Goal: Task Accomplishment & Management: Complete application form

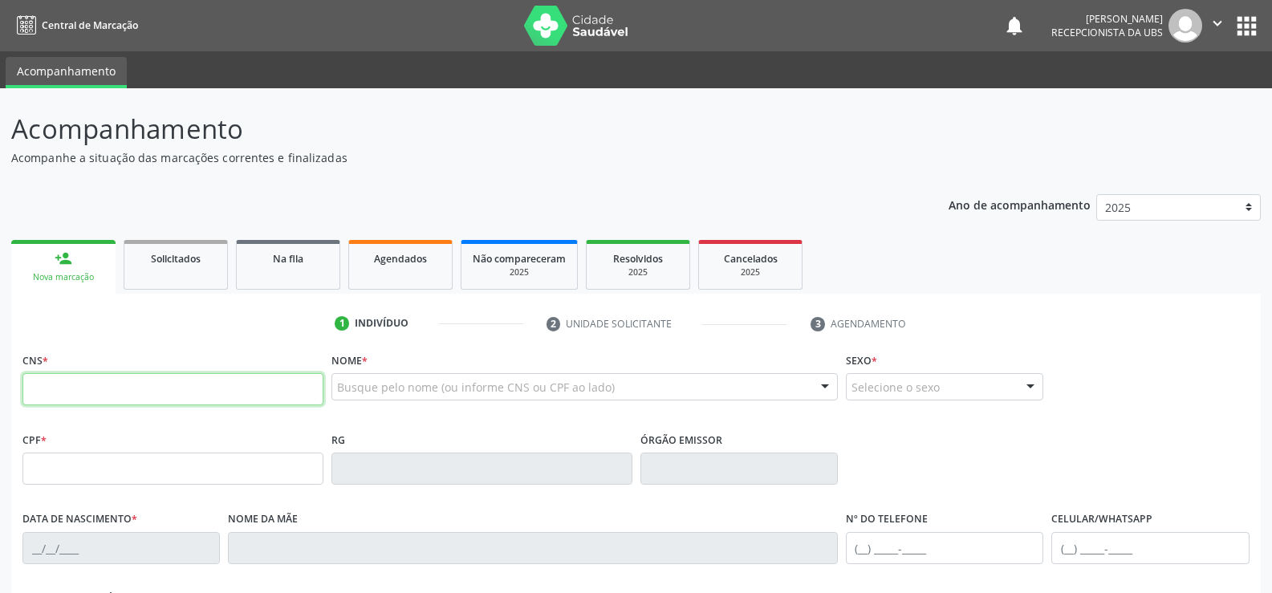
click at [92, 403] on input "text" at bounding box center [172, 389] width 301 height 32
click at [99, 390] on input "text" at bounding box center [172, 389] width 301 height 32
type input "702 0083 6260 8383"
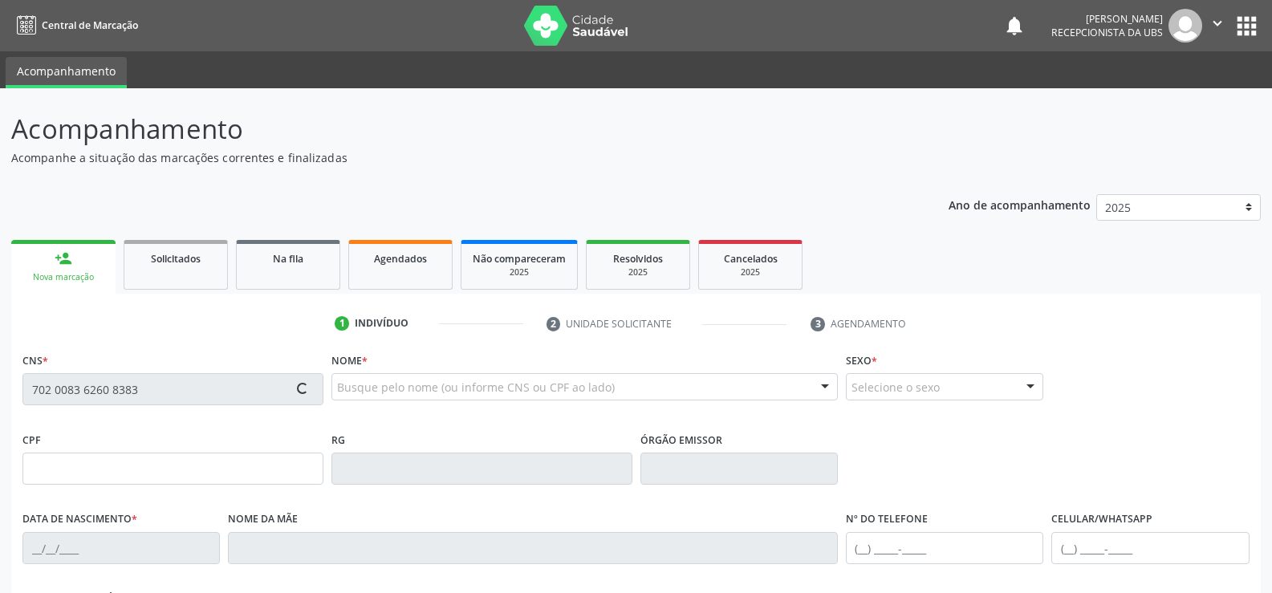
type input "22[DATE]"
type input "[PERSON_NAME]"
type input "[PHONE_NUMBER]"
type input "421"
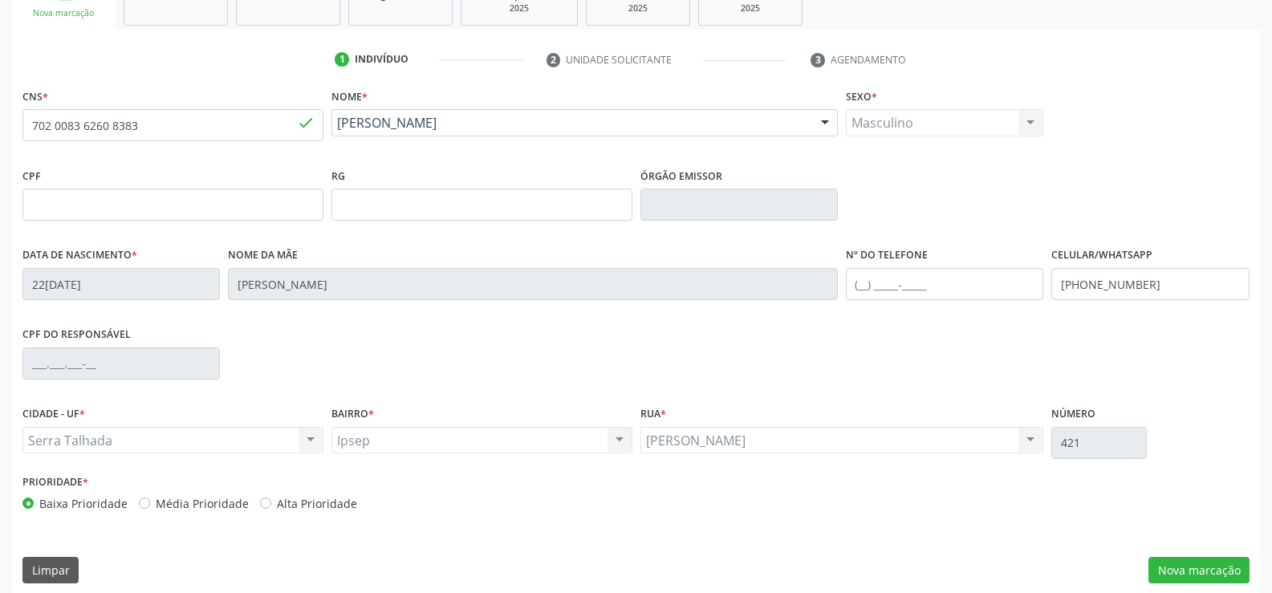
scroll to position [277, 0]
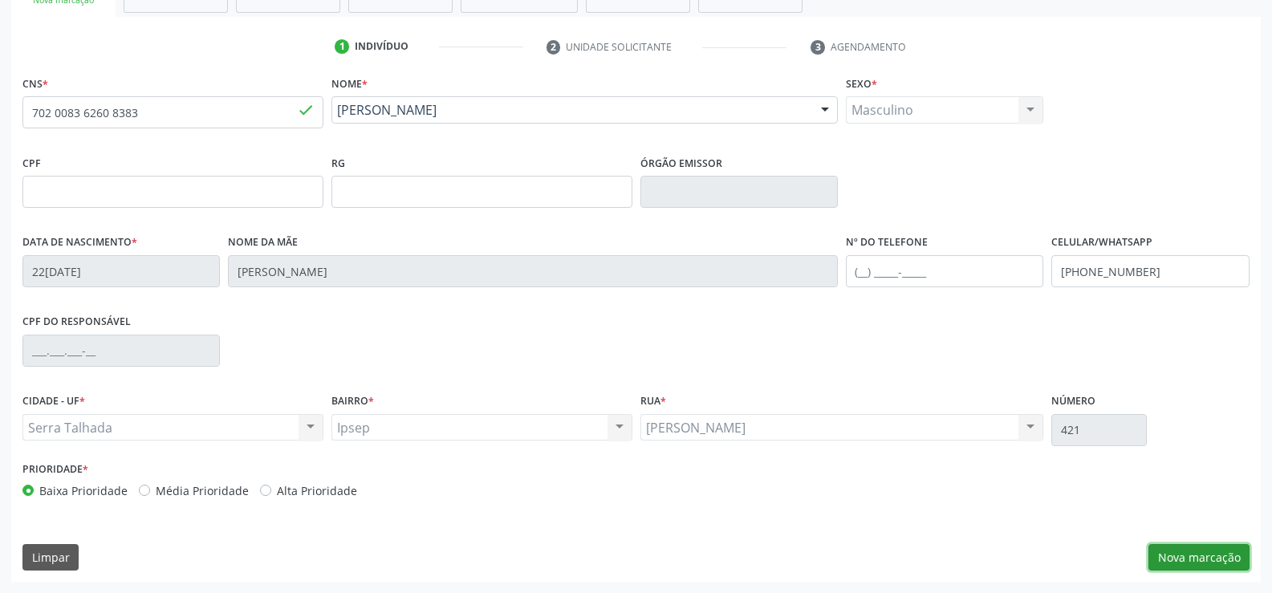
click at [1173, 552] on button "Nova marcação" at bounding box center [1198, 557] width 101 height 27
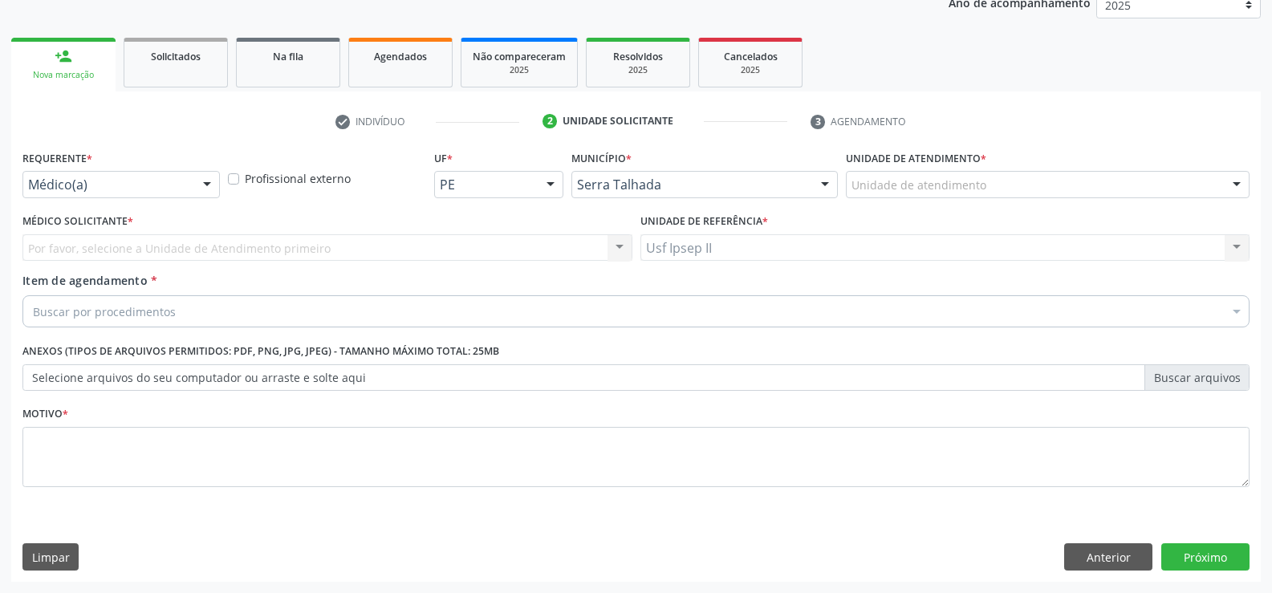
scroll to position [202, 0]
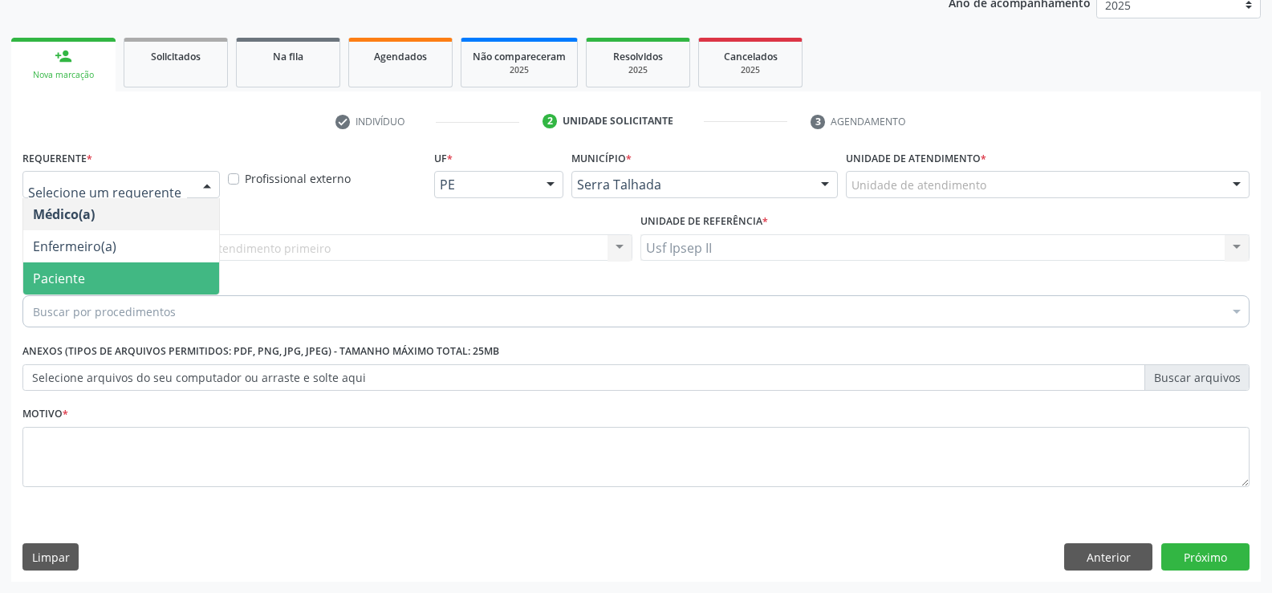
click at [87, 285] on span "Paciente" at bounding box center [121, 278] width 196 height 32
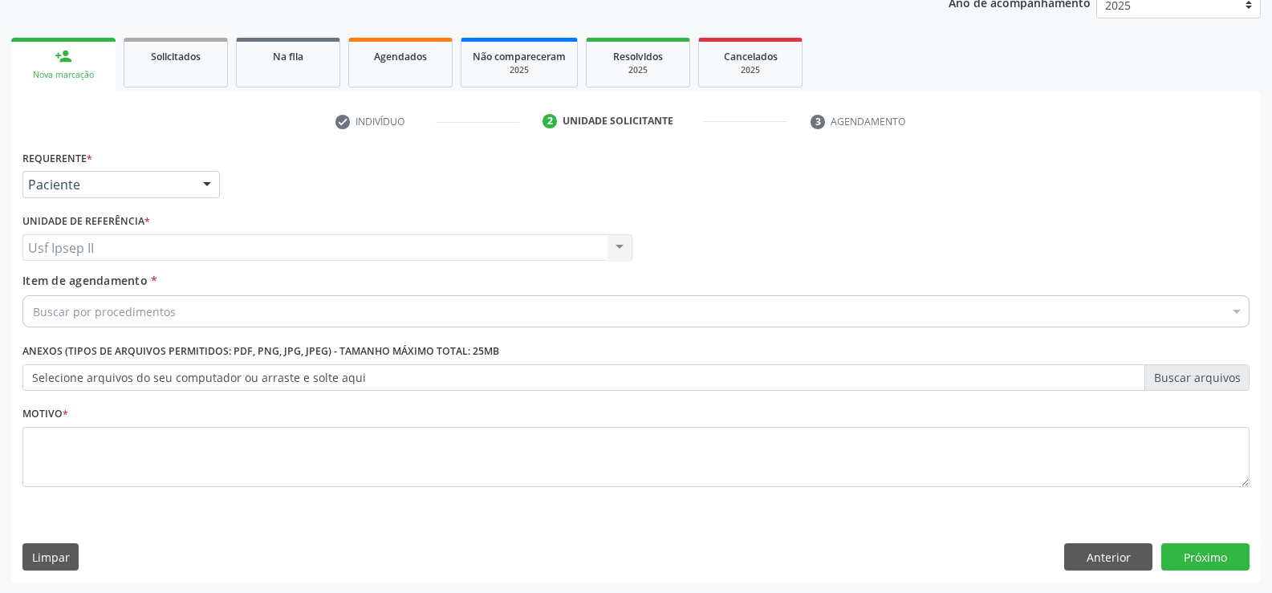
click at [218, 313] on div "Buscar por procedimentos" at bounding box center [635, 311] width 1227 height 32
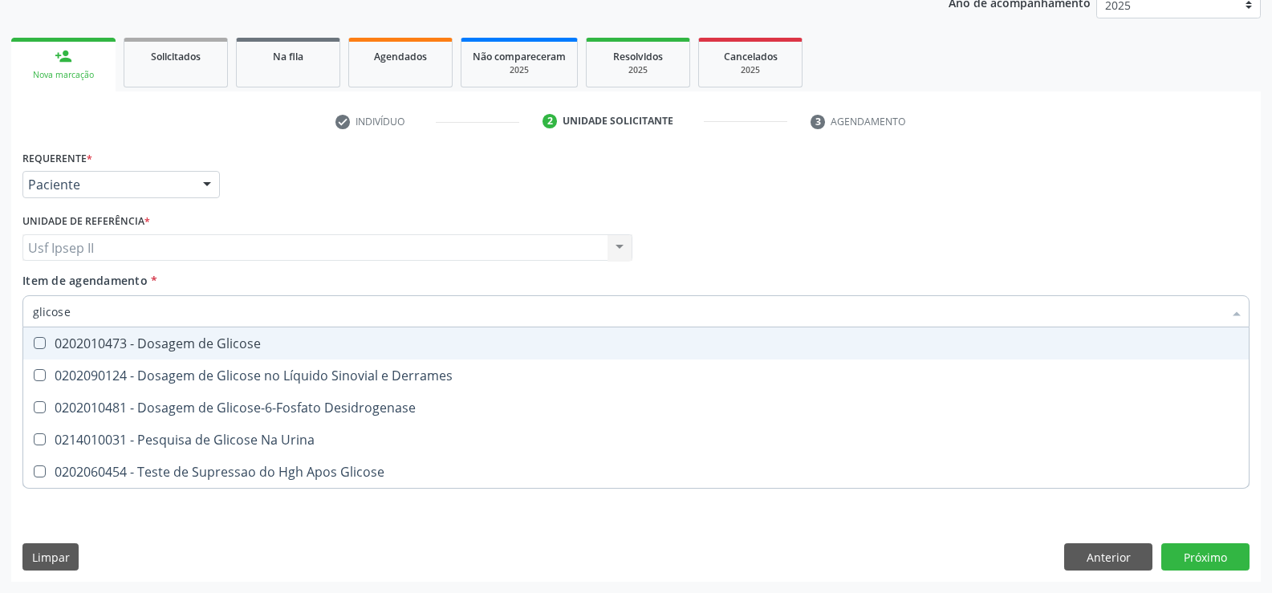
type input "glicose"
click at [209, 337] on div "0202010473 - Dosagem de Glicose" at bounding box center [636, 343] width 1206 height 13
click at [181, 340] on div "0202010473 - Dosagem de Glicose" at bounding box center [636, 343] width 1206 height 13
checkbox Glicose "true"
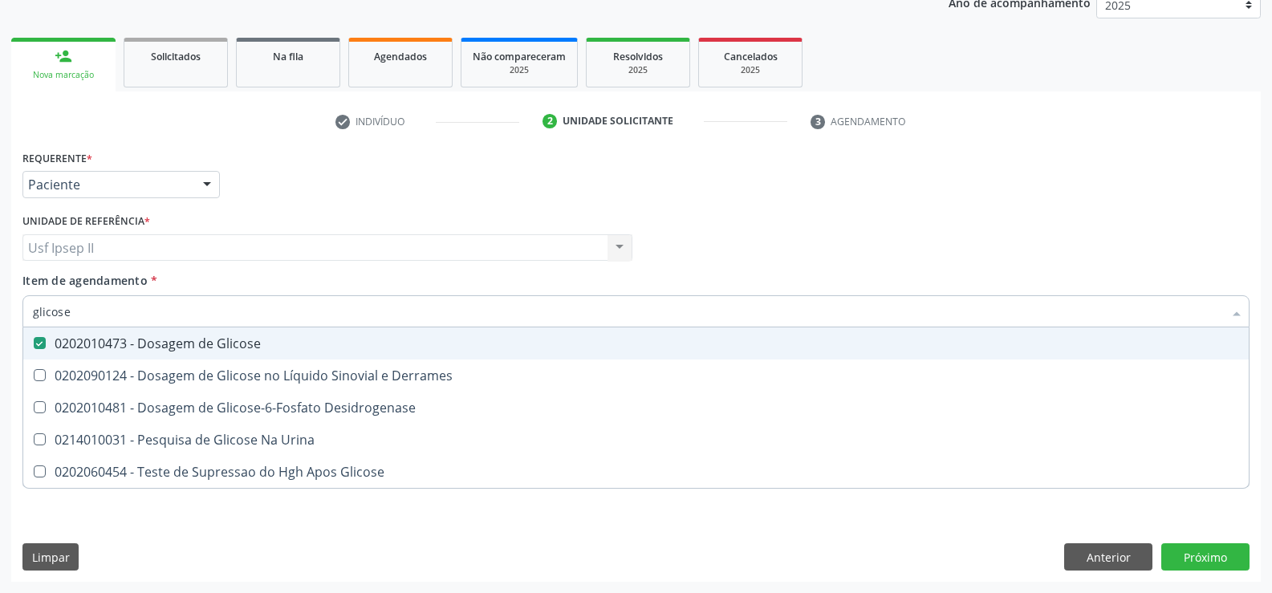
click at [123, 311] on input "glicose" at bounding box center [628, 311] width 1190 height 32
type input "g"
checkbox Glicose "false"
checkbox Desidrogenase "false"
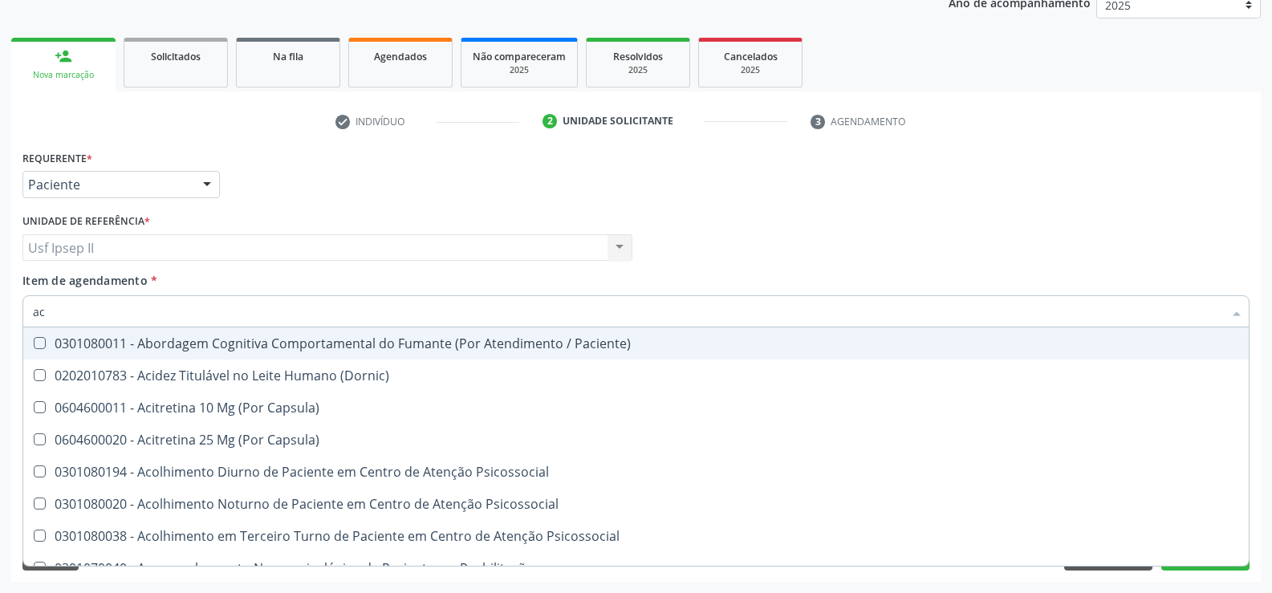
type input "a"
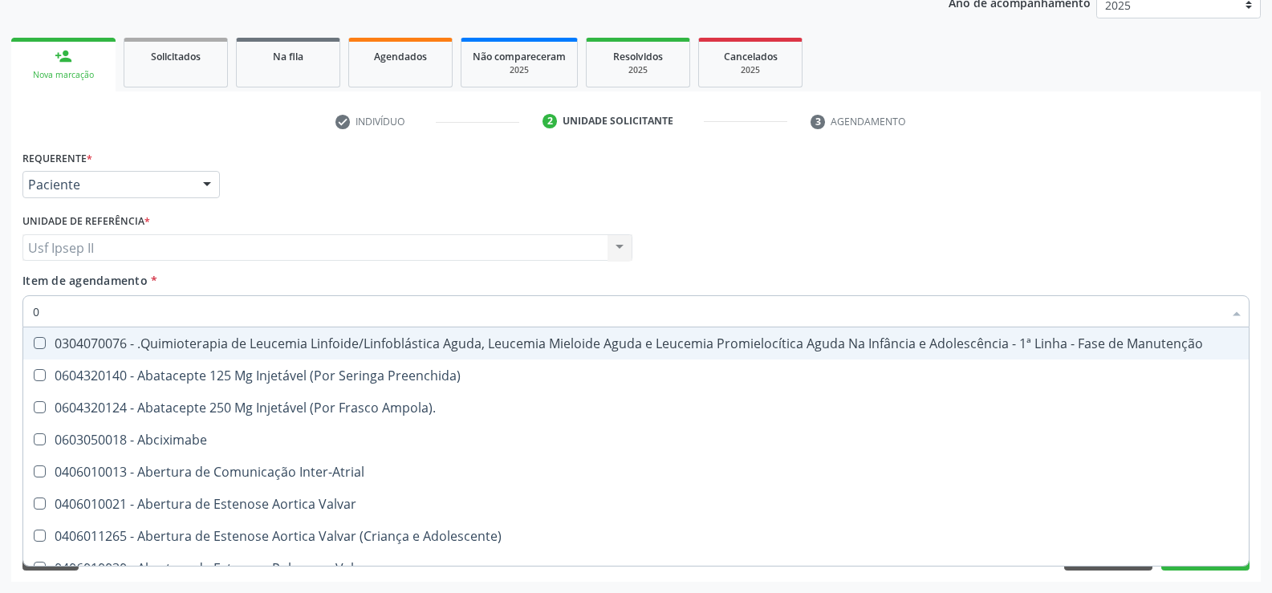
type input "02"
checkbox Bilateral "true"
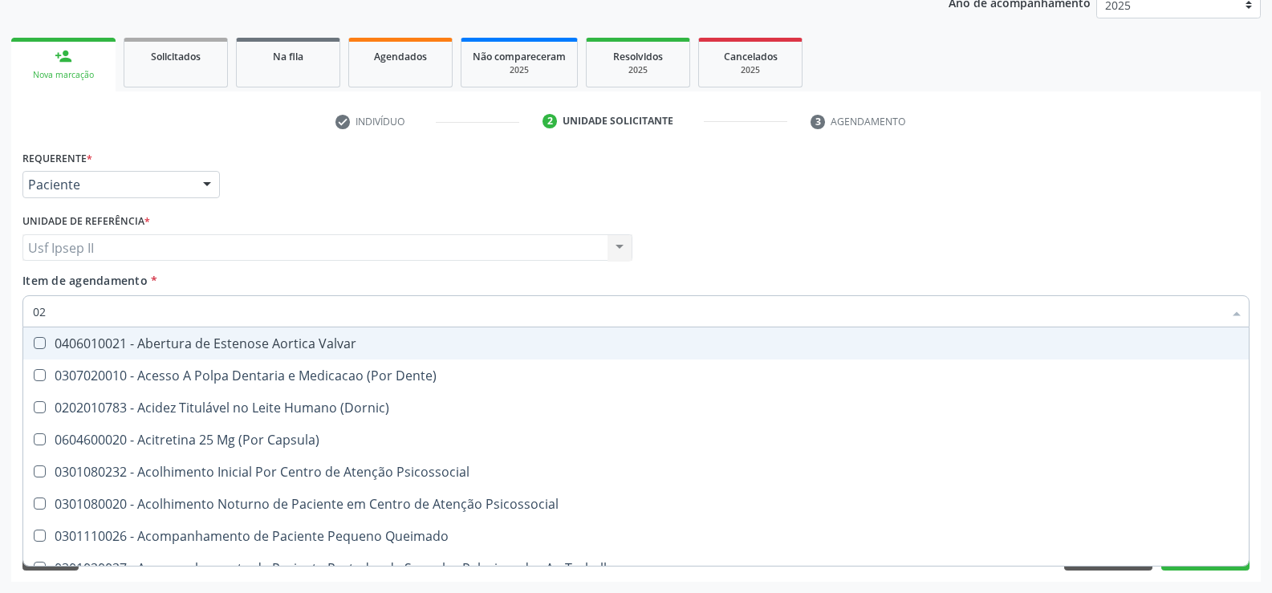
type input "020"
checkbox \(Qualitativo\) "true"
checkbox Glicose "false"
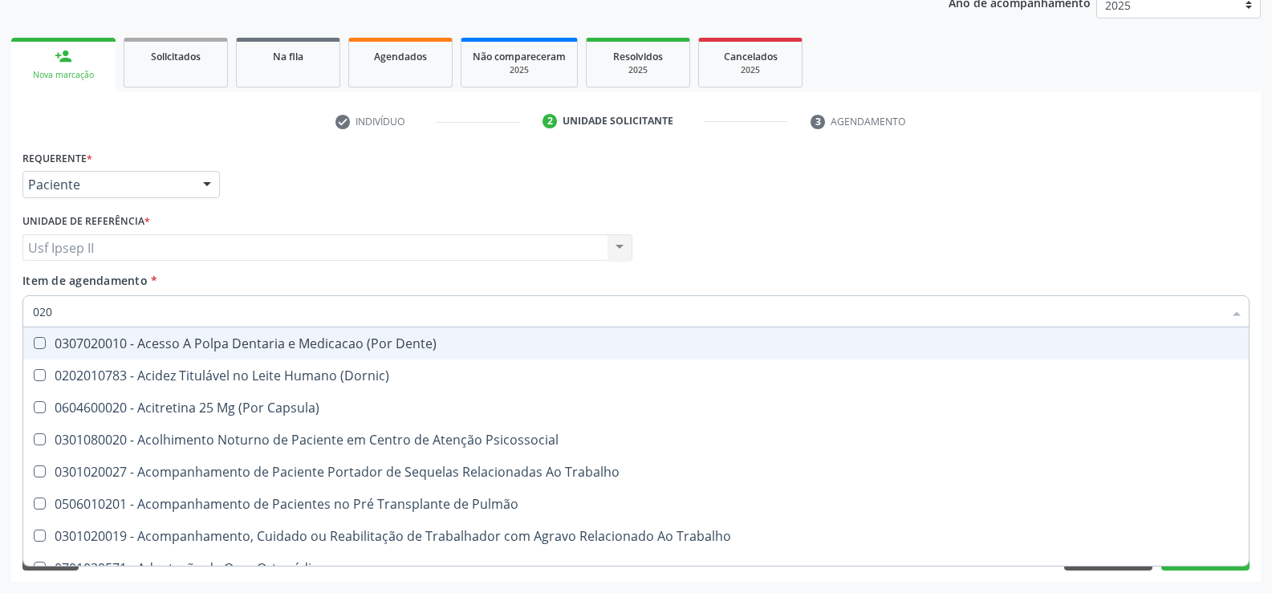
type input "0202"
checkbox Laser "true"
checkbox Glicose "false"
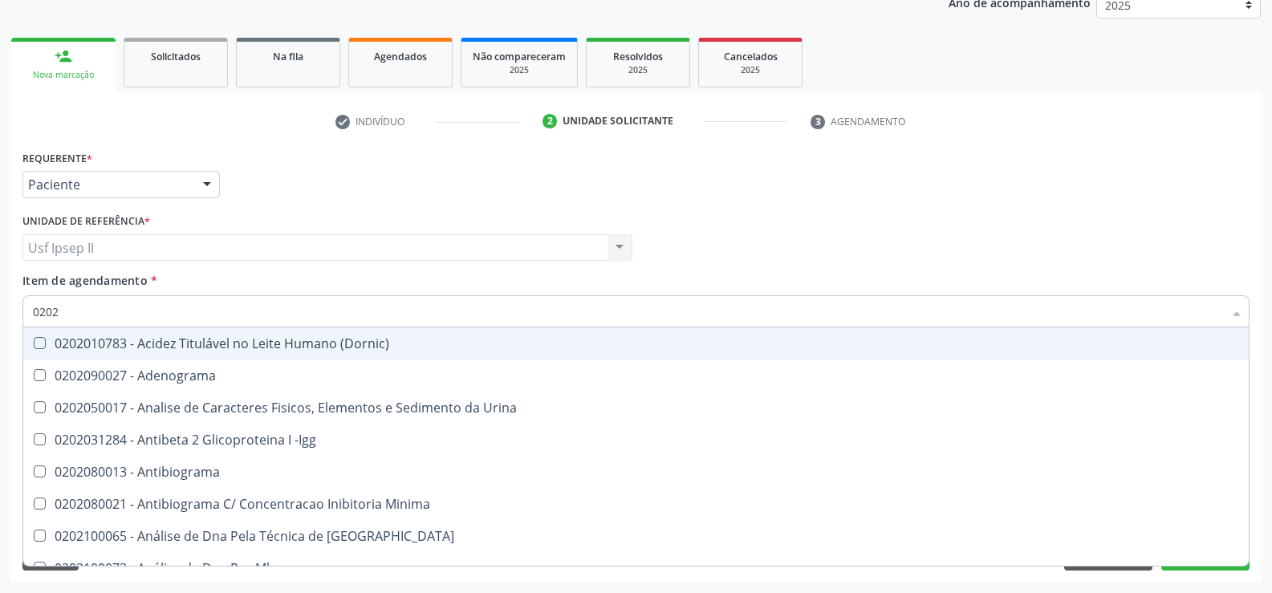
type input "02020"
checkbox Xi "true"
checkbox Glicose "false"
type input "020201"
checkbox T3 "true"
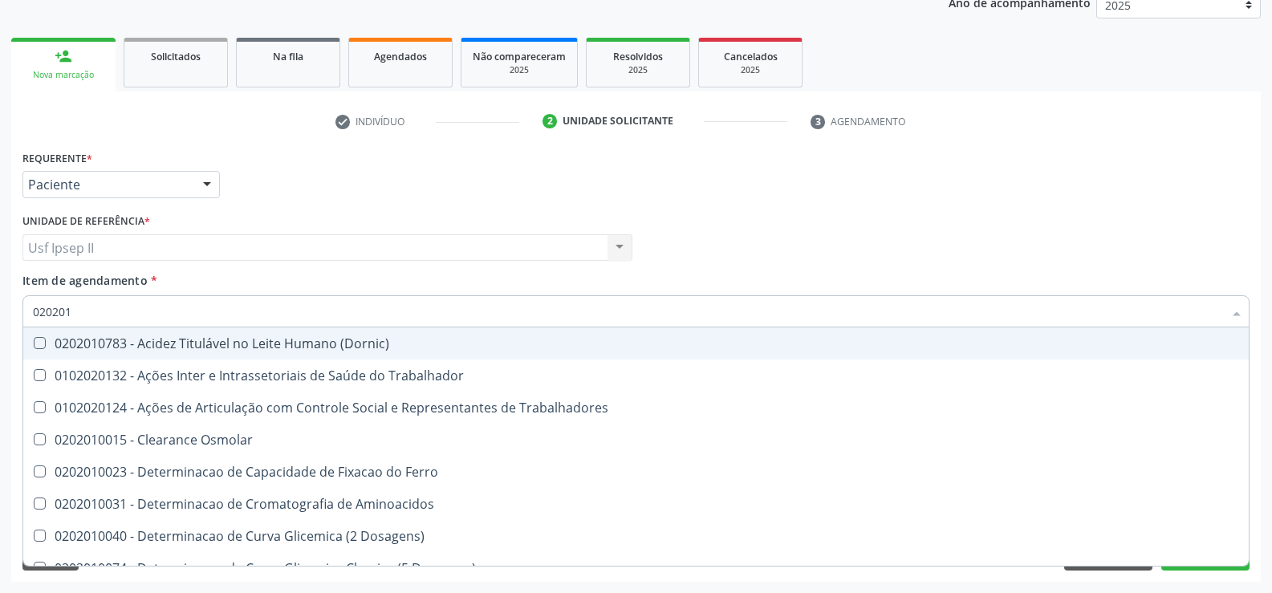
type input "0202010"
checkbox II "true"
checkbox Glicose "false"
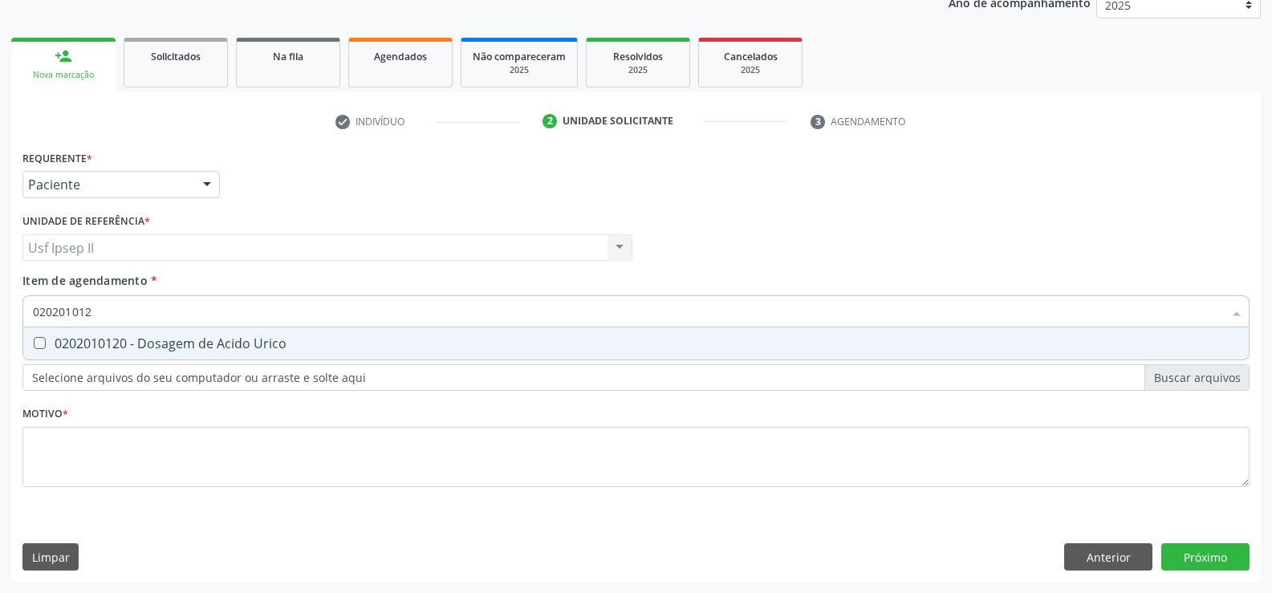
type input "0202010120"
click at [144, 350] on div "0202010120 - Dosagem de Acido Urico" at bounding box center [636, 343] width 1206 height 13
checkbox Urico "true"
click at [145, 301] on input "0202010120" at bounding box center [628, 311] width 1190 height 32
type input "0"
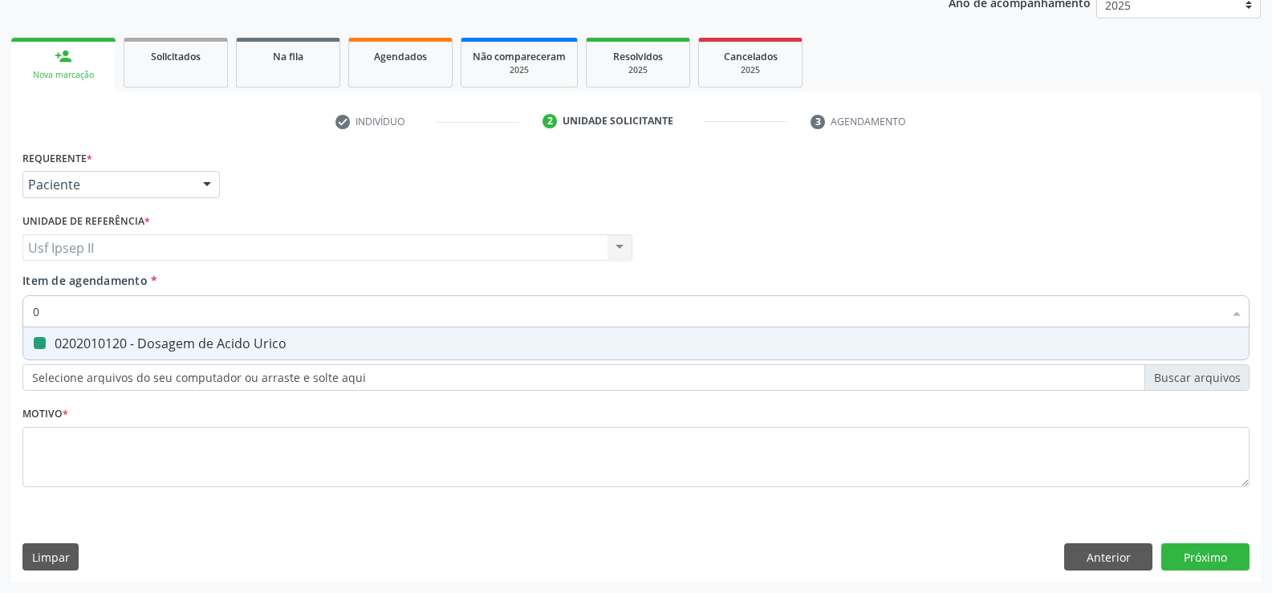
checkbox Urico "false"
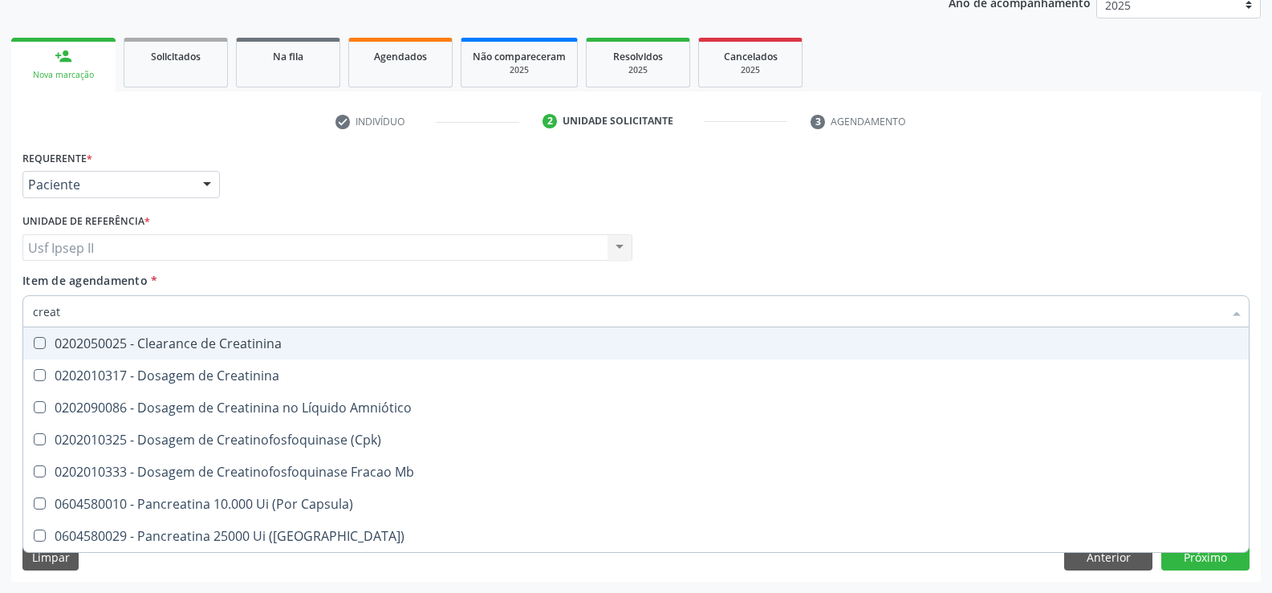
type input "creati"
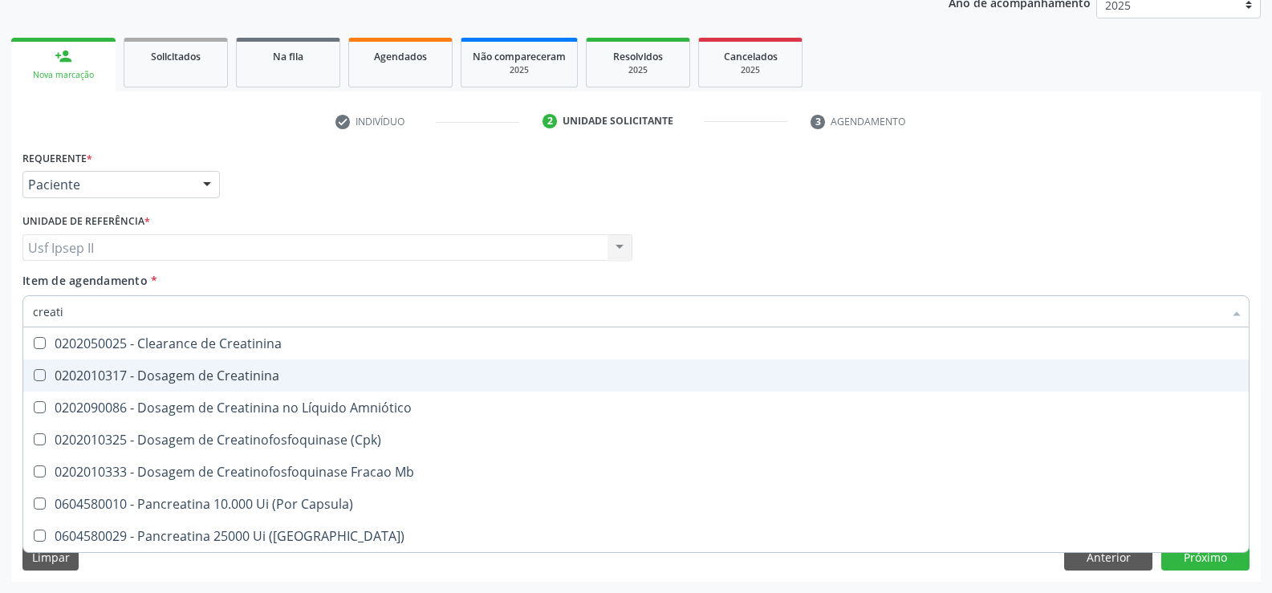
click at [164, 378] on div "0202010317 - Dosagem de Creatinina" at bounding box center [636, 375] width 1206 height 13
checkbox Creatinina "true"
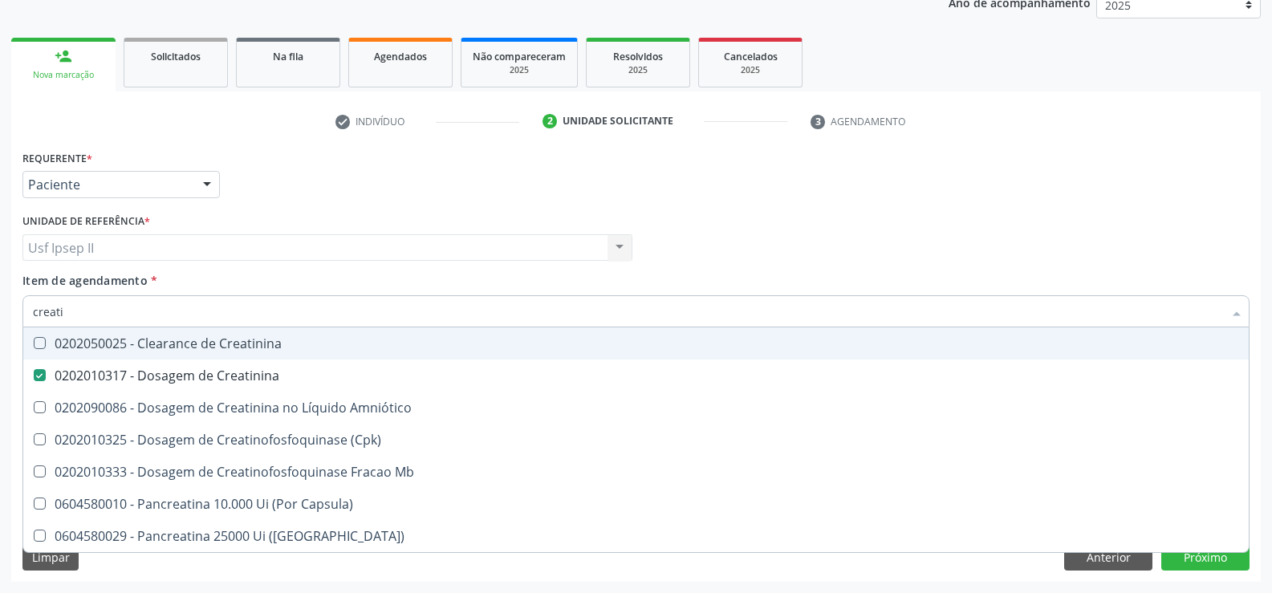
click at [100, 319] on input "creati" at bounding box center [628, 311] width 1190 height 32
type input "creat"
checkbox Creatinina "false"
checkbox \(Cpk\) "true"
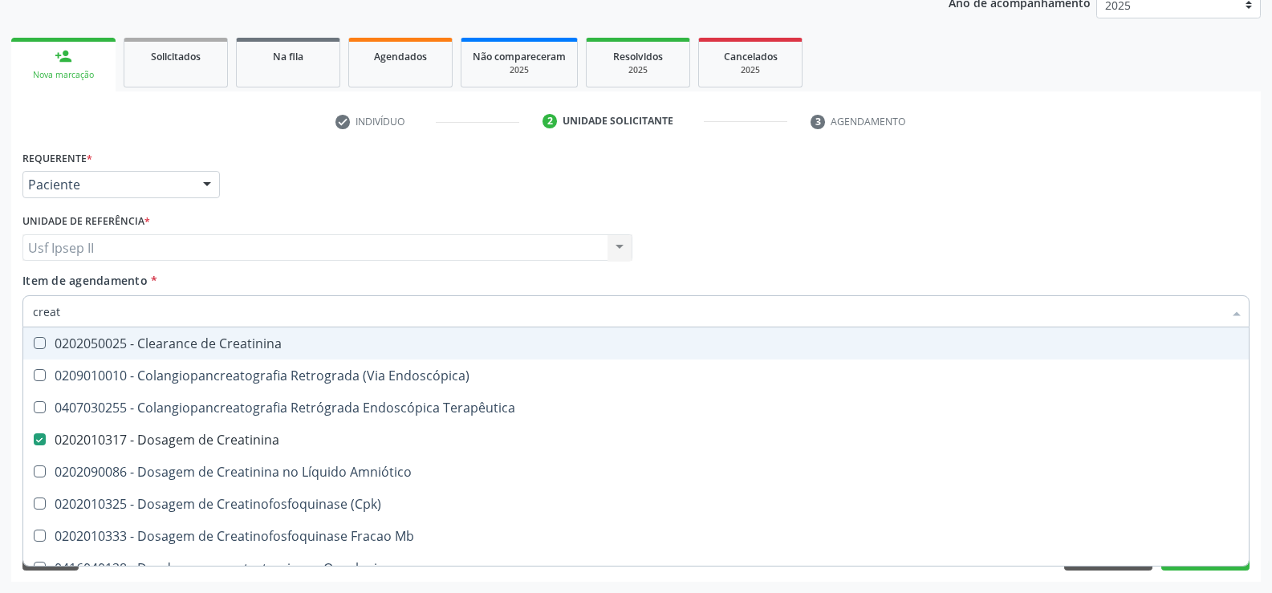
type input "crea"
checkbox Creatinina "false"
checkbox Mb "true"
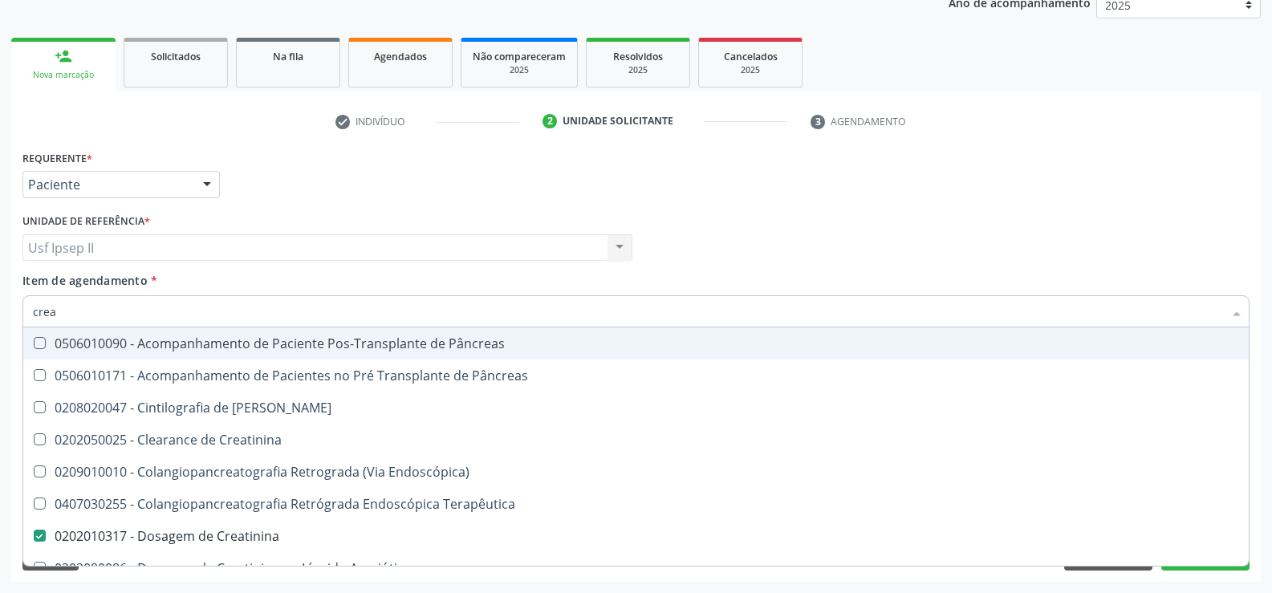
type input "cre"
checkbox Creatinina "false"
checkbox Oncologia "true"
type input "cr"
checkbox Oncologia "false"
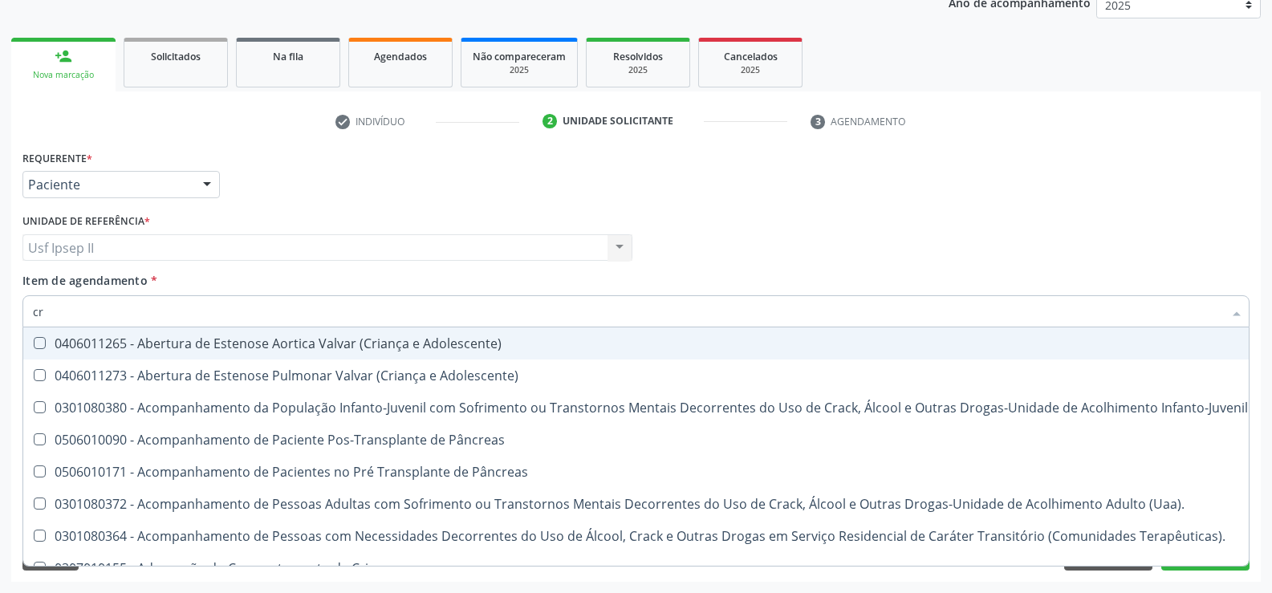
type input "c"
checkbox Creatinina "false"
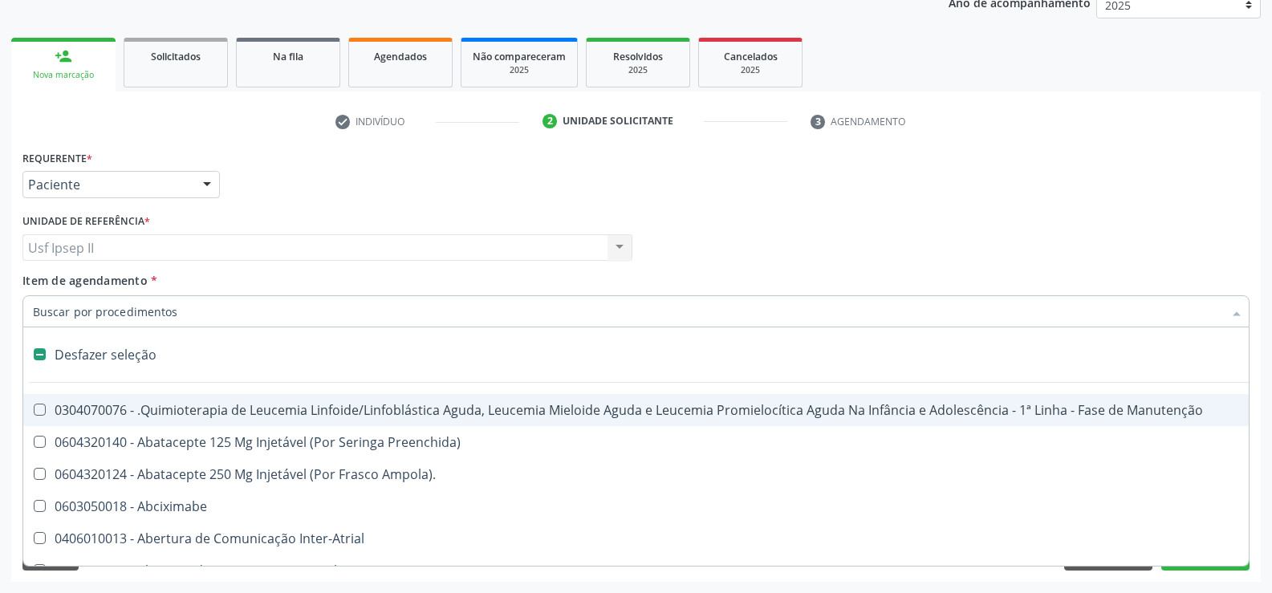
type input "u"
checkbox Cistorrafia "true"
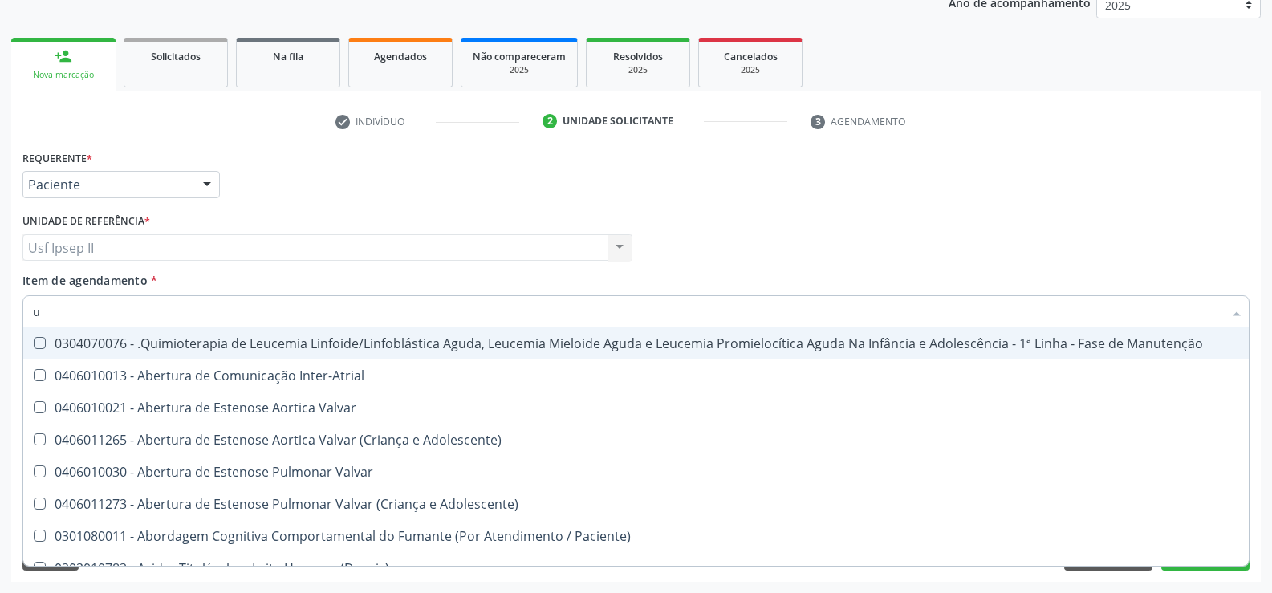
type input "ur"
checkbox B "true"
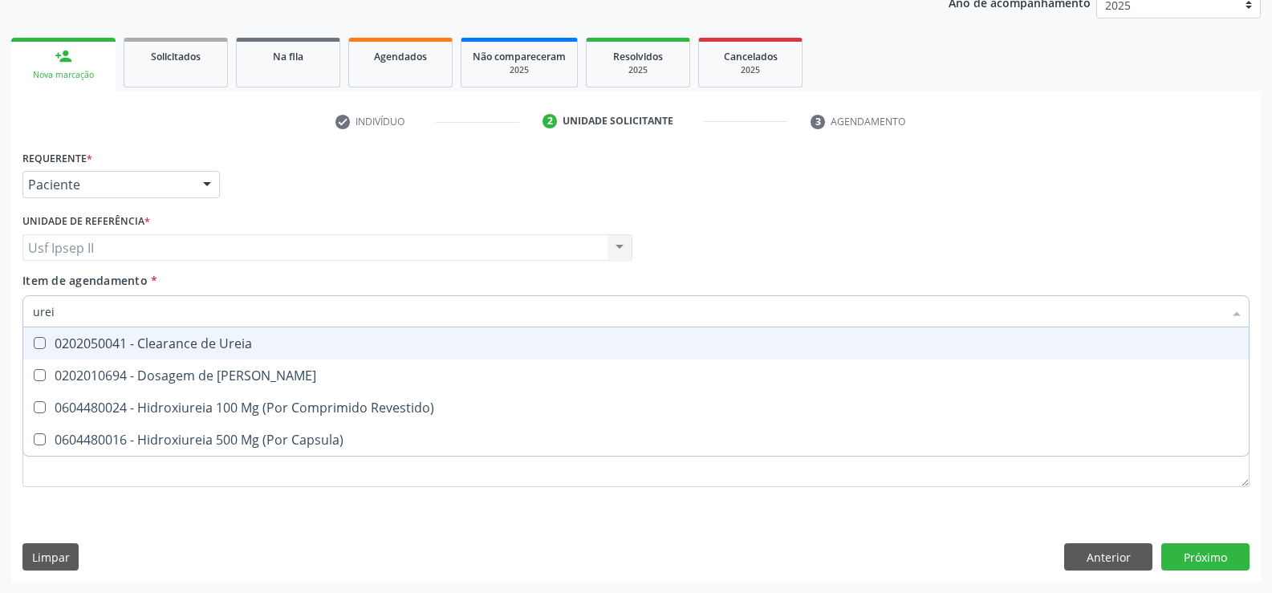
type input "ureia"
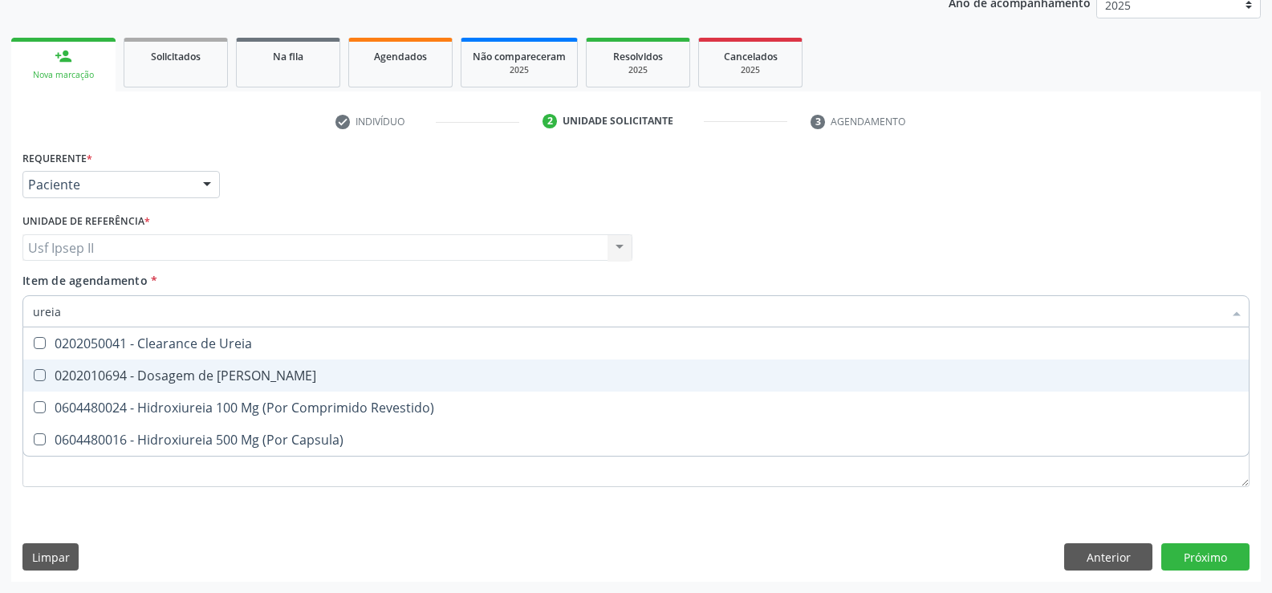
click at [109, 366] on span "0202010694 - Dosagem de [PERSON_NAME]" at bounding box center [635, 375] width 1225 height 32
checkbox Ureia "true"
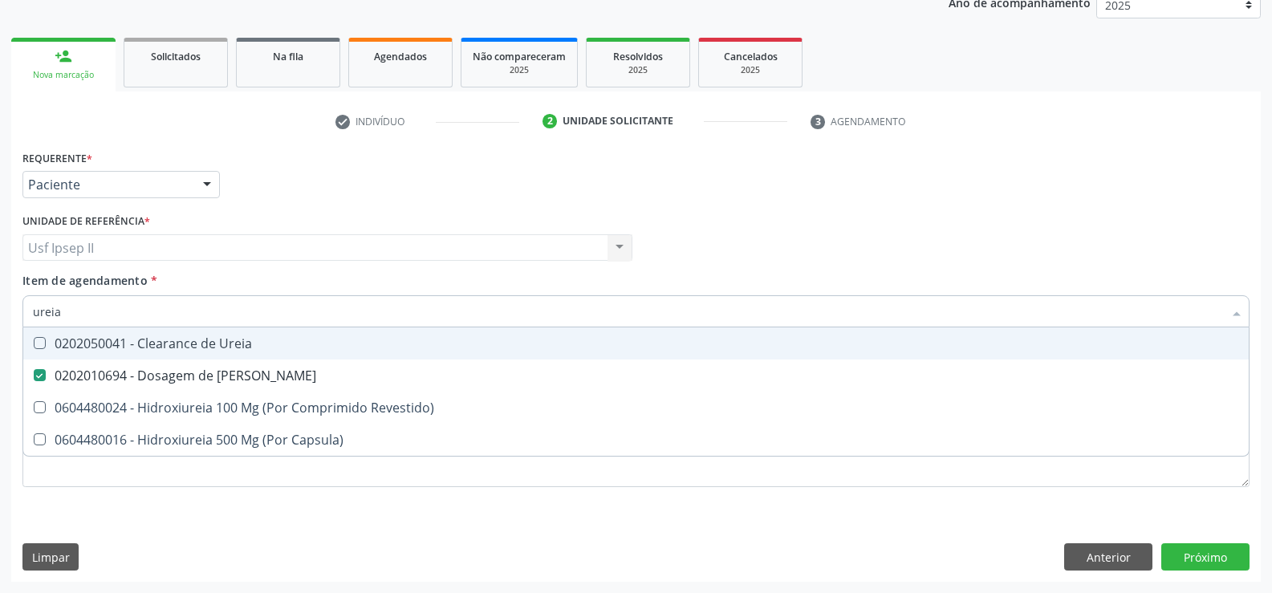
click at [128, 324] on input "ureia" at bounding box center [628, 311] width 1190 height 32
type input "u"
checkbox Ureia "false"
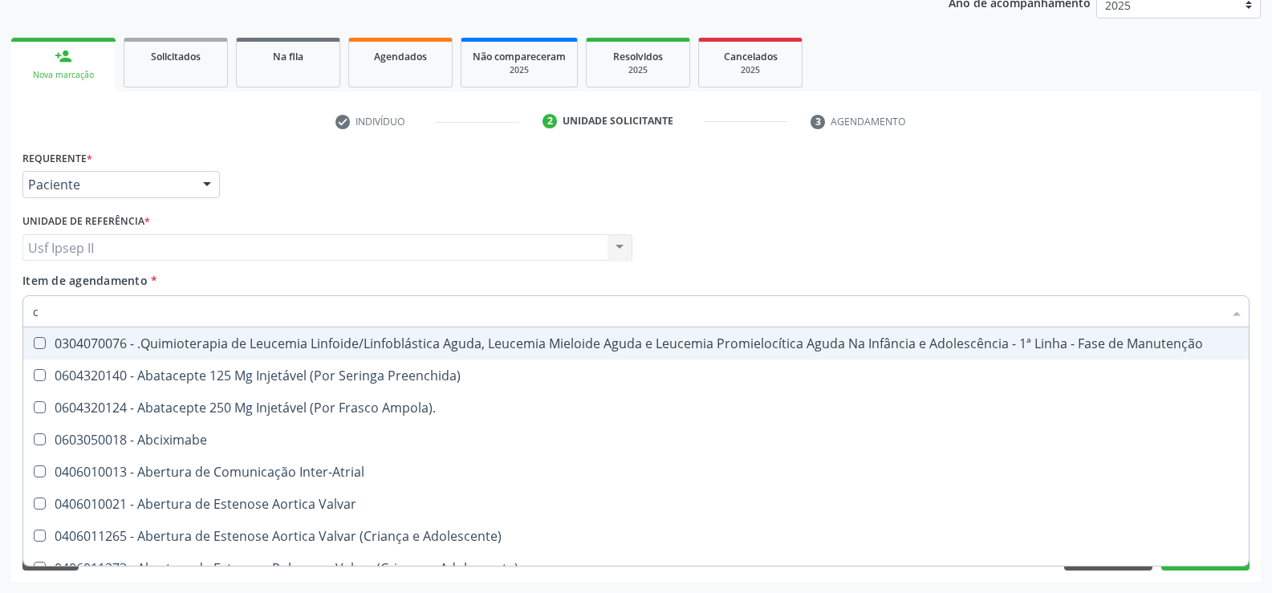
type input "co"
checkbox Único "true"
checkbox Creatinina "true"
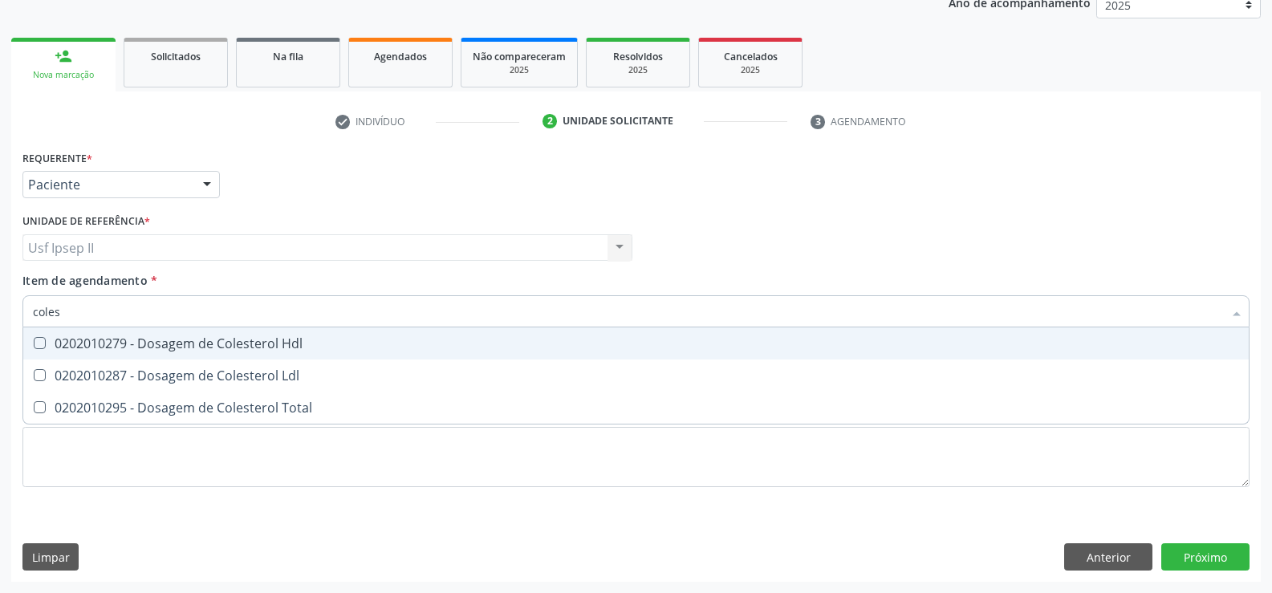
type input "colest"
click at [125, 331] on span "0202010279 - Dosagem de Colesterol Hdl" at bounding box center [635, 343] width 1225 height 32
checkbox Hdl "true"
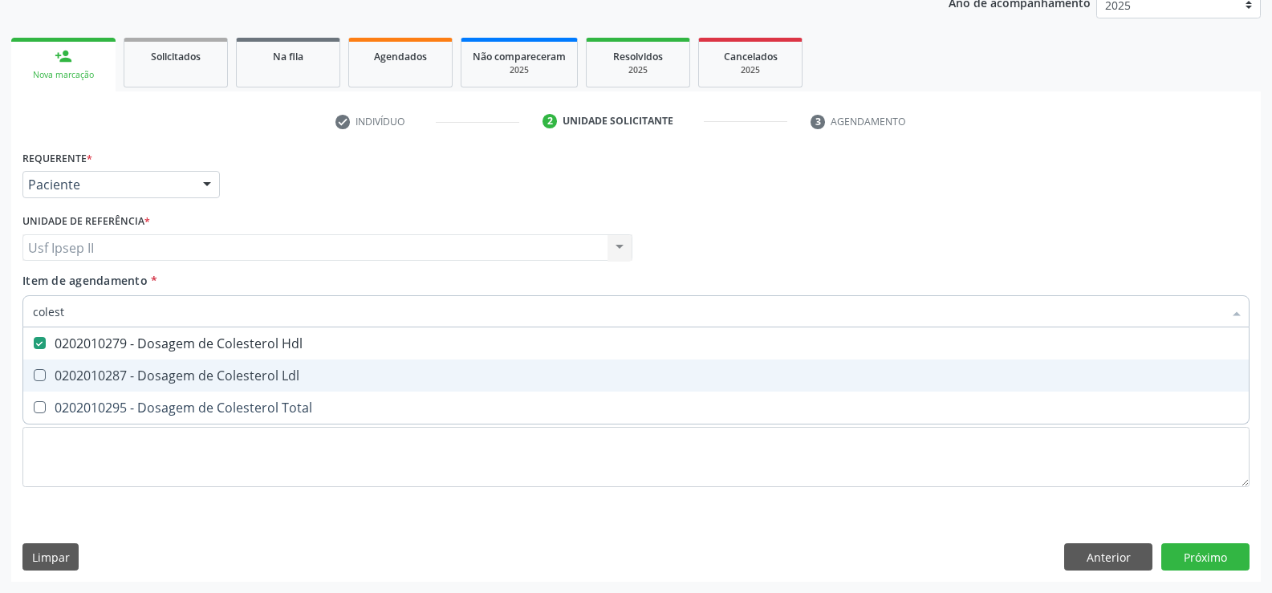
click at [112, 381] on div "0202010287 - Dosagem de Colesterol Ldl" at bounding box center [636, 375] width 1206 height 13
checkbox Ldl "true"
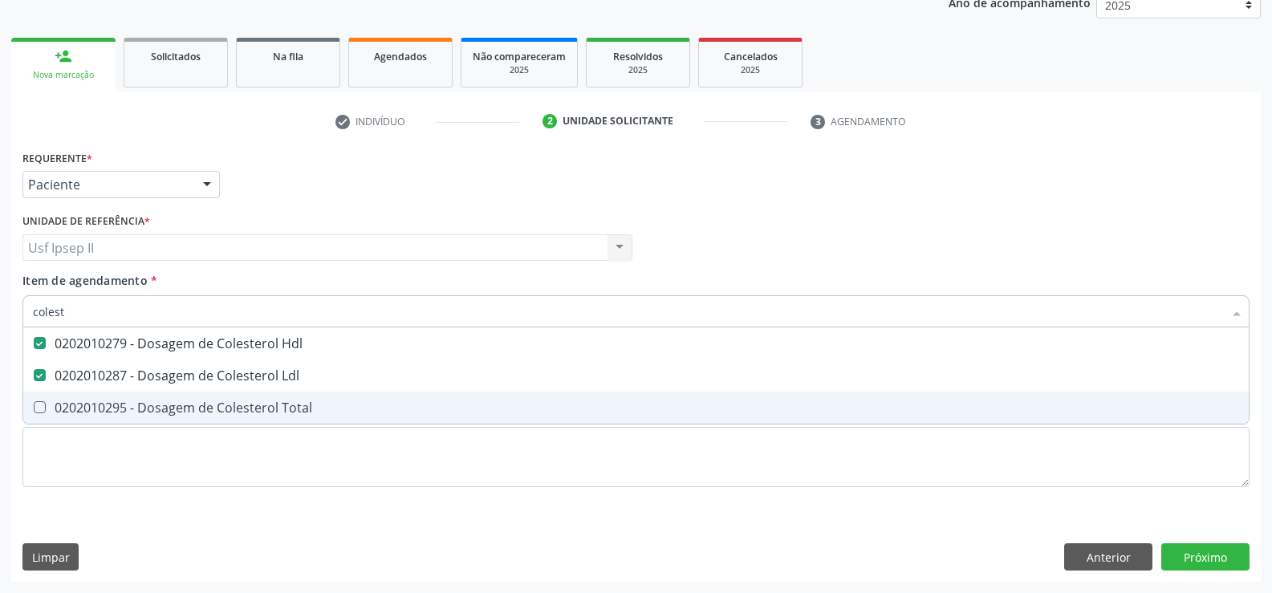
click at [108, 417] on span "0202010295 - Dosagem de Colesterol Total" at bounding box center [635, 408] width 1225 height 32
checkbox Total "true"
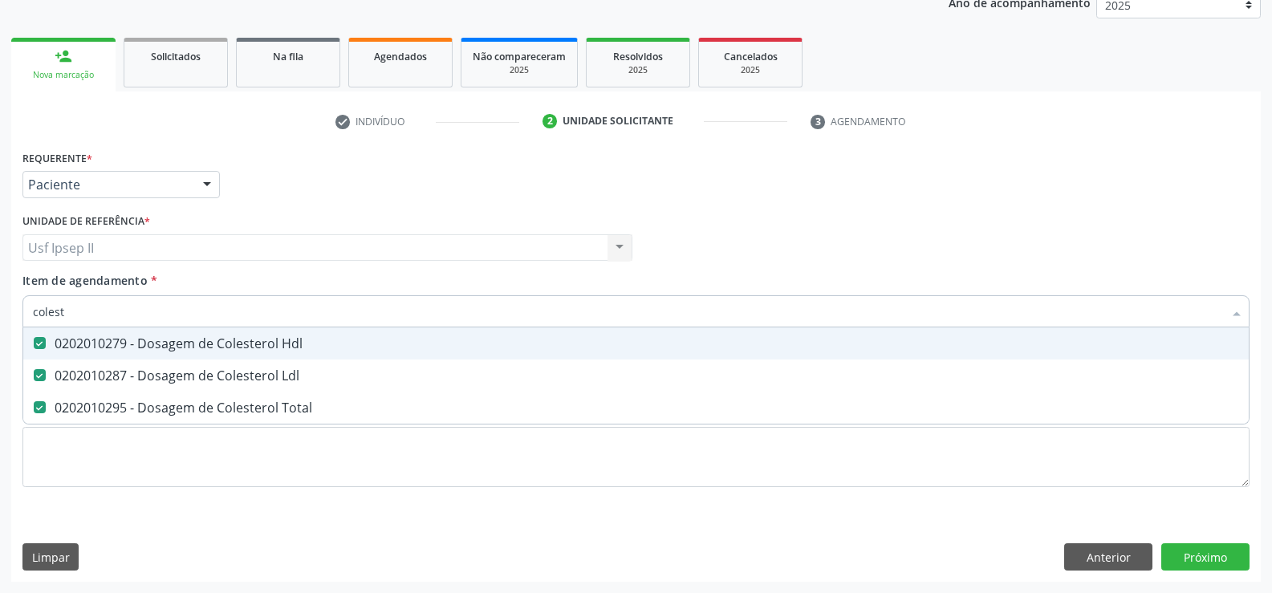
click at [95, 319] on input "colest" at bounding box center [628, 311] width 1190 height 32
type input "c"
checkbox Hdl "false"
checkbox Ldl "false"
checkbox Total "false"
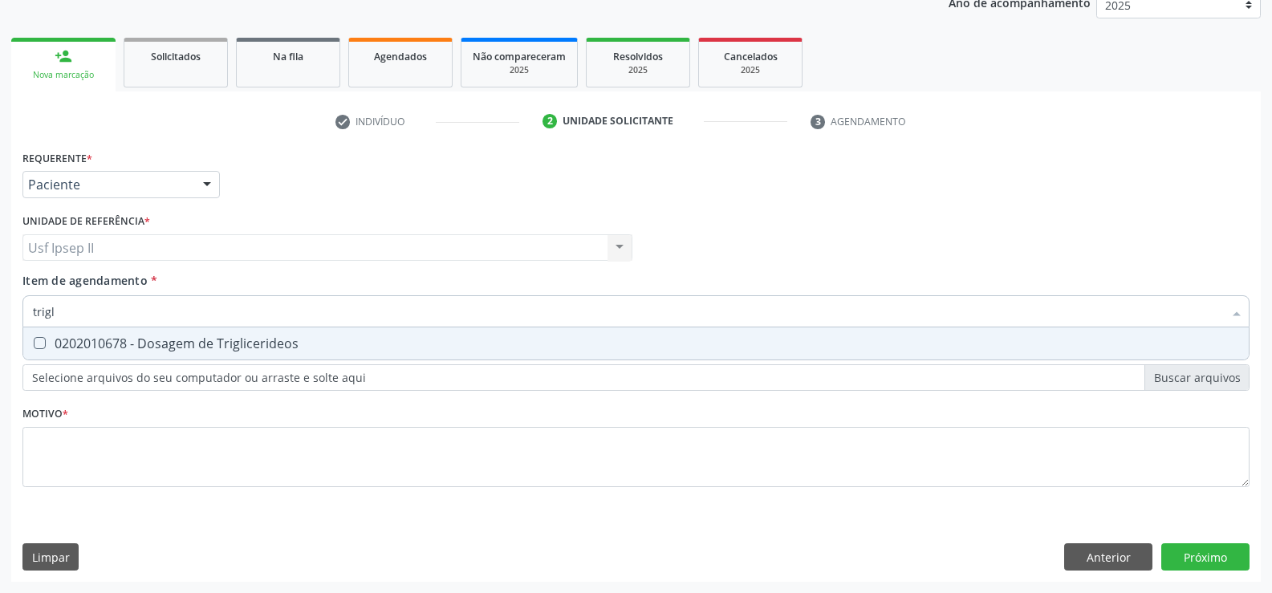
type input "trigli"
click at [201, 333] on span "0202010678 - Dosagem de Triglicerideos" at bounding box center [635, 343] width 1225 height 32
checkbox Triglicerideos "true"
click at [107, 310] on input "trigli" at bounding box center [628, 311] width 1190 height 32
type input "t"
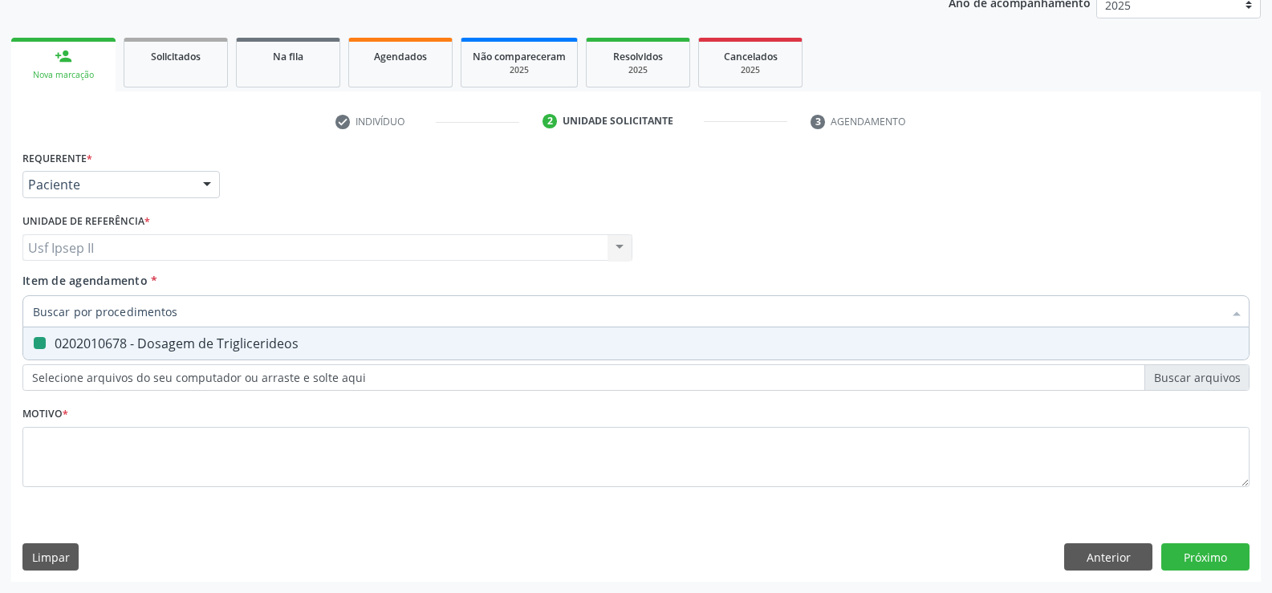
checkbox Triglicerideos "false"
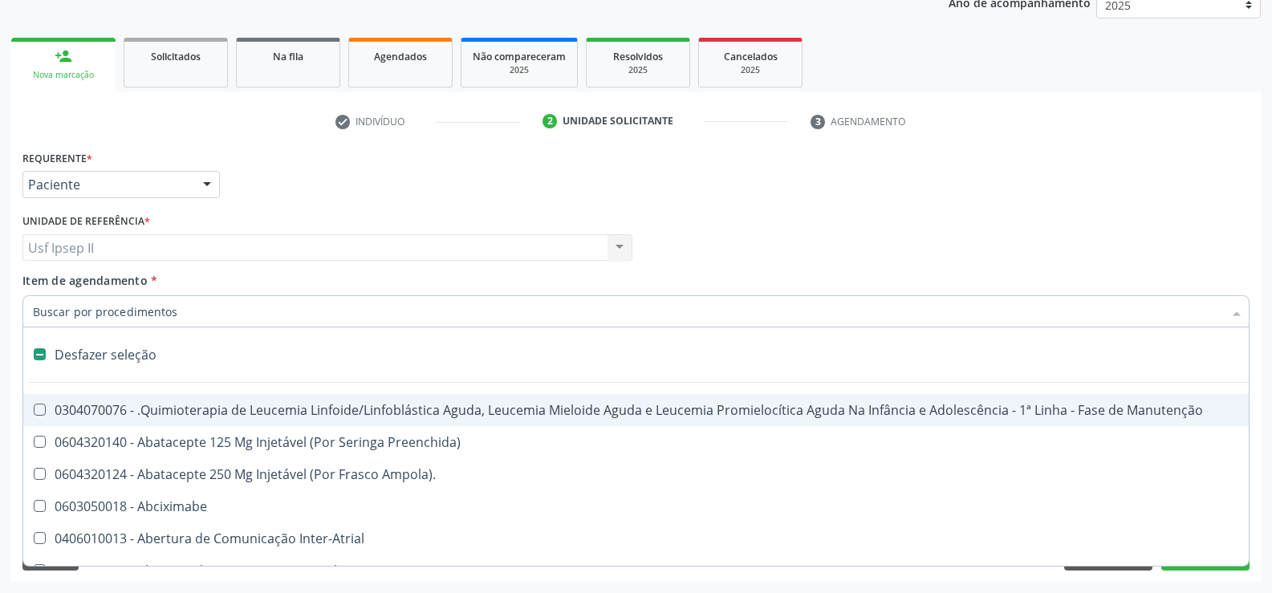
type input "h"
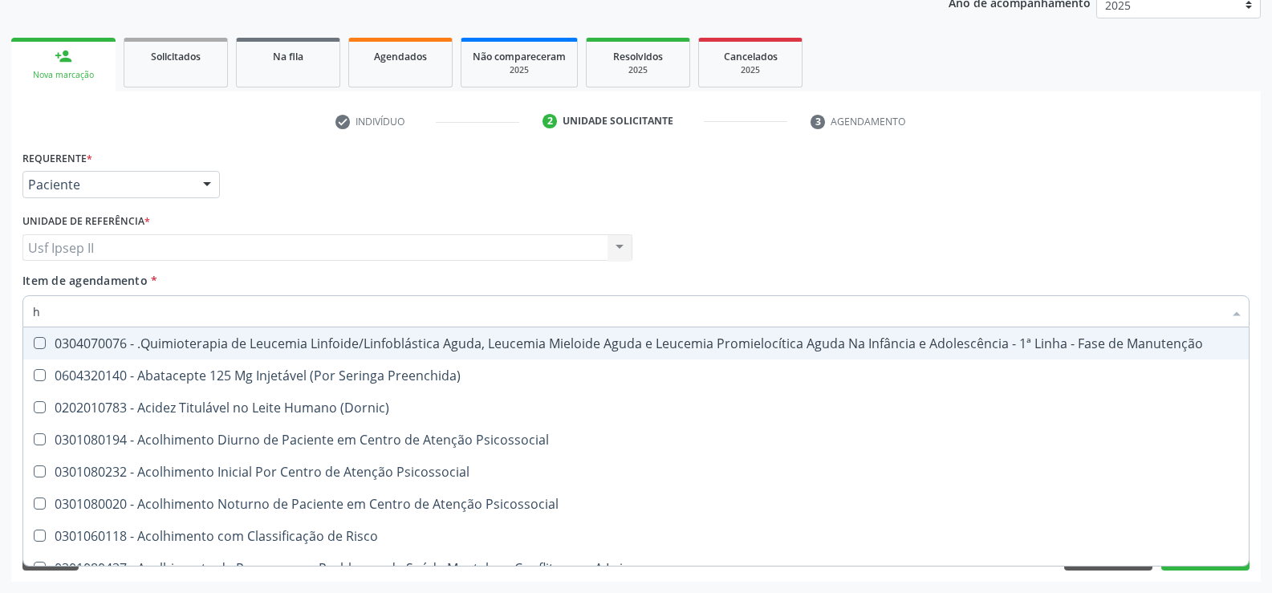
checkbox Hdl "true"
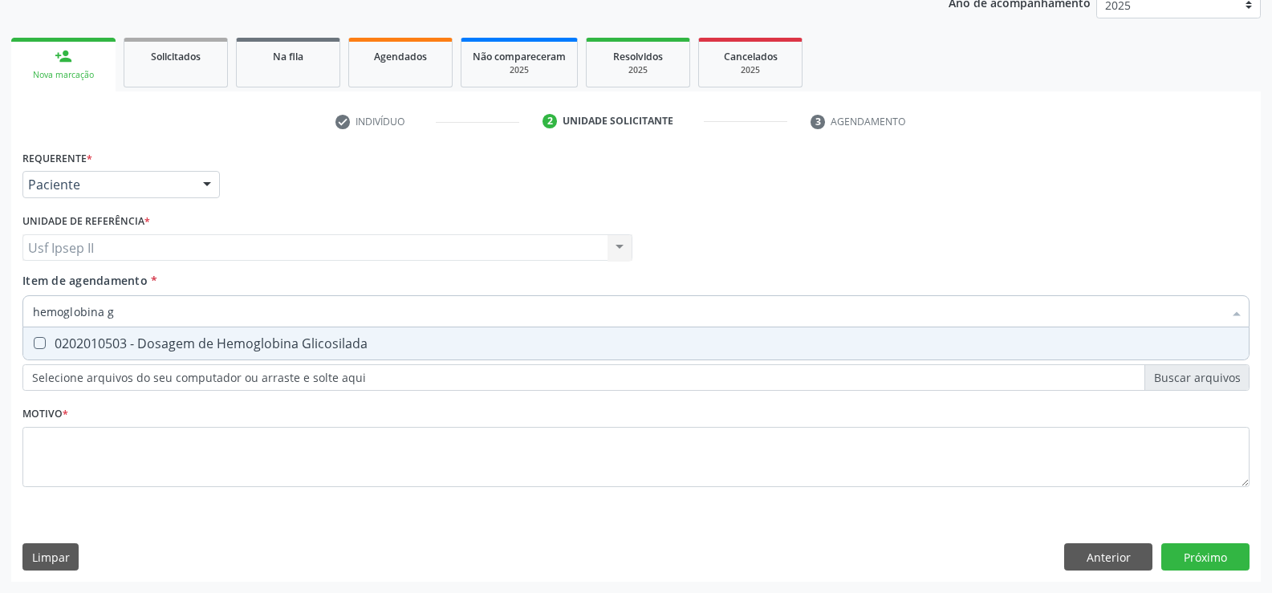
type input "hemoglobina gl"
click at [197, 337] on div "0202010503 - Dosagem de Hemoglobina Glicosilada" at bounding box center [636, 343] width 1206 height 13
checkbox Glicosilada "true"
click at [135, 308] on input "hemoglobina gl" at bounding box center [628, 311] width 1190 height 32
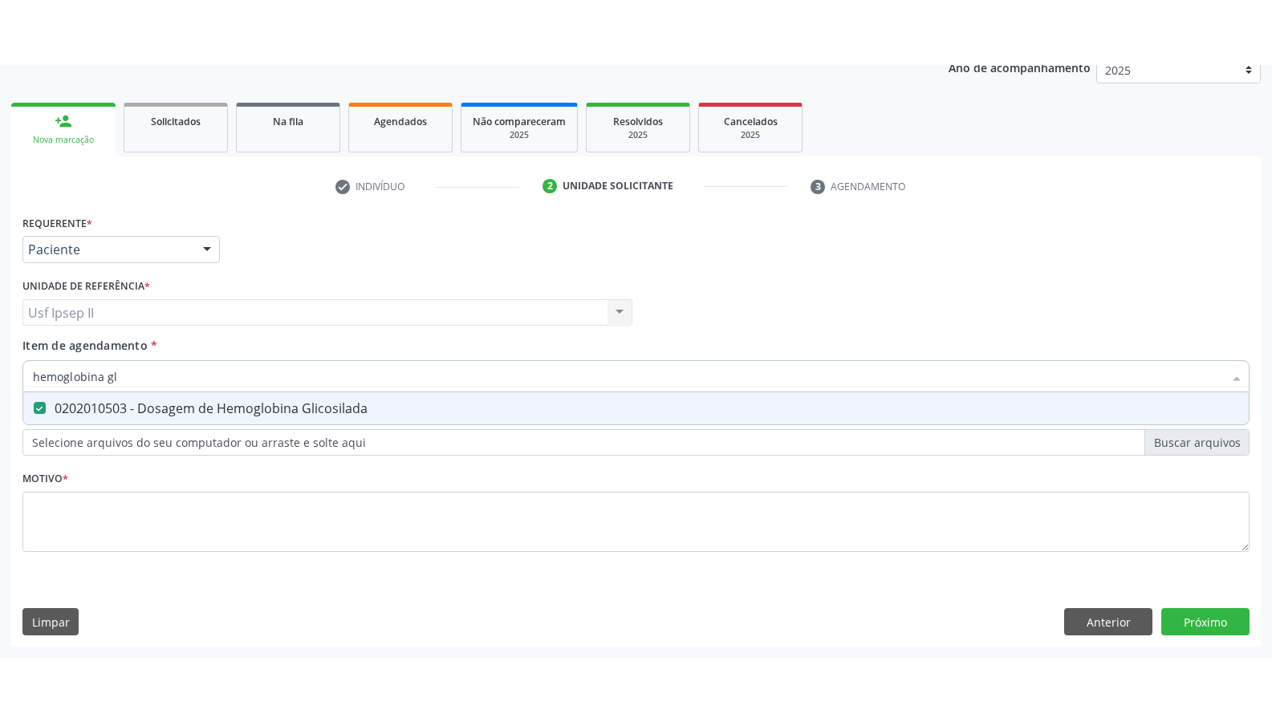
scroll to position [73, 0]
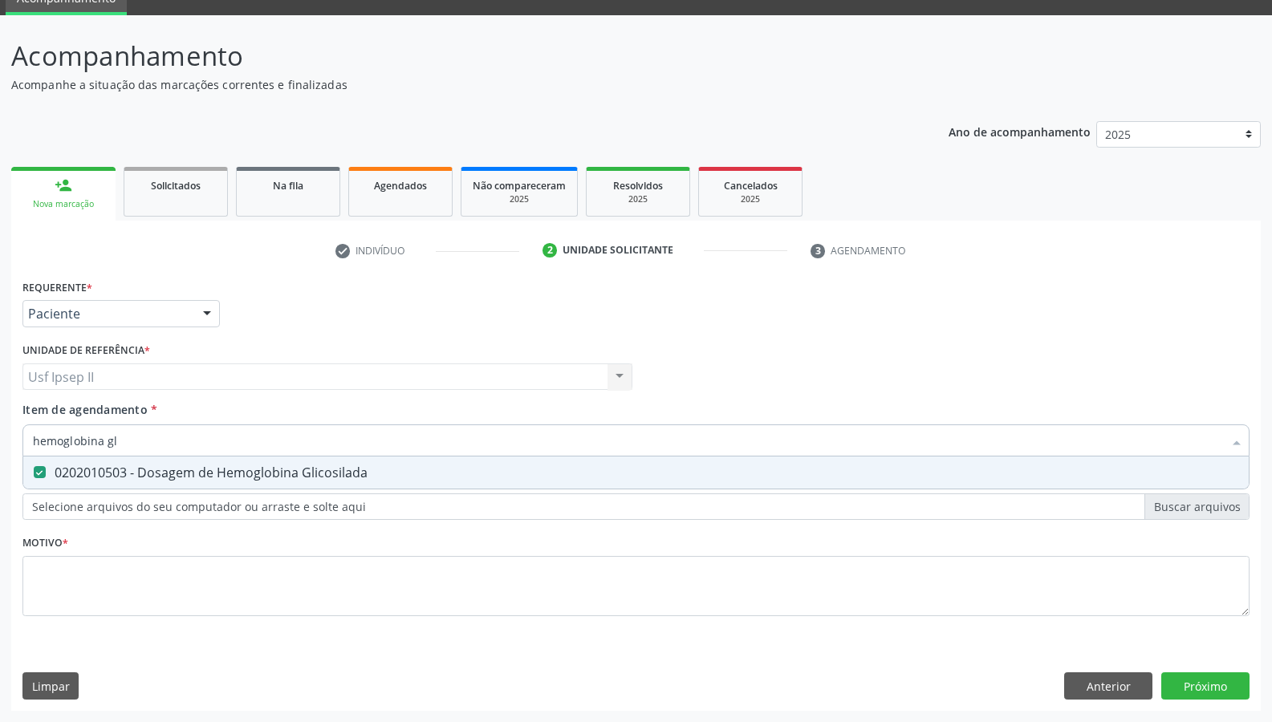
click at [116, 436] on input "hemoglobina gl" at bounding box center [628, 440] width 1190 height 32
type input "hemoglob"
checkbox Glicosilada "false"
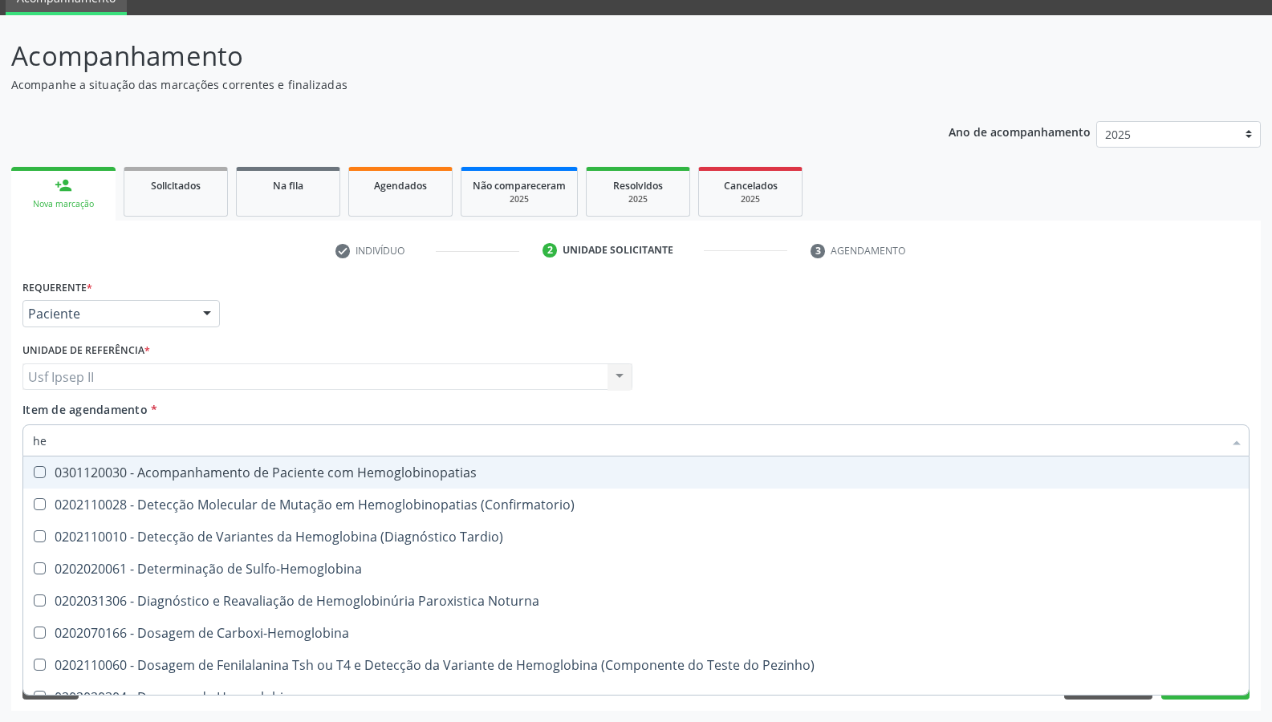
type input "h"
checkbox Glicosilada "false"
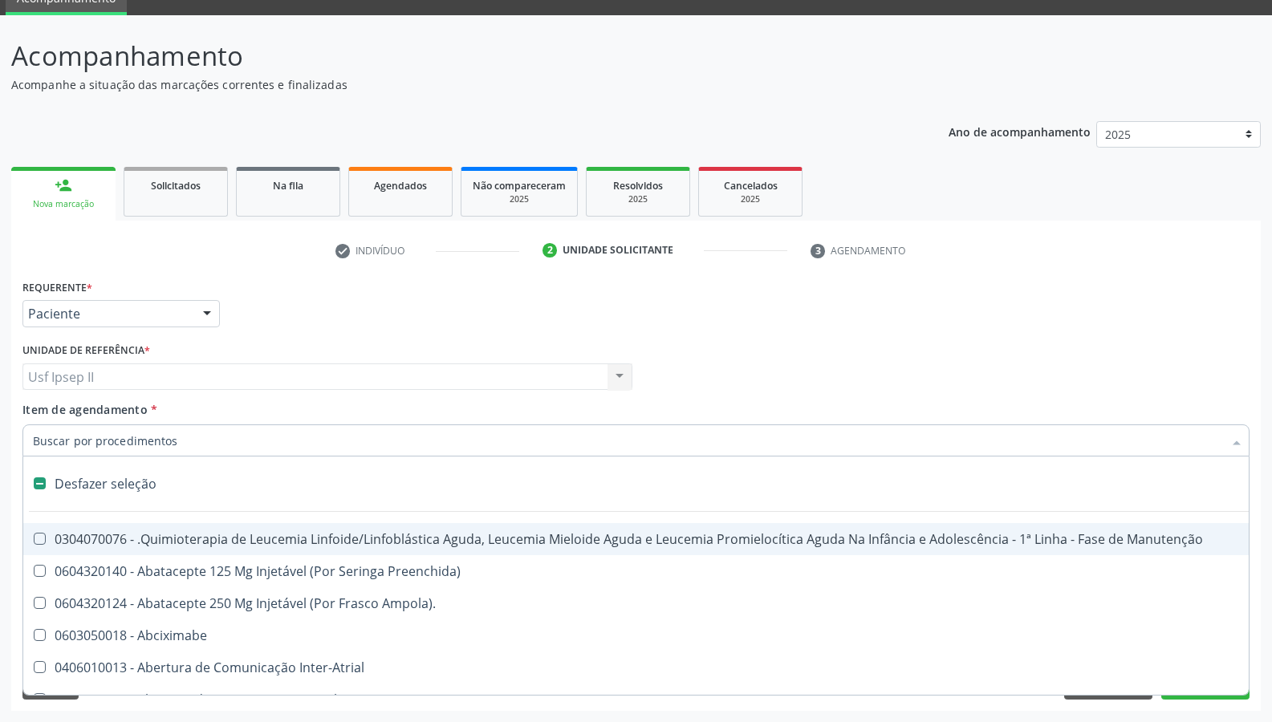
type input "h"
checkbox B "true"
checkbox Fibrinogênio "true"
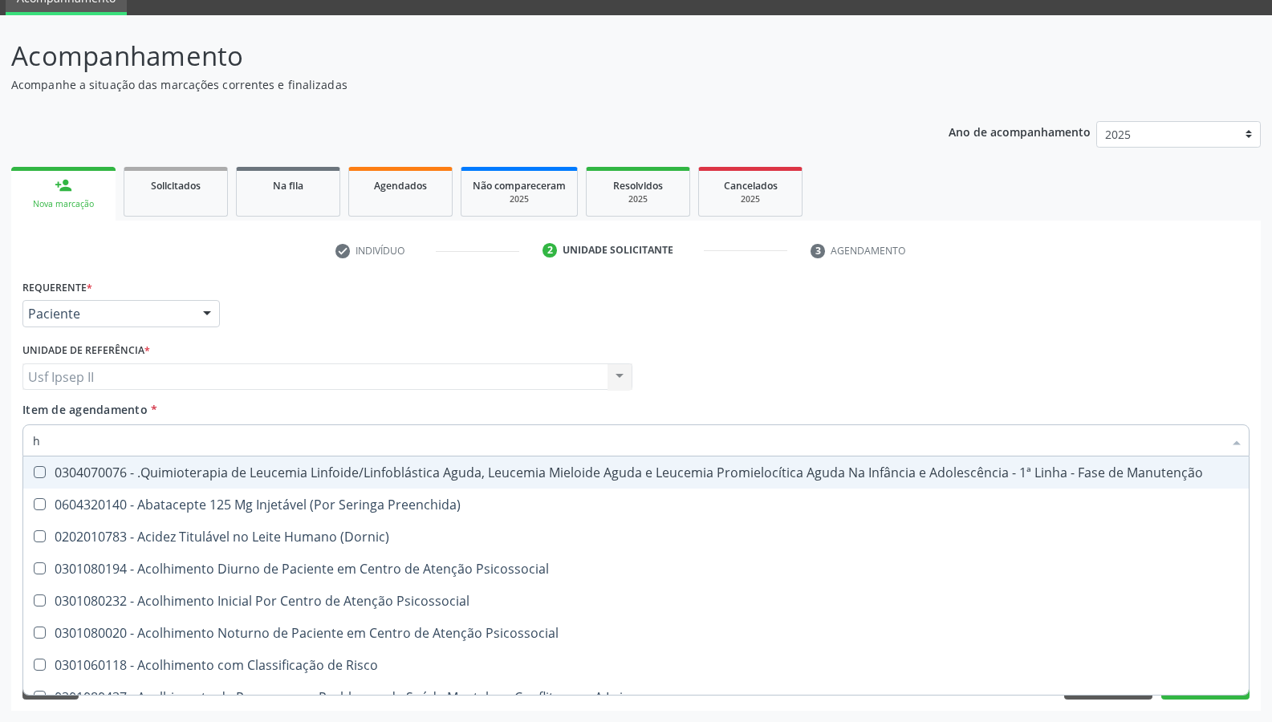
type input "he"
checkbox Pulmão "true"
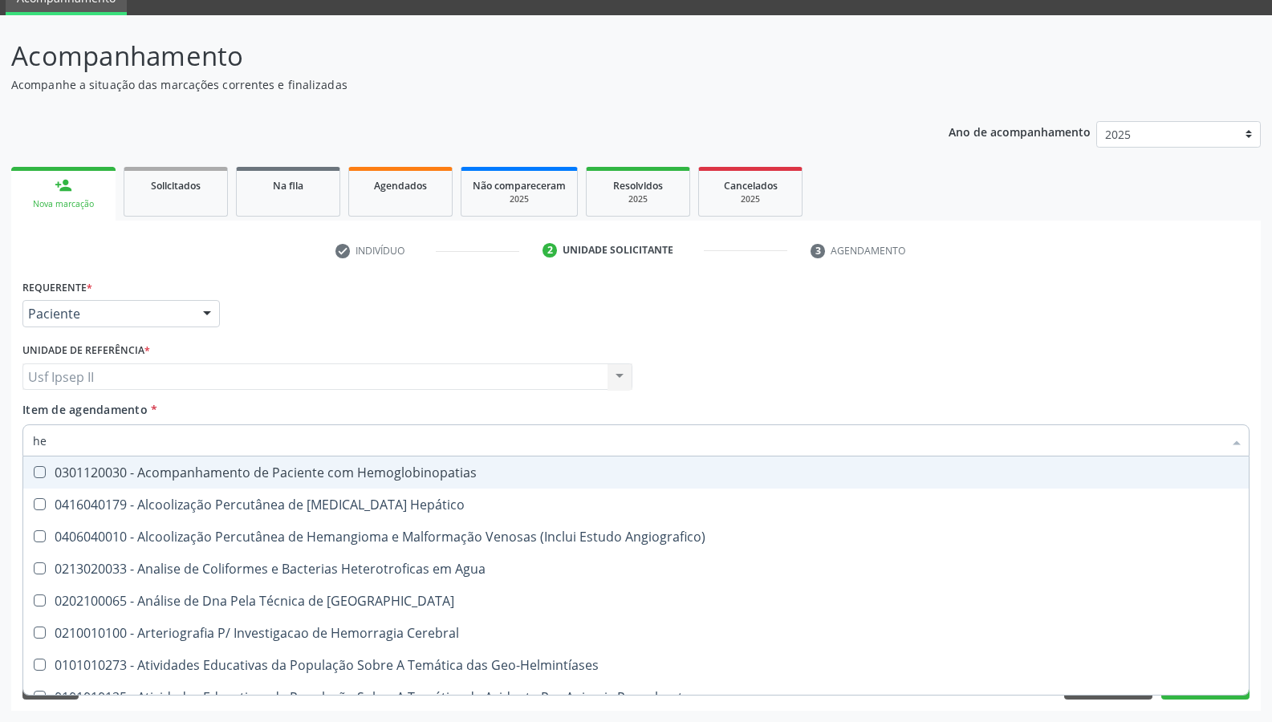
type input "hem"
checkbox \(Qualitativo\) "true"
checkbox Glicosilada "false"
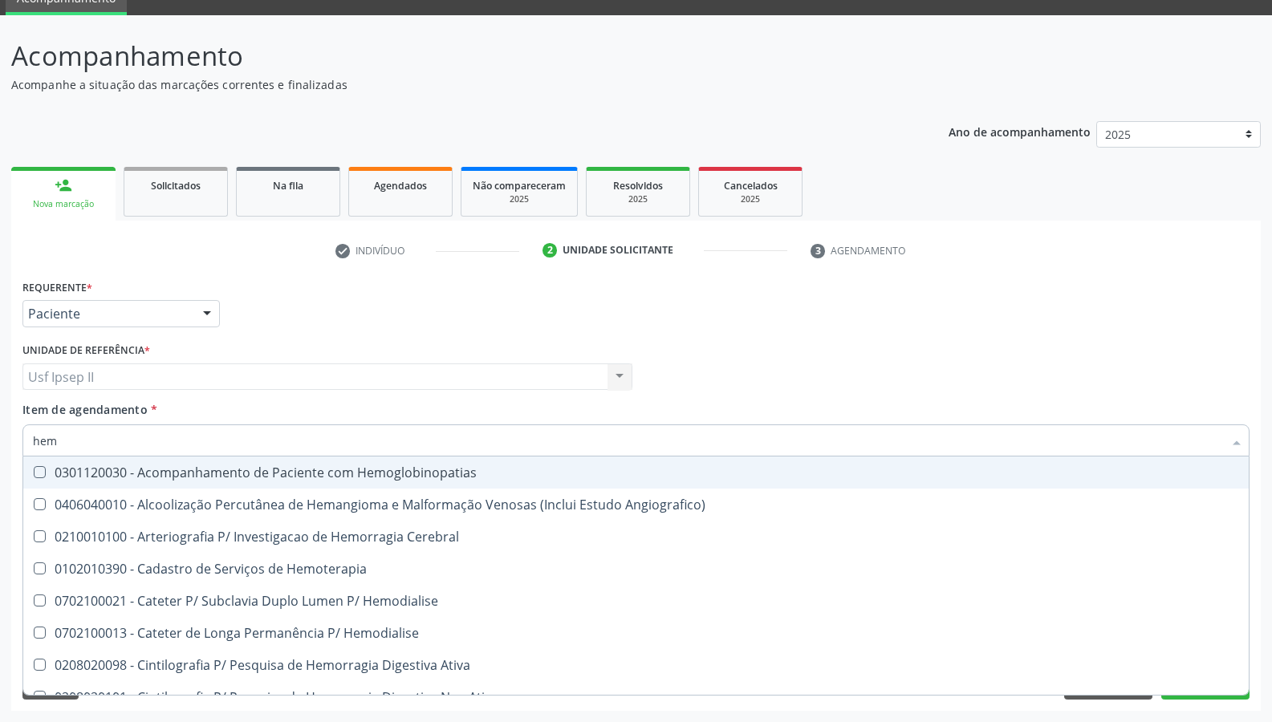
type input "hemo"
checkbox Hemacias "true"
checkbox Glicosilada "false"
type input "hemog"
checkbox Tardio\) "true"
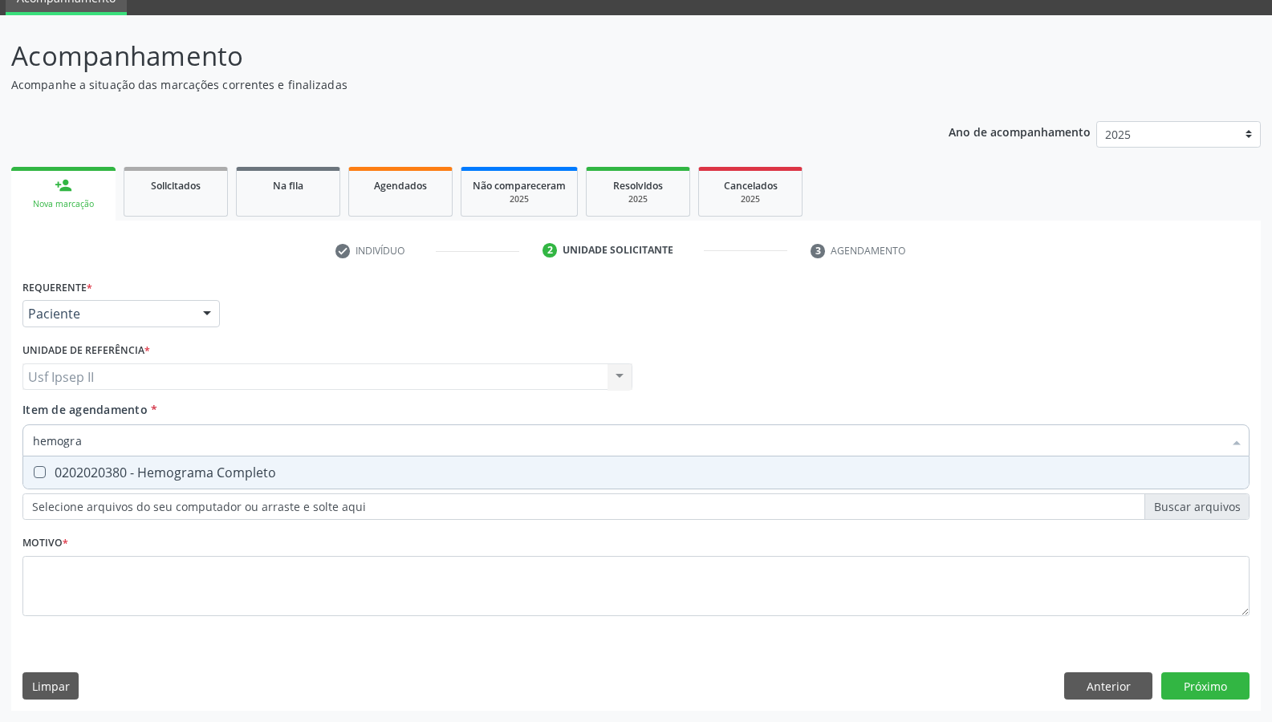
type input "hemogram"
click at [99, 466] on div "0202020380 - Hemograma Completo" at bounding box center [636, 472] width 1206 height 13
checkbox Completo "true"
click at [176, 445] on input "hemogram" at bounding box center [628, 440] width 1190 height 32
type input "h"
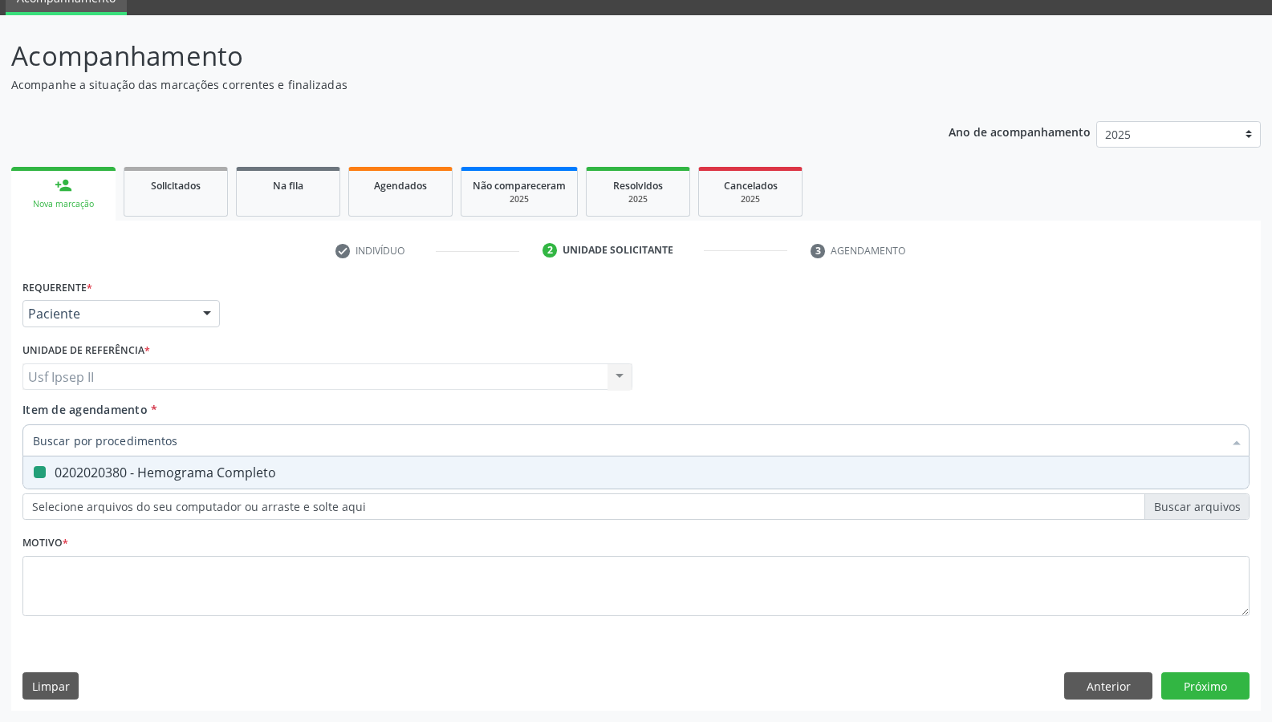
checkbox Completo "false"
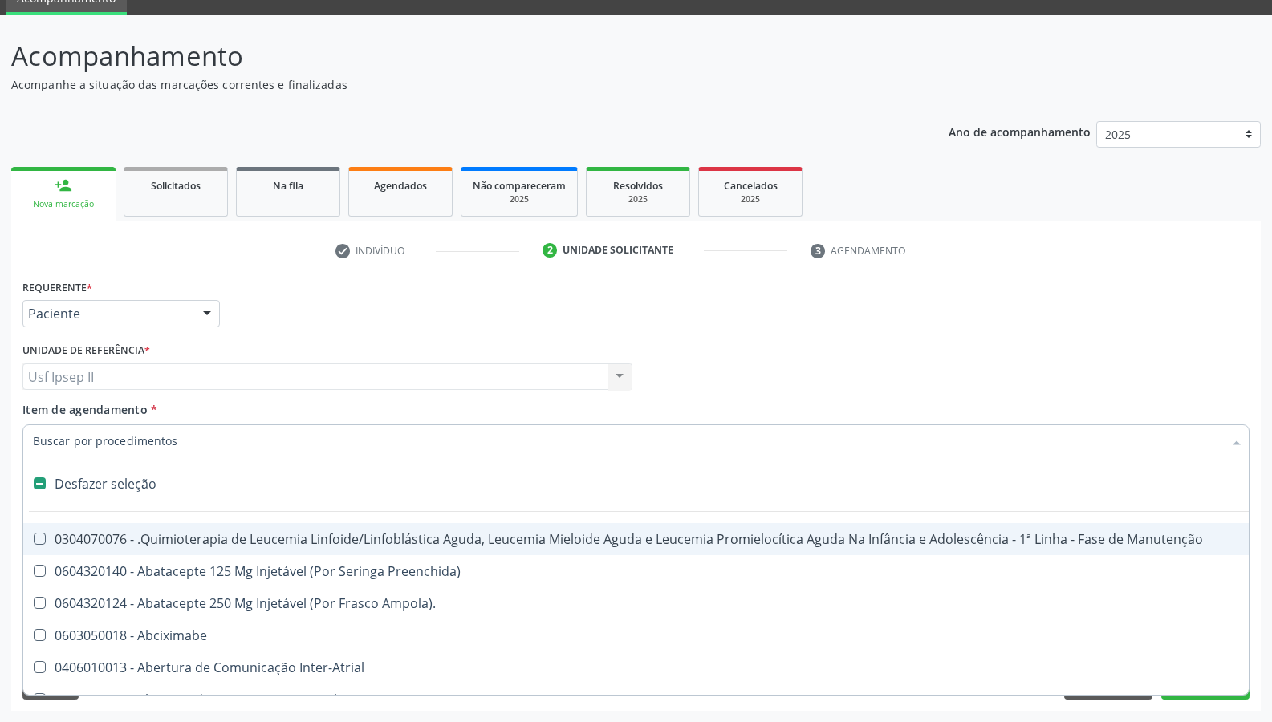
type input "u"
checkbox Cistorrafia "true"
checkbox Hpv "true"
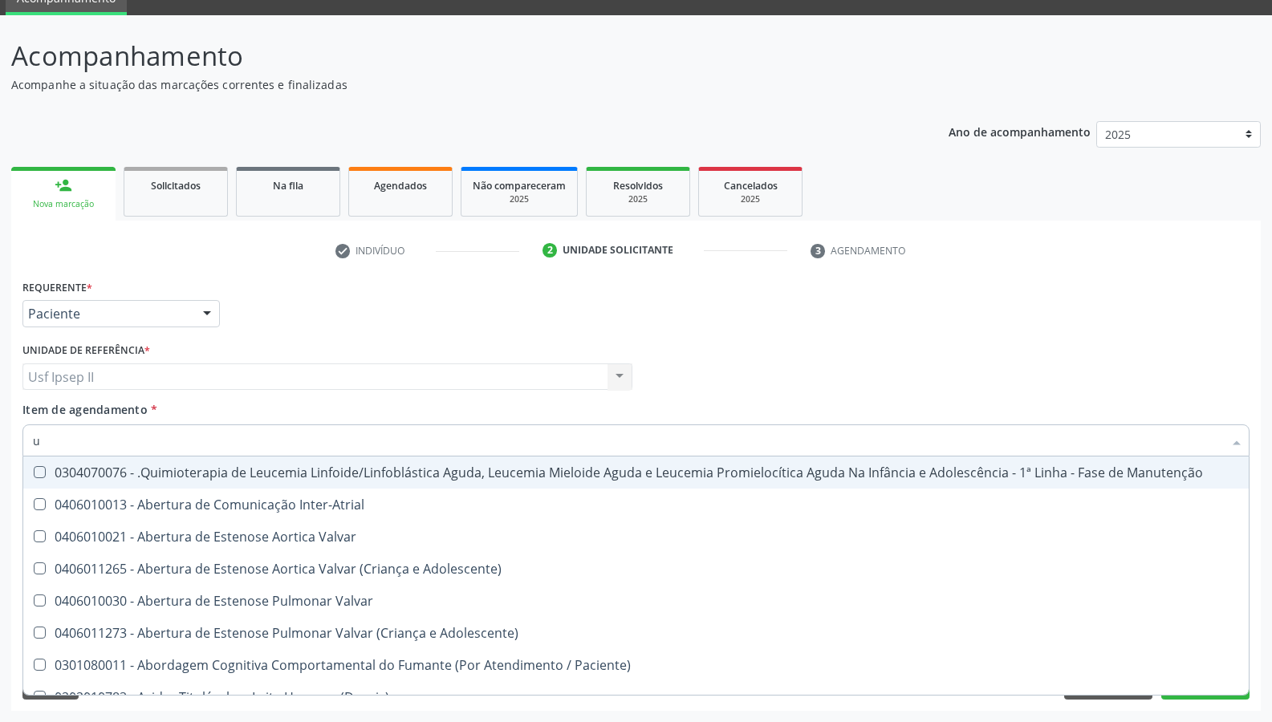
type input "ur"
checkbox B "true"
checkbox Coagulação\ "true"
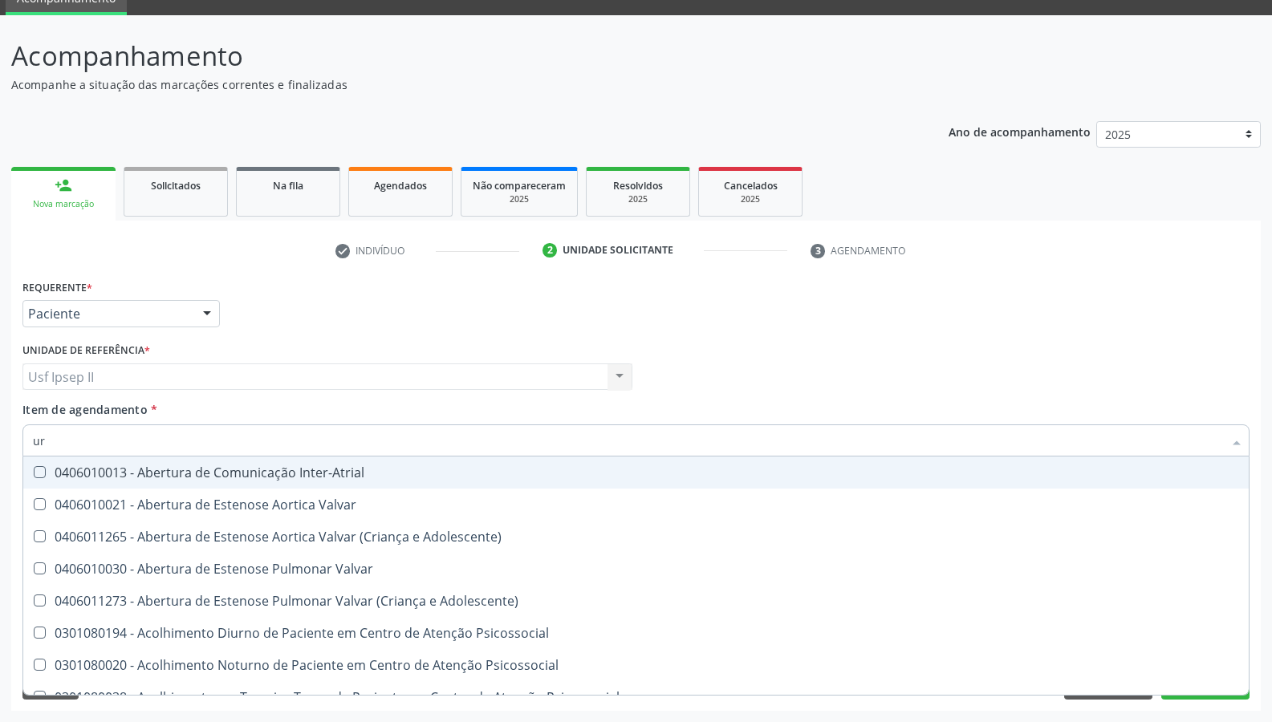
type input "uri"
checkbox B "true"
type input "urin"
checkbox Urico "false"
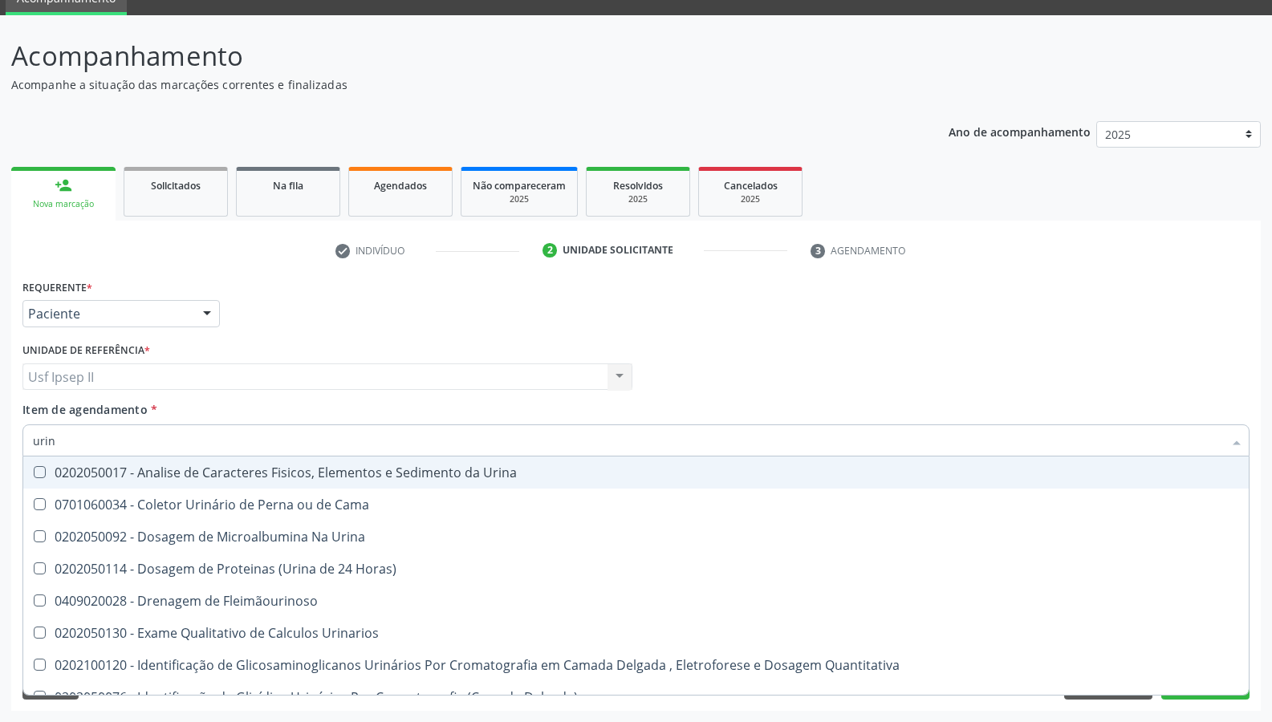
type input "urina"
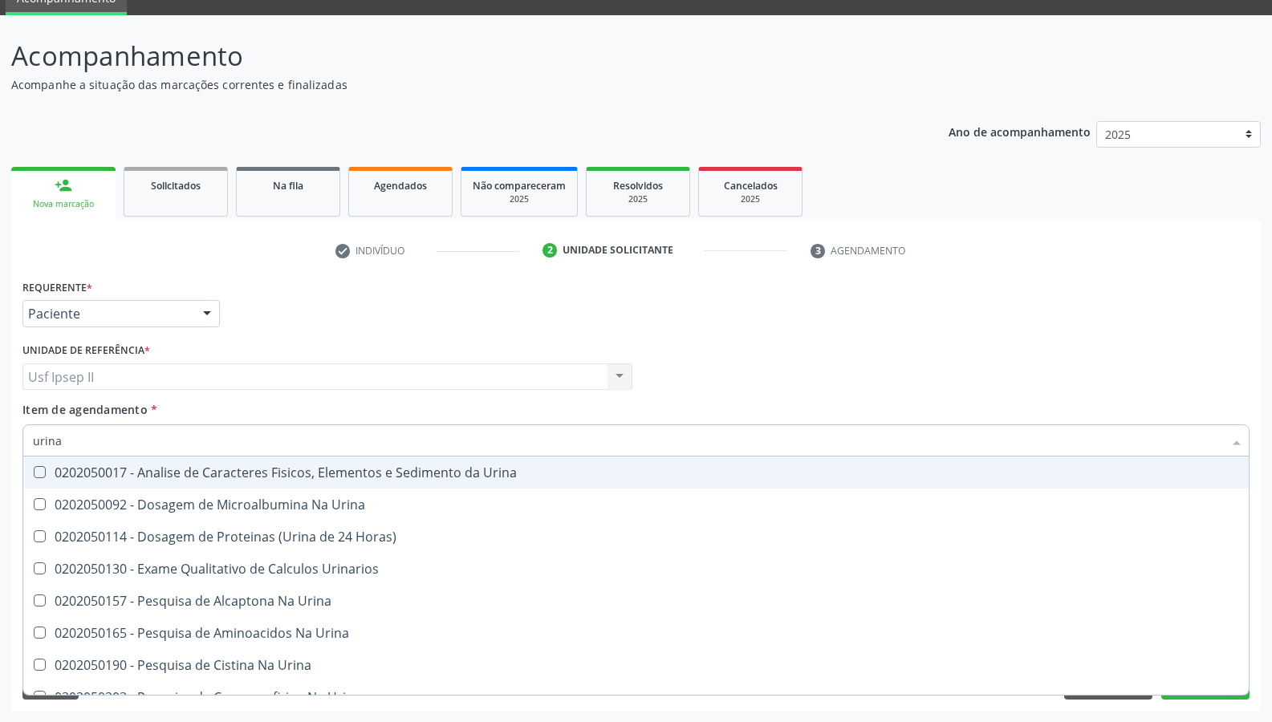
click at [181, 472] on div "0202050017 - Analise de Caracteres Fisicos, Elementos e Sedimento da Urina" at bounding box center [636, 472] width 1206 height 13
checkbox Urina "true"
click at [146, 429] on input "urina" at bounding box center [628, 440] width 1190 height 32
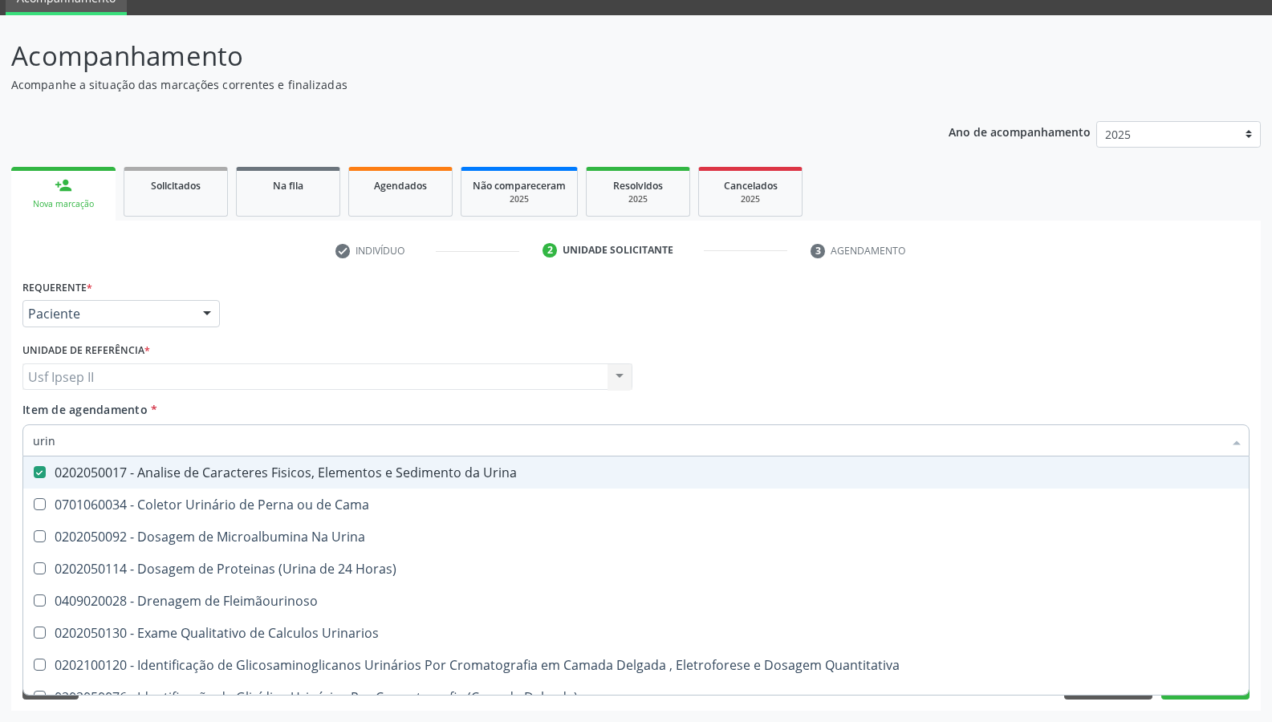
type input "uri"
checkbox Eletroforese\) "true"
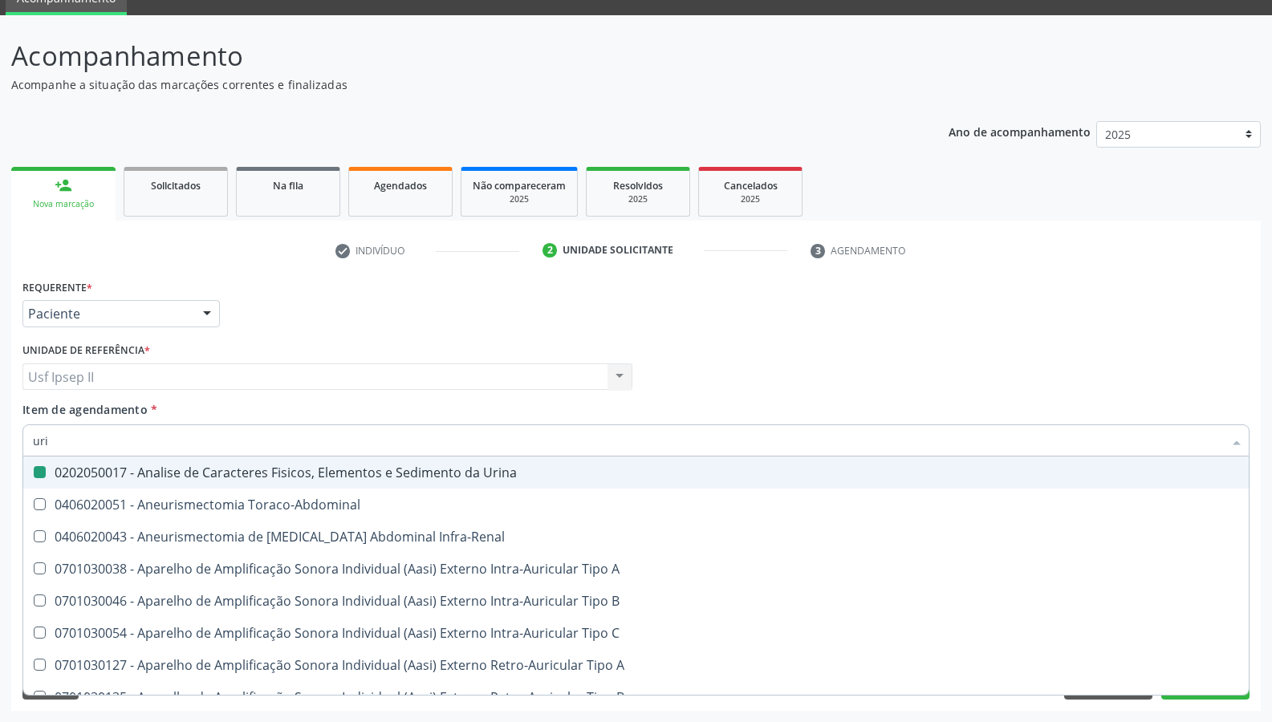
type input "ur"
checkbox Urina "false"
checkbox Cônica "true"
checkbox Urico "false"
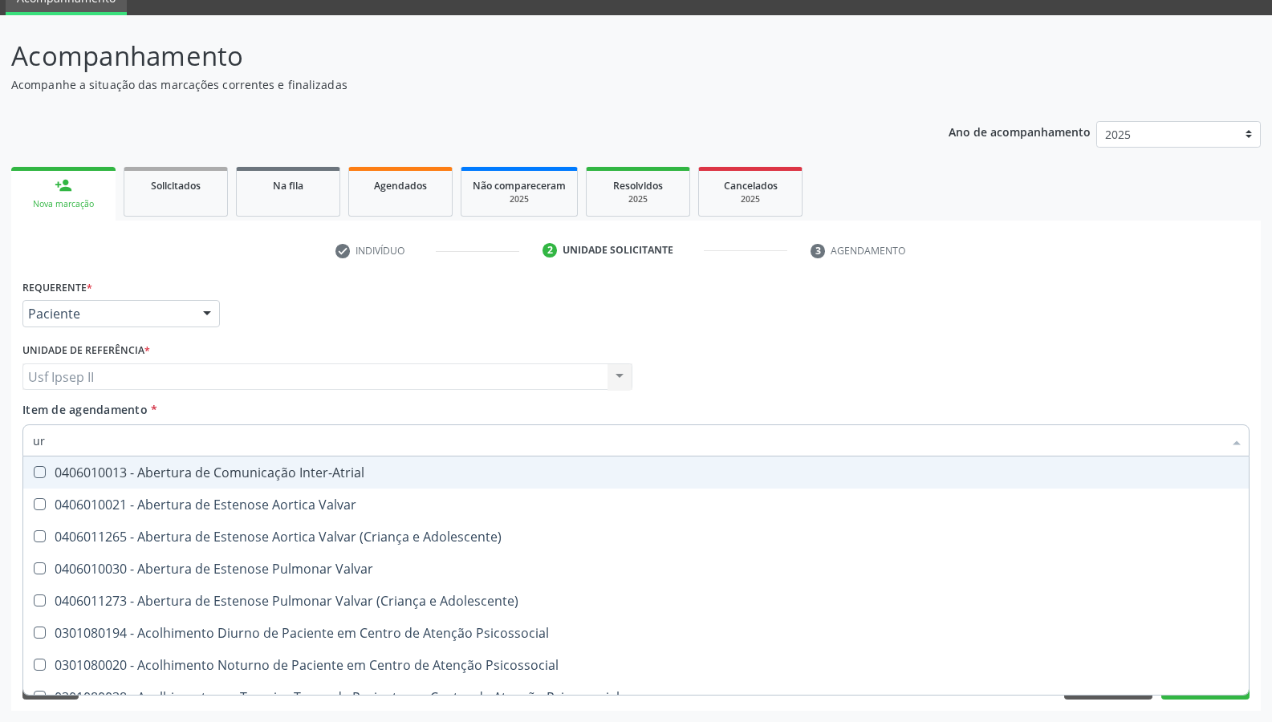
type input "u"
checkbox Urina "false"
checkbox Alimentos "false"
checkbox Urico "false"
checkbox Ureia "false"
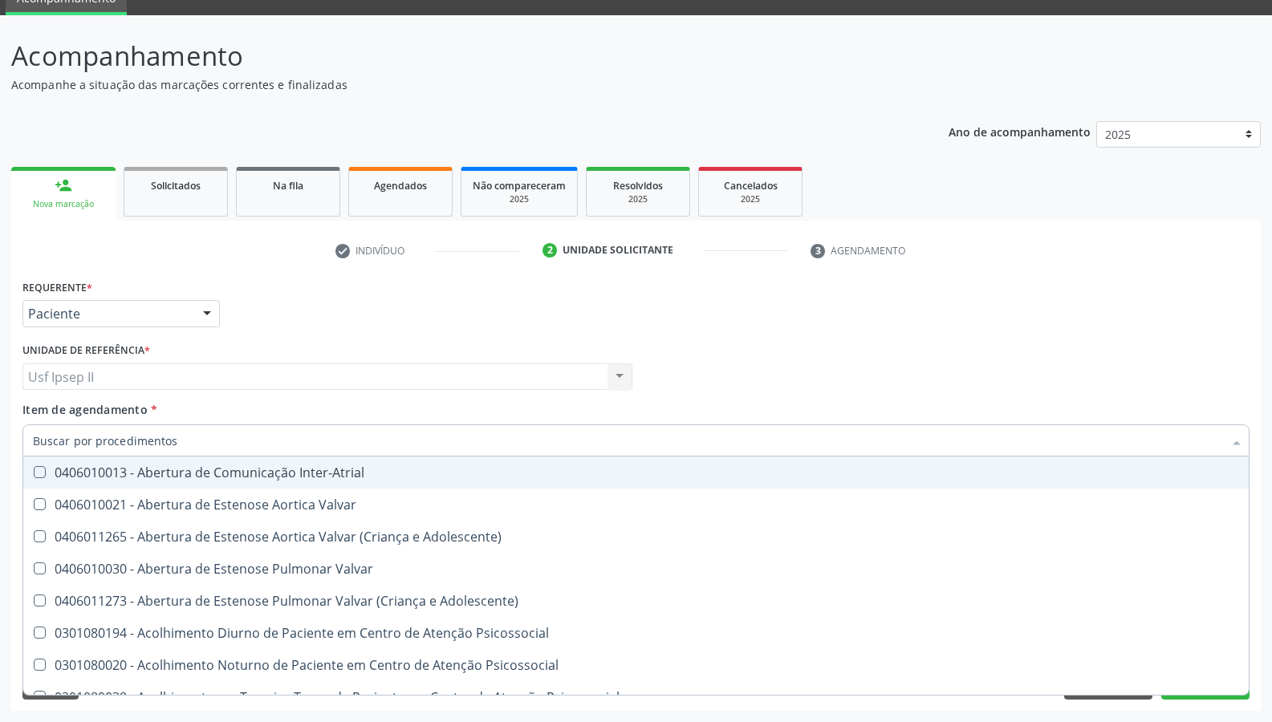
checkbox Segmento\) "true"
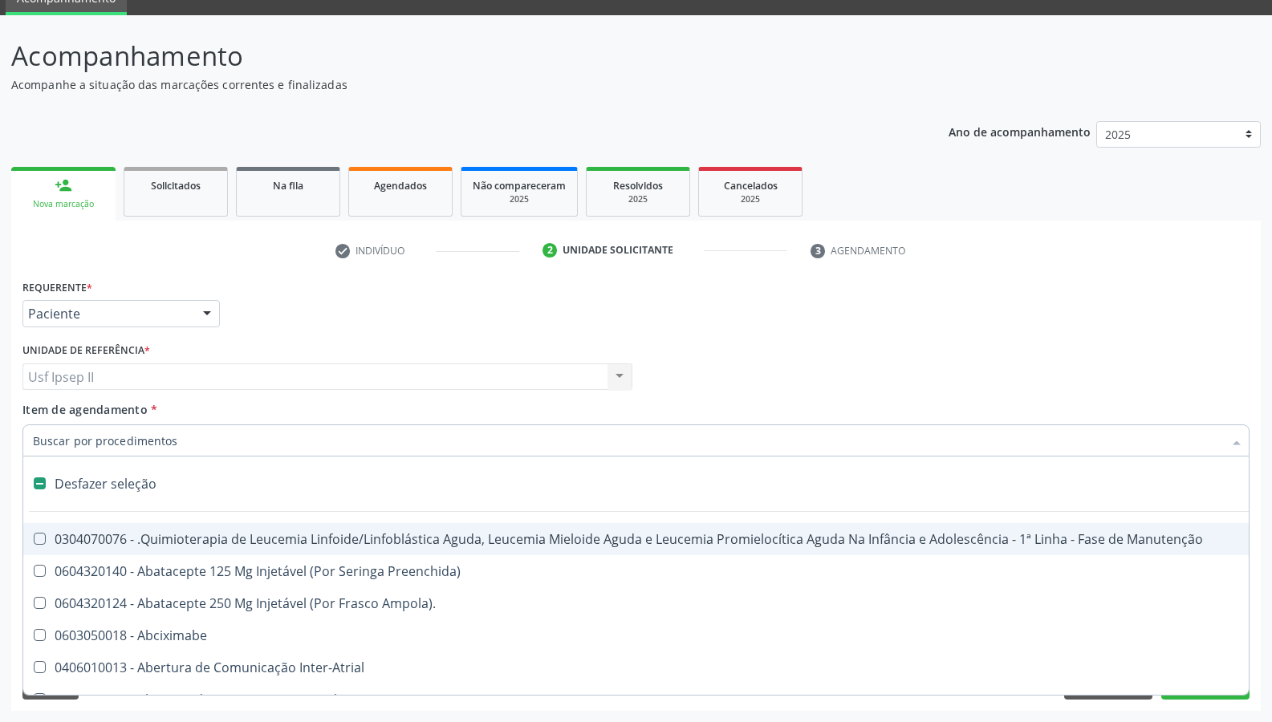
type input "2"
checkbox A "true"
checkbox Urina "false"
checkbox Comprimido\) "true"
checkbox Abdominal "true"
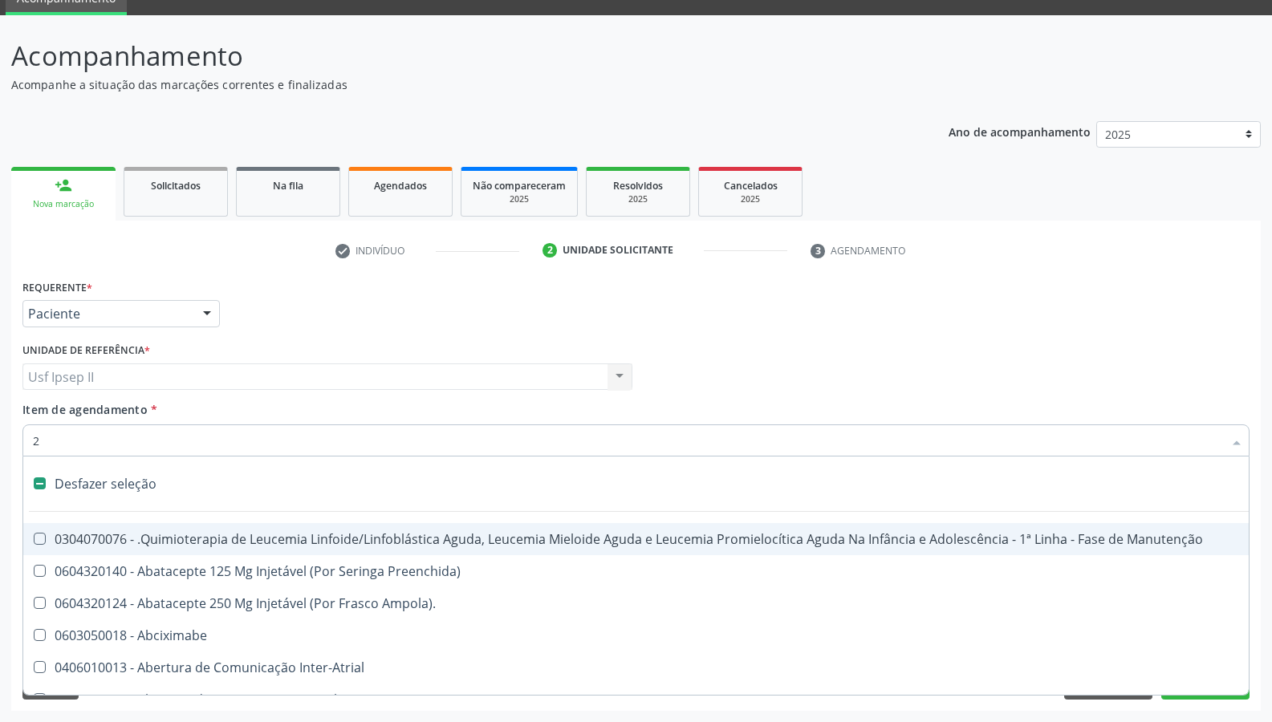
checkbox Colostomia "true"
checkbox Colpectomia "true"
checkbox Colo "true"
checkbox Percutanea "true"
checkbox Unidades "true"
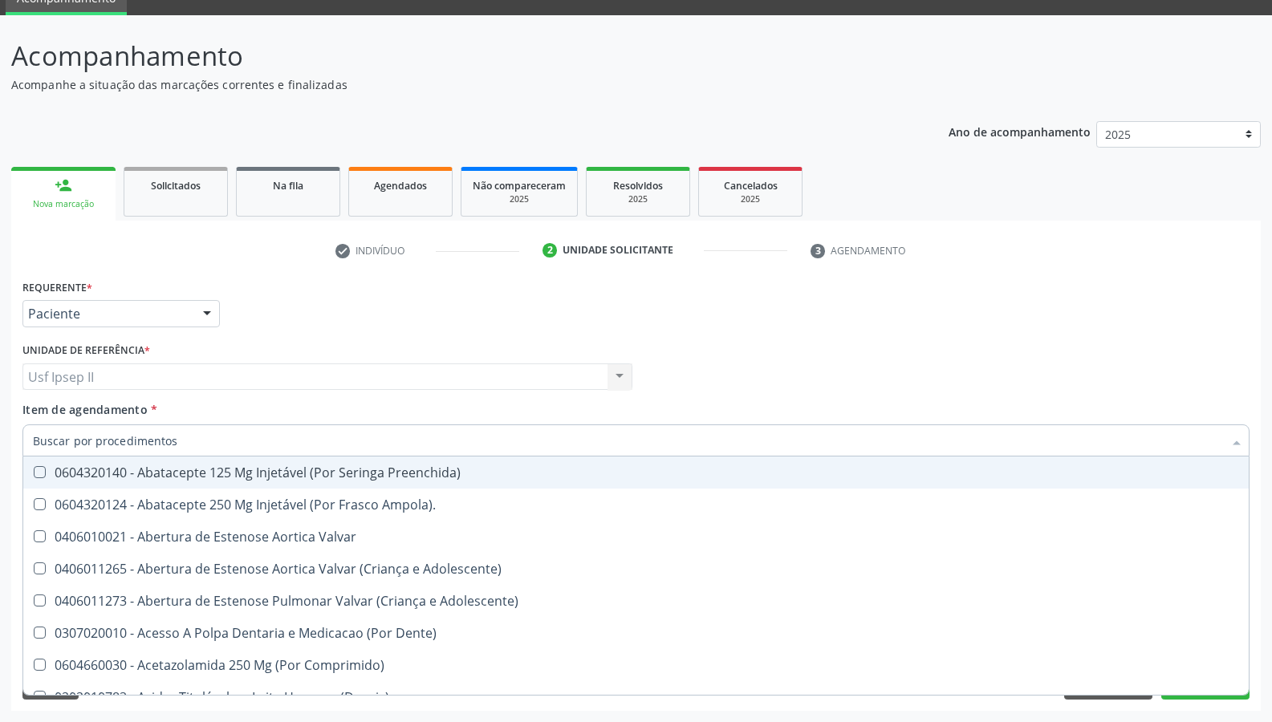
checkbox Urina "false"
checkbox Posterior "true"
checkbox Urico "false"
checkbox Hdl "false"
checkbox Ldl "false"
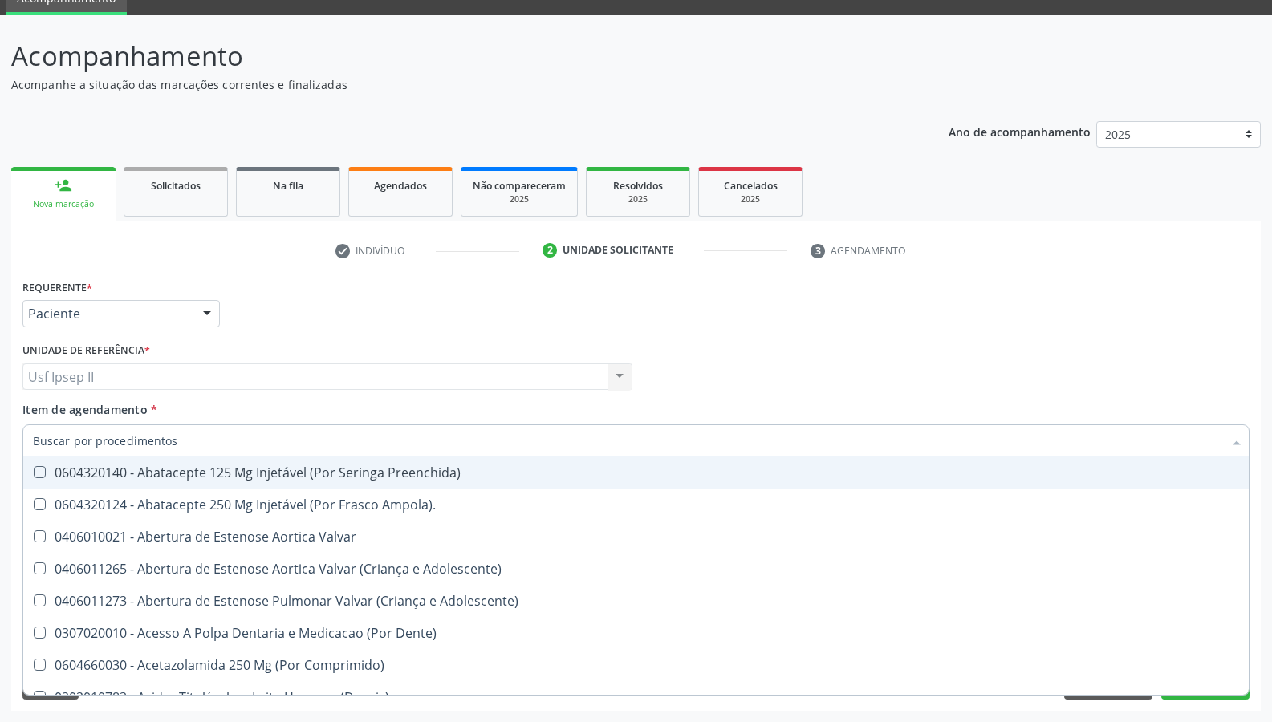
checkbox Total "false"
checkbox Creatinina "false"
checkbox Glicose "false"
checkbox Glicosilada "false"
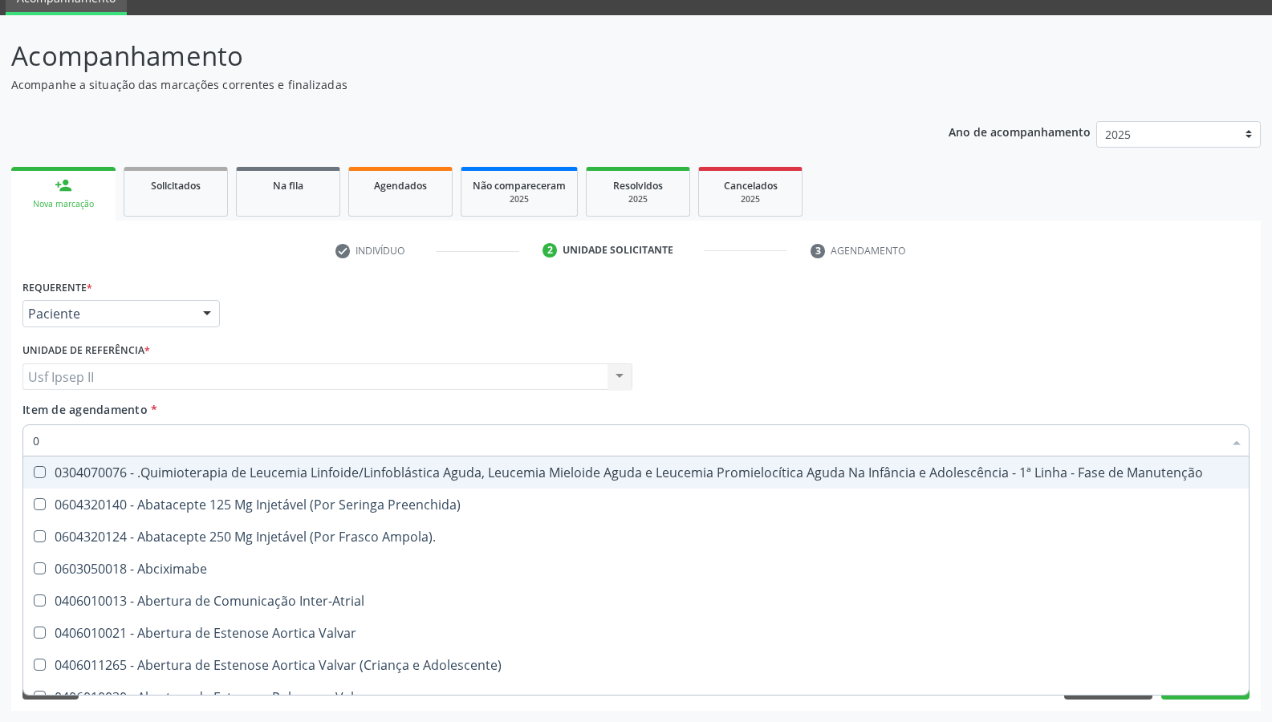
type input "02"
checkbox Coração "true"
checkbox Urina "false"
checkbox Hemodialise "true"
checkbox Comprimido\) "true"
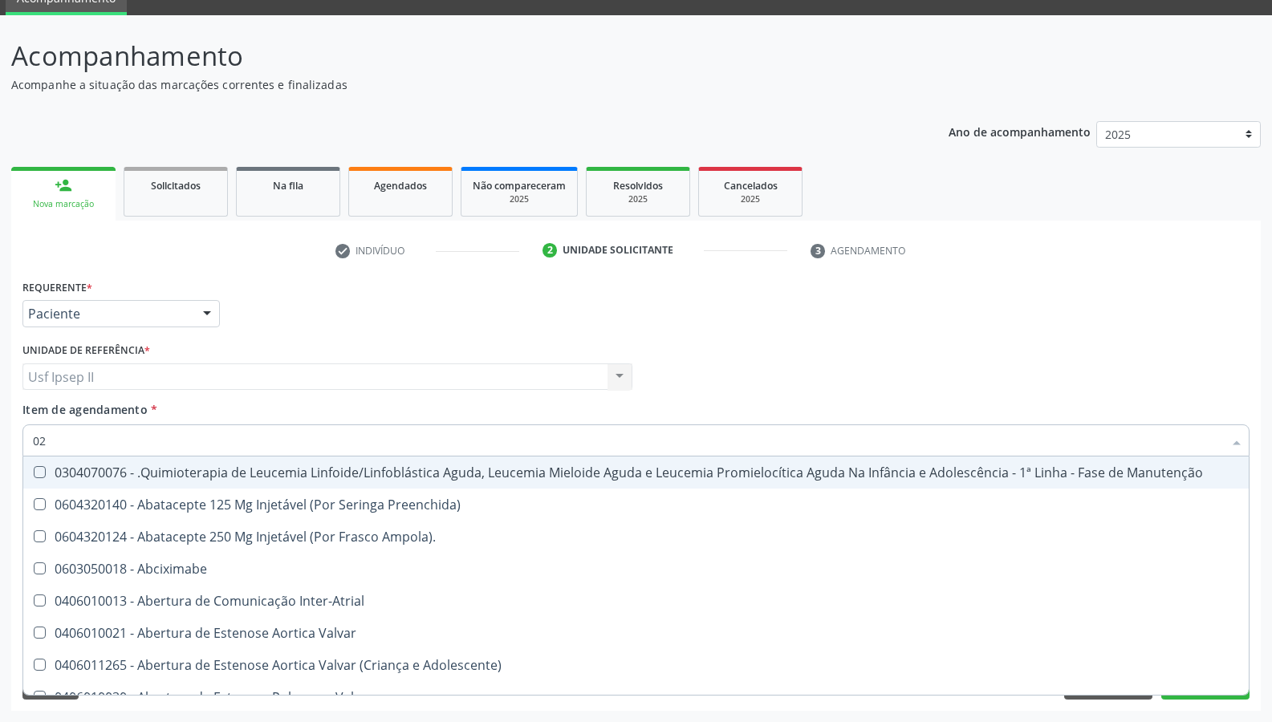
checkbox Comprimido\) "true"
checkbox Transferências "true"
checkbox Meckel "true"
checkbox Bilateral "true"
checkbox Indireta "true"
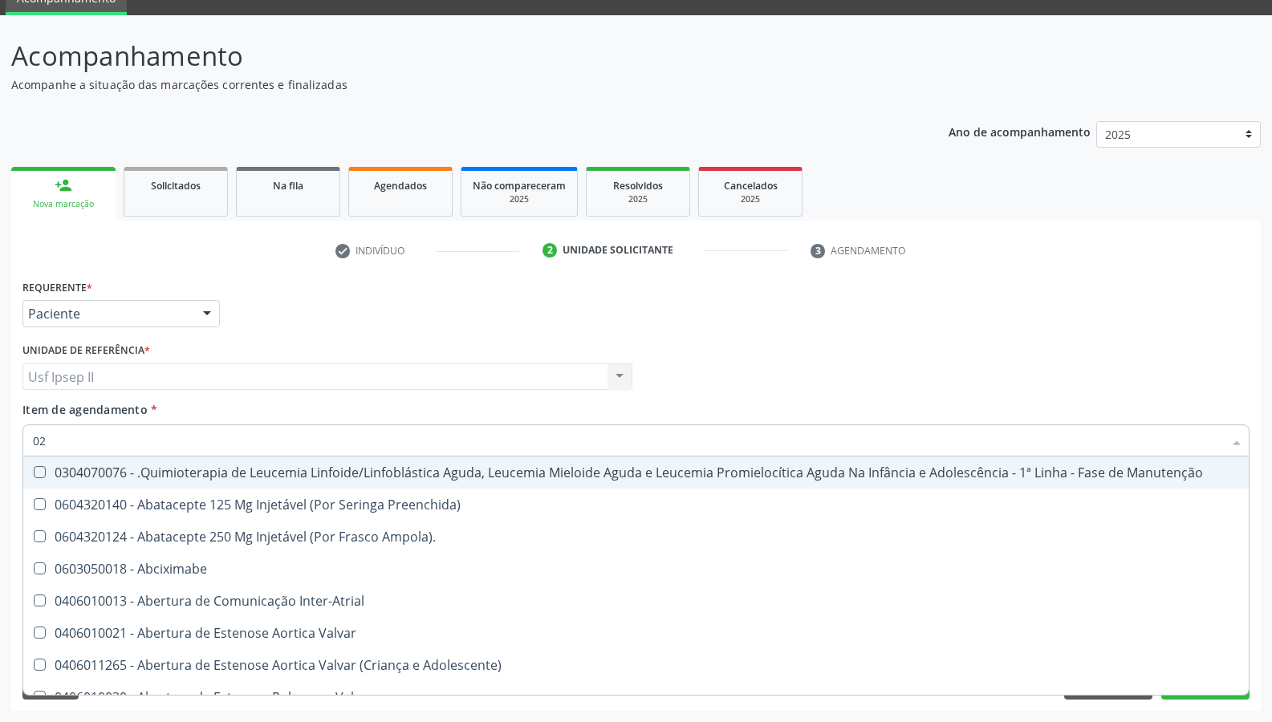
checkbox Transfusao "true"
checkbox Transplante "true"
type input "020"
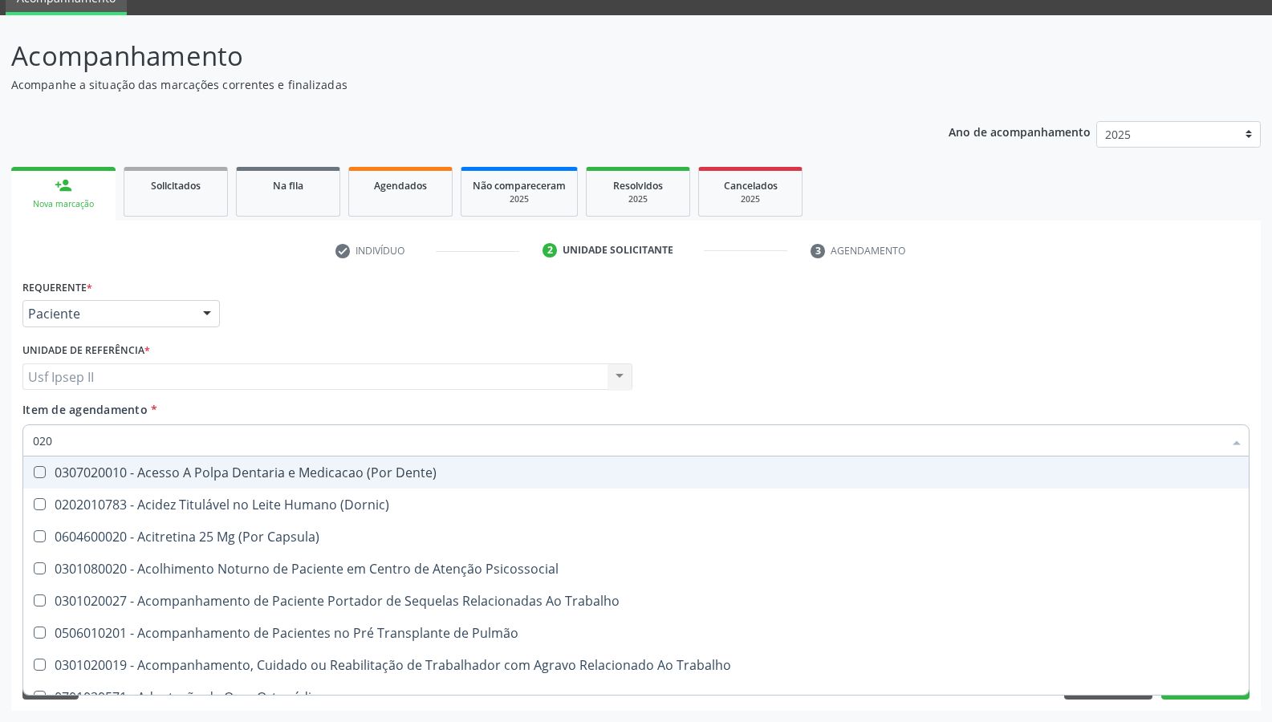
checkbox Urina "true"
checkbox Recombinante "false"
checkbox Urico "true"
checkbox Hdl "true"
checkbox Ldl "true"
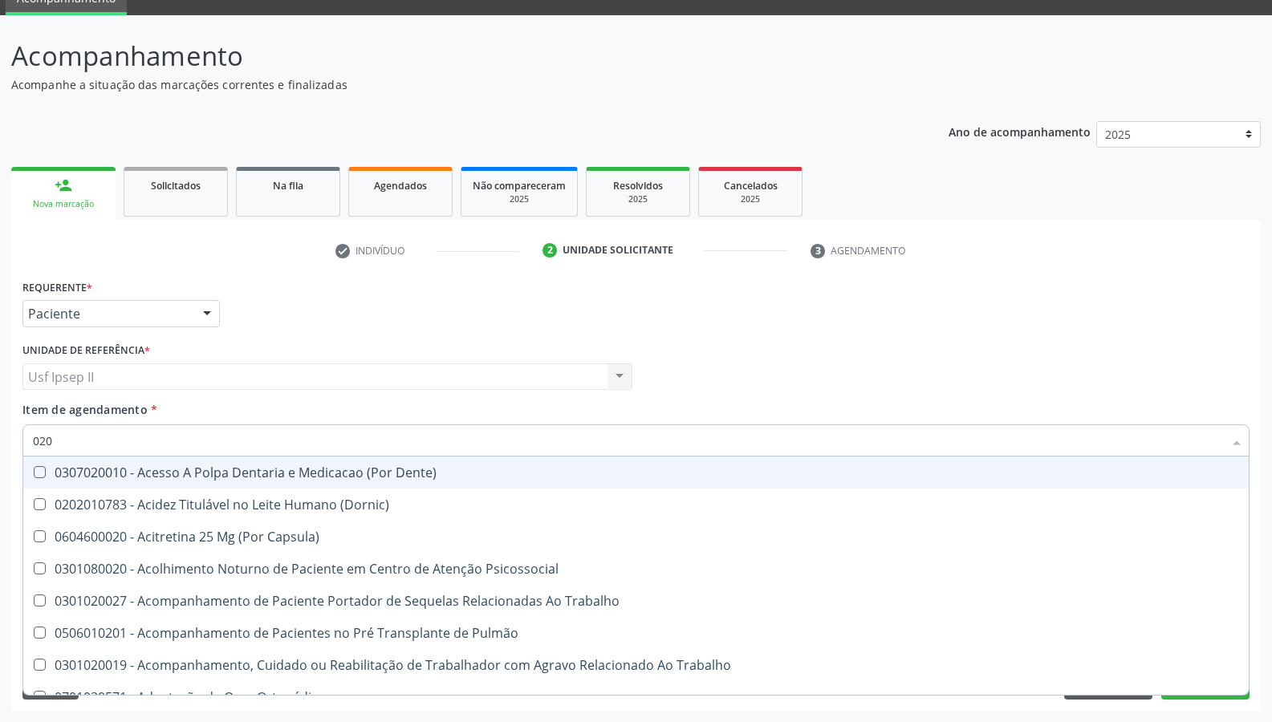
checkbox Total "true"
checkbox Creatinina "true"
checkbox Glicose "true"
checkbox Glicosilada "true"
checkbox Triglicerideos "true"
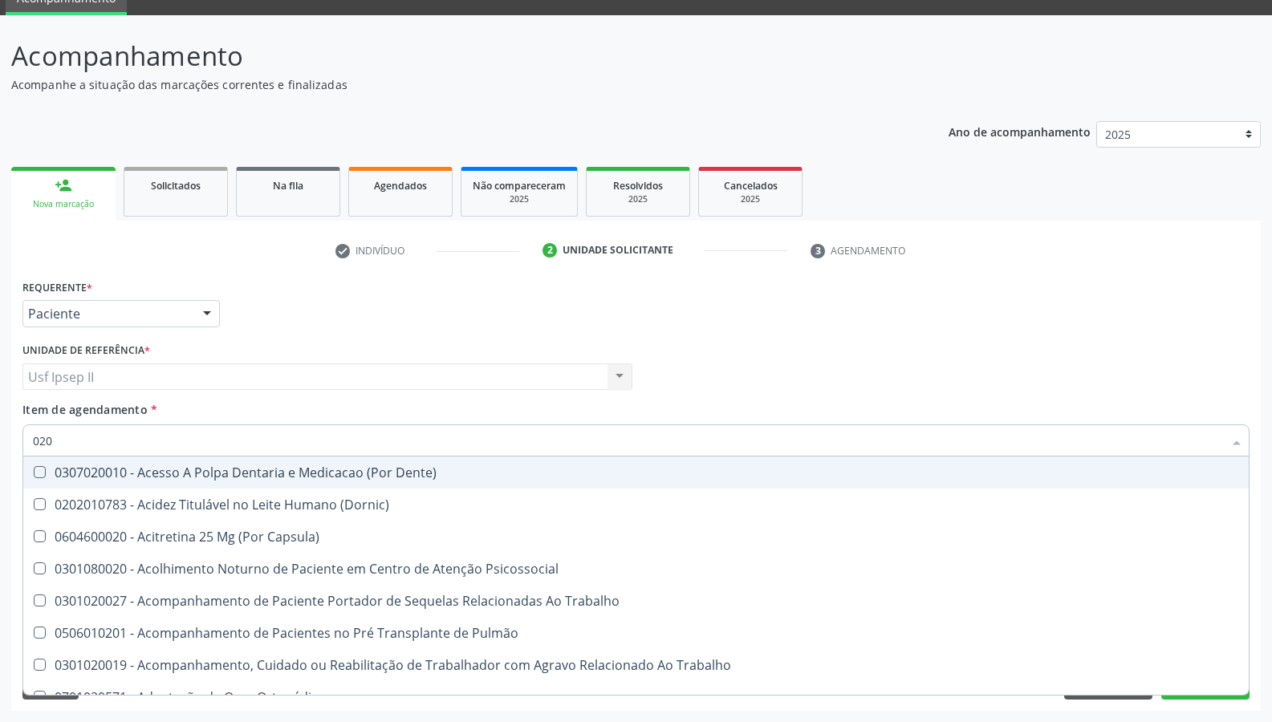
checkbox Ureia "true"
checkbox Endocardico "false"
checkbox Tendao "false"
checkbox Amniótico "false"
checkbox Espermograma "false"
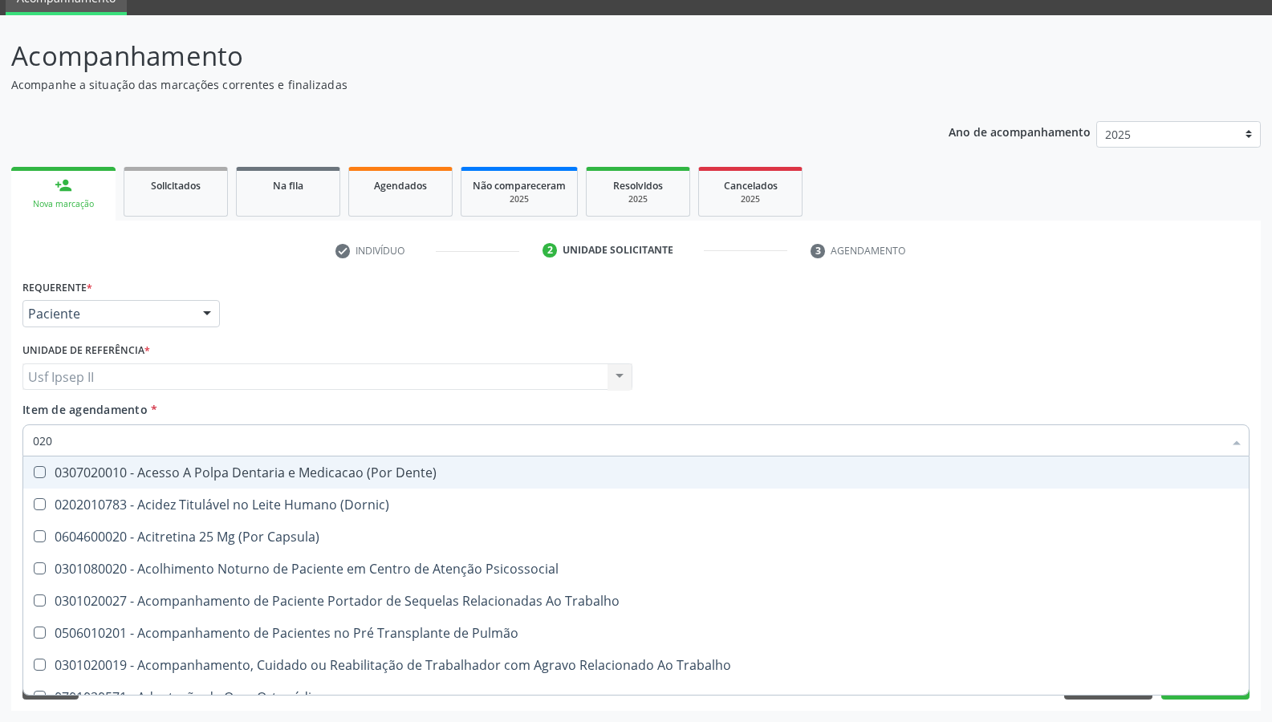
checkbox Cerebral "false"
checkbox Segmento\) "false"
checkbox Liso "false"
checkbox Semana\) "false"
checkbox Completo "true"
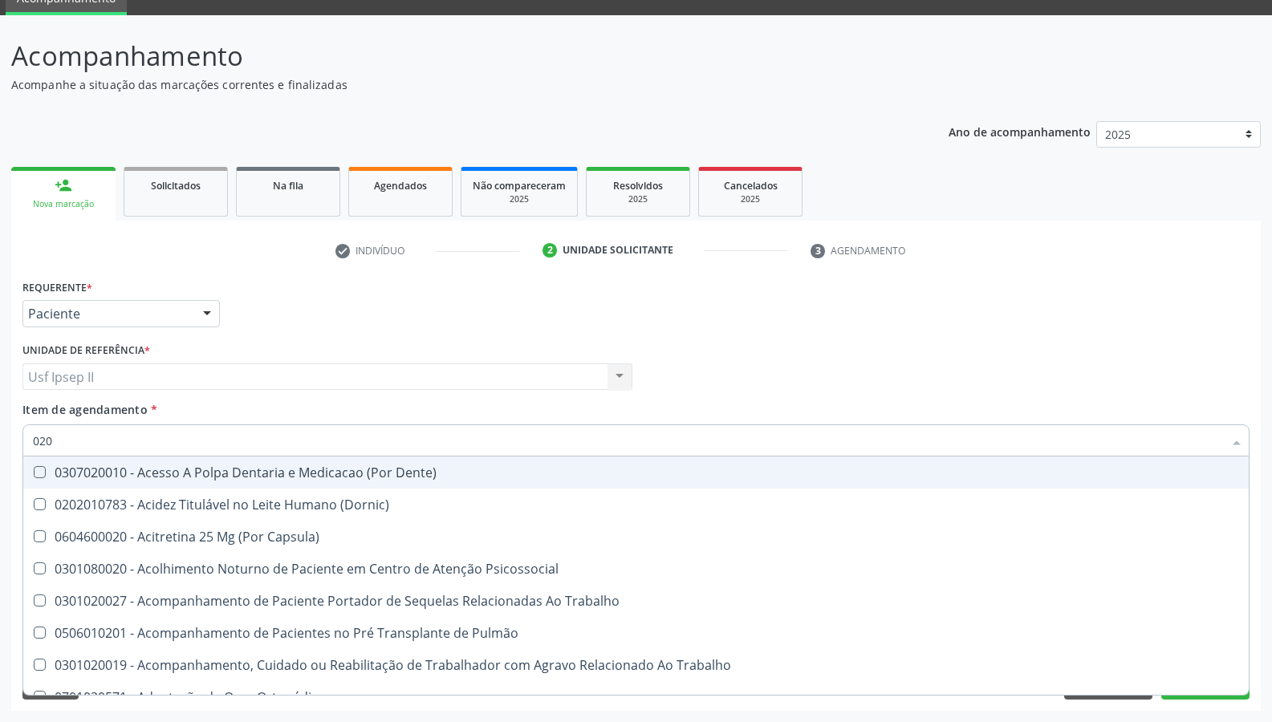
checkbox Completo\) "false"
type input "0202"
checkbox Capsula\) "true"
checkbox Urina "false"
checkbox População "true"
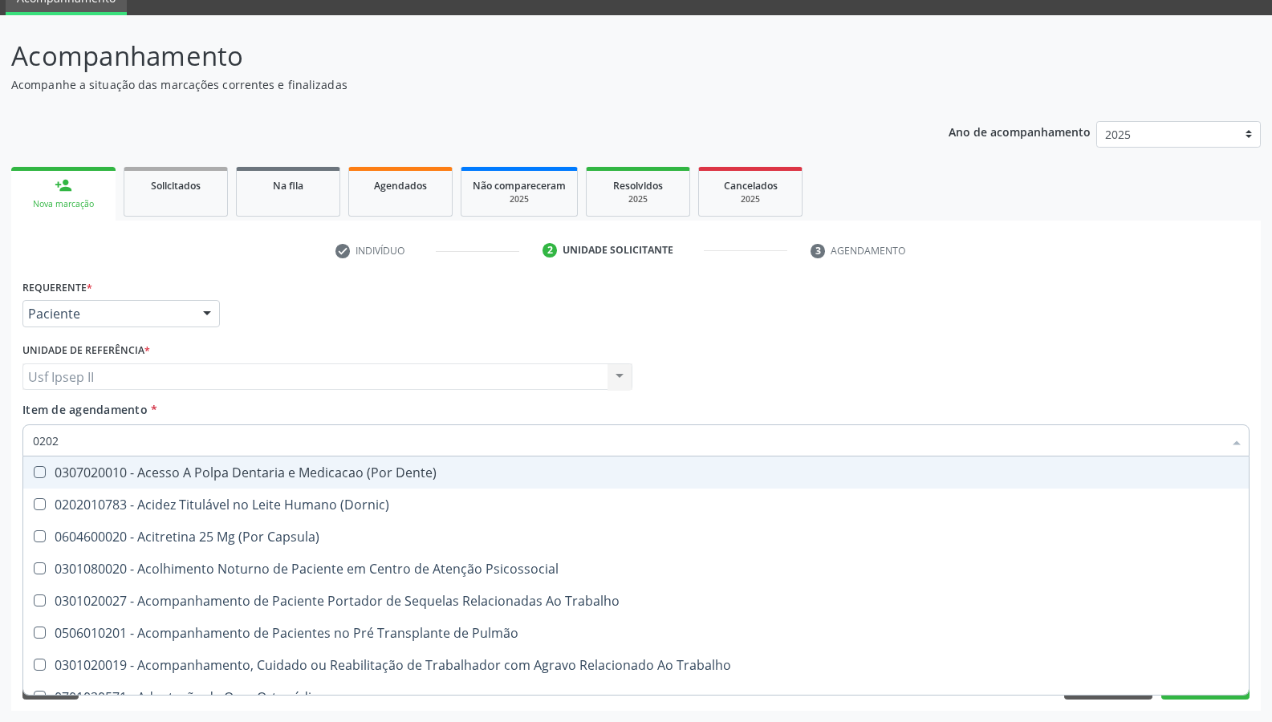
checkbox Faringe\/Laringe "true"
checkbox Puncao "true"
checkbox Fragmento "true"
checkbox Ossea "true"
checkbox Laser "true"
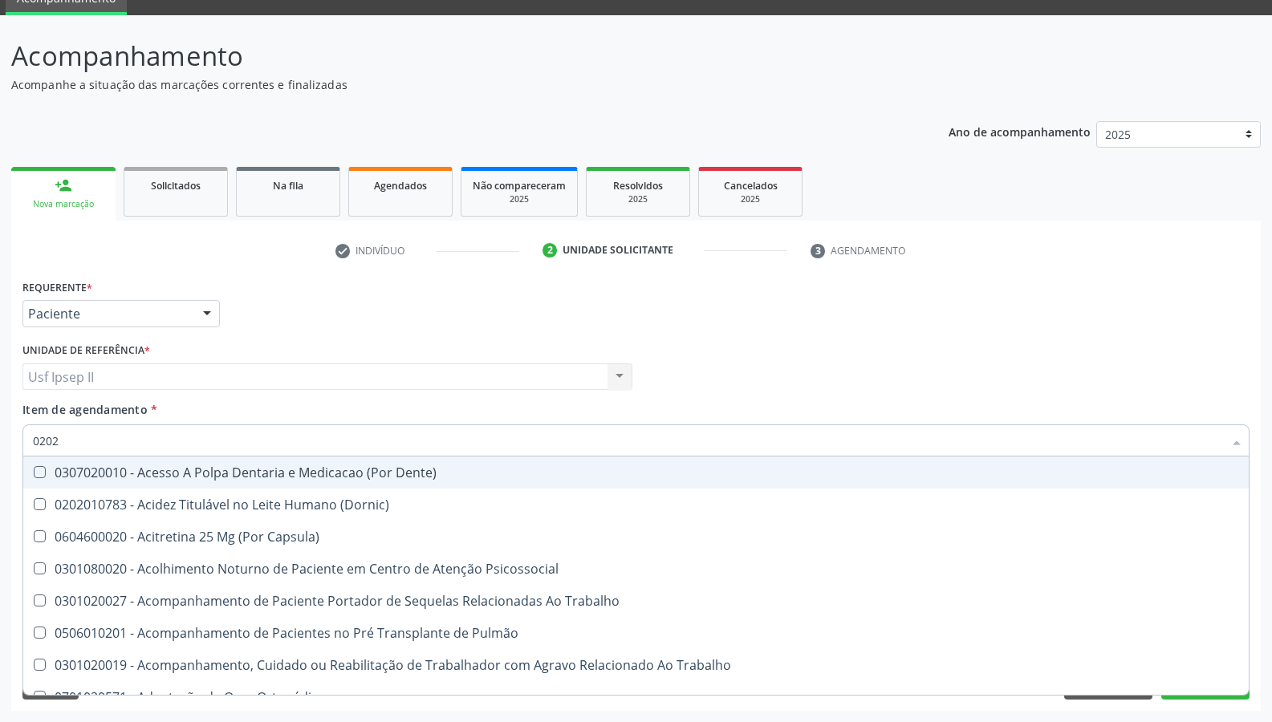
checkbox Septostomia "true"
checkbox Projecoes\) "true"
checkbox Estimulo "true"
checkbox Biologica "true"
checkbox Urico "false"
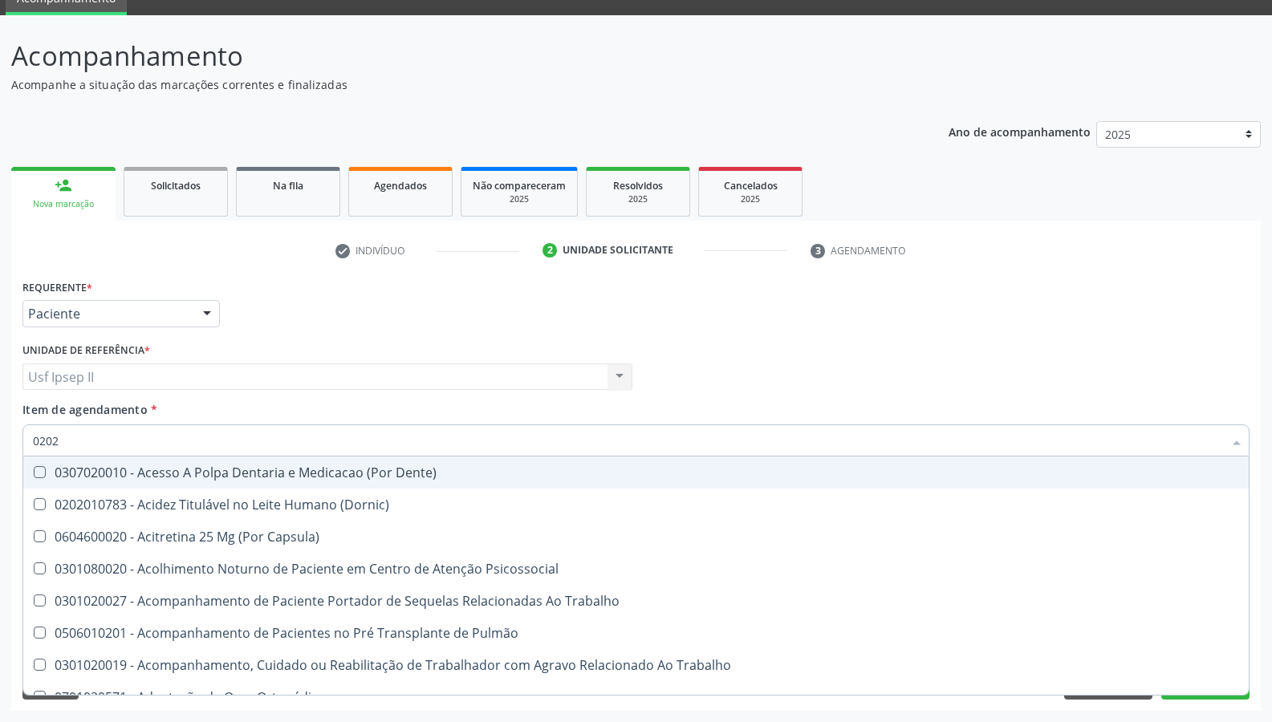
checkbox Hdl "false"
checkbox Ldl "false"
checkbox Total "false"
checkbox Creatinina "false"
checkbox Glicose "false"
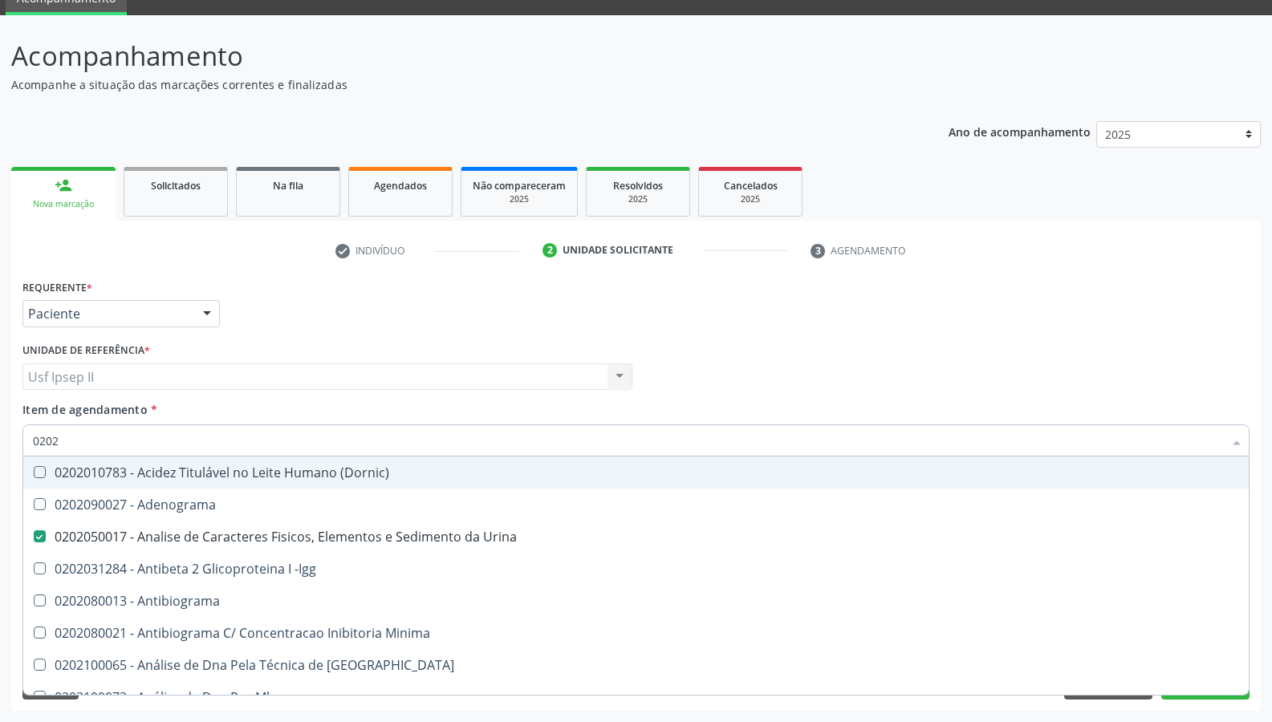
type input "02020"
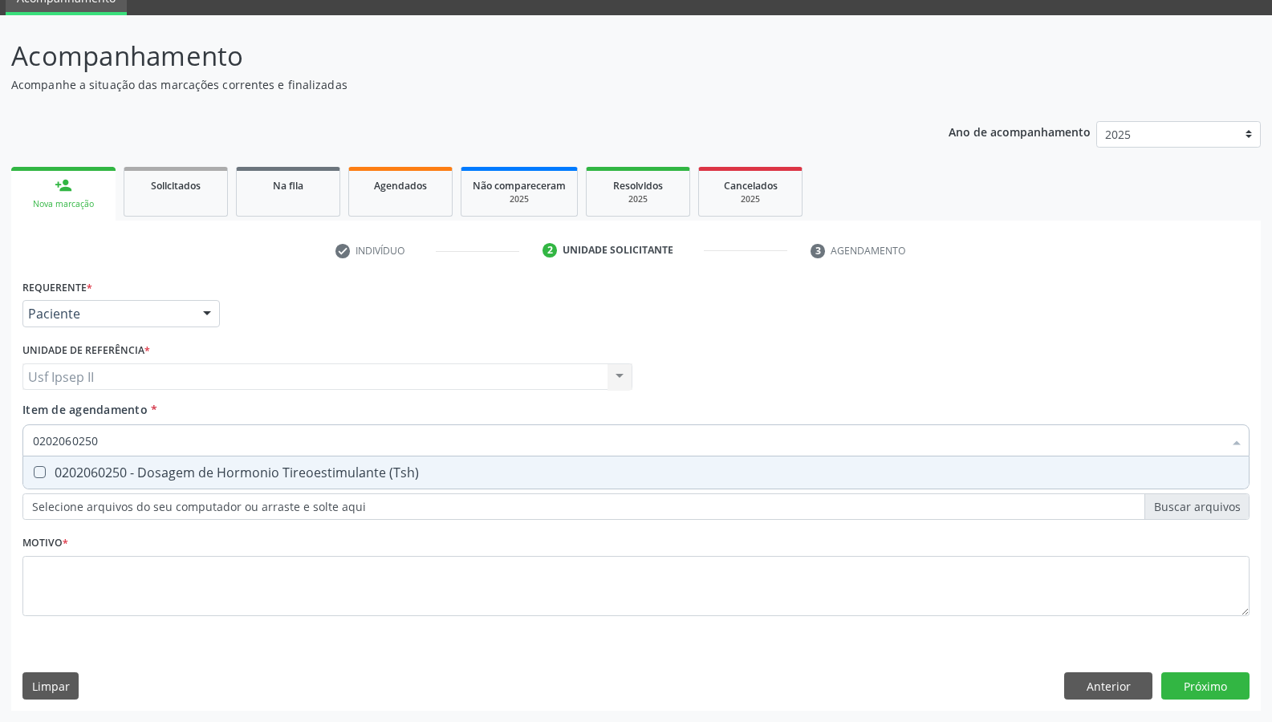
click at [221, 479] on div "0202060250 - Dosagem de Hormonio Tireoestimulante (Tsh)" at bounding box center [636, 472] width 1206 height 13
click at [173, 452] on input "0202060250" at bounding box center [628, 440] width 1190 height 32
click at [176, 466] on div "0202060381 - Dosagem de Tiroxina Livre (T4 Livre)" at bounding box center [636, 472] width 1206 height 13
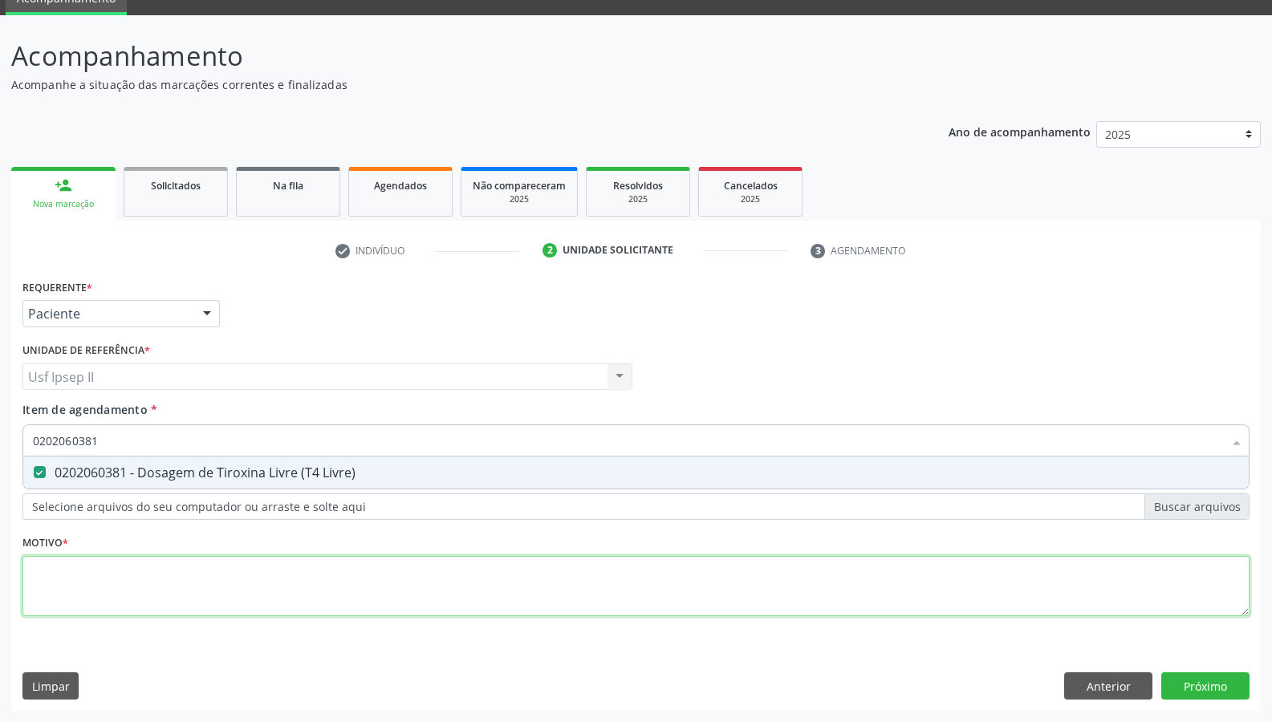
click at [95, 592] on div "Requerente * Paciente Médico(a) Enfermeiro(a) Paciente Nenhum resultado encontr…" at bounding box center [635, 456] width 1227 height 363
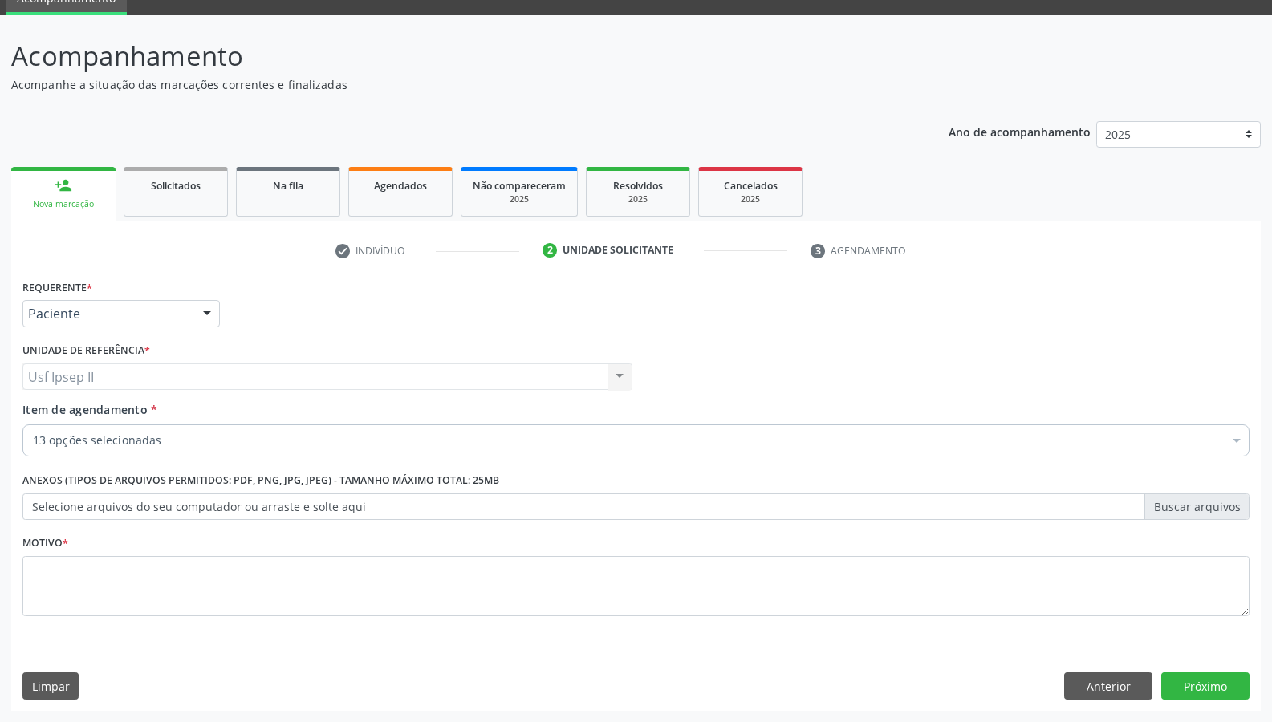
click at [196, 449] on div "13 opções selecionadas" at bounding box center [635, 440] width 1227 height 32
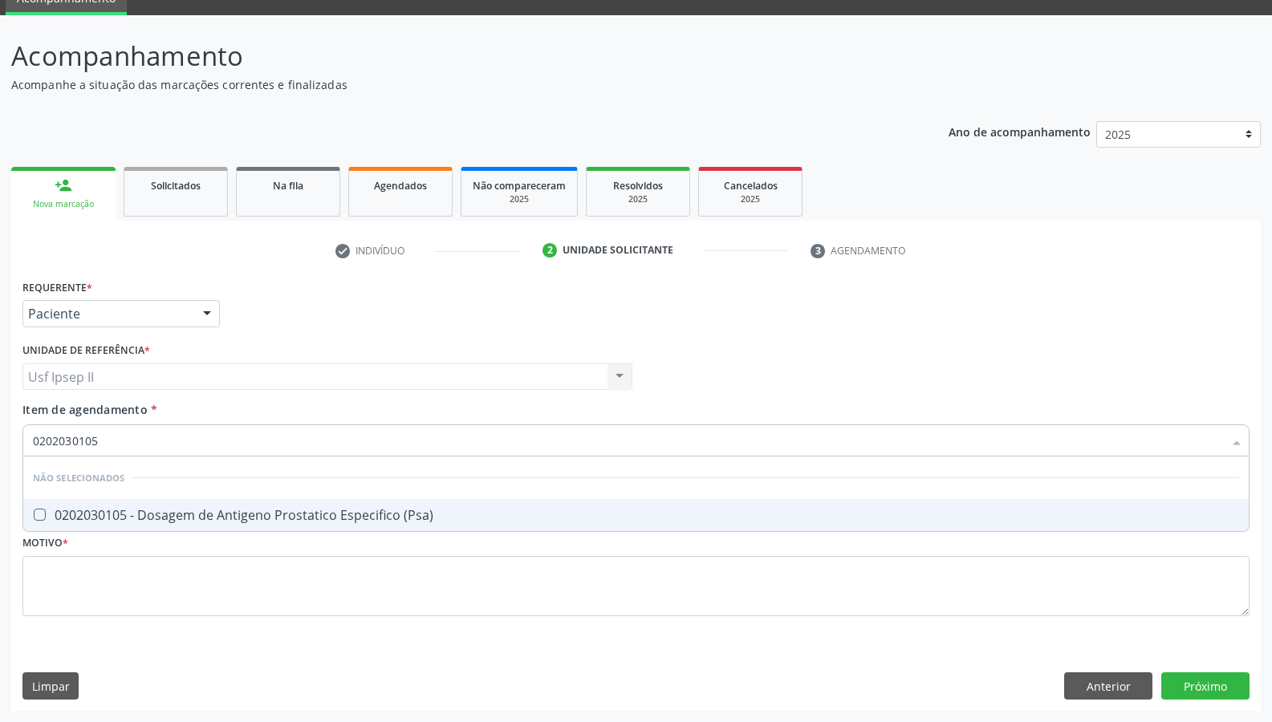
click at [207, 515] on div "0202030105 - Dosagem de Antigeno Prostatico Especifico (Psa)" at bounding box center [636, 515] width 1206 height 13
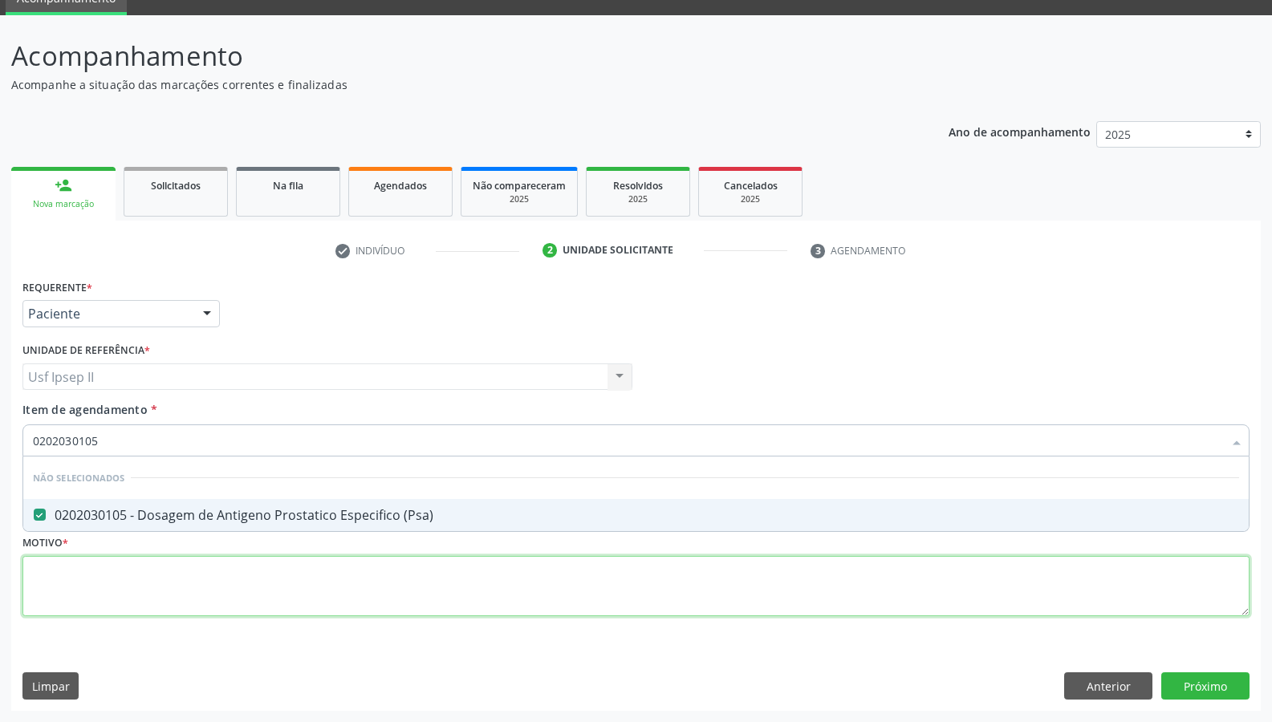
click at [108, 592] on div "Requerente * Paciente Médico(a) Enfermeiro(a) Paciente Nenhum resultado encontr…" at bounding box center [635, 456] width 1227 height 363
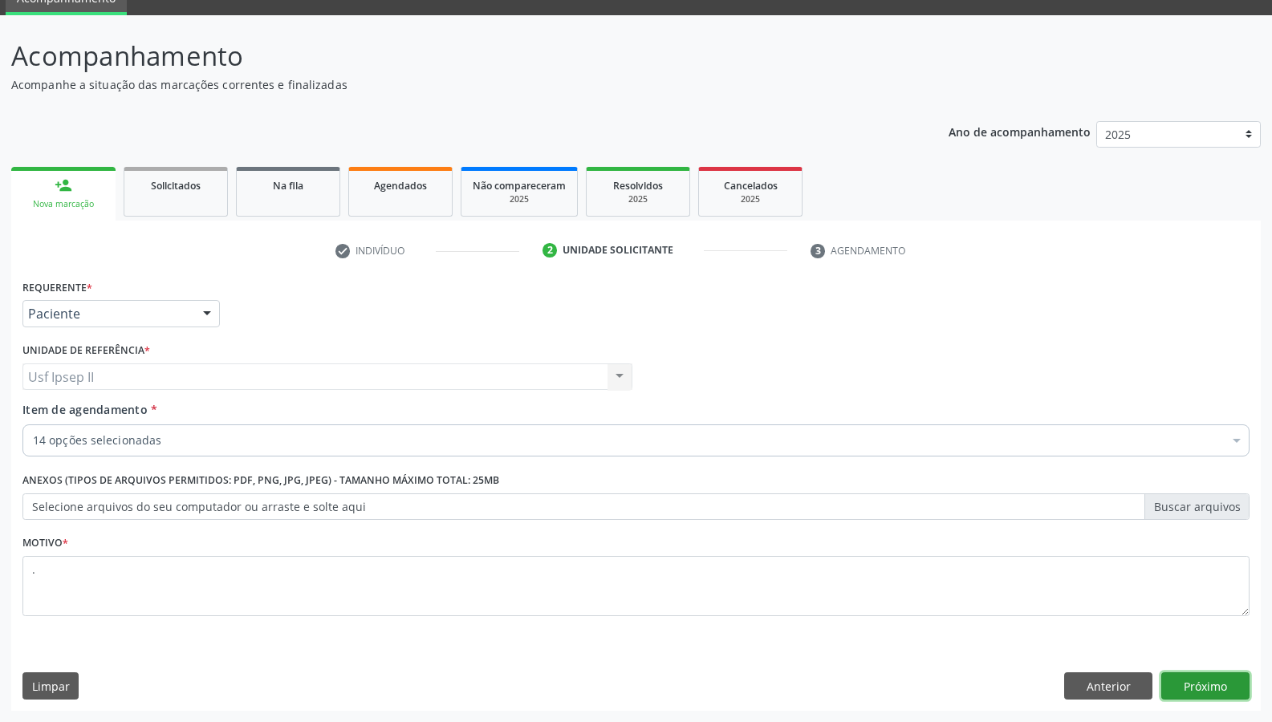
click at [1197, 592] on button "Próximo" at bounding box center [1205, 685] width 88 height 27
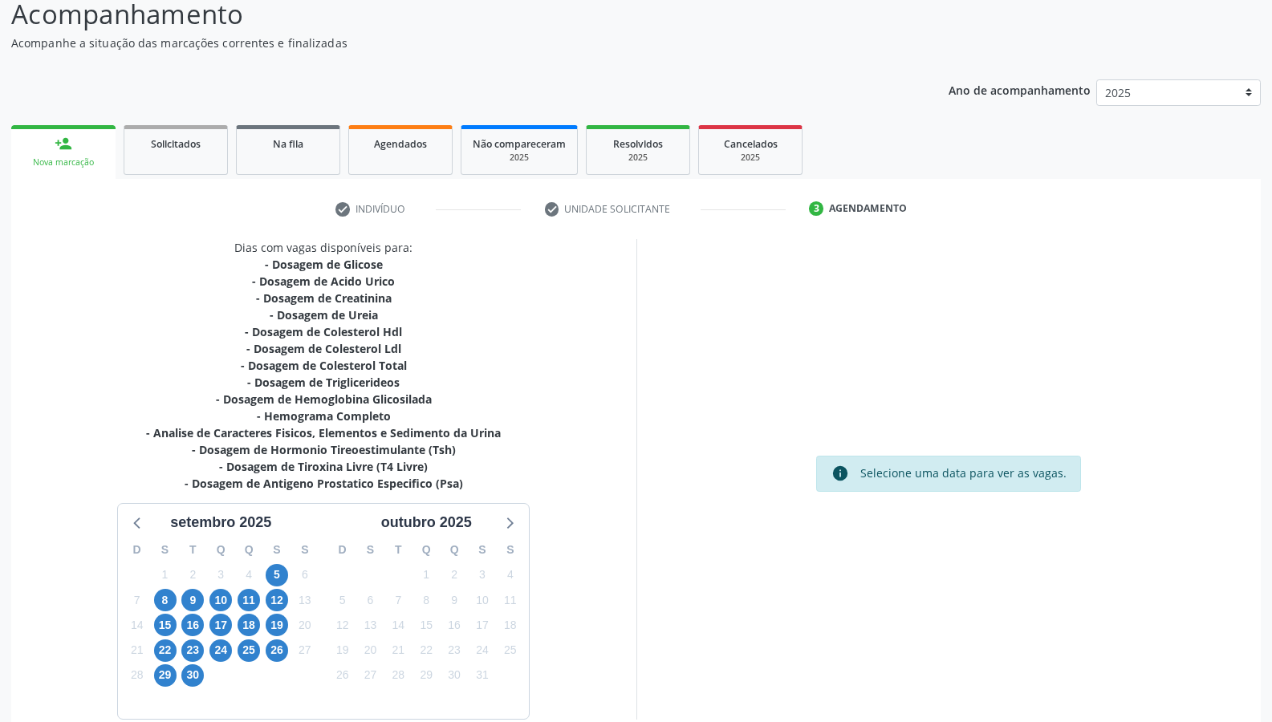
scroll to position [195, 0]
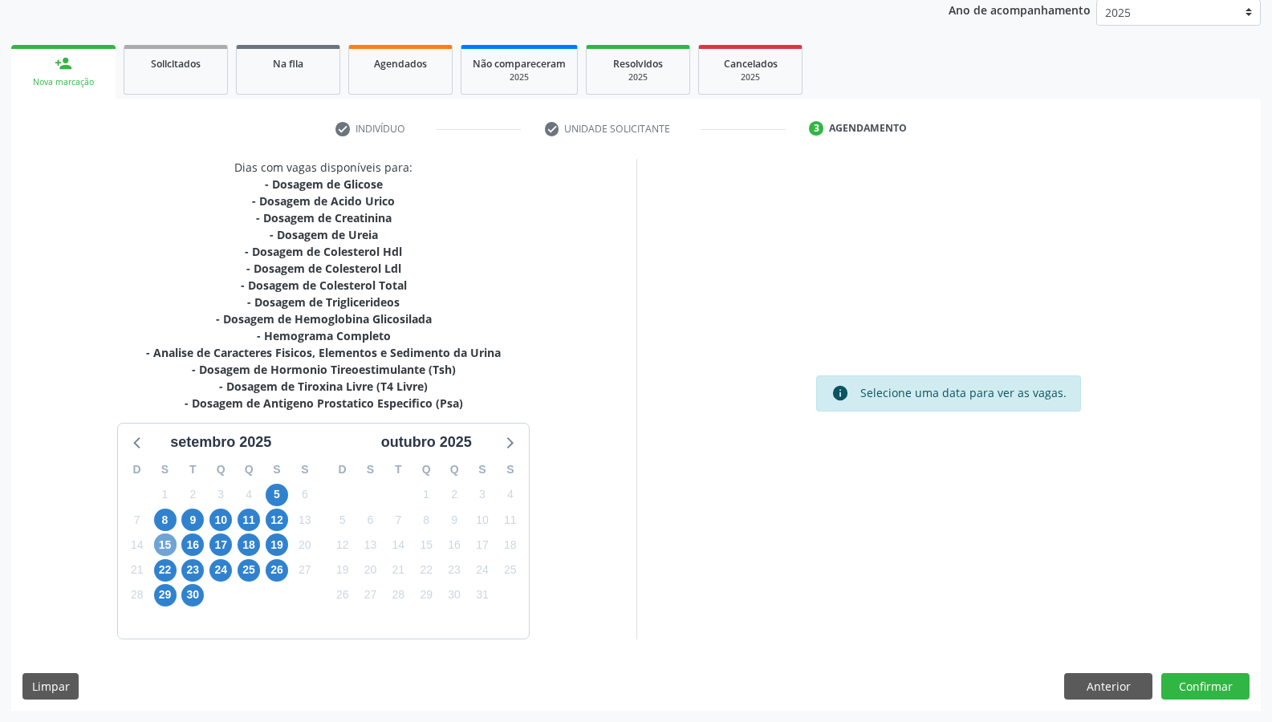
click at [166, 542] on span "15" at bounding box center [165, 545] width 22 height 22
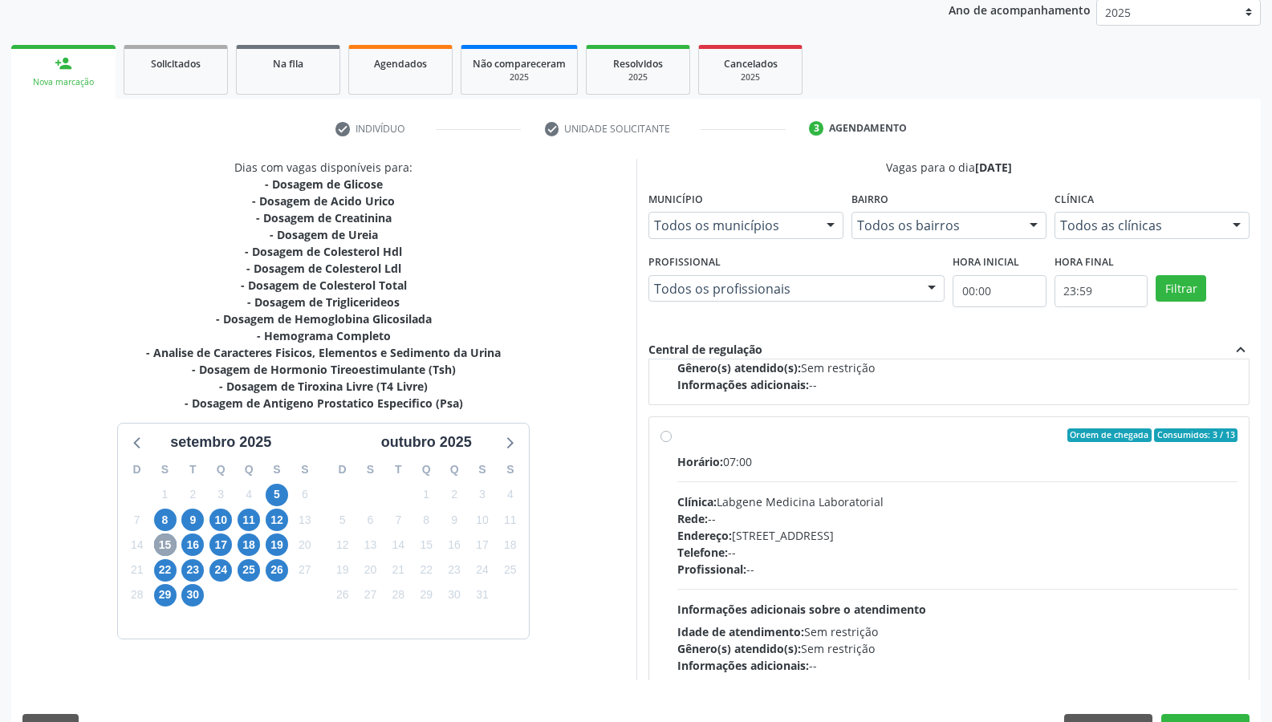
scroll to position [241, 0]
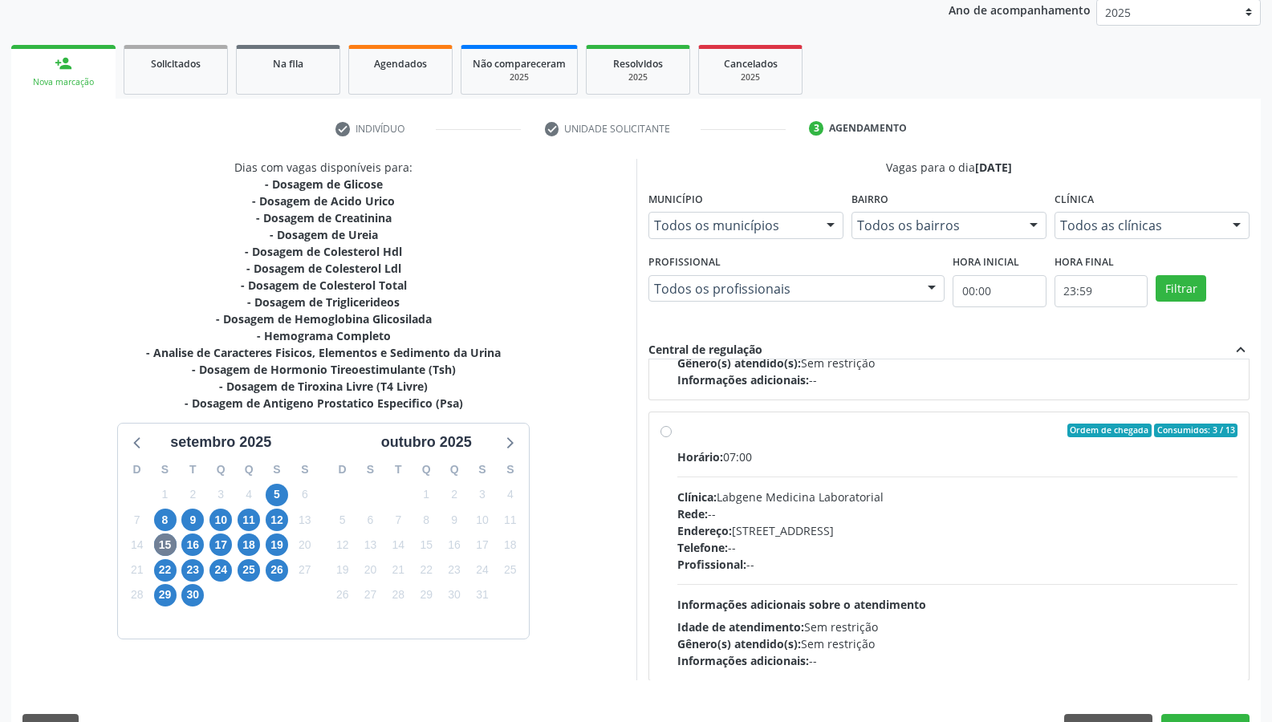
click at [677, 431] on label "Ordem de chegada Consumidos: 3 / 13 Horário: 07:00 Clínica: Labgene Medicina La…" at bounding box center [957, 547] width 561 height 246
click at [668, 431] on input "Ordem de chegada Consumidos: 3 / 13 Horário: 07:00 Clínica: Labgene Medicina La…" at bounding box center [665, 431] width 11 height 14
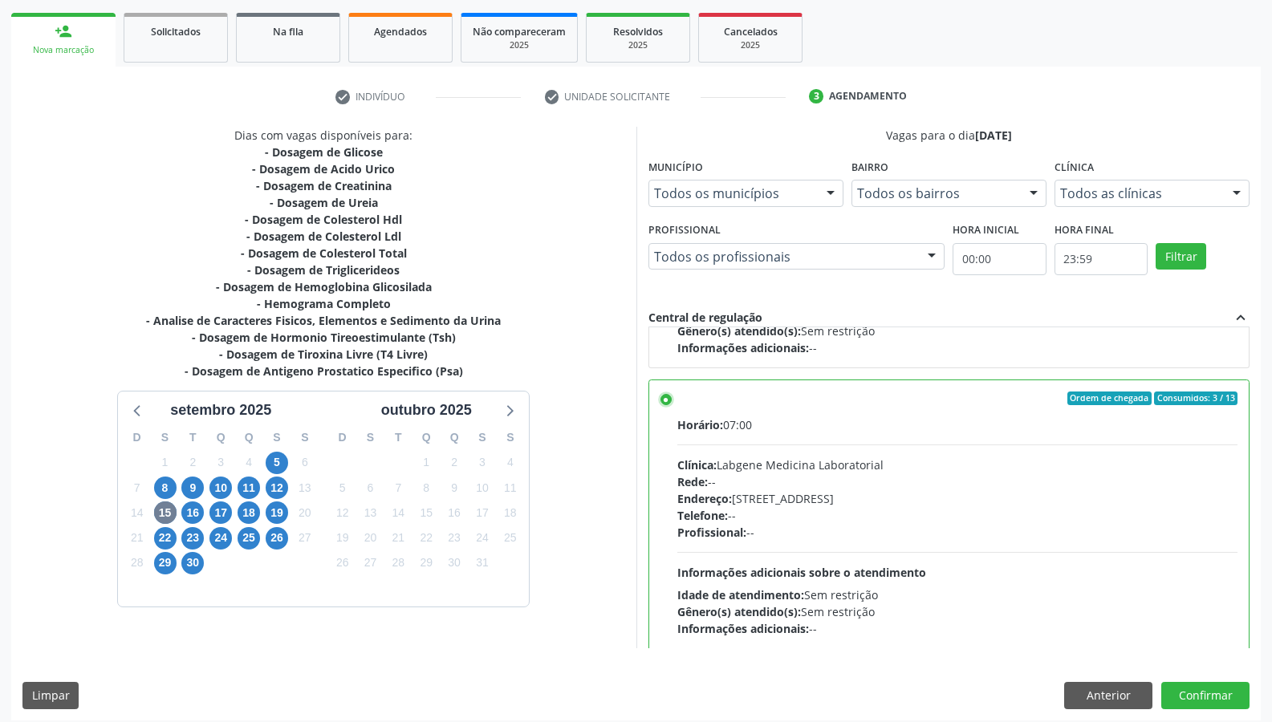
scroll to position [237, 0]
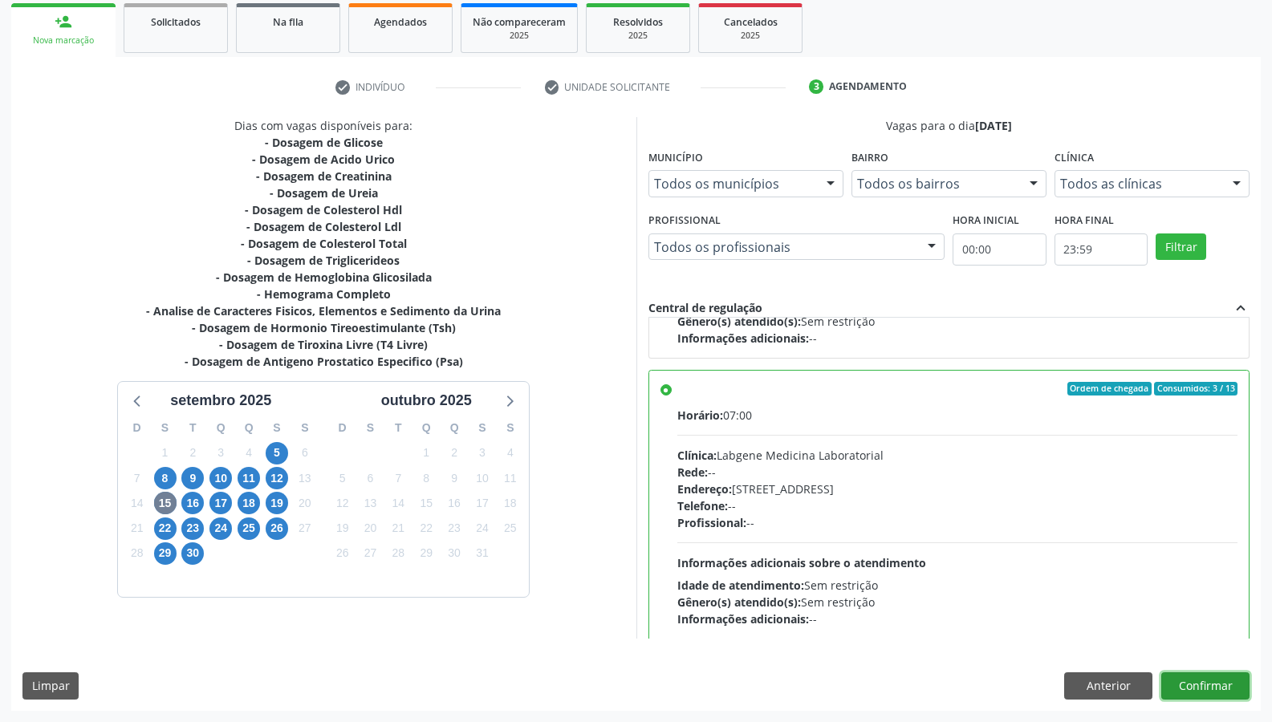
click at [1212, 592] on button "Confirmar" at bounding box center [1205, 685] width 88 height 27
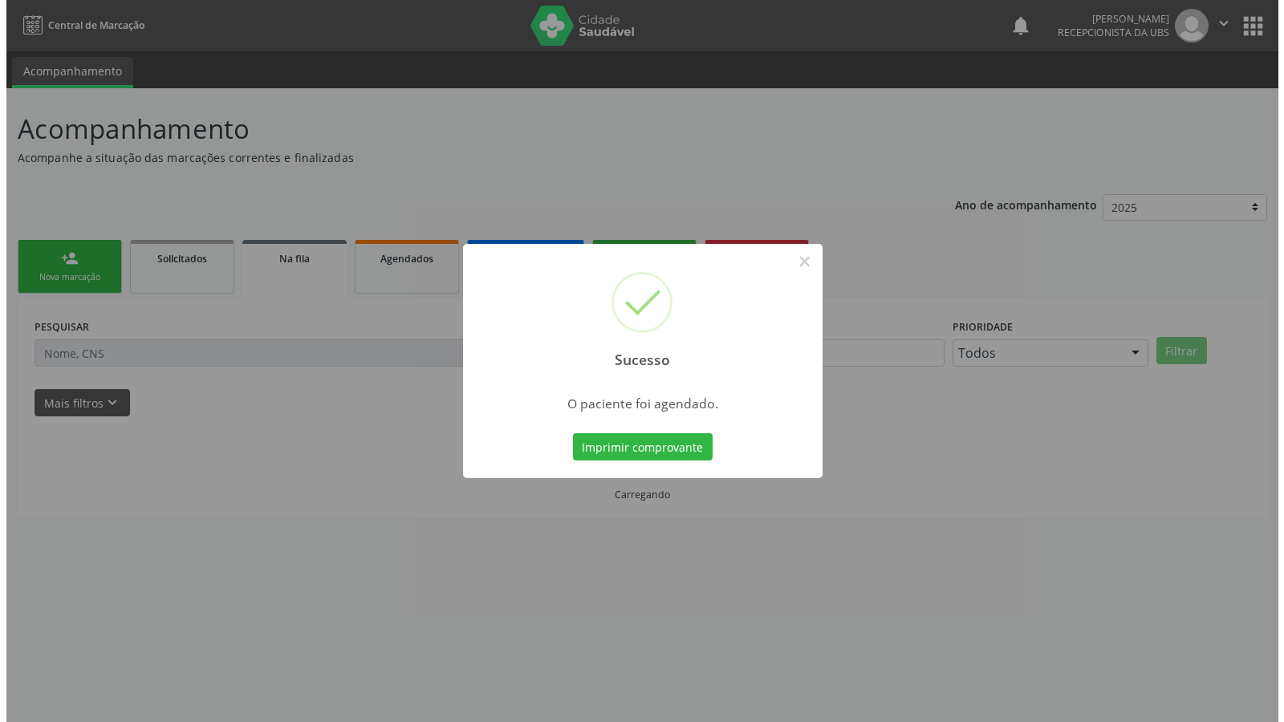
scroll to position [0, 0]
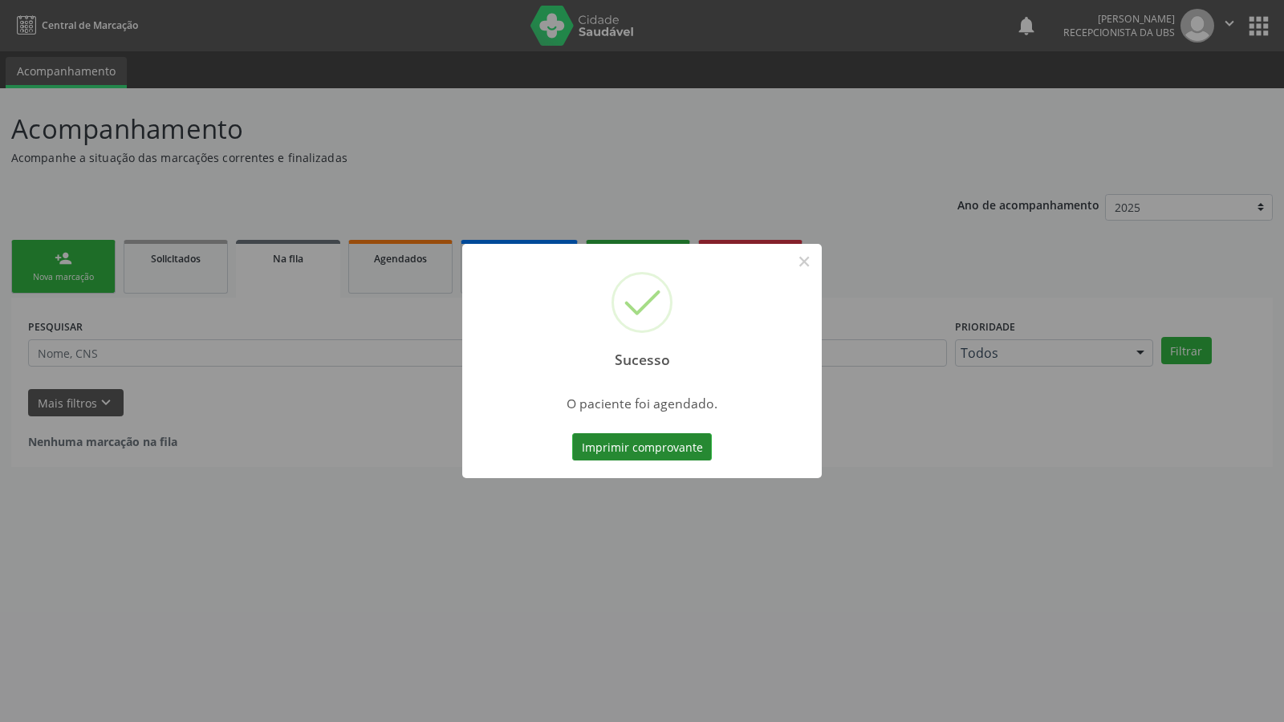
click at [655, 445] on button "Imprimir comprovante" at bounding box center [642, 446] width 140 height 27
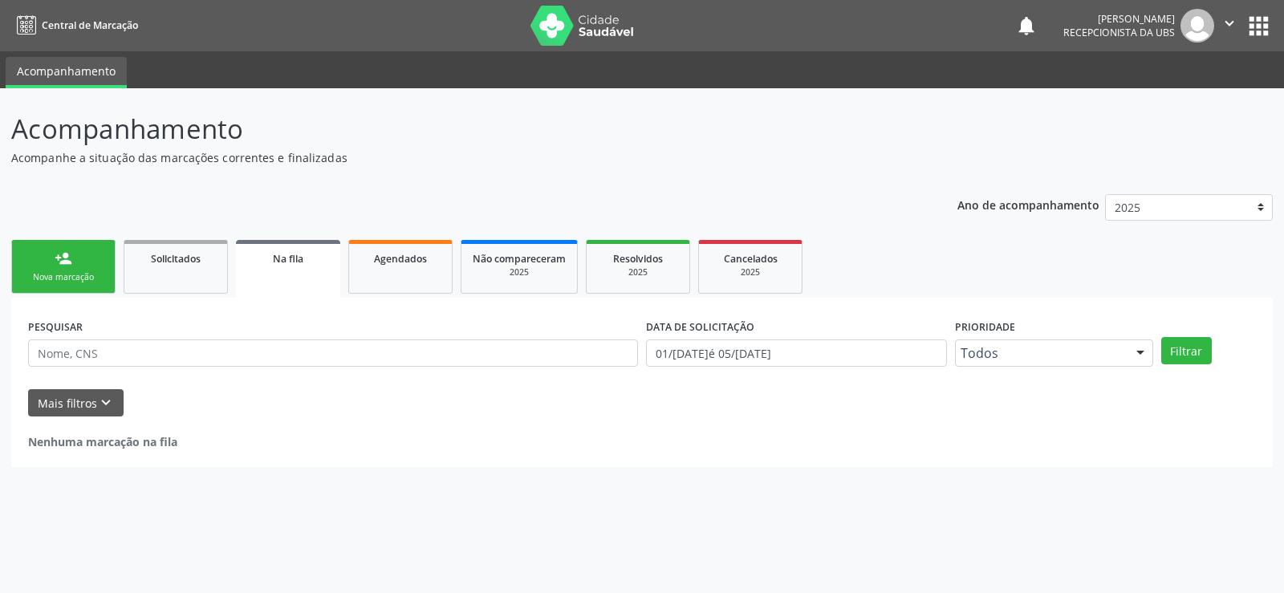
click at [75, 278] on div "Nova marcação" at bounding box center [63, 277] width 80 height 12
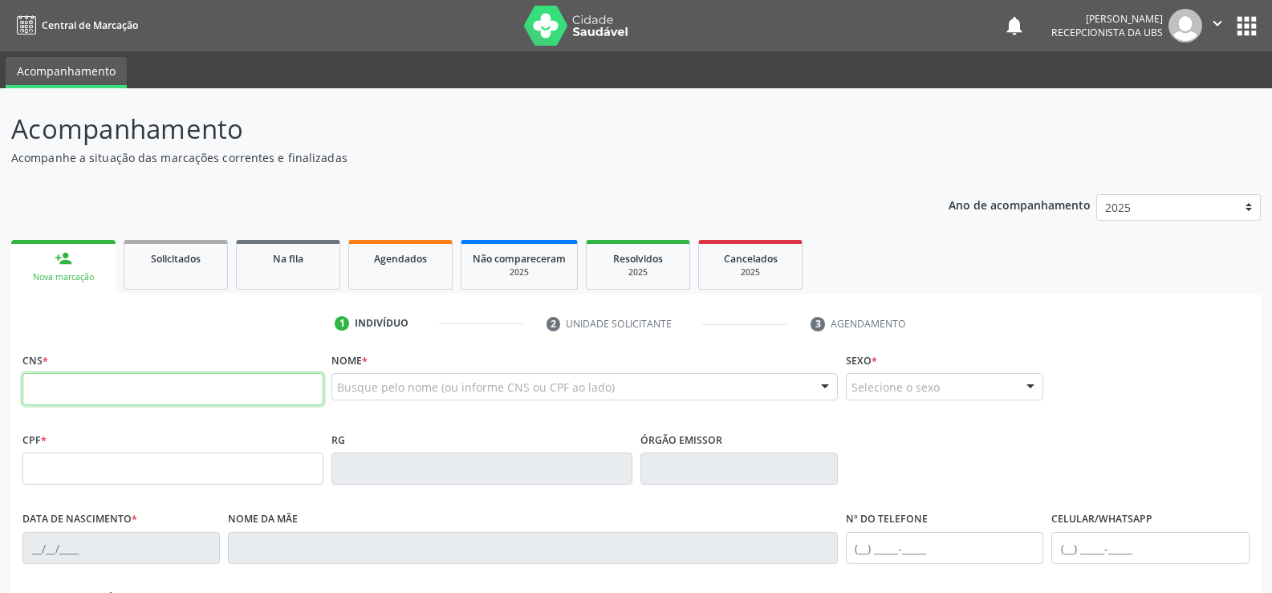
click at [23, 390] on input "text" at bounding box center [172, 389] width 301 height 32
type input "700 0074 4925 2702"
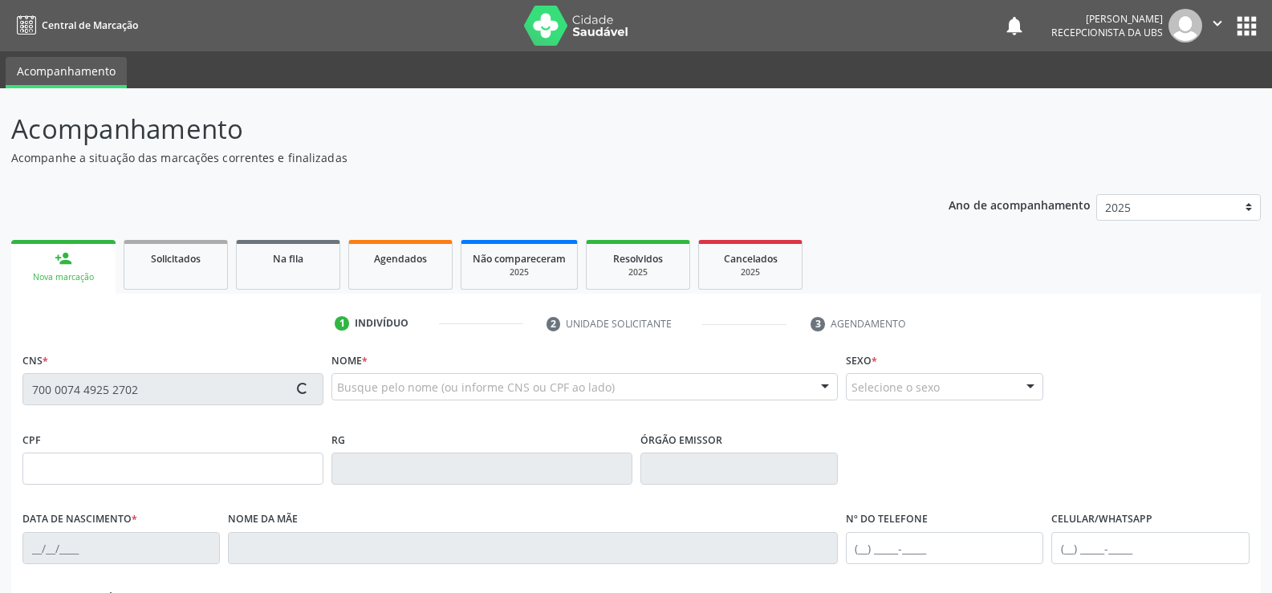
type input "10/11/2013"
type input "Leidiana Barboza de Moraes"
type input "(99) 99999-9999"
type input "(87) 99965-4589"
type input "758"
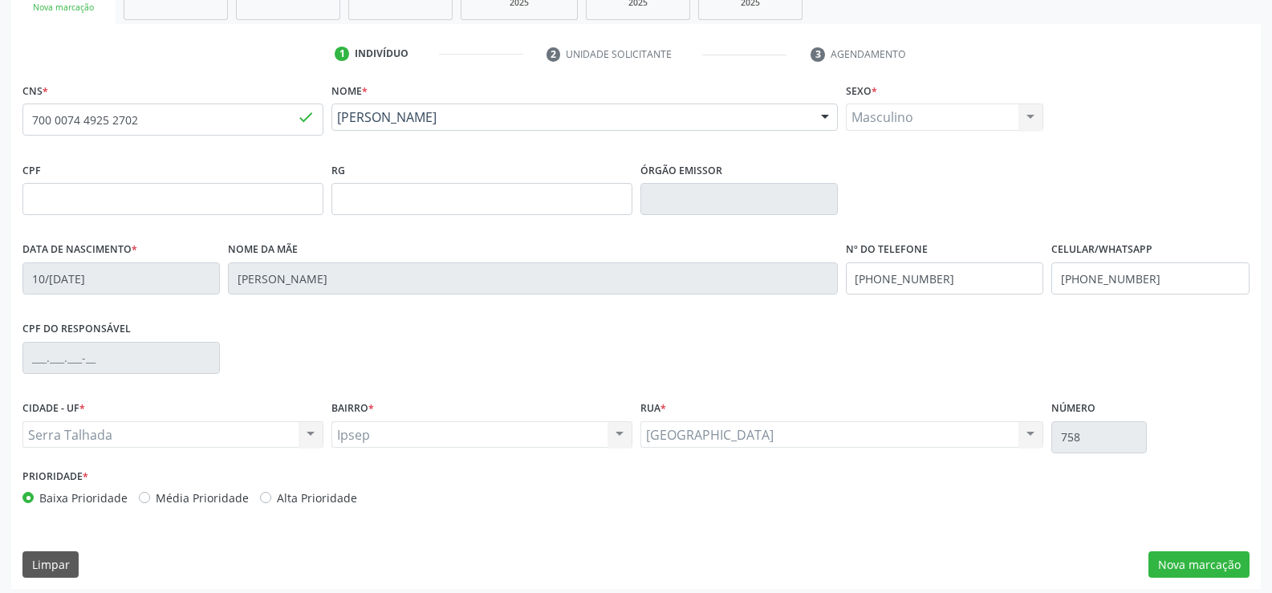
scroll to position [277, 0]
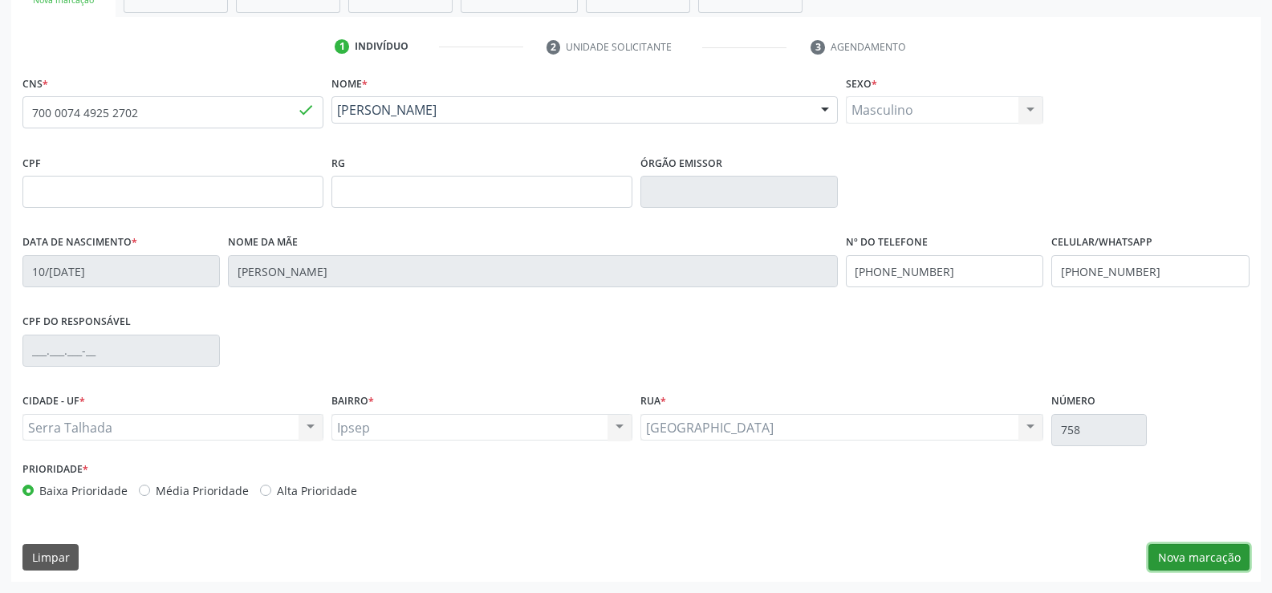
click at [1223, 565] on button "Nova marcação" at bounding box center [1198, 557] width 101 height 27
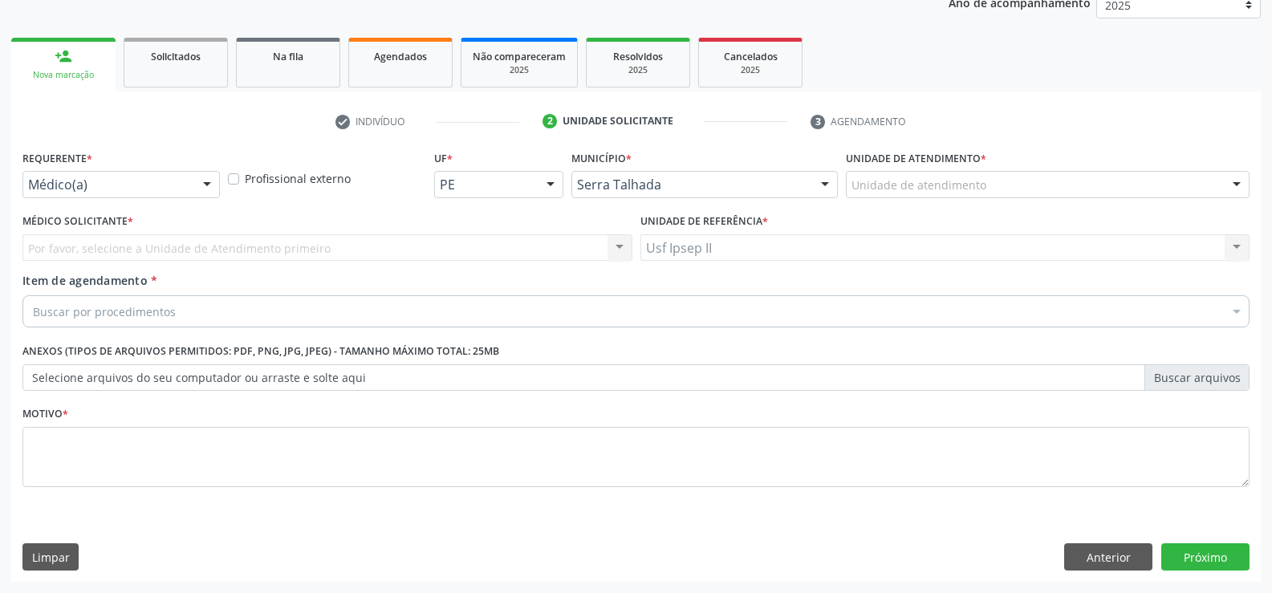
scroll to position [202, 0]
click at [209, 176] on div at bounding box center [207, 185] width 24 height 27
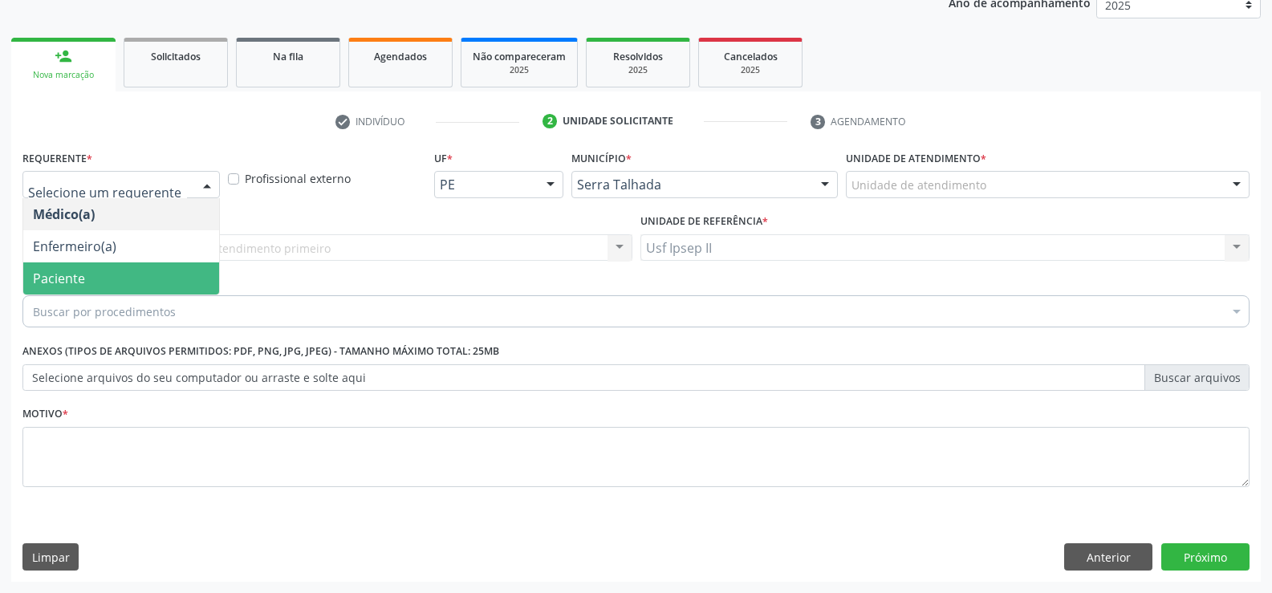
click at [124, 273] on span "Paciente" at bounding box center [121, 278] width 196 height 32
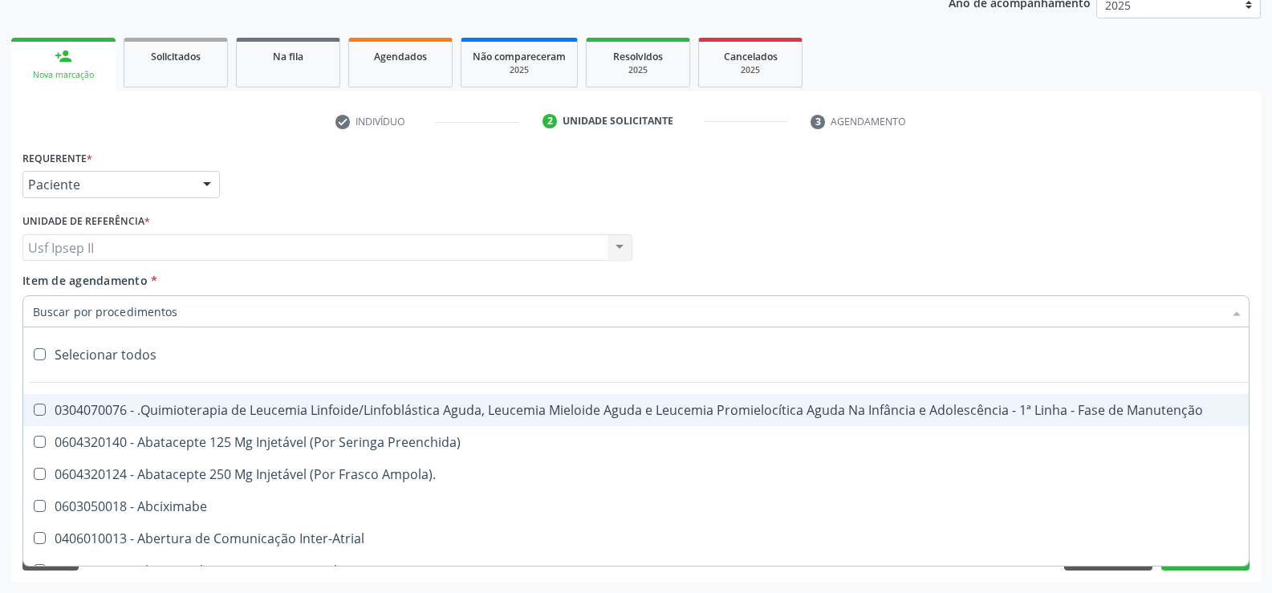
type input "b"
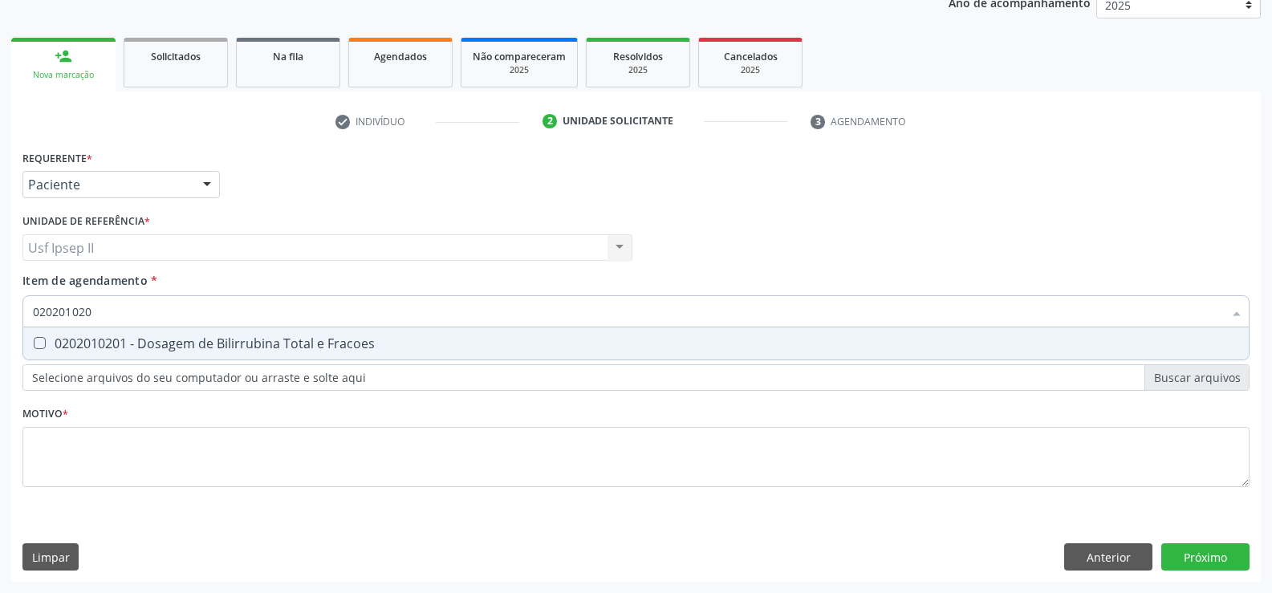
type input "0202010201"
click at [149, 337] on div "0202010201 - Dosagem de Bilirrubina Total e Fracoes" at bounding box center [636, 343] width 1206 height 13
checkbox Fracoes "true"
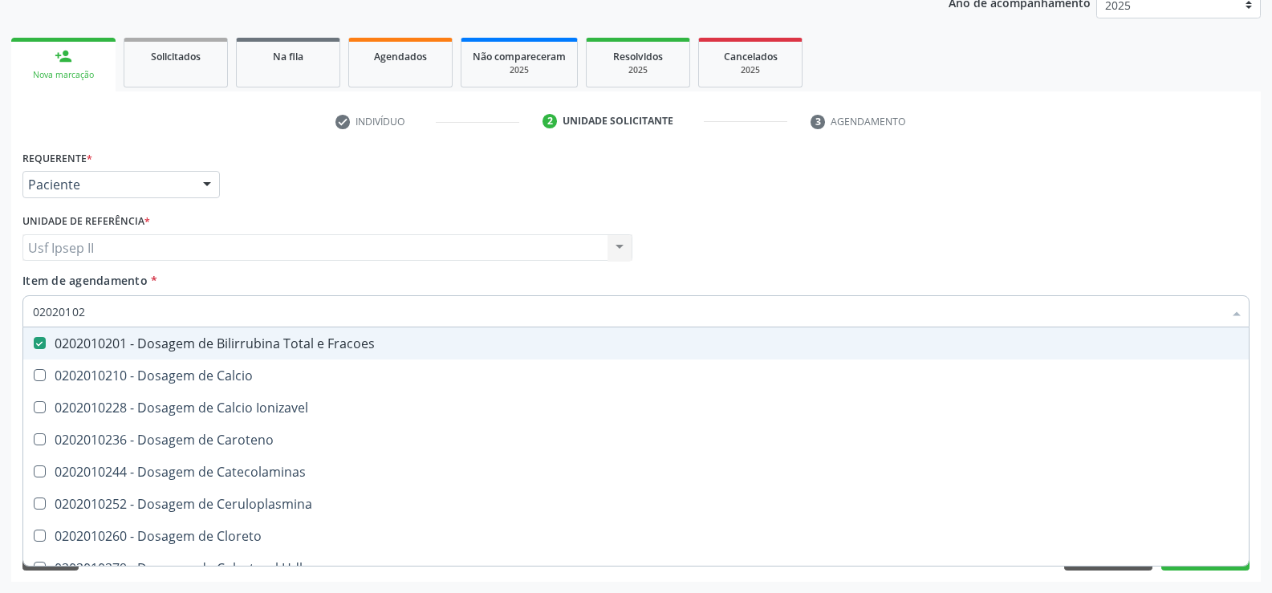
type input "0202010"
checkbox Fracoes "false"
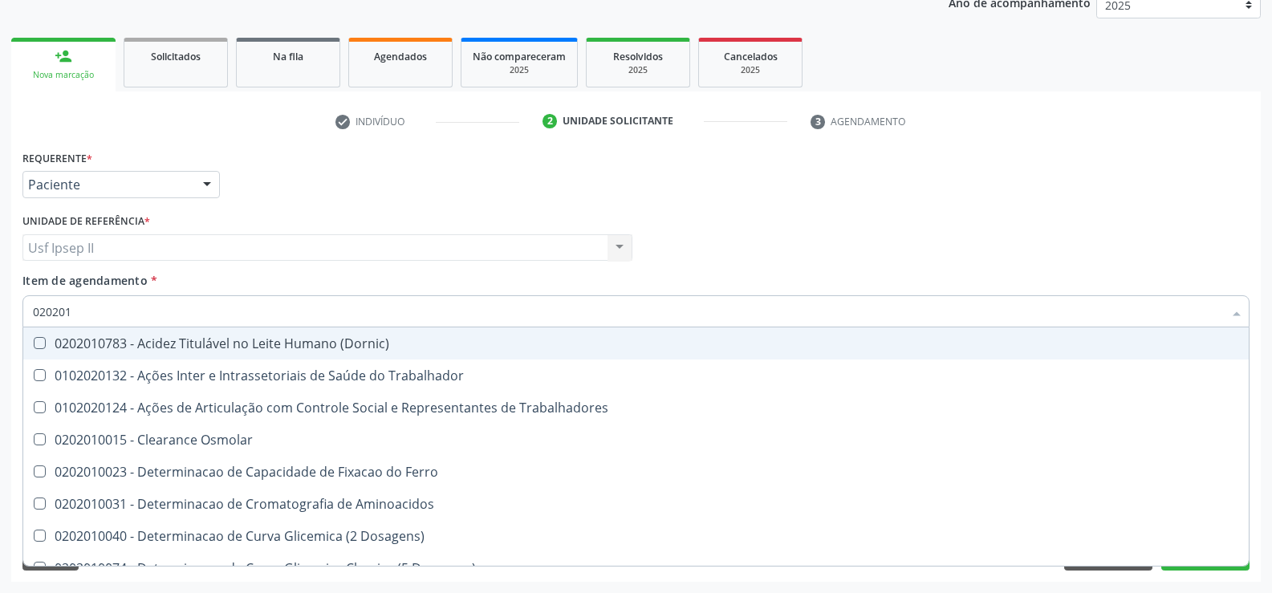
type input "02020"
checkbox Fracoes "false"
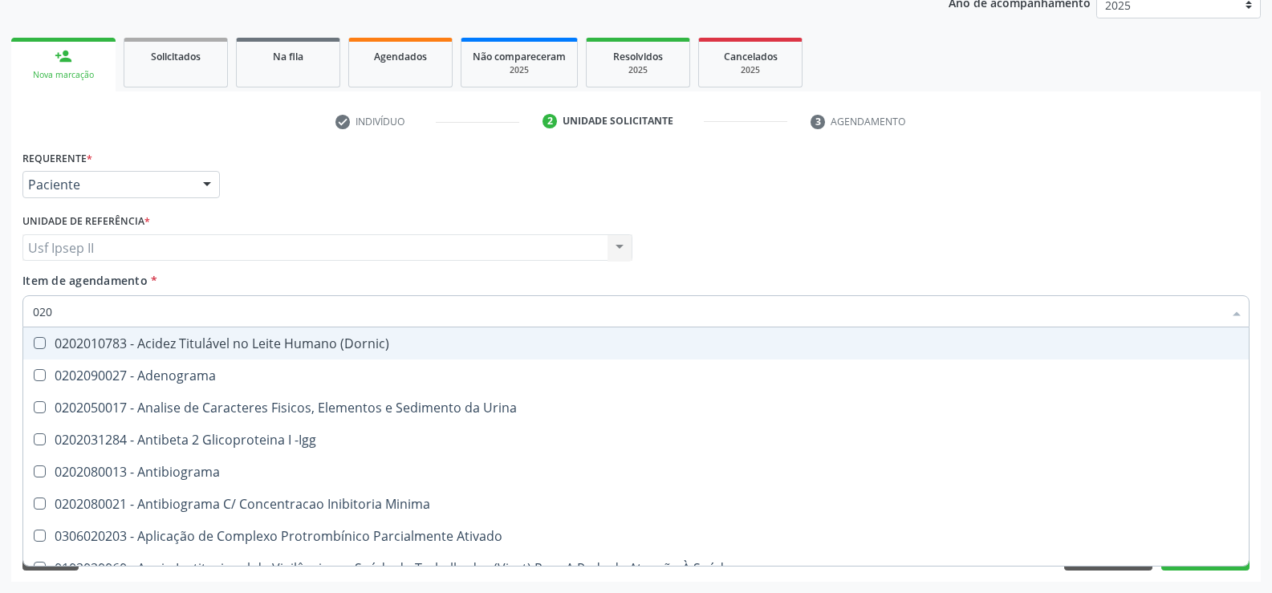
type input "02"
checkbox Fracoes "false"
checkbox C4 "false"
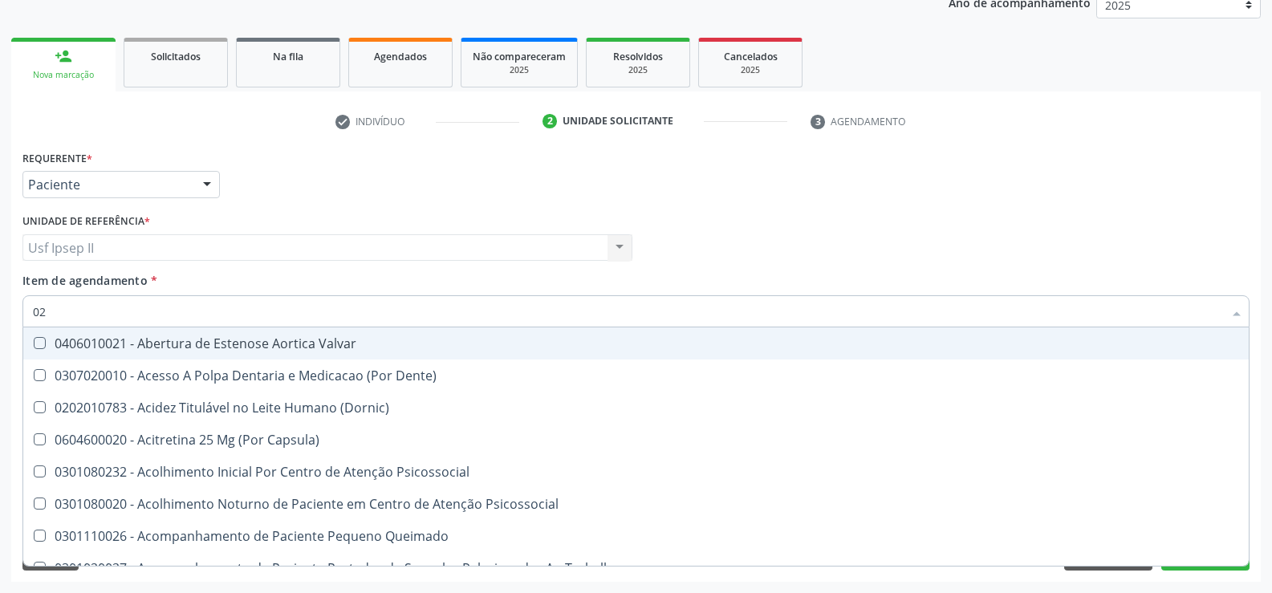
type input "0"
checkbox Fracoes "false"
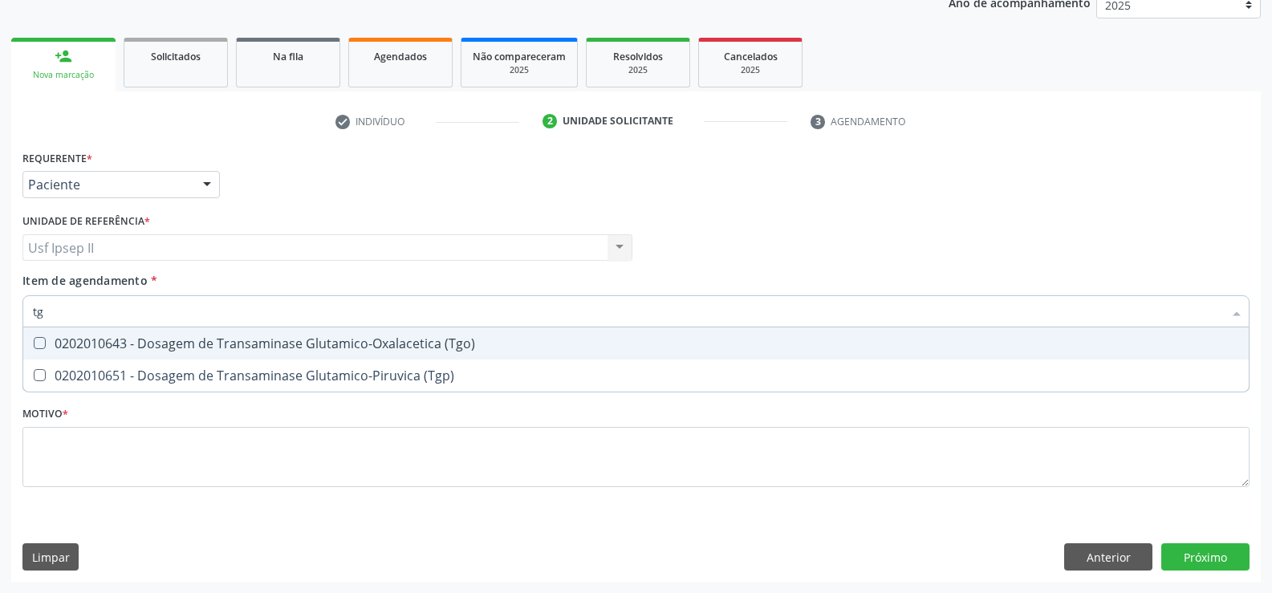
type input "tgo"
click at [116, 339] on div "0202010643 - Dosagem de Transaminase Glutamico-Oxalacetica (Tgo)" at bounding box center [636, 343] width 1206 height 13
checkbox \(Tgo\) "true"
click at [112, 315] on input "tgo" at bounding box center [628, 311] width 1190 height 32
type input "t"
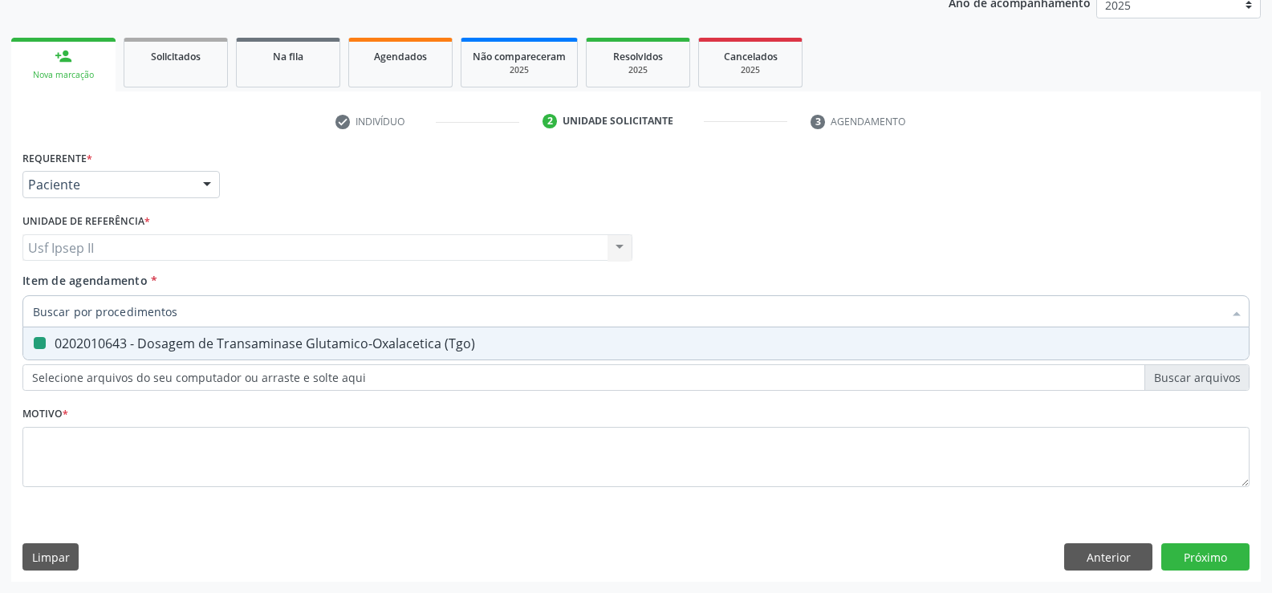
checkbox \(Tgo\) "false"
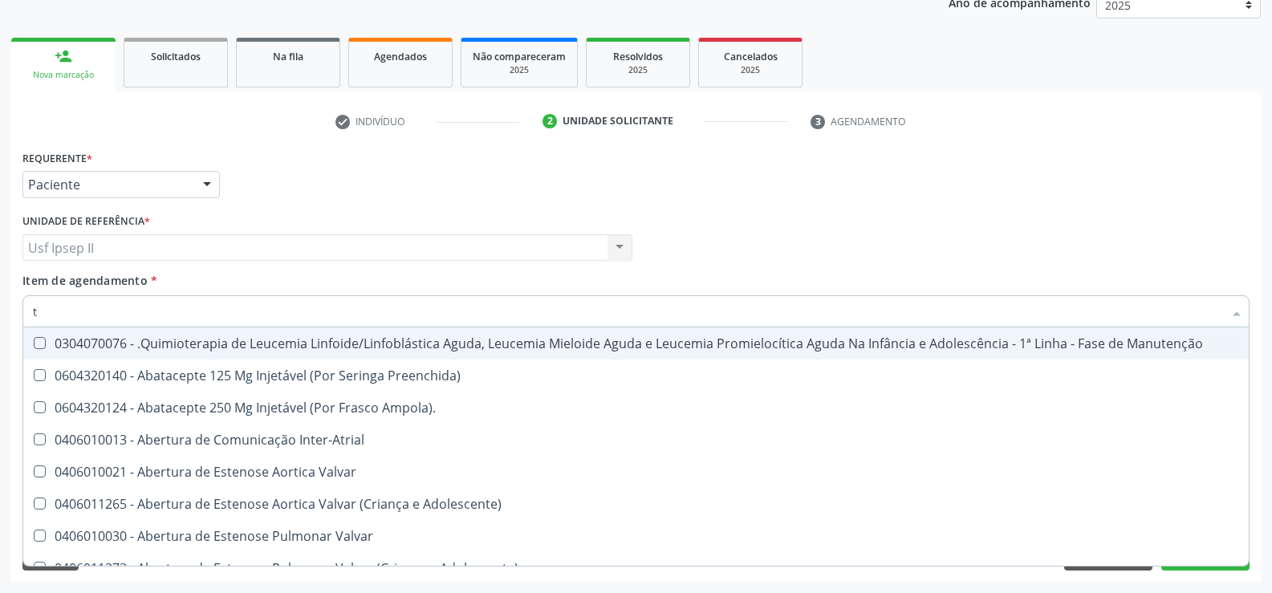
type input "tg"
checkbox Manutenção "true"
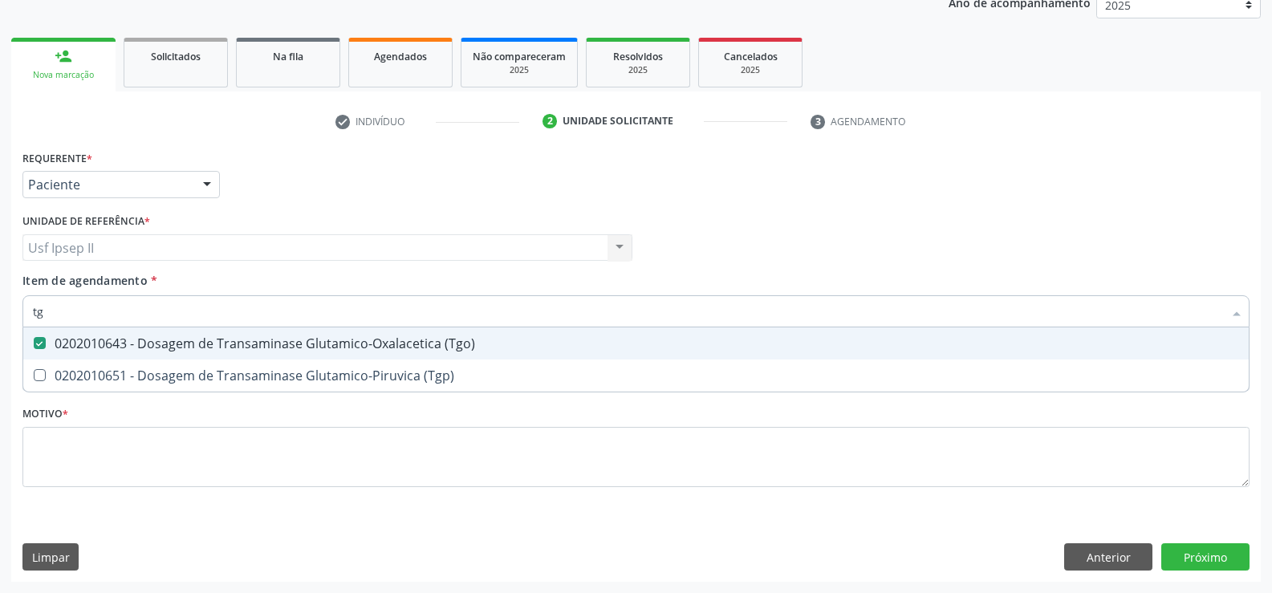
type input "tgp"
click at [133, 347] on div "0202010651 - Dosagem de Transaminase Glutamico-Piruvica (Tgp)" at bounding box center [636, 343] width 1206 height 13
checkbox \(Tgp\) "true"
click at [131, 320] on input "tgp" at bounding box center [628, 311] width 1190 height 32
type input "t"
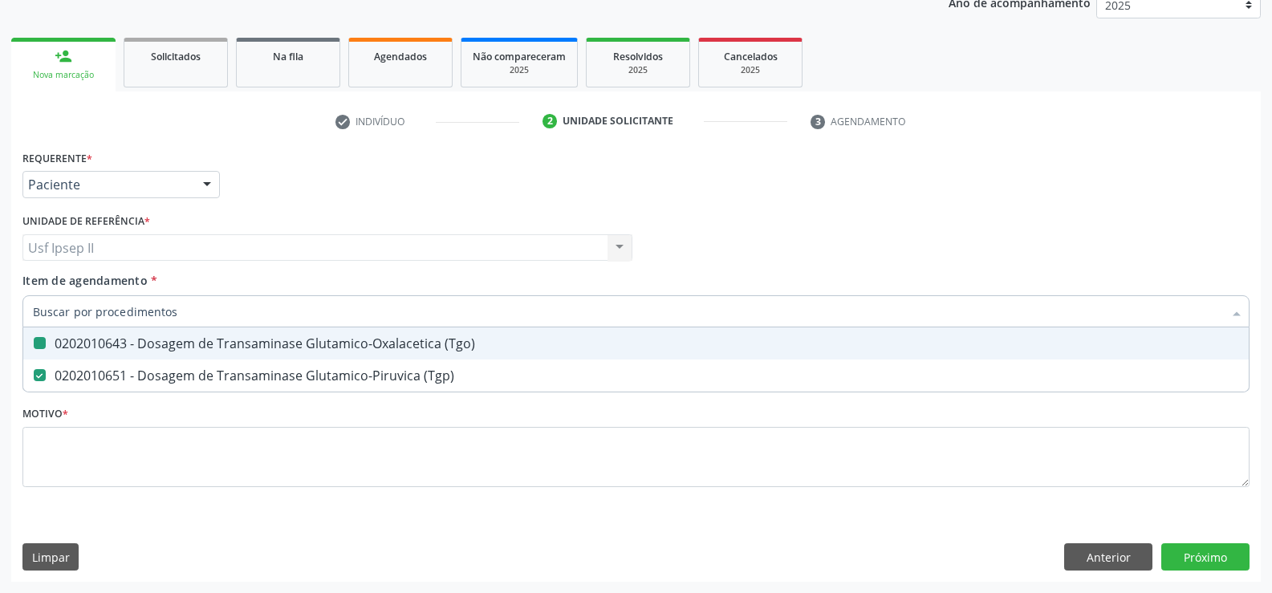
checkbox \(Tgo\) "false"
checkbox \(Tgp\) "false"
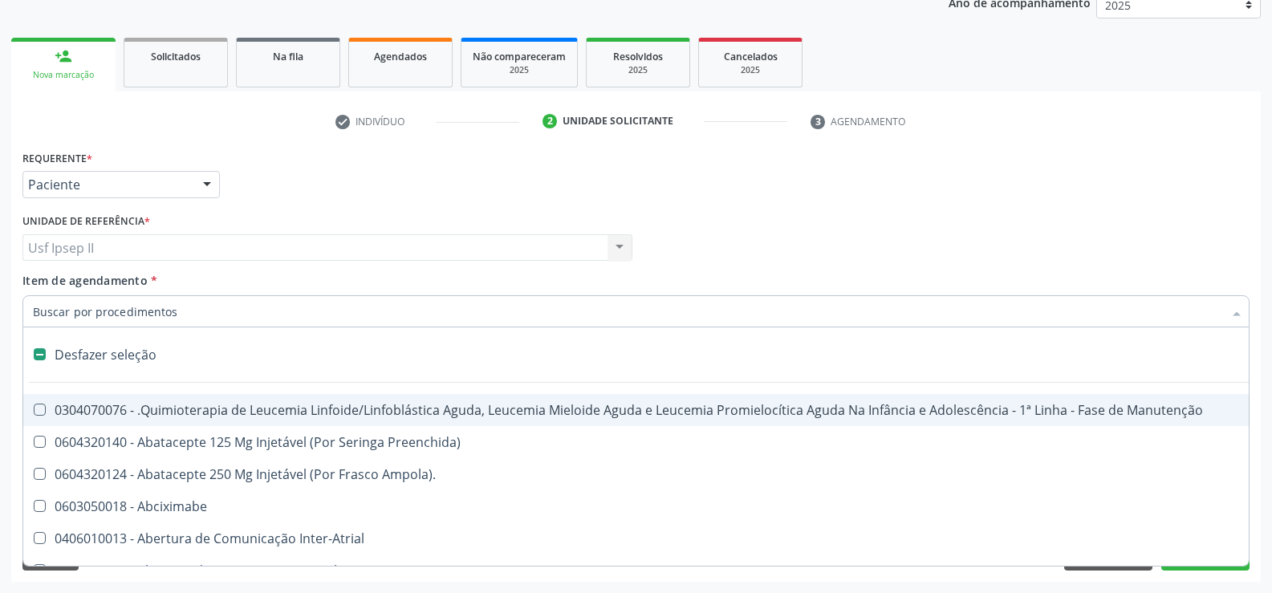
click at [165, 317] on input "Item de agendamento *" at bounding box center [628, 311] width 1190 height 32
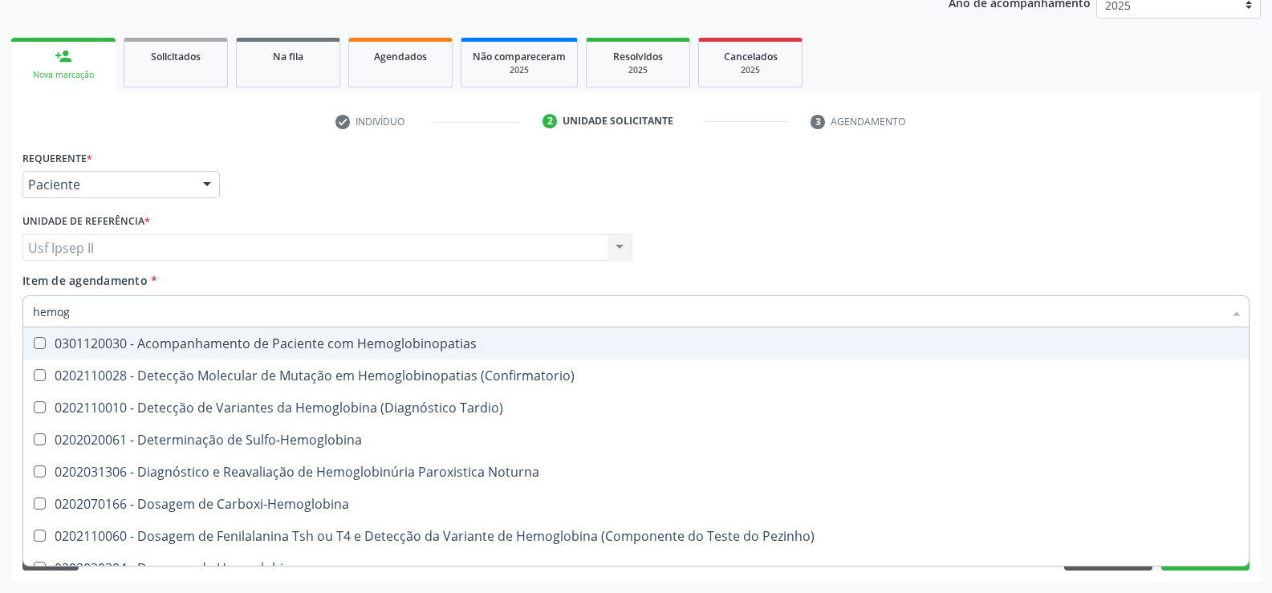
type input "hemogr"
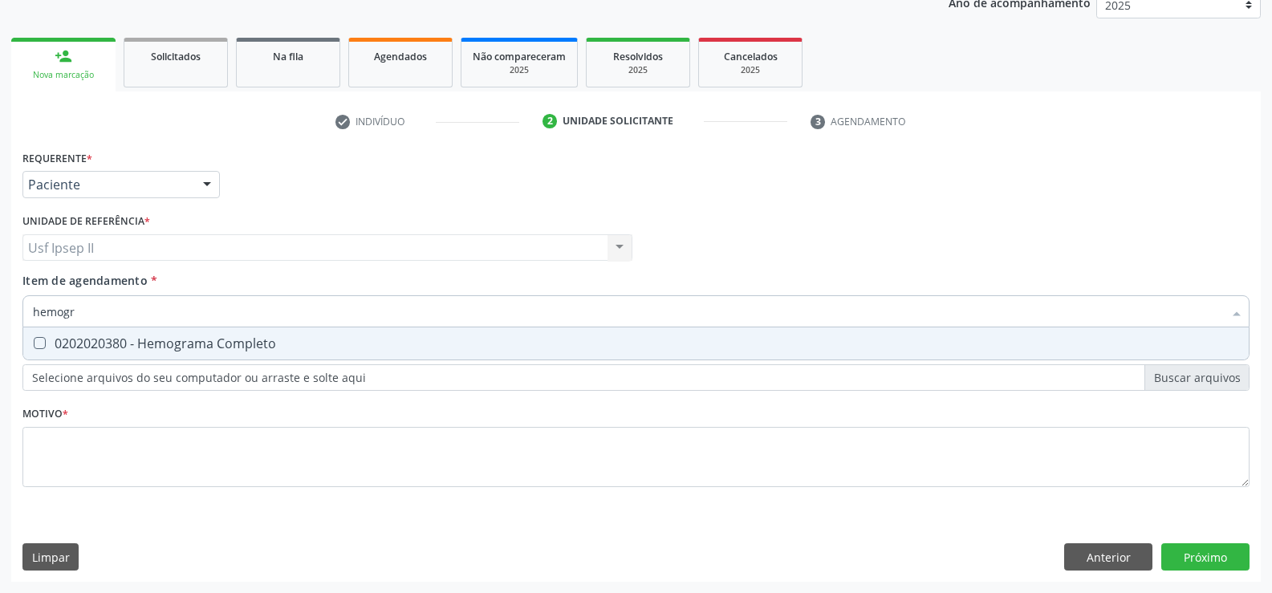
click at [157, 347] on div "0202020380 - Hemograma Completo" at bounding box center [636, 343] width 1206 height 13
checkbox Completo "true"
click at [149, 316] on input "hemogr" at bounding box center [628, 311] width 1190 height 32
type input "hemog"
checkbox Completo "false"
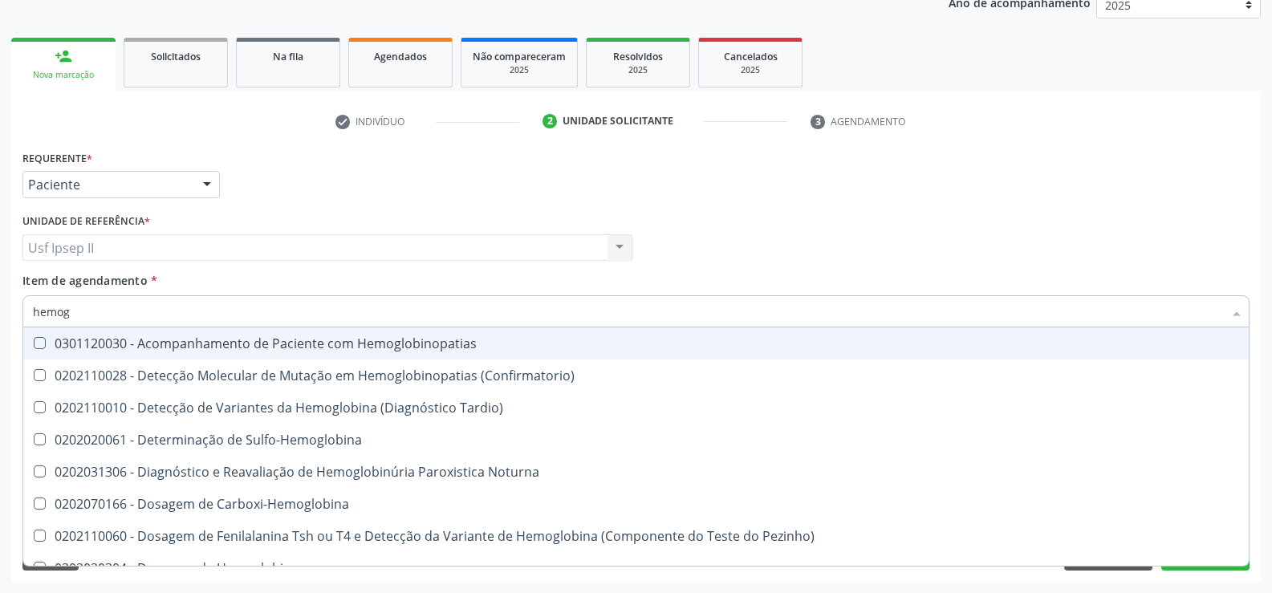
type input "hemo"
checkbox Completo "false"
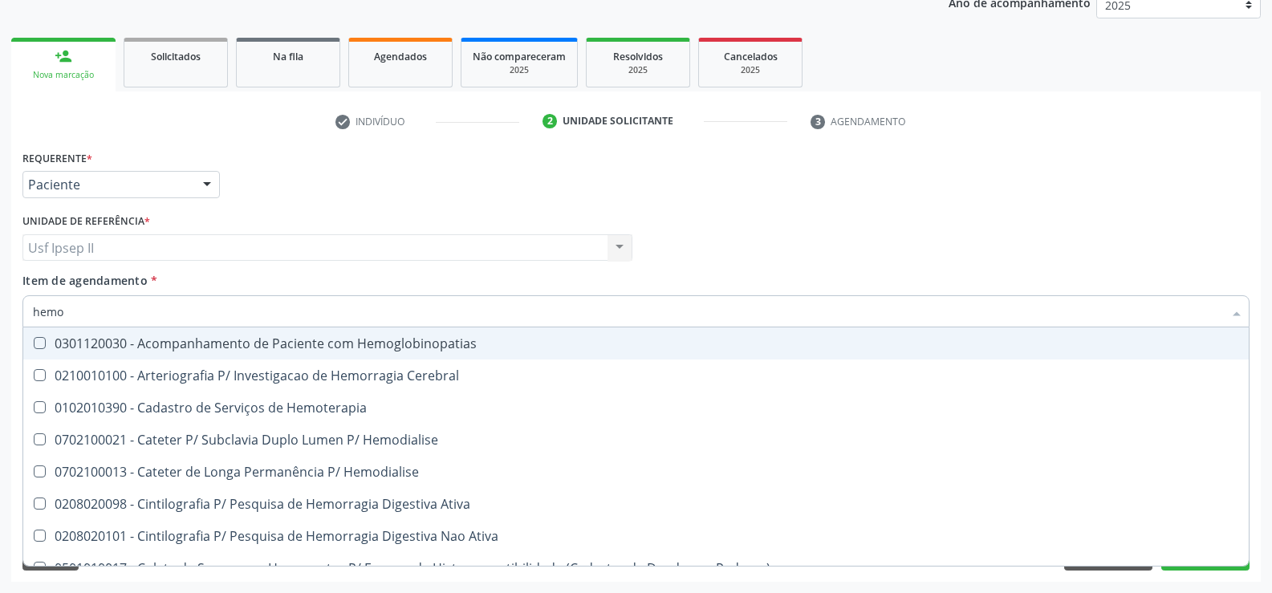
type input "hem"
checkbox Completo "false"
checkbox Elástica "true"
type input "he"
checkbox Completo "false"
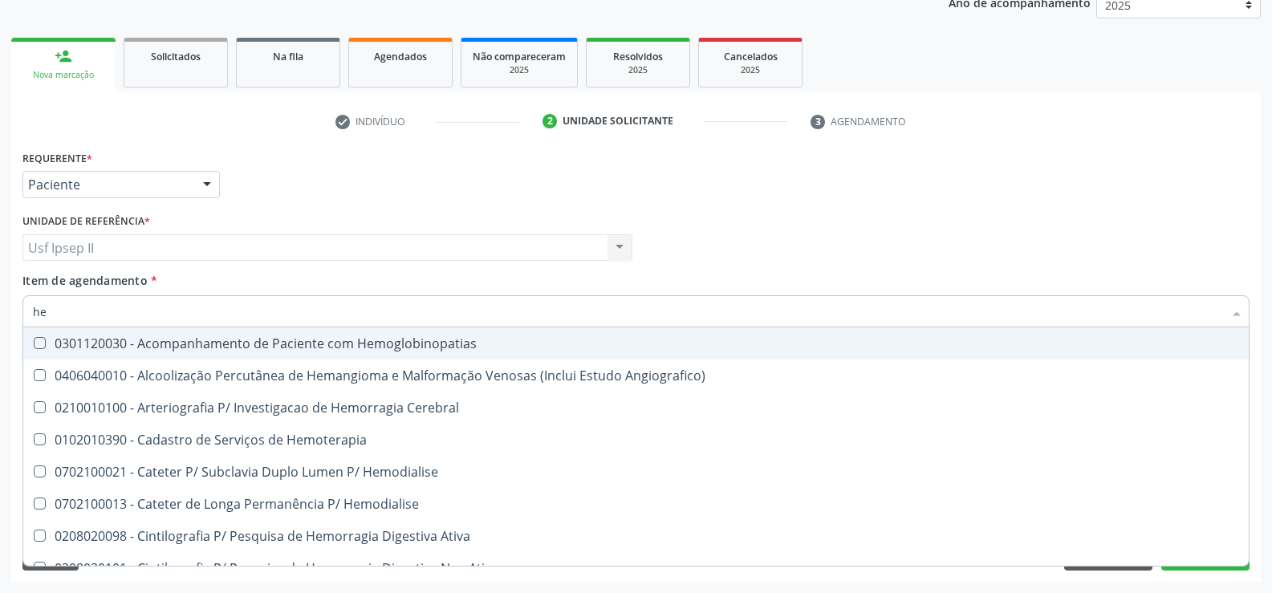
checkbox Orgaos "true"
type input "h"
checkbox Orgaos "false"
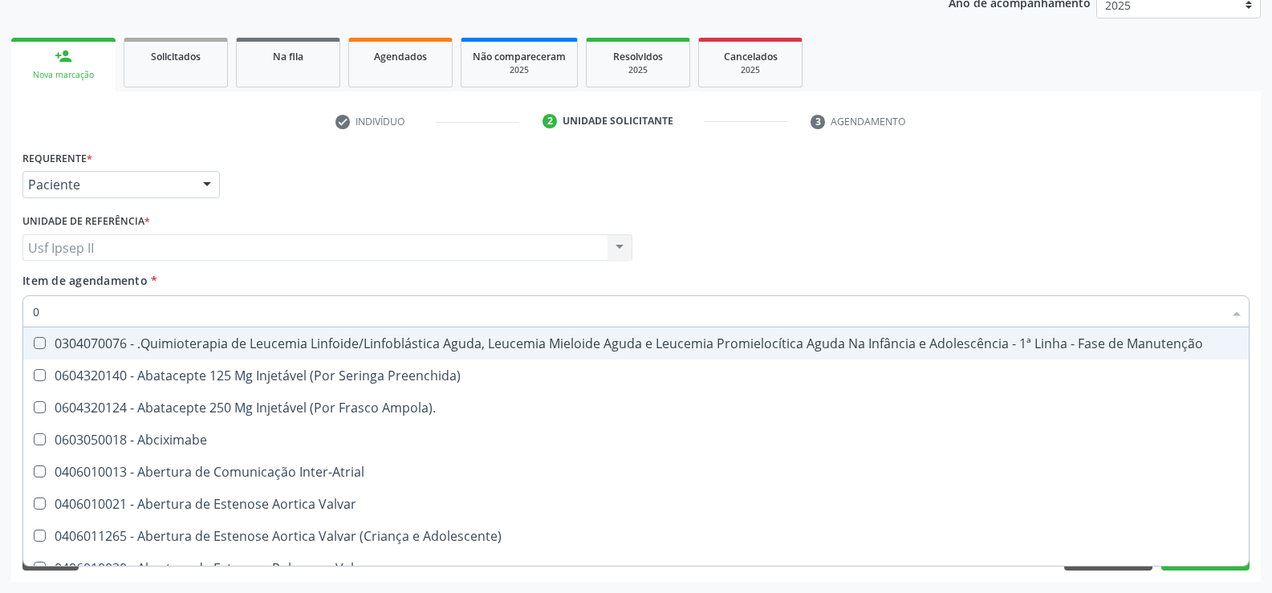
type input "02"
checkbox Capsula\) "true"
checkbox Laboratorial "true"
checkbox Citopatológico "true"
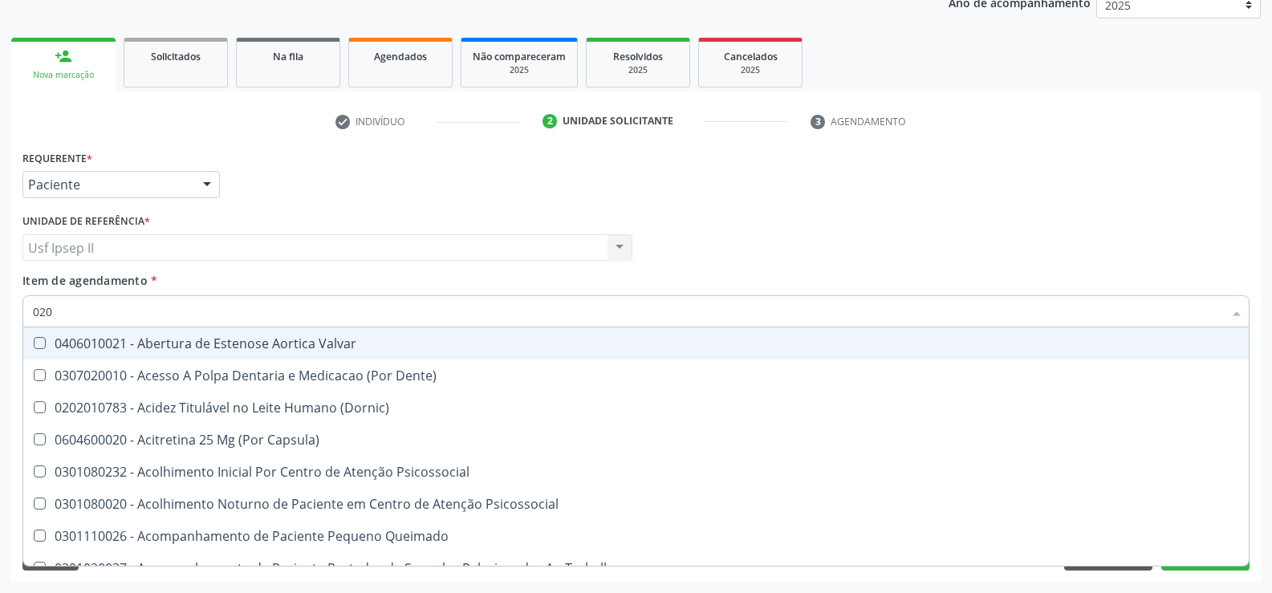
type input "0202"
checkbox Cardiovasculares "true"
checkbox Nervo "true"
checkbox Aberto\) "true"
checkbox Monobloco "true"
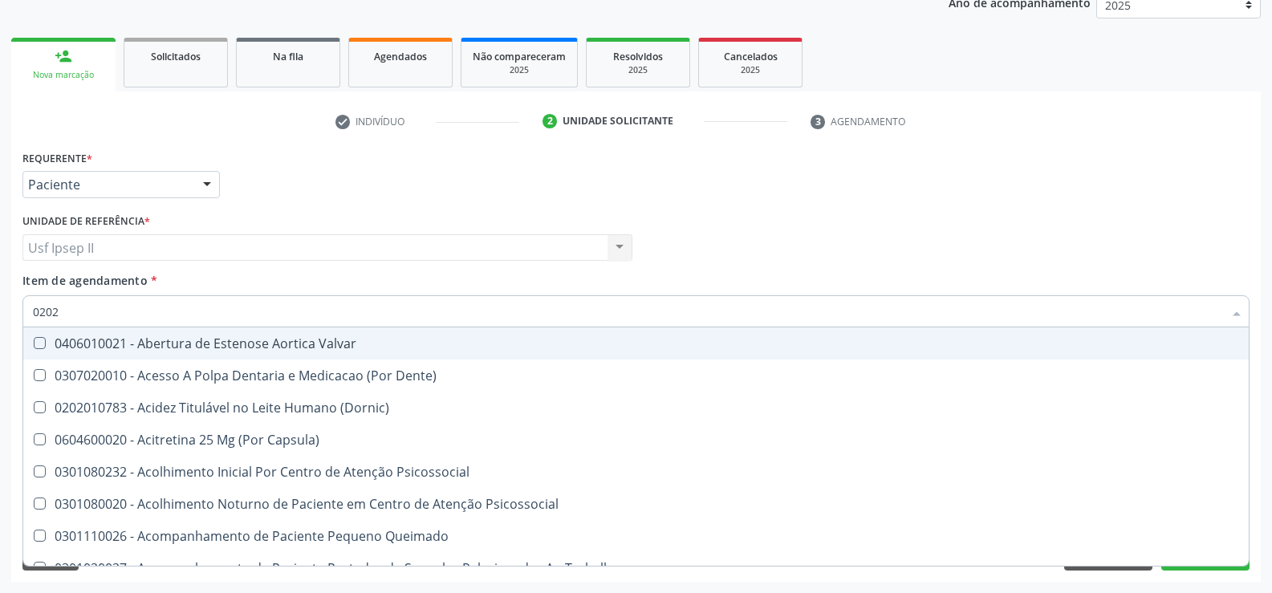
checkbox Splintagem "false"
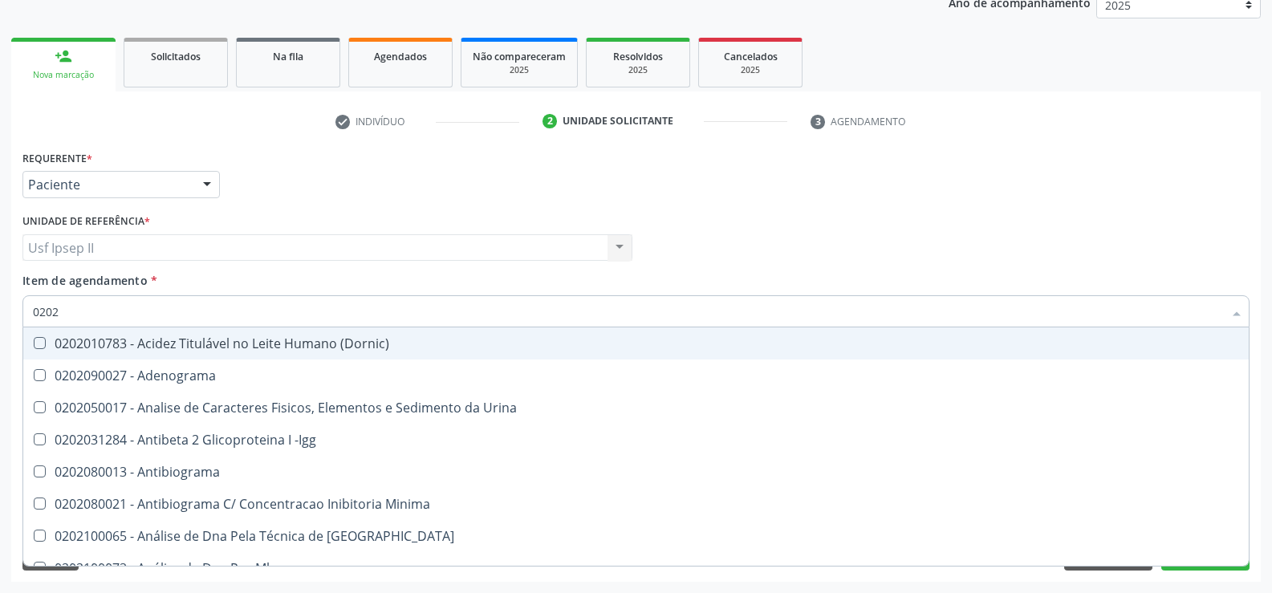
type input "02020"
checkbox Alfa-2-Macroglobulina "true"
checkbox Fracoes "false"
checkbox Prolactina "true"
checkbox Funcional "true"
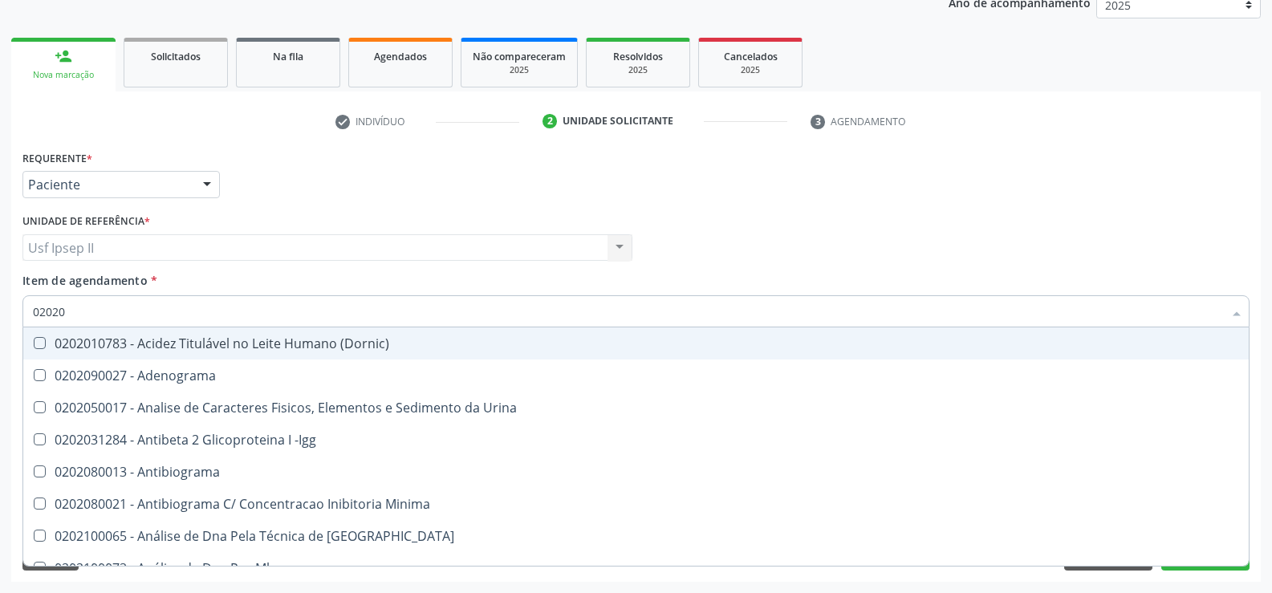
checkbox \(Tgo\) "false"
checkbox \(Tgp\) "false"
checkbox Zinco "true"
checkbox Completo "false"
type input "020203"
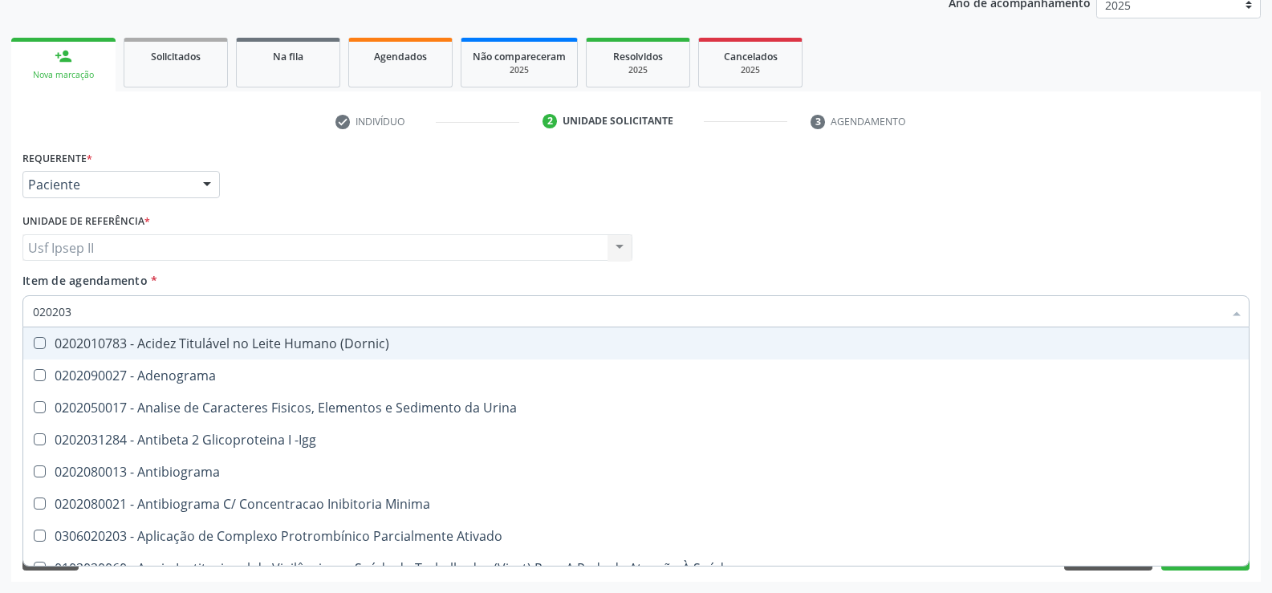
checkbox Aminoacidos "true"
checkbox Fracoes "false"
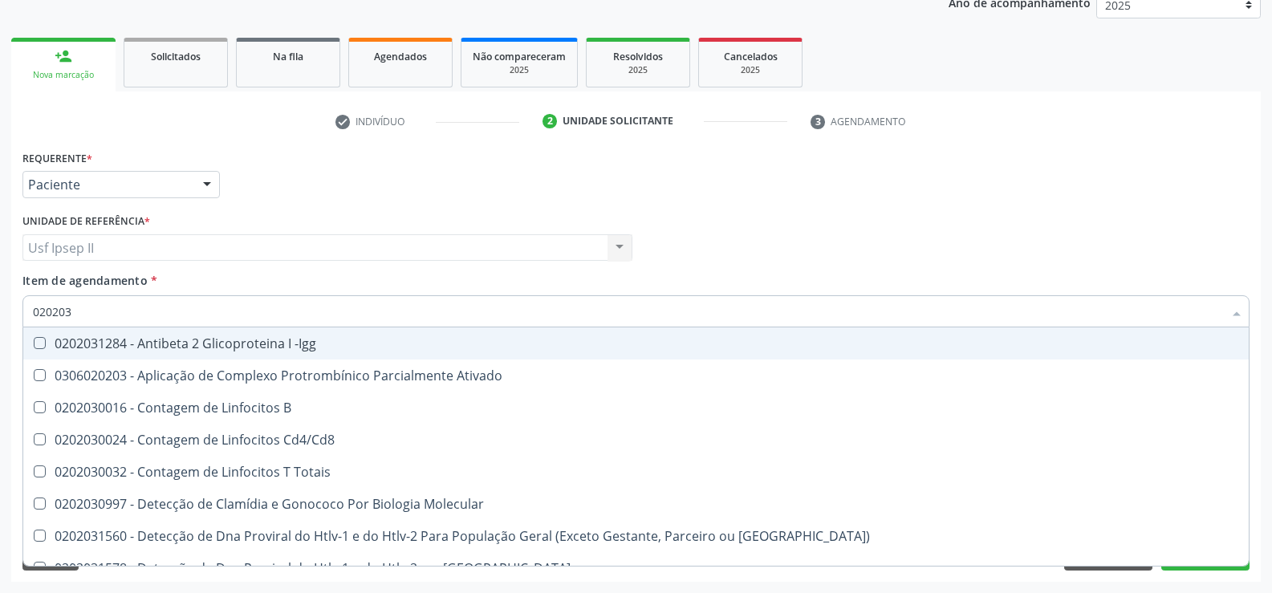
type input "0202030"
checkbox Completo "false"
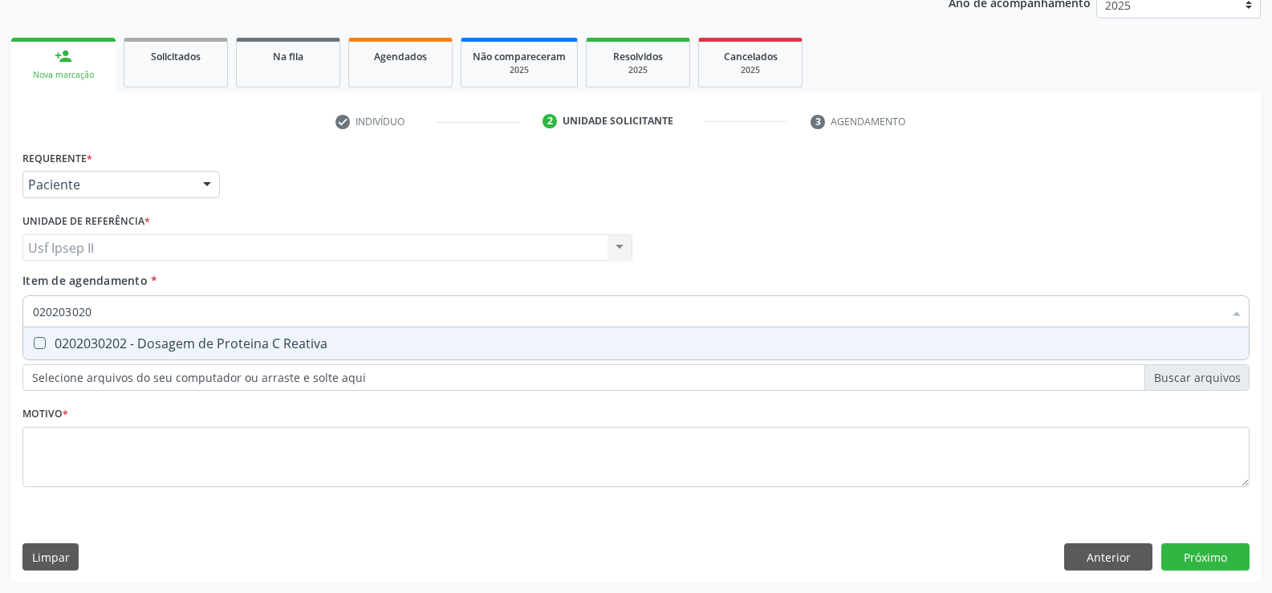
type input "0202030202"
click at [221, 345] on div "0202030202 - Dosagem de Proteina C Reativa" at bounding box center [636, 343] width 1206 height 13
checkbox Reativa "true"
click at [184, 317] on input "0202030202" at bounding box center [628, 311] width 1190 height 32
type input "0"
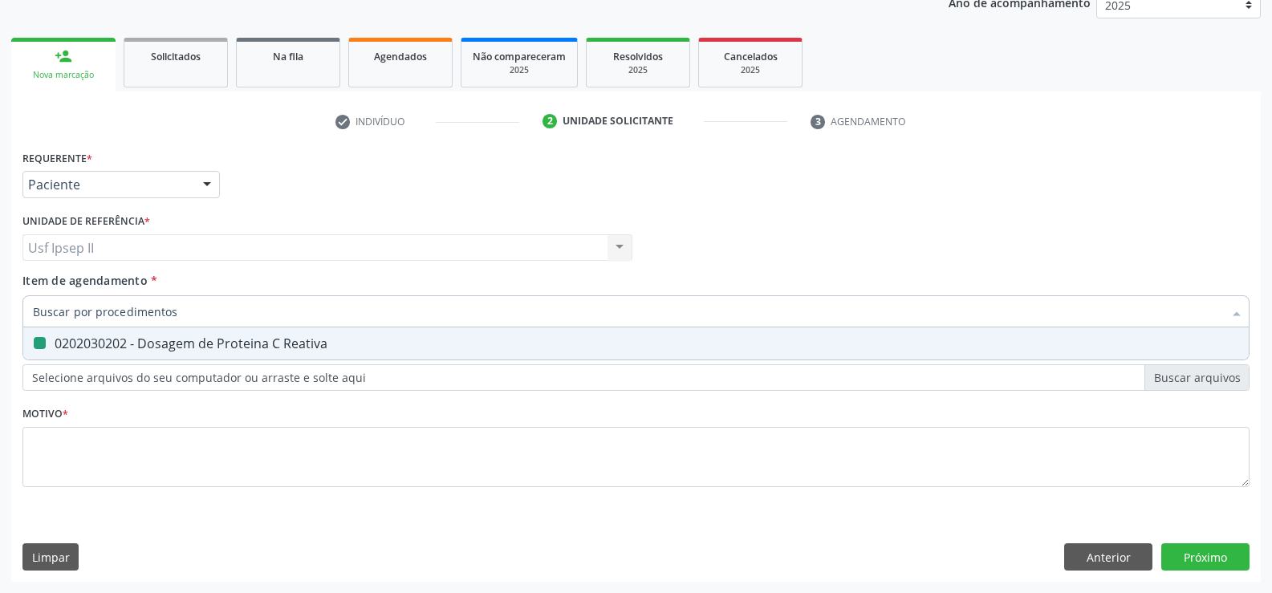
checkbox Reativa "false"
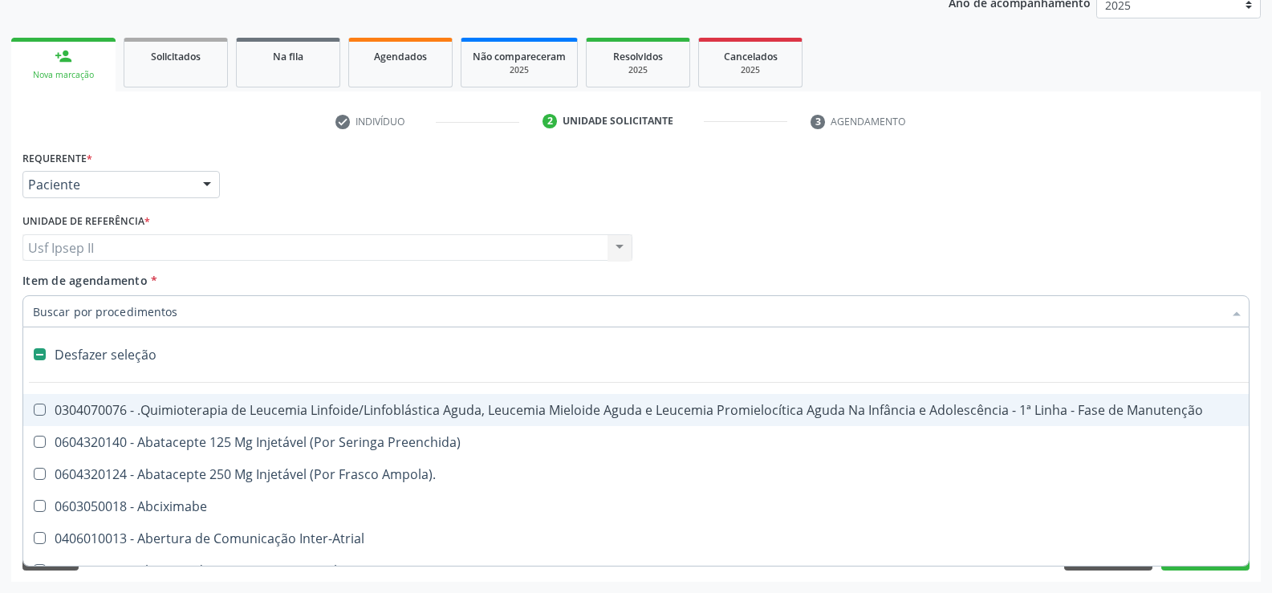
type input "u"
checkbox Osmolar "true"
checkbox Leprae "true"
checkbox Laboratorial "true"
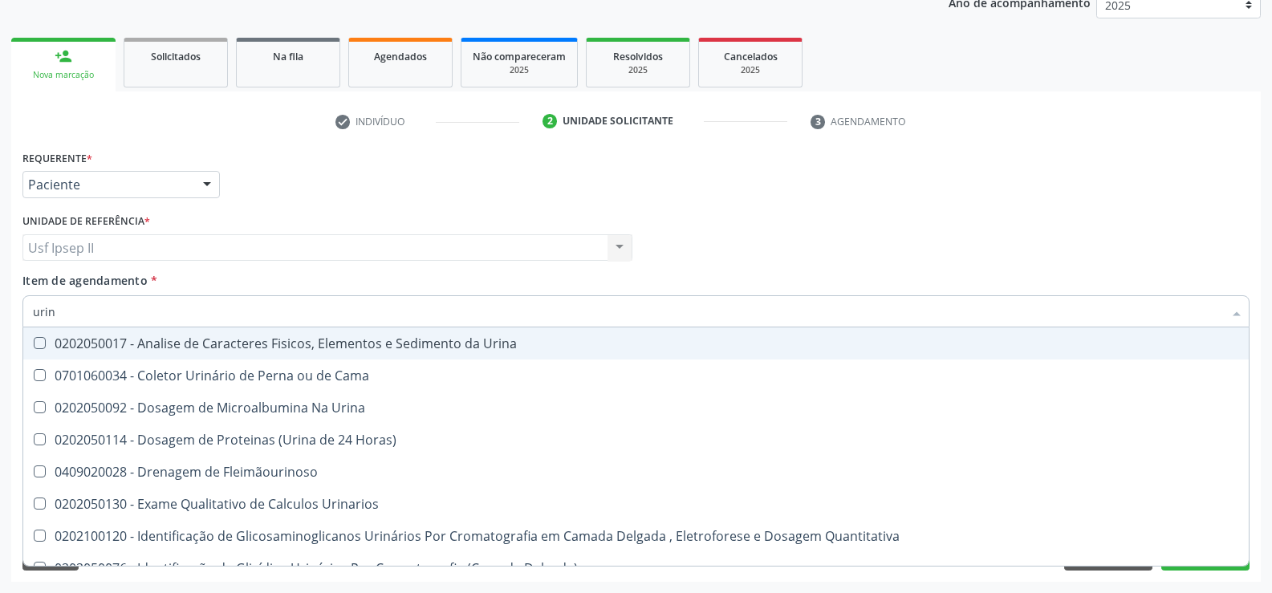
type input "urina"
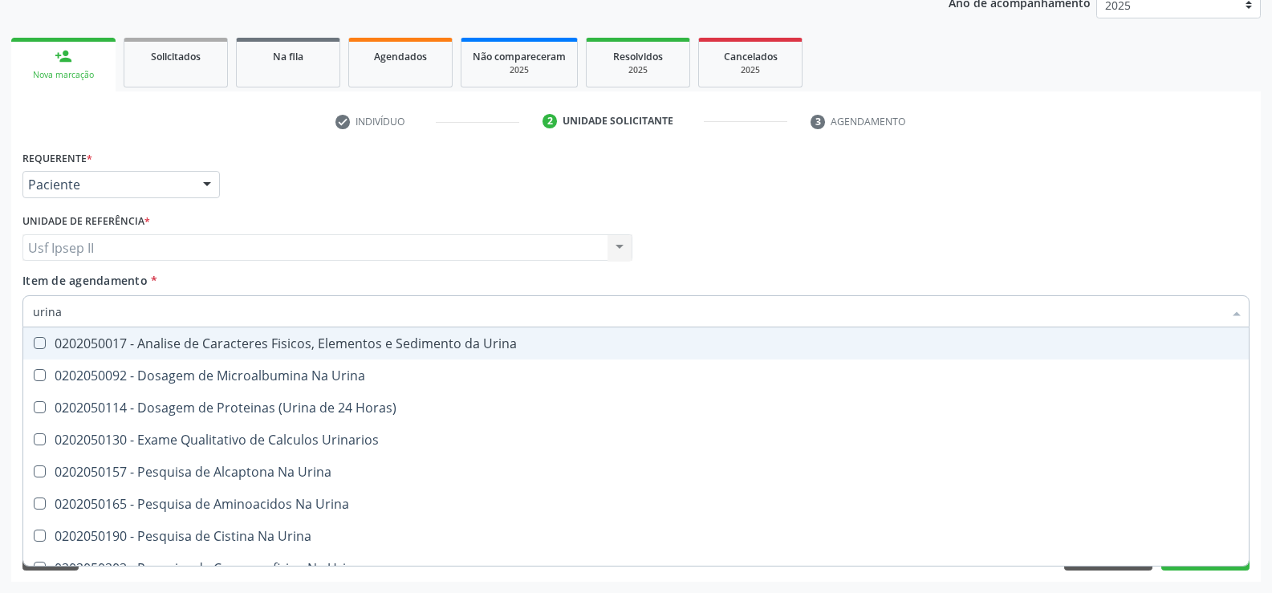
click at [198, 337] on div "0202050017 - Analise de Caracteres Fisicos, Elementos e Sedimento da Urina" at bounding box center [636, 343] width 1206 height 13
checkbox Urina "true"
click at [141, 303] on input "urina" at bounding box center [628, 311] width 1190 height 32
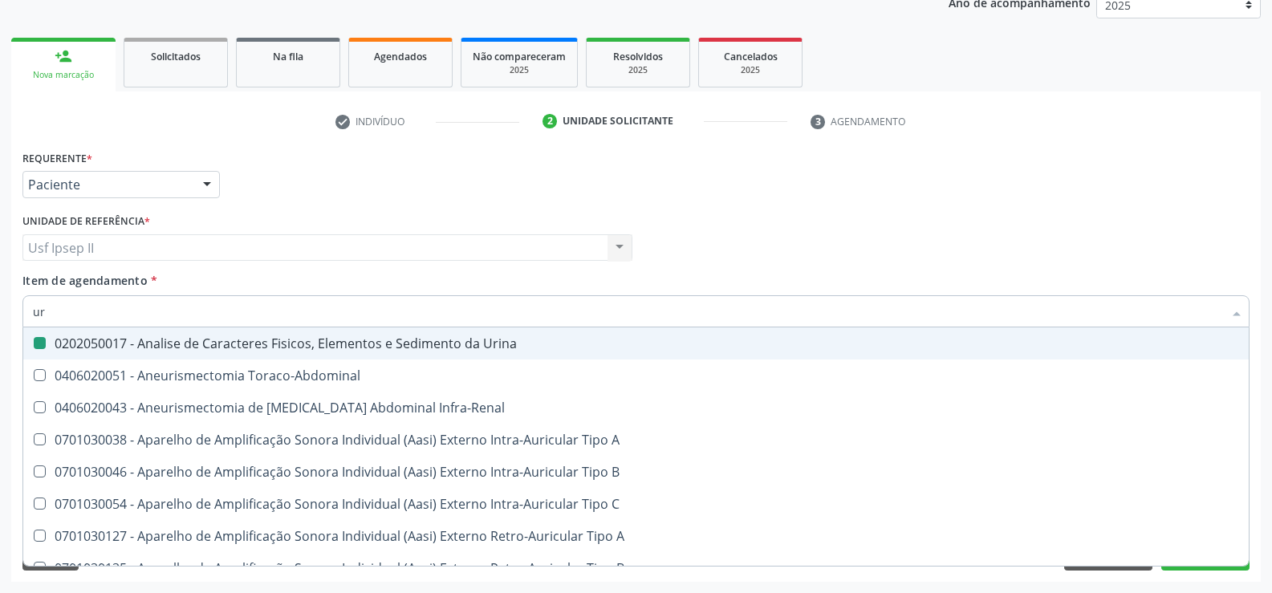
type input "u"
checkbox Urina "false"
checkbox Cônica "false"
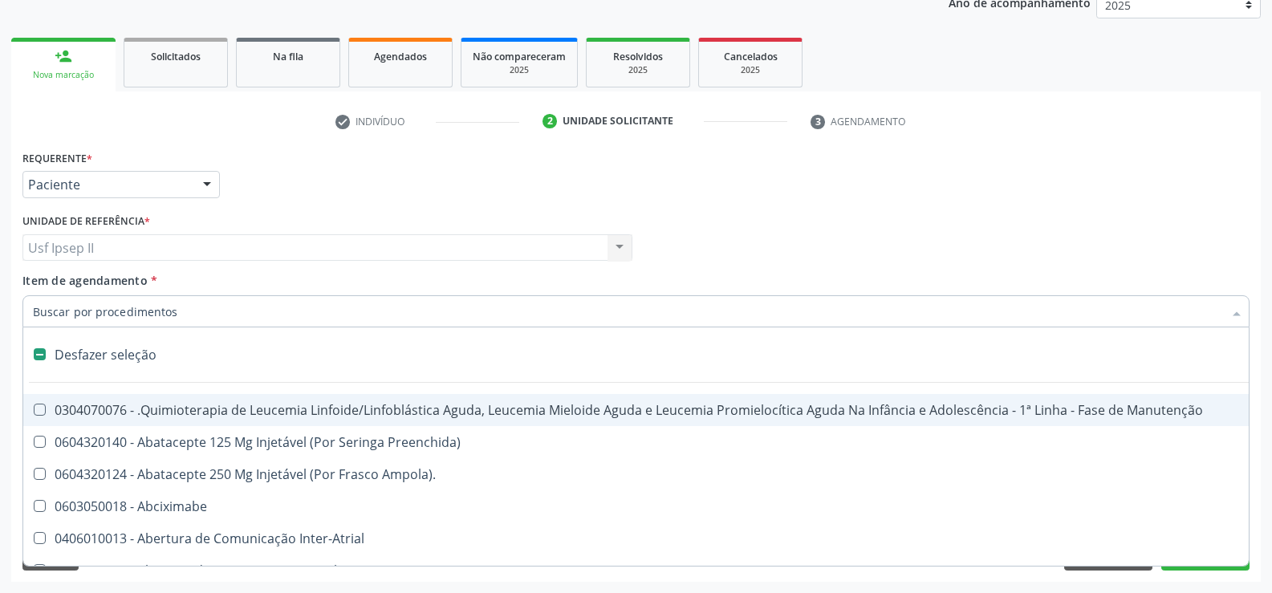
checkbox Ml\) "false"
checkbox Urina "true"
checkbox Osmolar "false"
checkbox Leprae "false"
checkbox Laboratorial "false"
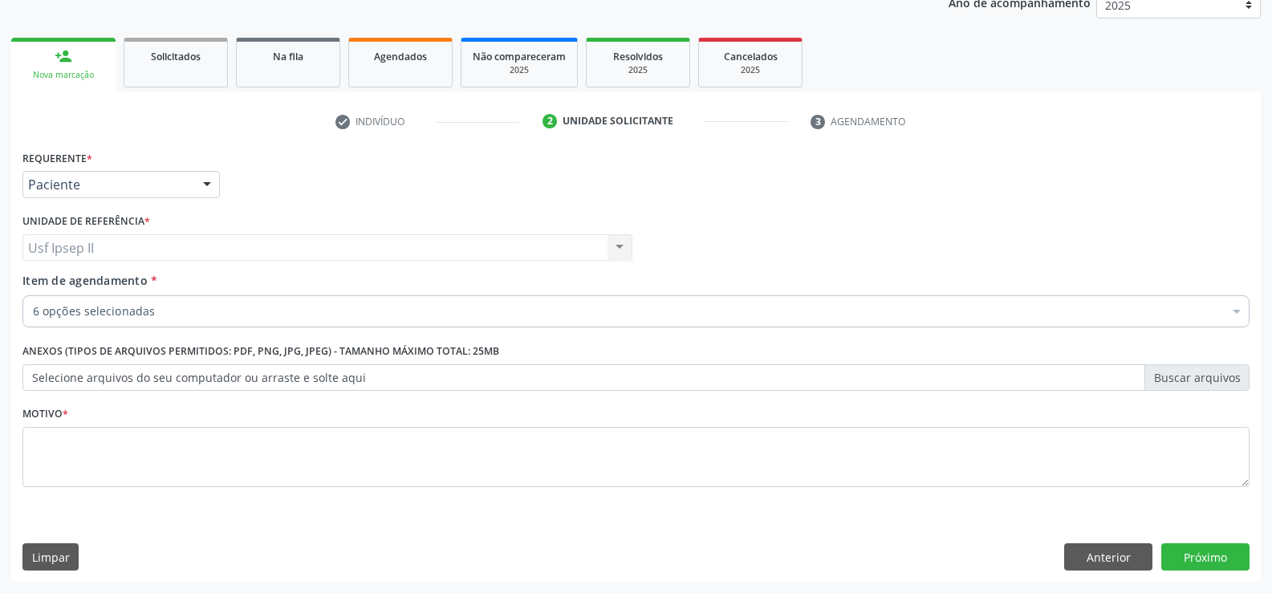
checkbox Fracoes "true"
checkbox \(Tgo\) "true"
checkbox \(Tgp\) "true"
checkbox Completo "true"
checkbox Reativa "true"
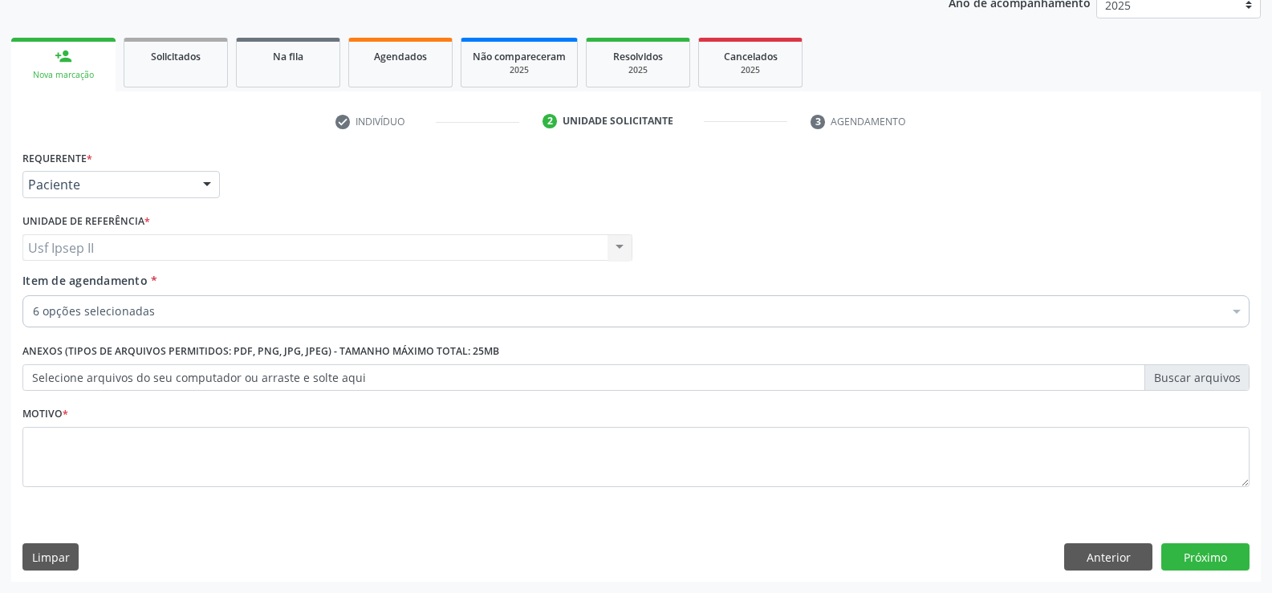
checkbox Urina "true"
checkbox Oncologia "false"
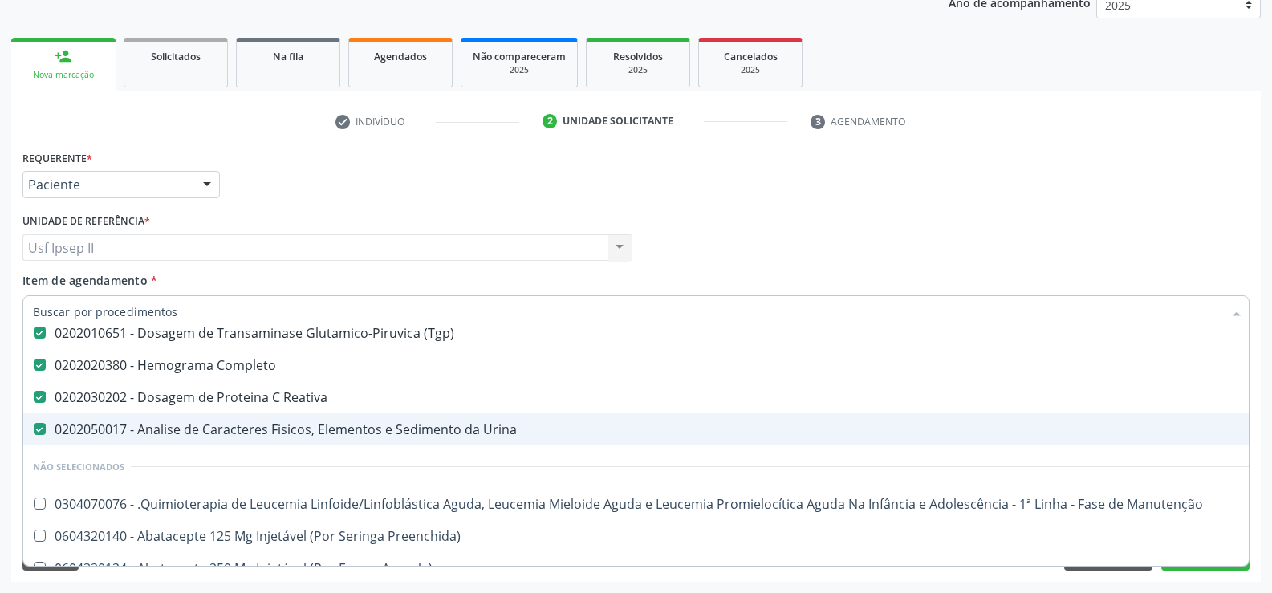
scroll to position [321, 0]
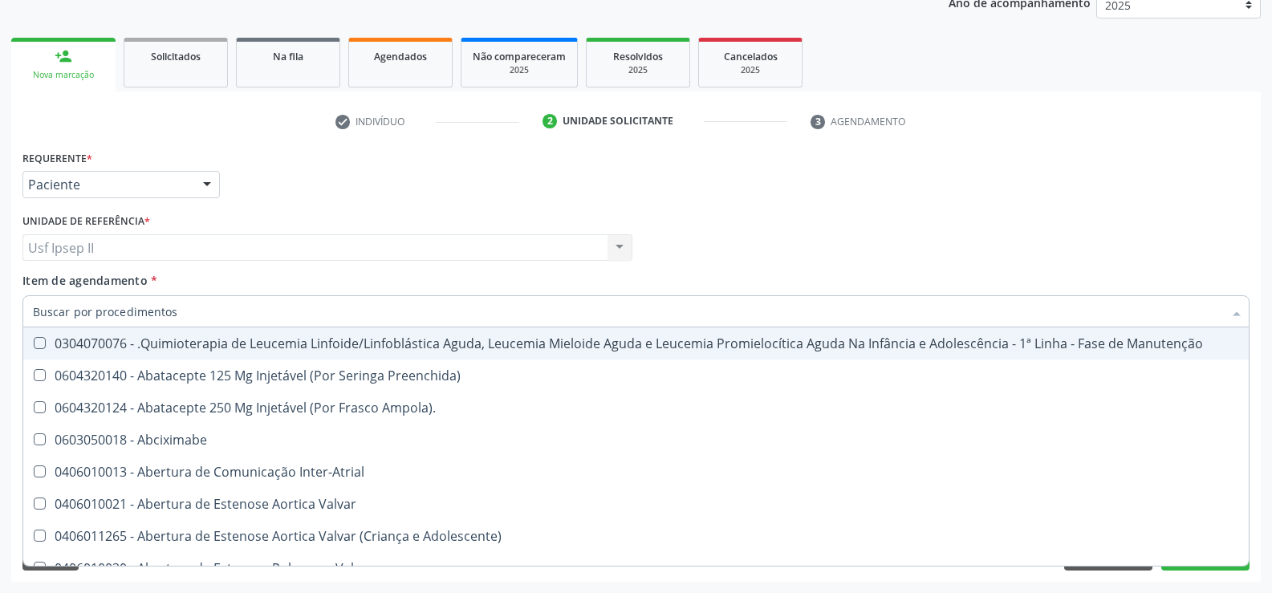
click at [359, 221] on div "Unidade de referência * Usf Ipsep II Usf Ipsep II Nenhum resultado encontrado p…" at bounding box center [327, 234] width 610 height 51
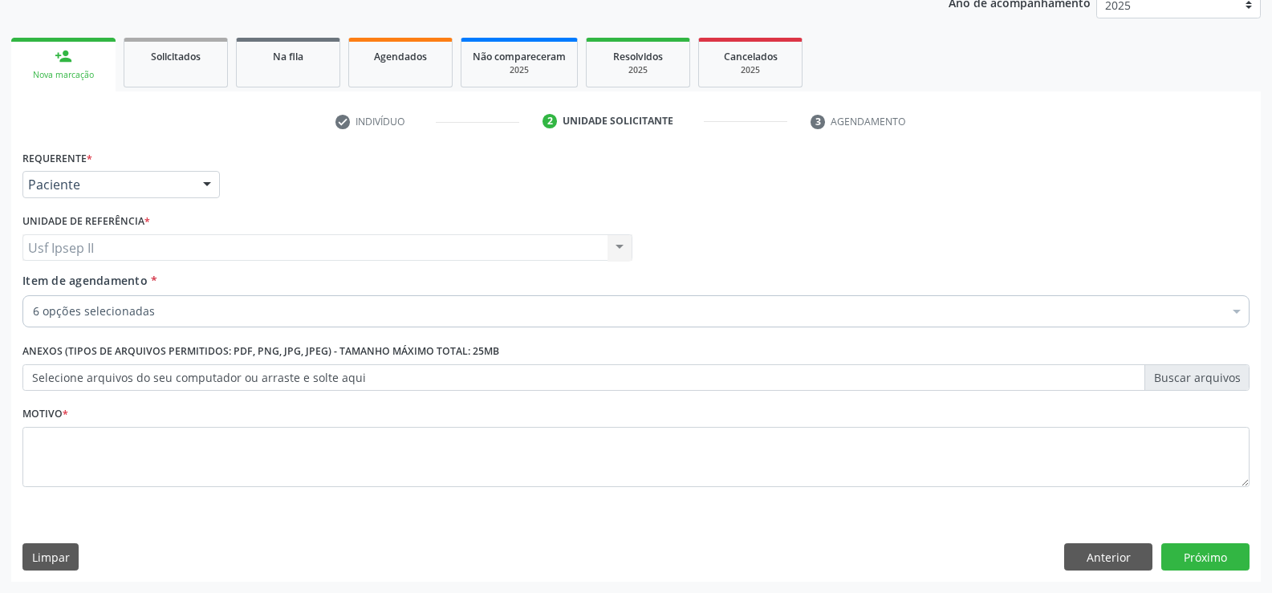
scroll to position [0, 0]
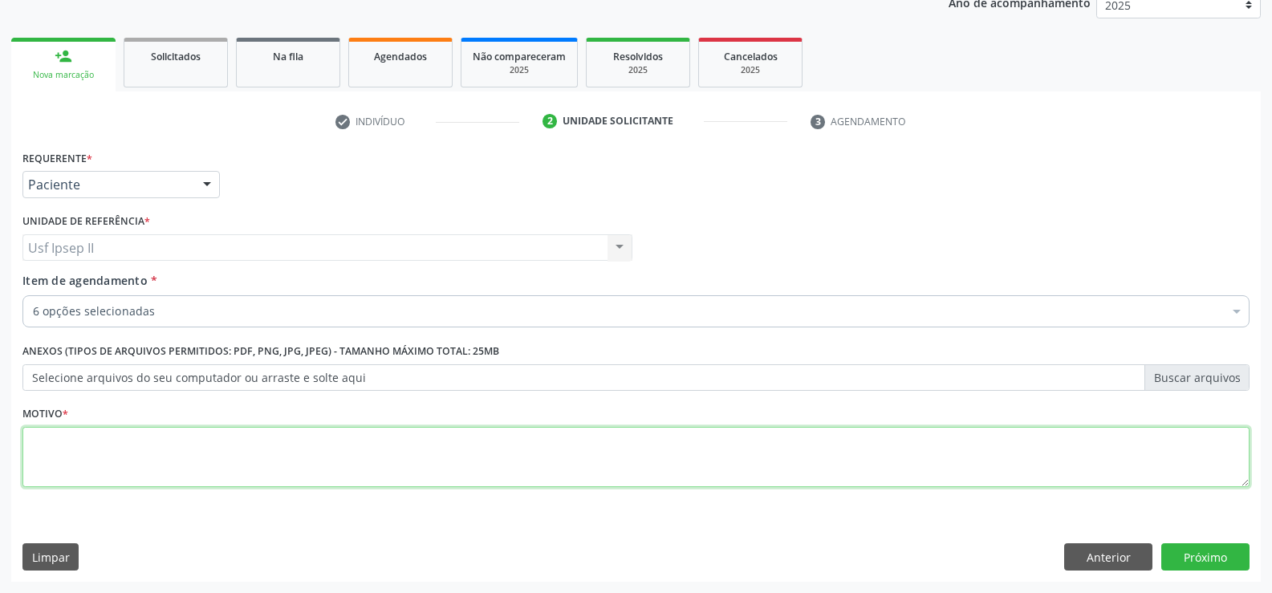
click at [139, 457] on textarea at bounding box center [635, 457] width 1227 height 61
type textarea "."
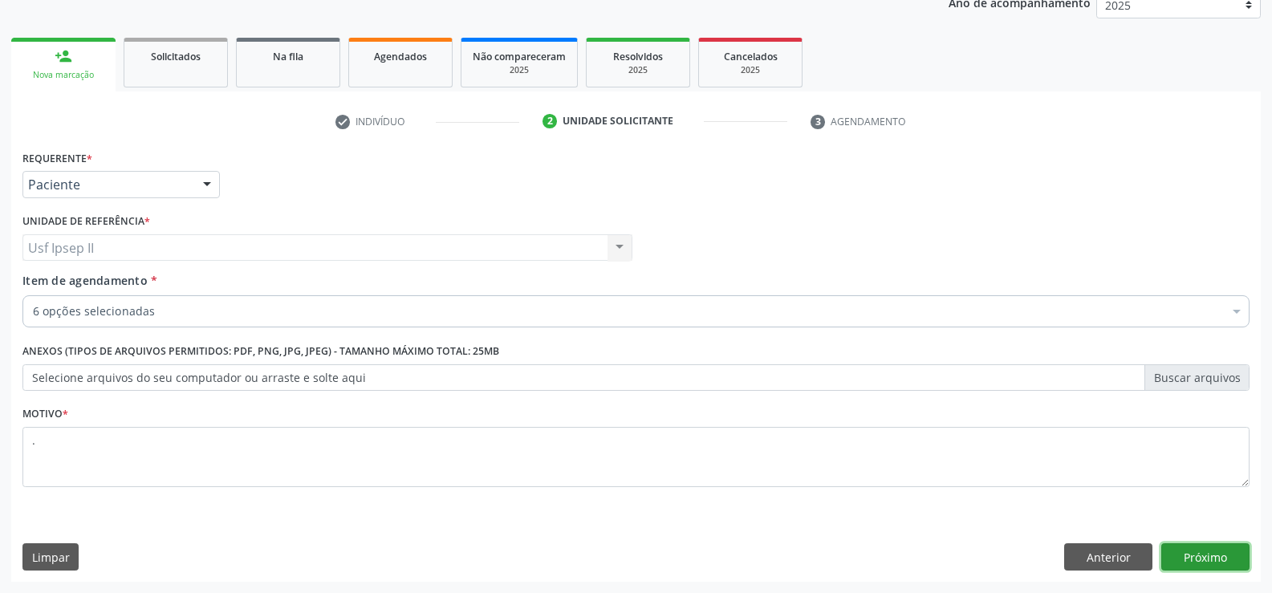
click at [1233, 561] on button "Próximo" at bounding box center [1205, 556] width 88 height 27
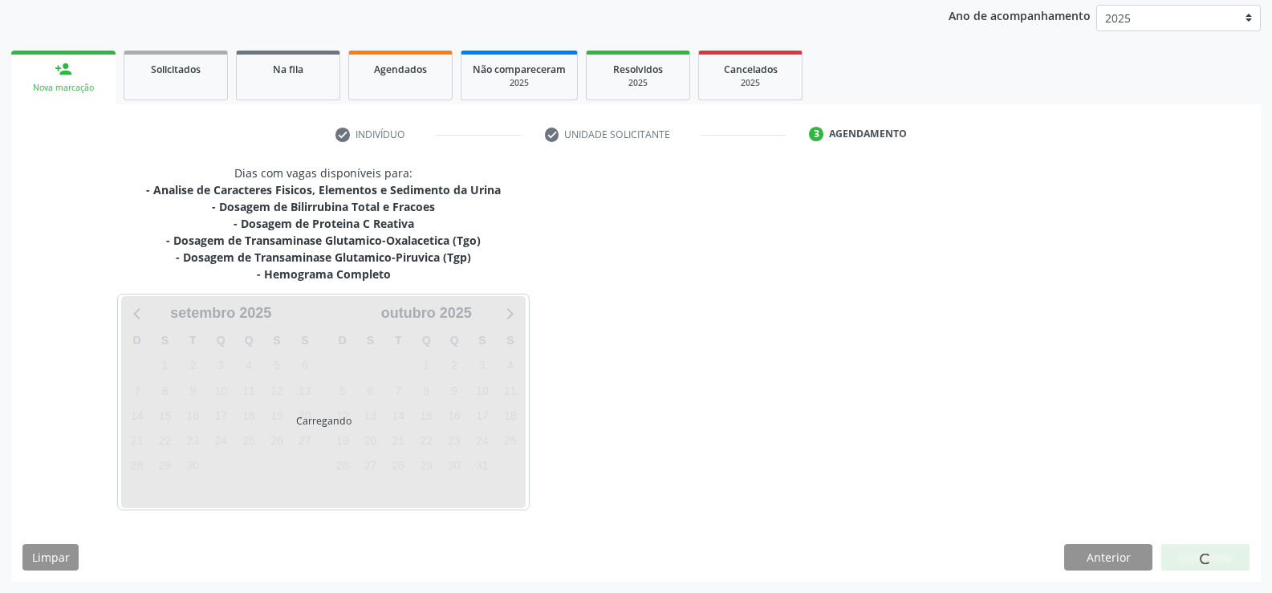
scroll to position [189, 0]
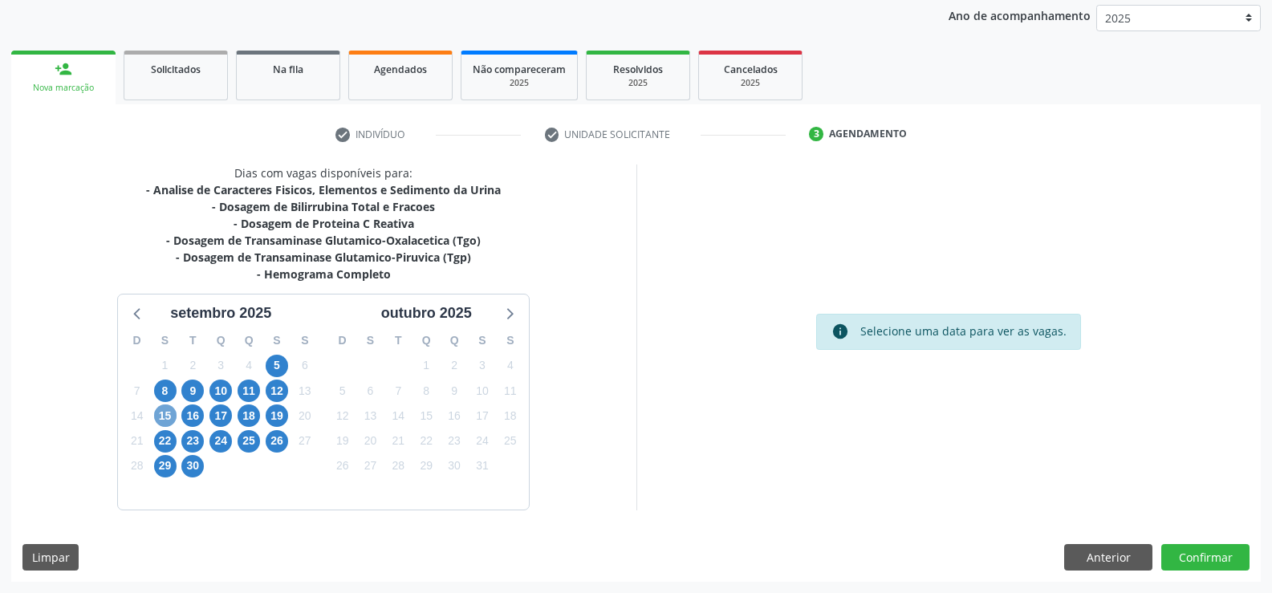
click at [164, 416] on span "15" at bounding box center [165, 415] width 22 height 22
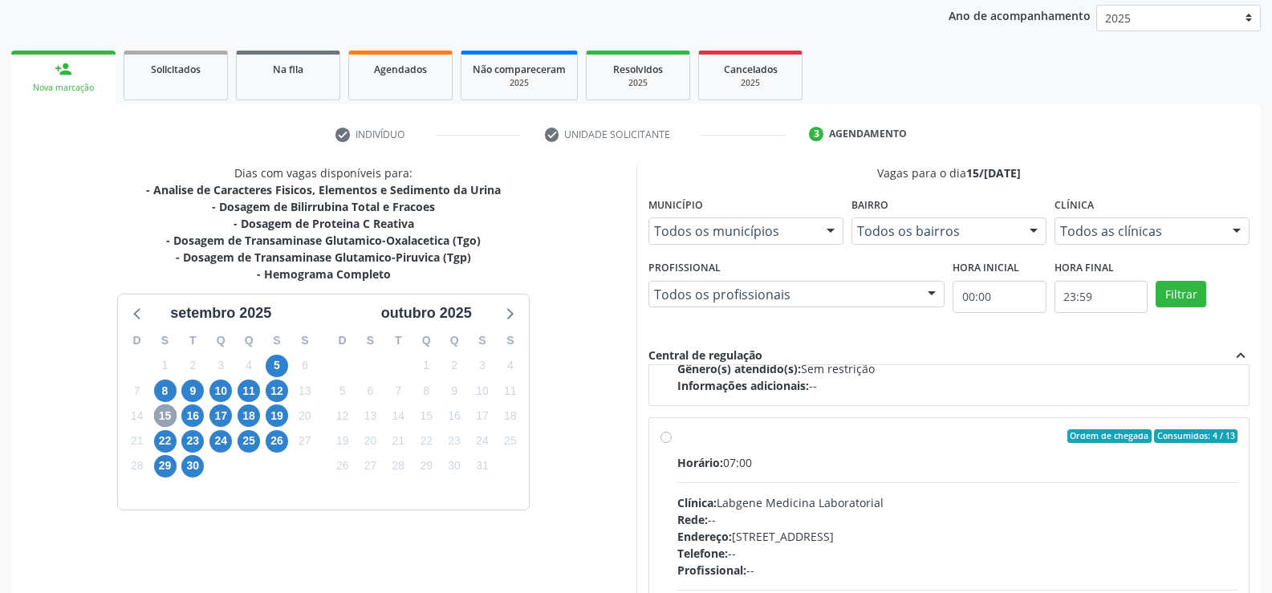
scroll to position [321, 0]
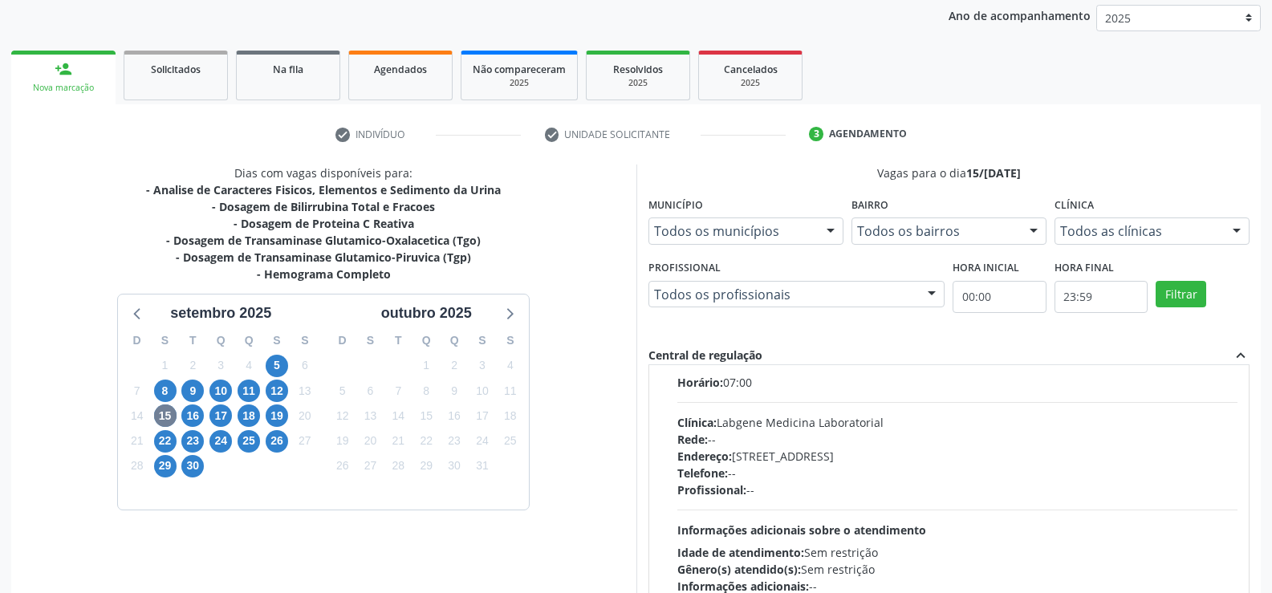
click at [669, 384] on div "Ordem de chegada Consumidos: 4 / 13 Horário: 07:00 Clínica: Labgene Medicina La…" at bounding box center [949, 472] width 578 height 246
radio input "true"
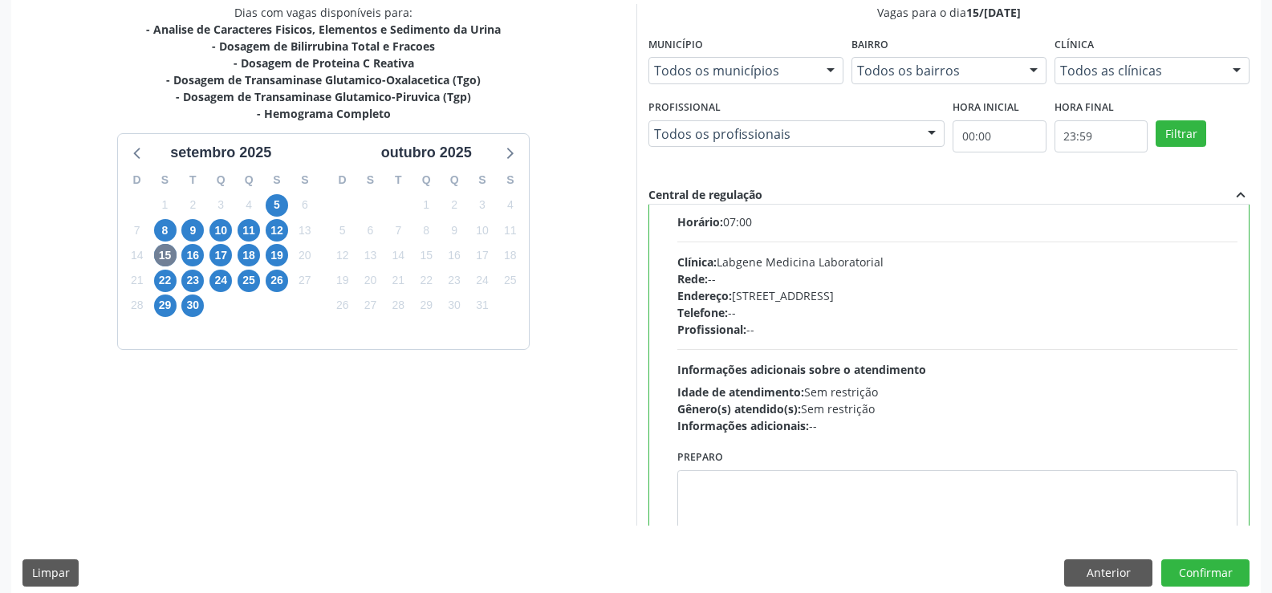
scroll to position [366, 0]
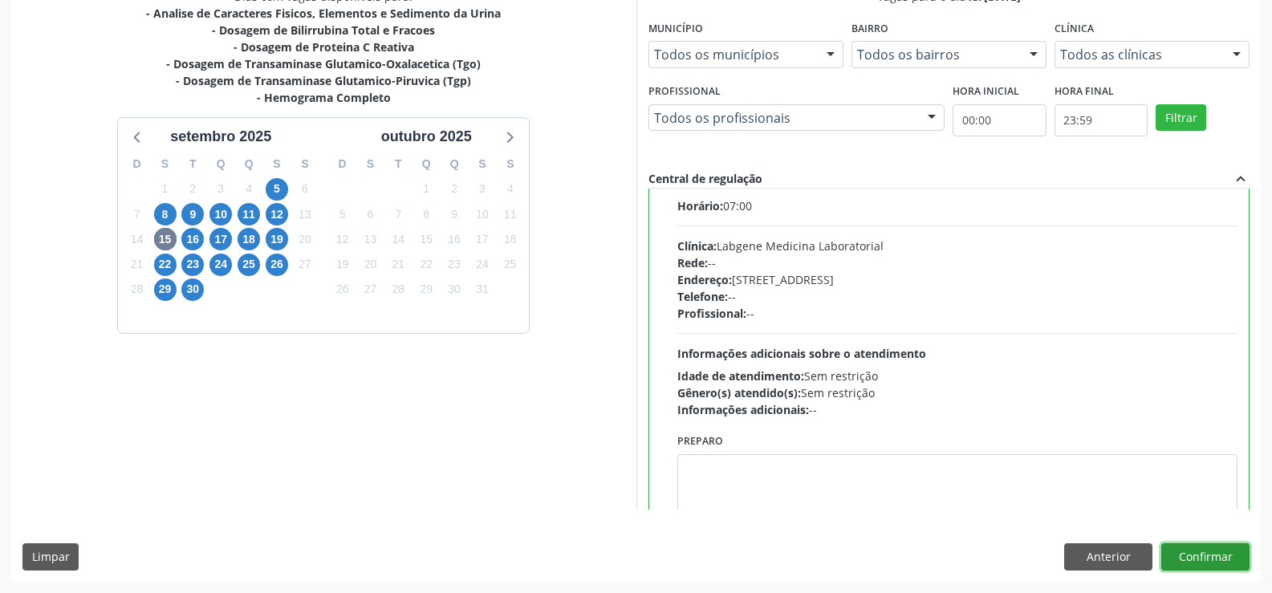
click at [1174, 559] on button "Confirmar" at bounding box center [1205, 556] width 88 height 27
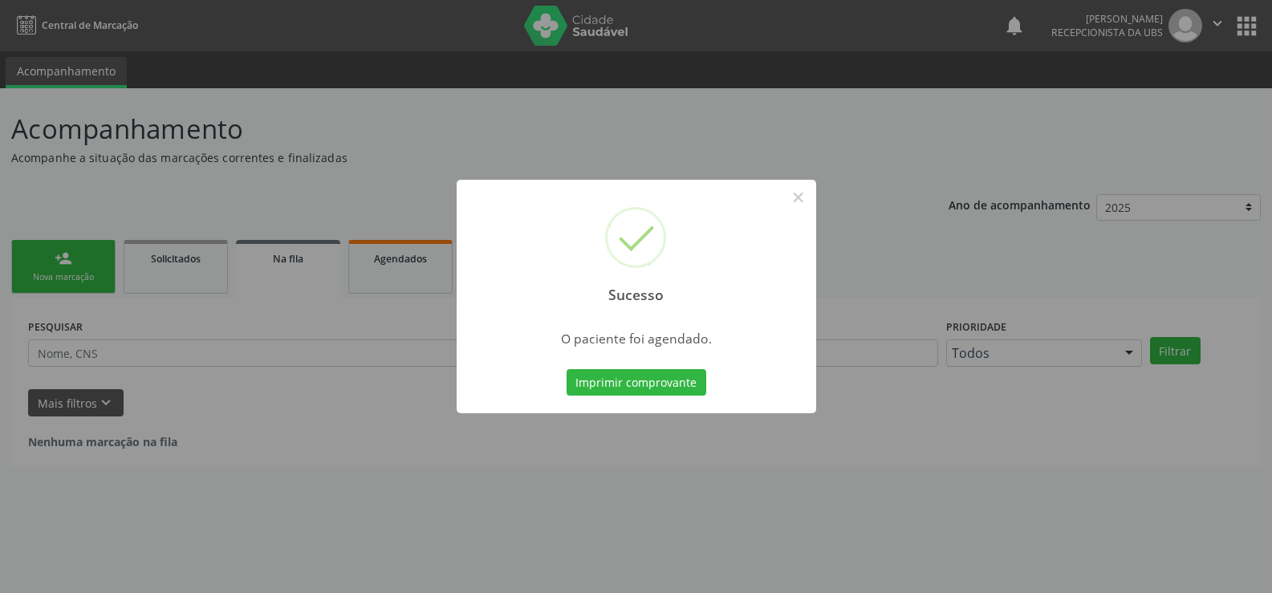
scroll to position [0, 0]
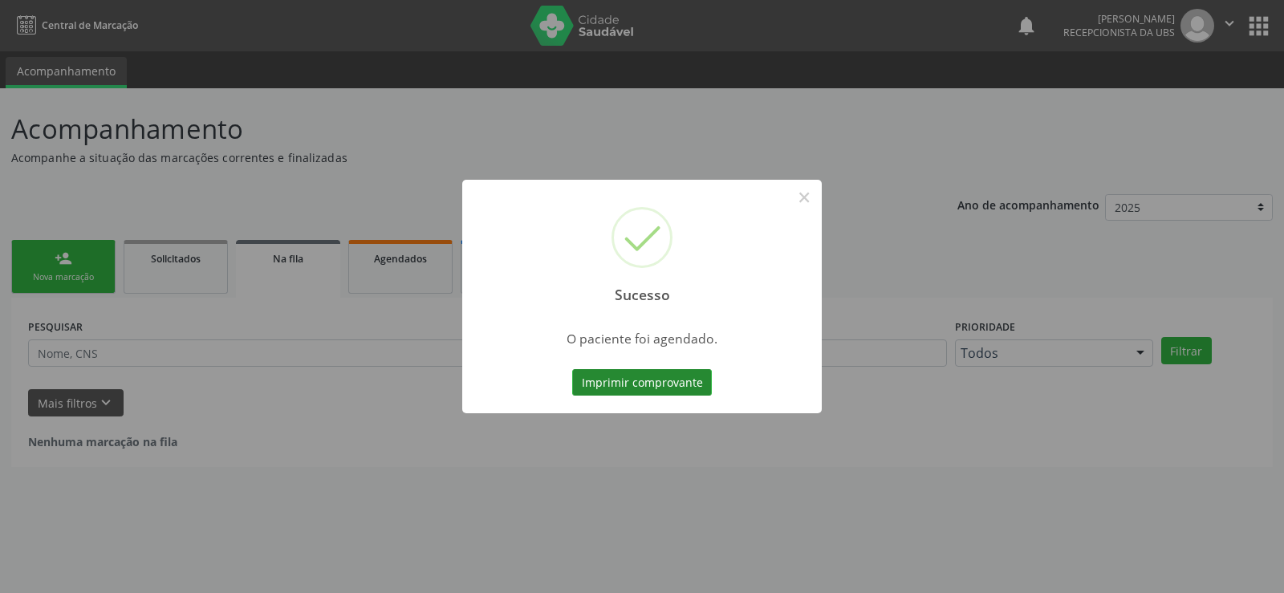
click at [685, 374] on button "Imprimir comprovante" at bounding box center [642, 382] width 140 height 27
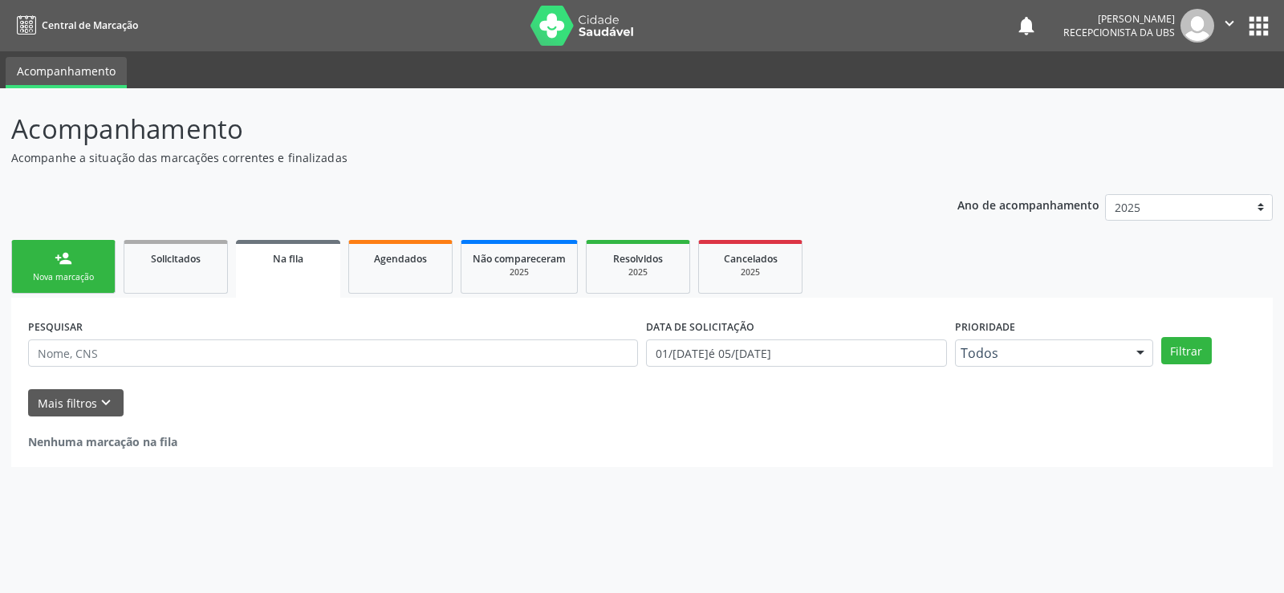
click at [49, 266] on link "person_add Nova marcação" at bounding box center [63, 267] width 104 height 54
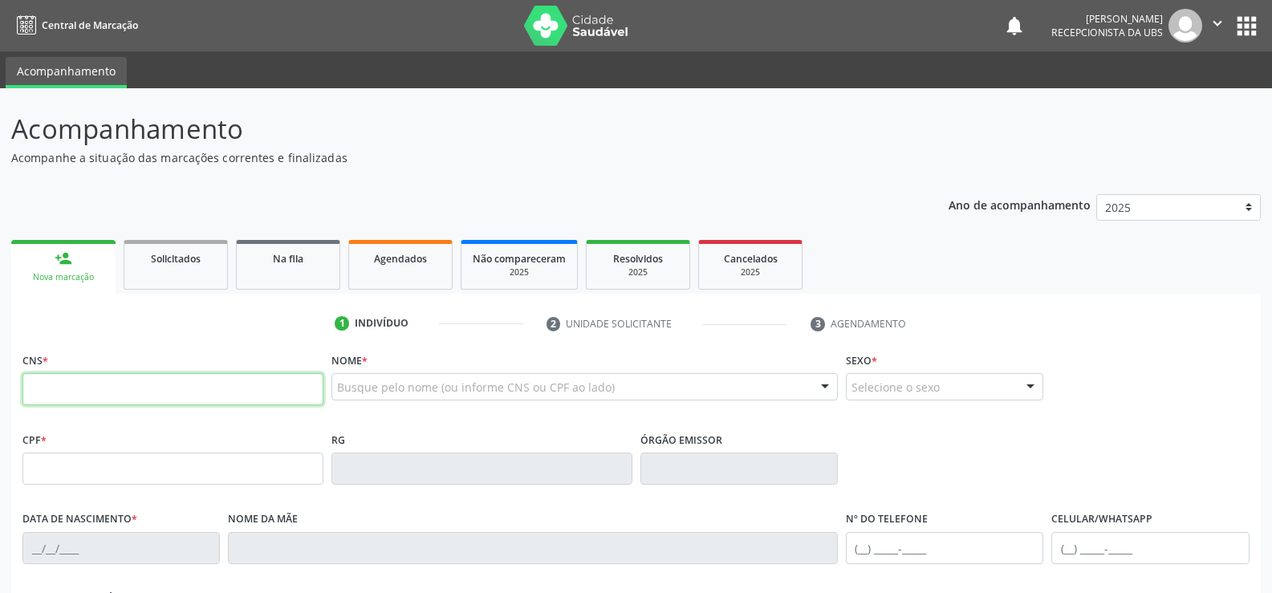
click at [114, 384] on input "text" at bounding box center [172, 389] width 301 height 32
type input "702 4065 5310 7529"
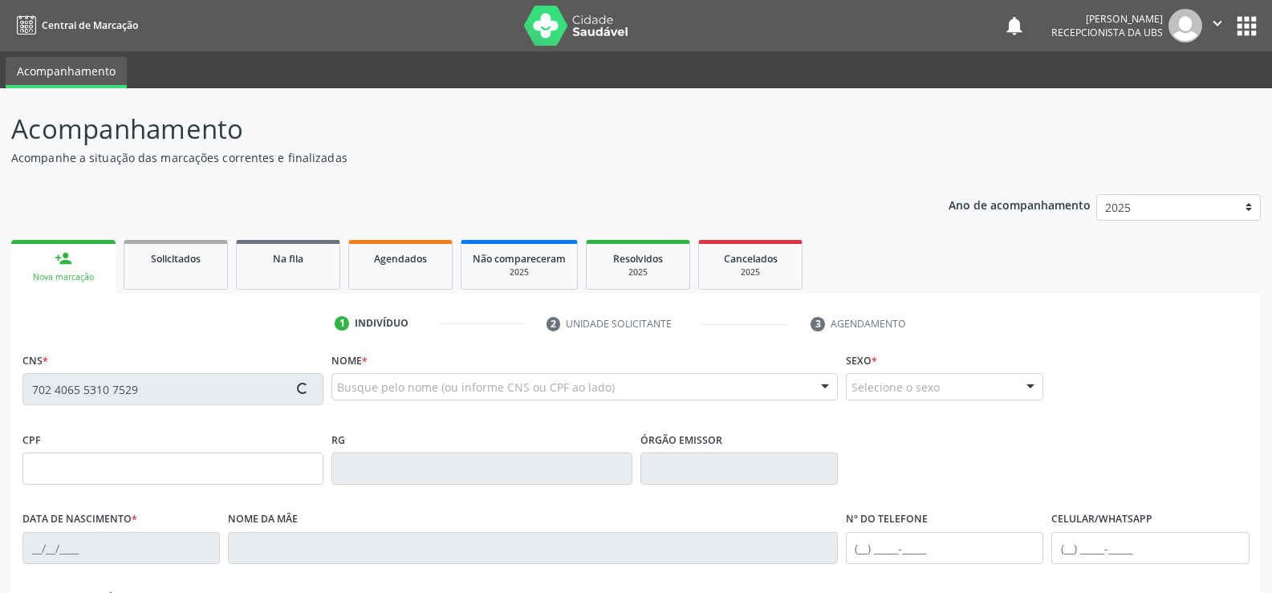
type input "120.595.884-30"
type input "26/08/1997"
type input "Maria Cicera da Silva"
type input "(87) 99676-9638"
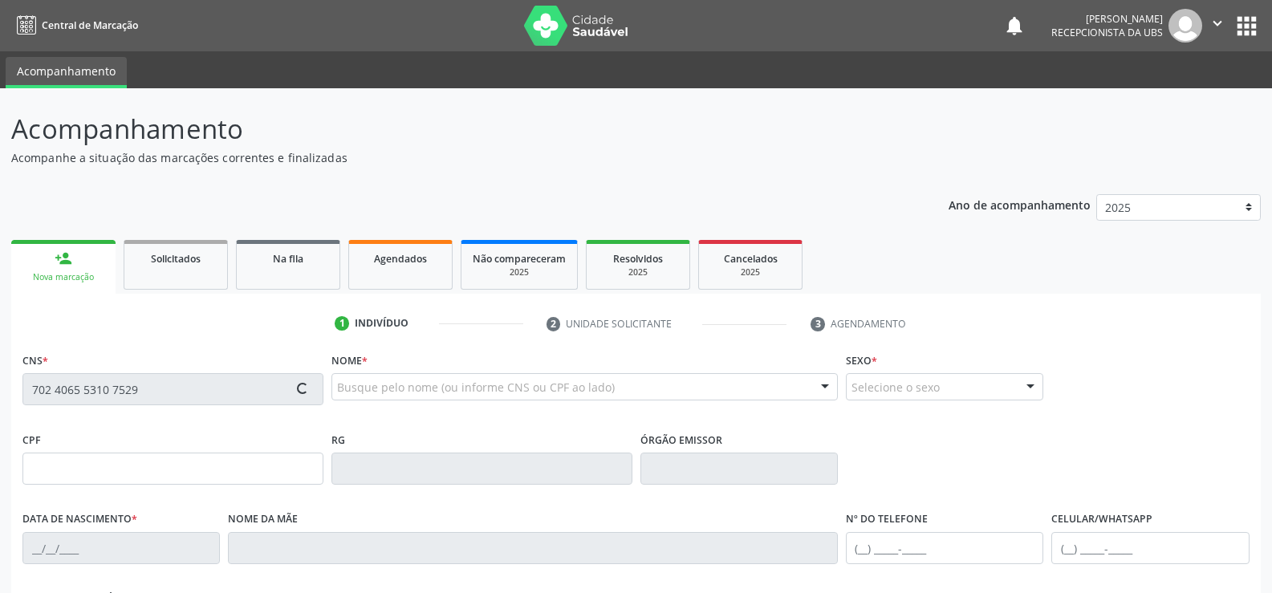
type input "62"
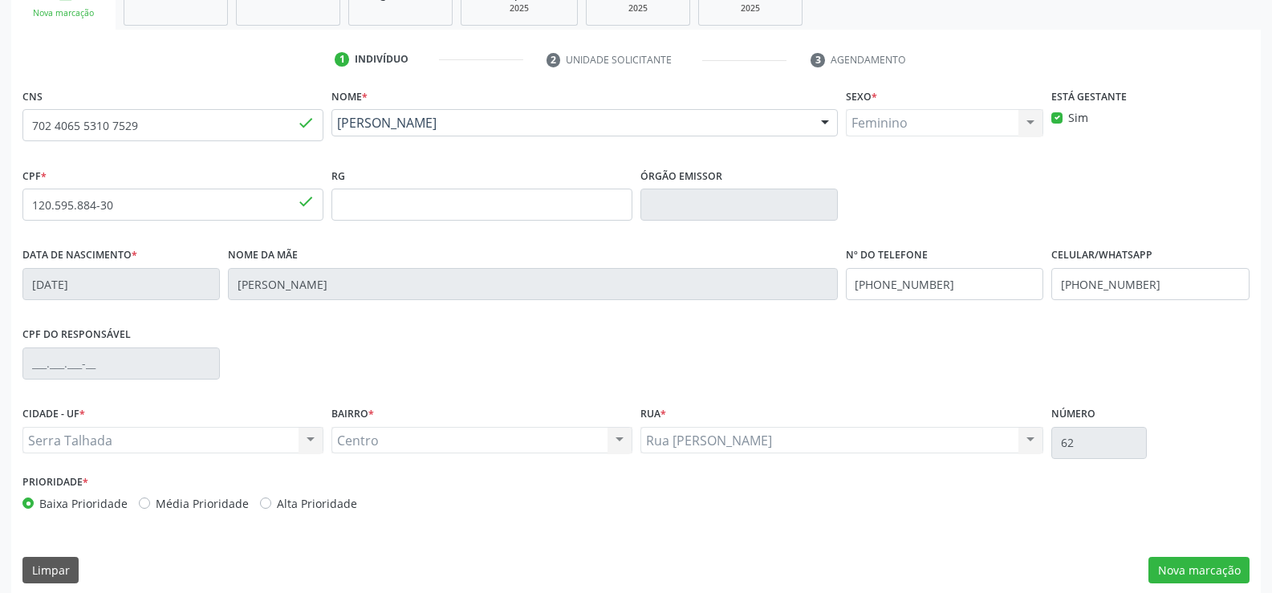
scroll to position [277, 0]
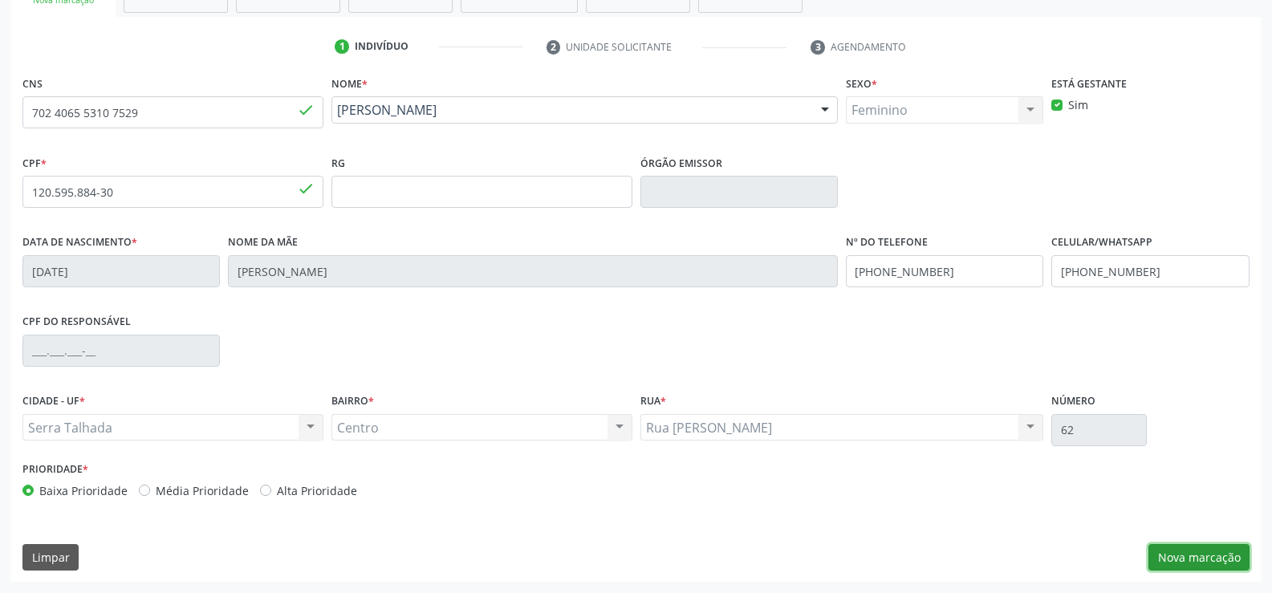
click at [1214, 550] on button "Nova marcação" at bounding box center [1198, 557] width 101 height 27
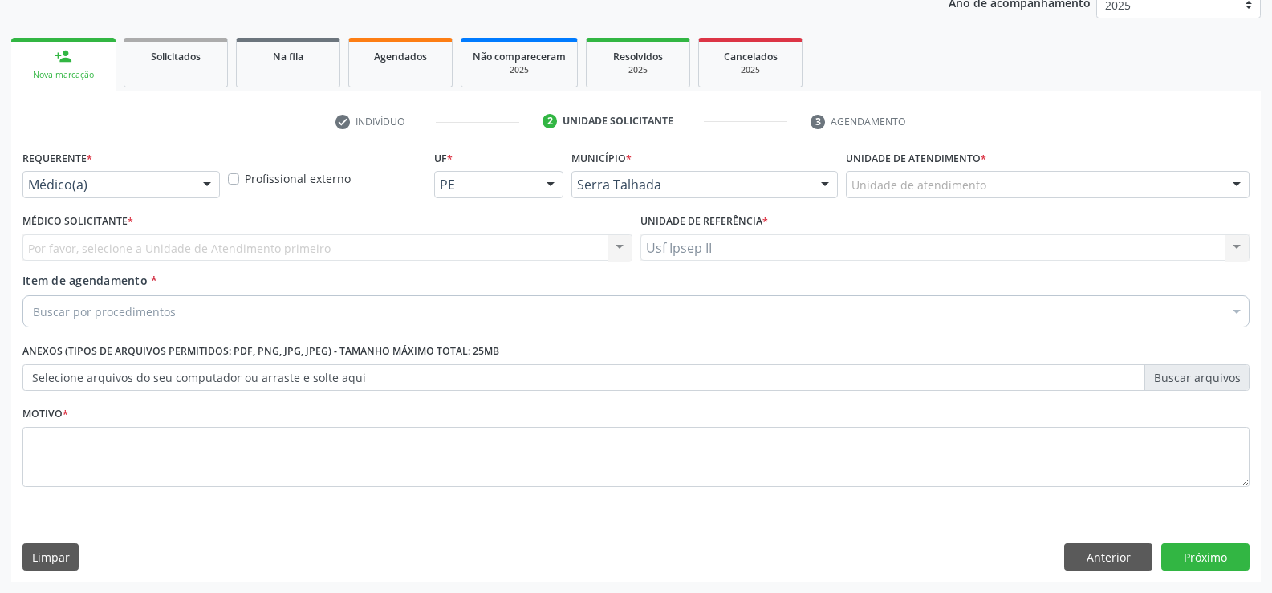
scroll to position [202, 0]
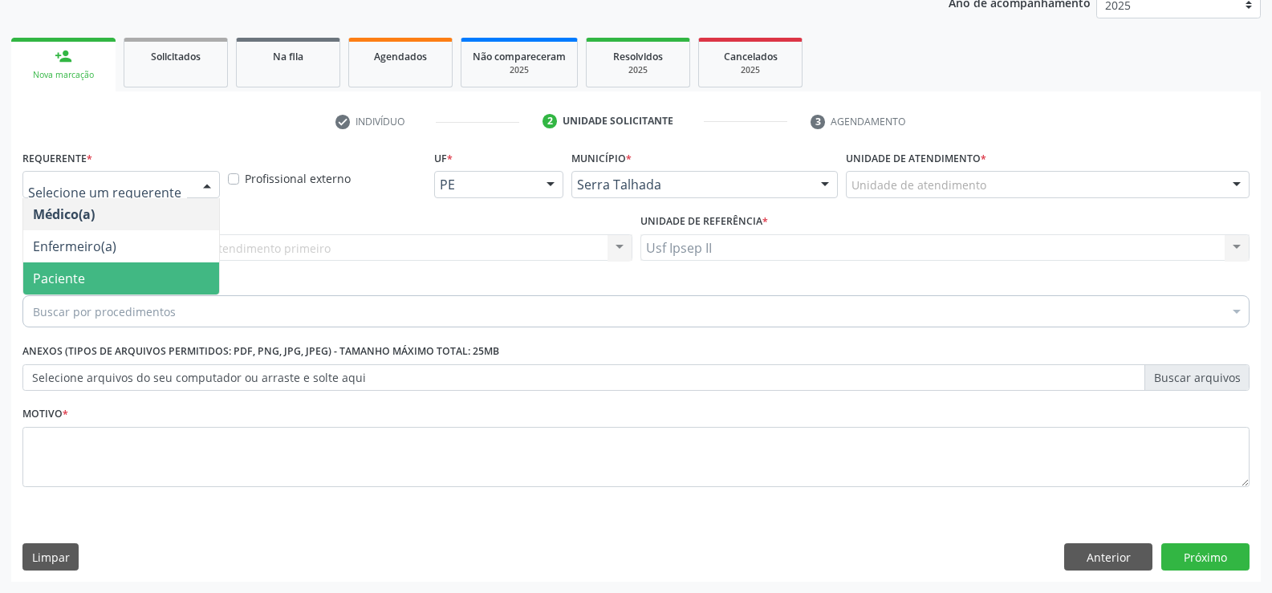
click at [75, 270] on span "Paciente" at bounding box center [59, 279] width 52 height 18
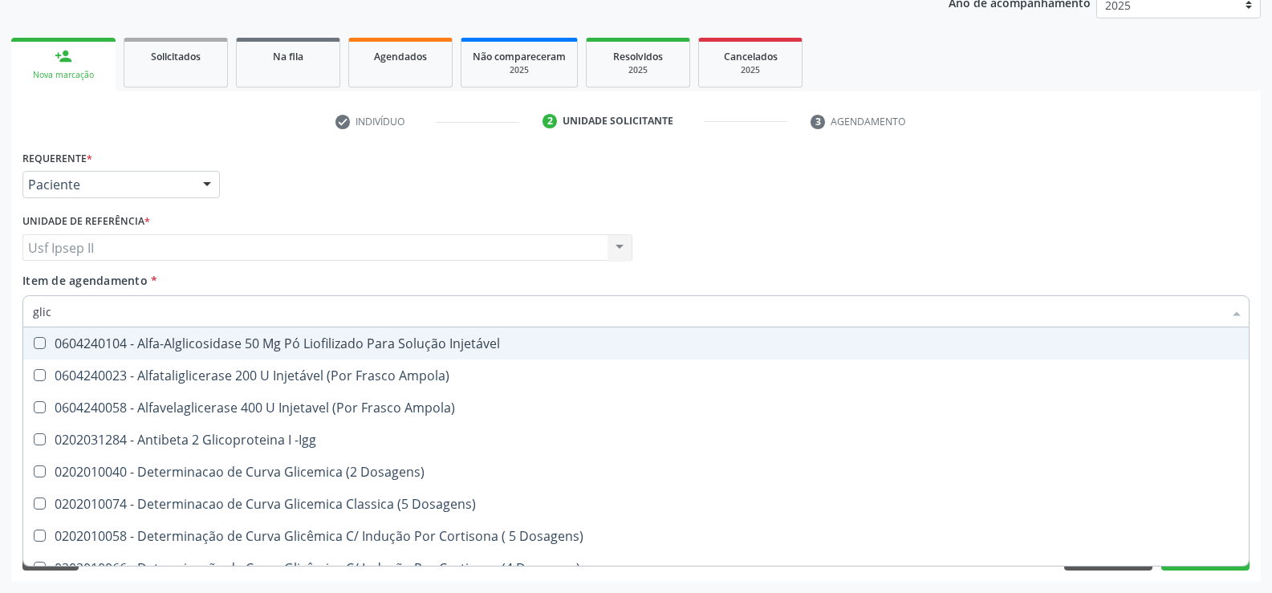
type input "glico"
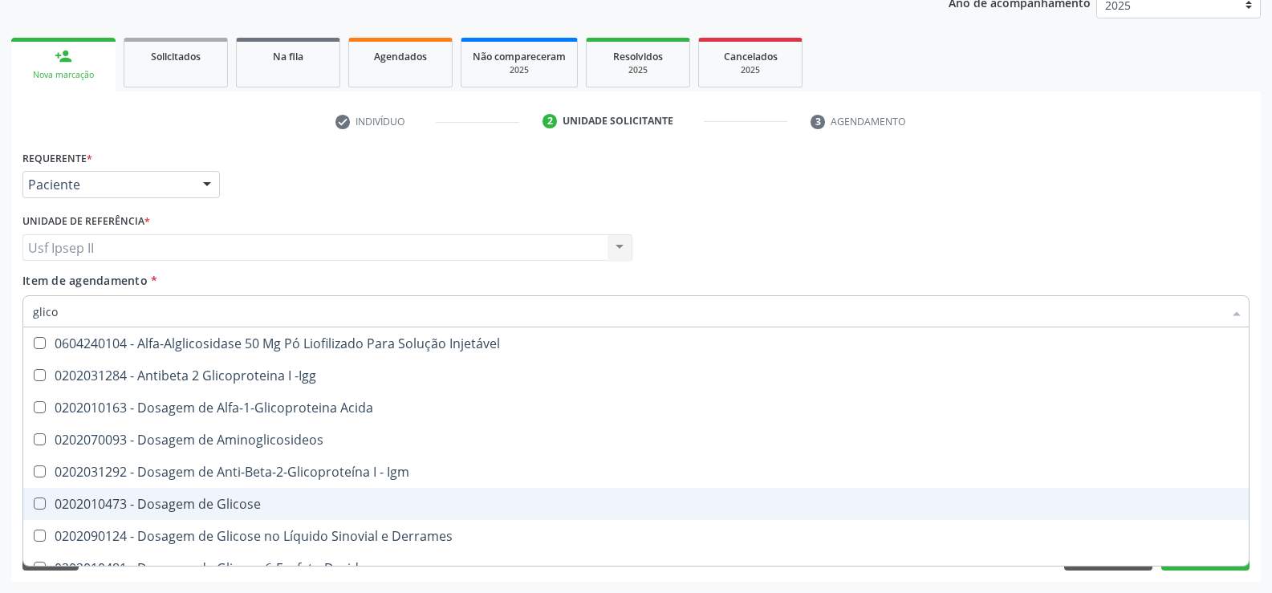
click at [139, 506] on div "0202010473 - Dosagem de Glicose" at bounding box center [636, 503] width 1206 height 13
checkbox Glicose "true"
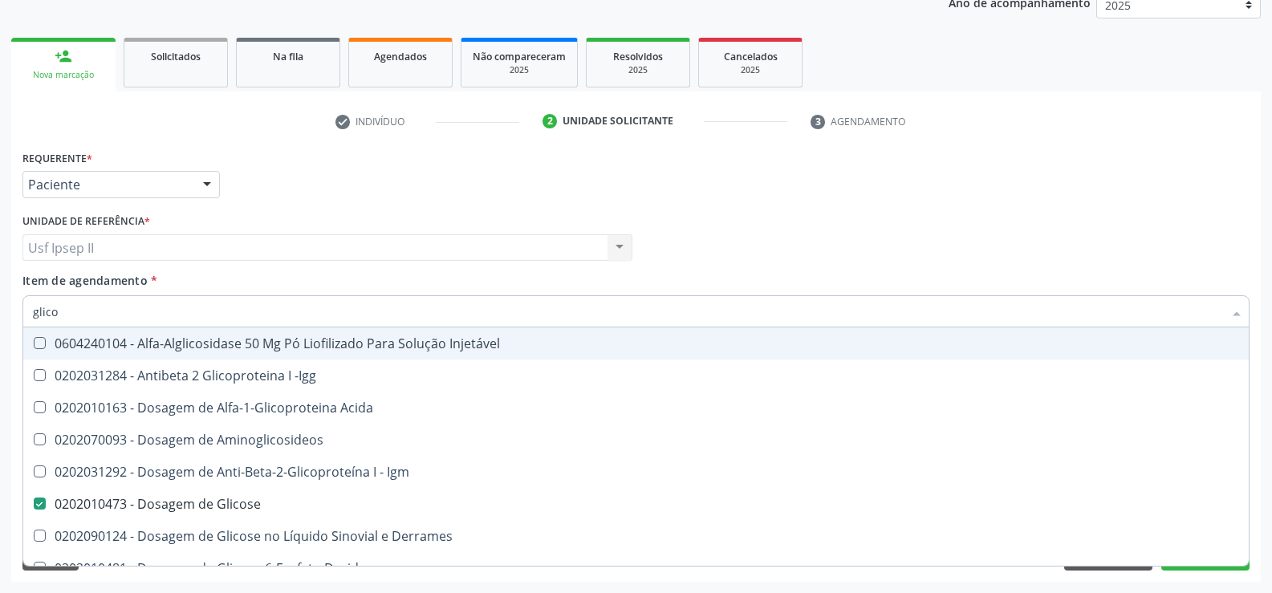
click at [90, 308] on input "glico" at bounding box center [628, 311] width 1190 height 32
type input "glic"
checkbox Glicose "false"
checkbox Glicose "true"
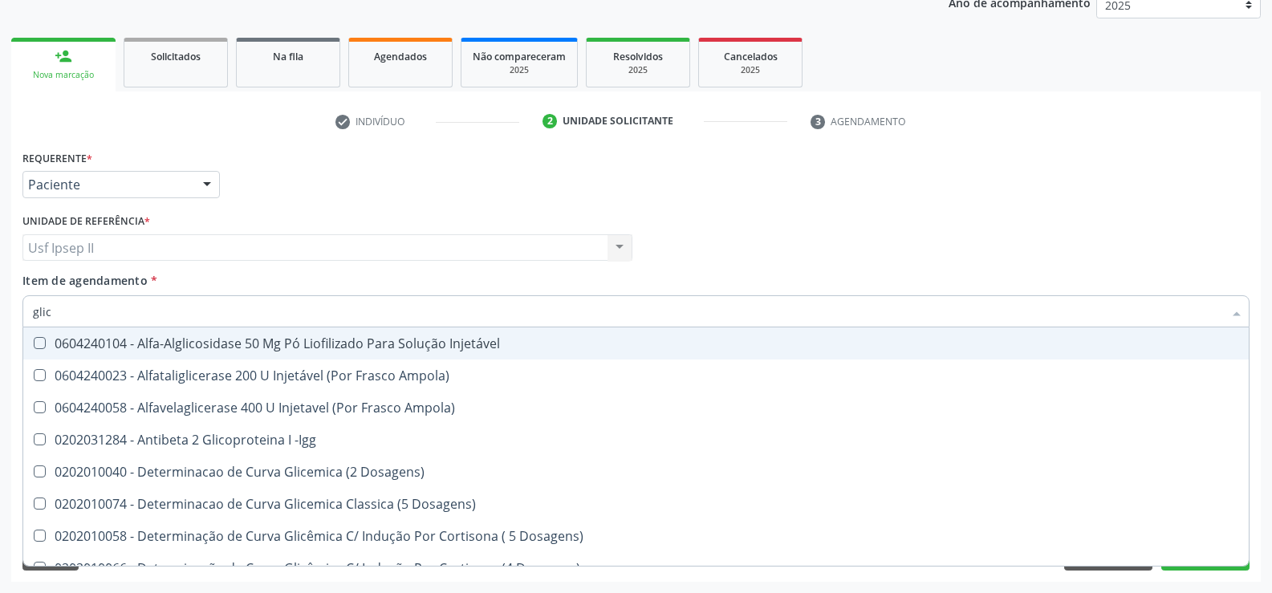
type input "gli"
checkbox Glicose "false"
checkbox Glicosilada "true"
type input "gl"
checkbox Glicose "false"
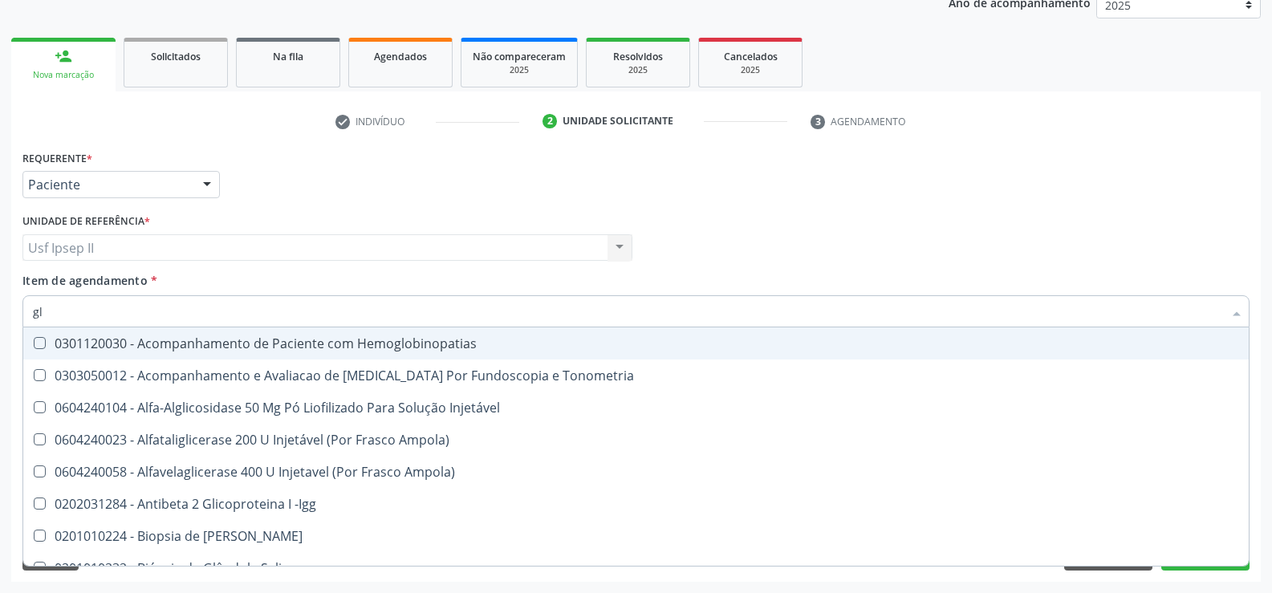
type input "g"
checkbox Glicose "false"
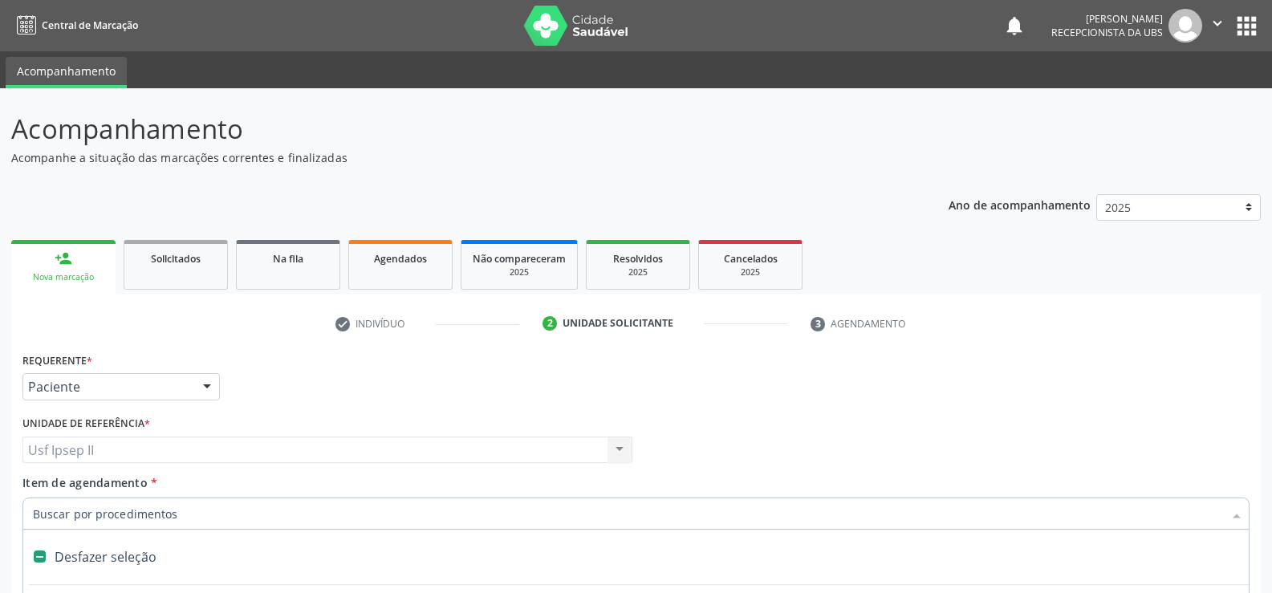
scroll to position [202, 0]
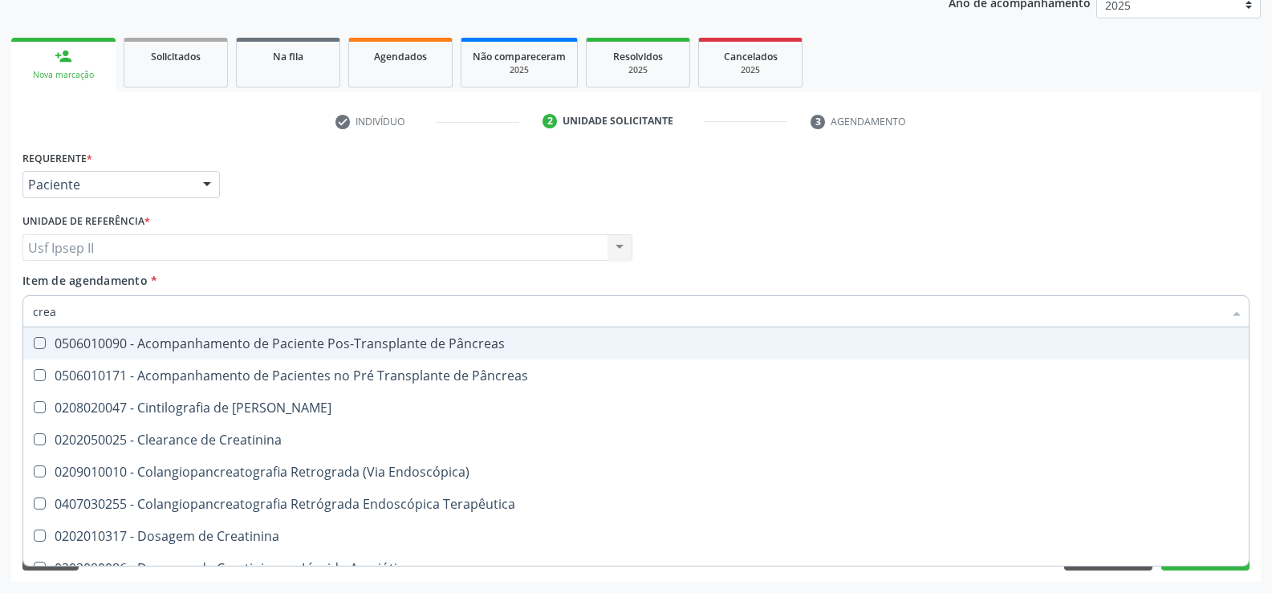
type input "creat"
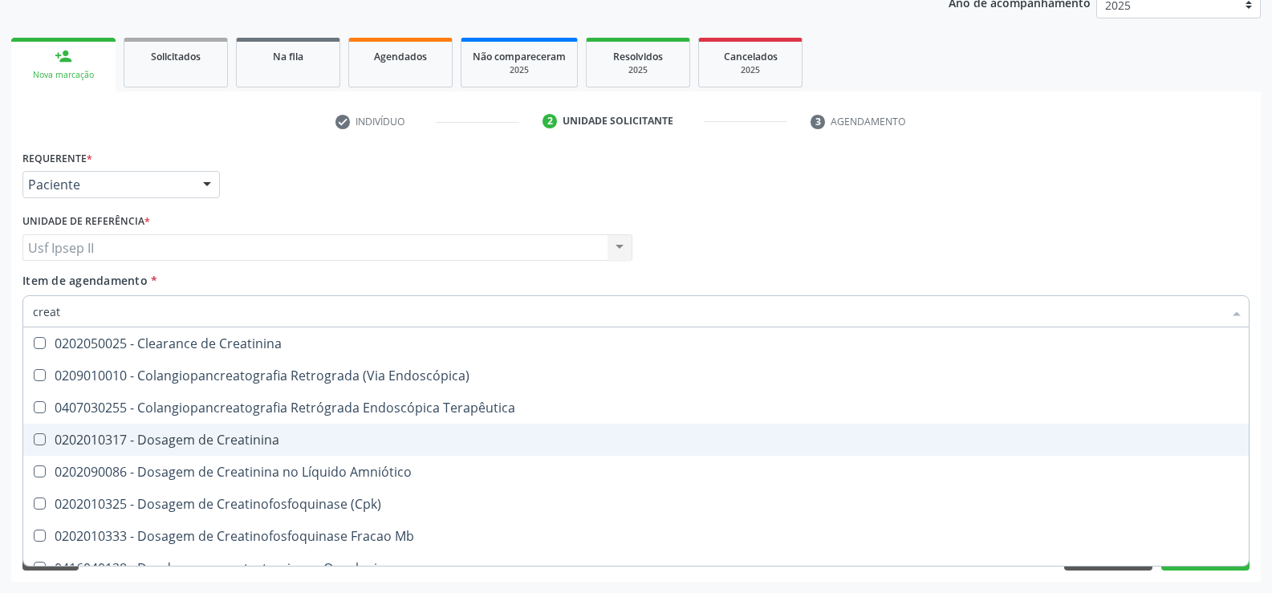
click at [167, 433] on div "0202010317 - Dosagem de Creatinina" at bounding box center [636, 439] width 1206 height 13
checkbox Creatinina "true"
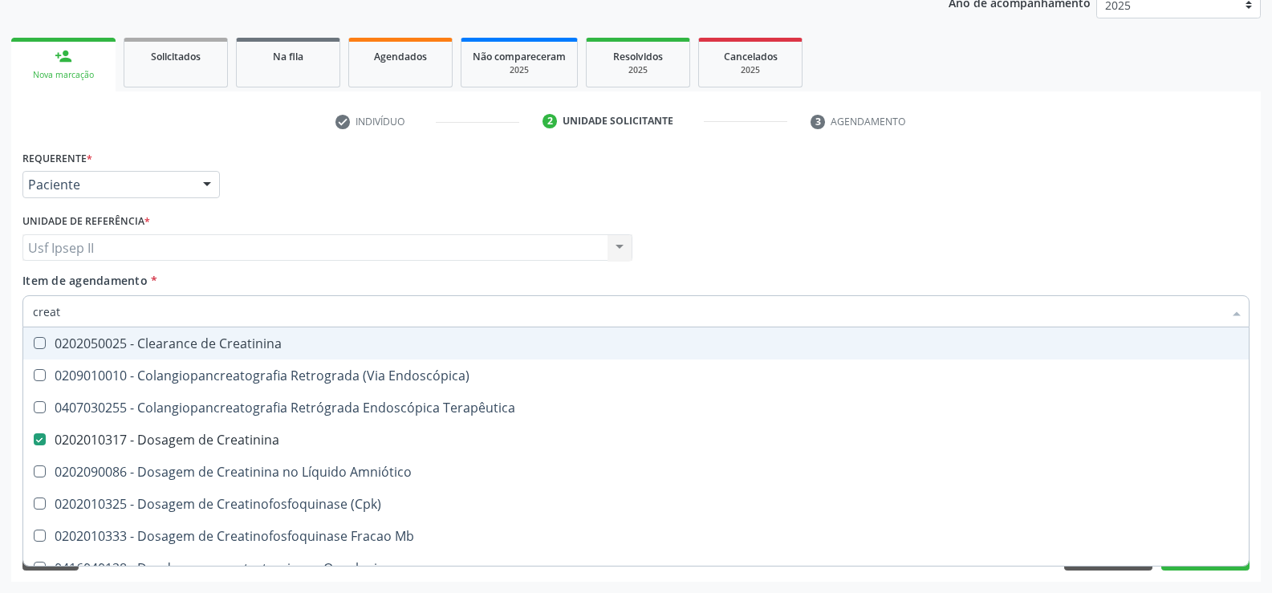
click at [104, 302] on input "creat" at bounding box center [628, 311] width 1190 height 32
type input "crea"
checkbox Creatinina "false"
checkbox Mb "true"
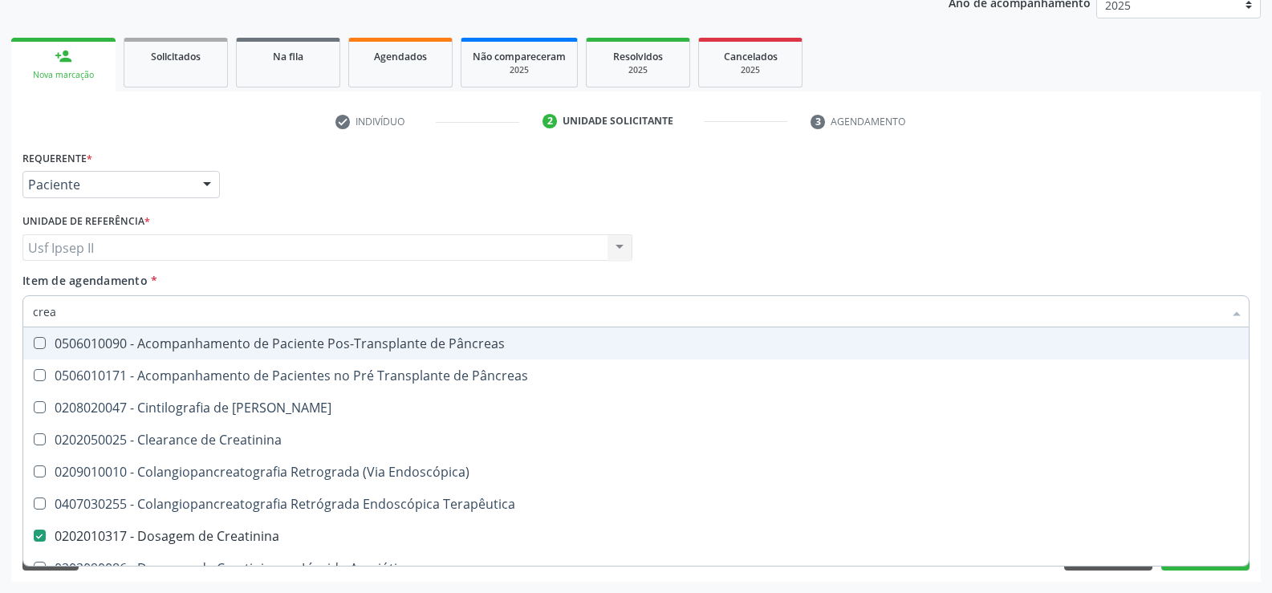
type input "cre"
checkbox Creatinina "false"
checkbox Oncologia "true"
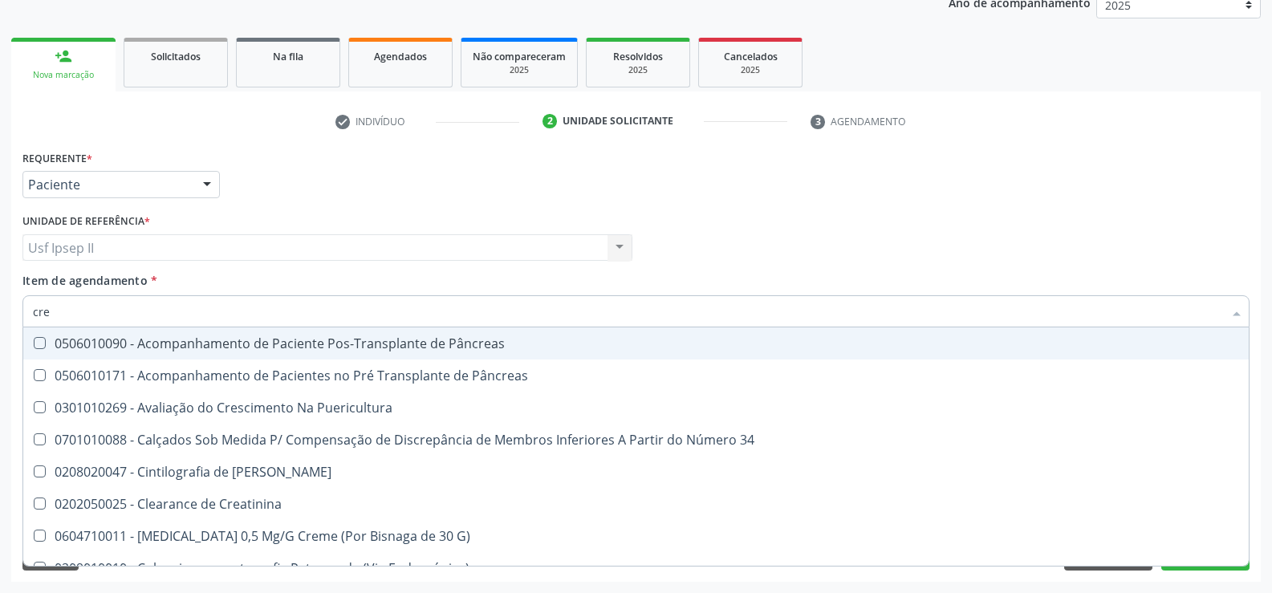
type input "cr"
checkbox Creatinina "false"
type input "c"
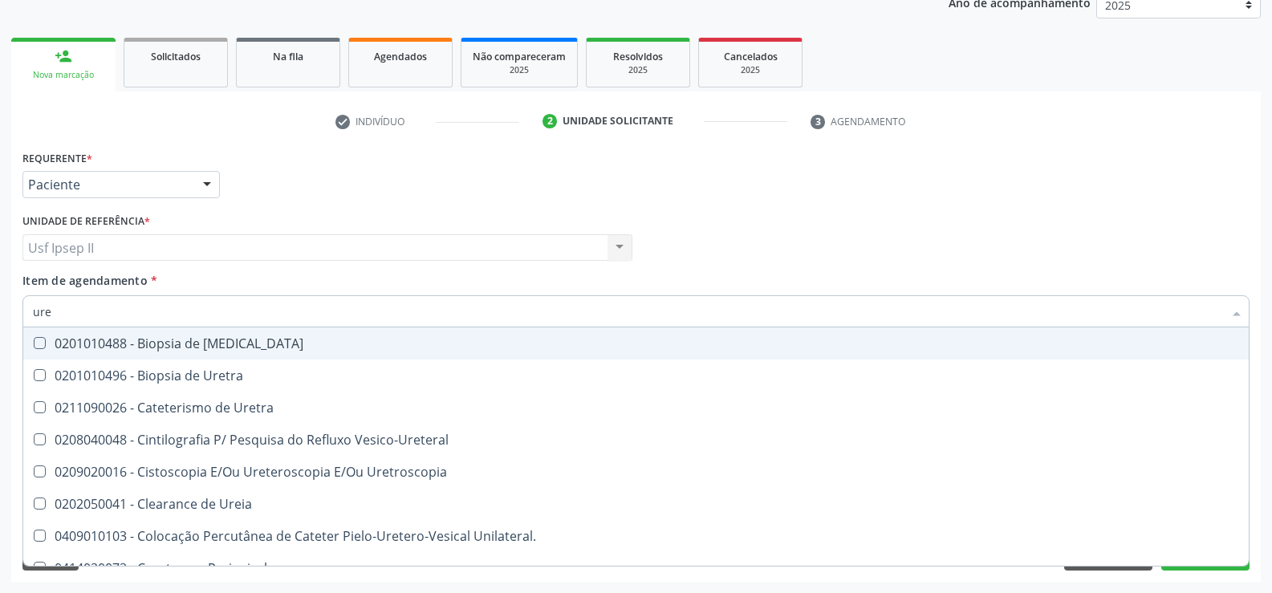
type input "urei"
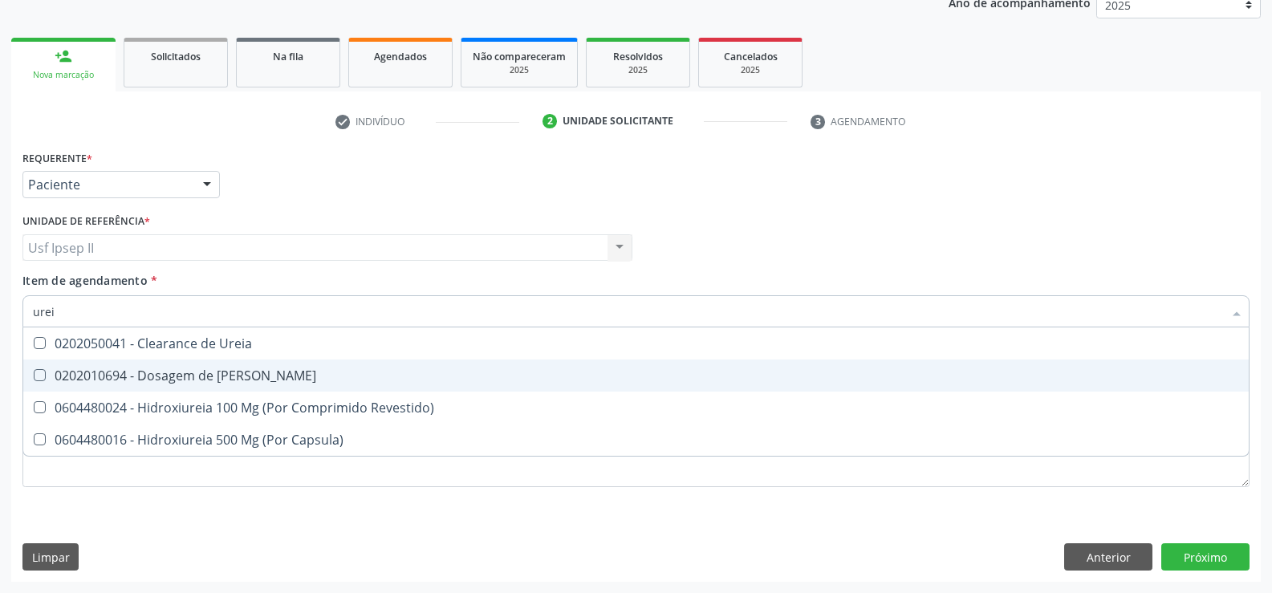
click at [133, 372] on div "0202010694 - Dosagem de [PERSON_NAME]" at bounding box center [636, 375] width 1206 height 13
checkbox Ureia "true"
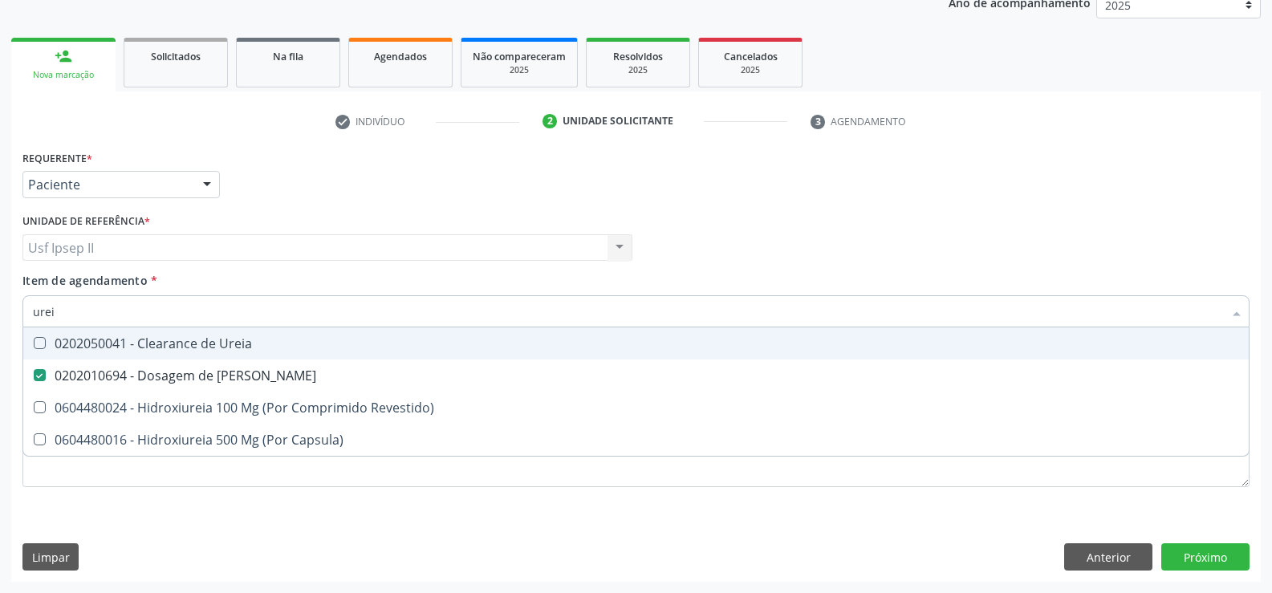
click at [89, 322] on input "urei" at bounding box center [628, 311] width 1190 height 32
type input "ure"
checkbox Ureia "false"
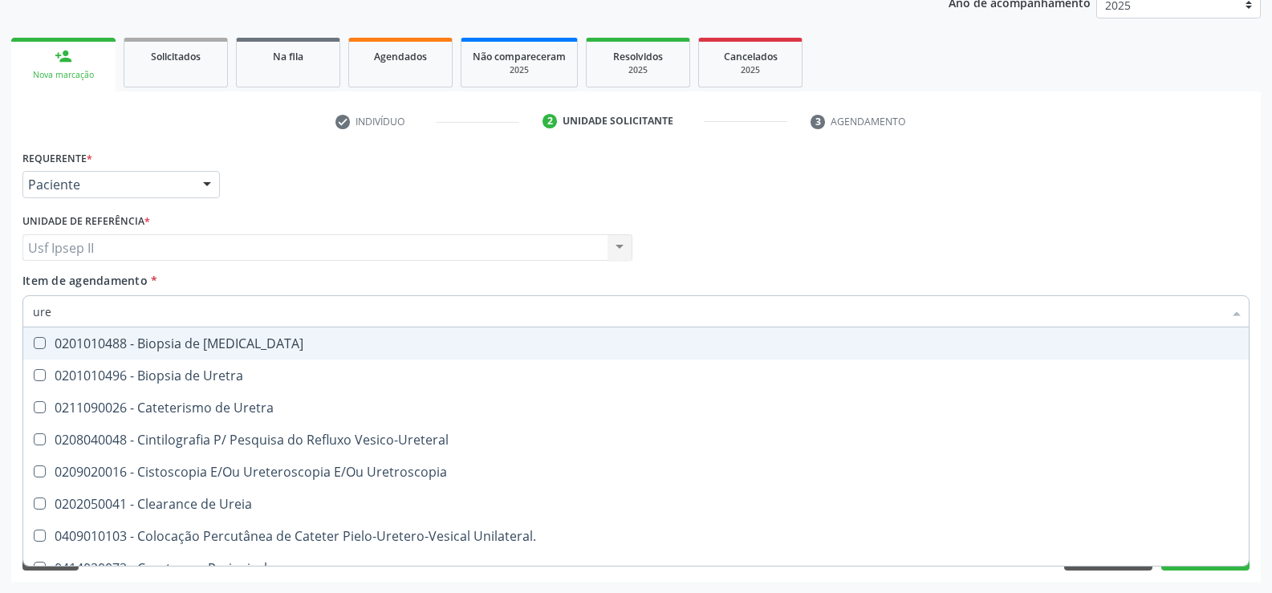
type input "ur"
checkbox Ureia "false"
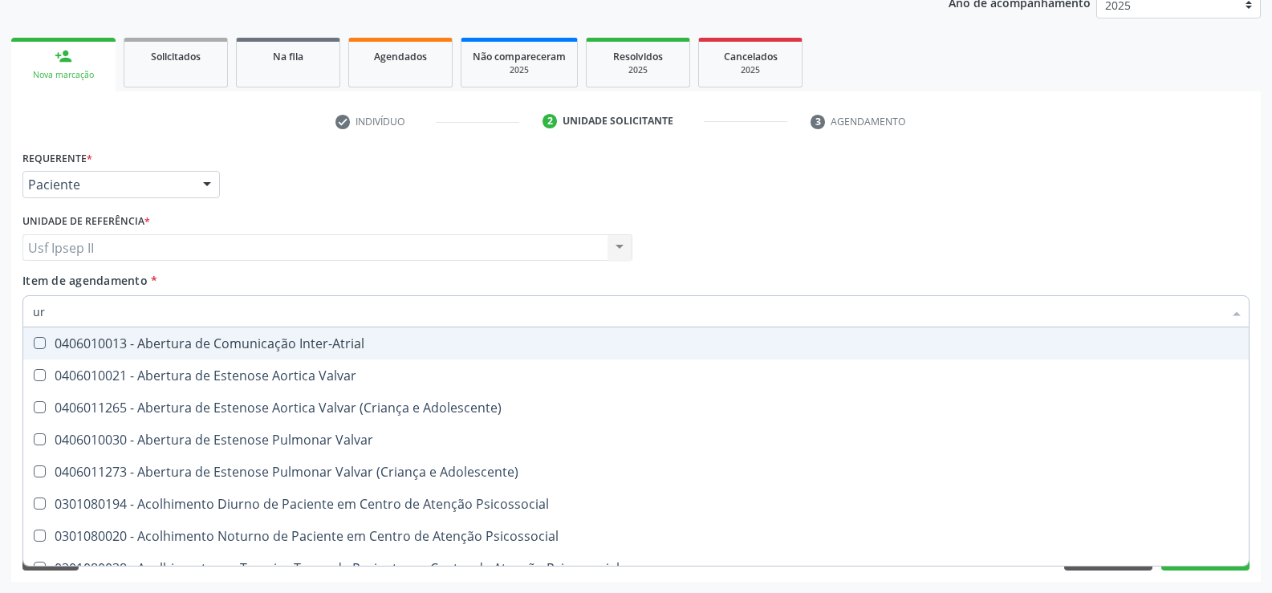
type input "u"
checkbox Ureia "false"
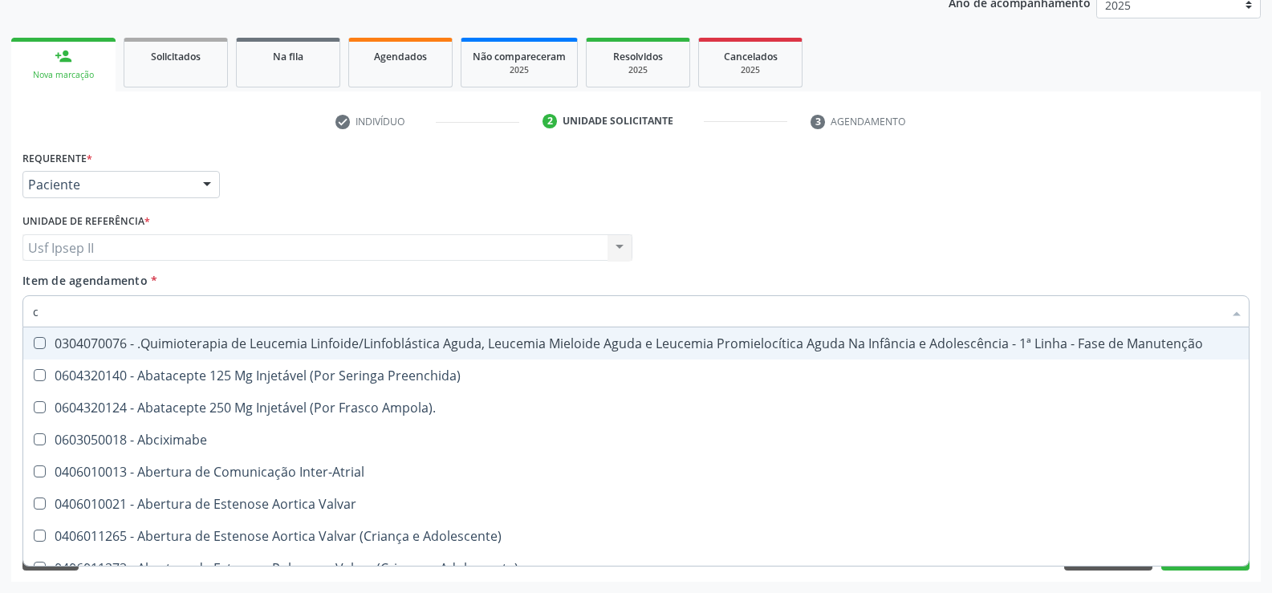
type input "co"
checkbox Creatinina "true"
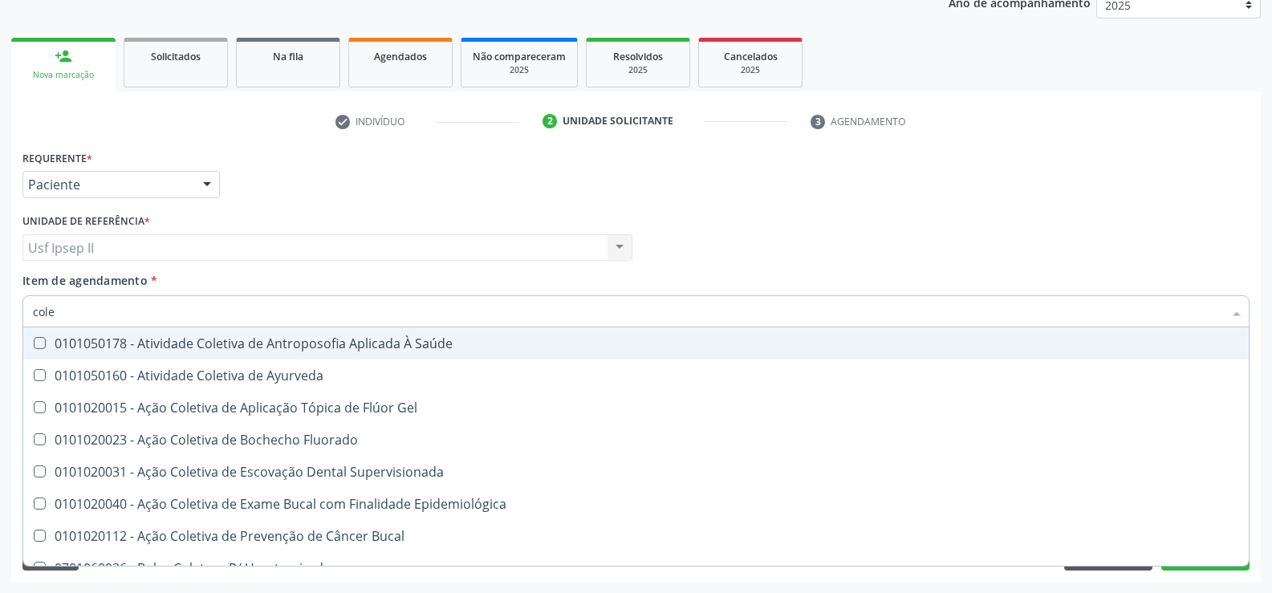
type input "coles"
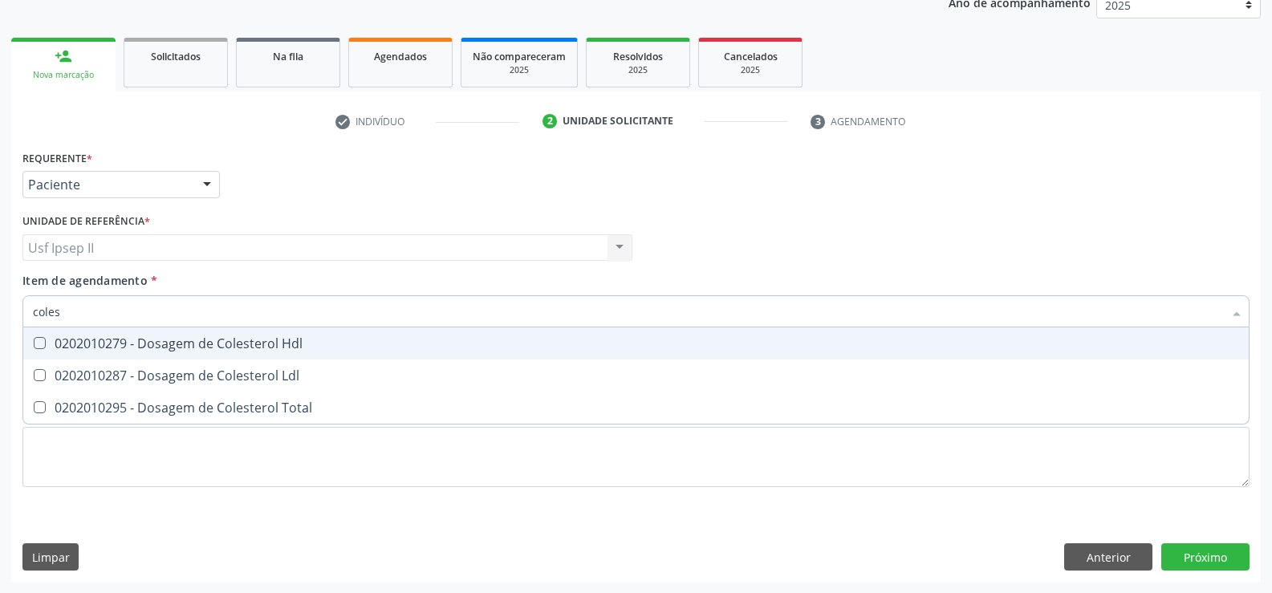
click at [131, 338] on div "0202010279 - Dosagem de Colesterol Hdl" at bounding box center [636, 343] width 1206 height 13
checkbox Hdl "true"
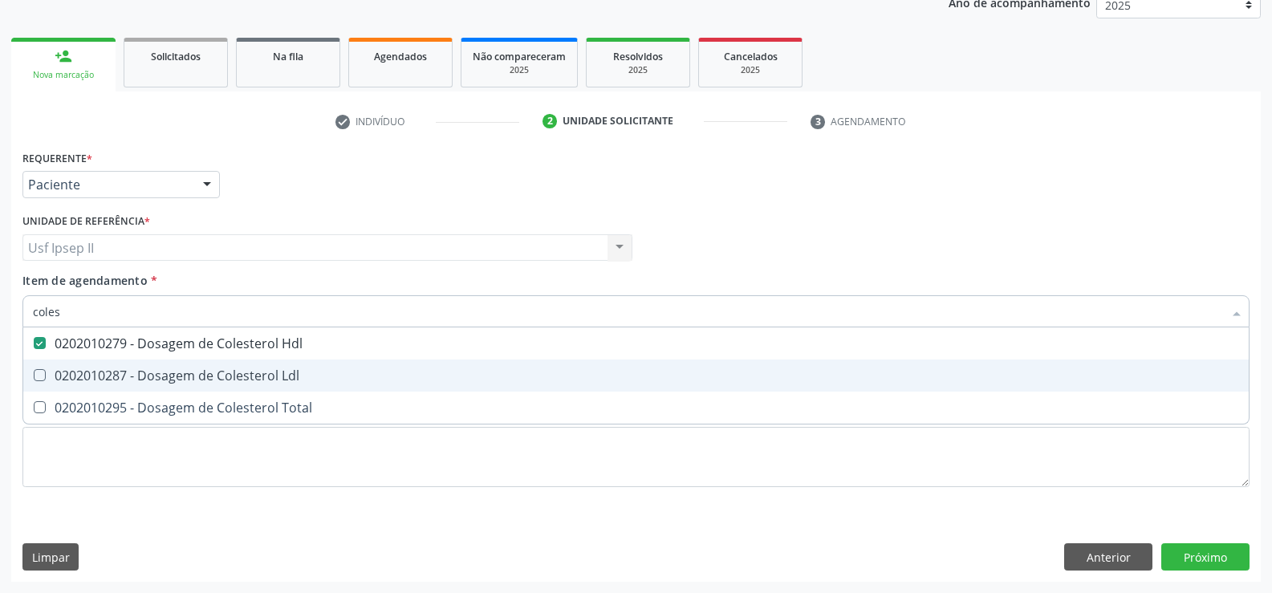
click at [127, 363] on span "0202010287 - Dosagem de Colesterol Ldl" at bounding box center [635, 375] width 1225 height 32
checkbox Ldl "true"
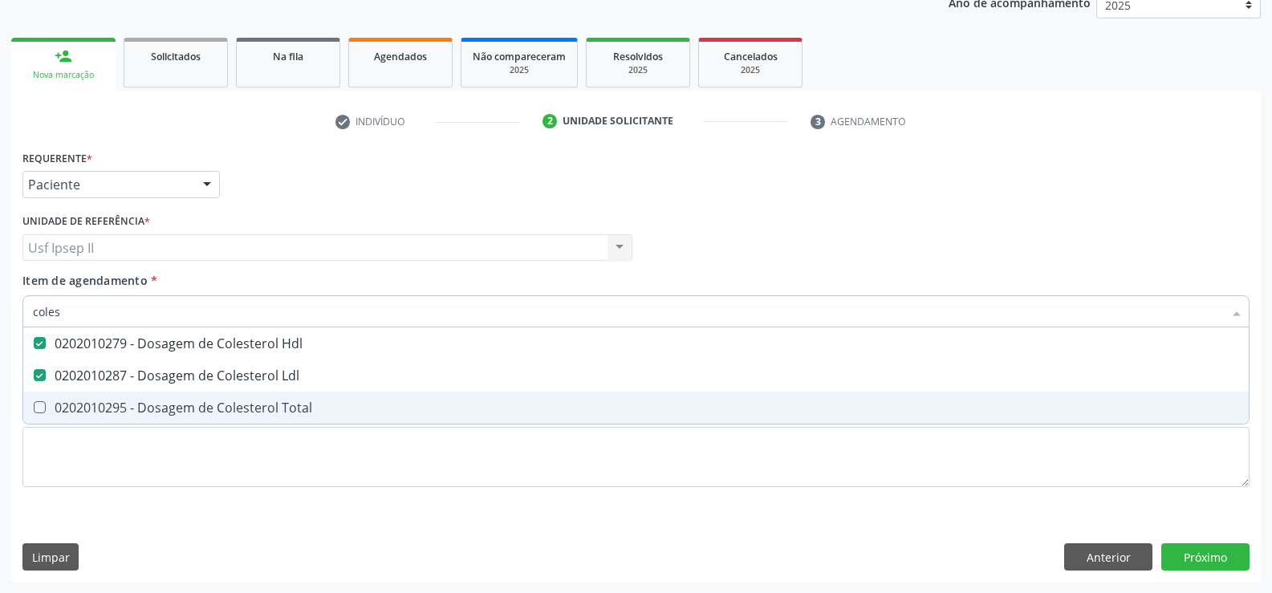
click at [116, 404] on div "0202010295 - Dosagem de Colesterol Total" at bounding box center [636, 407] width 1206 height 13
checkbox Total "true"
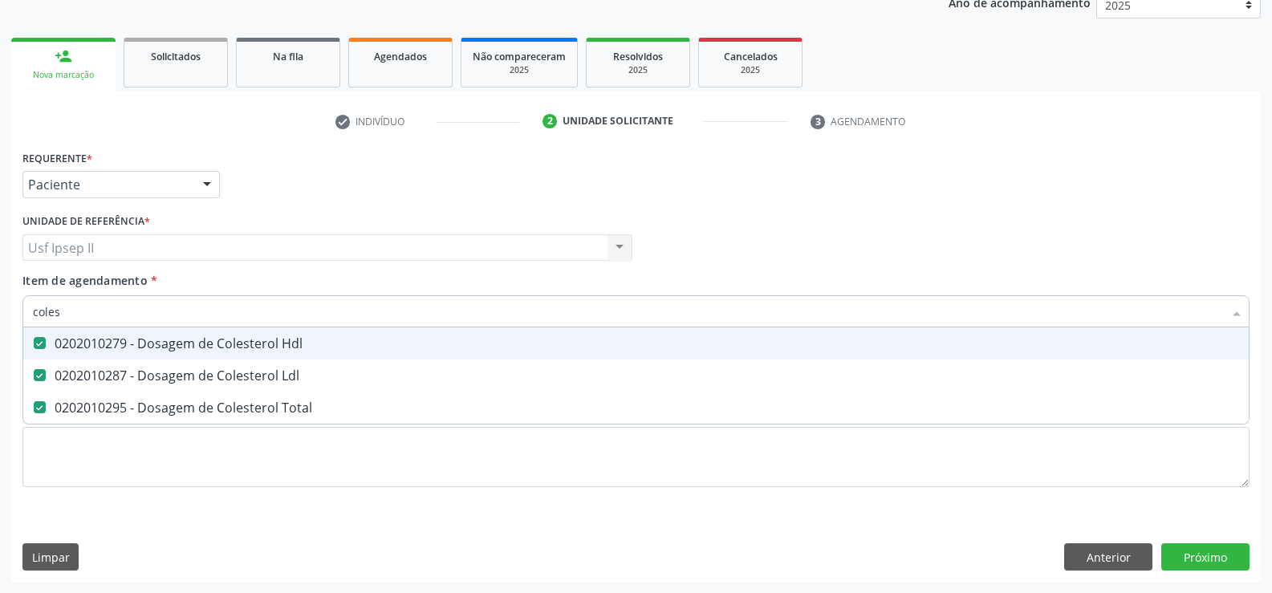
click at [99, 312] on input "coles" at bounding box center [628, 311] width 1190 height 32
type input "cole"
checkbox Hdl "false"
checkbox Ldl "false"
checkbox Total "false"
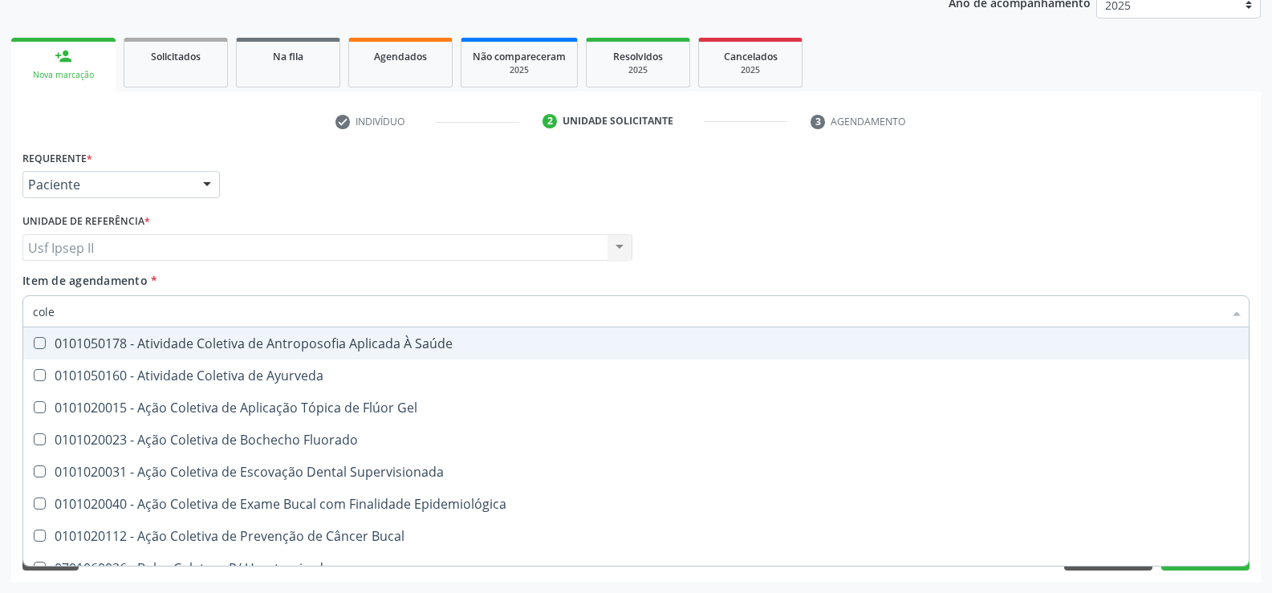
type input "col"
checkbox Hdl "false"
checkbox Ldl "false"
checkbox Total "false"
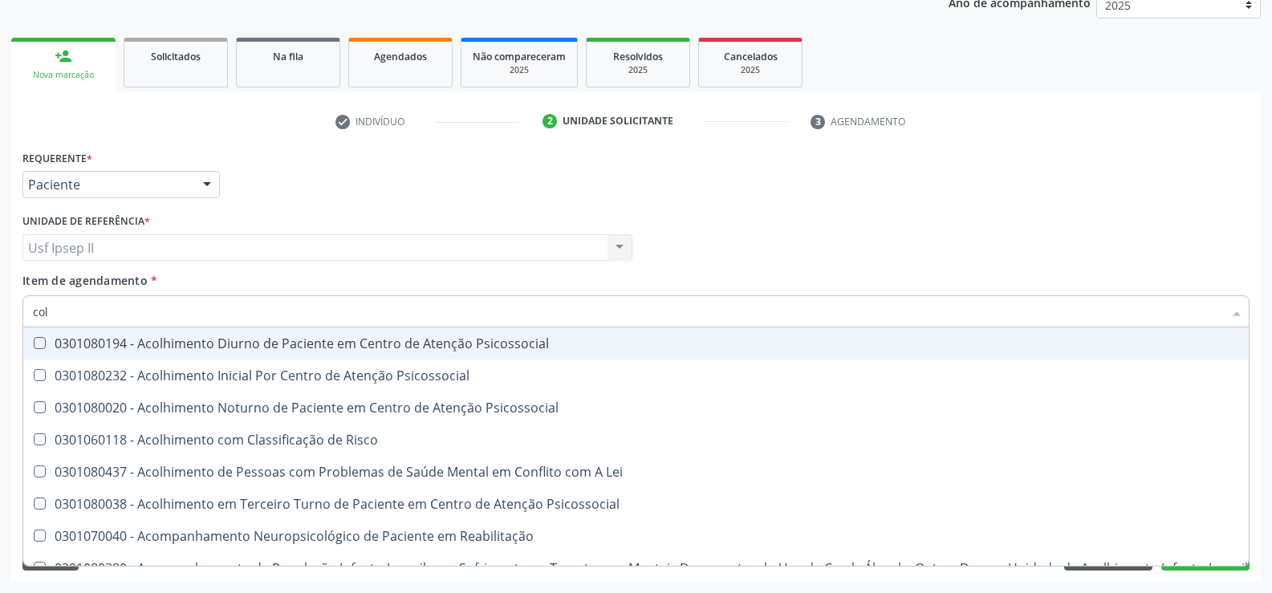
type input "co"
checkbox Hdl "false"
checkbox Ldl "false"
checkbox Total "false"
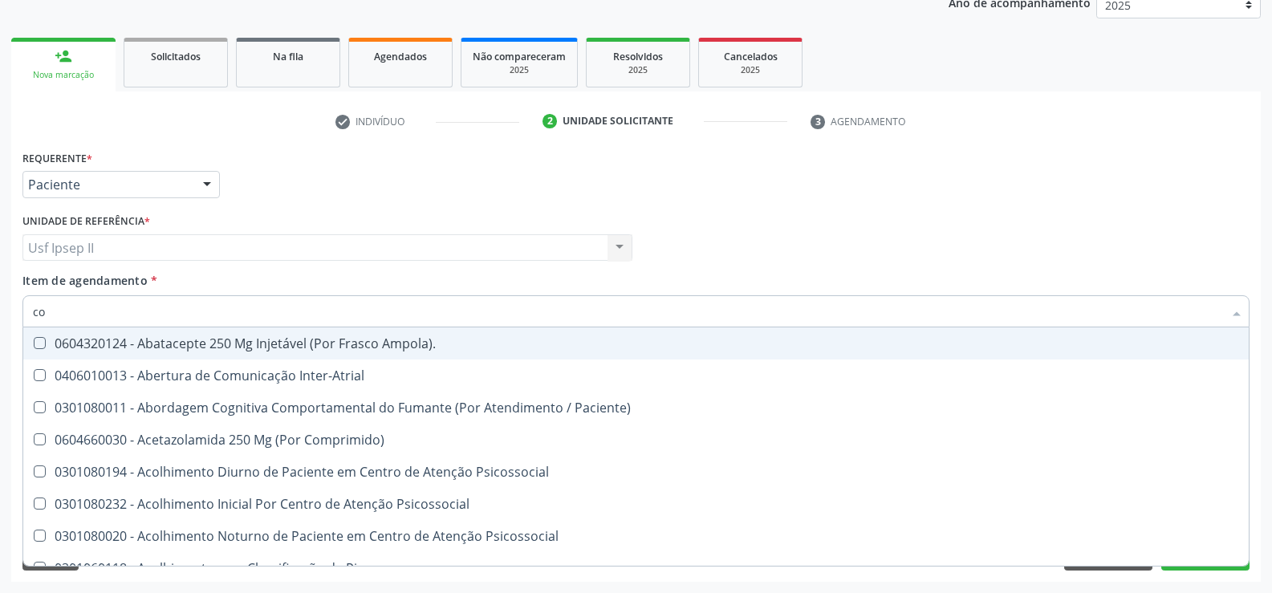
type input "c"
checkbox Hdl "false"
checkbox Ldl "false"
checkbox Total "false"
checkbox Glicose "false"
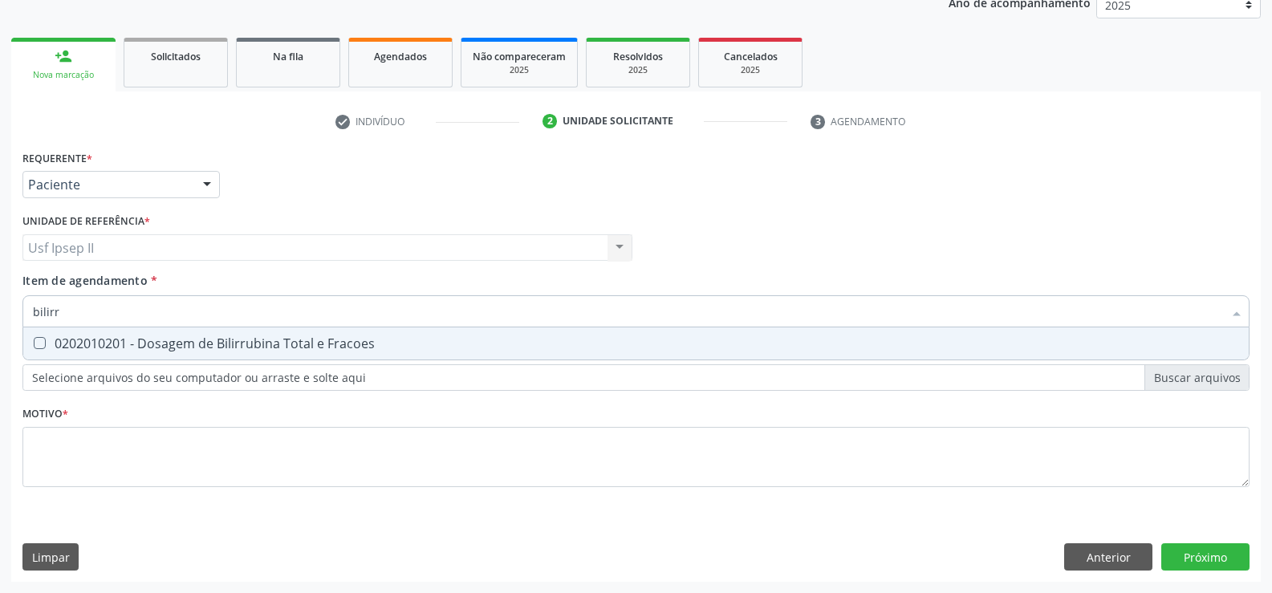
type input "bilirru"
click at [165, 350] on div "0202010201 - Dosagem de Bilirrubina Total e Fracoes" at bounding box center [636, 343] width 1206 height 13
checkbox Fracoes "true"
click at [87, 324] on input "bilirru" at bounding box center [628, 311] width 1190 height 32
type input "bili"
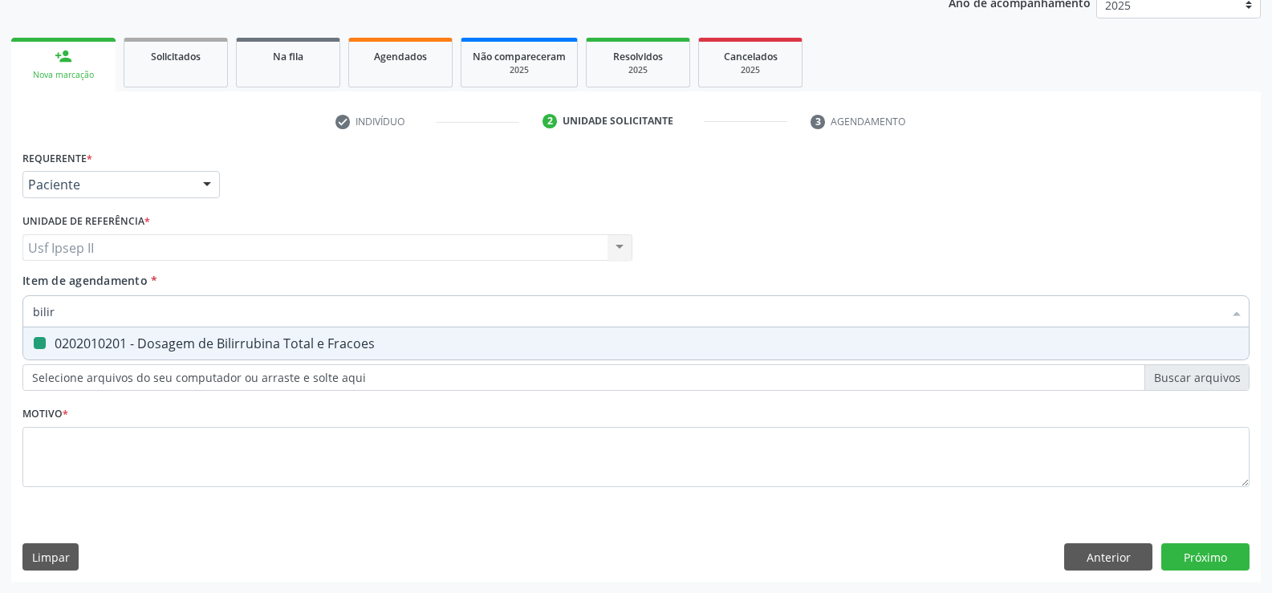
checkbox Fracoes "false"
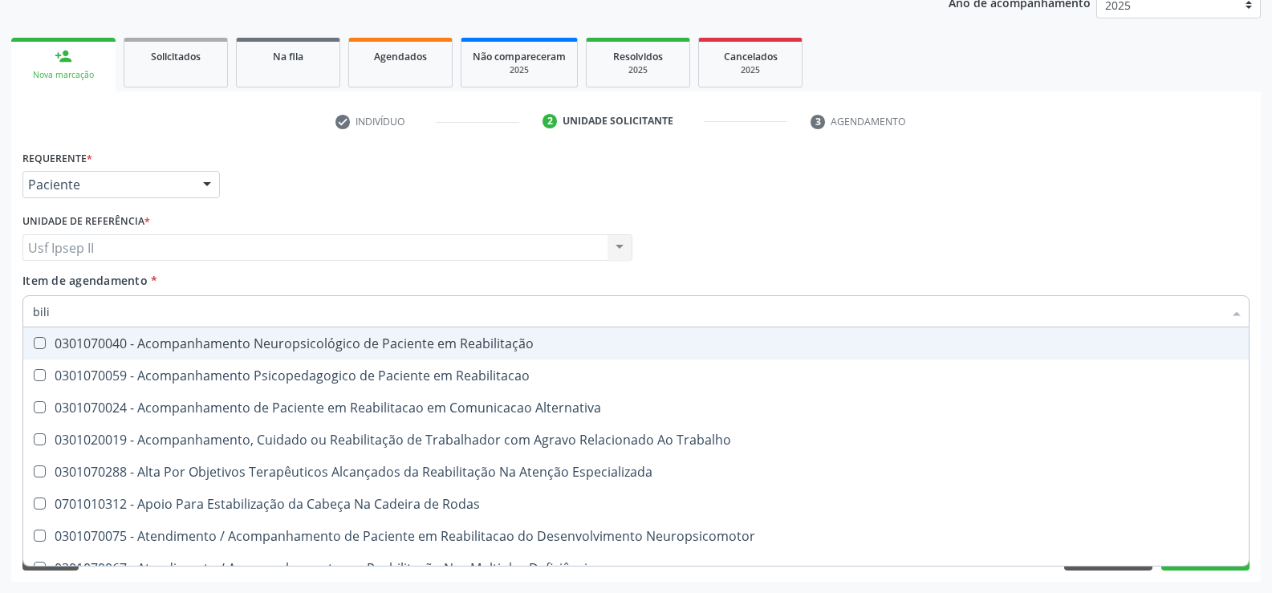
type input "bil"
checkbox Fracoes "false"
checkbox Completo\) "true"
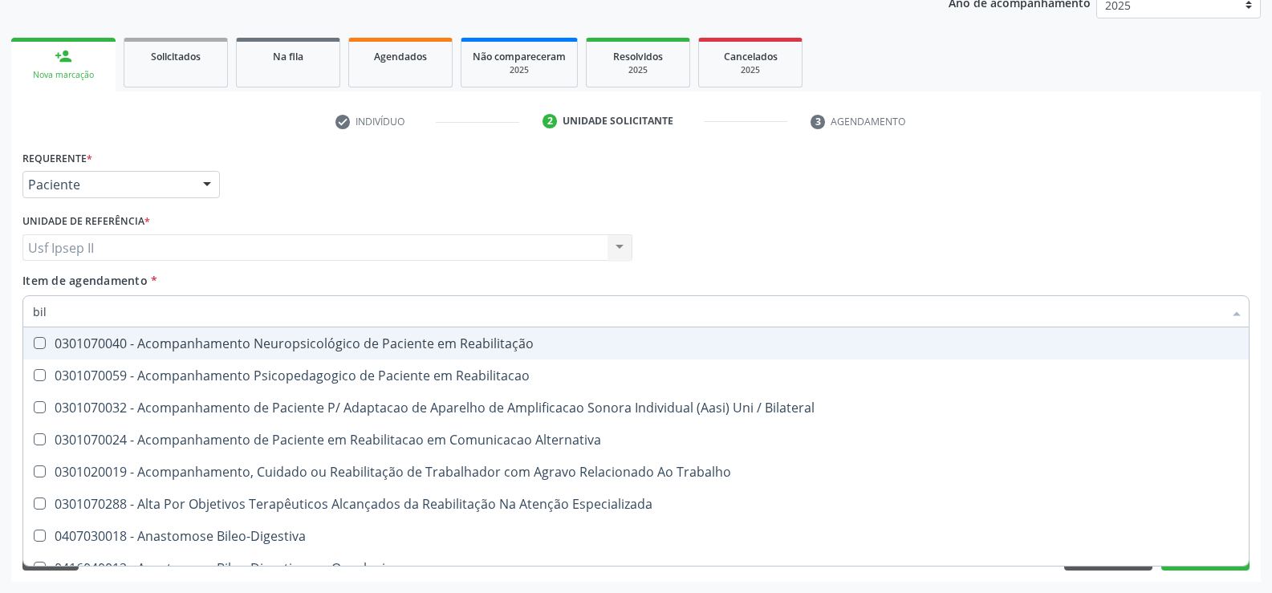
type input "bi"
checkbox Fracoes "false"
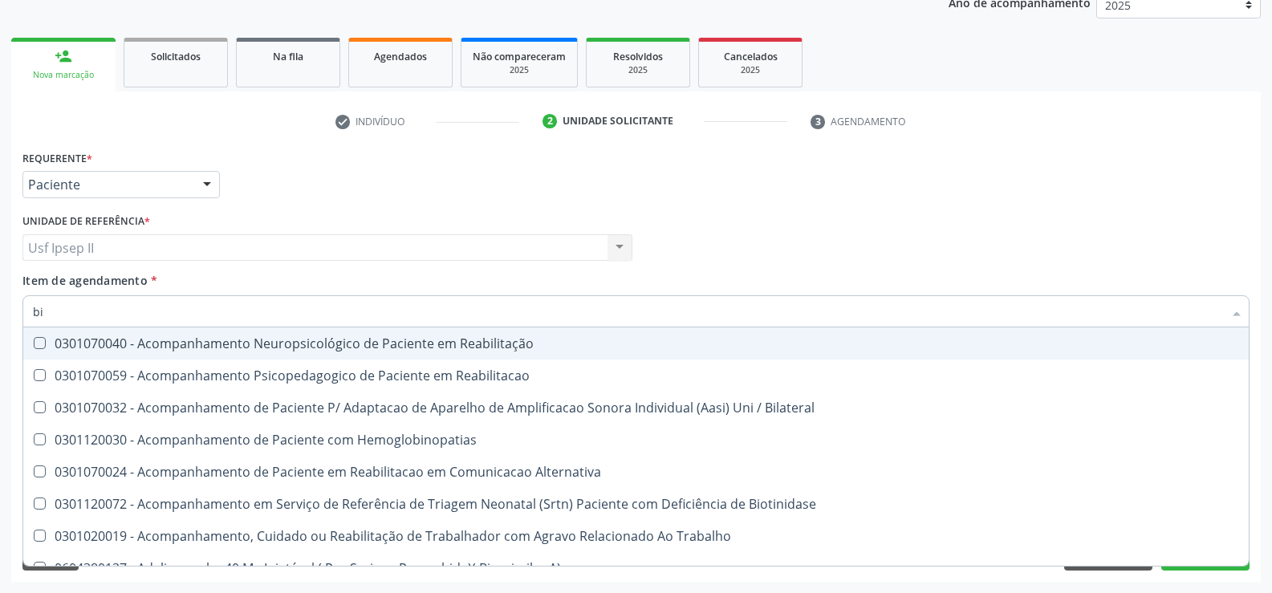
type input "b"
checkbox Fracoes "false"
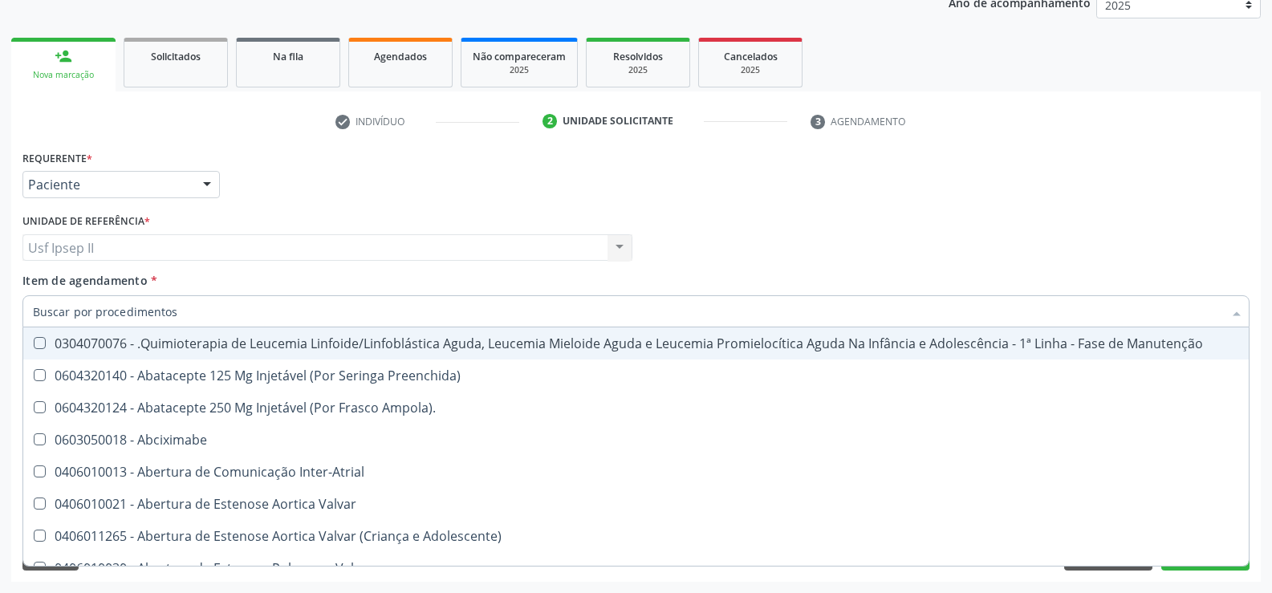
checkbox Fracoes "false"
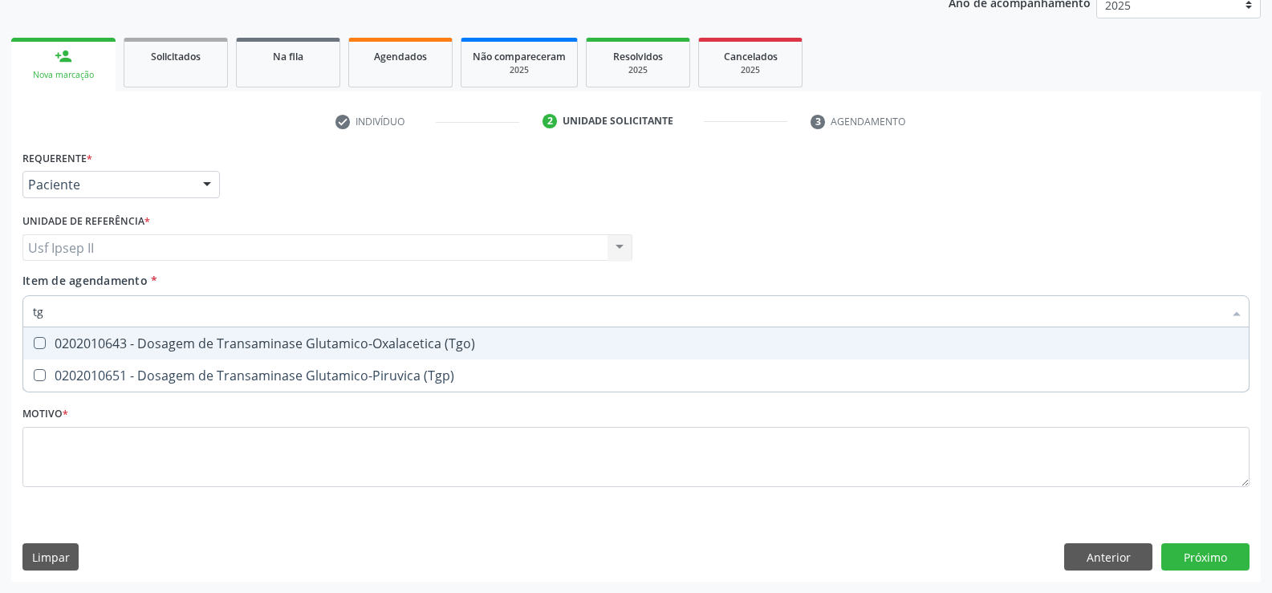
type input "tgo"
click at [100, 338] on div "0202010643 - Dosagem de Transaminase Glutamico-Oxalacetica (Tgo)" at bounding box center [636, 343] width 1206 height 13
checkbox \(Tgo\) "true"
click at [80, 305] on input "tgo" at bounding box center [628, 311] width 1190 height 32
type input "t"
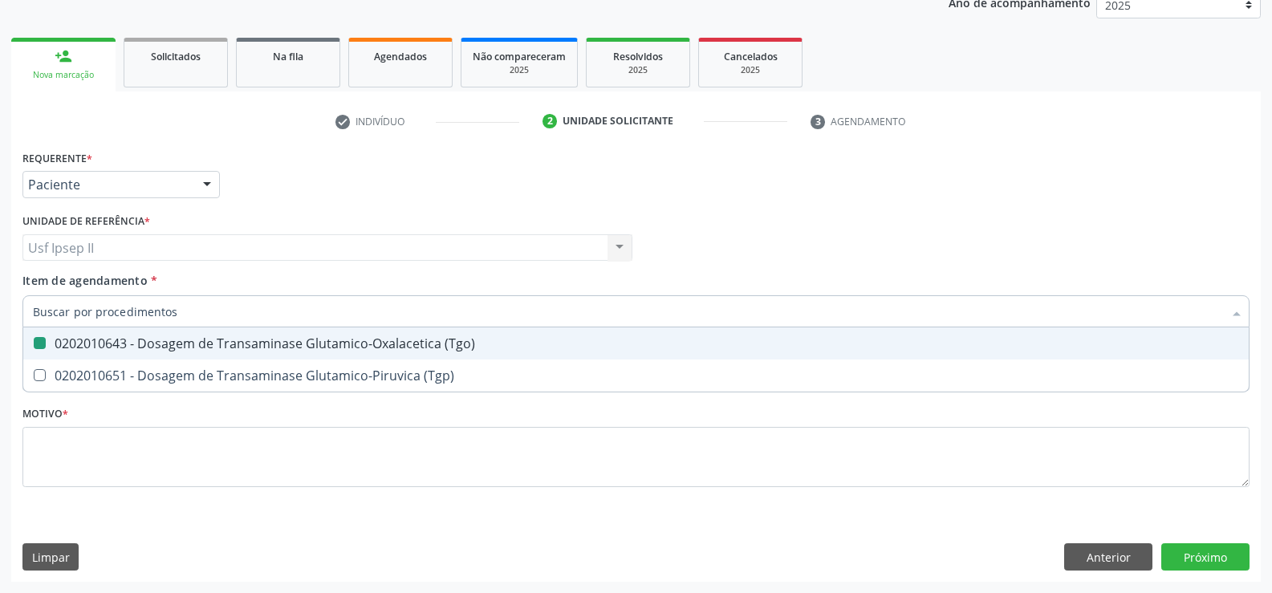
checkbox \(Tgo\) "false"
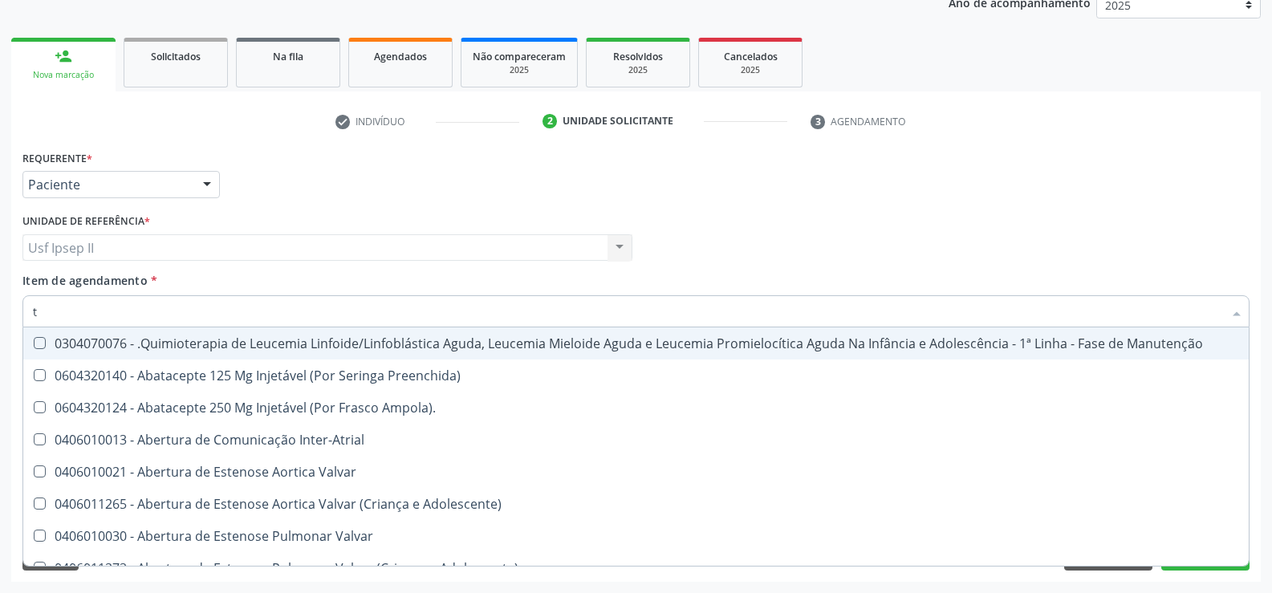
type input "tg"
checkbox Manutenção "true"
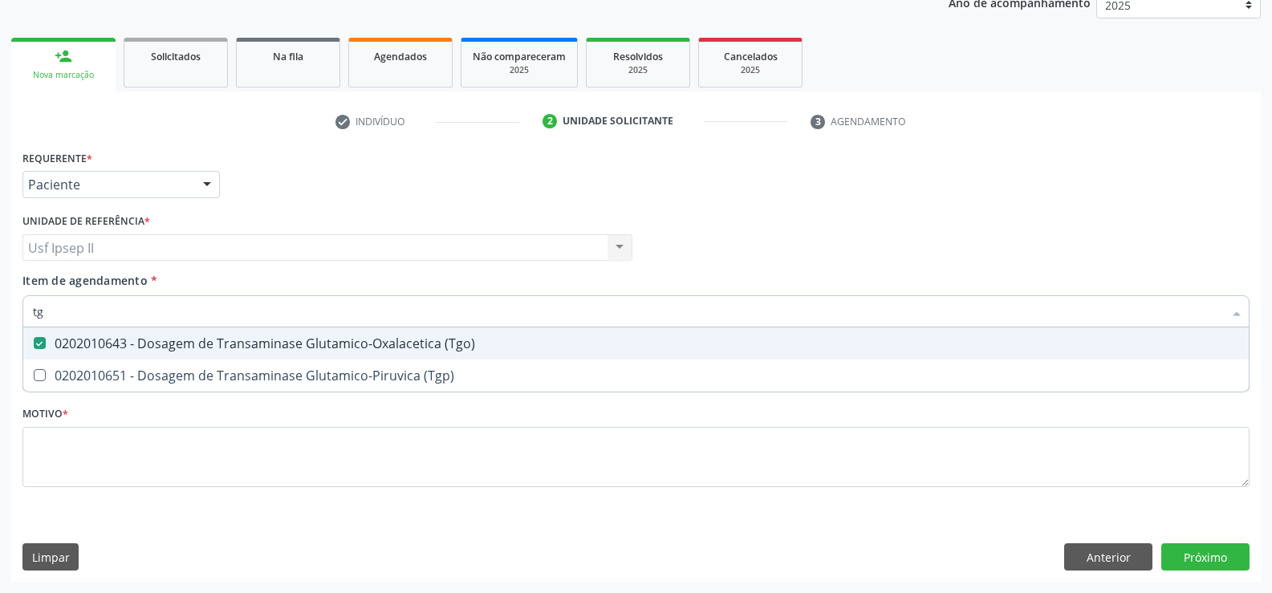
type input "tgp"
click at [87, 337] on div "0202010651 - Dosagem de Transaminase Glutamico-Piruvica (Tgp)" at bounding box center [636, 343] width 1206 height 13
checkbox \(Tgp\) "true"
click at [92, 317] on input "tgp" at bounding box center [628, 311] width 1190 height 32
type input "t"
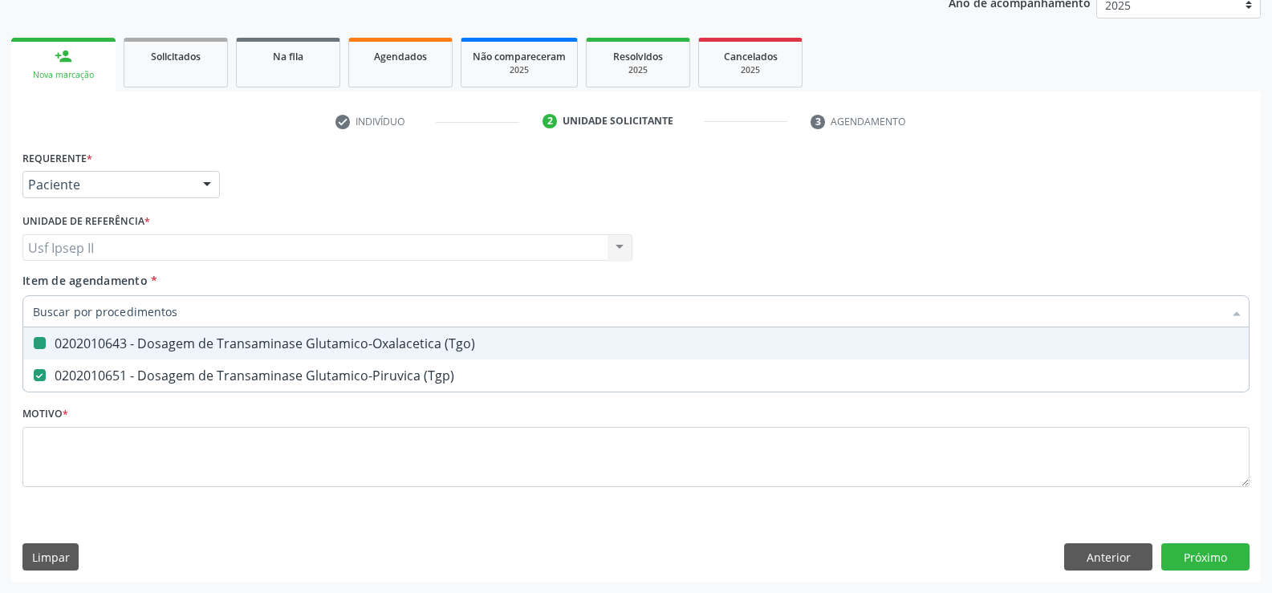
checkbox \(Tgo\) "false"
checkbox \(Tgp\) "false"
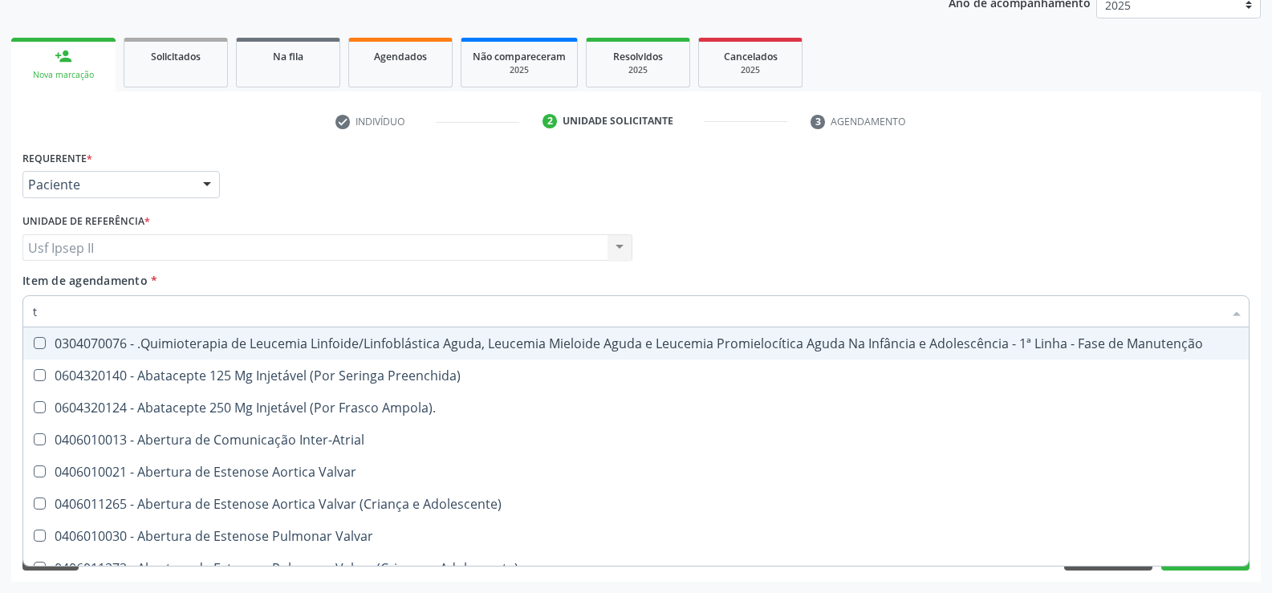
type input "tr"
checkbox Ii\) "true"
checkbox Grupo "true"
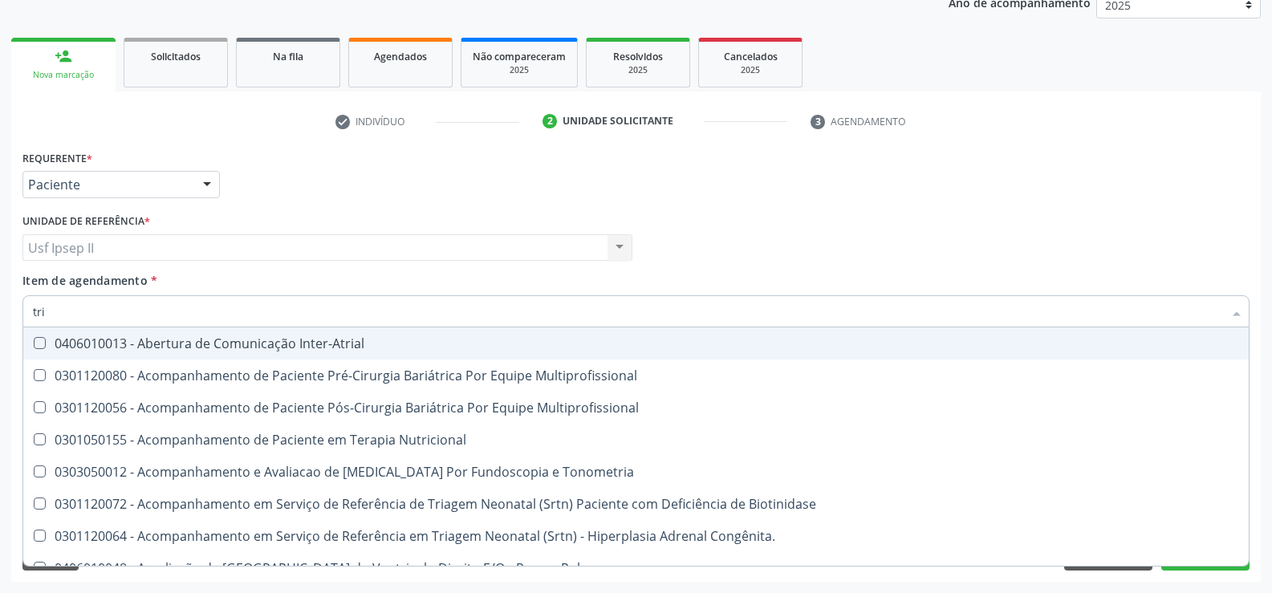
type input "trig"
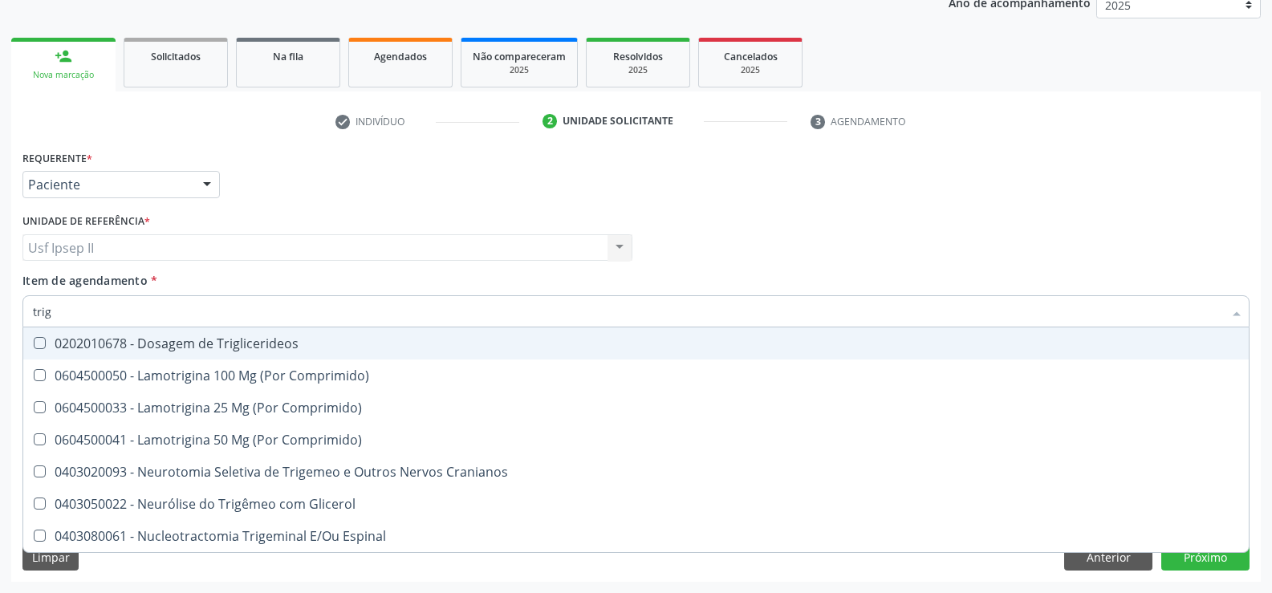
click at [132, 341] on div "0202010678 - Dosagem de Triglicerideos" at bounding box center [636, 343] width 1206 height 13
checkbox Triglicerideos "true"
click at [88, 319] on input "trig" at bounding box center [628, 311] width 1190 height 32
type input "tri"
checkbox Triglicerideos "false"
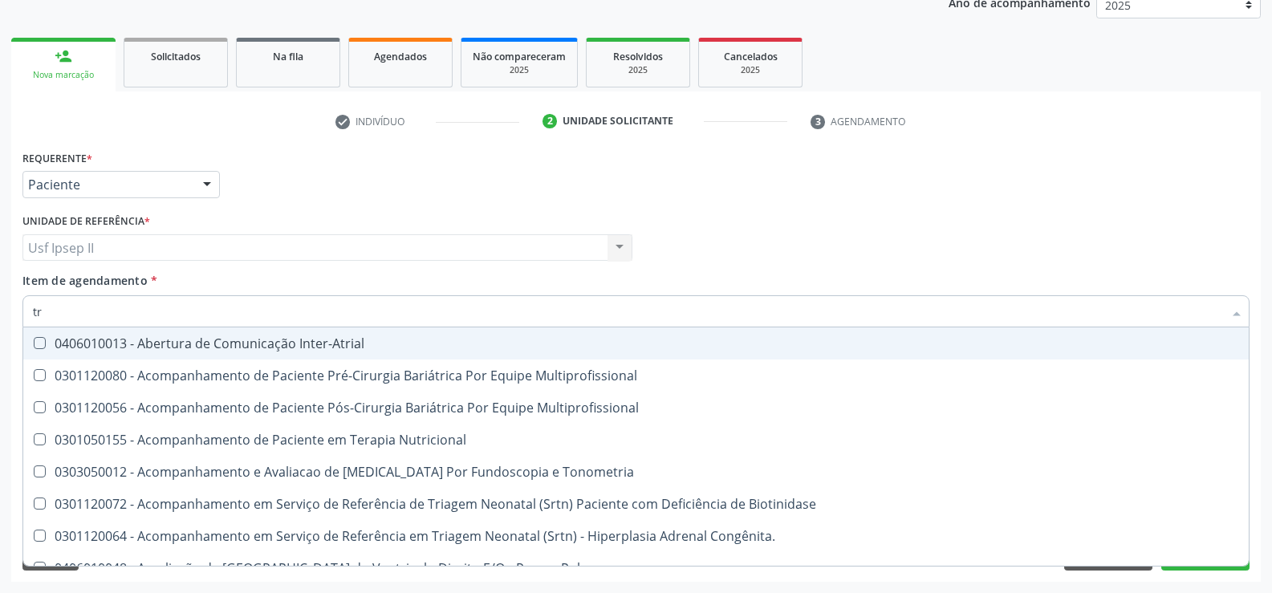
type input "t"
checkbox Triglicerideos "false"
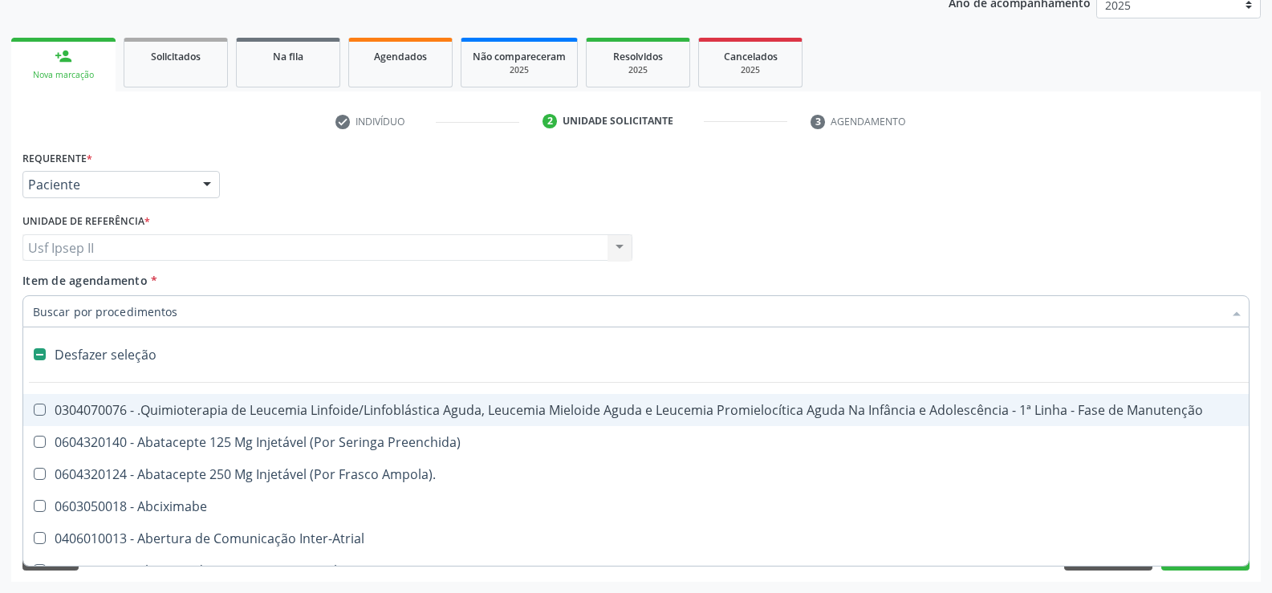
type input "h"
checkbox B "true"
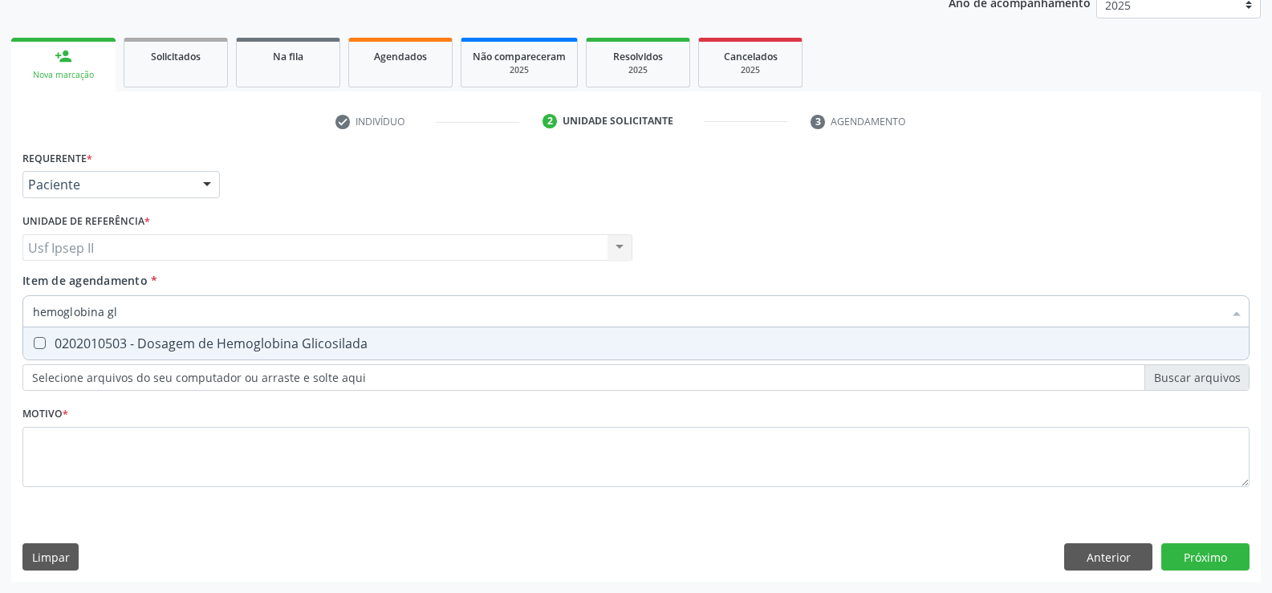
type input "hemoglobina gli"
click at [185, 348] on div "0202010503 - Dosagem de Hemoglobina Glicosilada" at bounding box center [636, 343] width 1206 height 13
checkbox Glicosilada "true"
click at [153, 318] on input "hemoglobina gli" at bounding box center [628, 311] width 1190 height 32
type input "hemoglo"
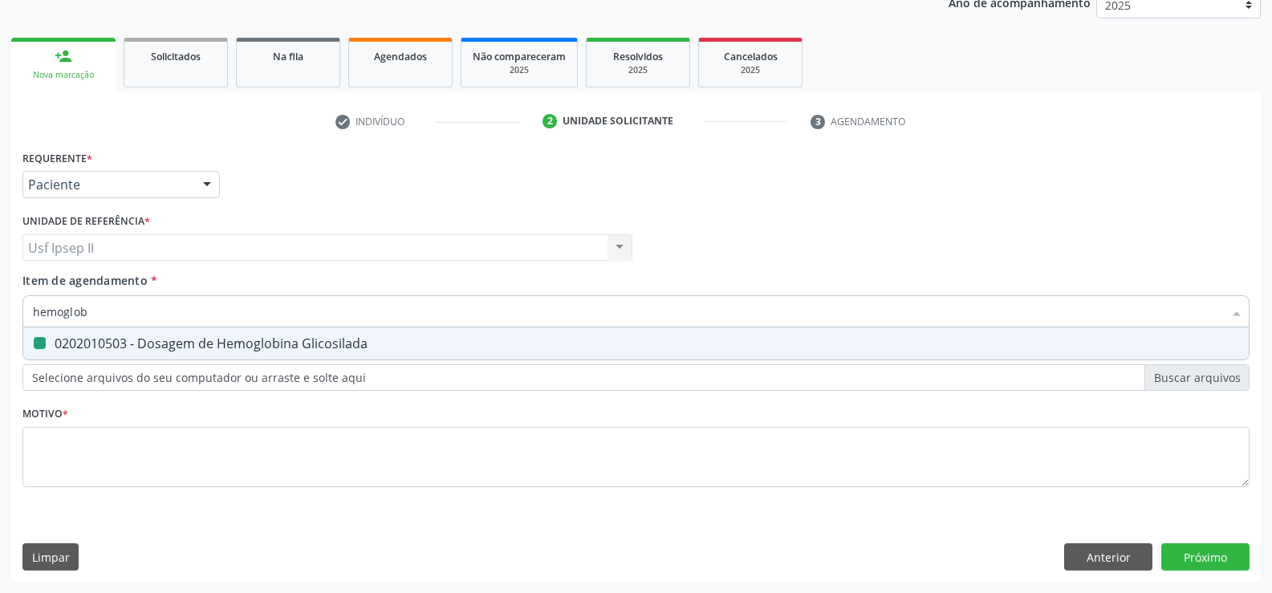
checkbox Glicosilada "false"
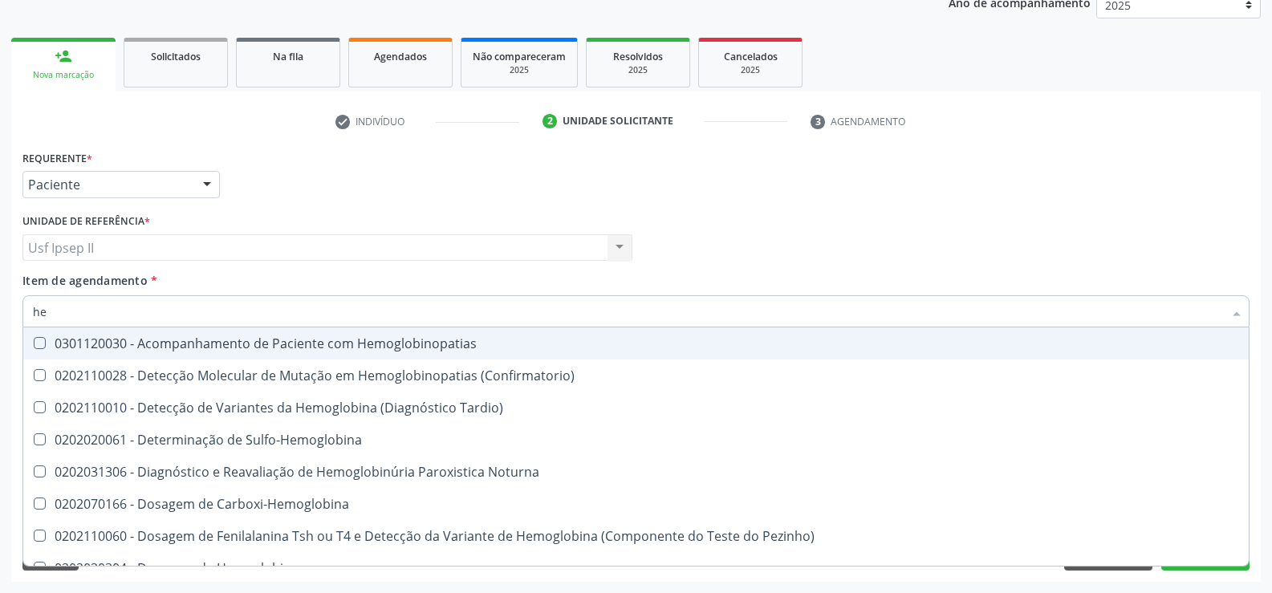
type input "h"
checkbox Glicosilada "false"
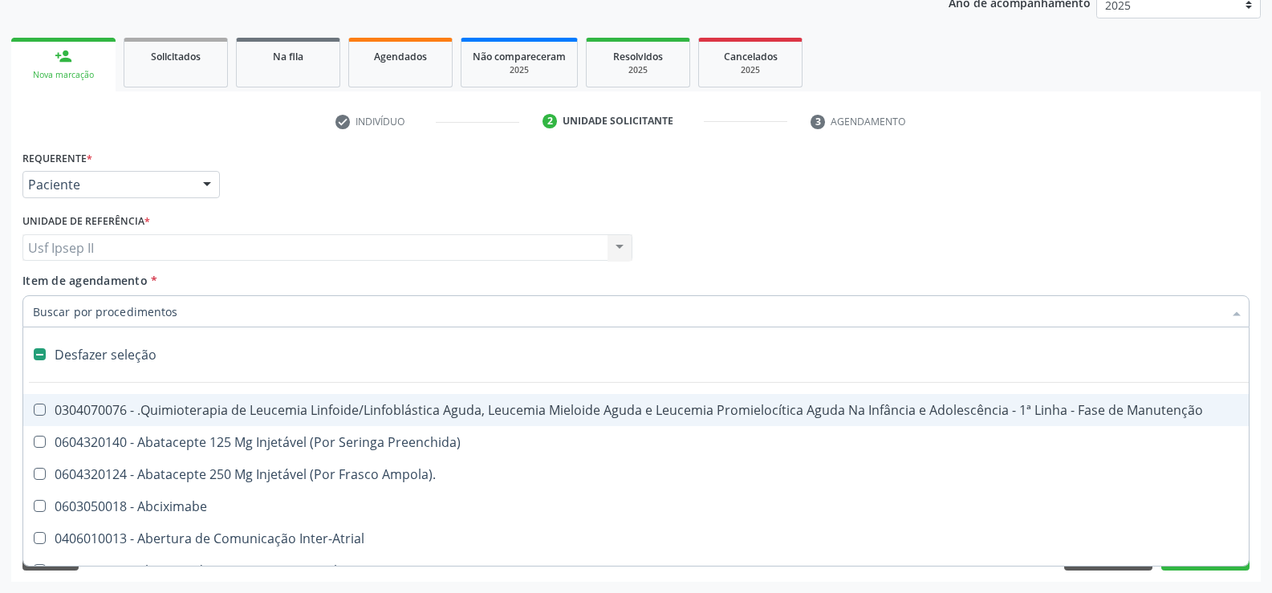
click at [156, 318] on input "Item de agendamento *" at bounding box center [628, 311] width 1190 height 32
type input "h"
checkbox B "true"
checkbox Fibrinogênio "true"
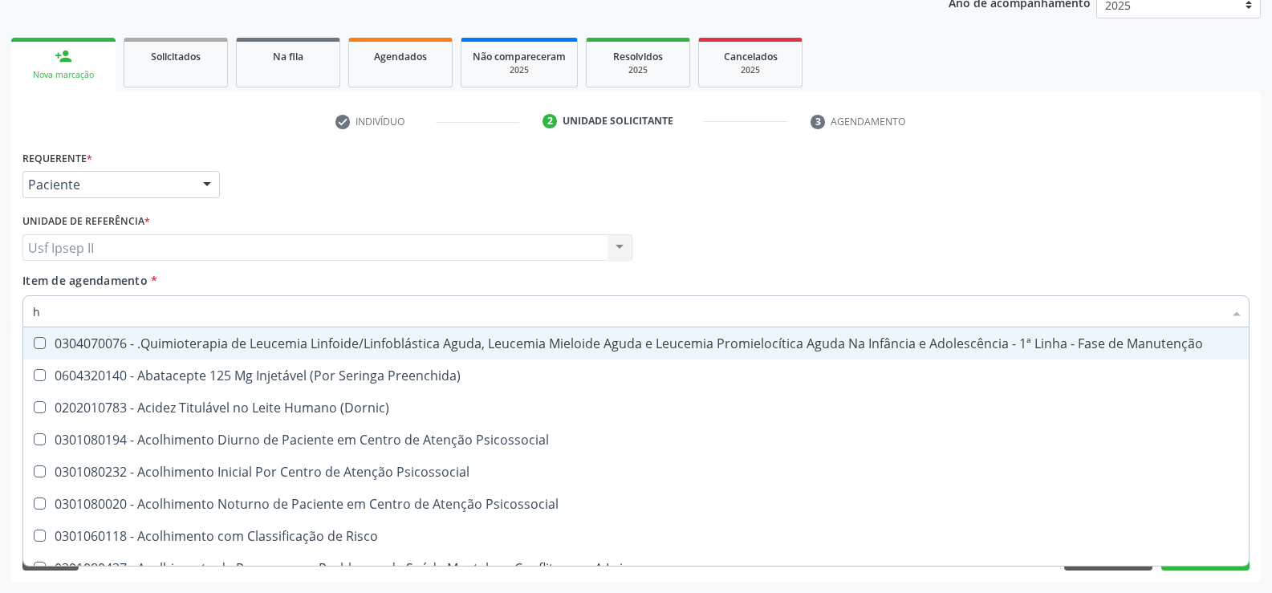
type input "he"
checkbox Pulmão "true"
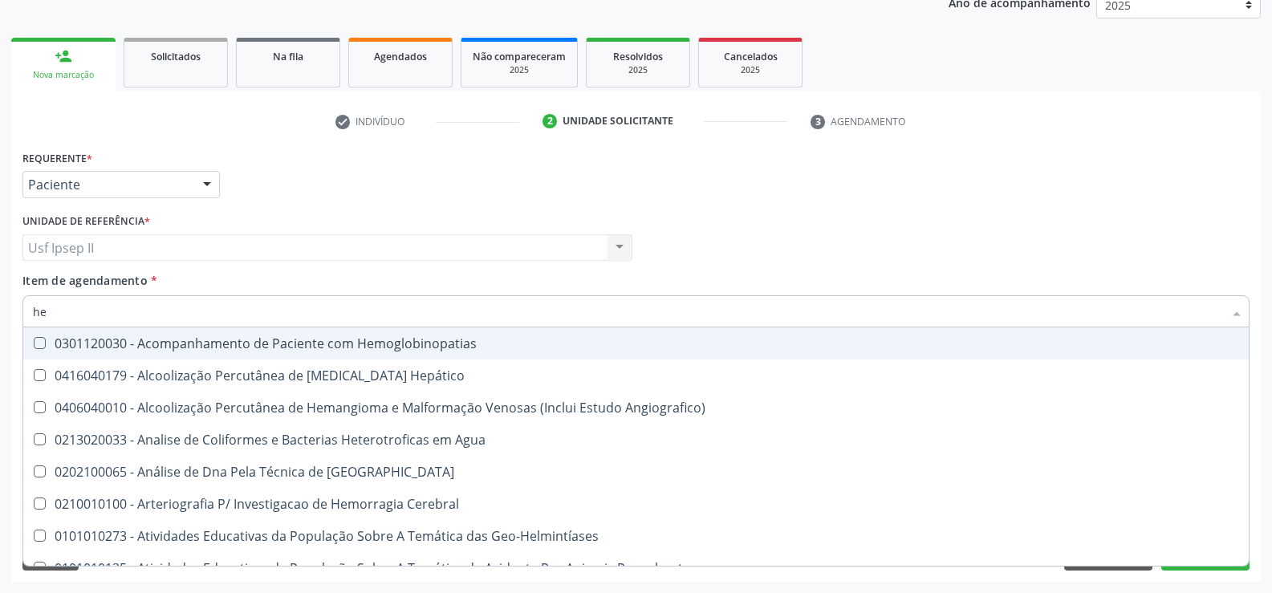
type input "hem"
checkbox \(Qualitativo\) "true"
checkbox Glicosilada "false"
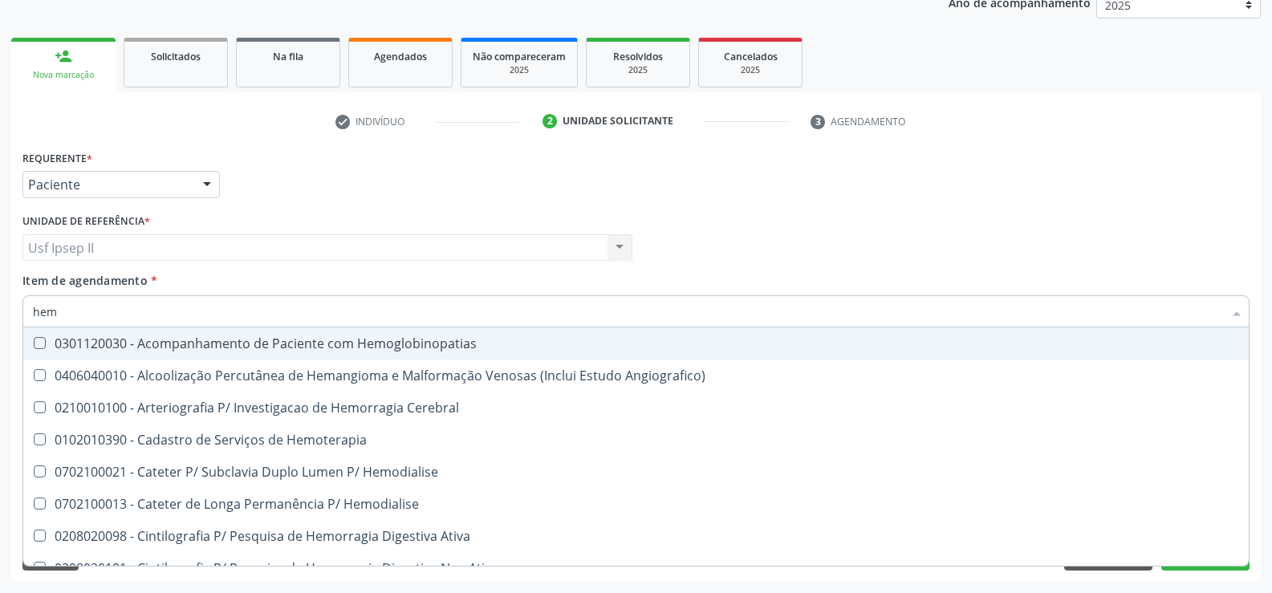
type input "hemo"
checkbox Hemacias "true"
checkbox Glicosilada "false"
type input "hemog"
checkbox Tardio\) "true"
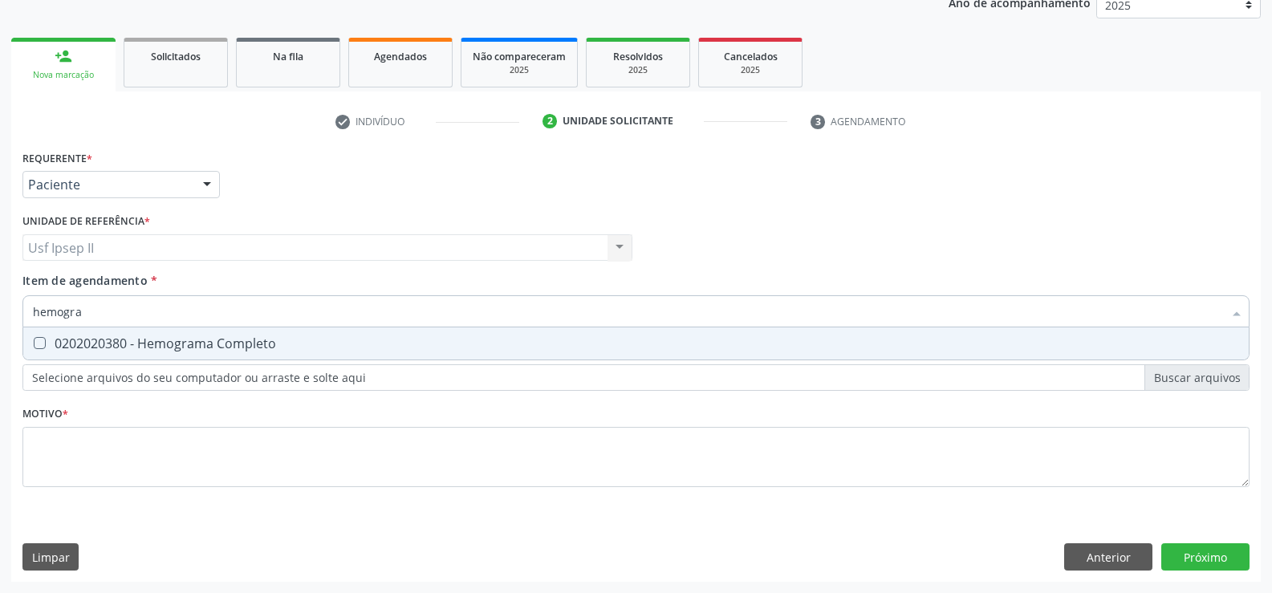
type input "hemogram"
click at [200, 350] on div "0202020380 - Hemograma Completo" at bounding box center [636, 343] width 1206 height 13
click at [342, 351] on span "0202020380 - Hemograma Completo" at bounding box center [635, 343] width 1225 height 32
checkbox Completo "true"
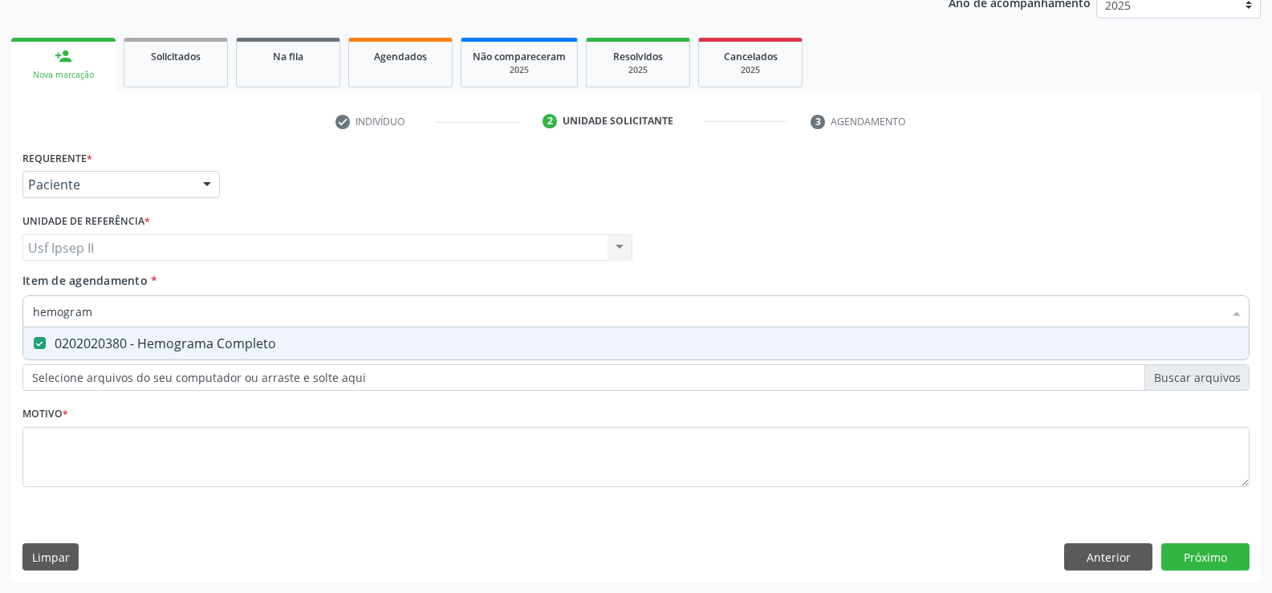
click at [218, 307] on input "hemogram" at bounding box center [628, 311] width 1190 height 32
type input "hemog"
checkbox Completo "false"
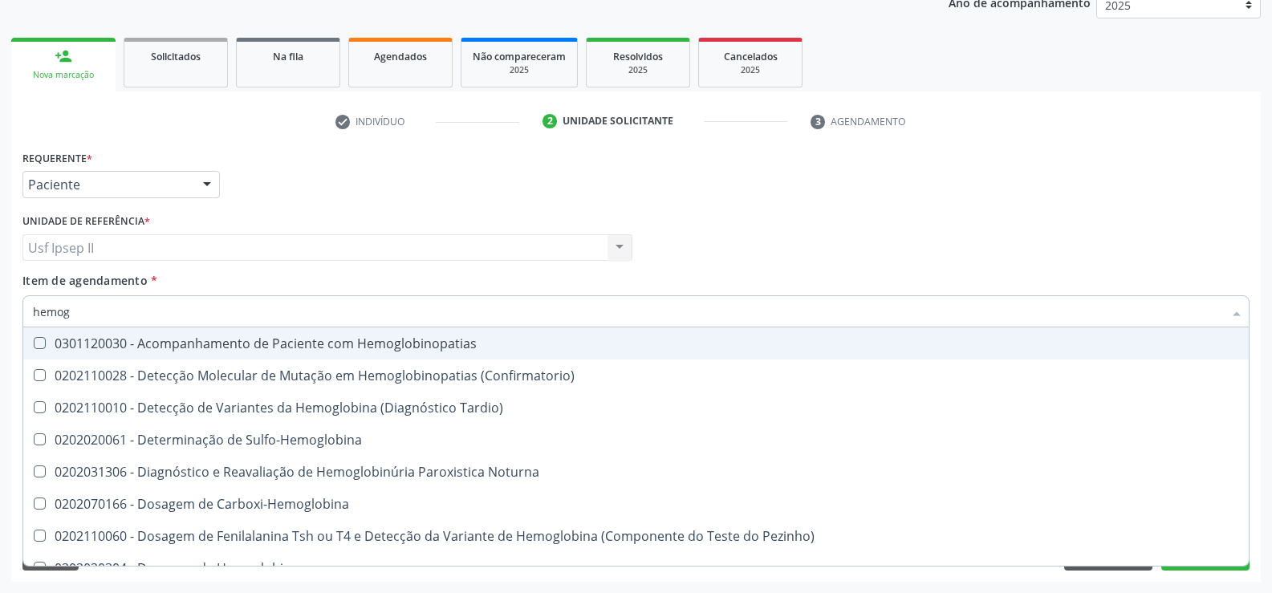
type input "hemo"
checkbox Glicosilada "false"
checkbox Completo "false"
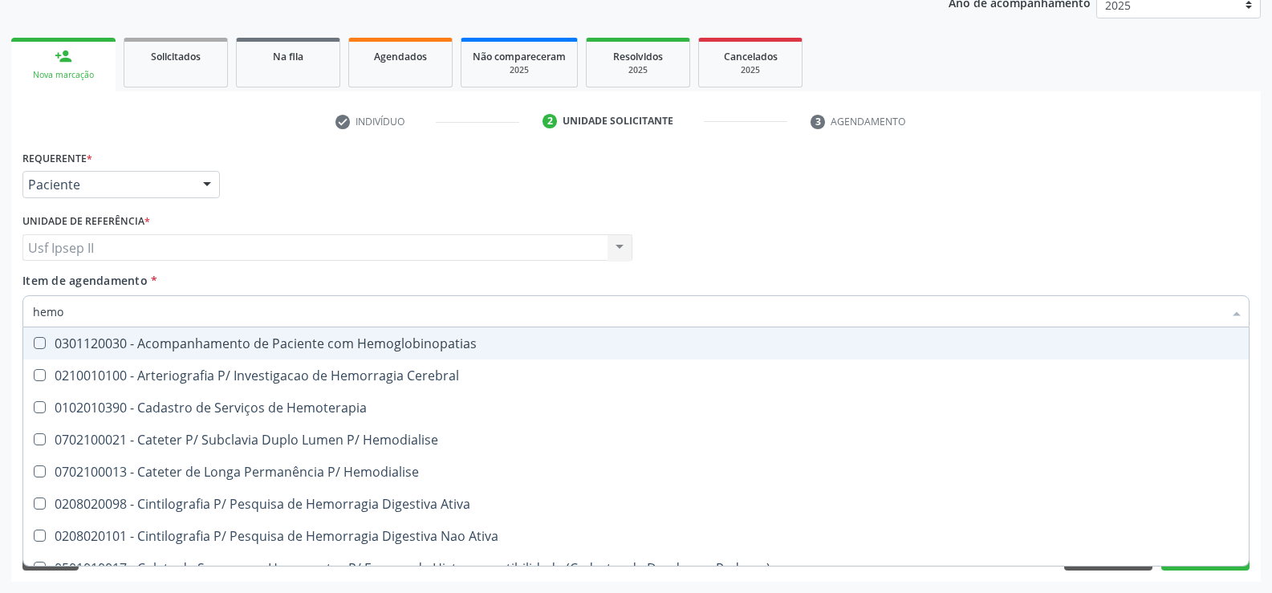
type input "hem"
checkbox Glicosilada "false"
checkbox Semana\) "true"
checkbox Completo "false"
checkbox Elástica "true"
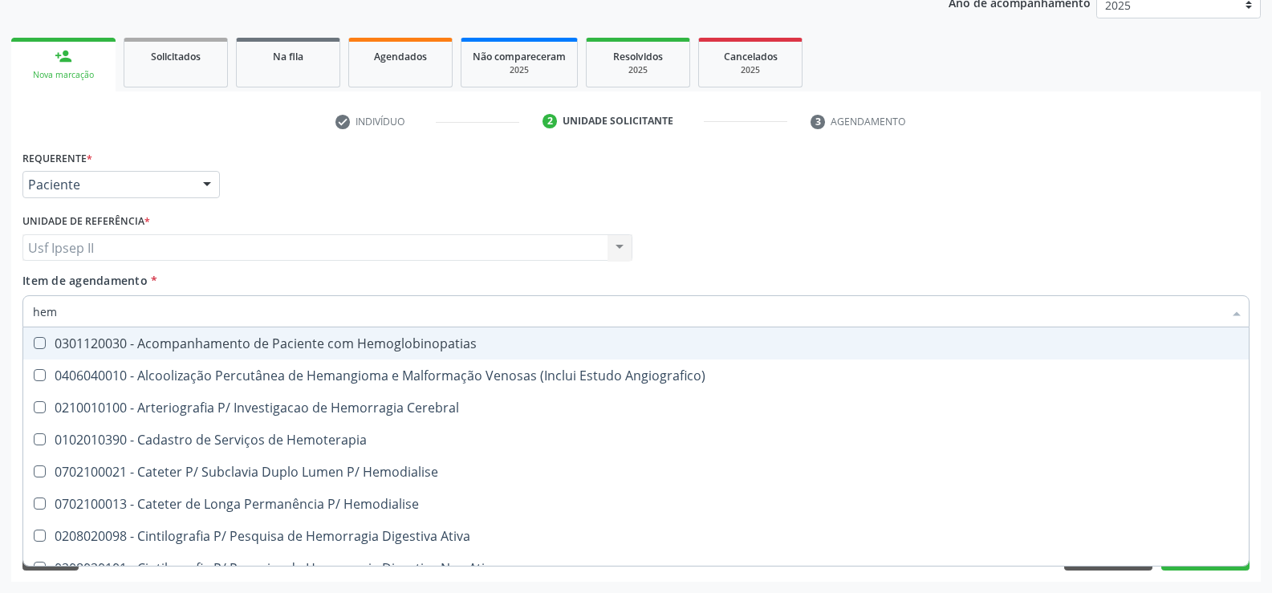
type input "he"
checkbox Glicosilada "false"
checkbox Hematocrito "true"
checkbox Completo "false"
checkbox Orgaos "true"
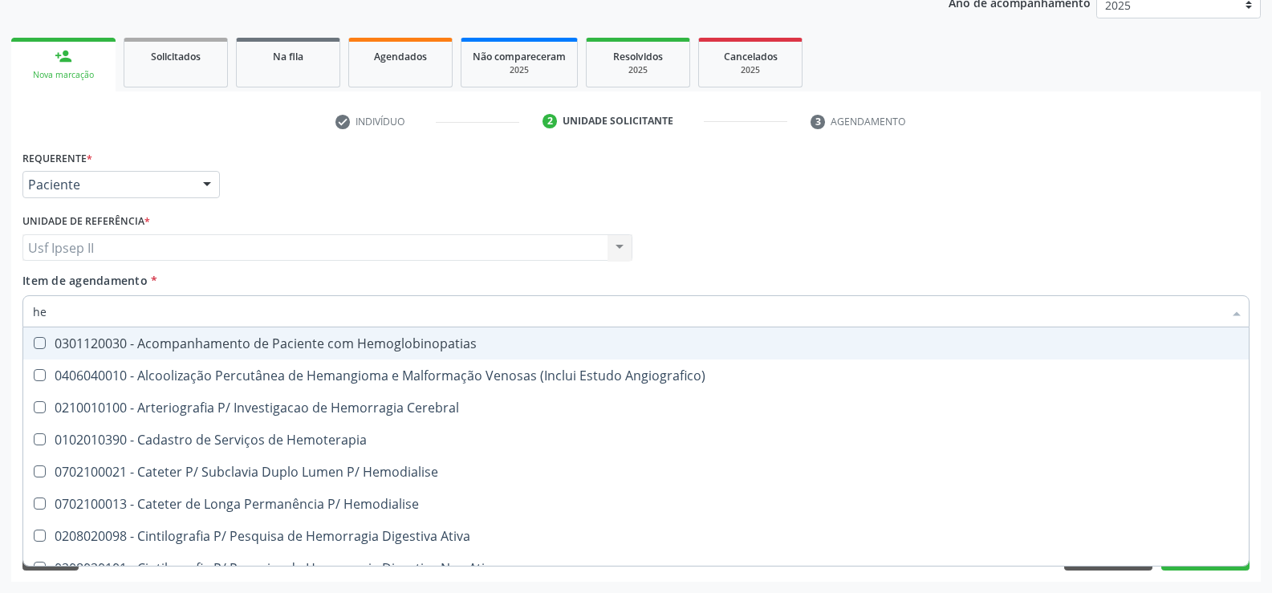
type input "h"
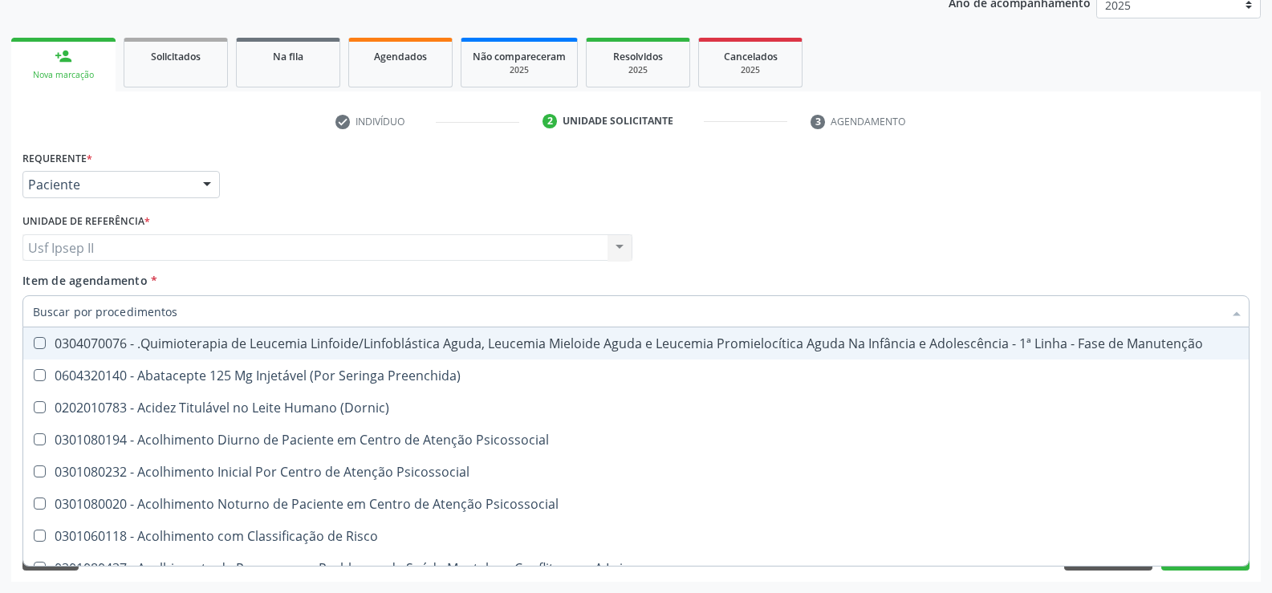
checkbox Pulmão "false"
checkbox Removível "false"
checkbox Hdl "false"
checkbox Glicosilada "false"
checkbox Completo "false"
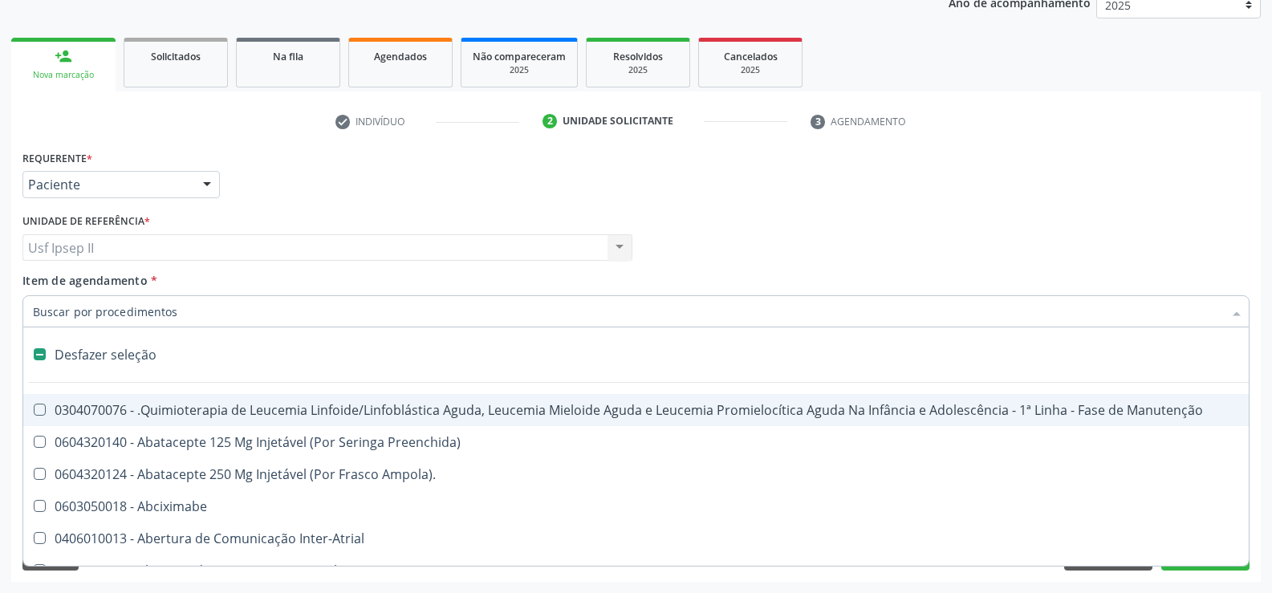
type input "u"
checkbox Osmolar "true"
checkbox Leprae "true"
checkbox Laboratorial "true"
checkbox Hpv "true"
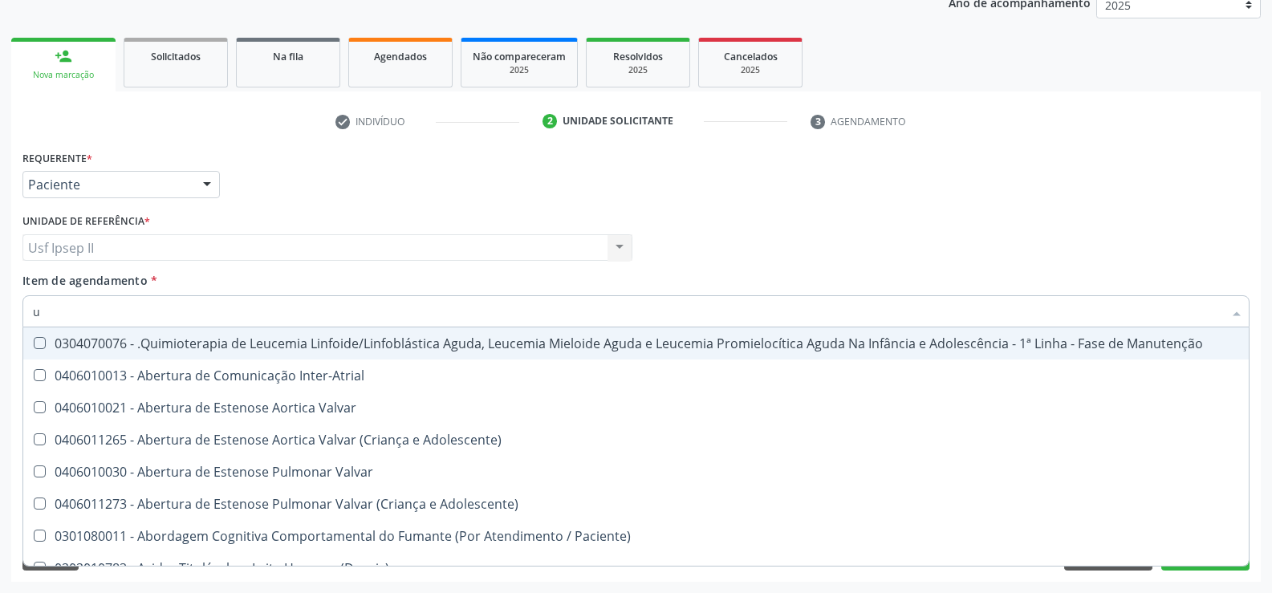
type input "ur"
checkbox Coagulação\ "true"
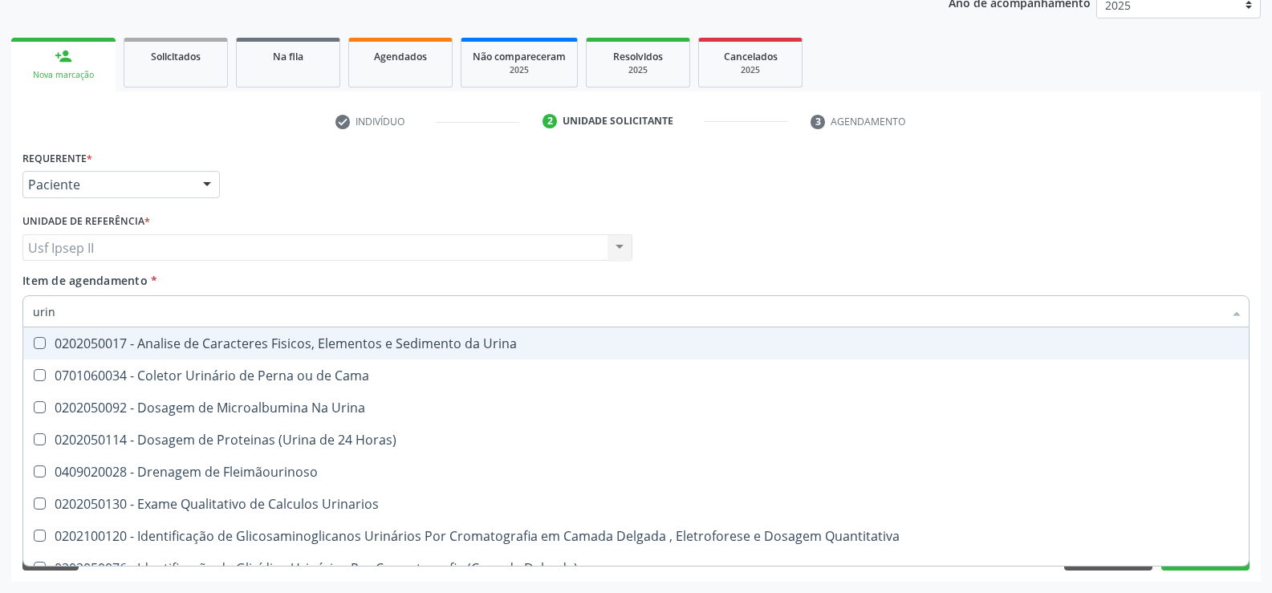
type input "urina"
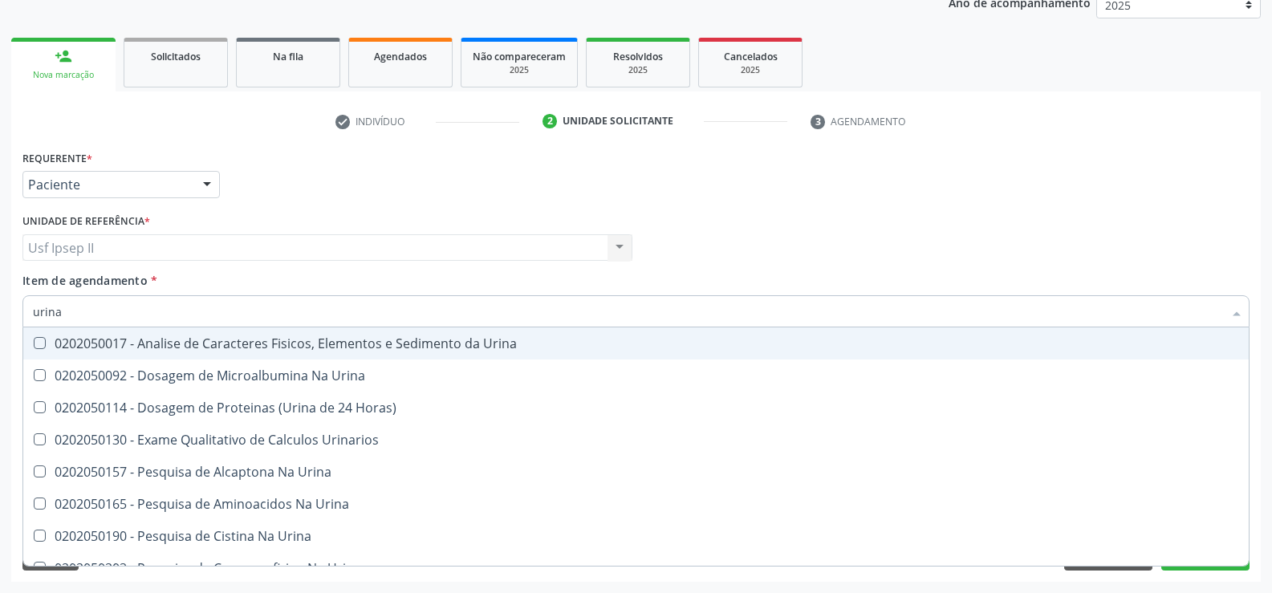
click at [298, 350] on div "0202050017 - Analise de Caracteres Fisicos, Elementos e Sedimento da Urina" at bounding box center [636, 343] width 1206 height 13
checkbox Urina "true"
click at [151, 319] on input "urina" at bounding box center [628, 311] width 1190 height 32
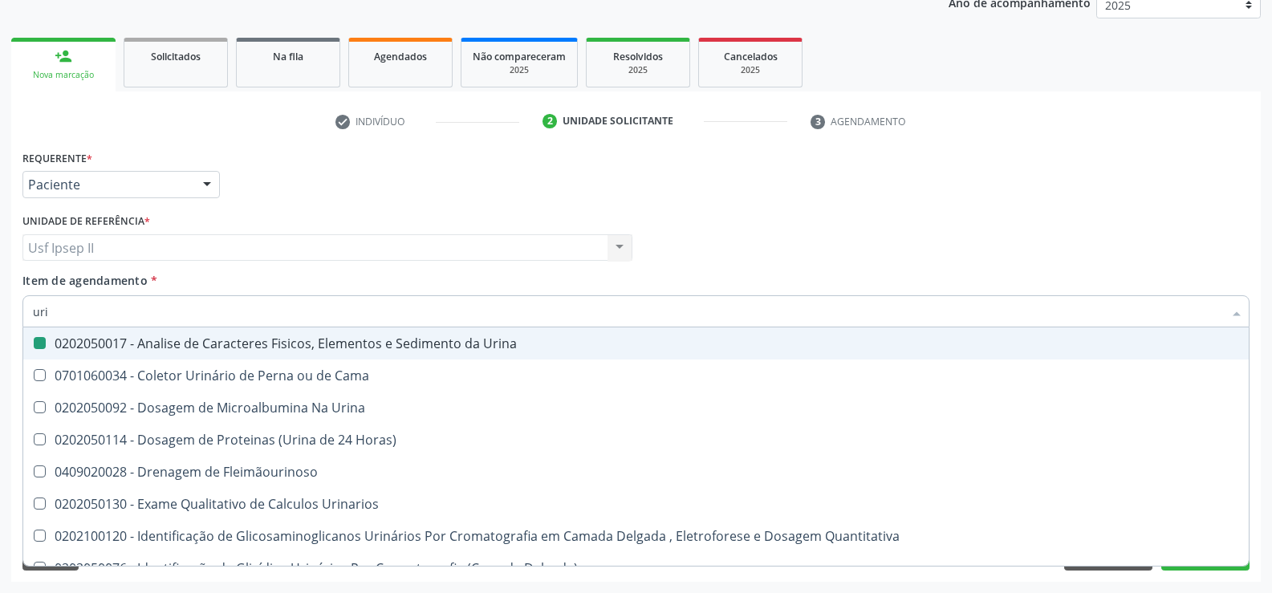
type input "ur"
checkbox Urina "false"
checkbox Urina "true"
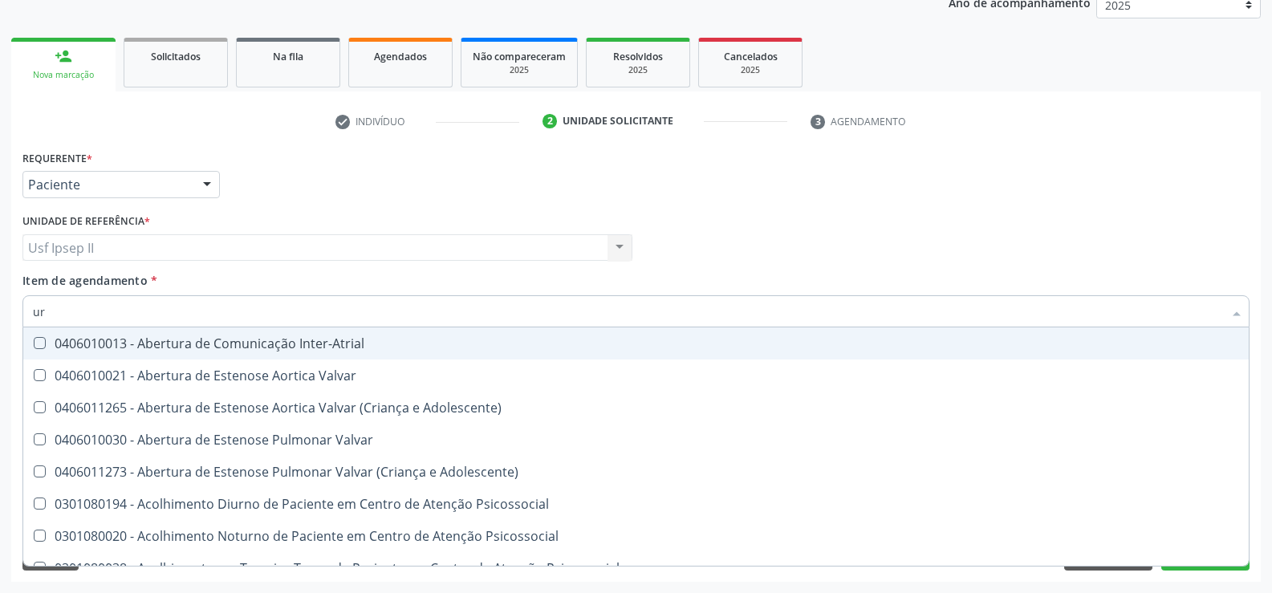
type input "u"
checkbox Urina "false"
checkbox Alimentos "false"
checkbox Ureia "false"
checkbox Segmento\) "true"
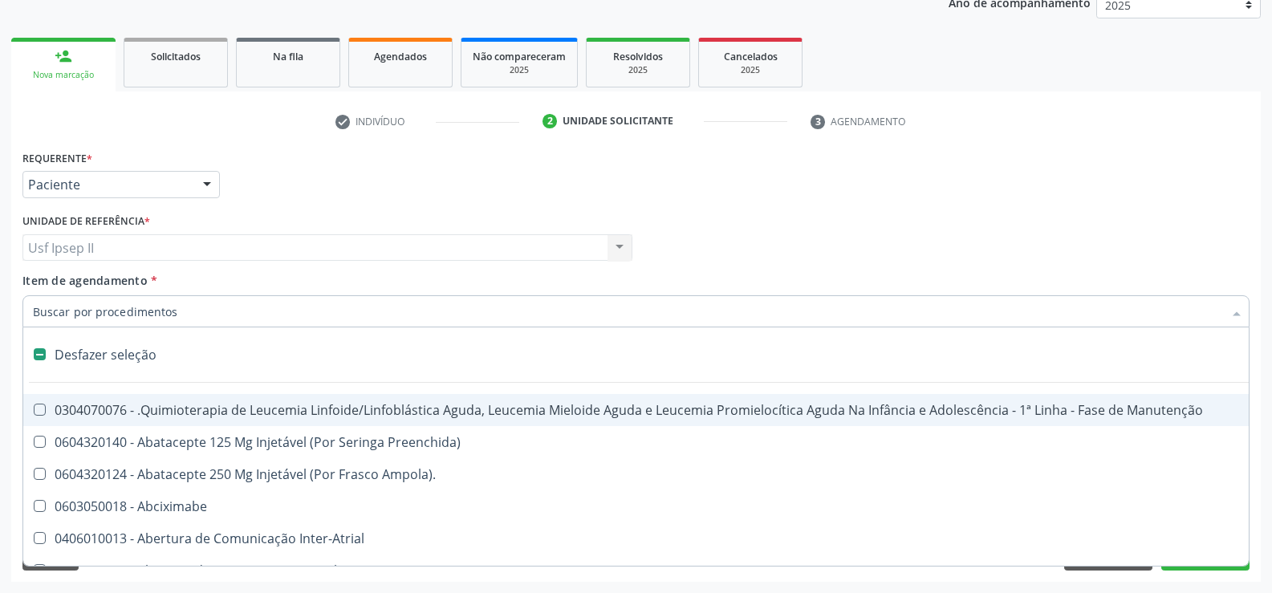
click at [457, 285] on div "Item de agendamento * Desfazer seleção 0304070076 - .Quimioterapia de Leucemia …" at bounding box center [635, 297] width 1227 height 51
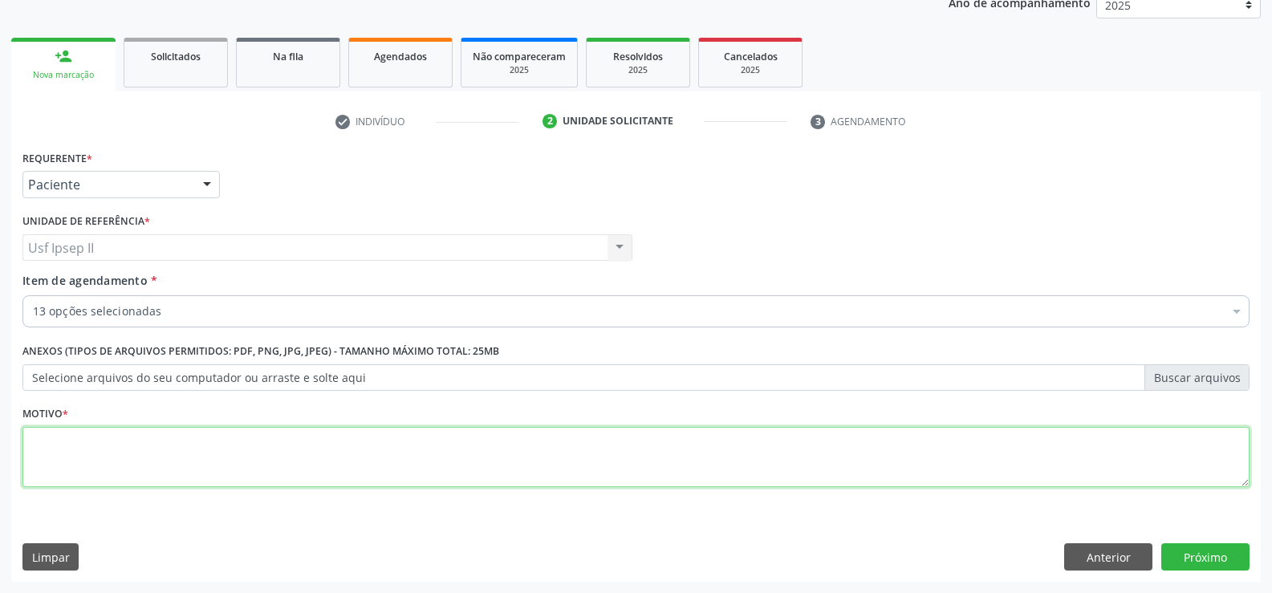
click at [163, 464] on textarea at bounding box center [635, 457] width 1227 height 61
type textarea "gestante"
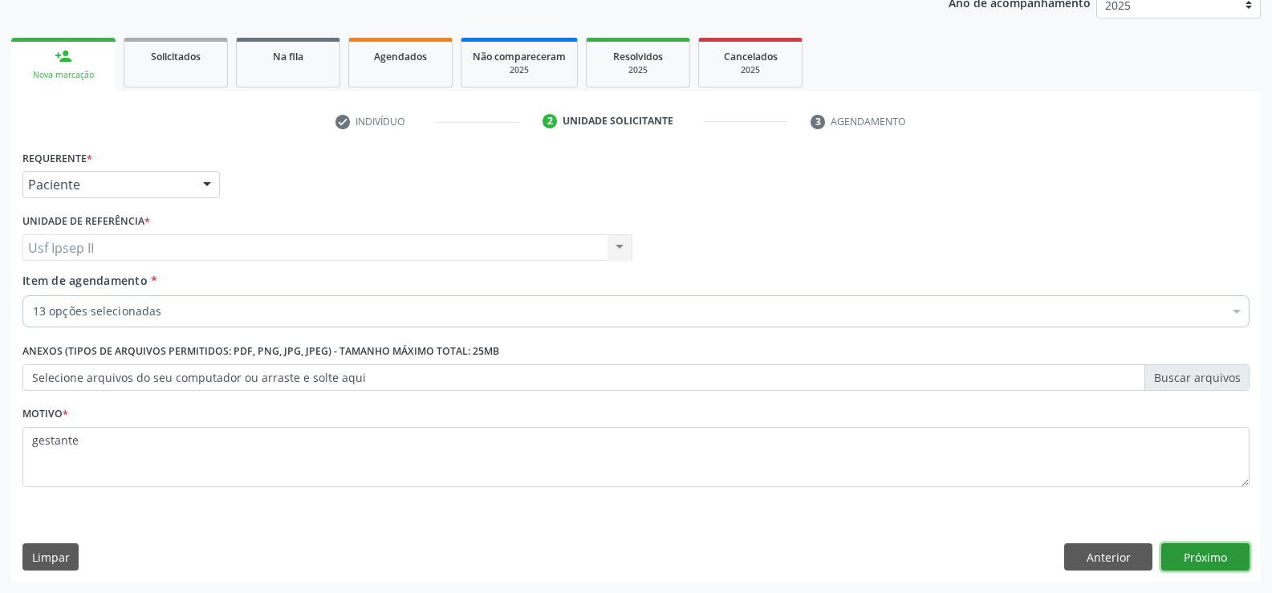
click at [1220, 557] on button "Próximo" at bounding box center [1205, 556] width 88 height 27
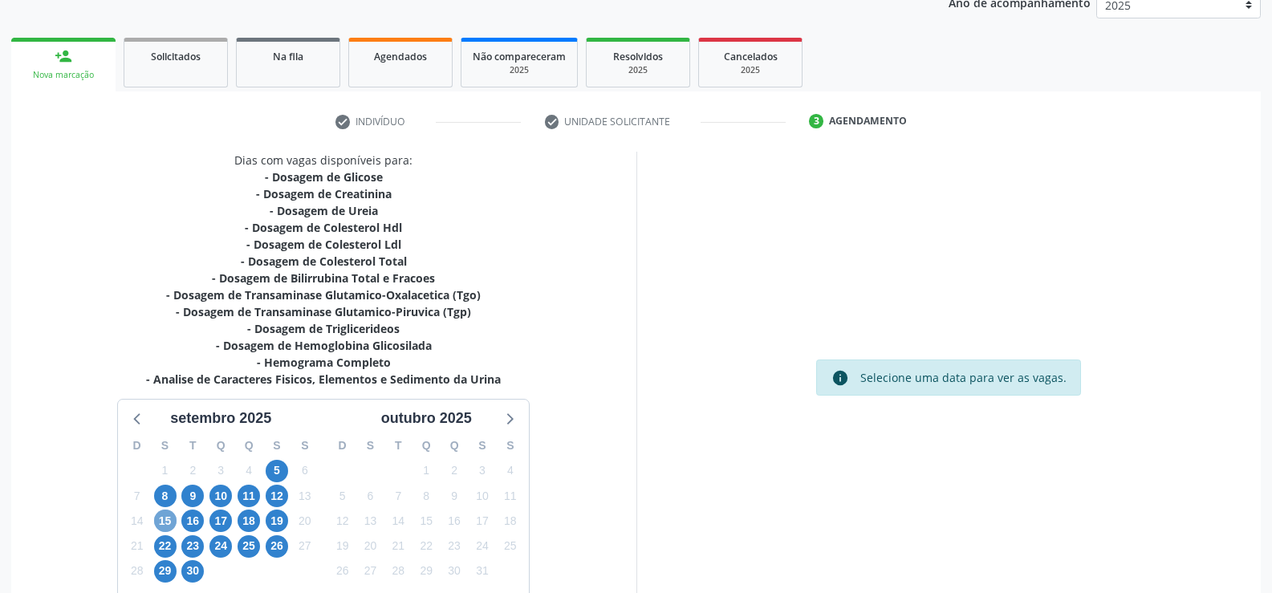
click at [157, 518] on span "15" at bounding box center [165, 521] width 22 height 22
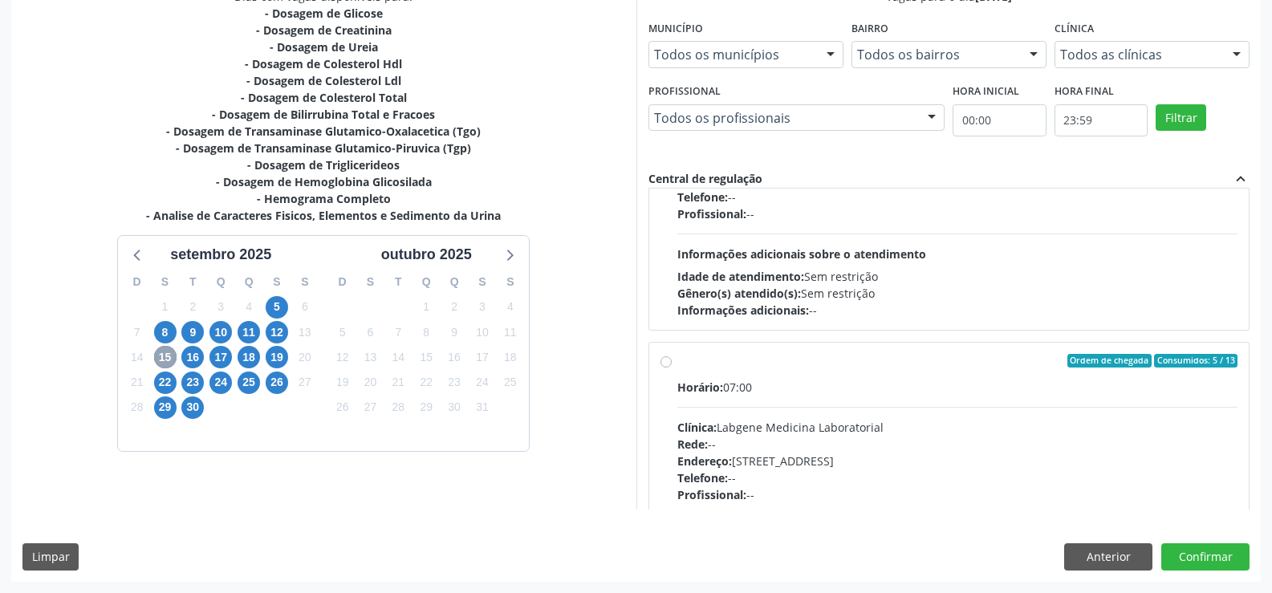
scroll to position [160, 0]
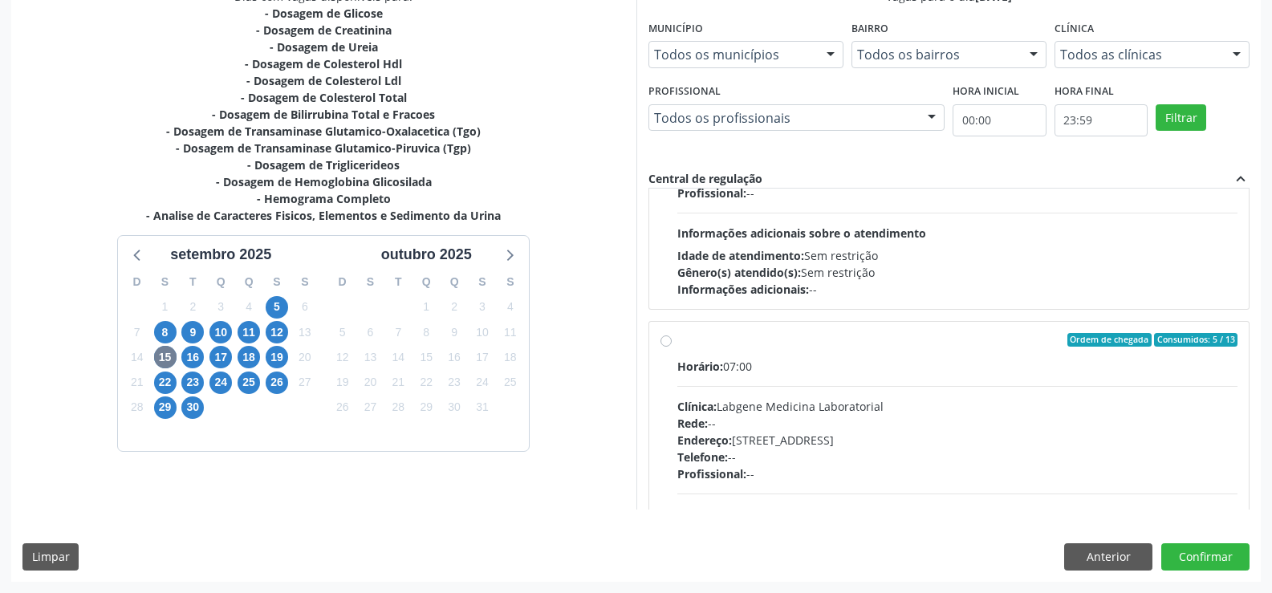
click at [677, 343] on label "Ordem de chegada Consumidos: 5 / 13 Horário: 07:00 Clínica: Labgene Medicina La…" at bounding box center [957, 456] width 561 height 246
click at [662, 343] on input "Ordem de chegada Consumidos: 5 / 13 Horário: 07:00 Clínica: Labgene Medicina La…" at bounding box center [665, 340] width 11 height 14
radio input "true"
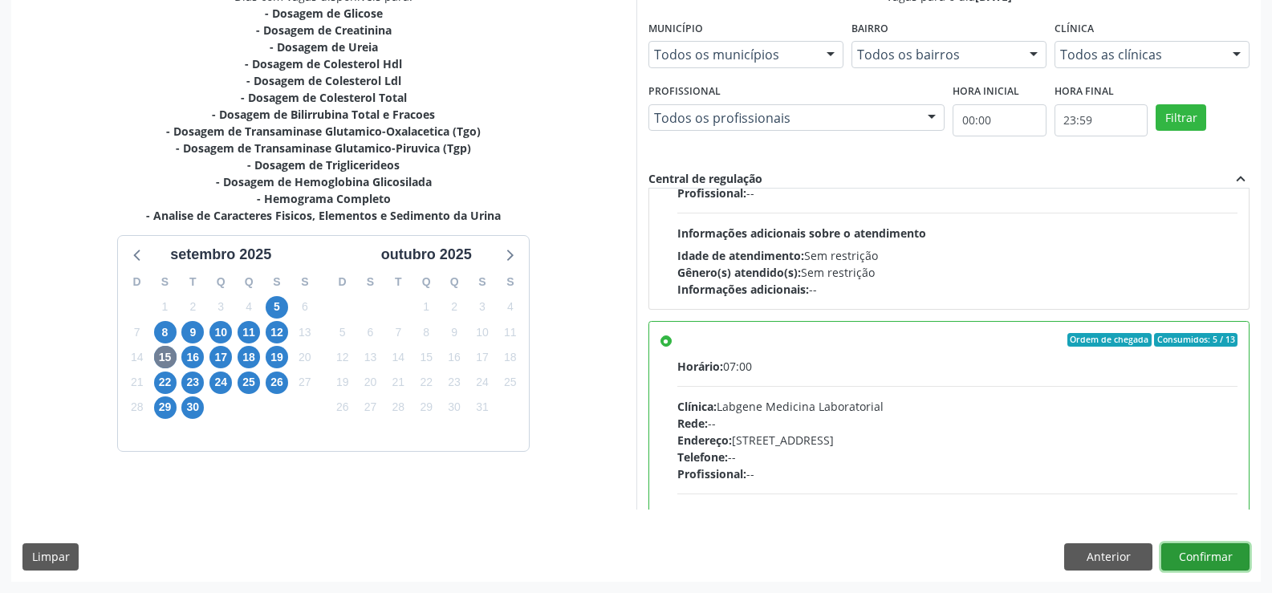
click at [1206, 558] on button "Confirmar" at bounding box center [1205, 556] width 88 height 27
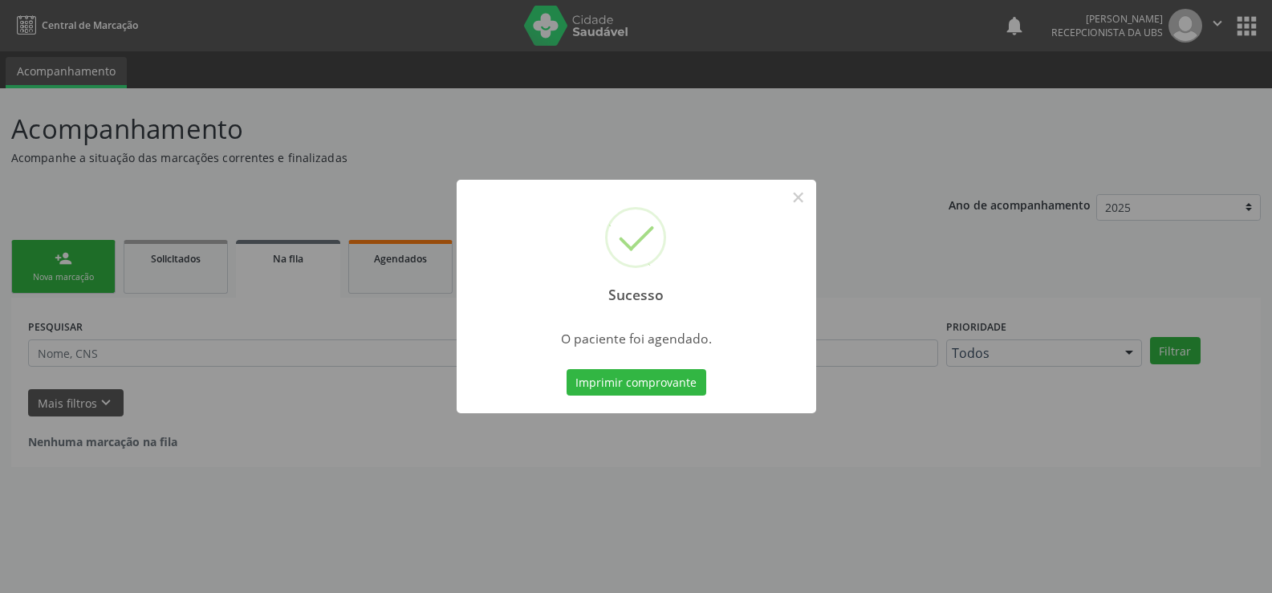
scroll to position [0, 0]
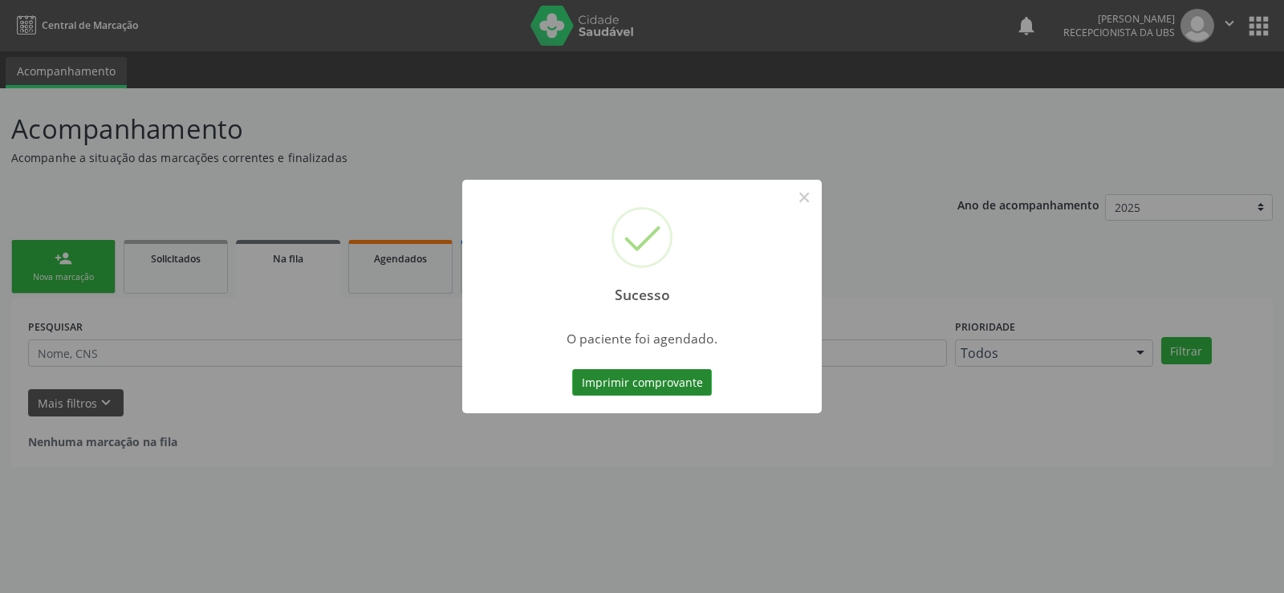
click at [675, 382] on button "Imprimir comprovante" at bounding box center [642, 382] width 140 height 27
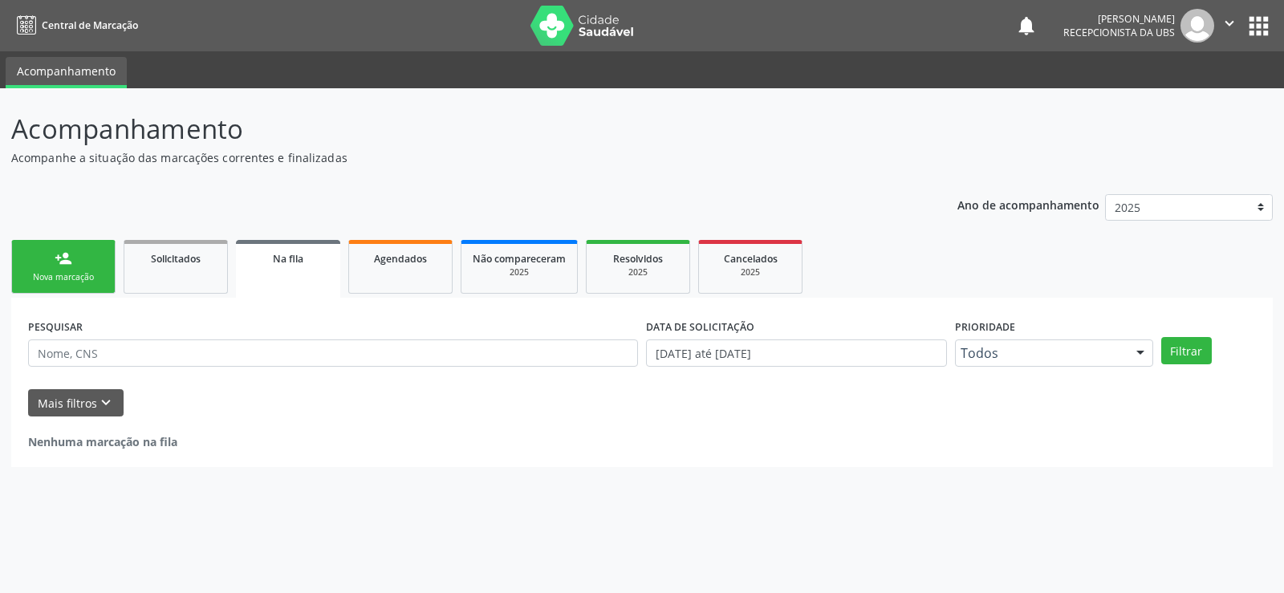
click at [58, 274] on div "Nova marcação" at bounding box center [63, 277] width 80 height 12
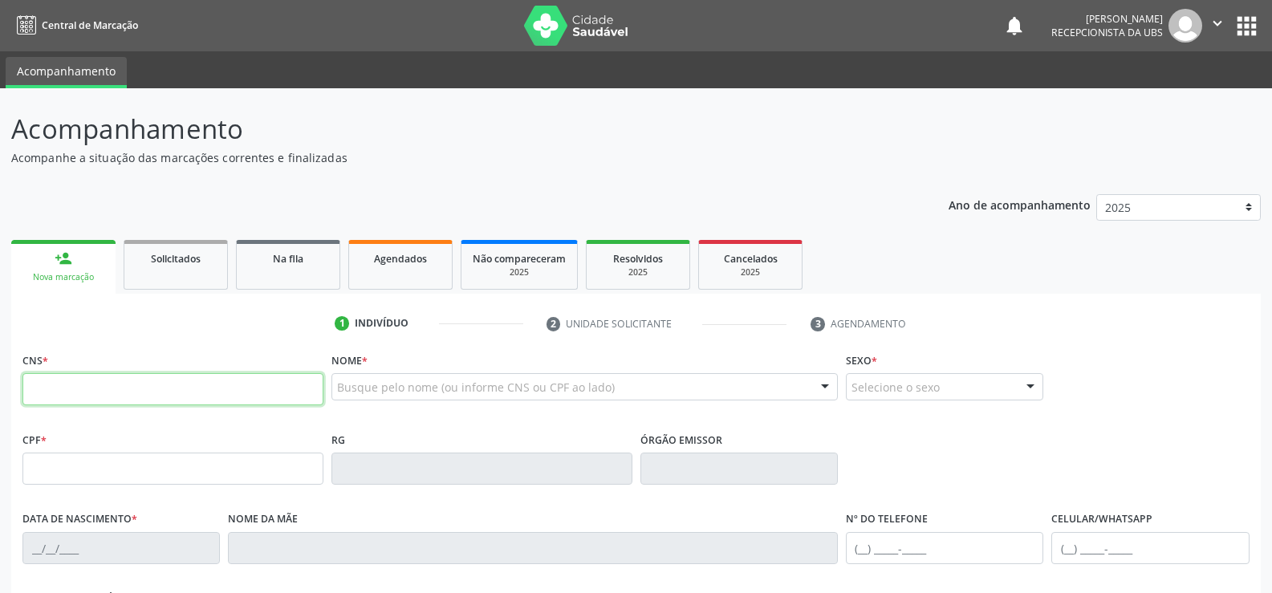
click at [103, 390] on input "text" at bounding box center [172, 389] width 301 height 32
type input "705 5034 0071 1110"
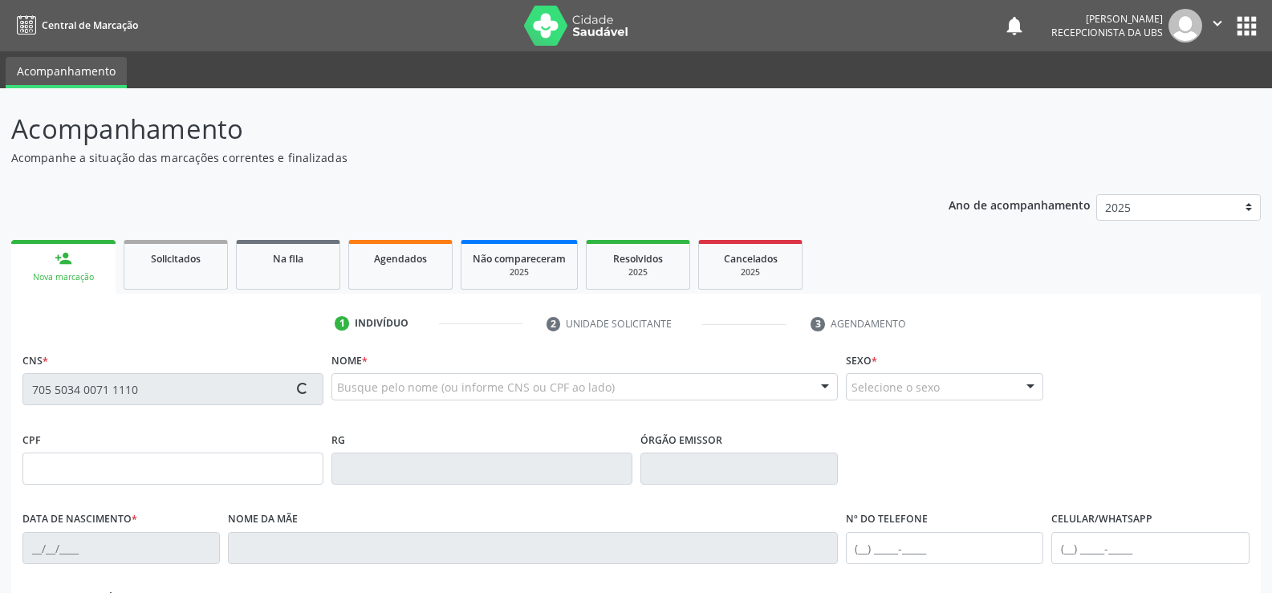
type input "18/11/1999"
type input "Sara Texeira Silva"
type input "(87) 99602-2874"
type input "132.134.024-94"
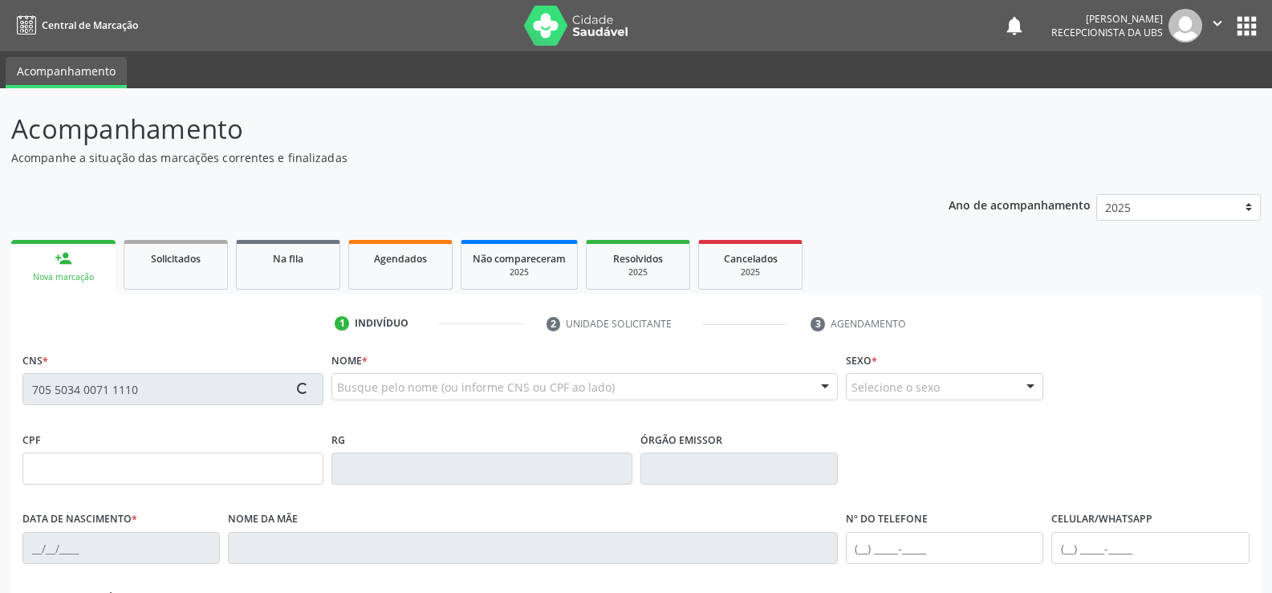
type input "192"
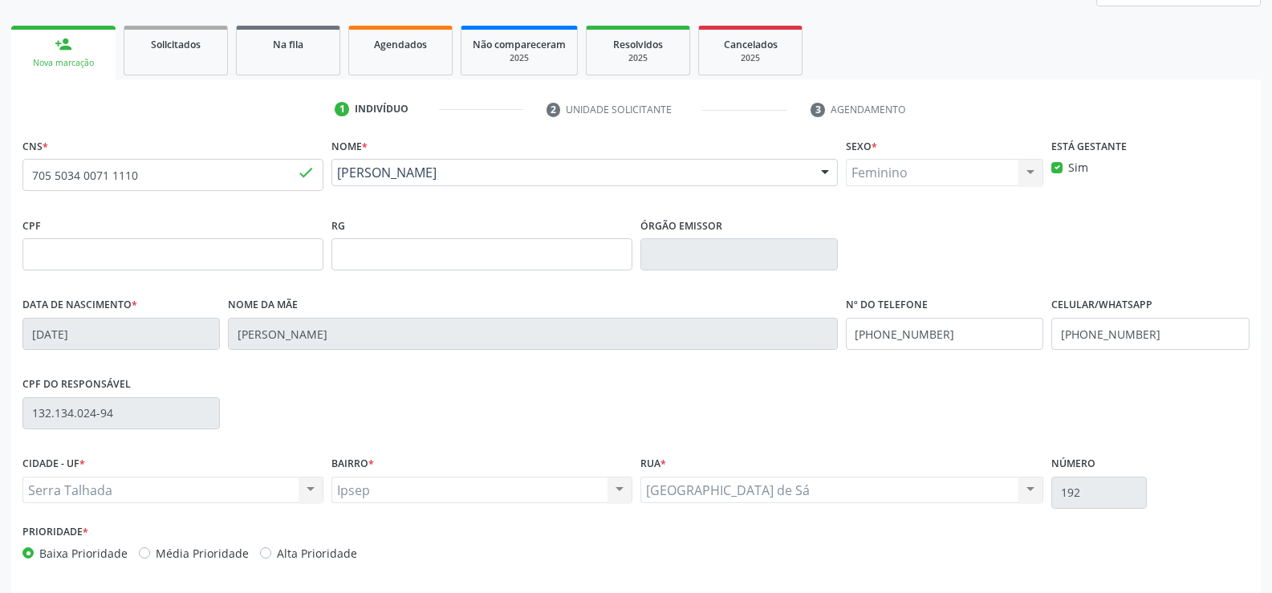
scroll to position [277, 0]
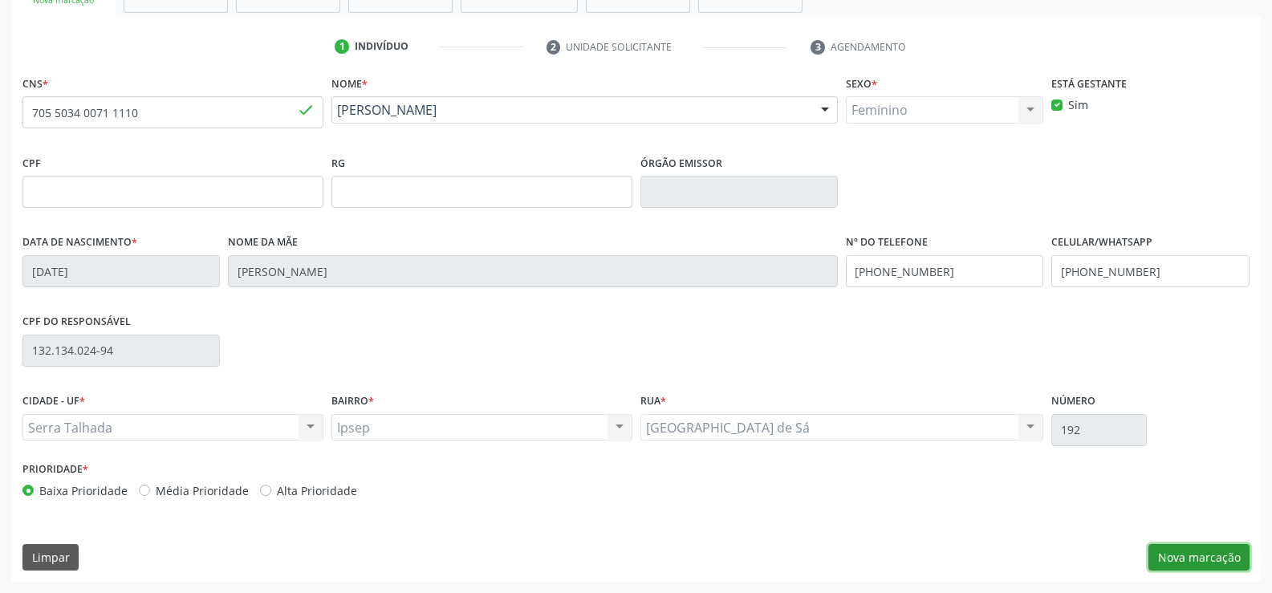
click at [1204, 550] on button "Nova marcação" at bounding box center [1198, 557] width 101 height 27
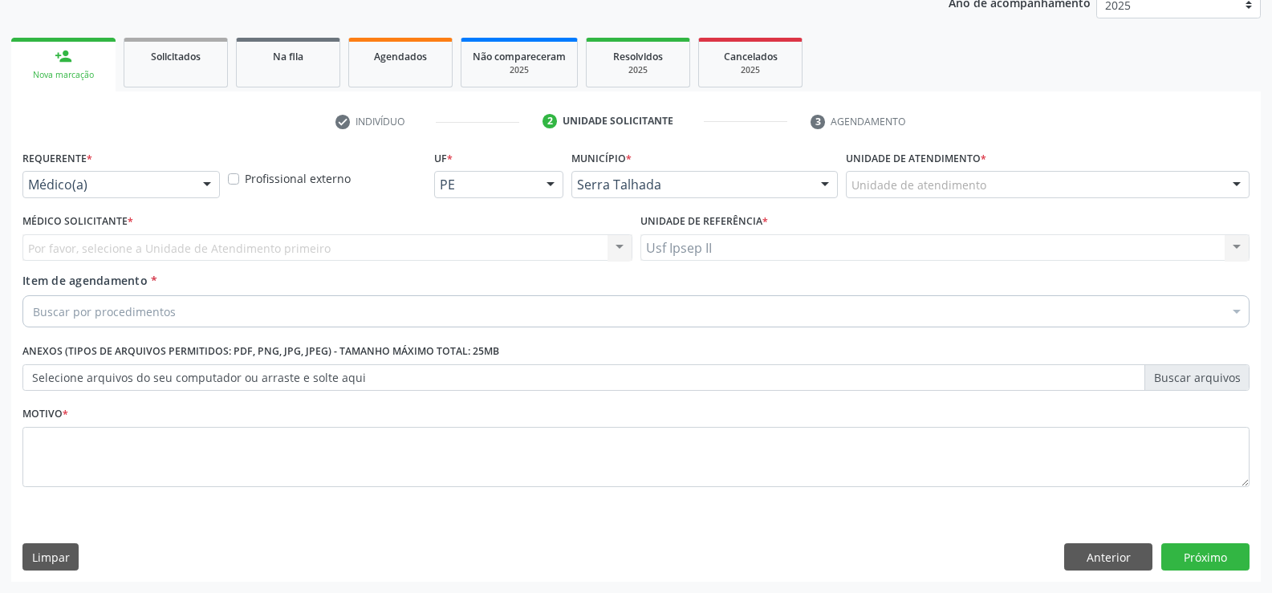
scroll to position [202, 0]
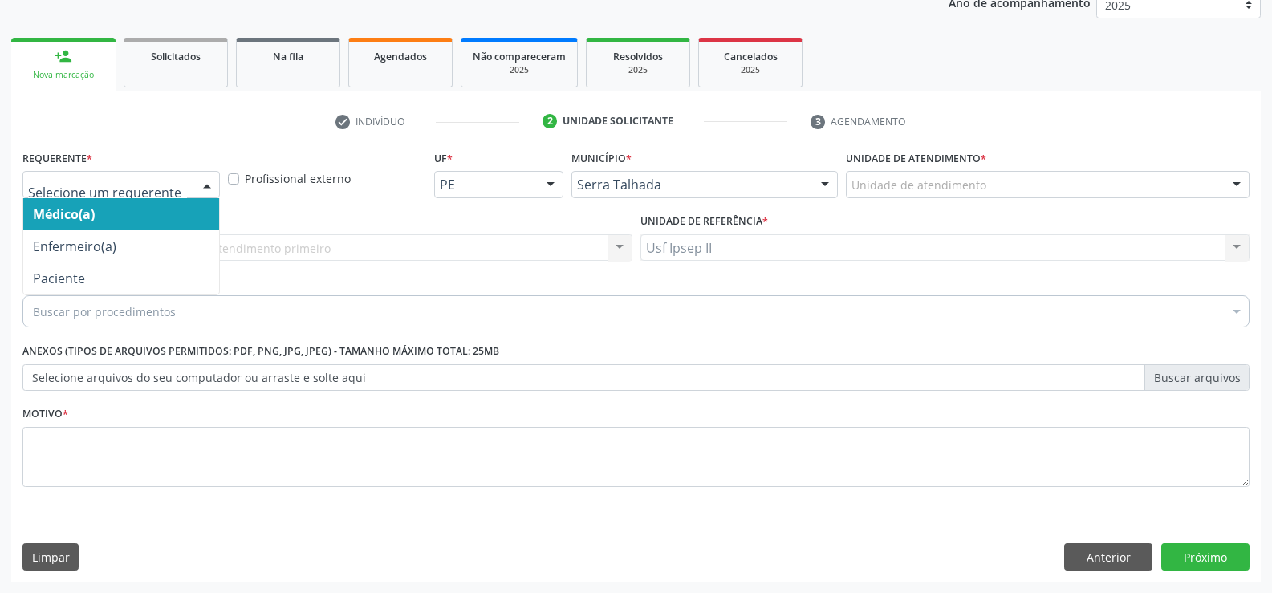
click at [211, 186] on div at bounding box center [207, 185] width 24 height 27
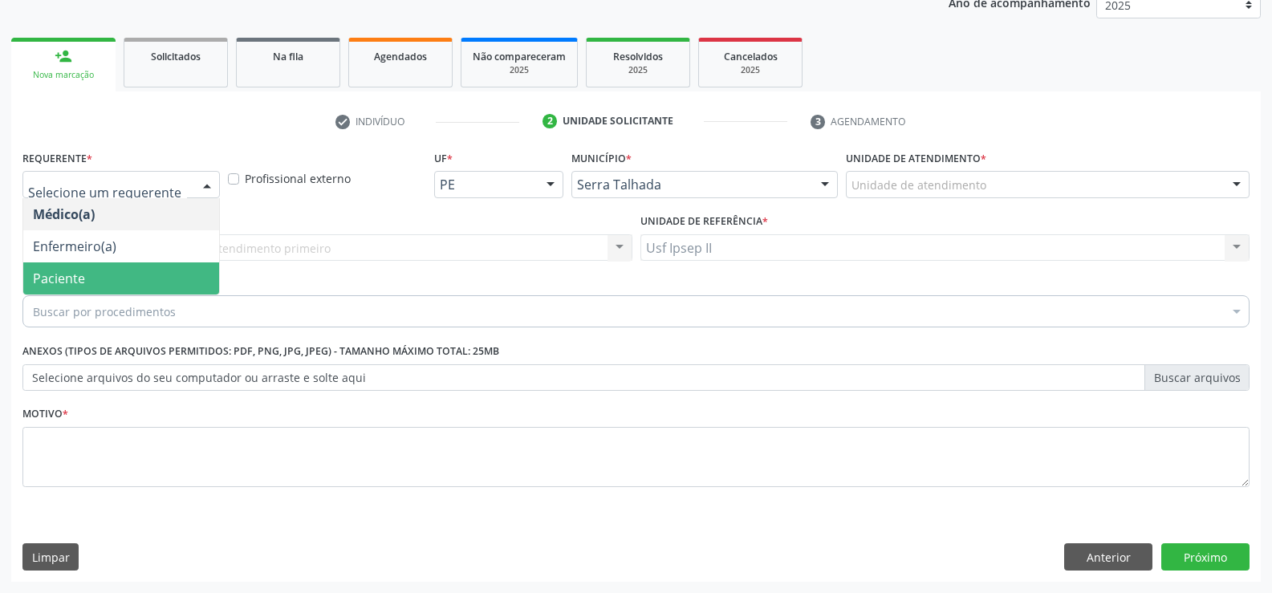
click at [36, 273] on span "Paciente" at bounding box center [59, 279] width 52 height 18
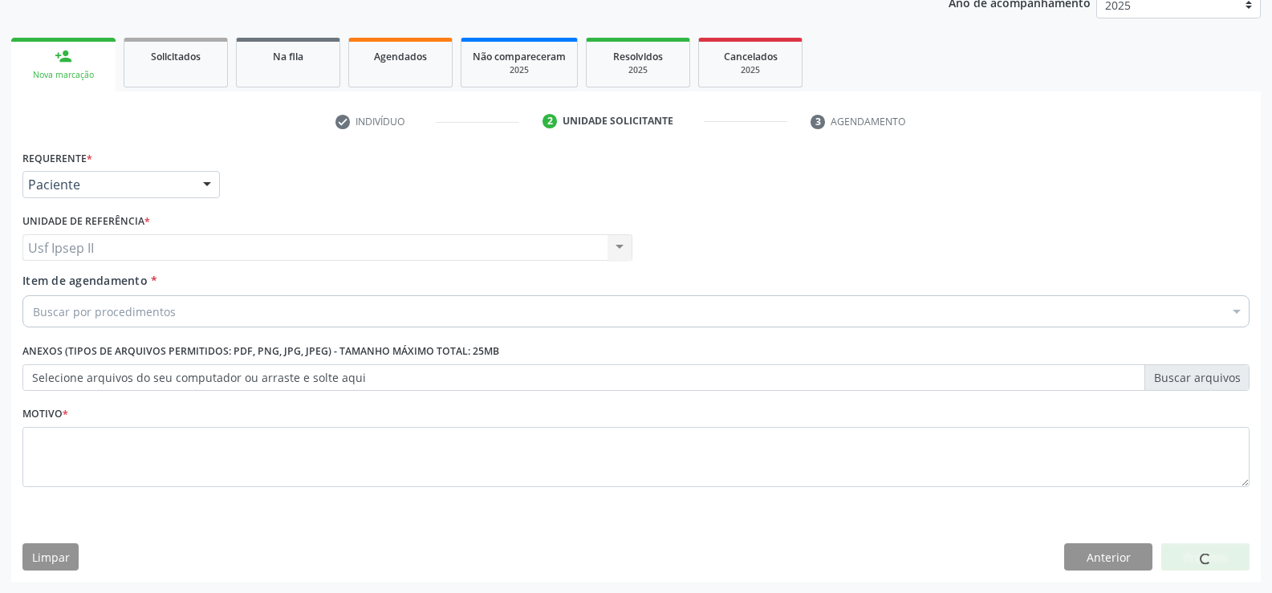
click at [50, 302] on div "Buscar por procedimentos" at bounding box center [635, 311] width 1227 height 32
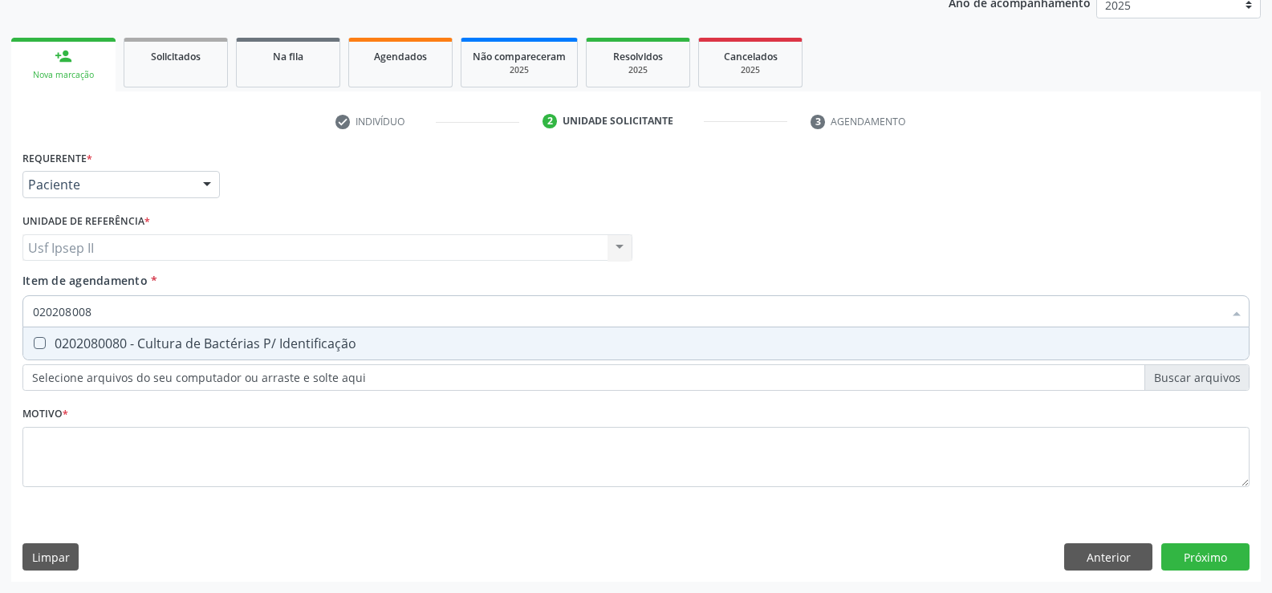
type input "0202080080"
click at [110, 344] on div "0202080080 - Cultura de Bactérias P/ Identificação" at bounding box center [636, 343] width 1206 height 13
checkbox Identificação "true"
click at [110, 311] on input "0202080080" at bounding box center [628, 311] width 1190 height 32
type input "0"
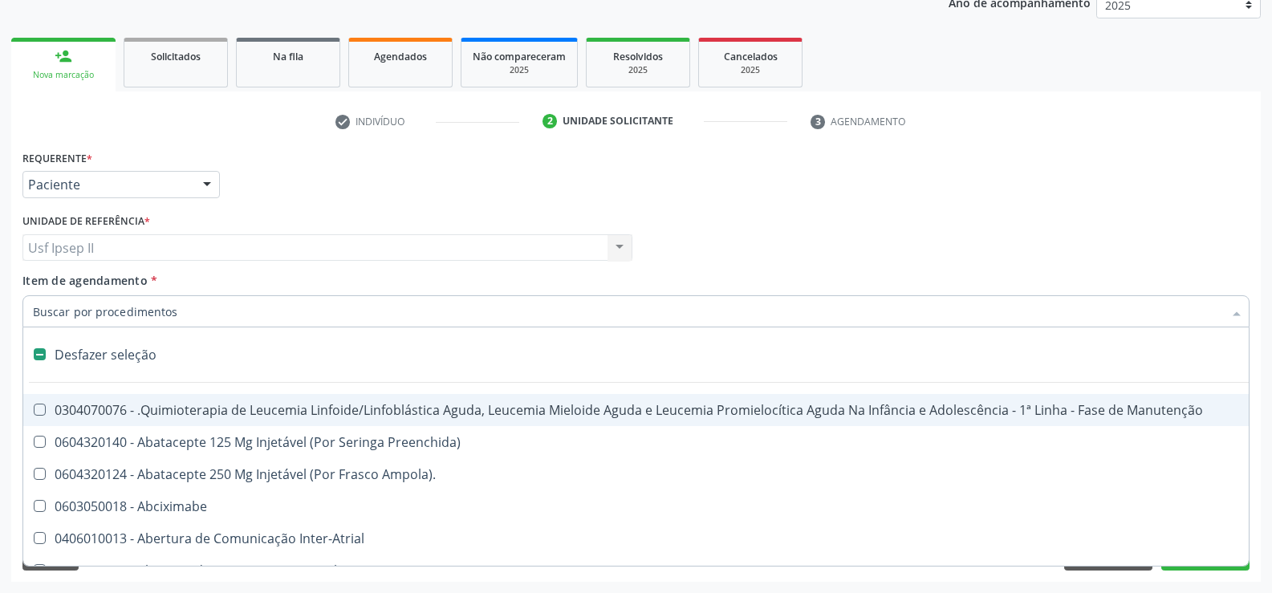
checkbox Manutenção "false"
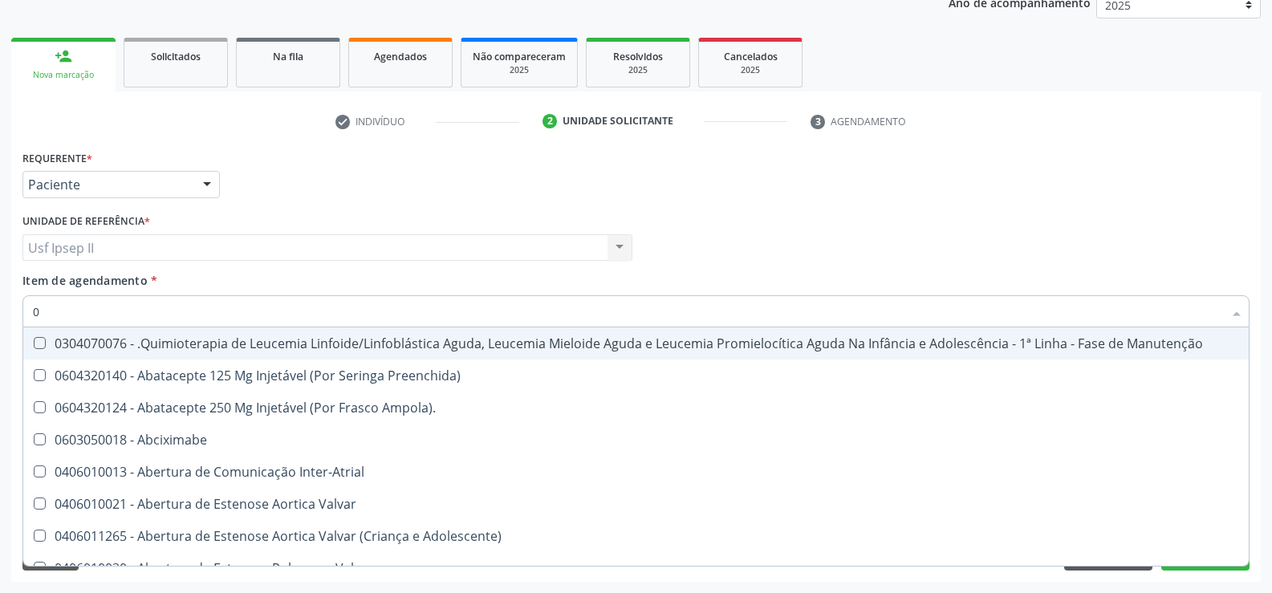
type input "02"
checkbox Aberto "true"
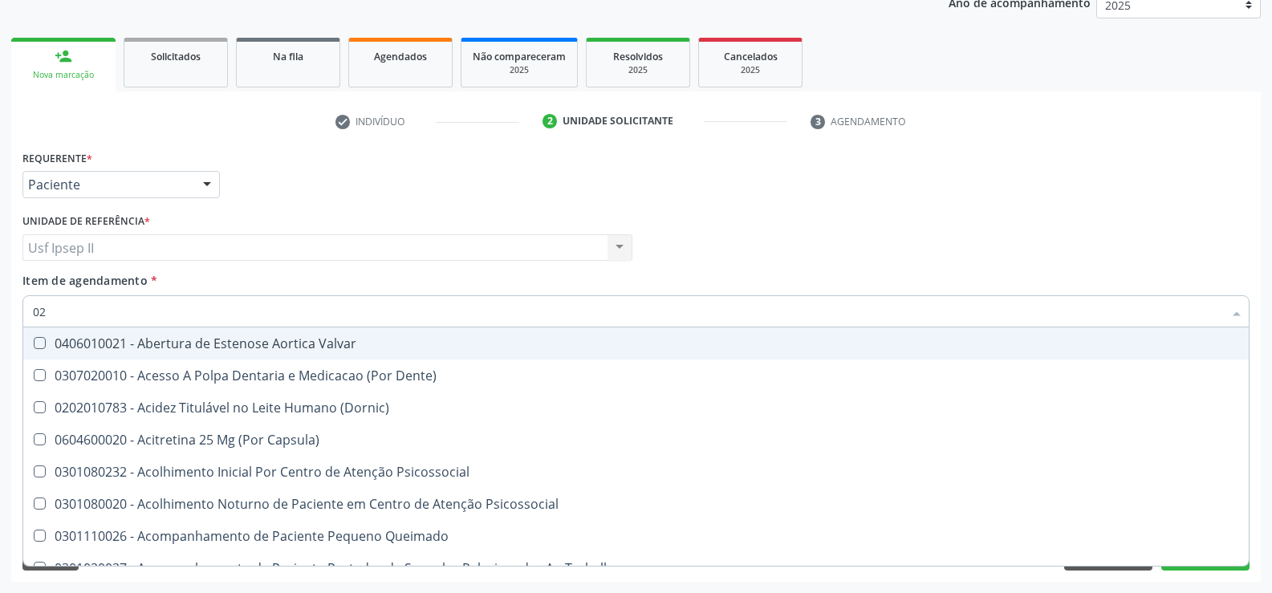
type input "020"
checkbox Gastro-Esofagico "true"
checkbox Identificação "false"
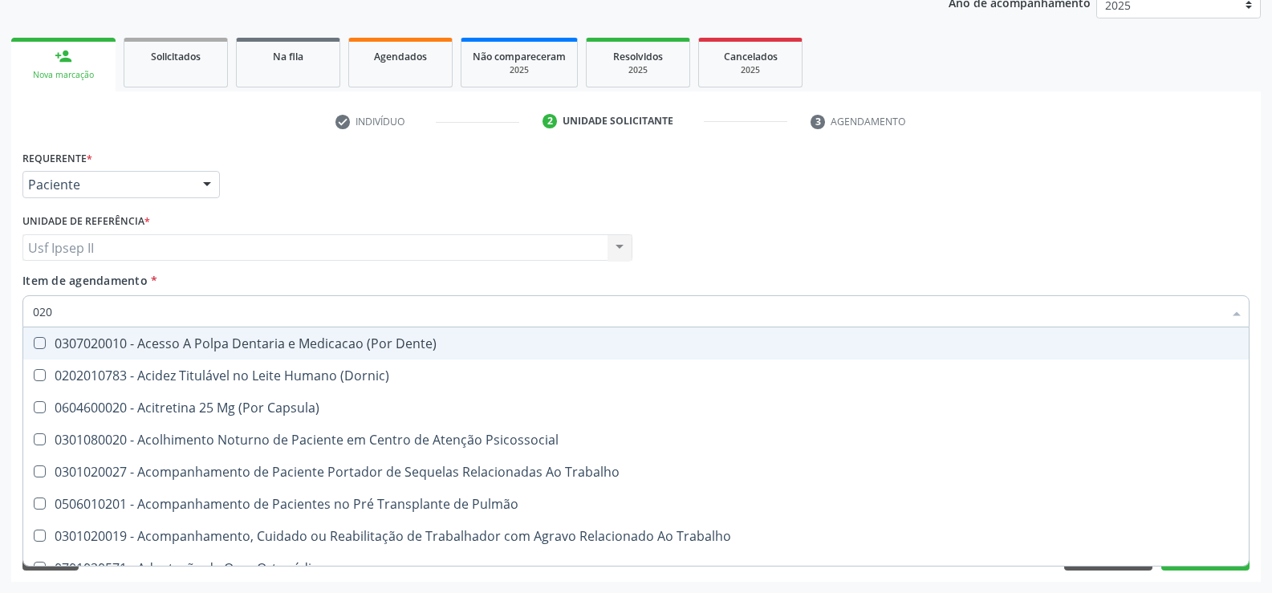
type input "0202"
checkbox Blot "true"
checkbox Identificação "false"
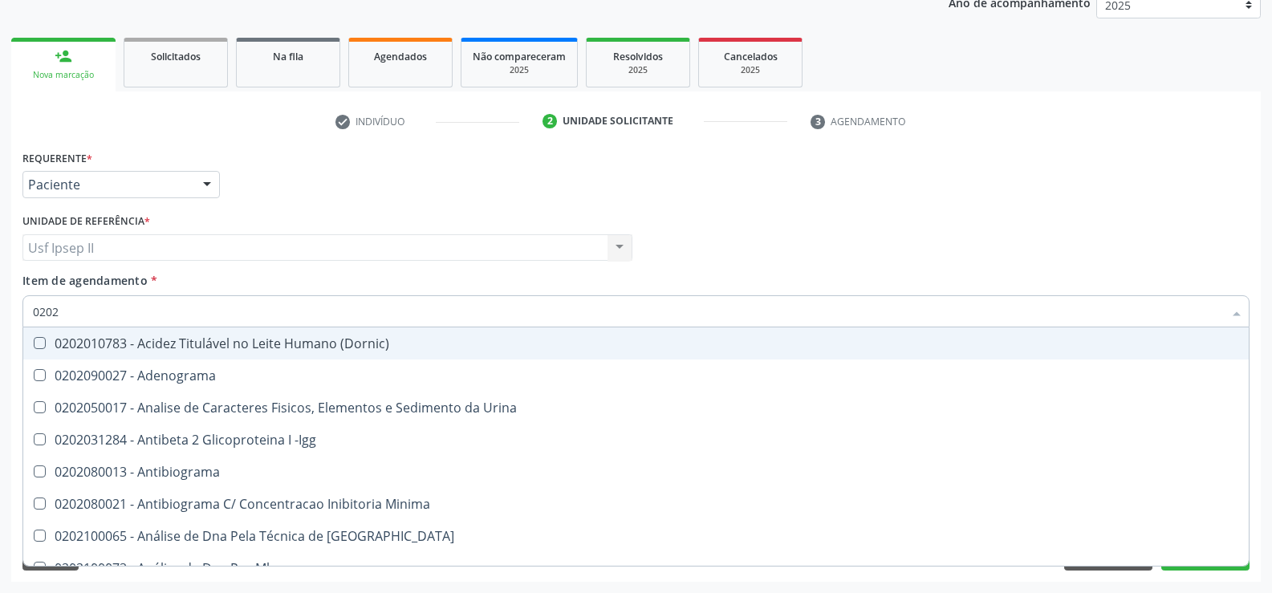
type input "02020"
checkbox Identificação "true"
checkbox Parceria\) "false"
type input "020206"
checkbox Identificação "false"
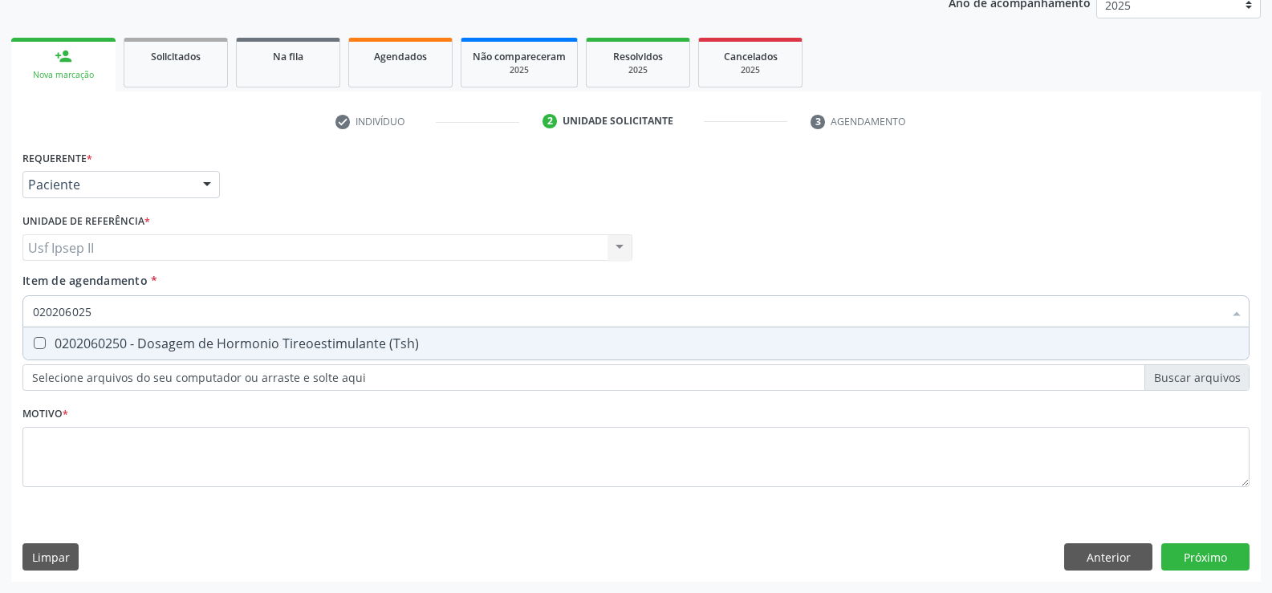
type input "0202060250"
click at [108, 334] on span "0202060250 - Dosagem de Hormonio Tireoestimulante (Tsh)" at bounding box center [635, 343] width 1225 height 32
checkbox \(Tsh\) "true"
click at [116, 315] on input "0202060250" at bounding box center [628, 311] width 1190 height 32
type input "0"
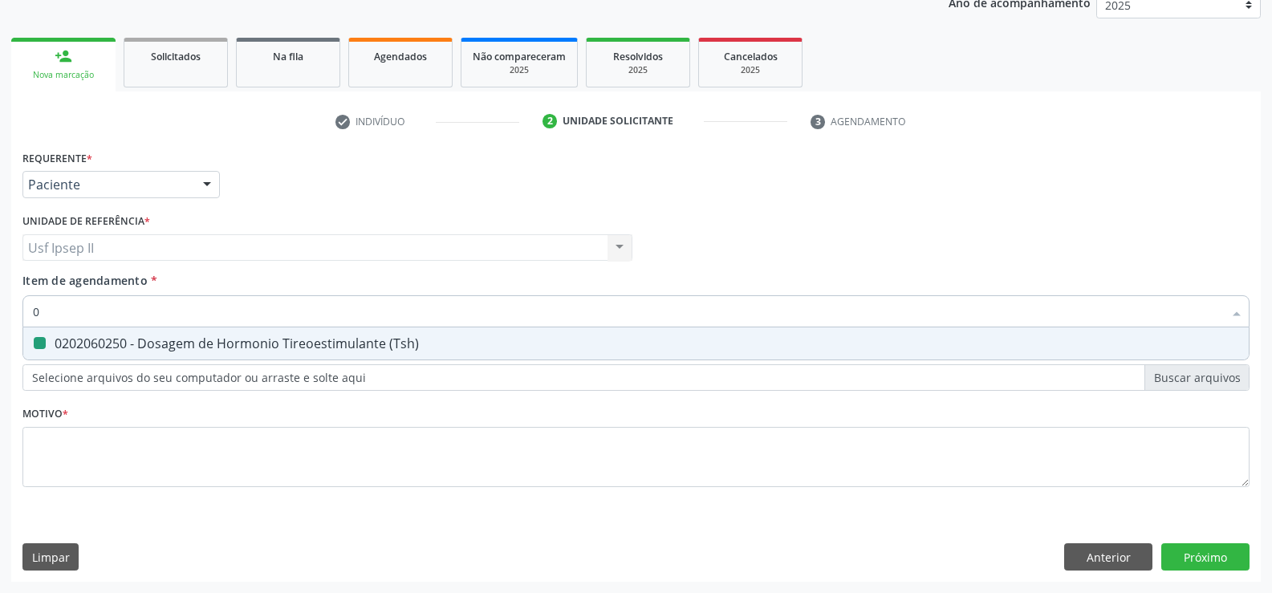
checkbox \(Tsh\) "false"
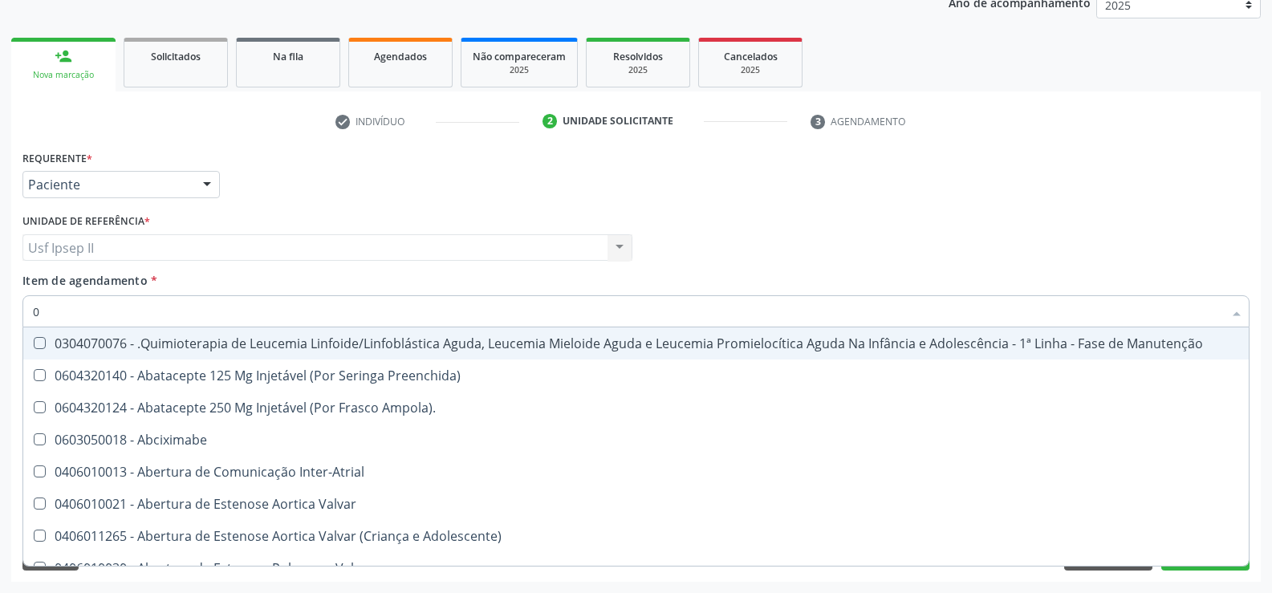
type input "02"
checkbox Aberto "true"
checkbox Simples "true"
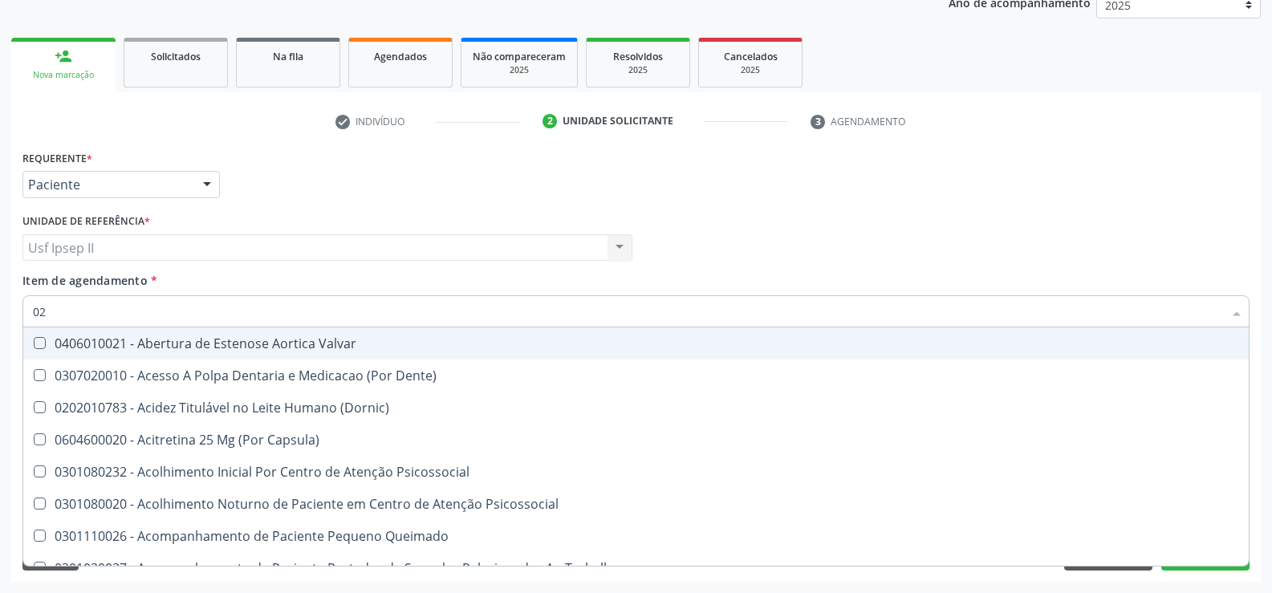
type input "020"
checkbox Gastro-Esofagico "true"
checkbox Identificação "false"
checkbox Hormonais "true"
checkbox \(Tsh\) "false"
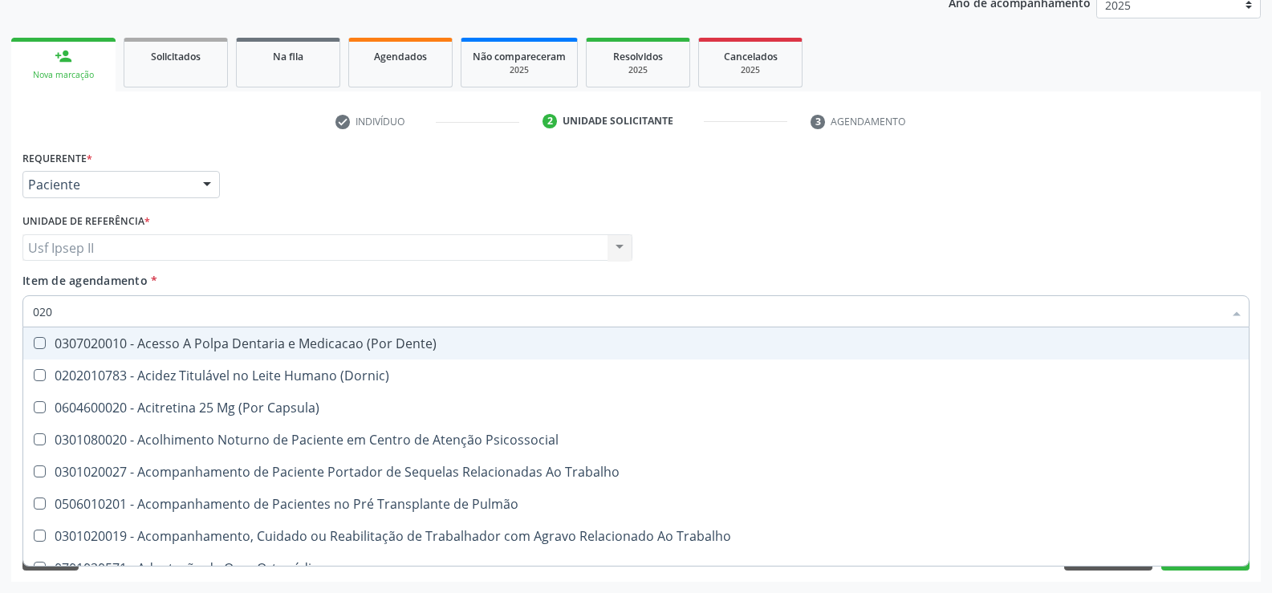
type input "0202"
checkbox Blot "true"
checkbox Drogas "true"
checkbox Identificação "false"
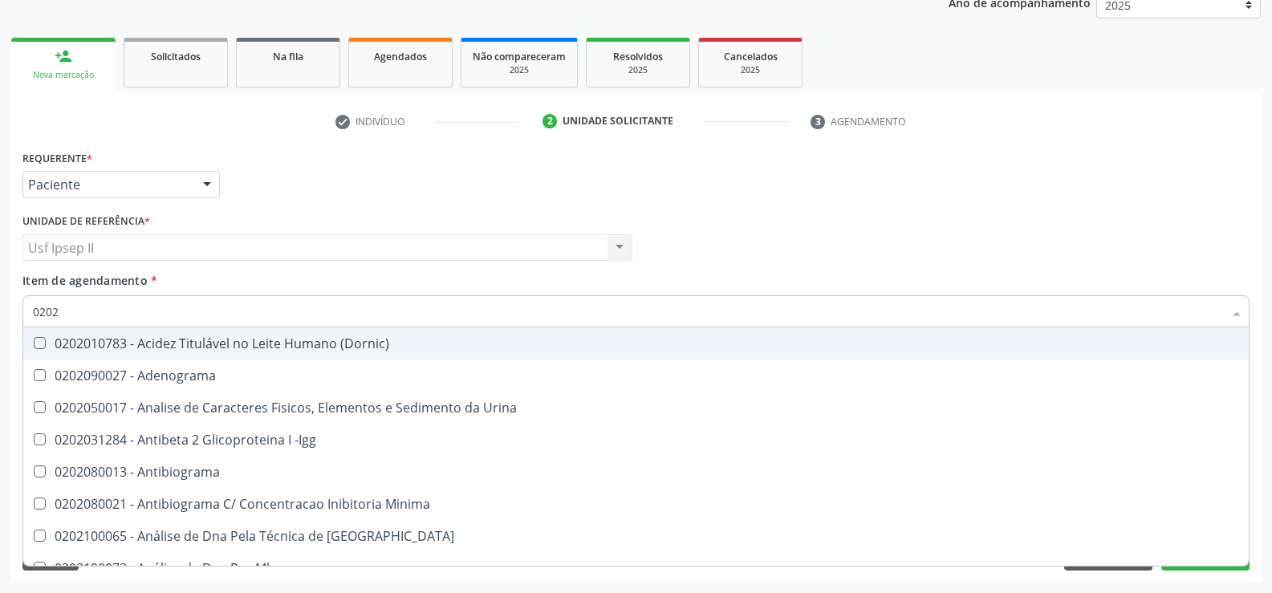
type input "02020"
checkbox Anaerobicas "true"
checkbox Identificação "false"
checkbox Esperma "true"
checkbox \(Tsh\) "false"
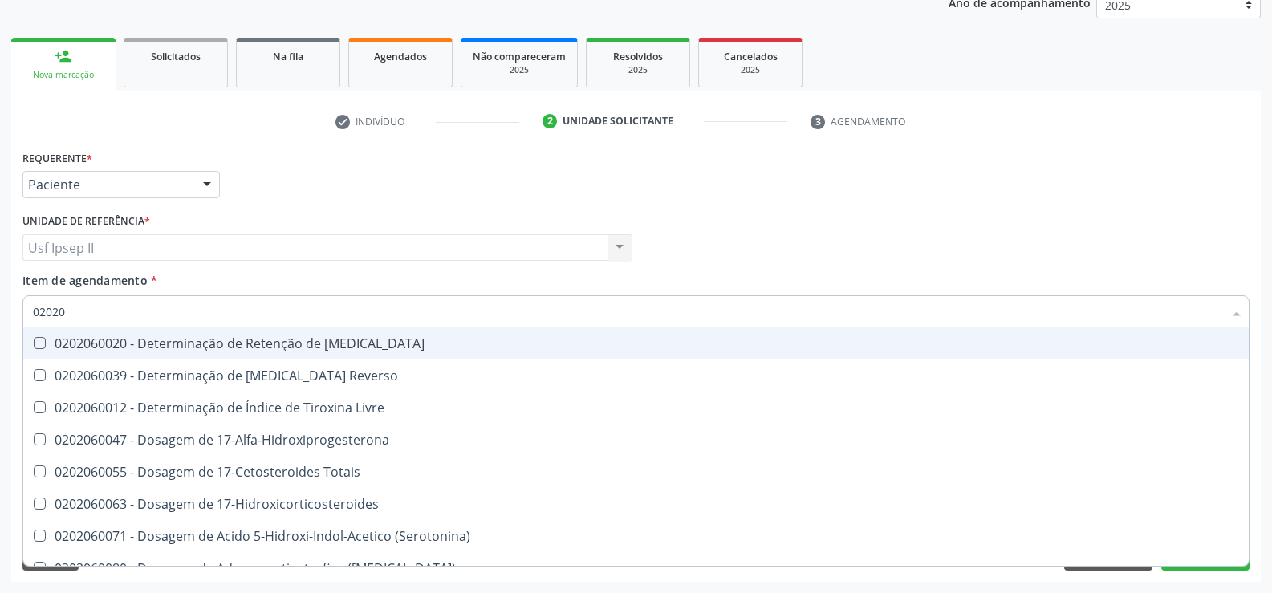
type input "020206"
checkbox \(Tsh\) "true"
checkbox \(T3\) "false"
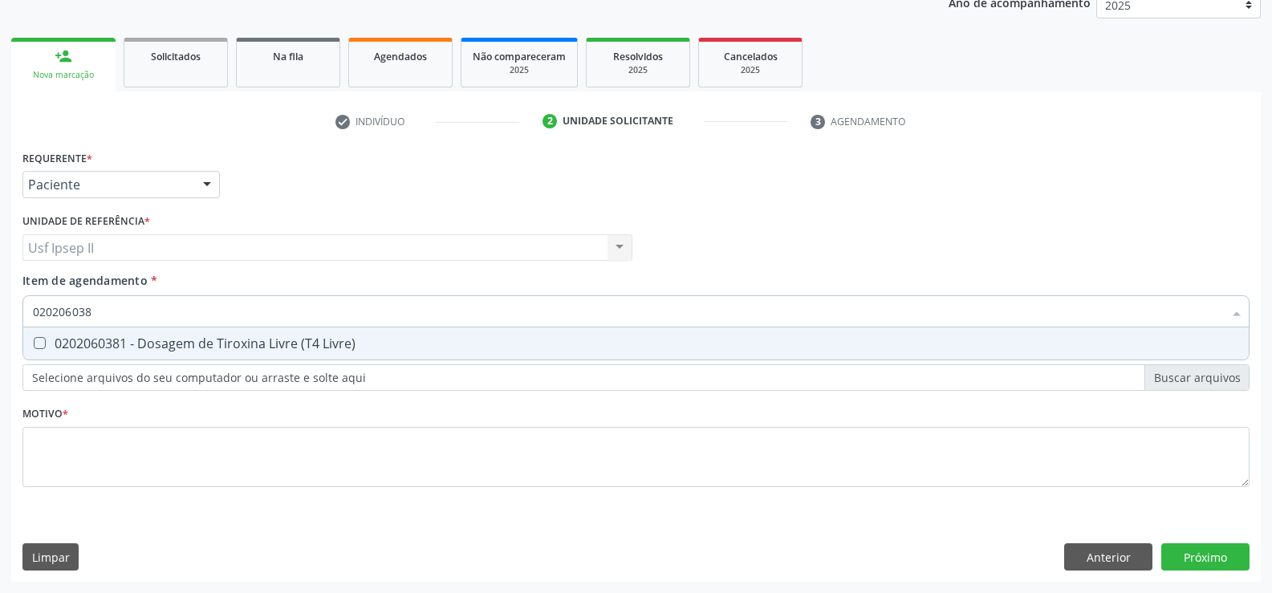
type input "0202060381"
click at [161, 334] on span "0202060381 - Dosagem de Tiroxina Livre (T4 Livre)" at bounding box center [635, 343] width 1225 height 32
checkbox Livre\) "true"
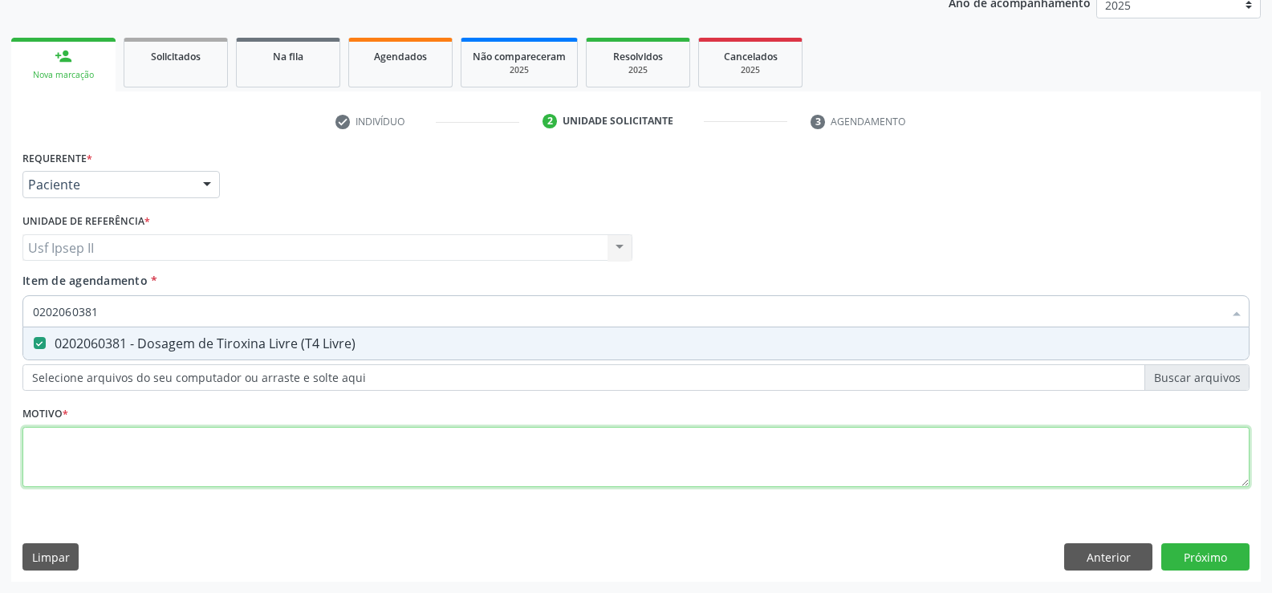
click at [88, 442] on div "Requerente * Paciente Médico(a) Enfermeiro(a) Paciente Nenhum resultado encontr…" at bounding box center [635, 327] width 1227 height 363
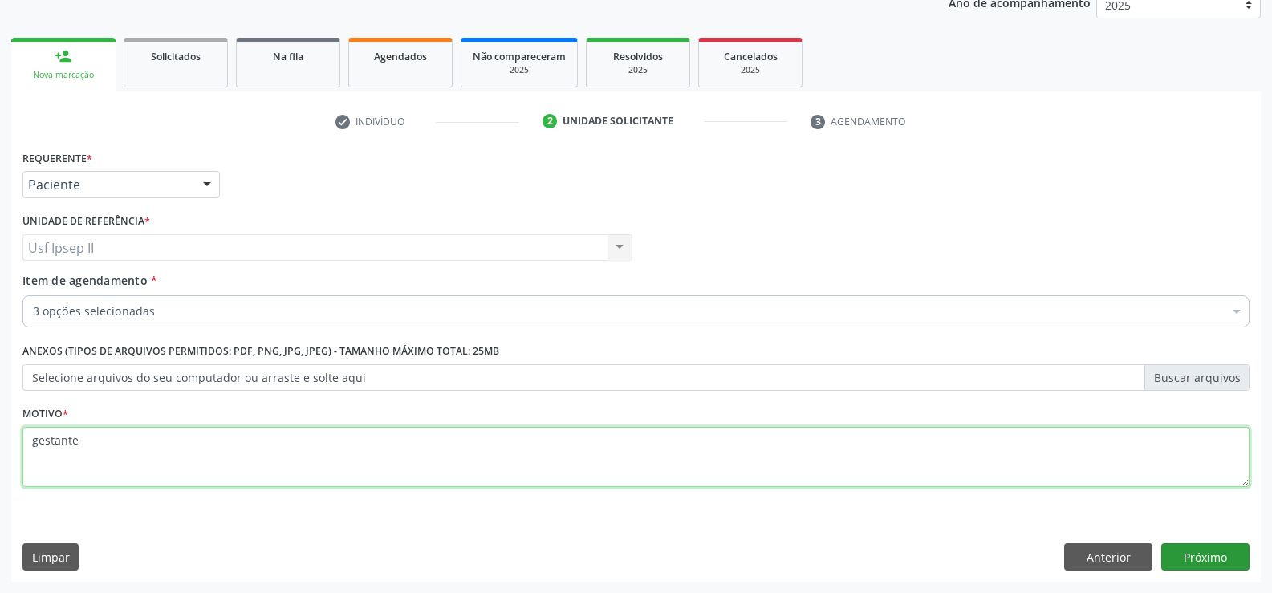
type textarea "gestante"
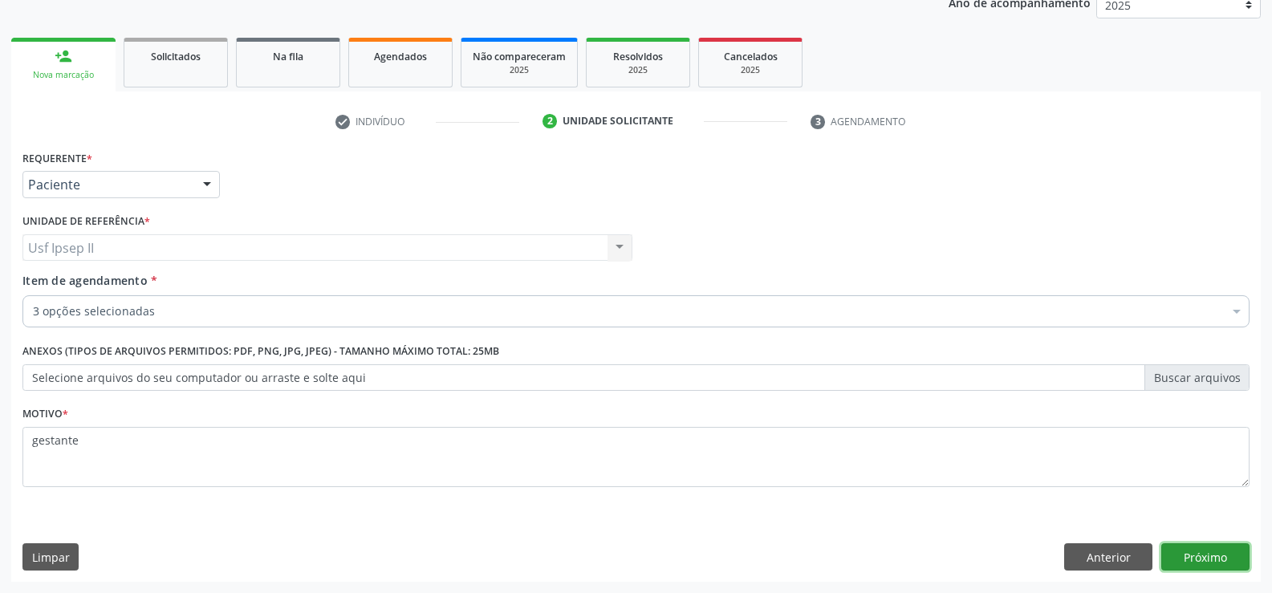
click at [1212, 546] on button "Próximo" at bounding box center [1205, 556] width 88 height 27
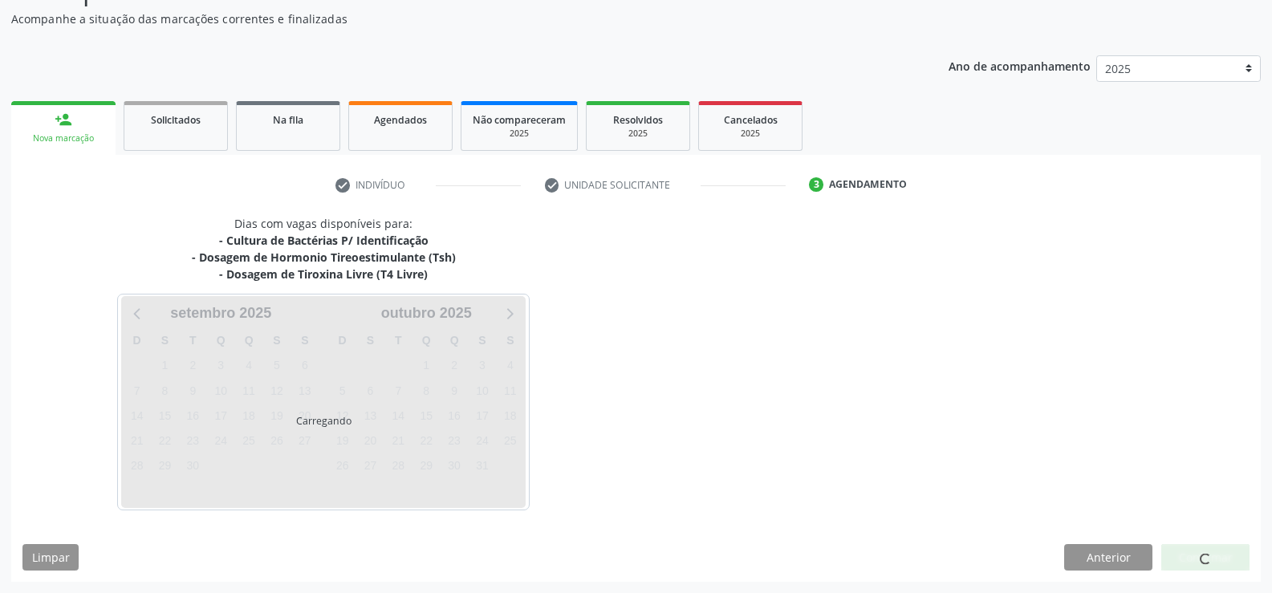
scroll to position [139, 0]
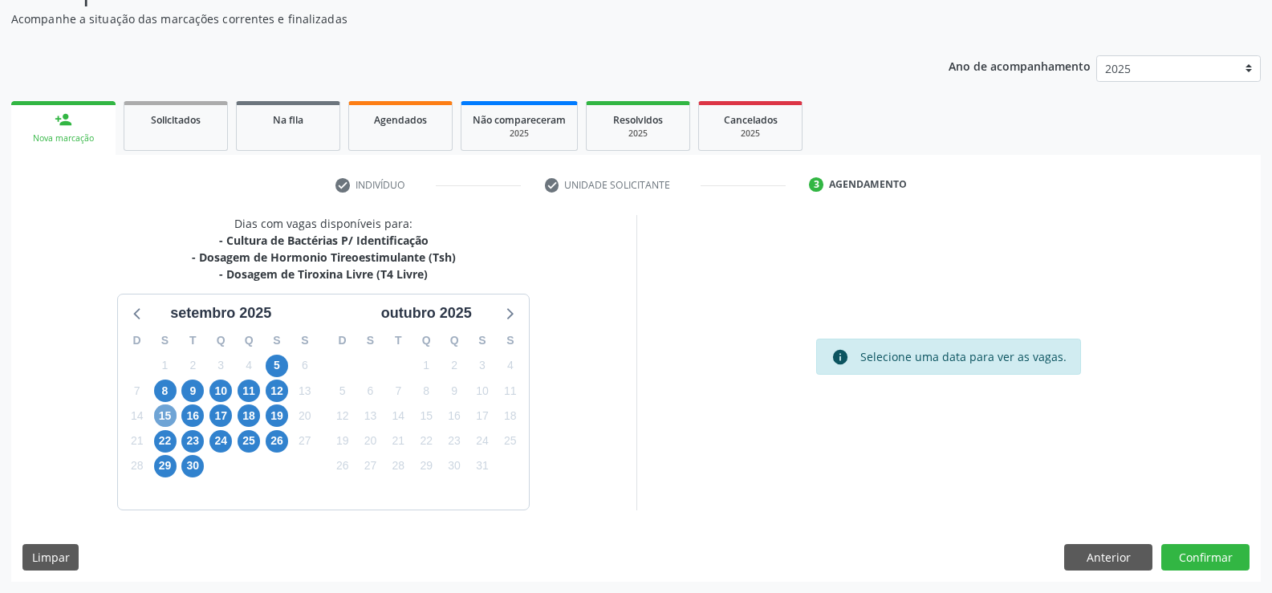
click at [164, 414] on span "15" at bounding box center [165, 415] width 22 height 22
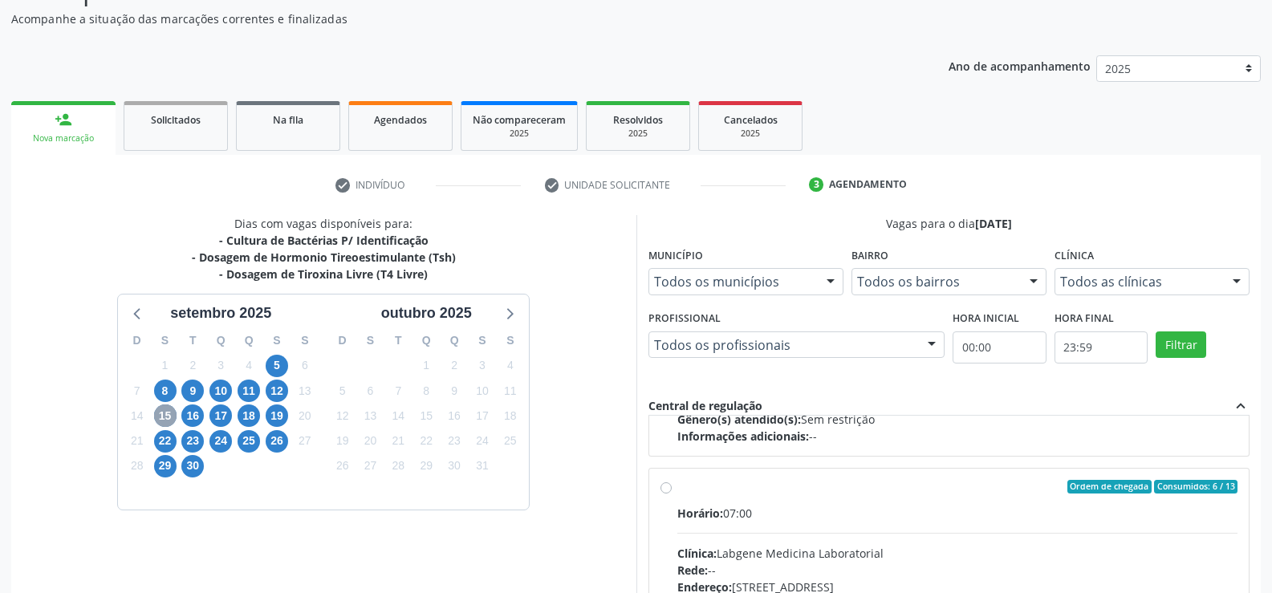
scroll to position [321, 0]
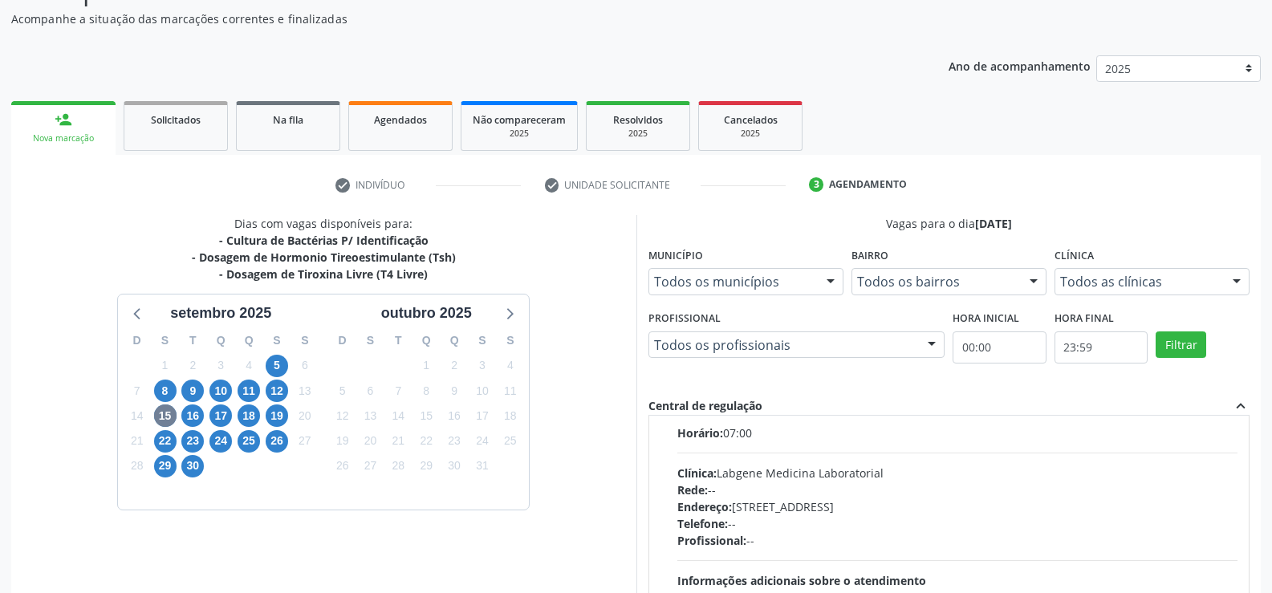
click at [663, 436] on div "Ordem de chegada Consumidos: 6 / 13 Horário: 07:00 Clínica: Labgene Medicina La…" at bounding box center [949, 523] width 578 height 246
radio input "true"
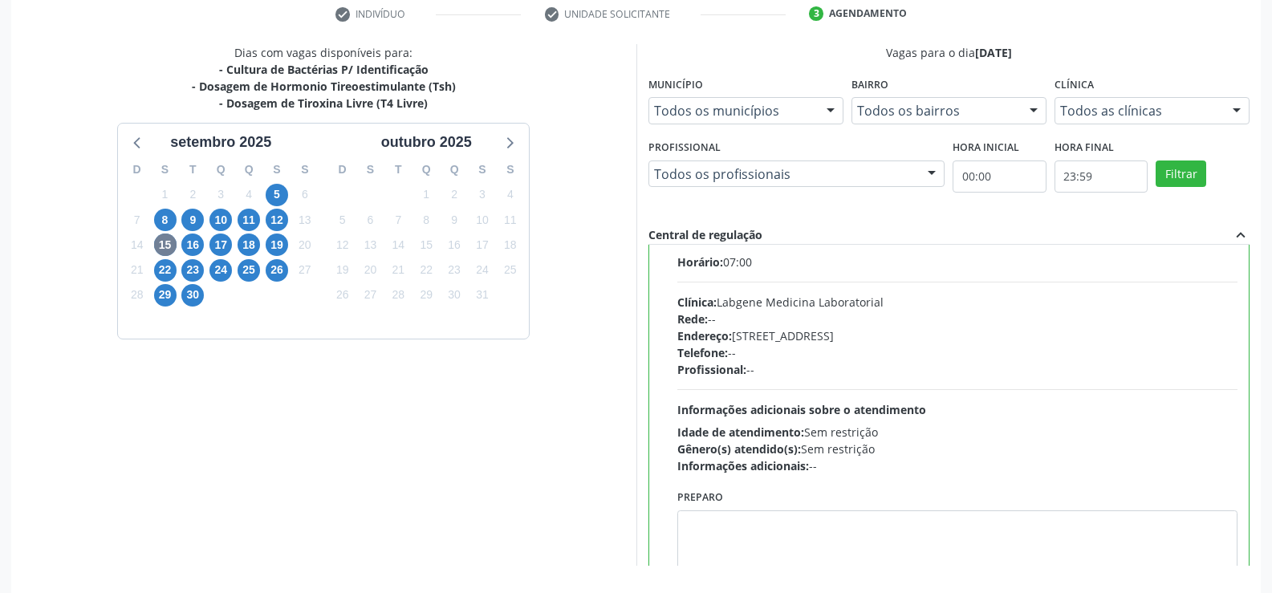
scroll to position [366, 0]
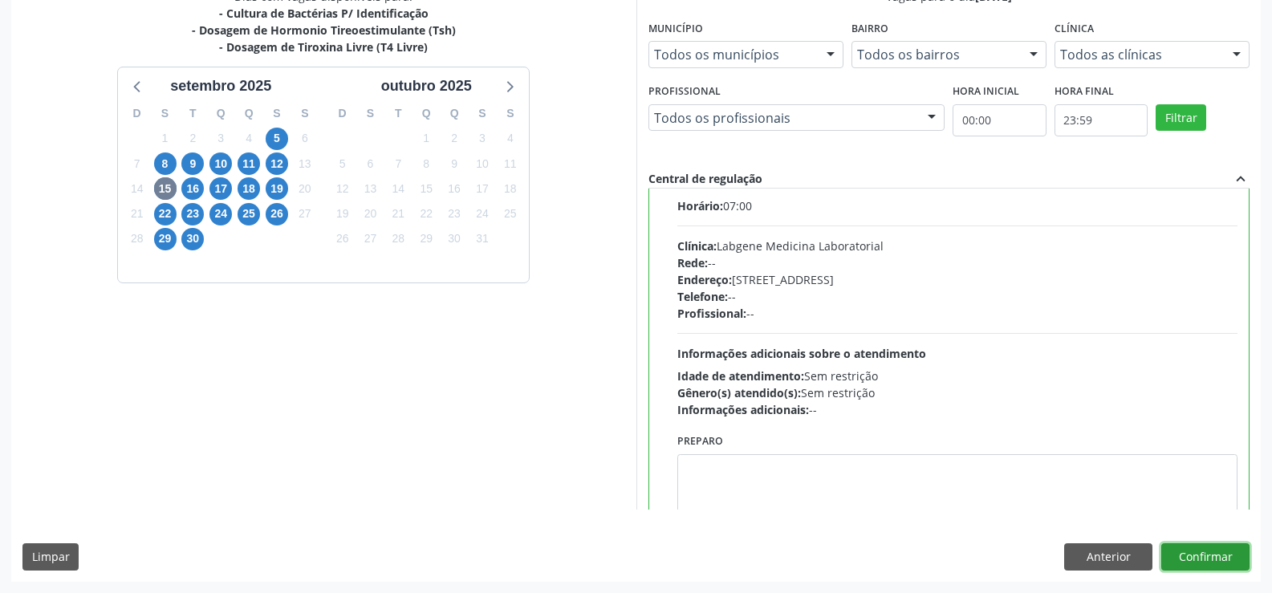
click at [1200, 551] on button "Confirmar" at bounding box center [1205, 556] width 88 height 27
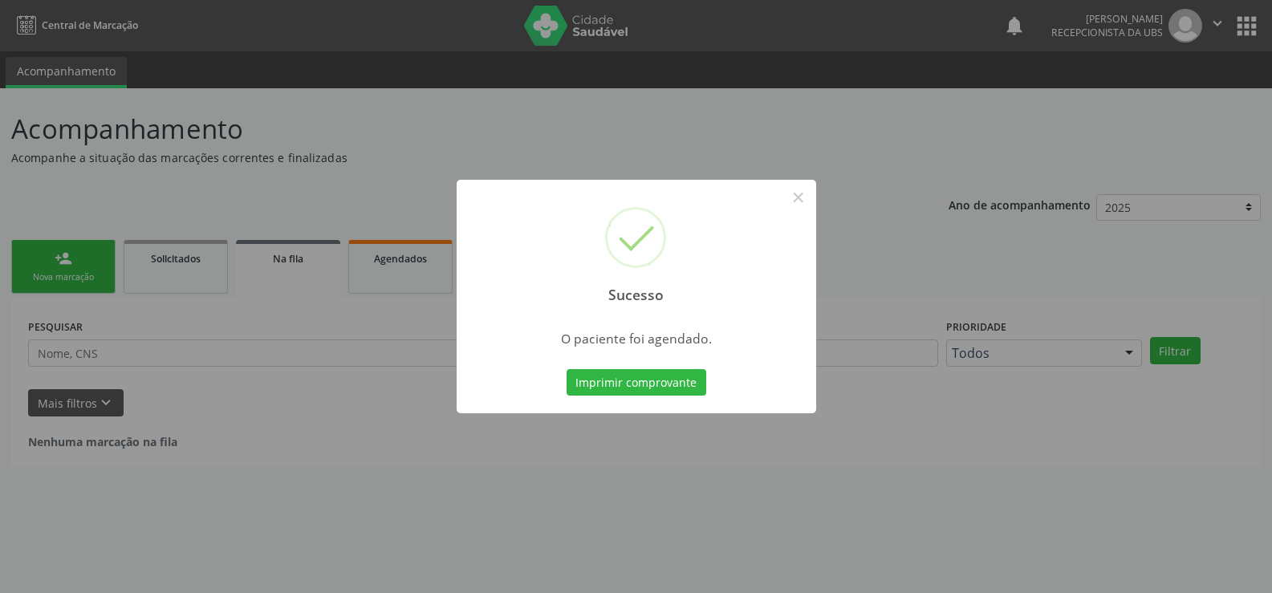
scroll to position [0, 0]
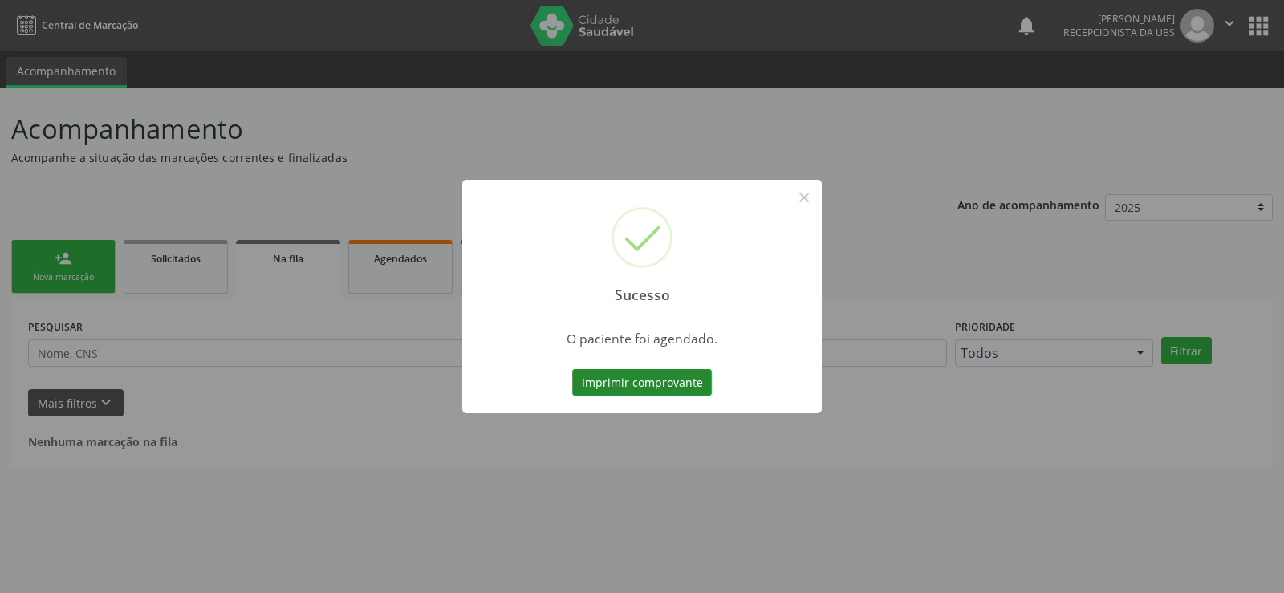
click at [657, 380] on button "Imprimir comprovante" at bounding box center [642, 382] width 140 height 27
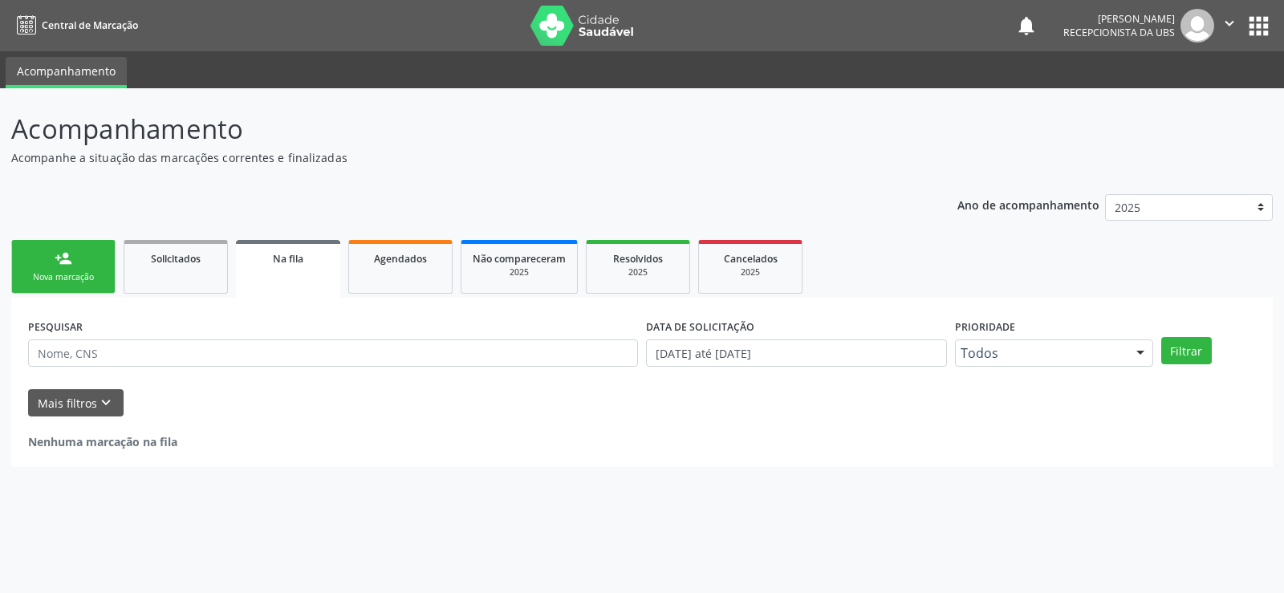
click at [70, 249] on link "person_add Nova marcação" at bounding box center [63, 267] width 104 height 54
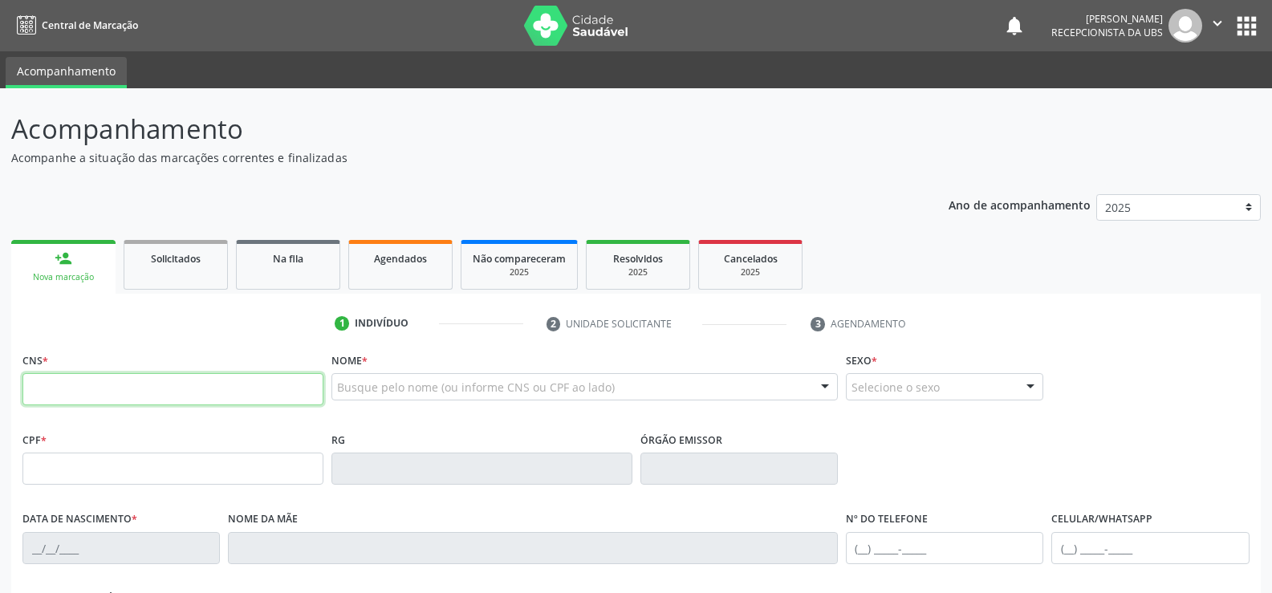
click at [136, 399] on input "text" at bounding box center [172, 389] width 301 height 32
type input "705 2014 9998 2473"
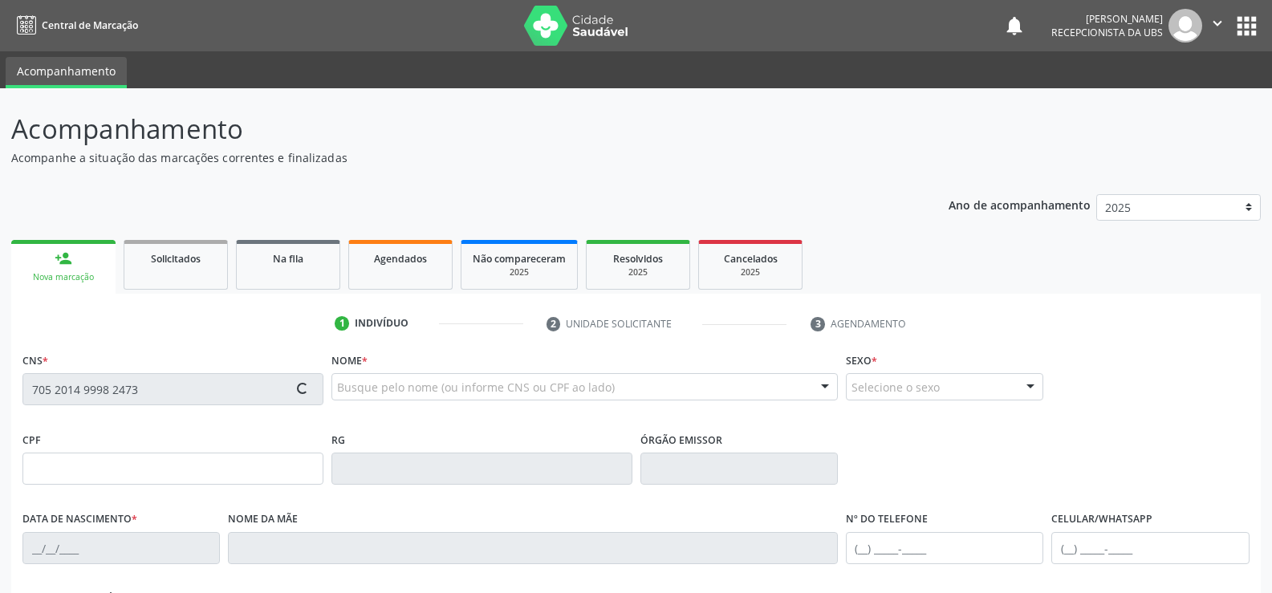
type input "126.511.324-62"
type input "19/03/2003"
type input "Marcia Rejane Roque de Lima"
type input "(87) 98169-9430"
type input "S/N"
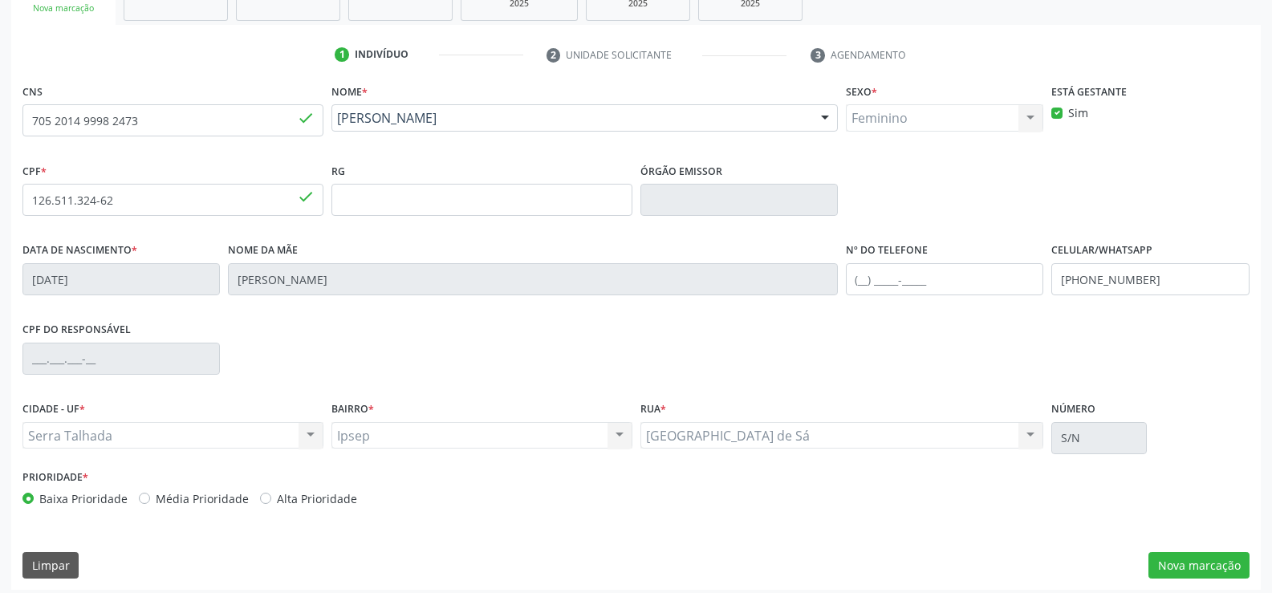
scroll to position [277, 0]
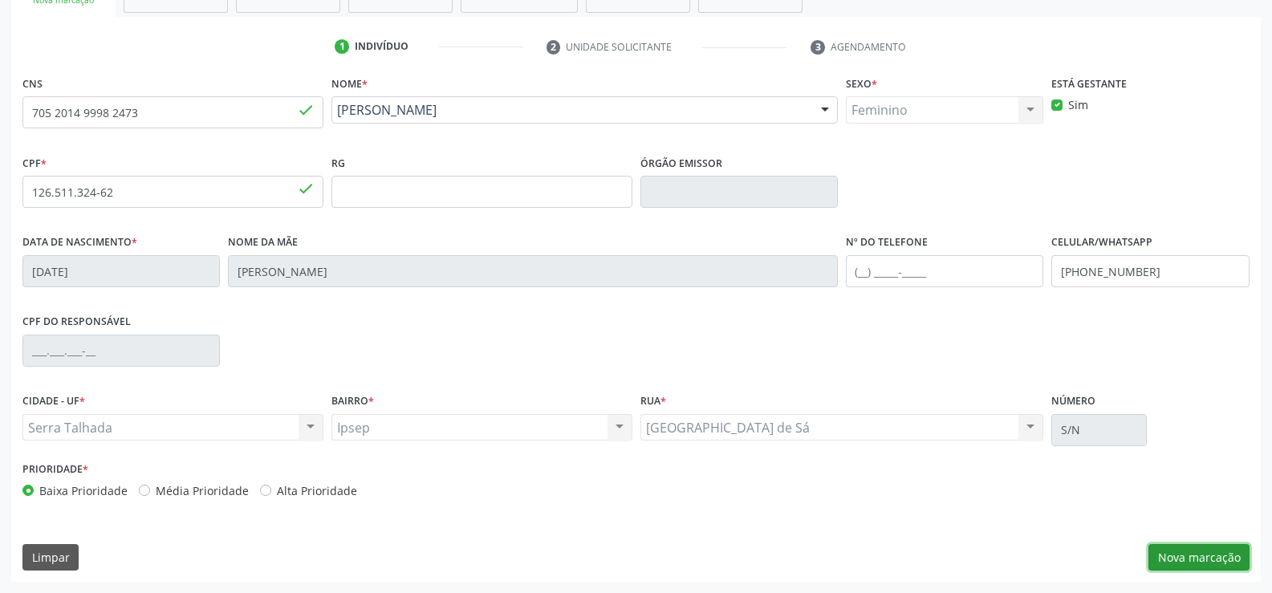
click at [1181, 550] on button "Nova marcação" at bounding box center [1198, 557] width 101 height 27
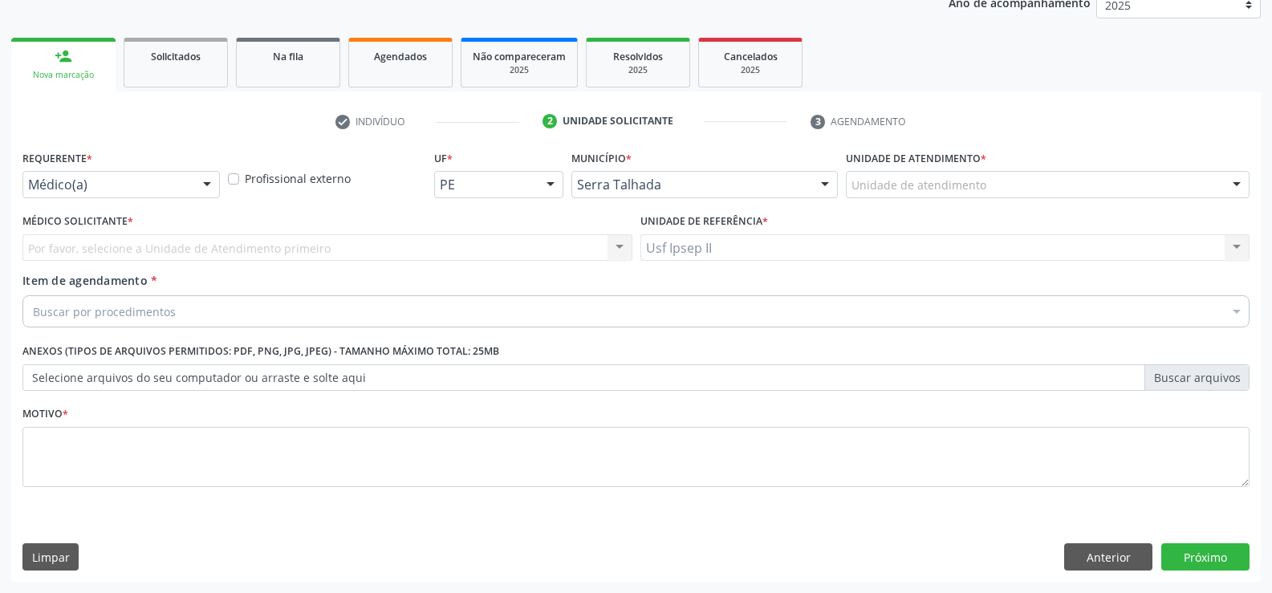
scroll to position [202, 0]
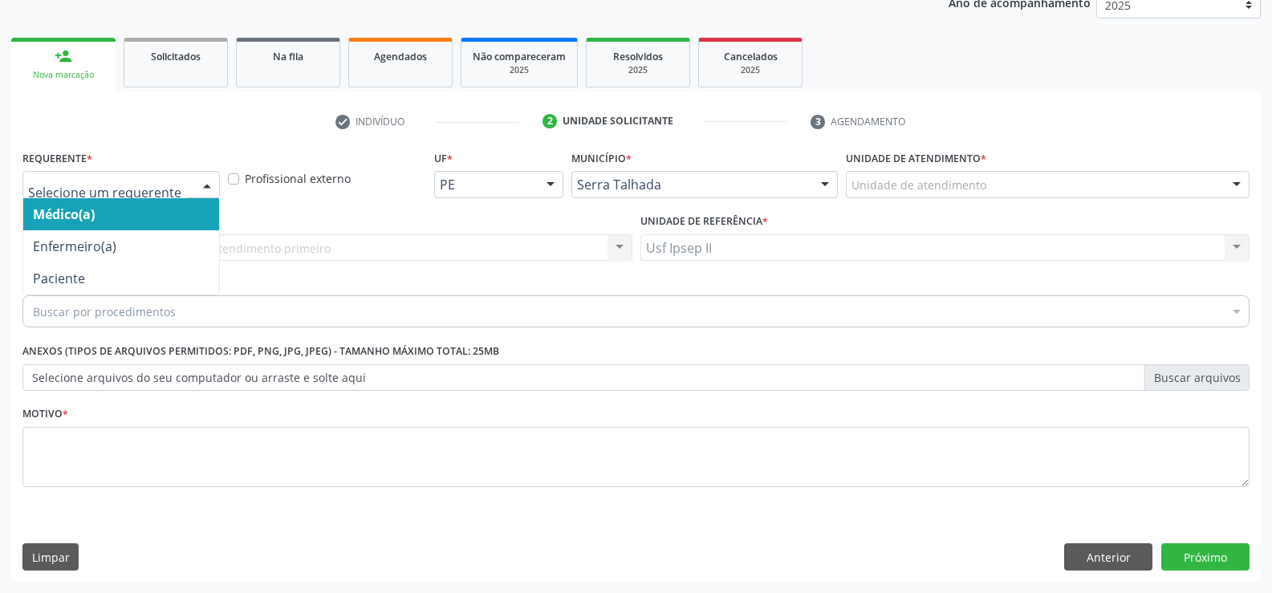
click at [196, 189] on div at bounding box center [207, 185] width 24 height 27
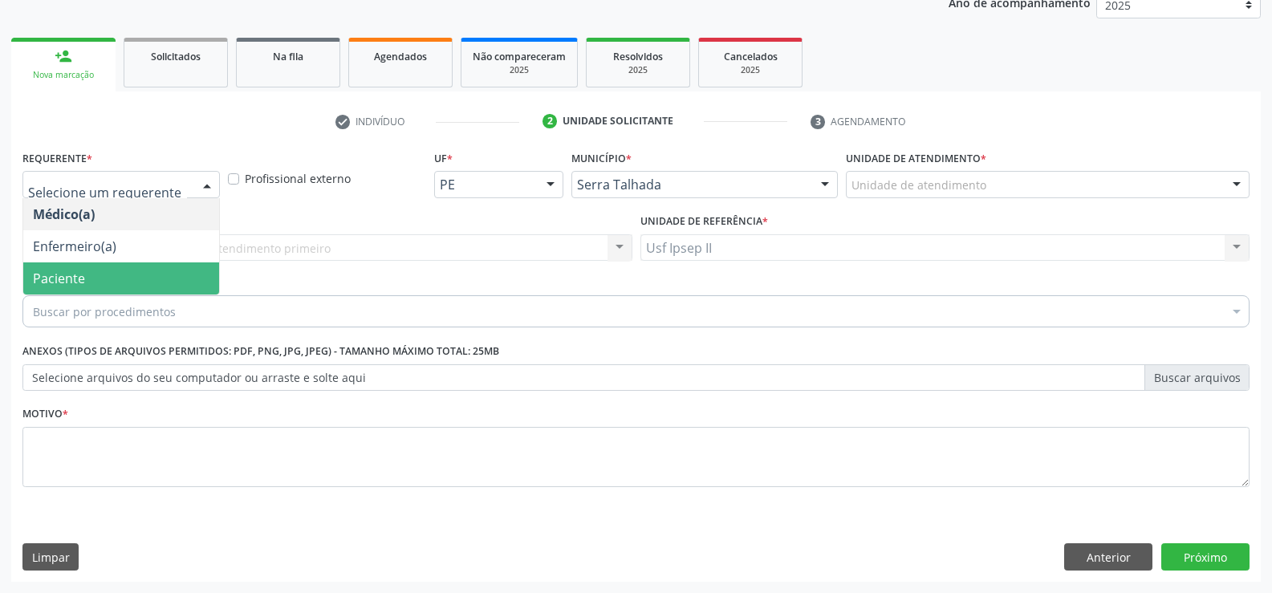
click at [73, 279] on span "Paciente" at bounding box center [59, 279] width 52 height 18
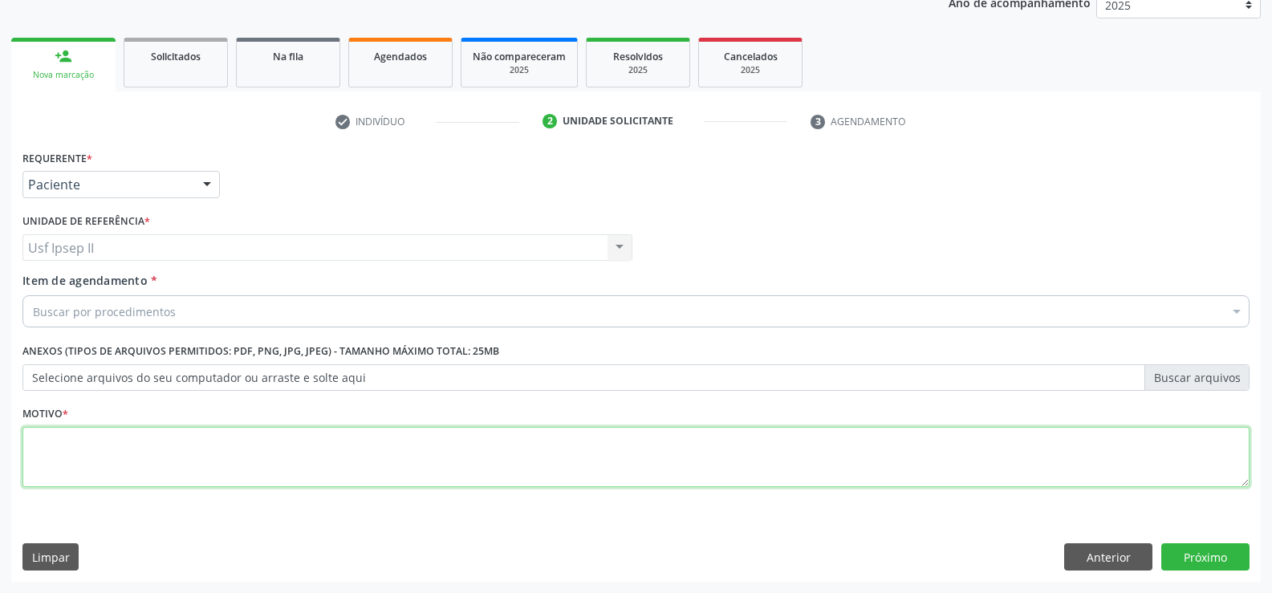
click at [99, 447] on textarea at bounding box center [635, 457] width 1227 height 61
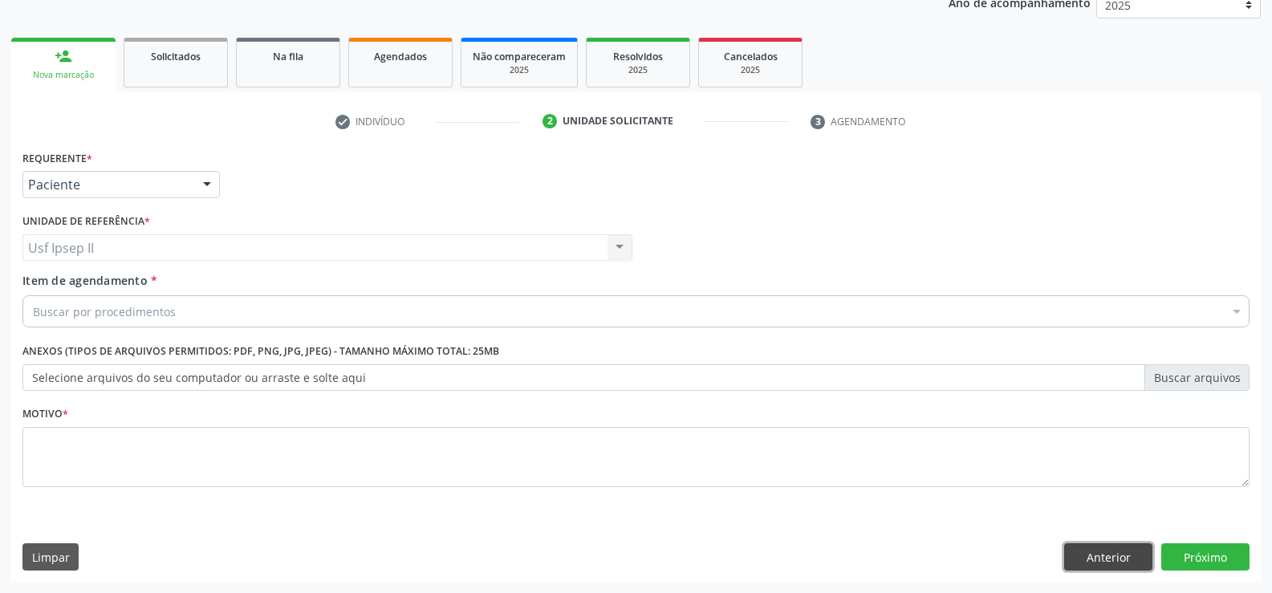
click at [1098, 561] on button "Anterior" at bounding box center [1108, 556] width 88 height 27
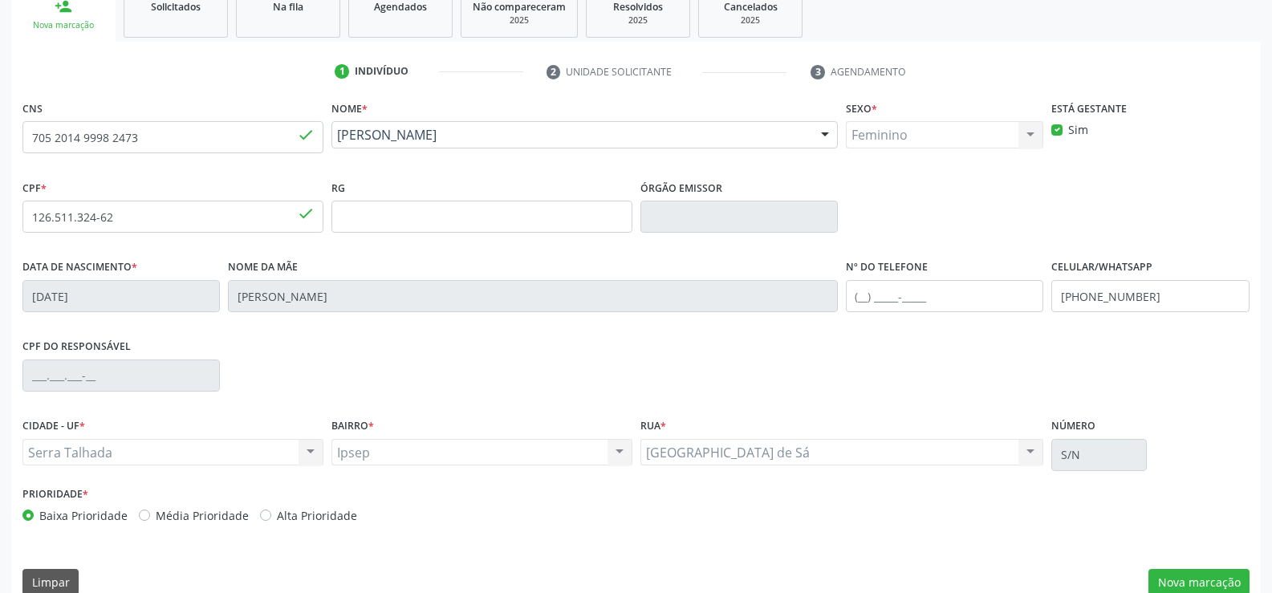
scroll to position [277, 0]
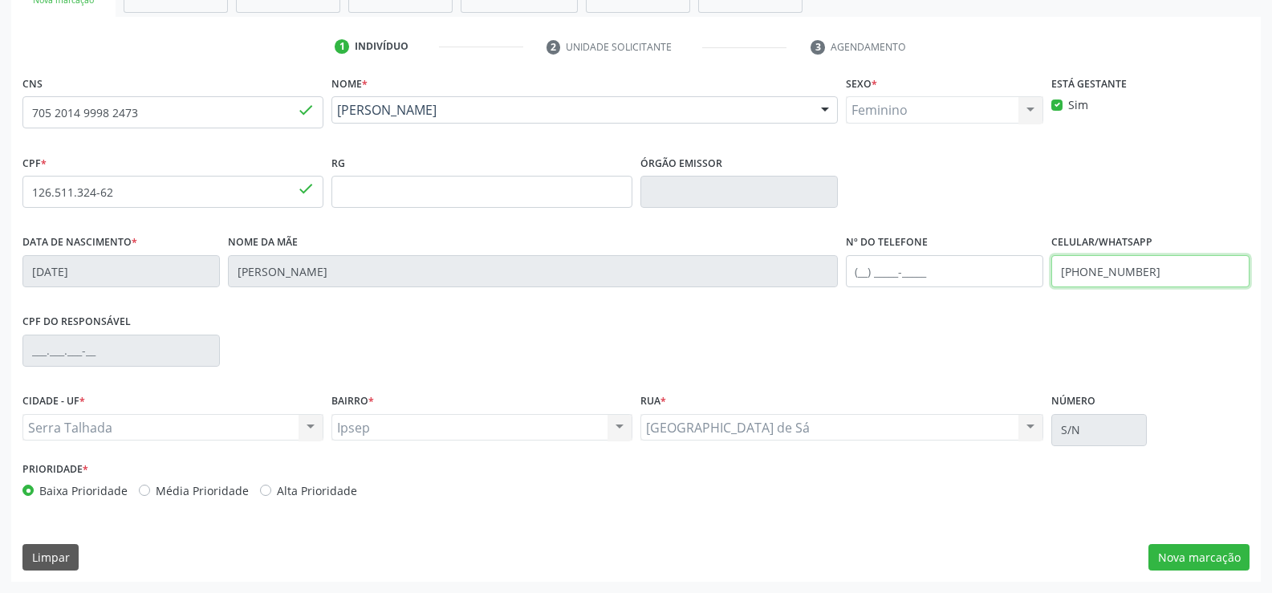
click at [1155, 269] on input "(87) 98169-9430" at bounding box center [1149, 271] width 197 height 32
type input "("
click at [1196, 576] on div "CNS 705 2014 9998 2473 done Nome * Estefanny Roque de Lima Estefanny Roque de L…" at bounding box center [635, 326] width 1249 height 510
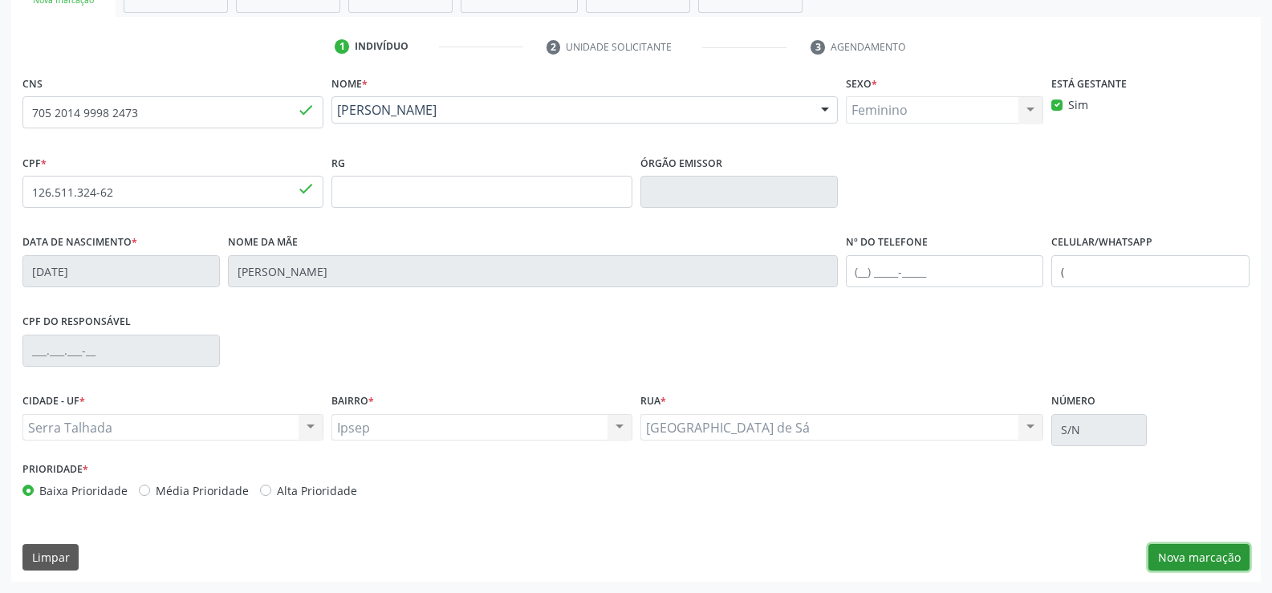
click at [1187, 554] on button "Nova marcação" at bounding box center [1198, 557] width 101 height 27
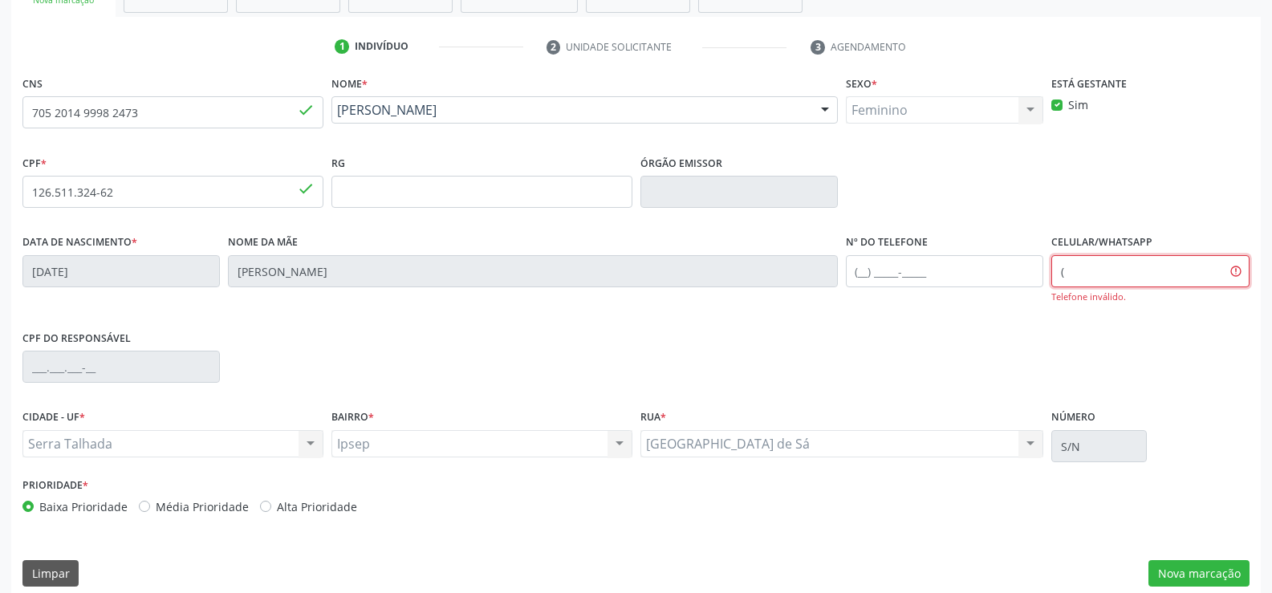
click at [1125, 272] on input "(" at bounding box center [1149, 271] width 197 height 32
click at [856, 266] on input "text" at bounding box center [944, 271] width 197 height 32
type input "("
type input "(87) 98169-9430"
click at [1089, 285] on input "(" at bounding box center [1149, 271] width 197 height 32
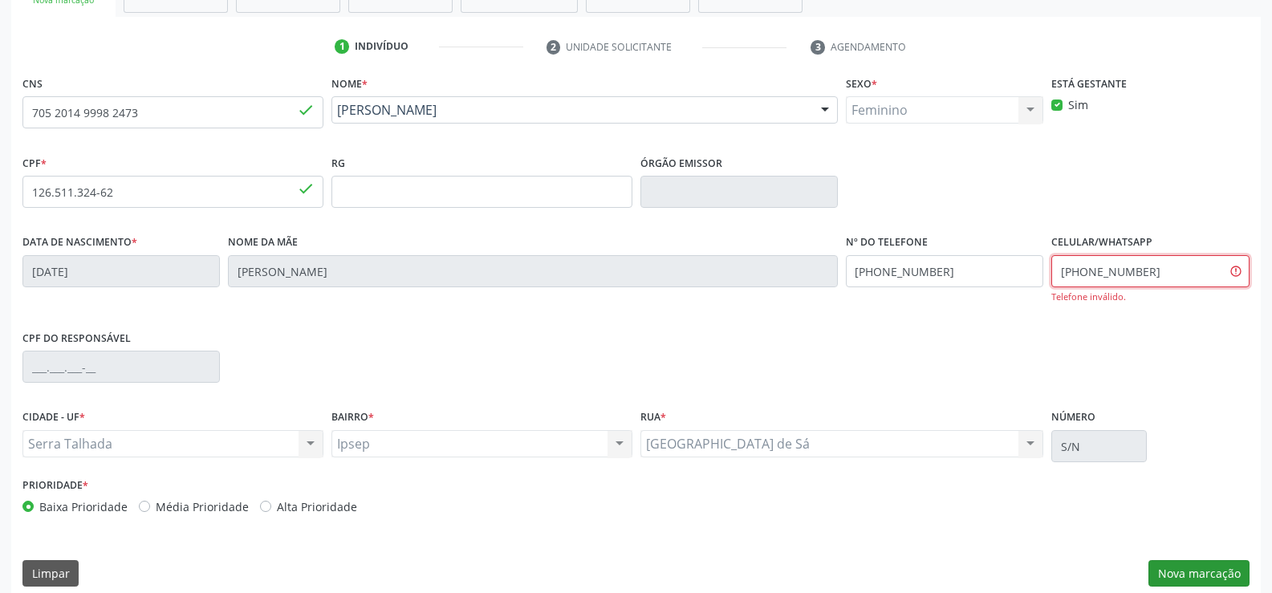
type input "(87) 99999-9999"
click at [1225, 570] on button "Nova marcação" at bounding box center [1198, 573] width 101 height 27
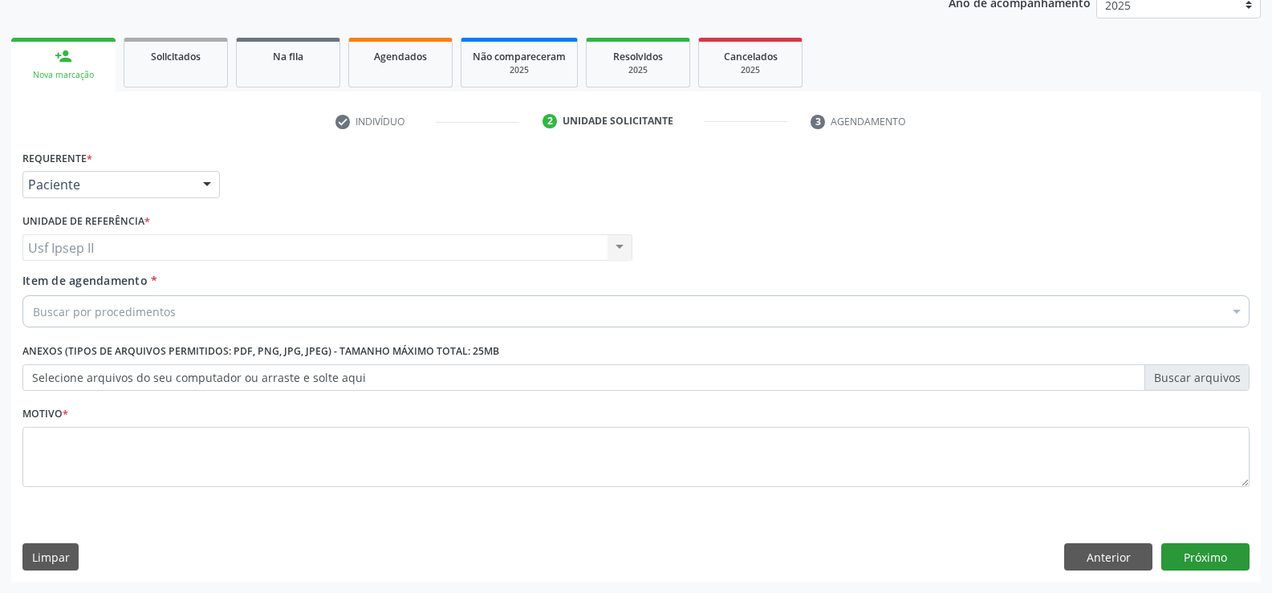
scroll to position [202, 0]
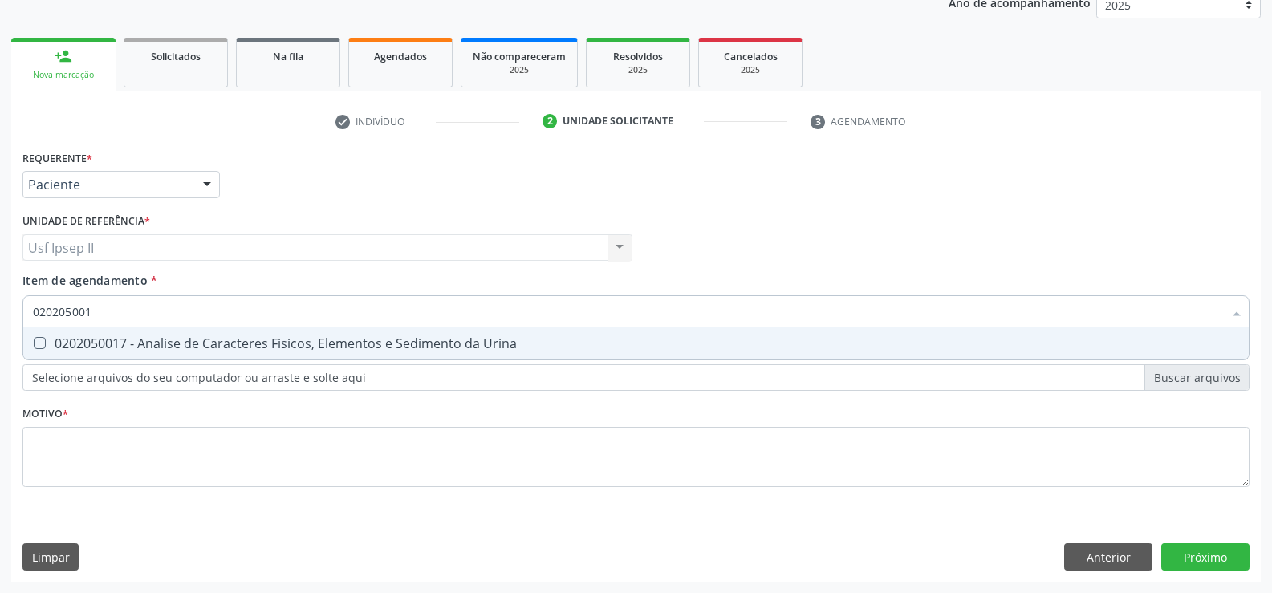
type input "0202050017"
click at [223, 339] on div "0202050017 - Analise de Caracteres Fisicos, Elementos e Sedimento da Urina" at bounding box center [636, 343] width 1206 height 13
checkbox Urina "true"
click at [164, 316] on input "0202050017" at bounding box center [628, 311] width 1190 height 32
type input "0"
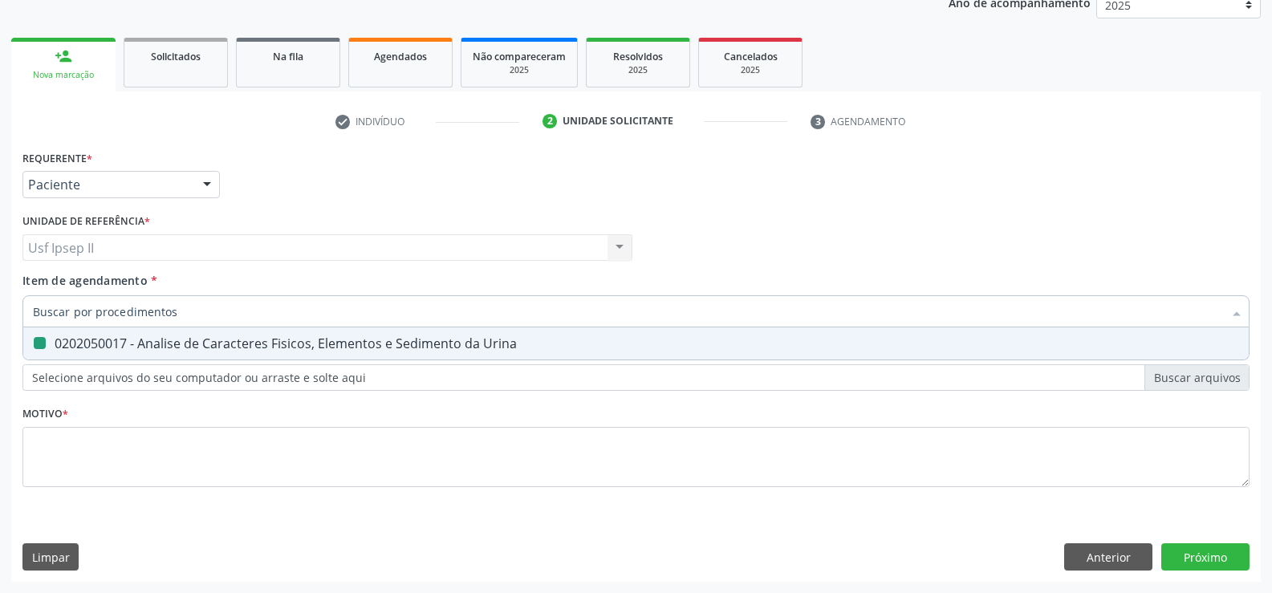
checkbox Urina "false"
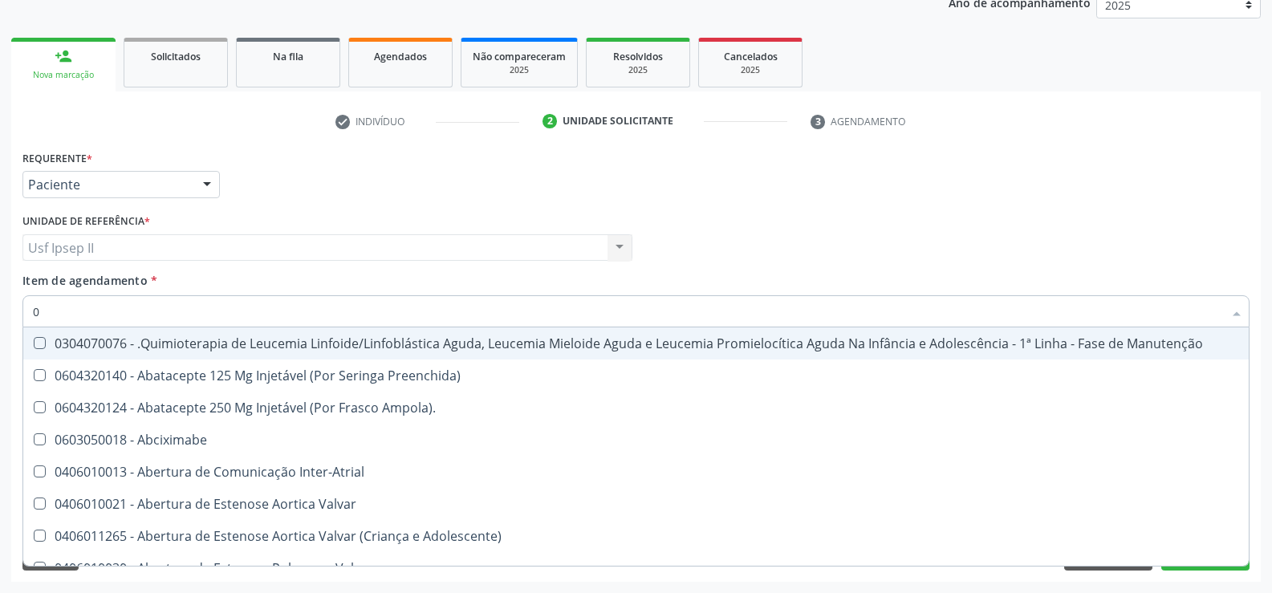
type input "02"
checkbox Coração "true"
checkbox Urina "false"
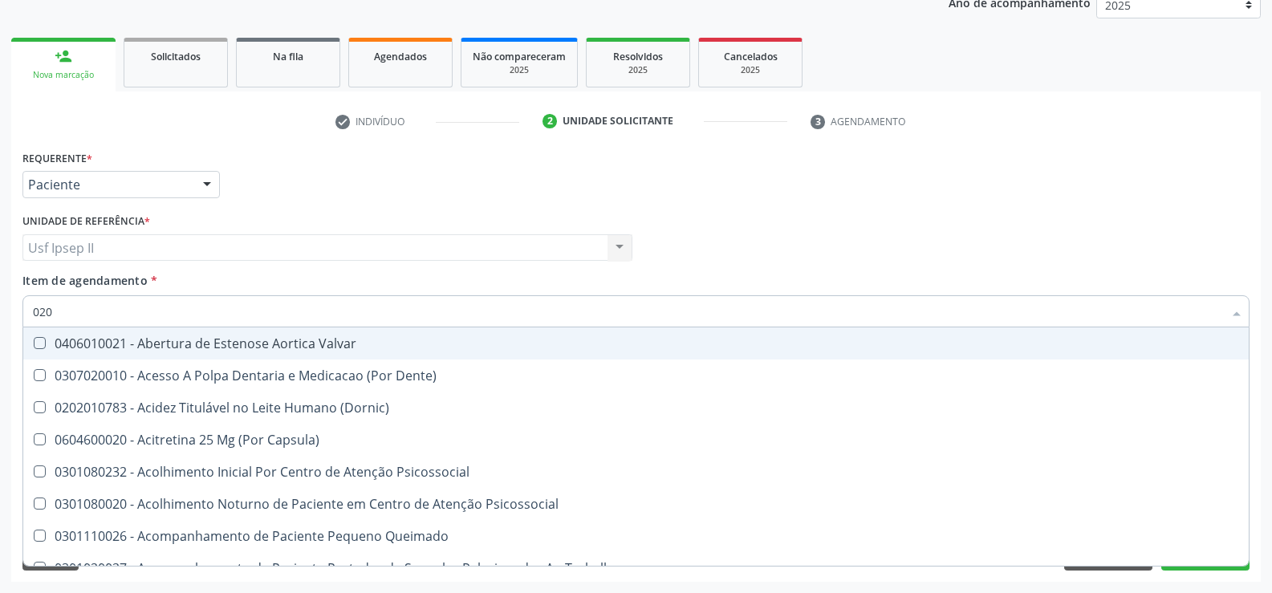
type input "0202"
checkbox \(Dornic\) "true"
checkbox Terapeutica "false"
checkbox Urina "false"
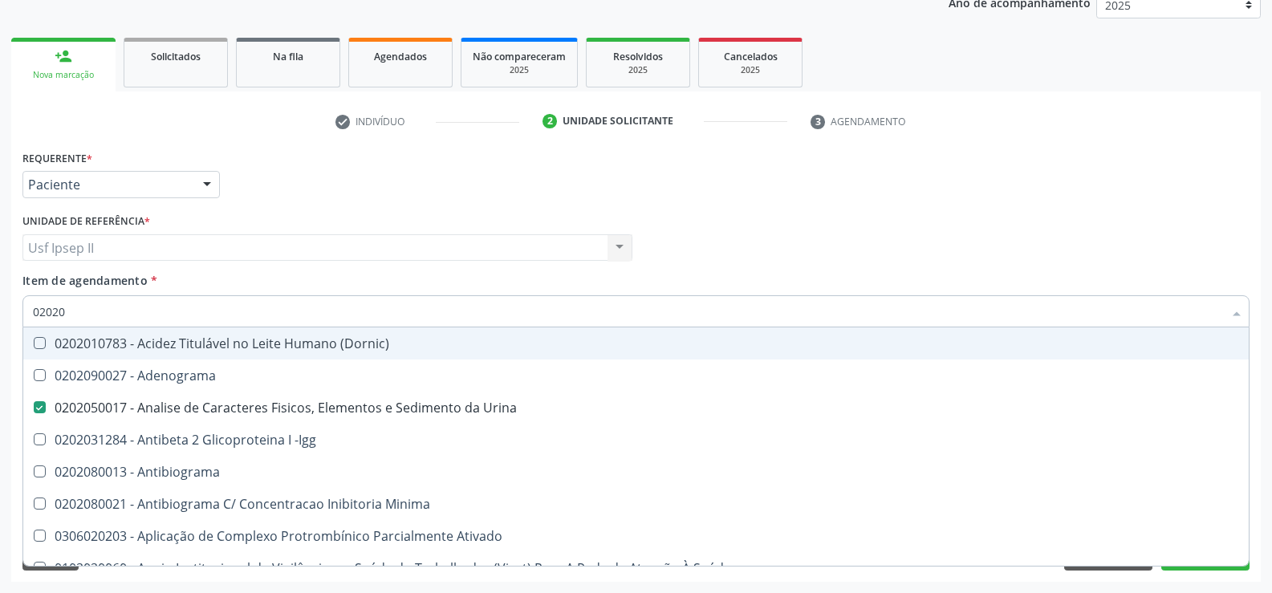
type input "020202"
checkbox Urina "false"
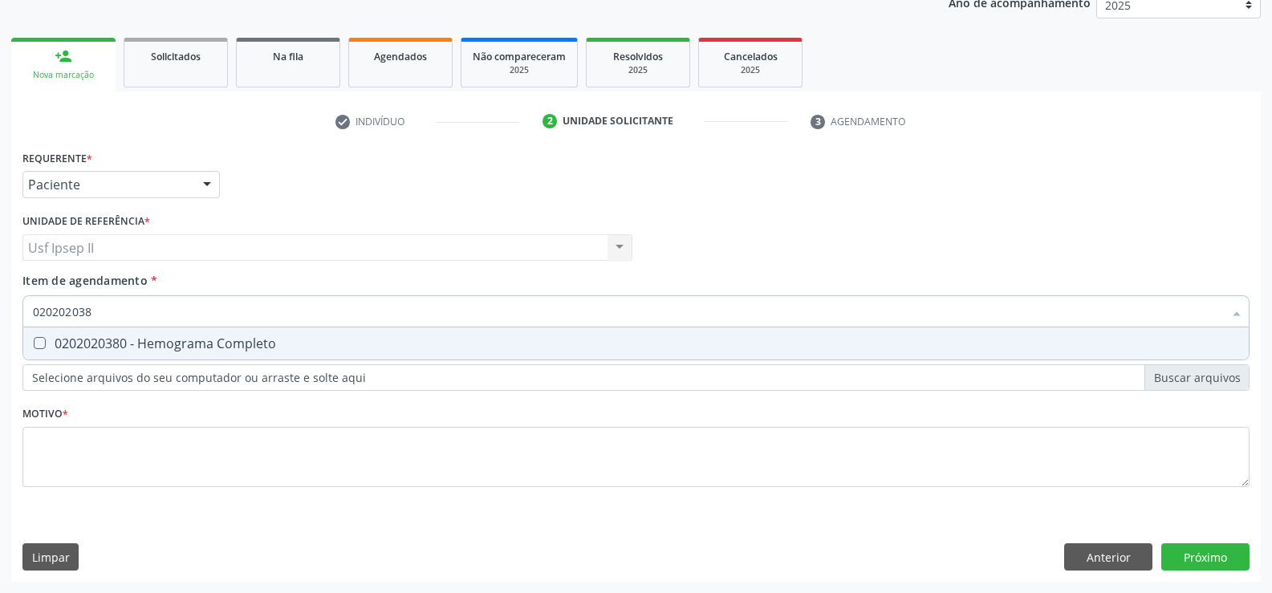
type input "0202020380"
click at [183, 359] on span "0202020380 - Hemograma Completo" at bounding box center [635, 343] width 1225 height 32
click at [181, 347] on div "0202020380 - Hemograma Completo" at bounding box center [636, 343] width 1206 height 13
click at [169, 339] on div "0202020380 - Hemograma Completo" at bounding box center [636, 343] width 1206 height 13
checkbox Completo "true"
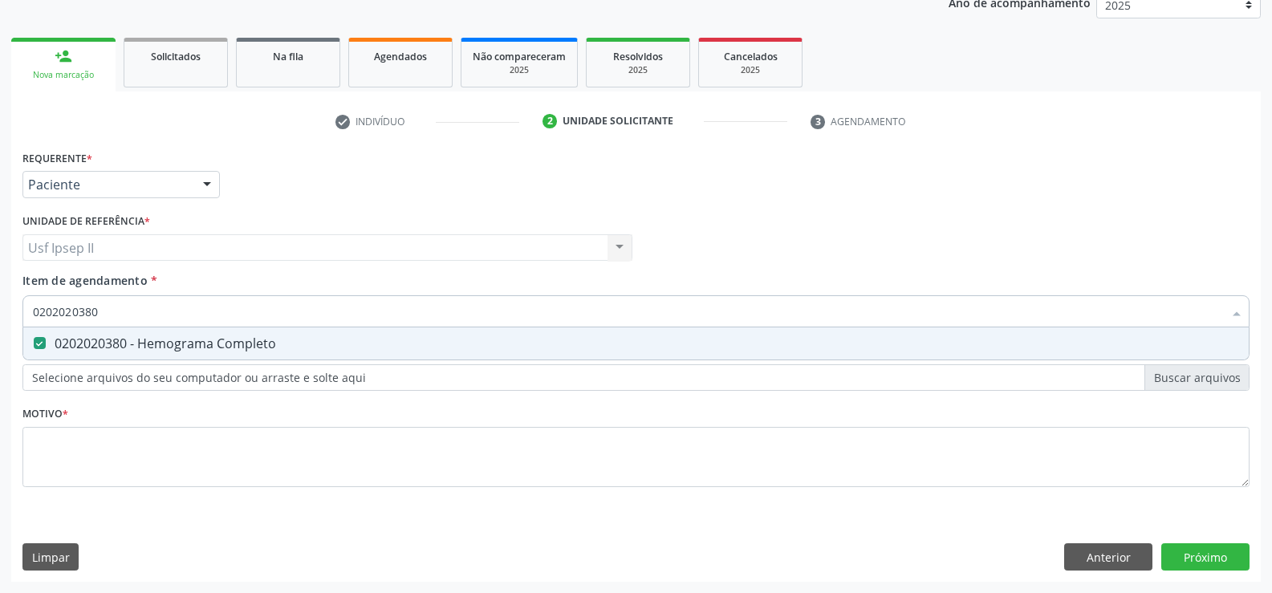
click at [143, 317] on input "0202020380" at bounding box center [628, 311] width 1190 height 32
type input "0"
checkbox Completo "false"
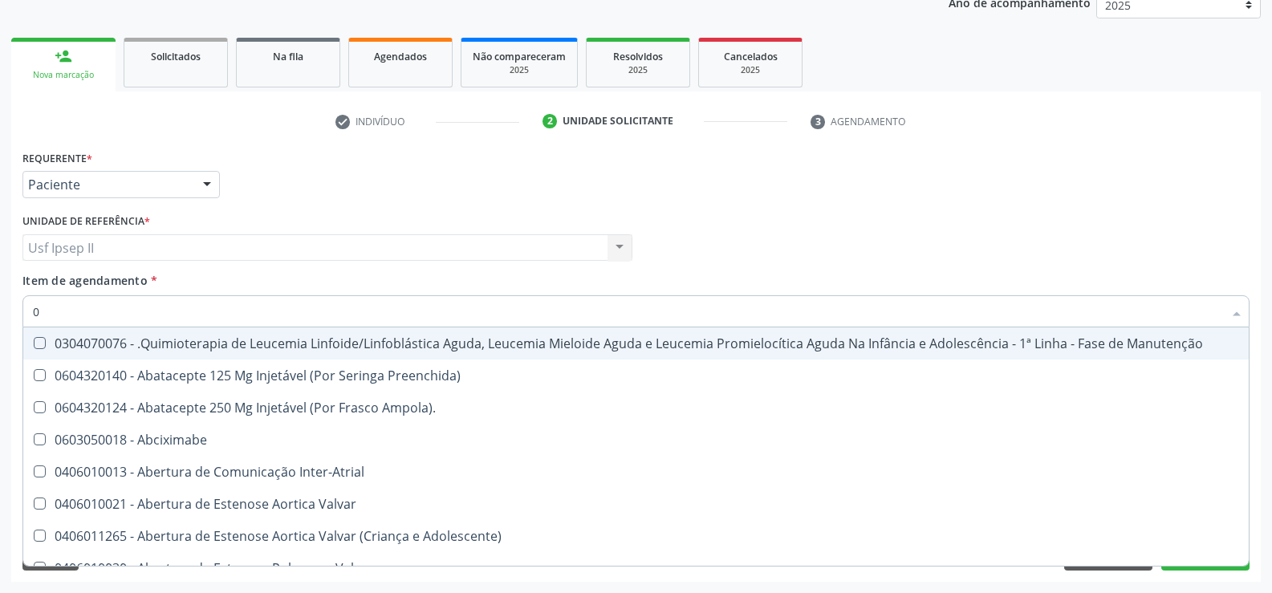
type input "02"
checkbox Coração "true"
checkbox Urina "false"
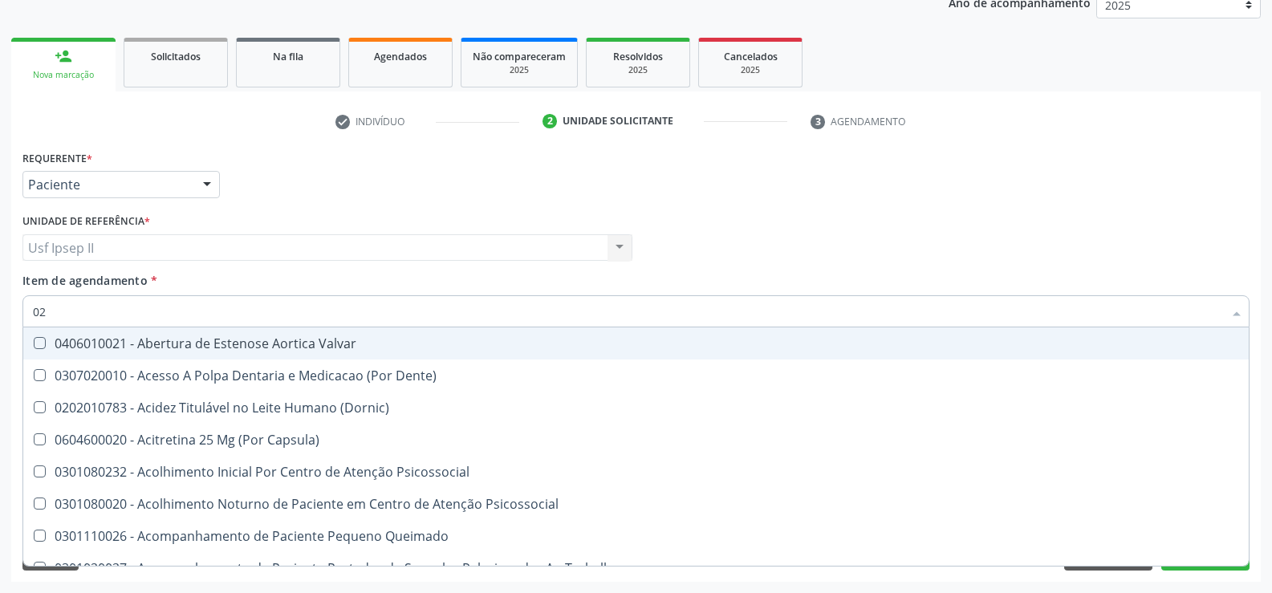
type input "020"
checkbox Terapeutica "true"
checkbox Urina "false"
checkbox \(T3\) "true"
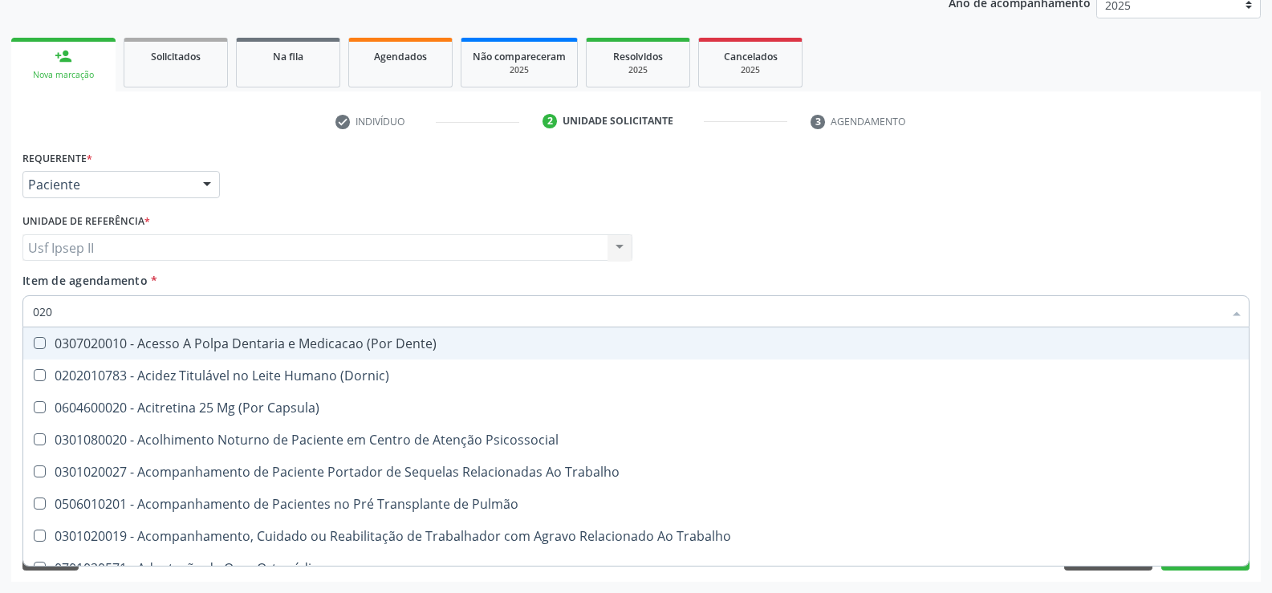
type input "0202"
checkbox Capsula\) "true"
checkbox Urina "false"
checkbox Biologica "true"
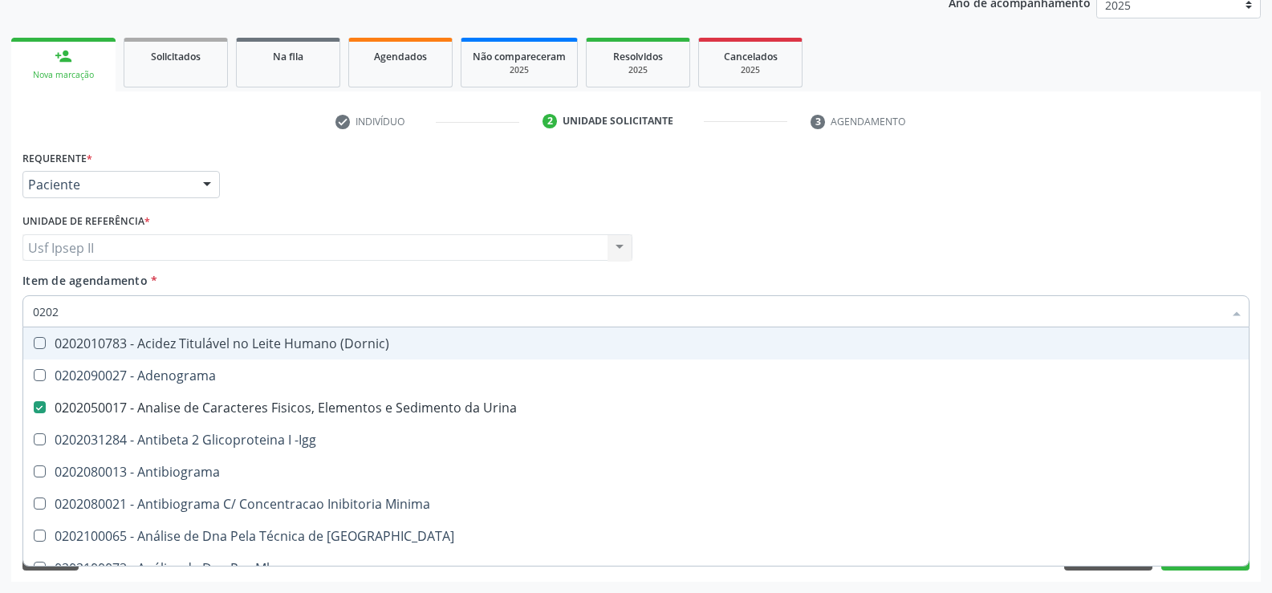
type input "02020"
checkbox Zinco "true"
checkbox Completo "false"
type input "020203"
checkbox Urina "false"
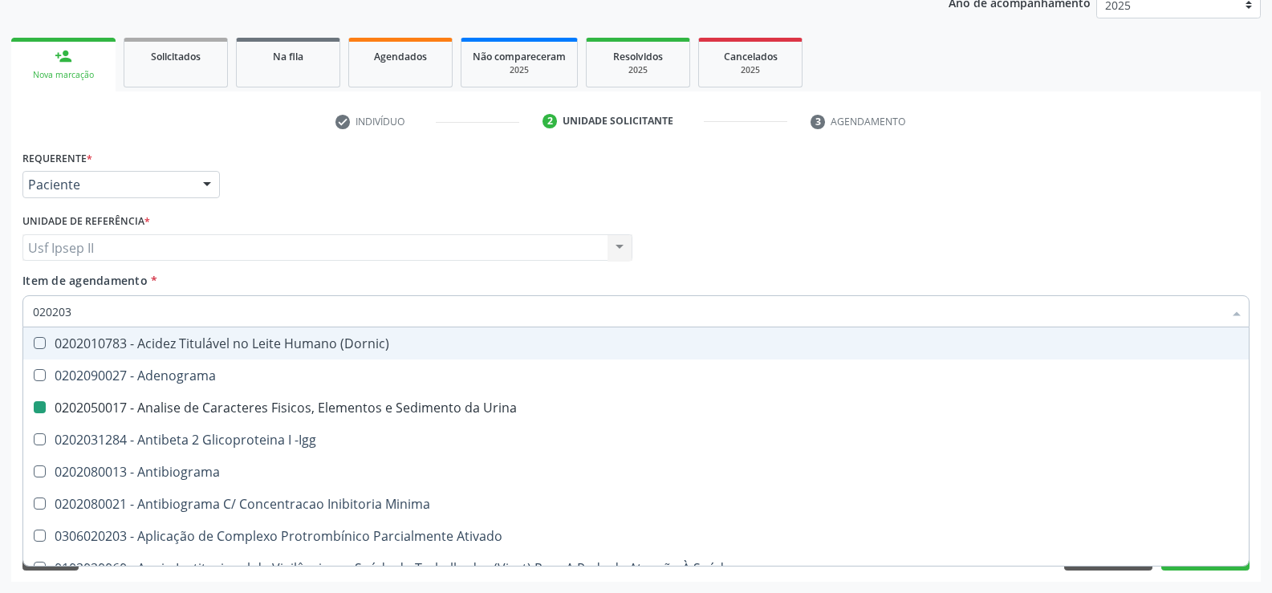
checkbox Aminoacidos "true"
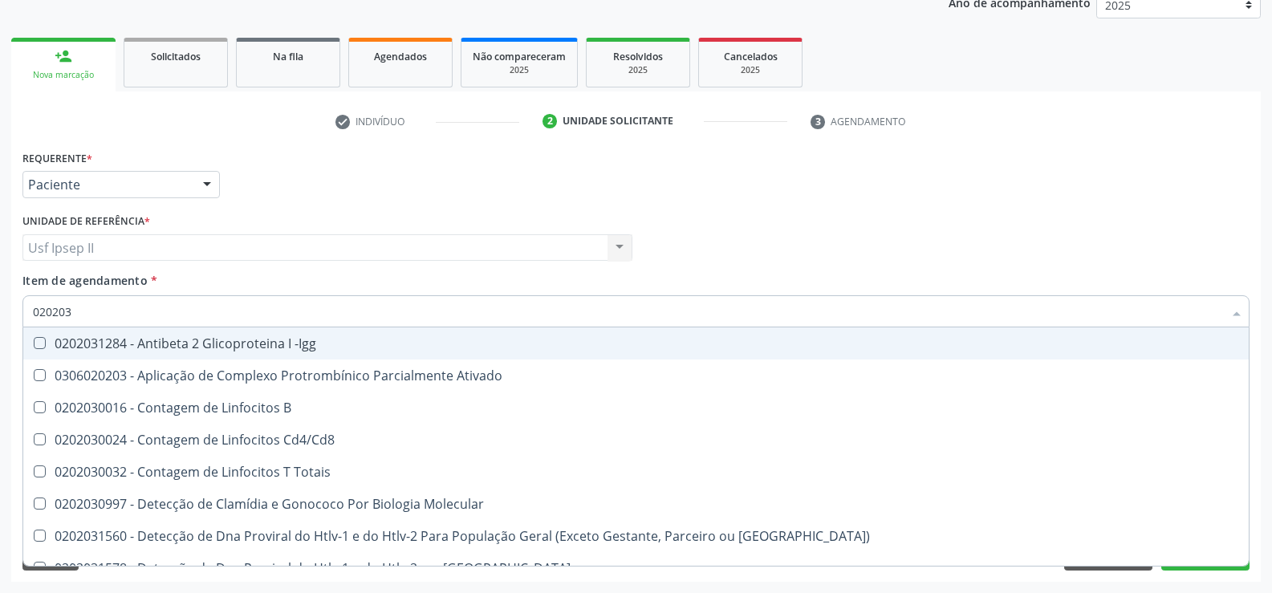
type input "0202030"
checkbox Completo "false"
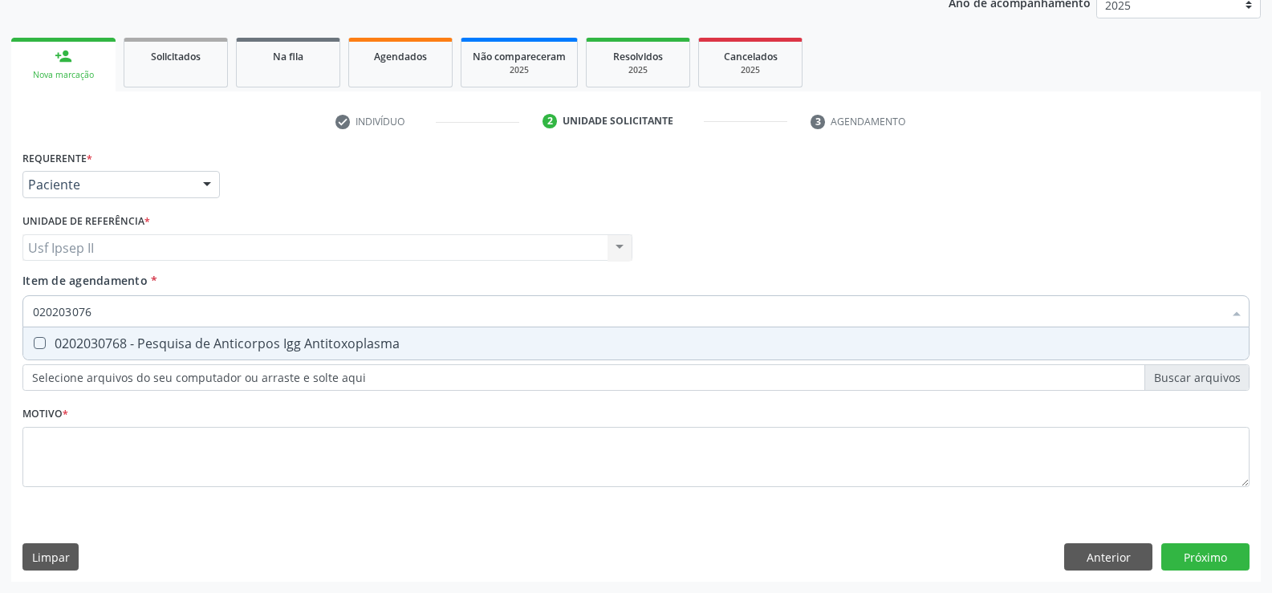
type input "0202030768"
click at [160, 331] on span "0202030768 - Pesquisa de Anticorpos Igg Antitoxoplasma" at bounding box center [635, 343] width 1225 height 32
checkbox Antitoxoplasma "true"
click at [163, 315] on input "0202030768" at bounding box center [628, 311] width 1190 height 32
type input "0"
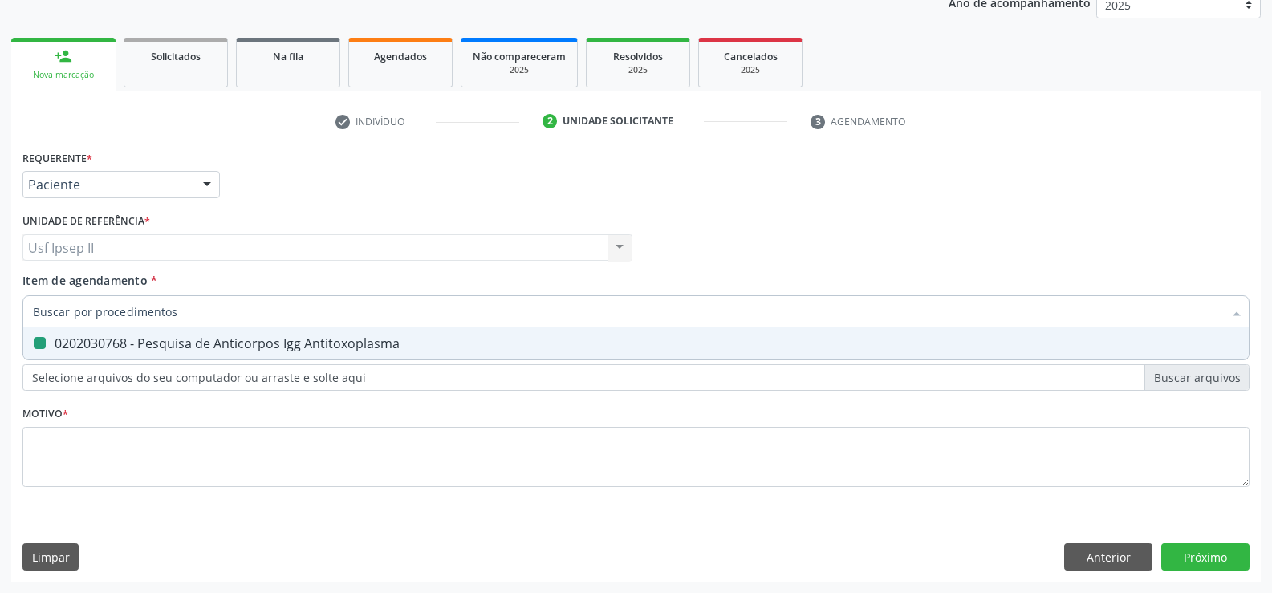
checkbox Antitoxoplasma "false"
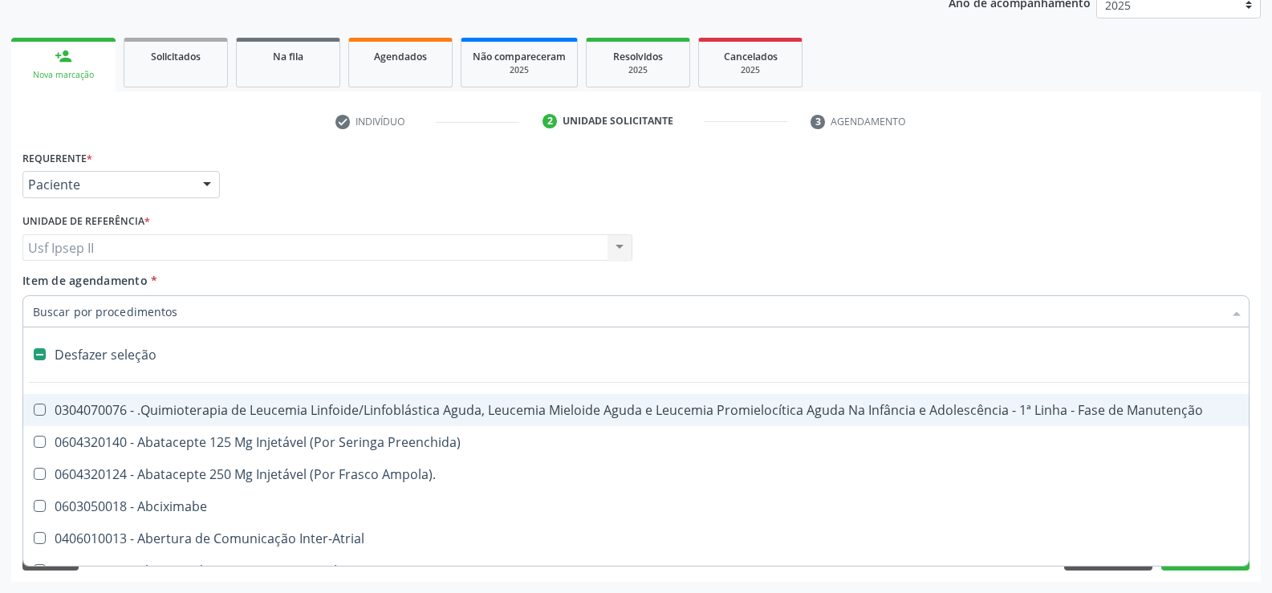
type input "2"
checkbox A "true"
checkbox Urina "false"
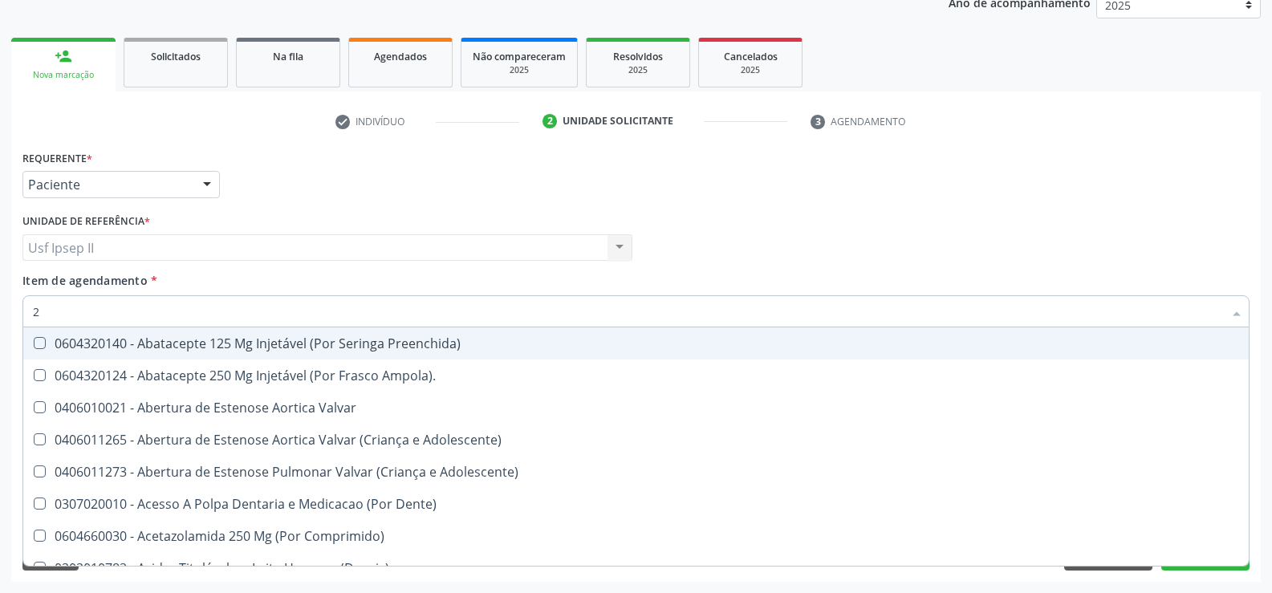
type input "20"
checkbox Especializada\ "true"
checkbox Urina "false"
checkbox Fecal "true"
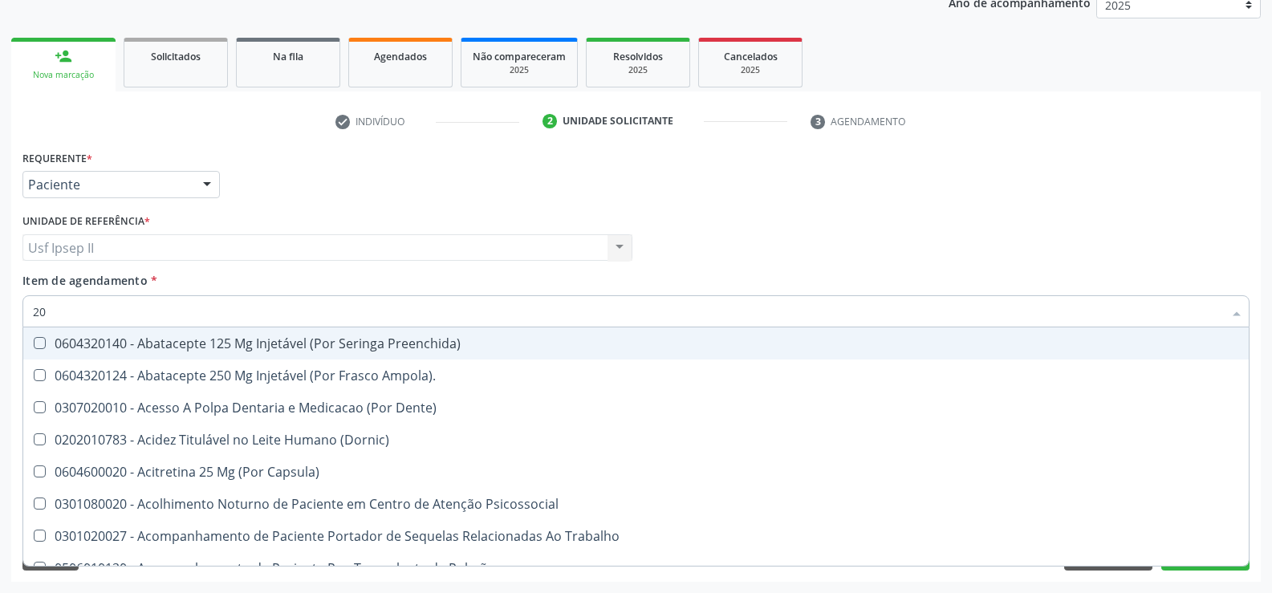
type input "202"
checkbox \(Dornic\) "true"
checkbox Urina "false"
checkbox Creatinina "true"
checkbox Comprimido\) "true"
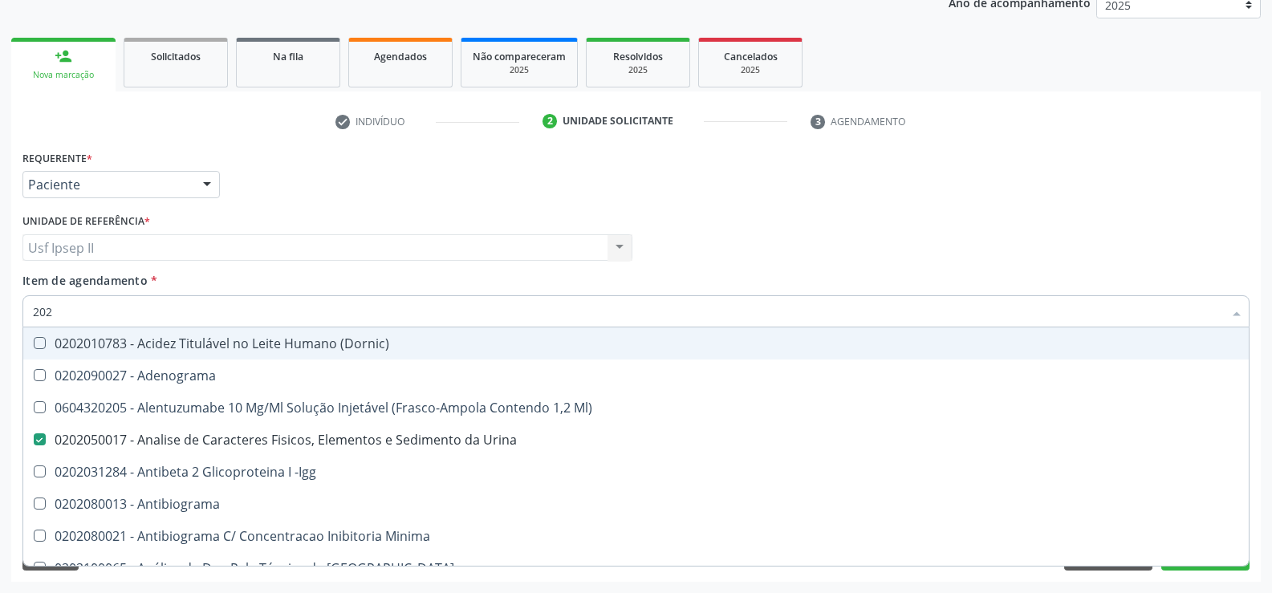
type input "20"
checkbox Urina "false"
checkbox \(Pos-Pasteurização\) "true"
checkbox Completo "false"
checkbox Antitoxoplasma "false"
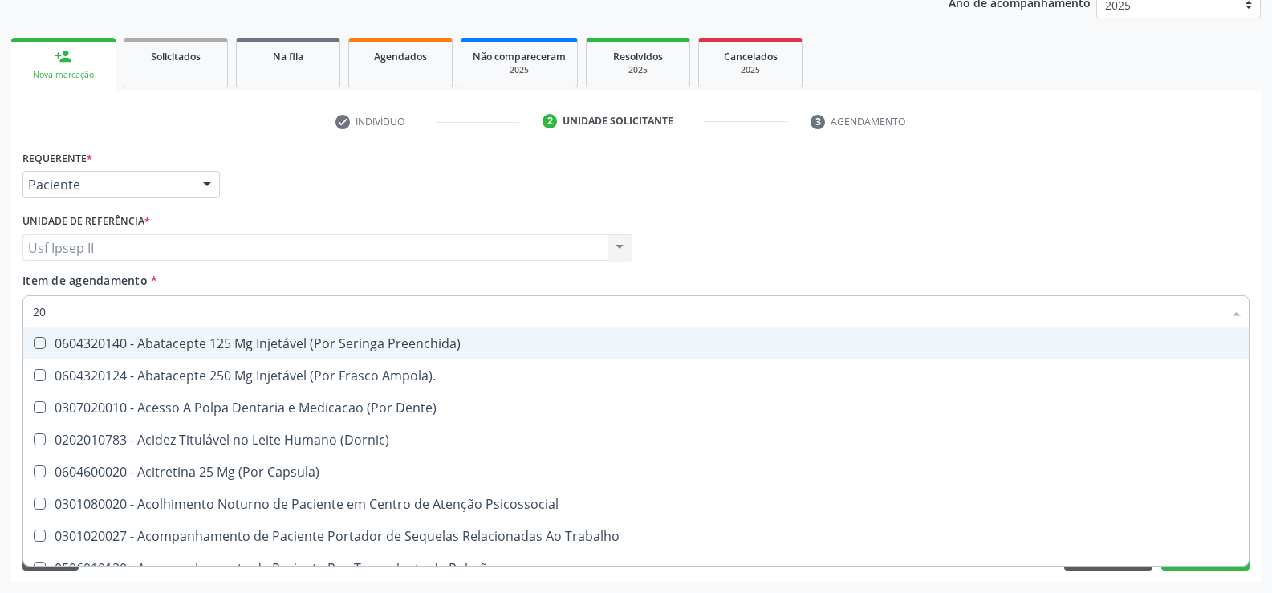
type input "2"
checkbox Urina "false"
checkbox Neonato "false"
checkbox Epididimo "true"
checkbox Completo "false"
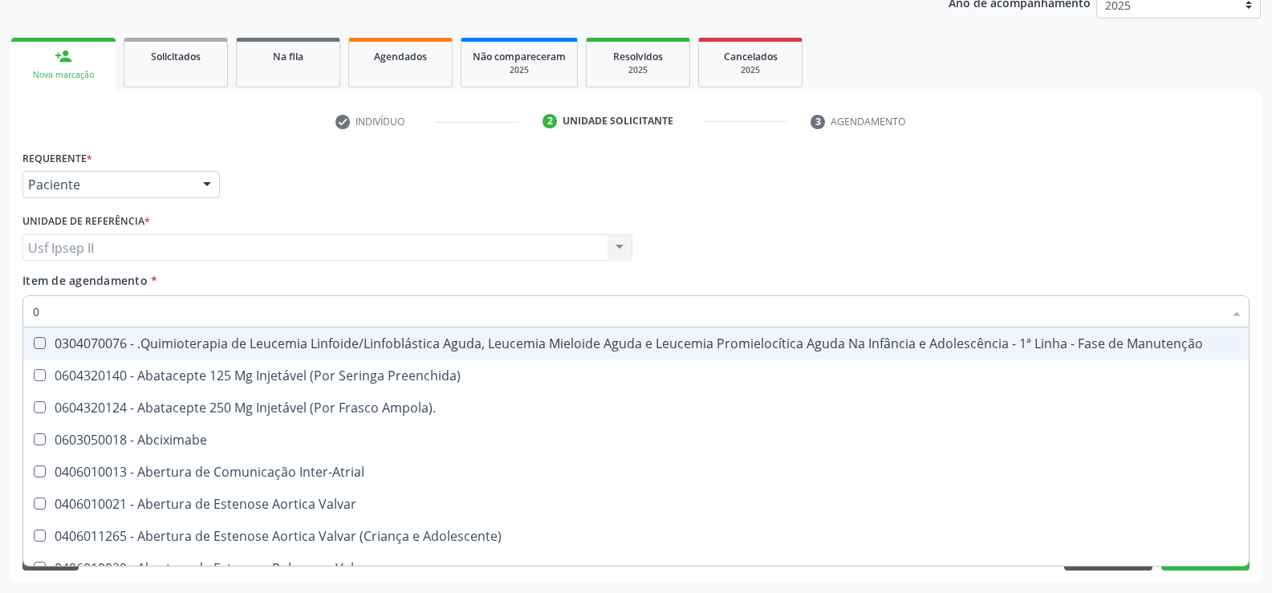
type input "02"
checkbox Coração "true"
checkbox Urina "false"
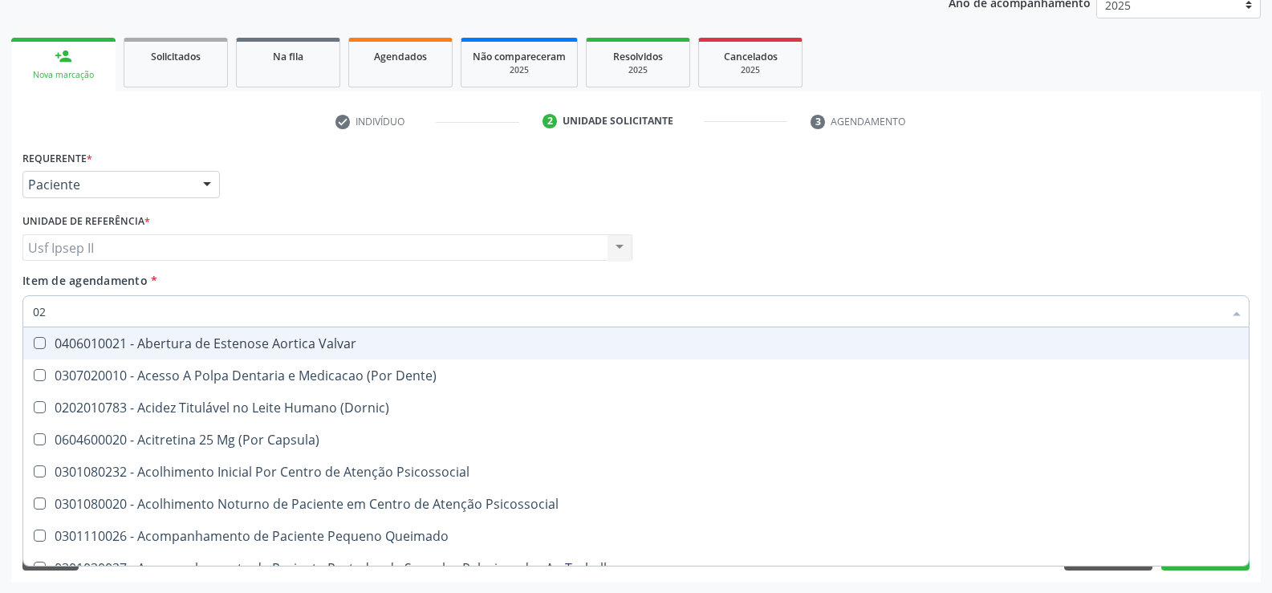
type input "020"
checkbox Terapeutica "true"
checkbox Urina "false"
checkbox \(T3\) "true"
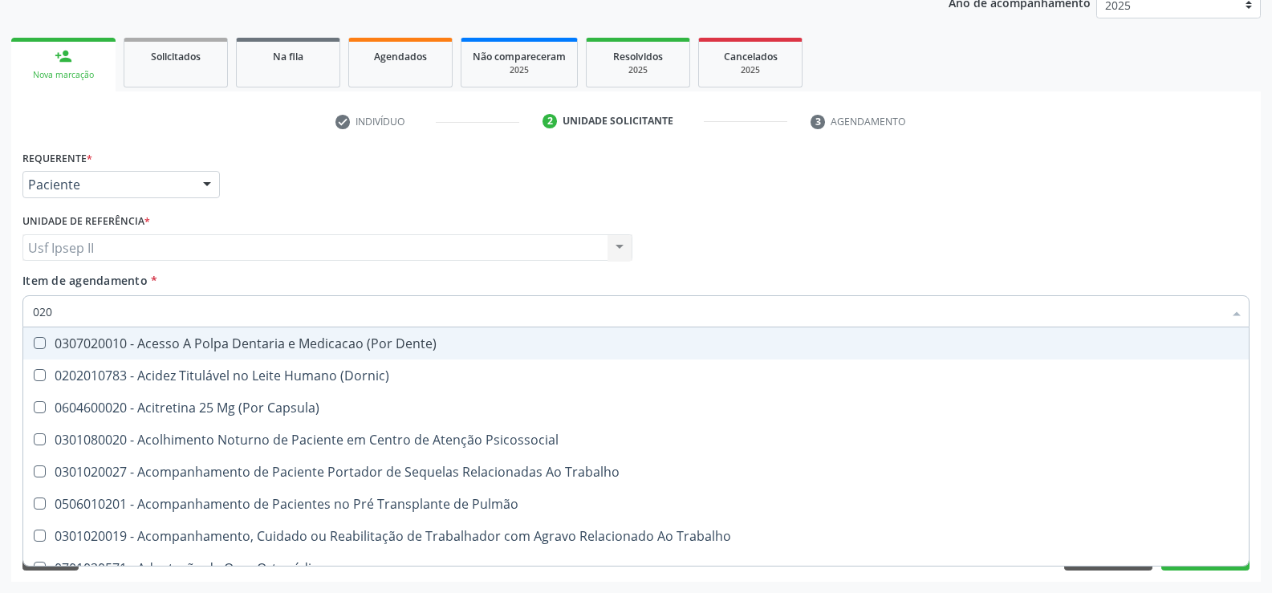
type input "0202"
checkbox Capsula\) "true"
checkbox Urina "false"
checkbox Biologica "true"
checkbox Dosagens\) "true"
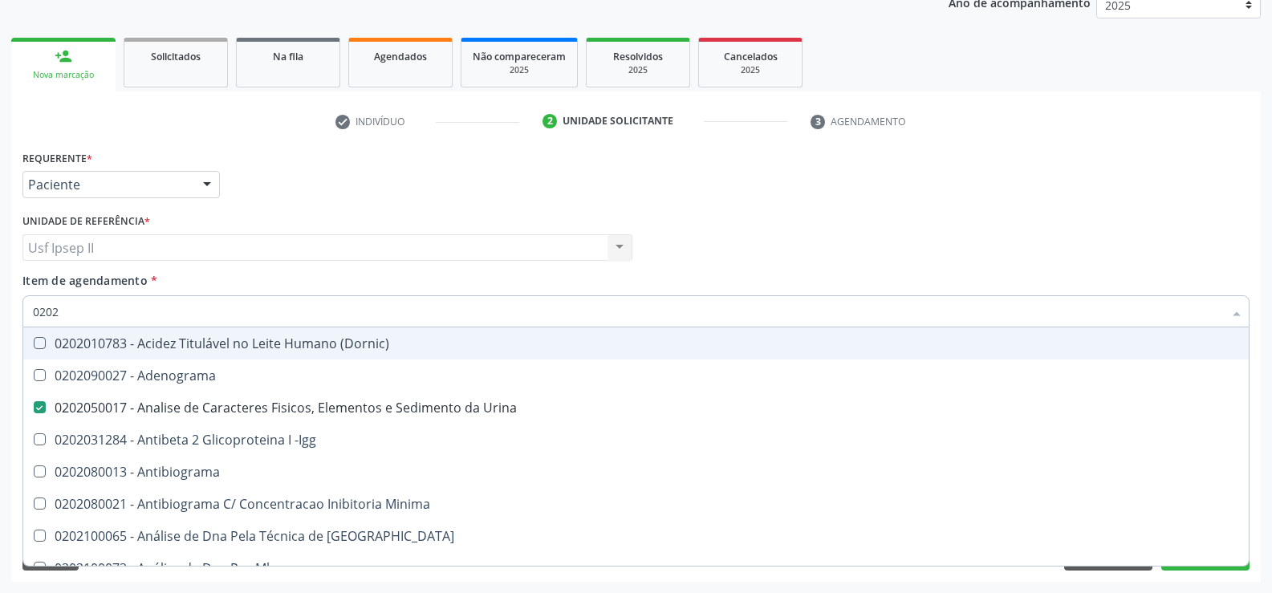
type input "02020"
checkbox Zinco "true"
checkbox Completo "false"
checkbox Carini "true"
checkbox Antitoxoplasma "false"
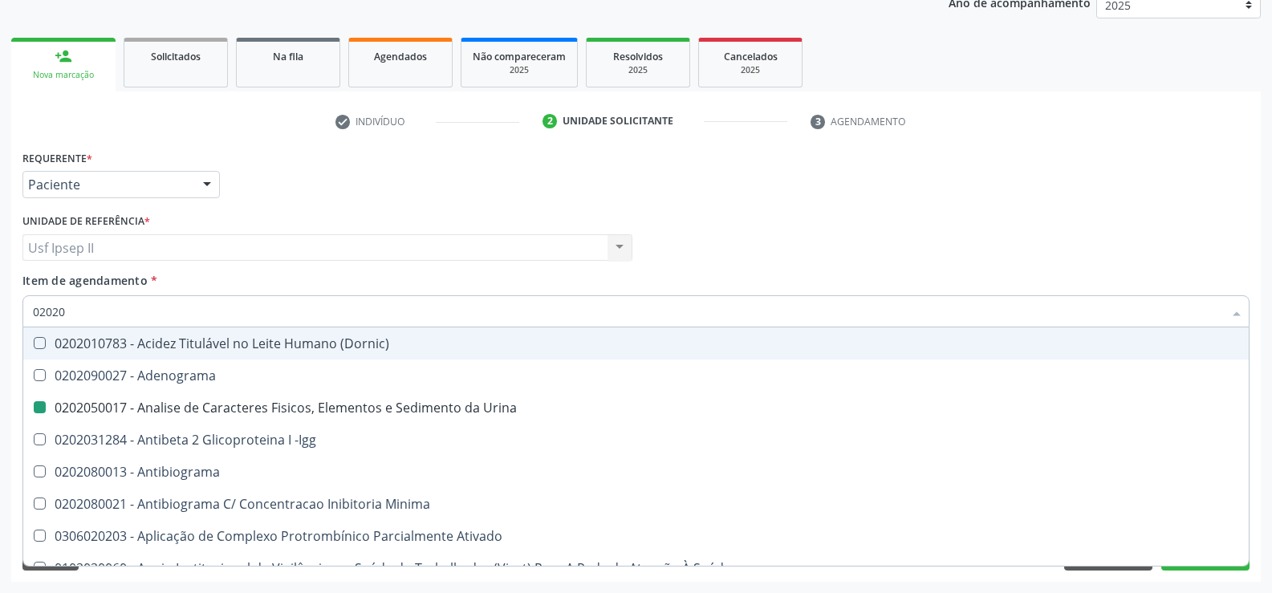
type input "020203"
checkbox Urina "false"
checkbox Aminoacidos "true"
checkbox Anti-Achr "true"
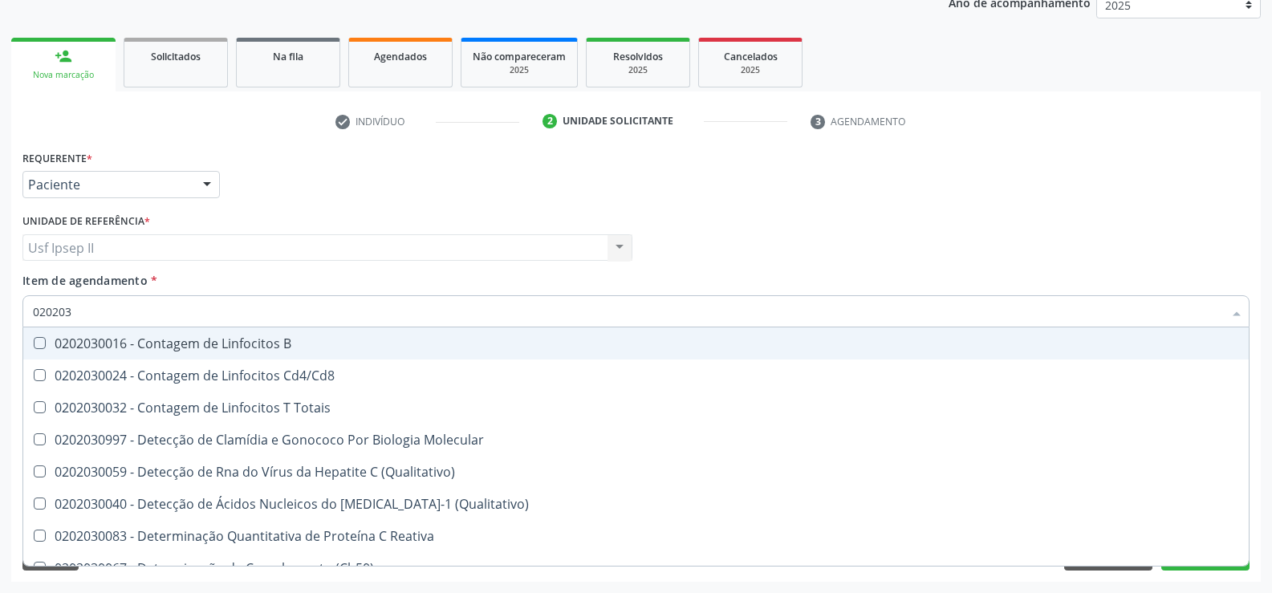
type input "0202030"
checkbox Antiglomerulo "false"
checkbox Antitoxoplasma "true"
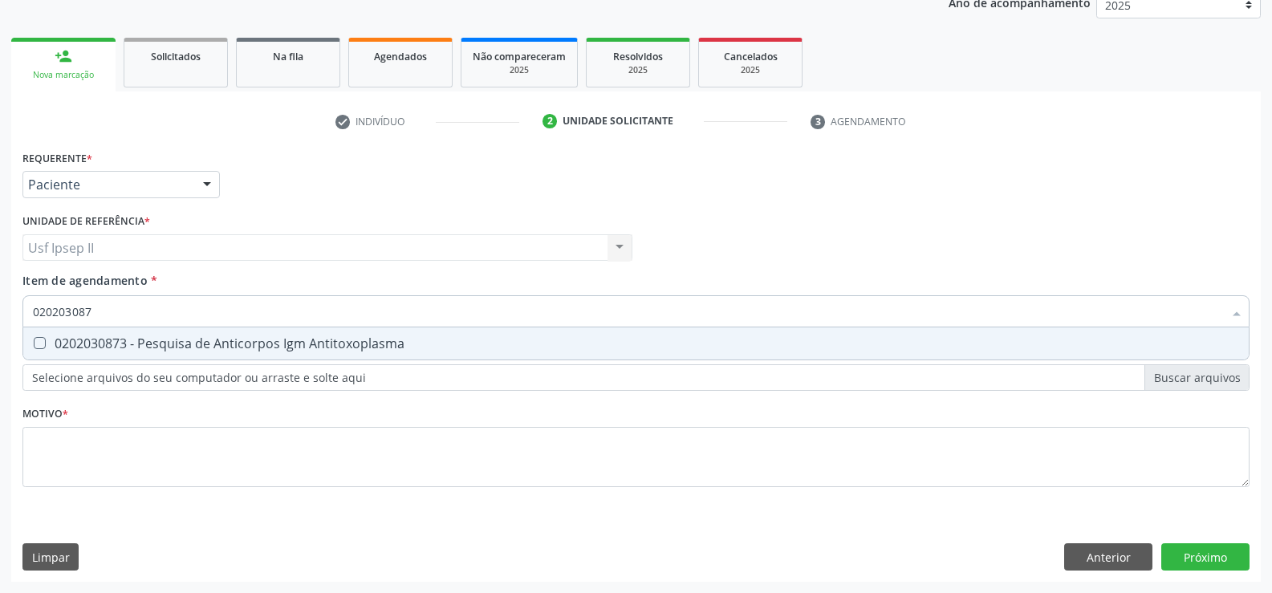
type input "0202030873"
click at [197, 348] on div "0202030873 - Pesquisa de Anticorpos Igm Antitoxoplasma" at bounding box center [636, 343] width 1206 height 13
checkbox Antitoxoplasma "true"
click at [152, 323] on input "0202030873" at bounding box center [628, 311] width 1190 height 32
type input "0"
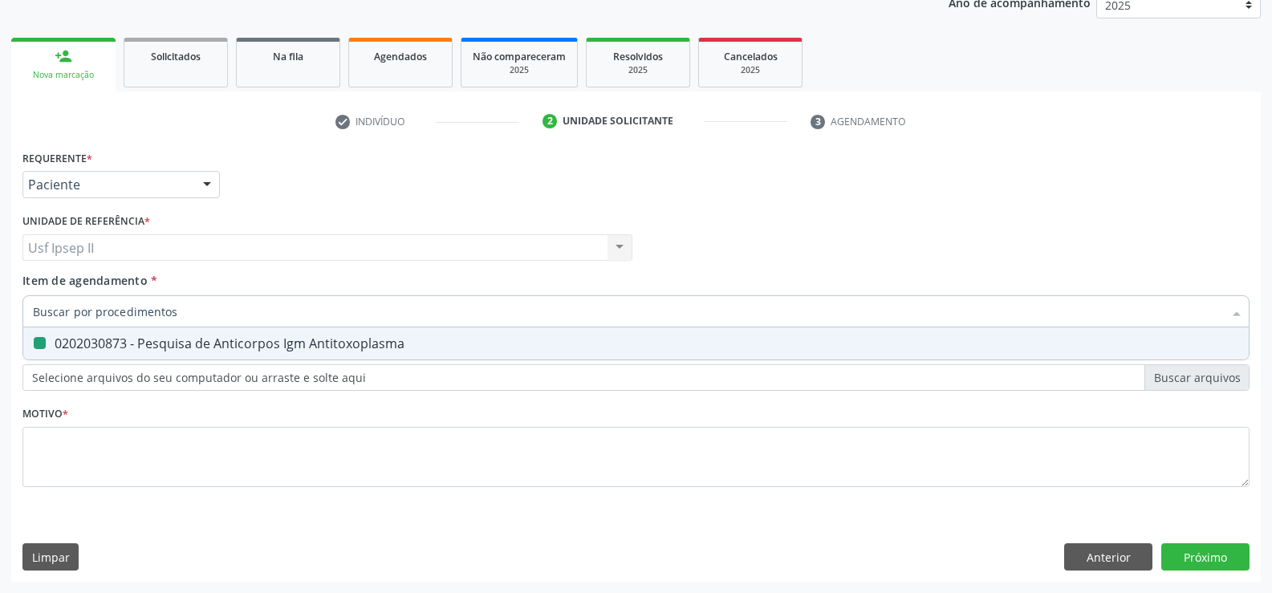
checkbox Antitoxoplasma "false"
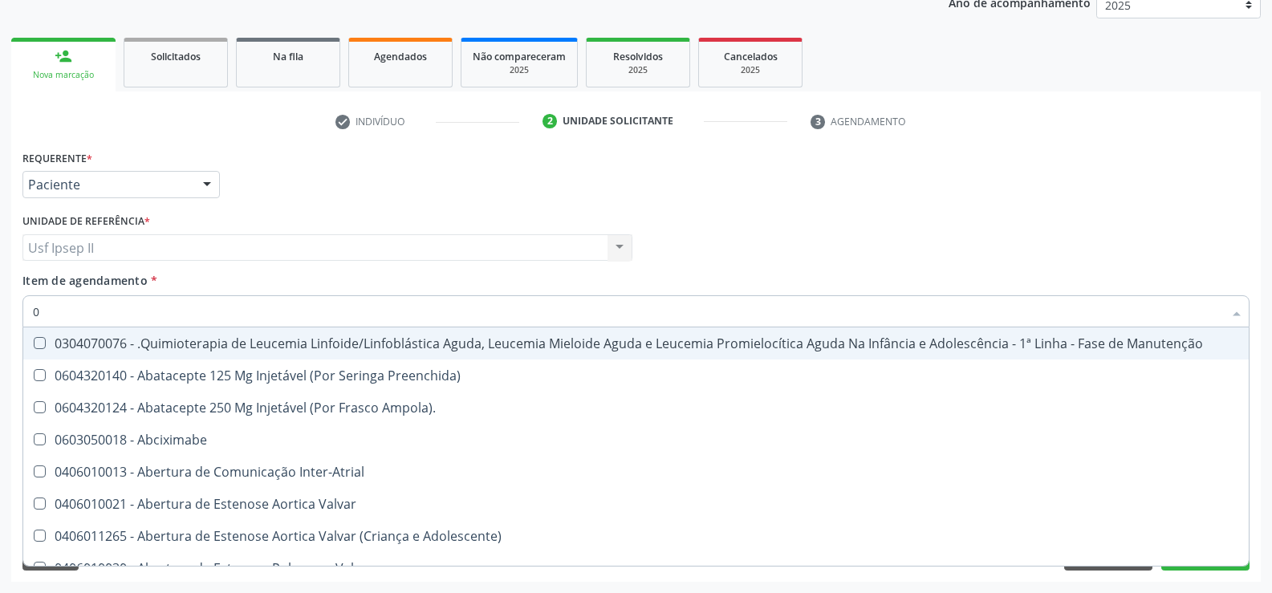
type input "02"
checkbox Coração "true"
checkbox Urina "false"
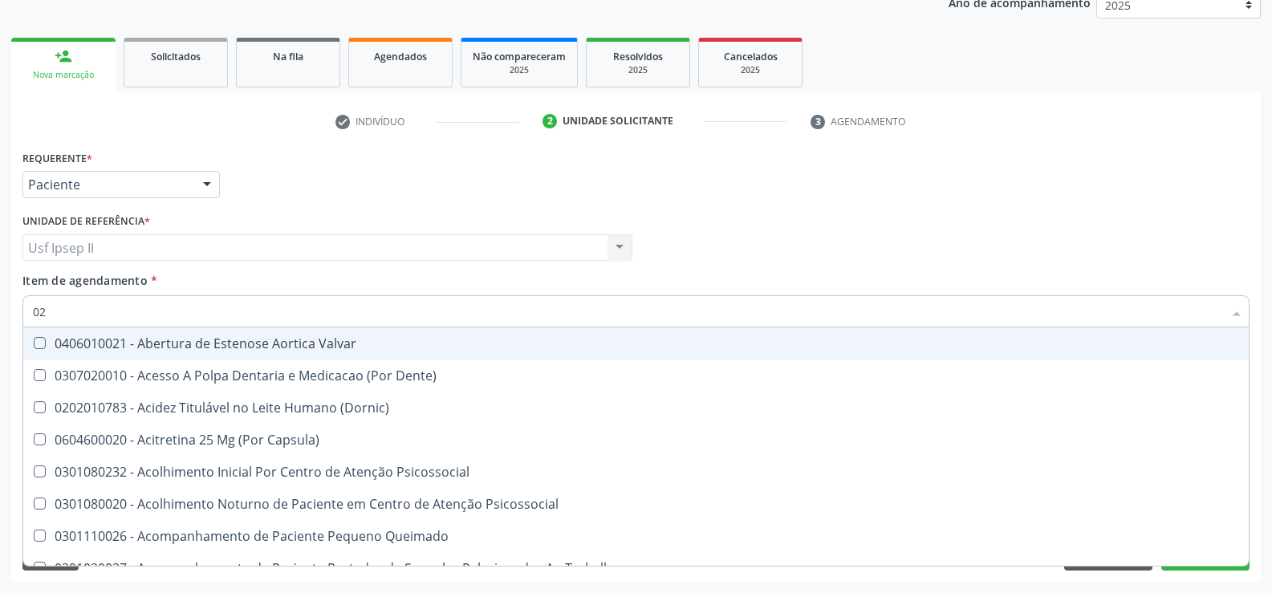
type input "020"
checkbox Terapeutica "true"
checkbox Urina "false"
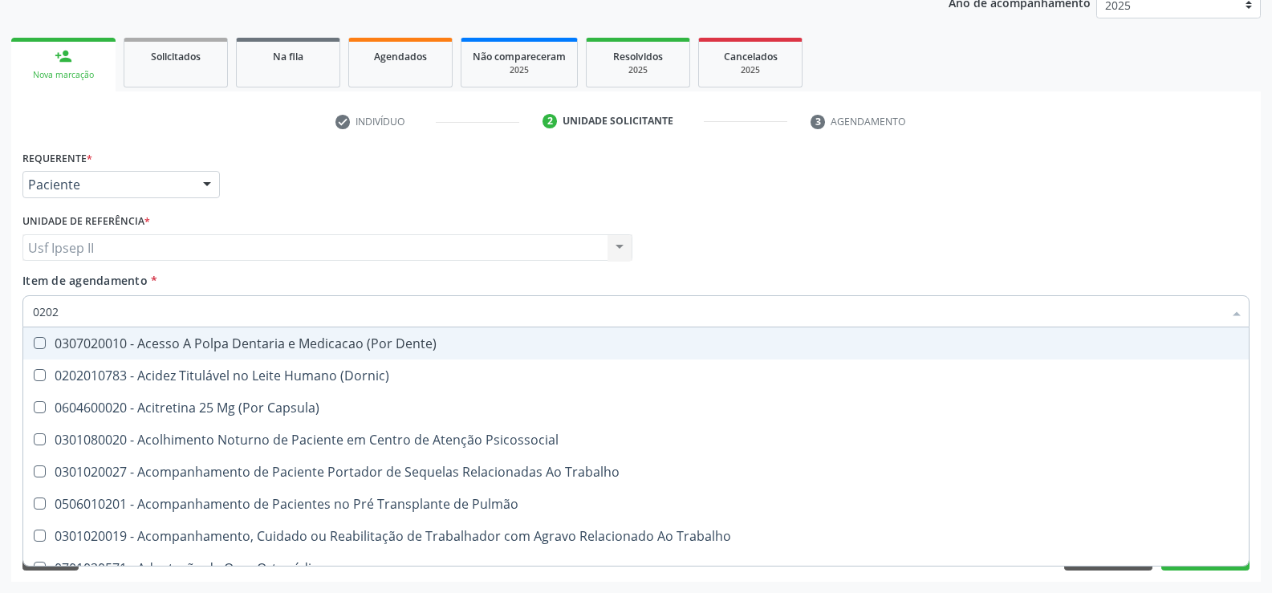
type input "02020"
checkbox Capsula\) "true"
checkbox Urina "false"
checkbox \(Cantoplastia\) "true"
checkbox Biologica "false"
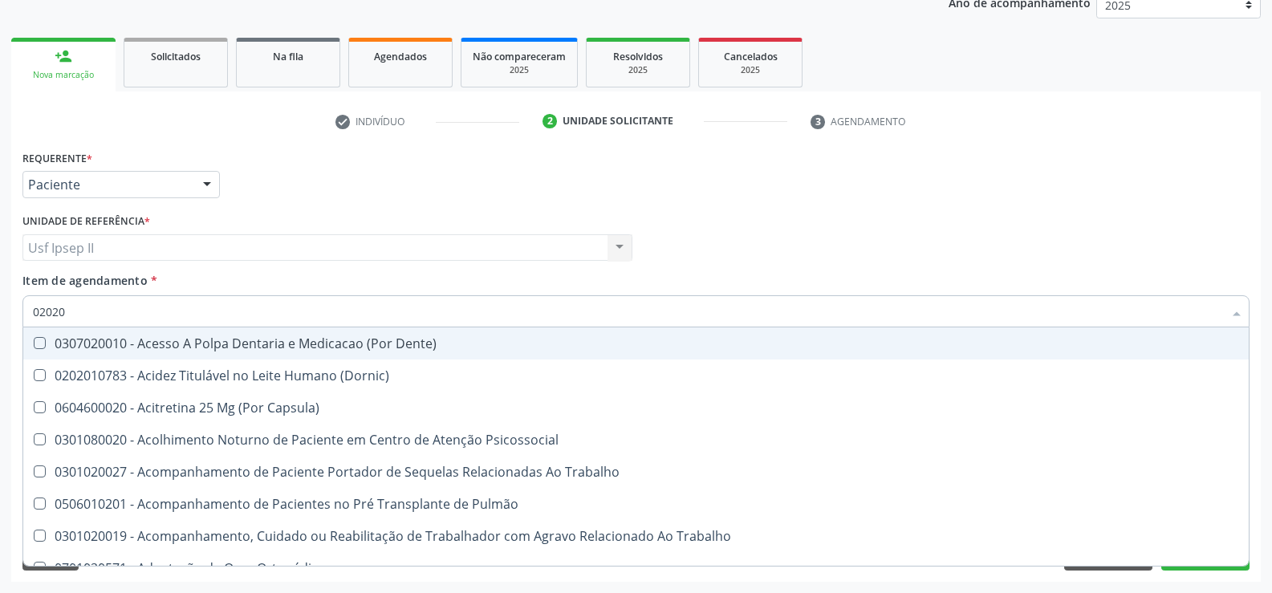
checkbox Plaquetas "true"
checkbox Estágios "true"
checkbox Dosagens\) "false"
checkbox Euglobulina "false"
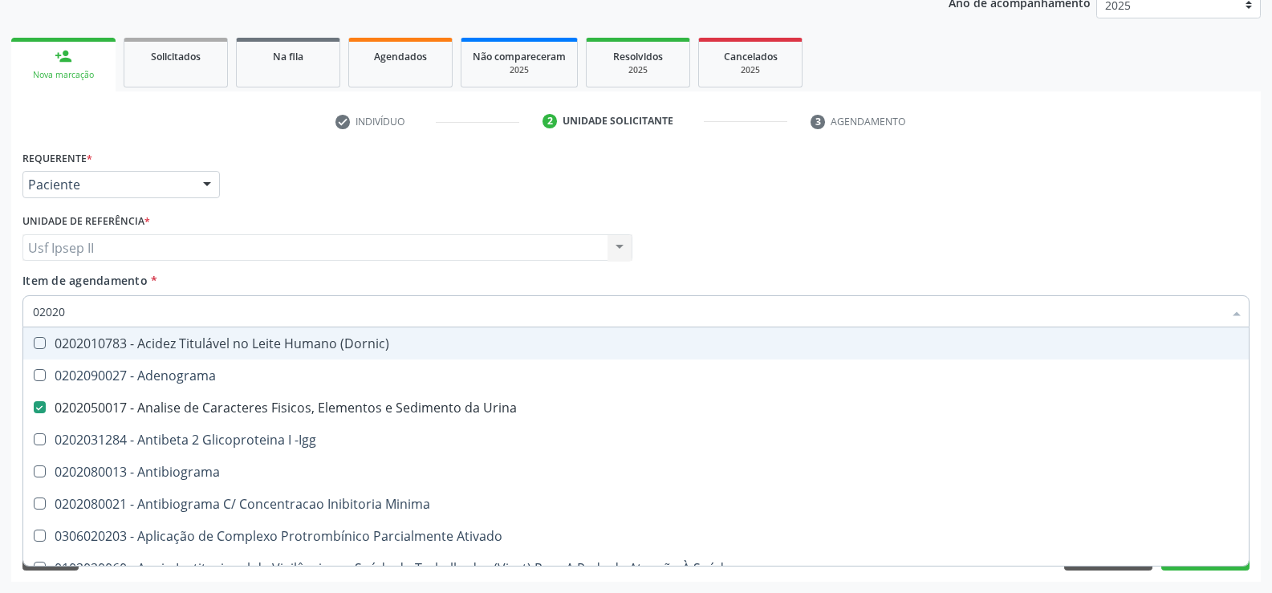
type input "020208"
checkbox Urina "false"
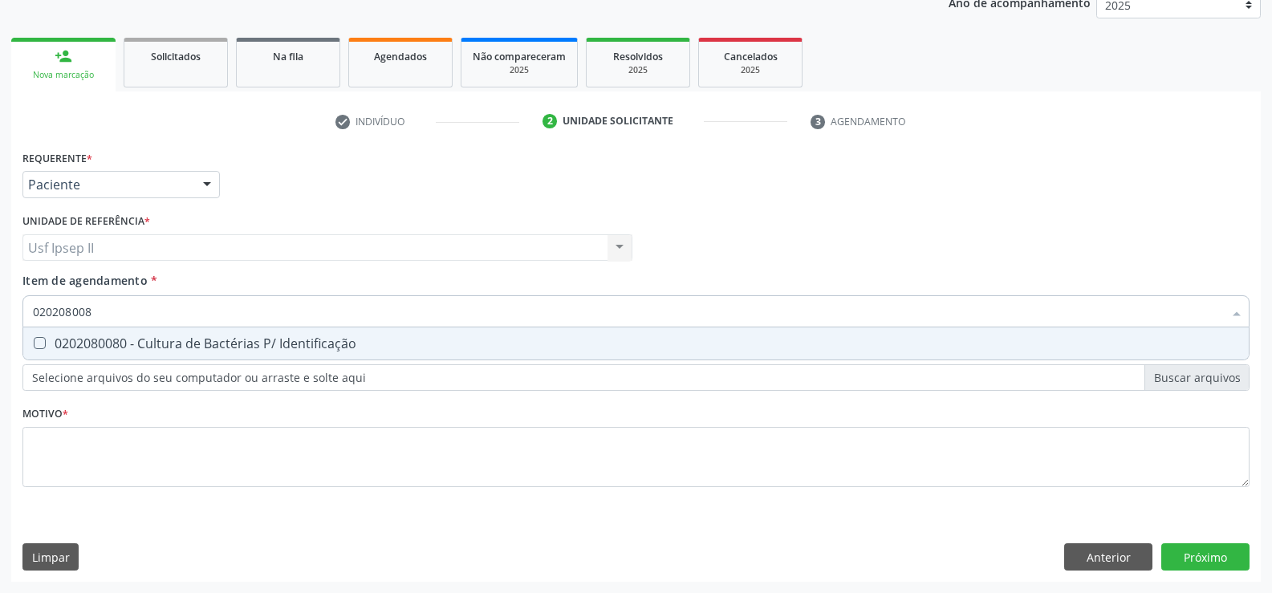
type input "0202080080"
click at [152, 337] on div "0202080080 - Cultura de Bactérias P/ Identificação" at bounding box center [636, 343] width 1206 height 13
checkbox Identificação "true"
click at [145, 318] on input "0202080080" at bounding box center [628, 311] width 1190 height 32
type input "02020800"
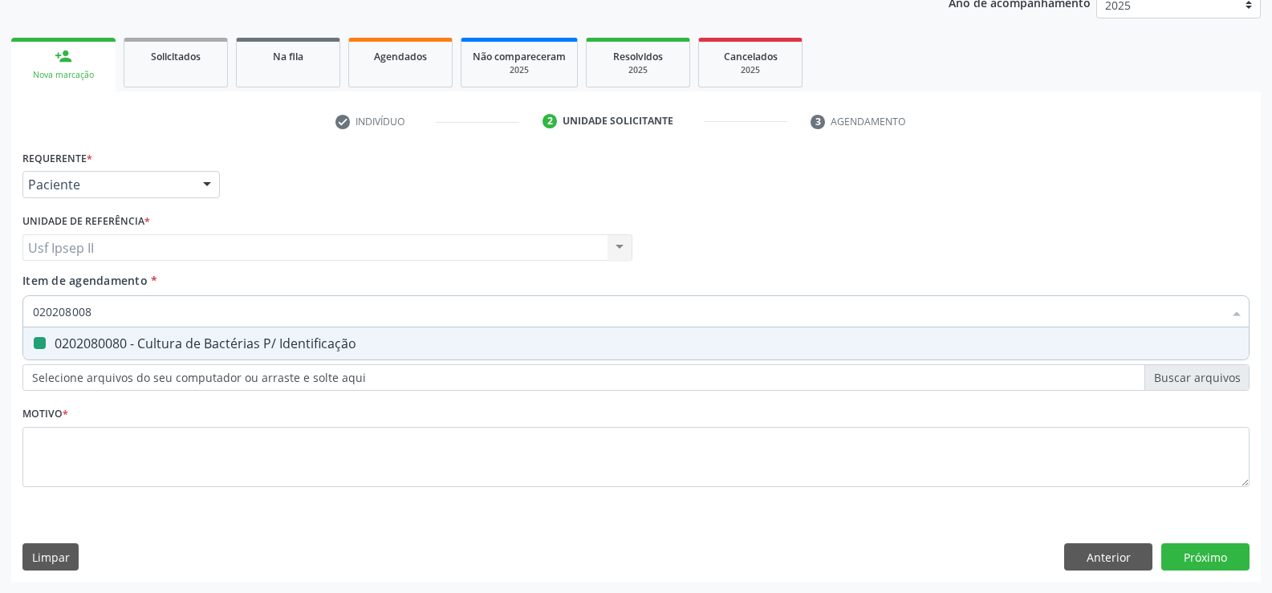
checkbox Identificação "false"
type input "0"
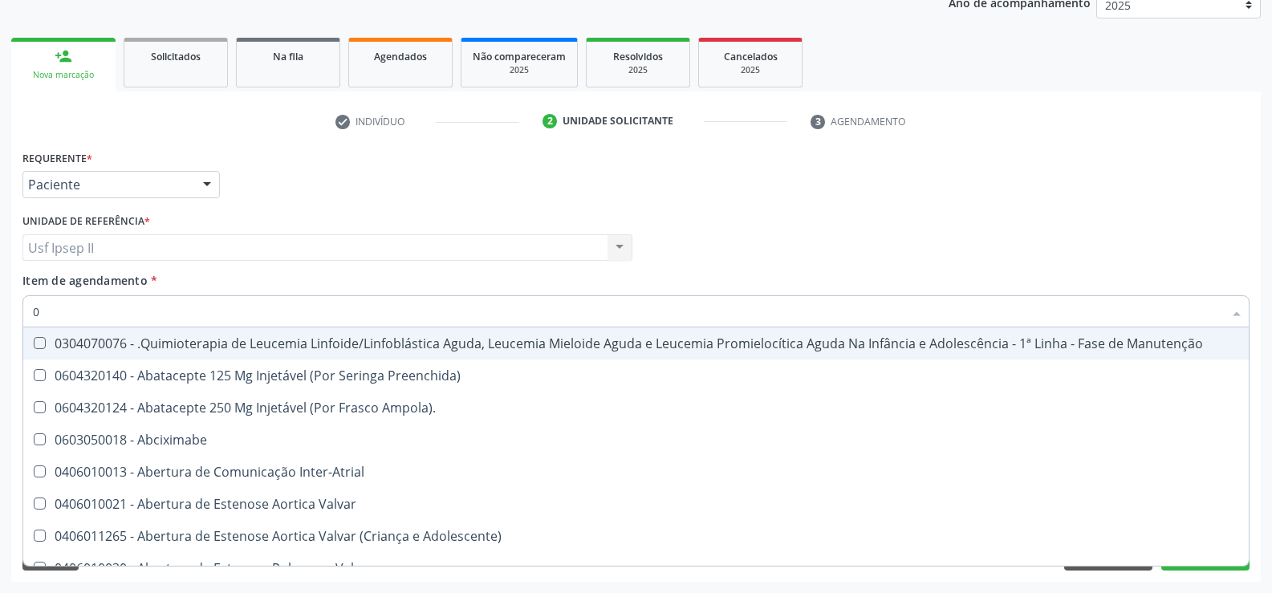
type input "02"
checkbox Coração "true"
checkbox Urina "false"
checkbox Aberto "true"
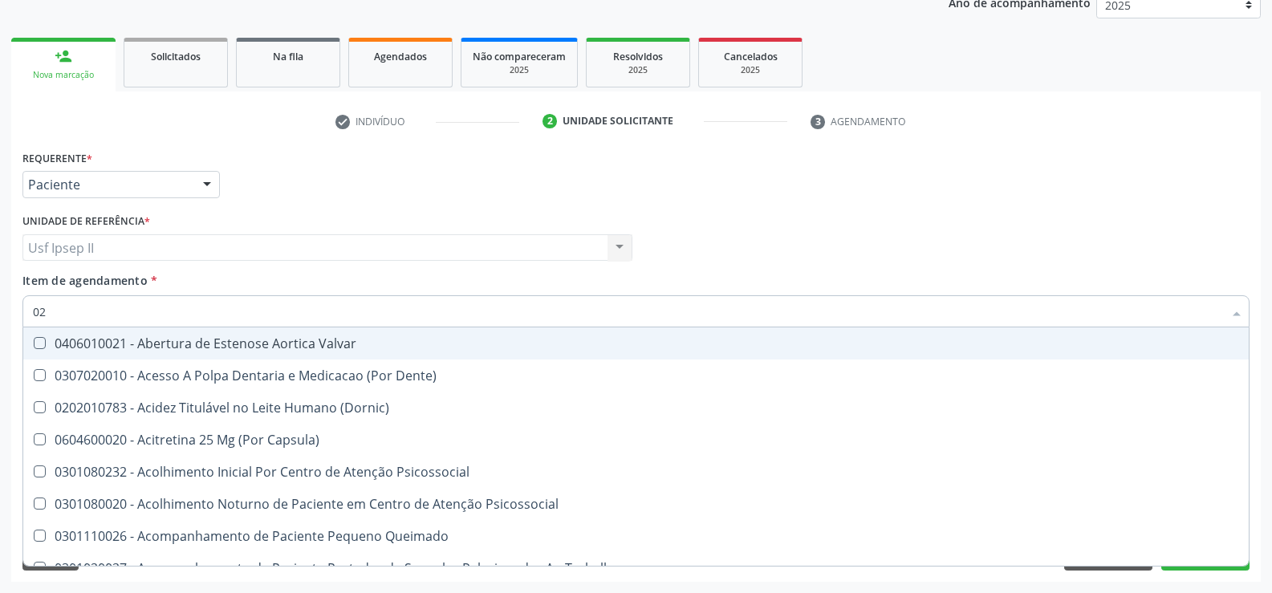
type input "020"
checkbox Terapeutica "true"
checkbox Urina "false"
checkbox Gastro-Esofagico "true"
checkbox Identificação "false"
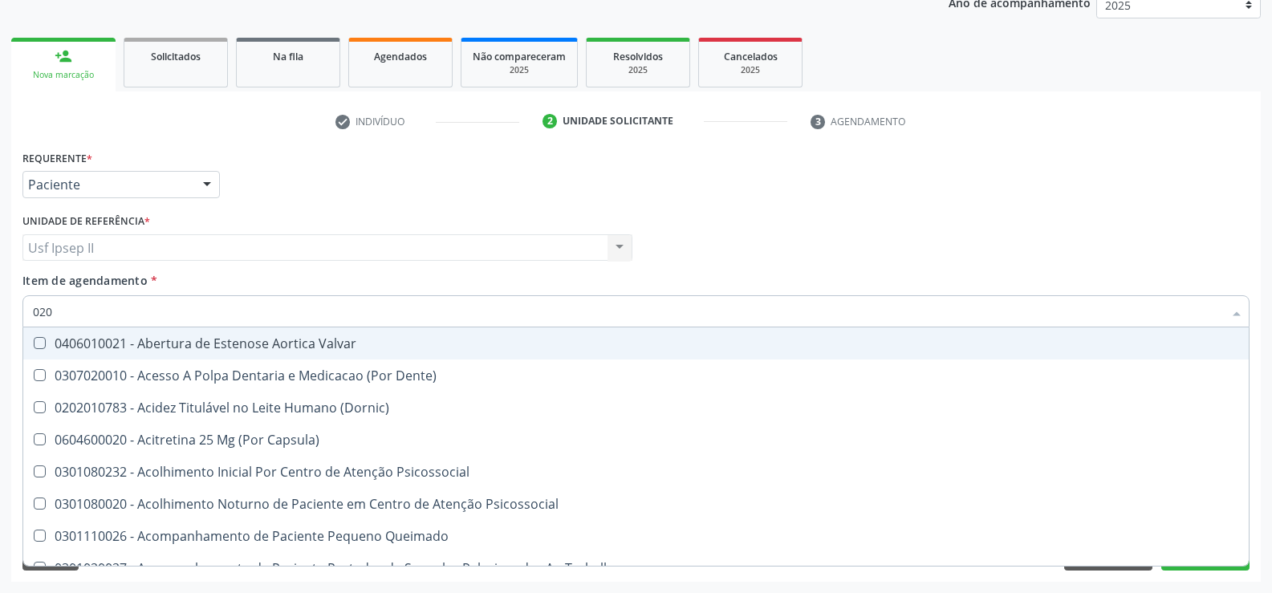
checkbox \(T3\) "true"
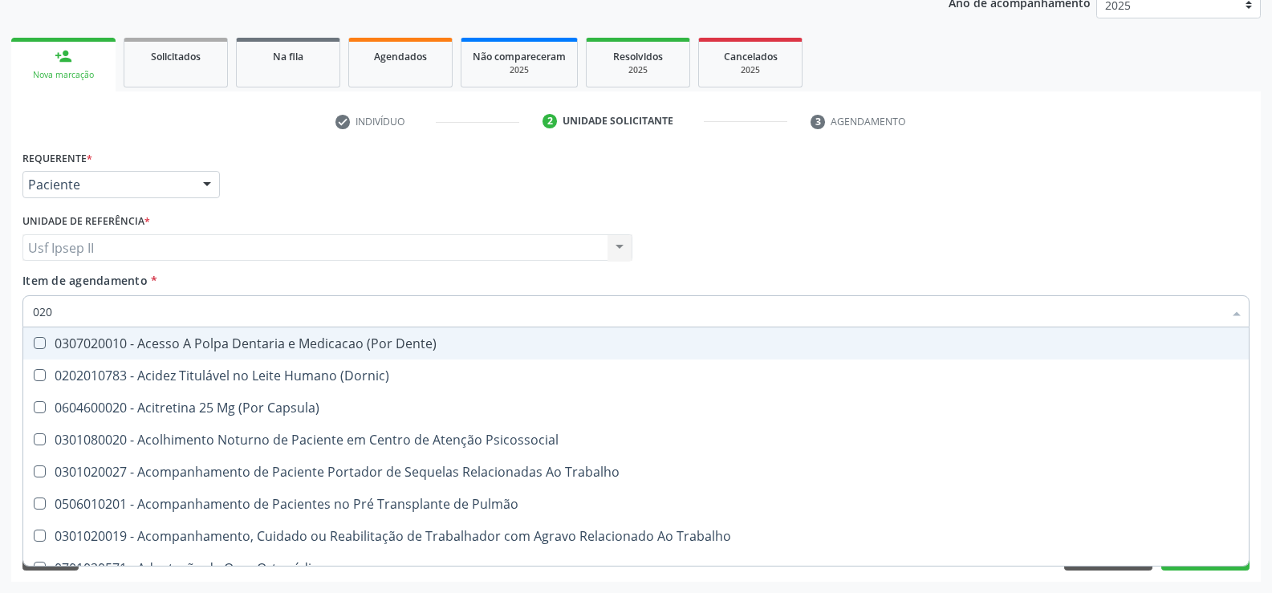
type input "0202"
checkbox Capsula\) "true"
checkbox Urina "false"
checkbox Blot "true"
checkbox Biologica "true"
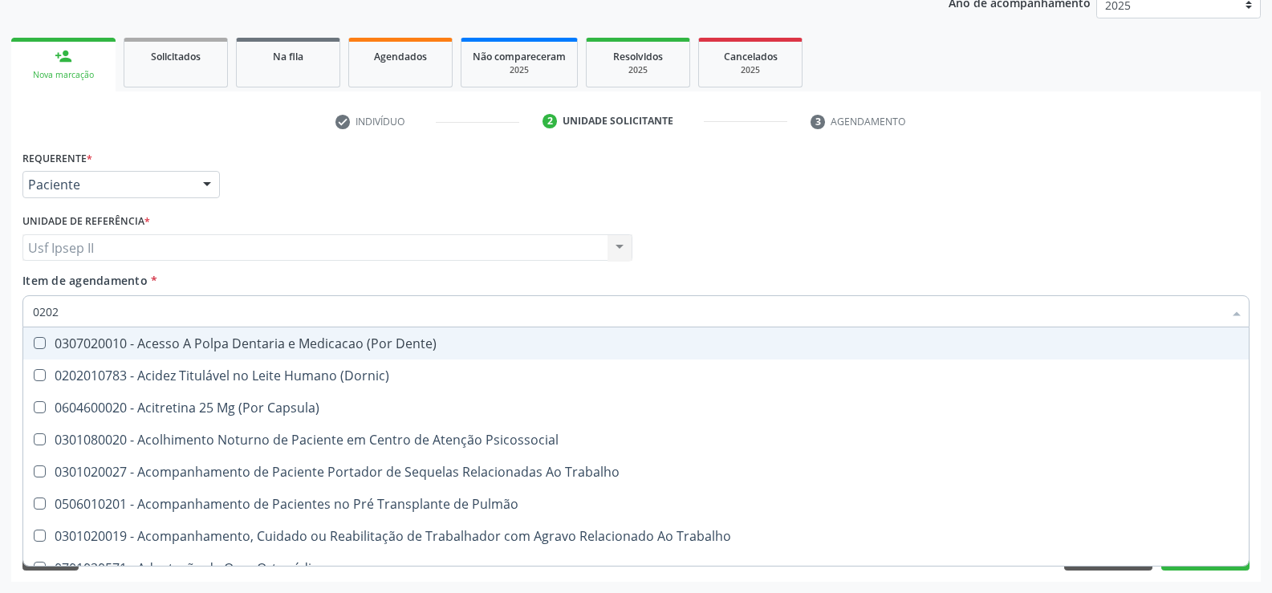
checkbox Identificação "false"
checkbox Dosagens\) "true"
checkbox Euglobulina "true"
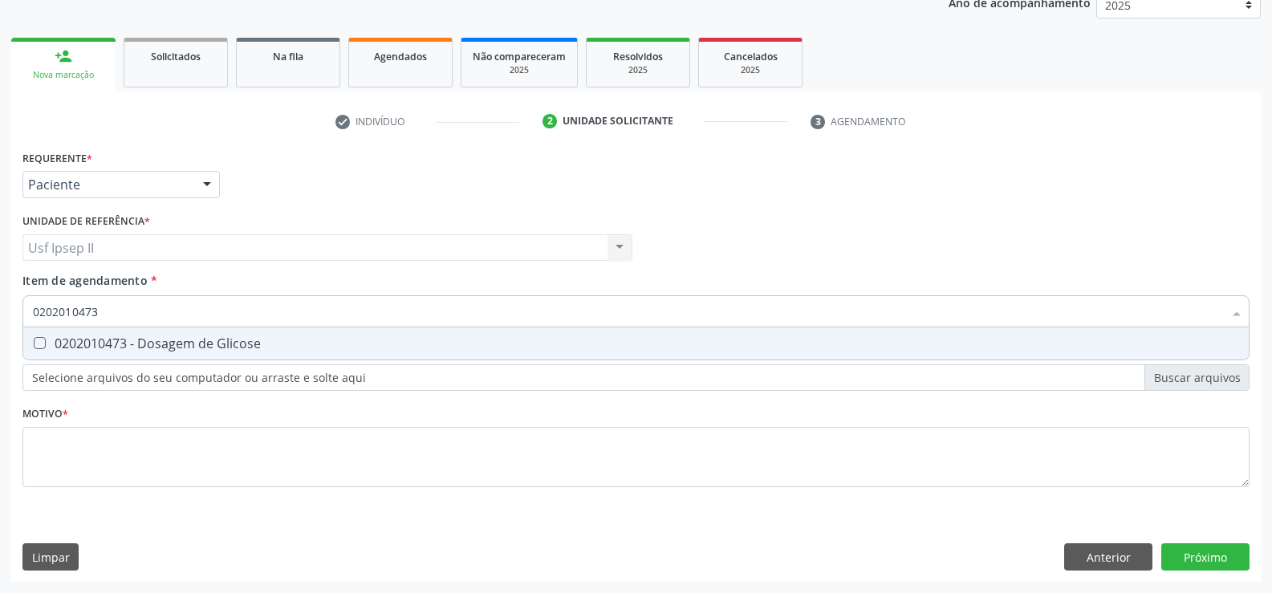
click at [163, 344] on div "0202010473 - Dosagem de Glicose" at bounding box center [636, 343] width 1206 height 13
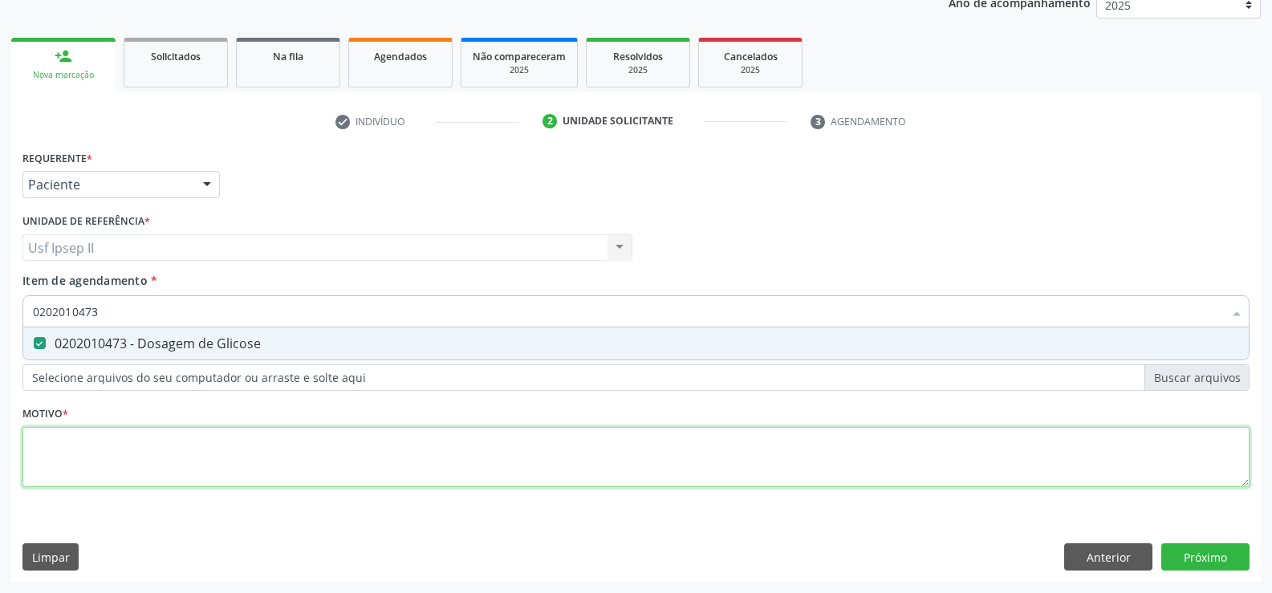
click at [93, 430] on div "Requerente * Paciente Médico(a) Enfermeiro(a) Paciente Nenhum resultado encontr…" at bounding box center [635, 327] width 1227 height 363
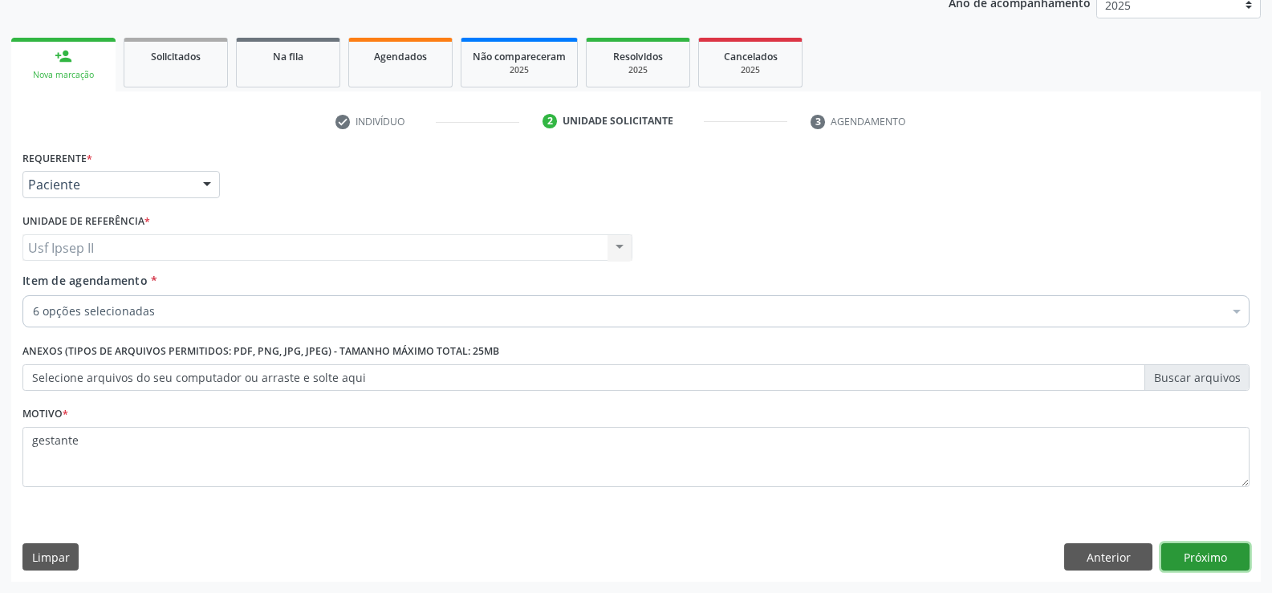
click at [1208, 565] on button "Próximo" at bounding box center [1205, 556] width 88 height 27
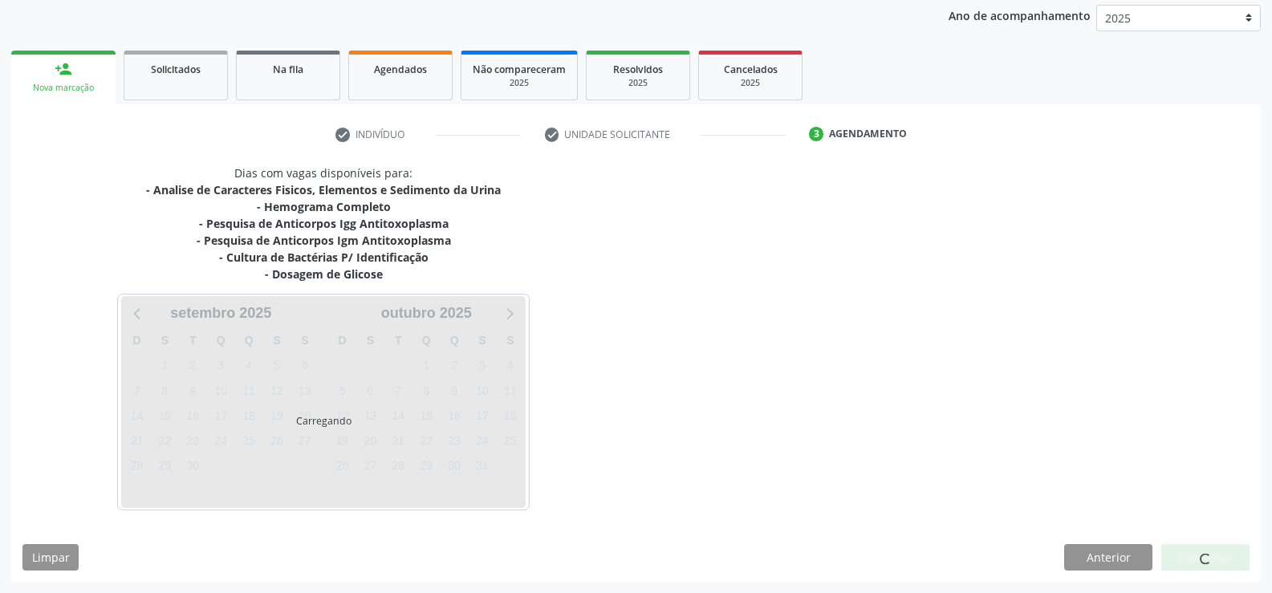
scroll to position [189, 0]
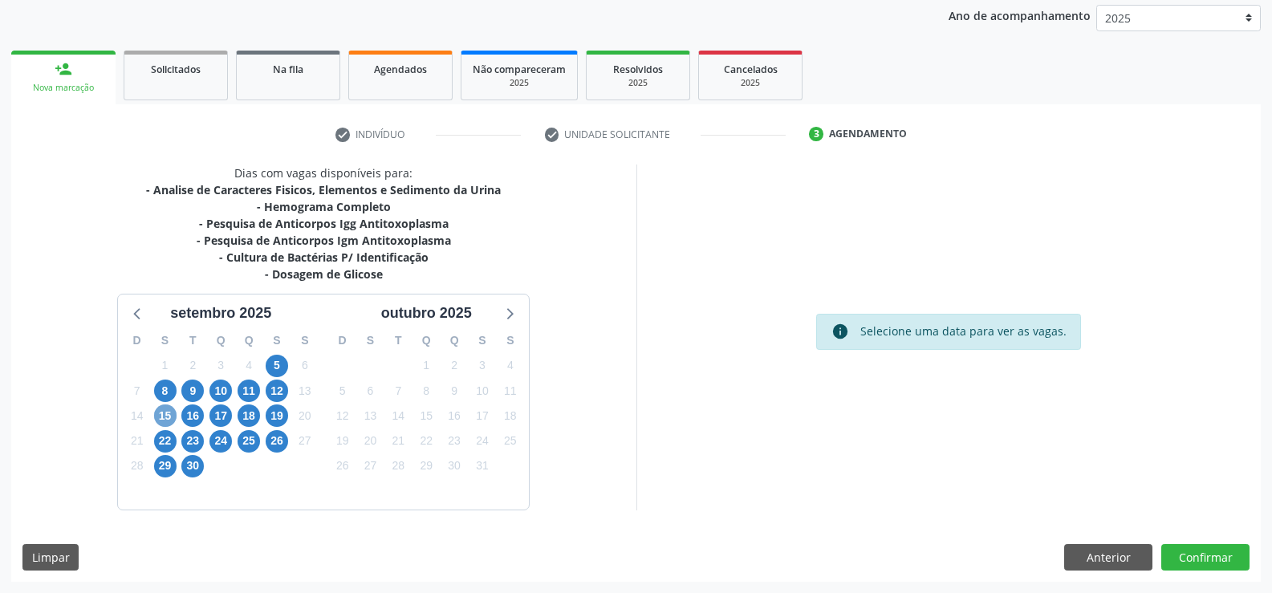
click at [162, 420] on span "15" at bounding box center [165, 415] width 22 height 22
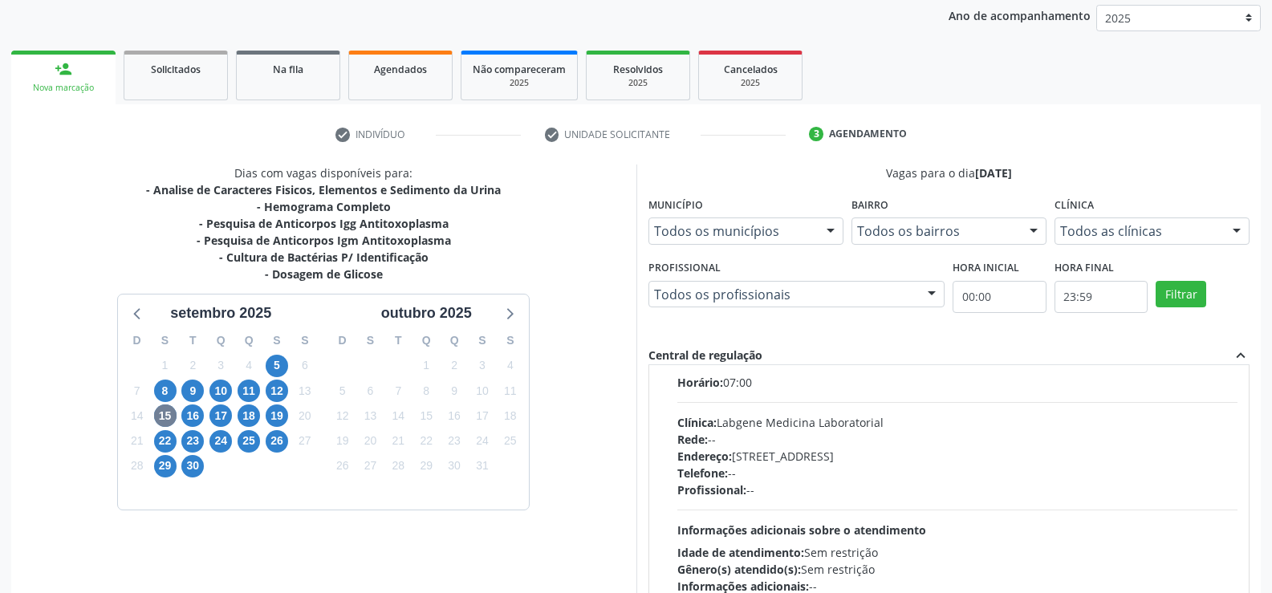
click at [759, 432] on div "Rede: --" at bounding box center [957, 439] width 561 height 17
click at [672, 363] on input "Ordem de chegada Consumidos: 7 / 13 Horário: 07:00 Clínica: Labgene Medicina La…" at bounding box center [665, 356] width 11 height 14
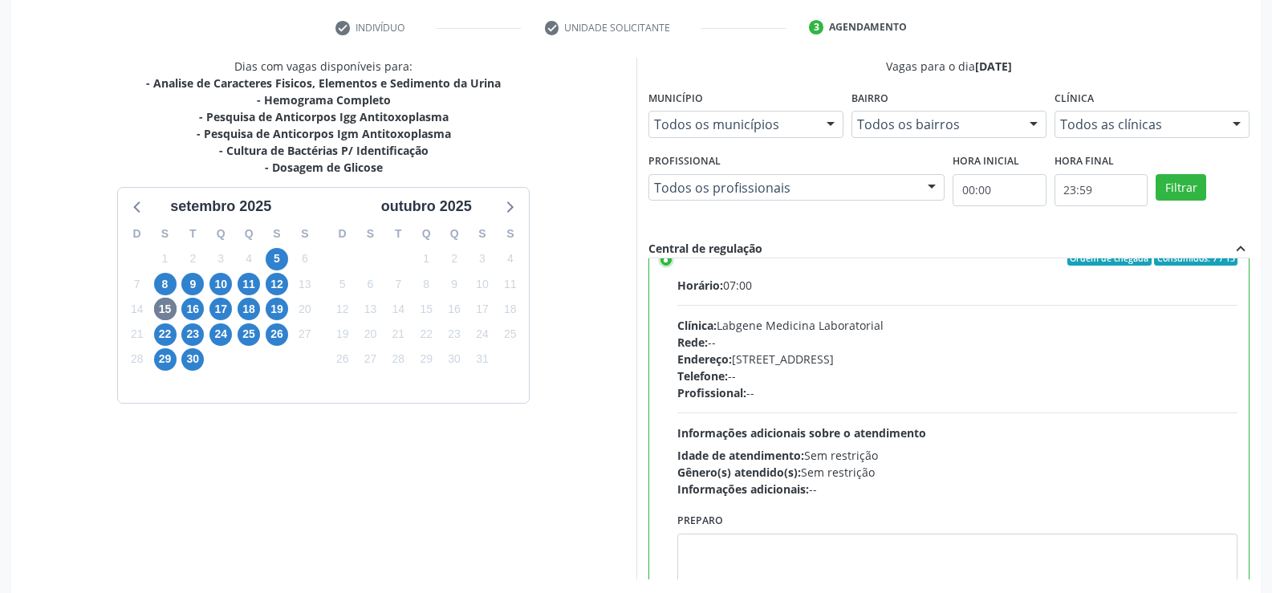
scroll to position [366, 0]
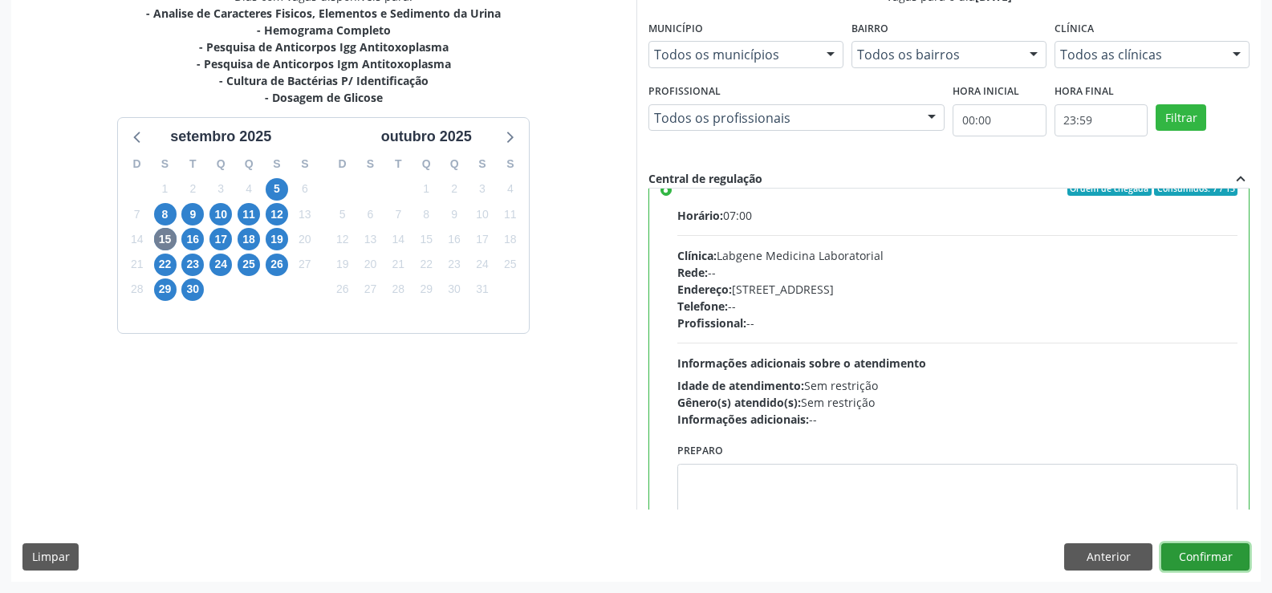
click at [1200, 565] on button "Confirmar" at bounding box center [1205, 556] width 88 height 27
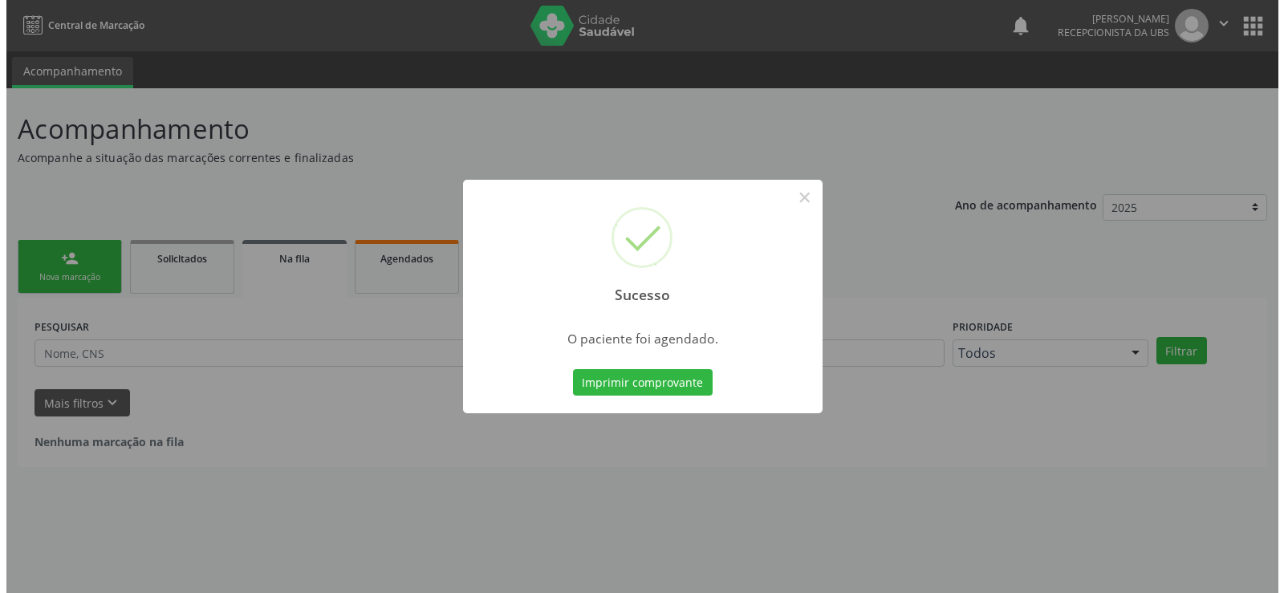
scroll to position [0, 0]
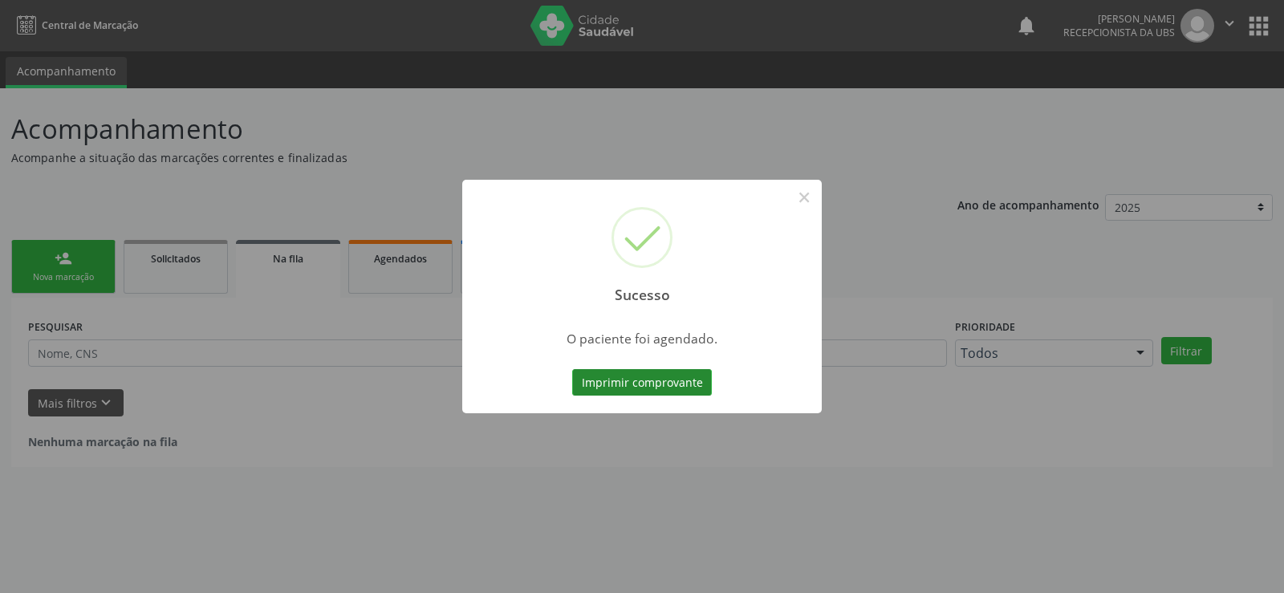
click at [659, 373] on button "Imprimir comprovante" at bounding box center [642, 382] width 140 height 27
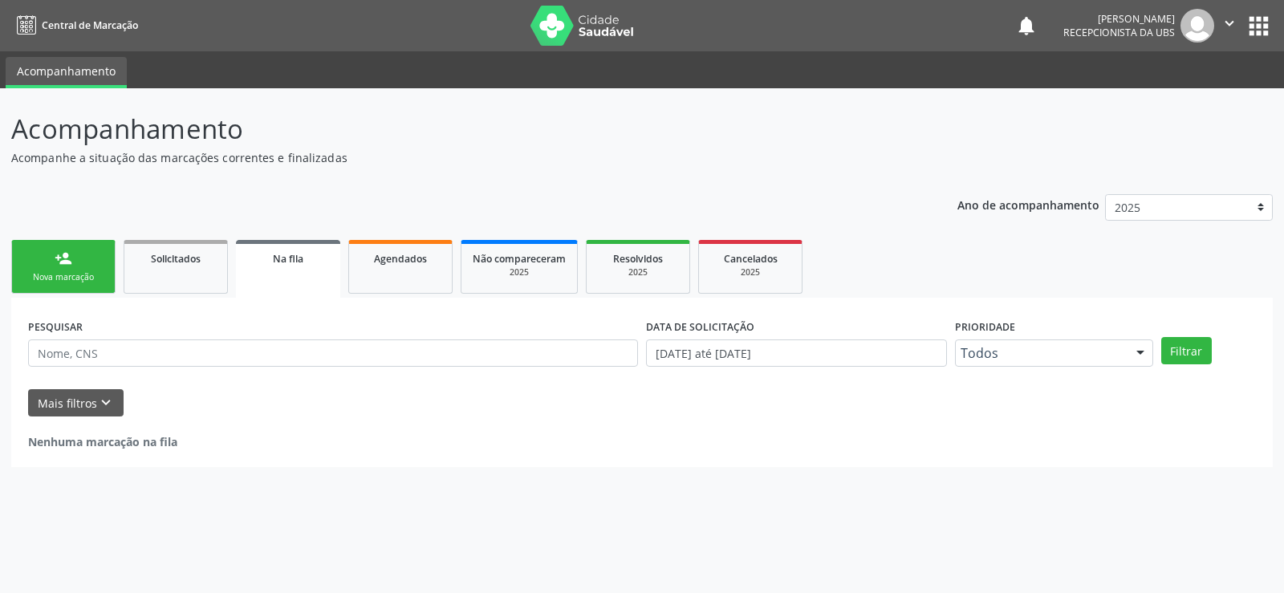
click at [53, 286] on link "person_add Nova marcação" at bounding box center [63, 267] width 104 height 54
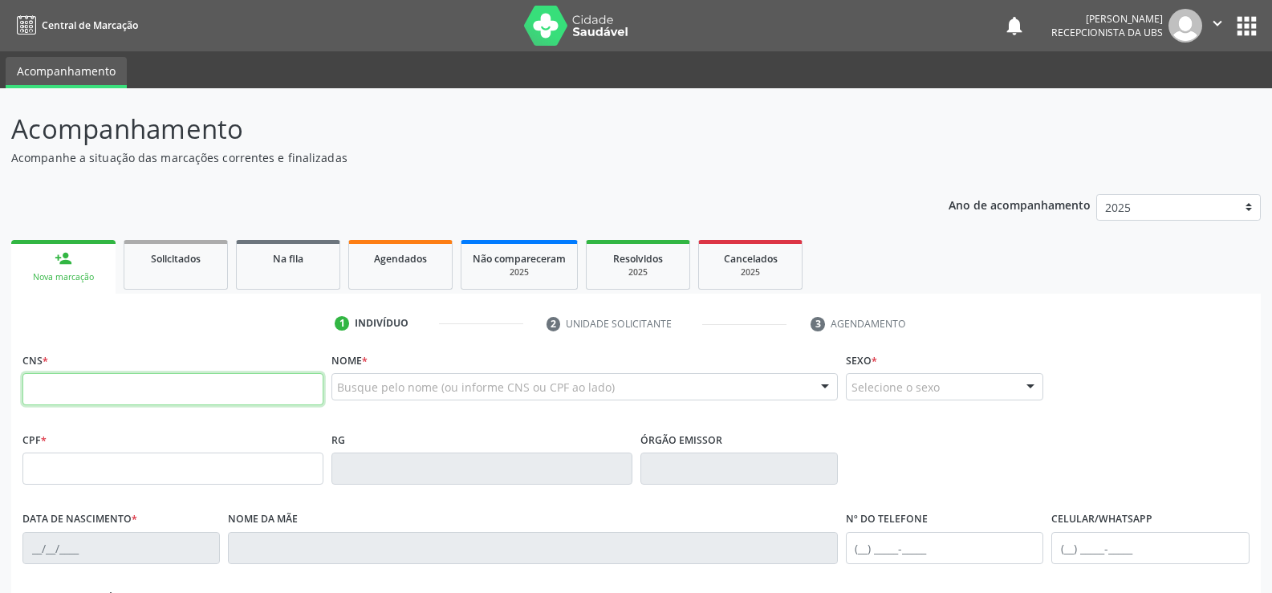
click at [91, 387] on input "text" at bounding box center [172, 389] width 301 height 32
type input "898 0034 8172 8605"
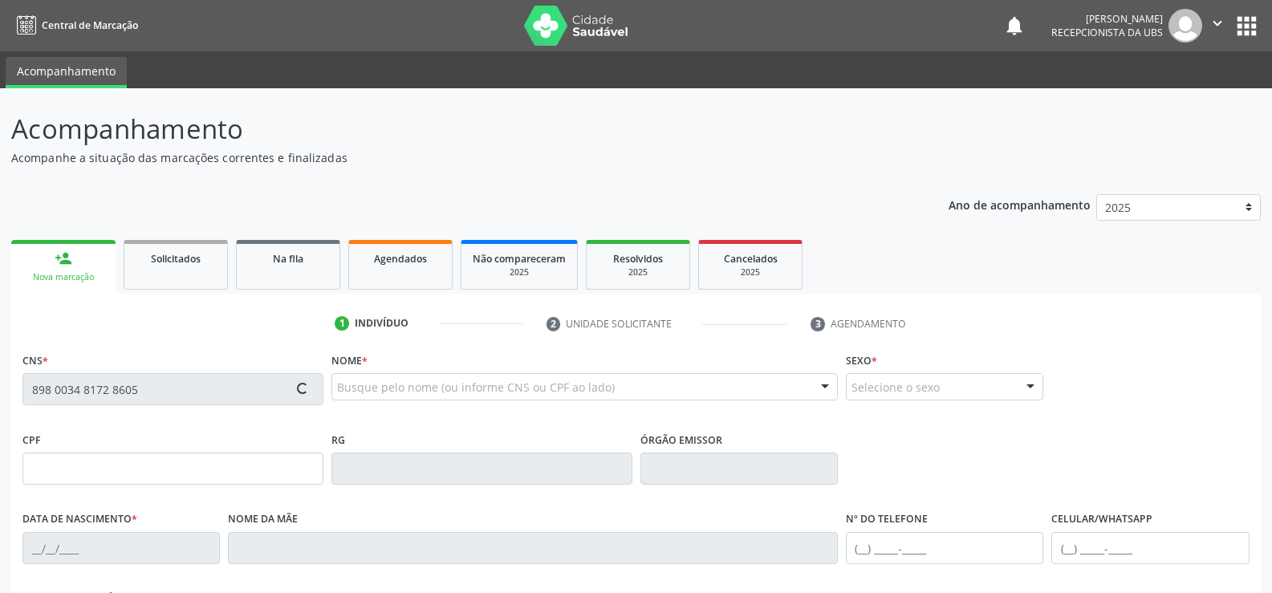
type input "154.841.824-25"
type input "[DATE]"
type input "Eroneide [PERSON_NAME]"
type input "[PHONE_NUMBER]"
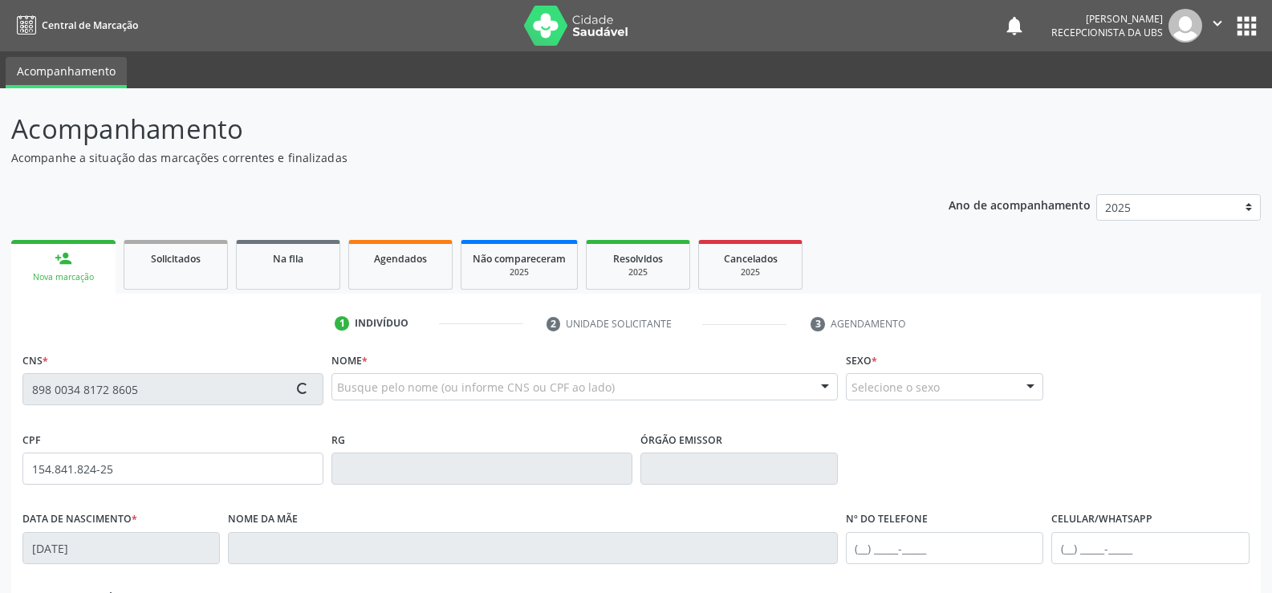
type input "1430"
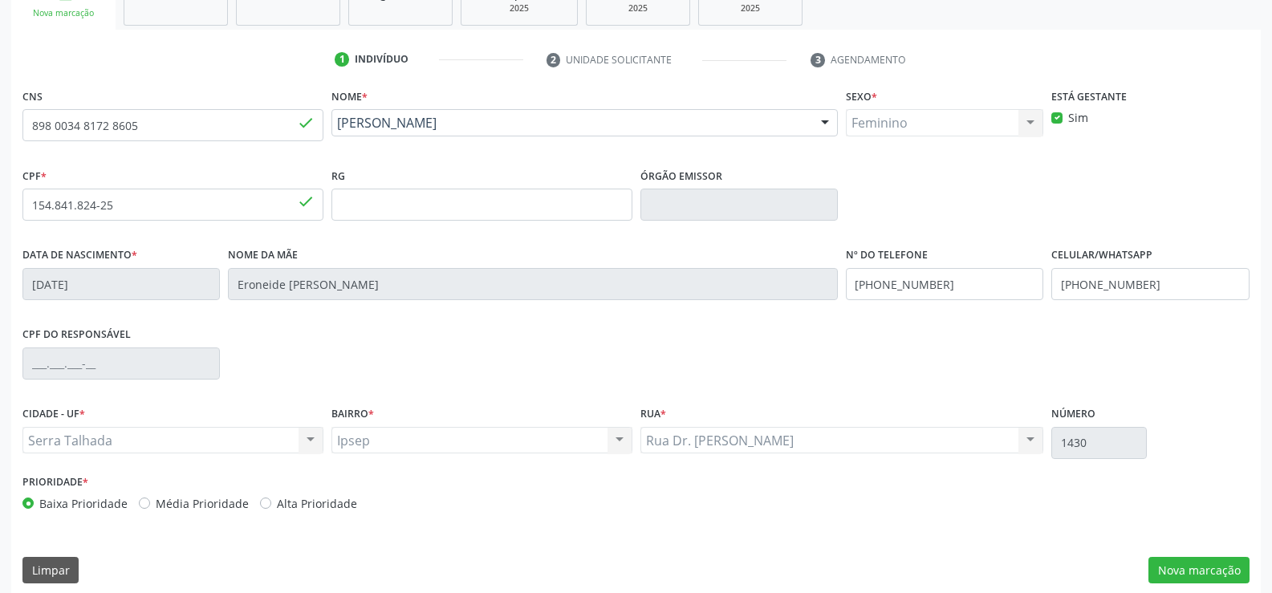
scroll to position [277, 0]
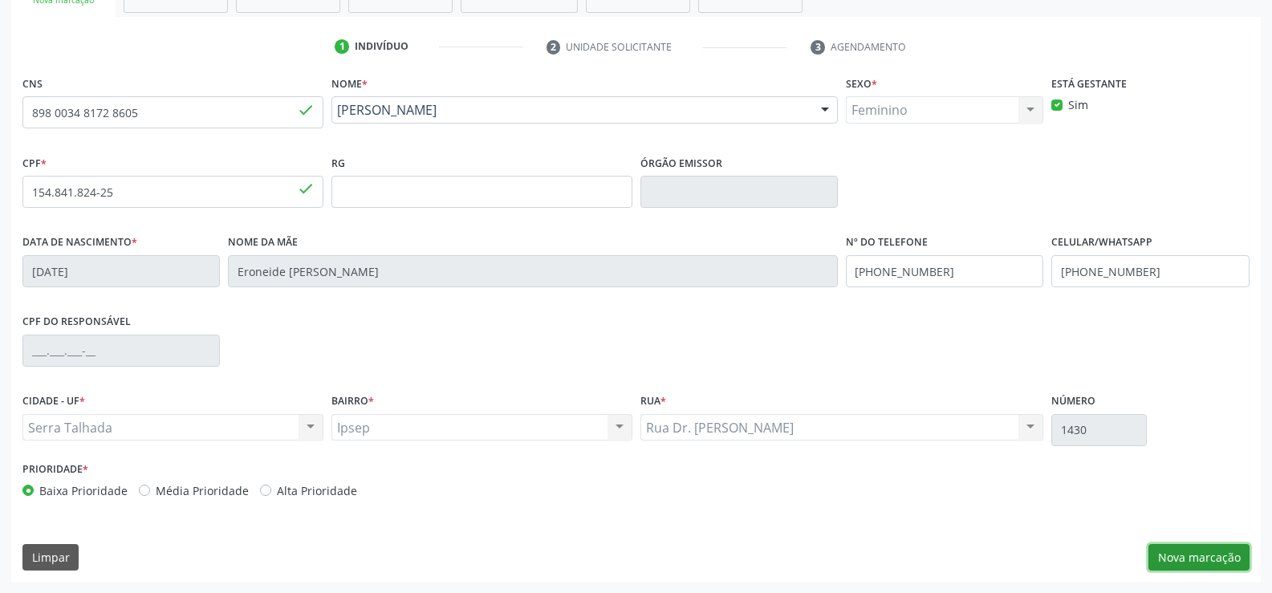
click at [1198, 561] on button "Nova marcação" at bounding box center [1198, 557] width 101 height 27
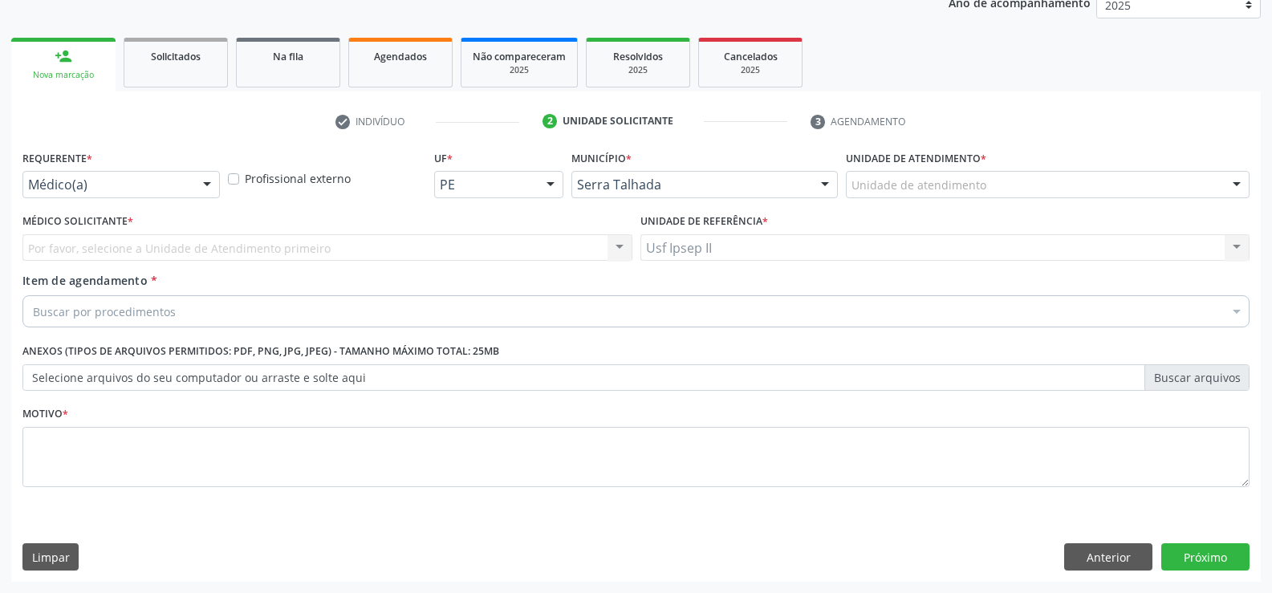
scroll to position [202, 0]
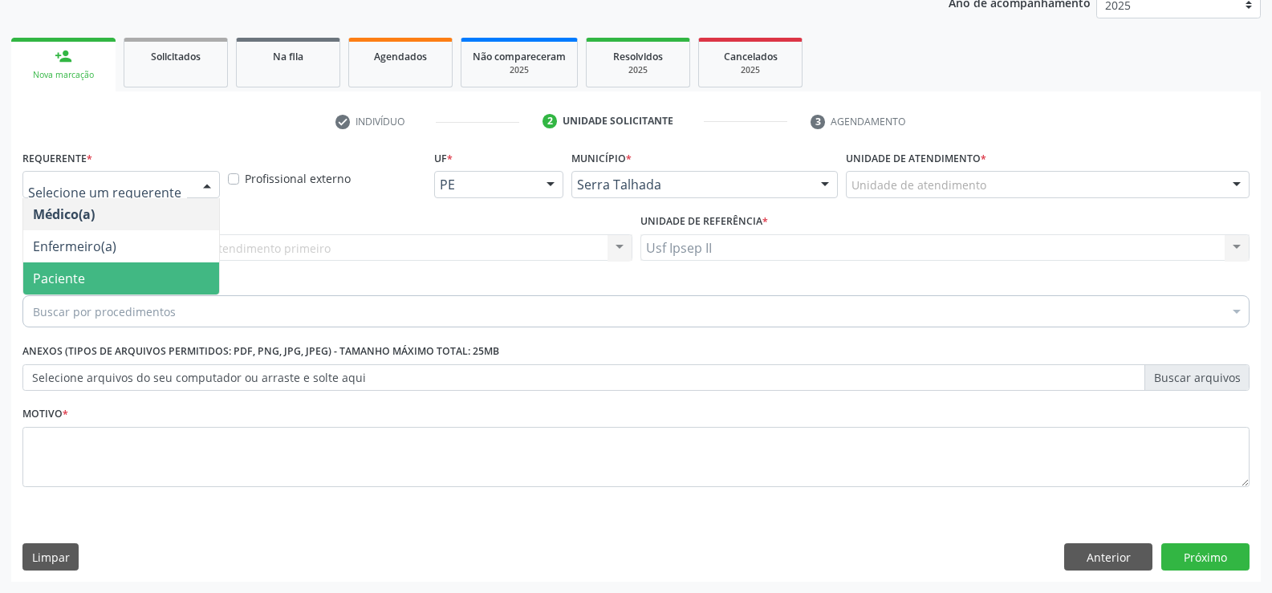
click at [92, 276] on span "Paciente" at bounding box center [121, 278] width 196 height 32
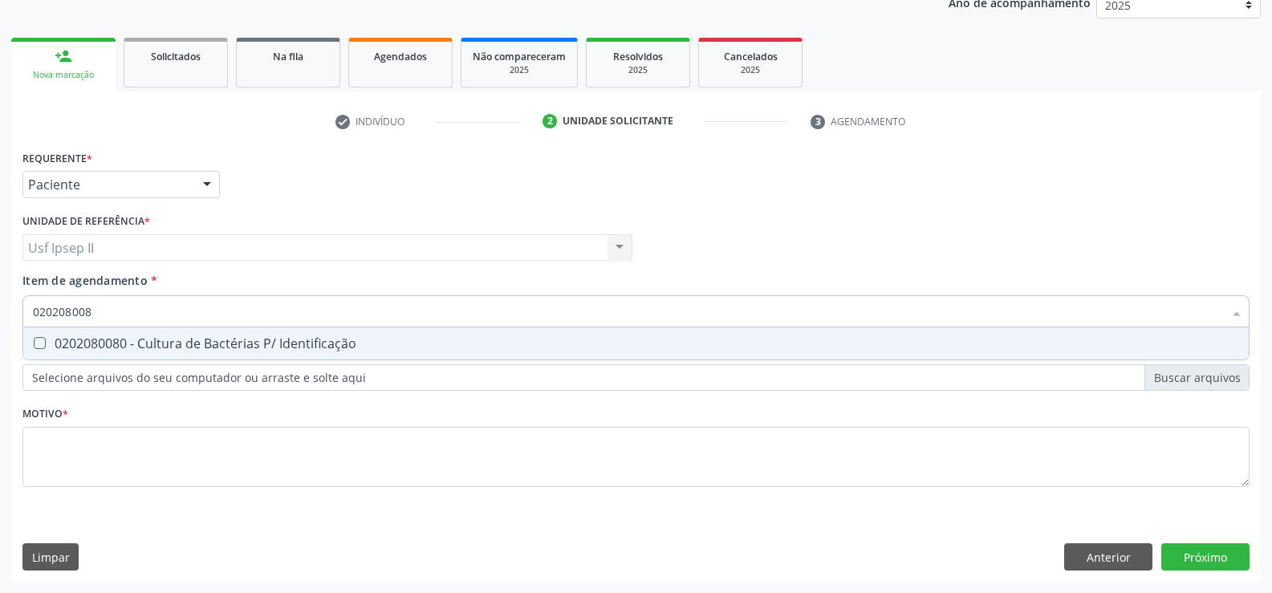
type input "0202080080"
click at [152, 345] on div "0202080080 - Cultura de Bactérias P/ Identificação" at bounding box center [636, 343] width 1206 height 13
checkbox Identificação "true"
click at [130, 316] on input "0202080080" at bounding box center [628, 311] width 1190 height 32
type input "02020800"
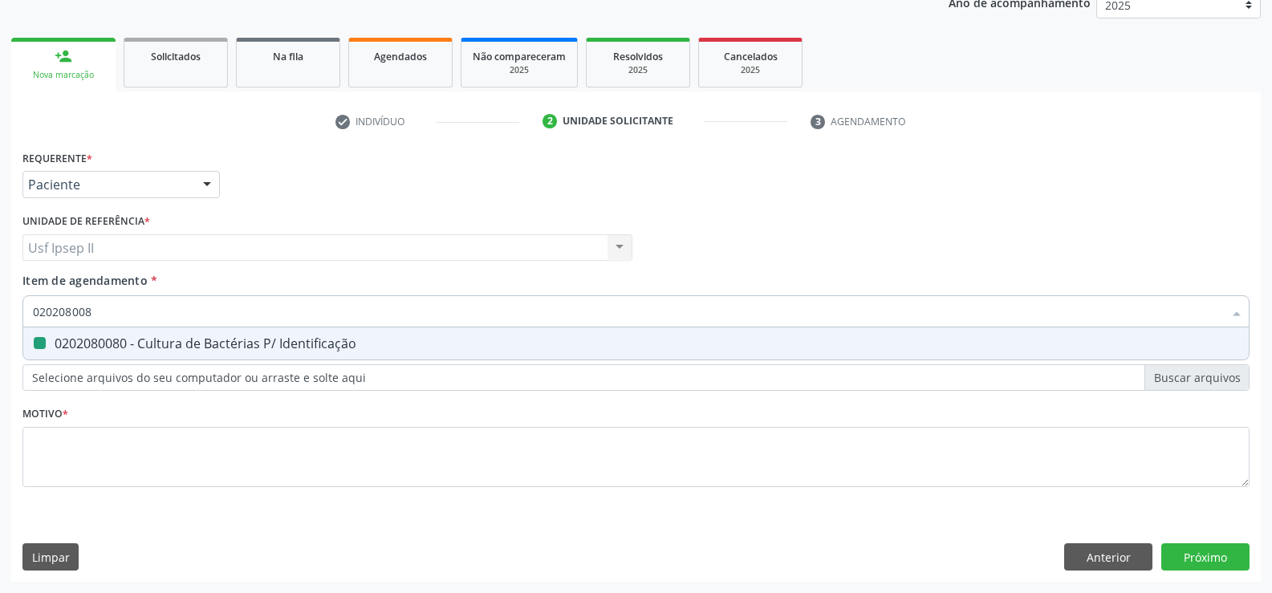
checkbox Identificação "false"
type input "0"
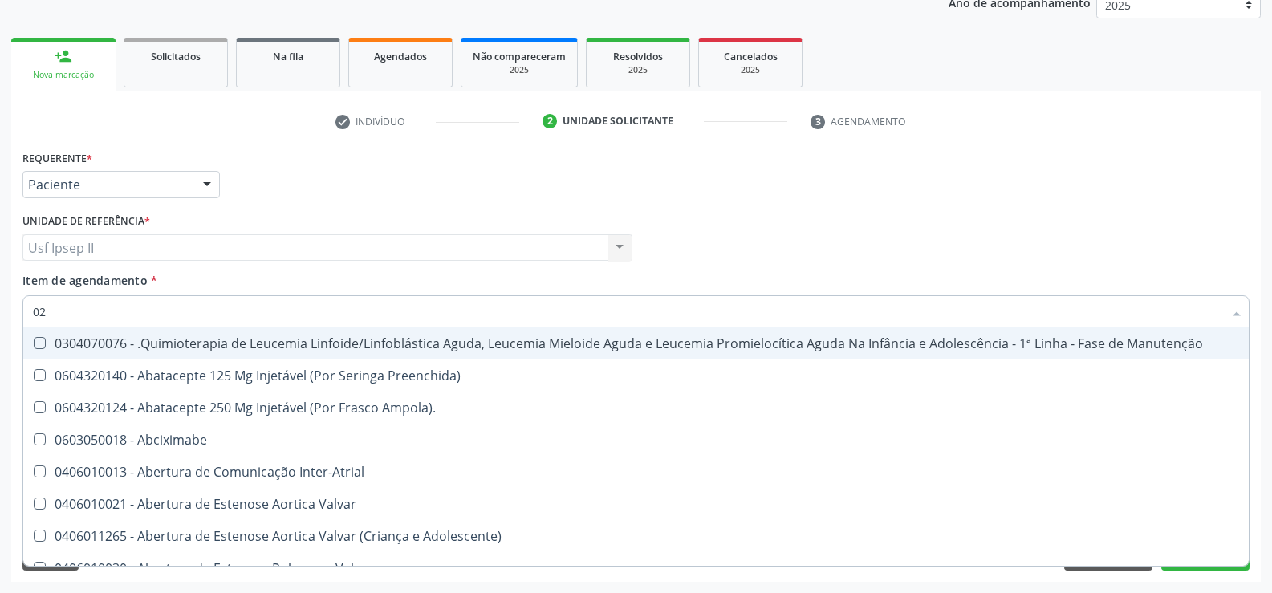
type input "020"
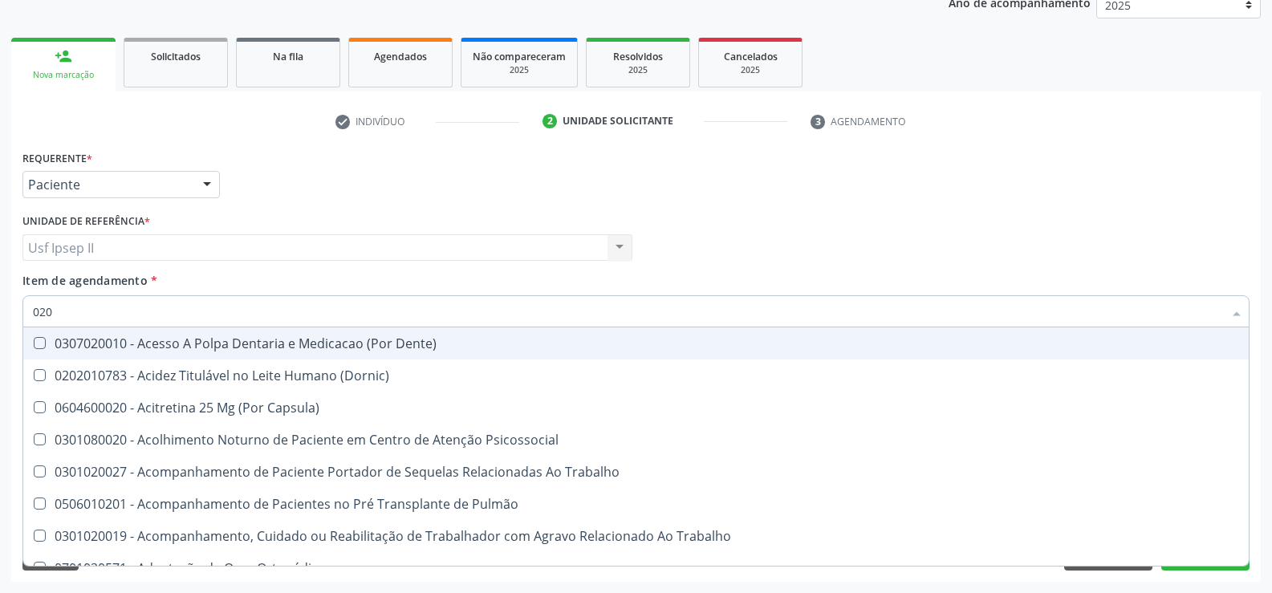
checkbox Identificação "true"
checkbox Digitoxina\) "false"
type input "0202"
checkbox Blot "true"
checkbox Identificação "false"
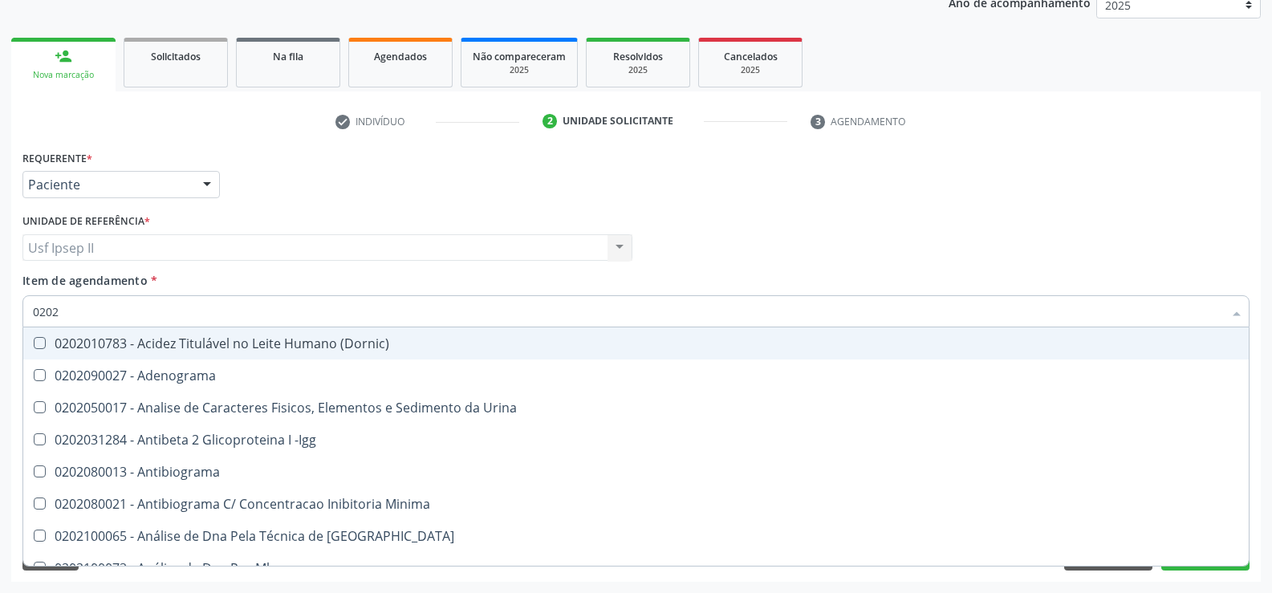
type input "02020"
checkbox Anaerobicas "true"
checkbox Identificação "false"
type input "020203"
checkbox Identificação "false"
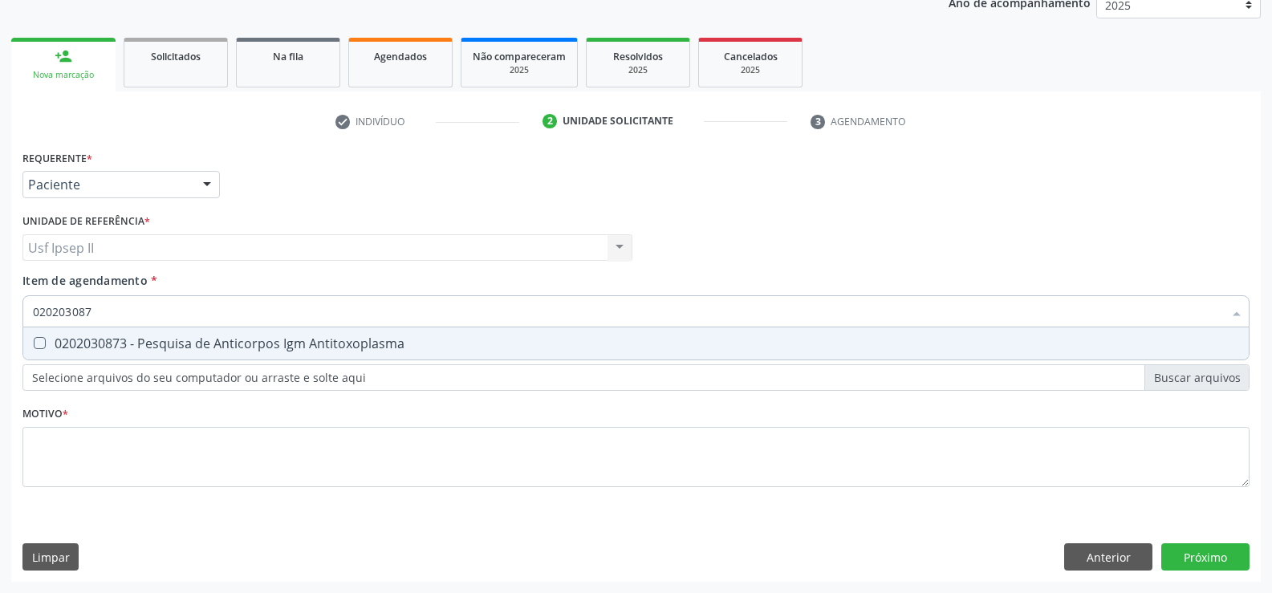
type input "0202030873"
click at [282, 337] on div "0202030873 - Pesquisa de Anticorpos Igm Antitoxoplasma" at bounding box center [636, 343] width 1206 height 13
checkbox Antitoxoplasma "true"
click at [197, 323] on input "0202030873" at bounding box center [628, 311] width 1190 height 32
type input "0"
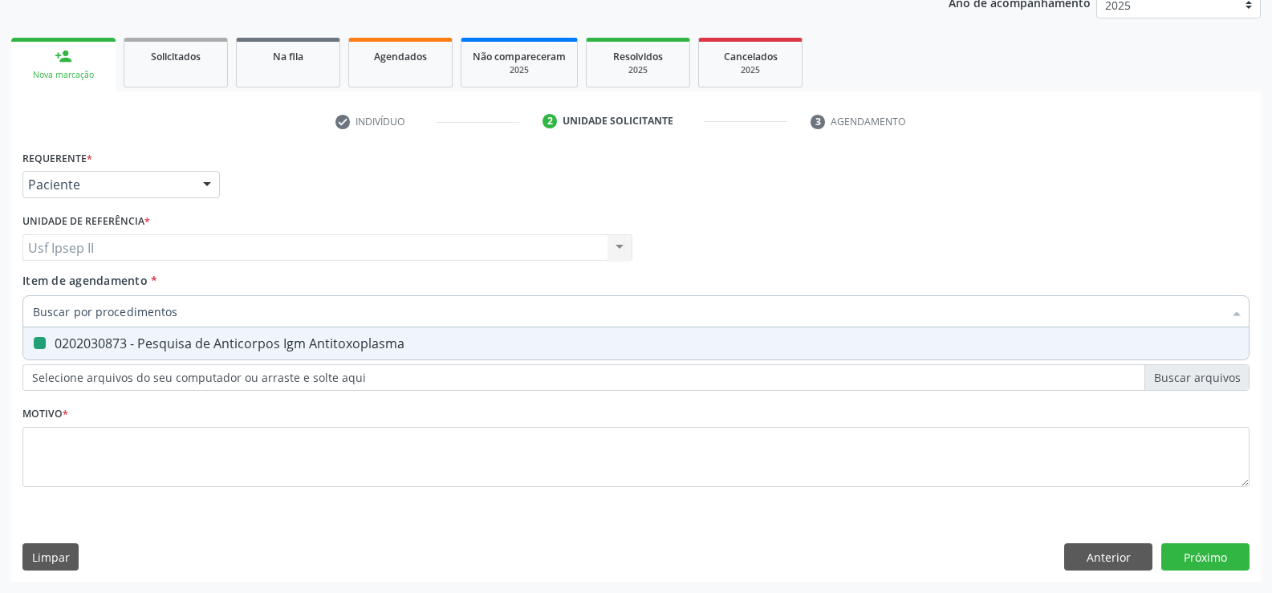
checkbox Antitoxoplasma "false"
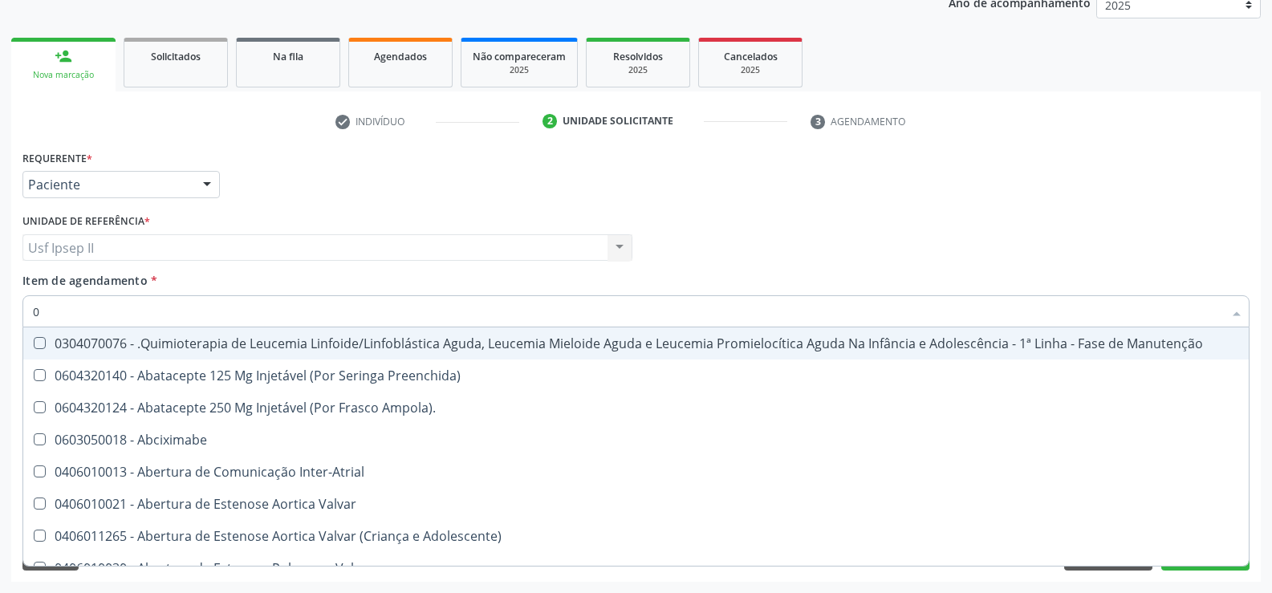
type input "02"
checkbox Aberto "true"
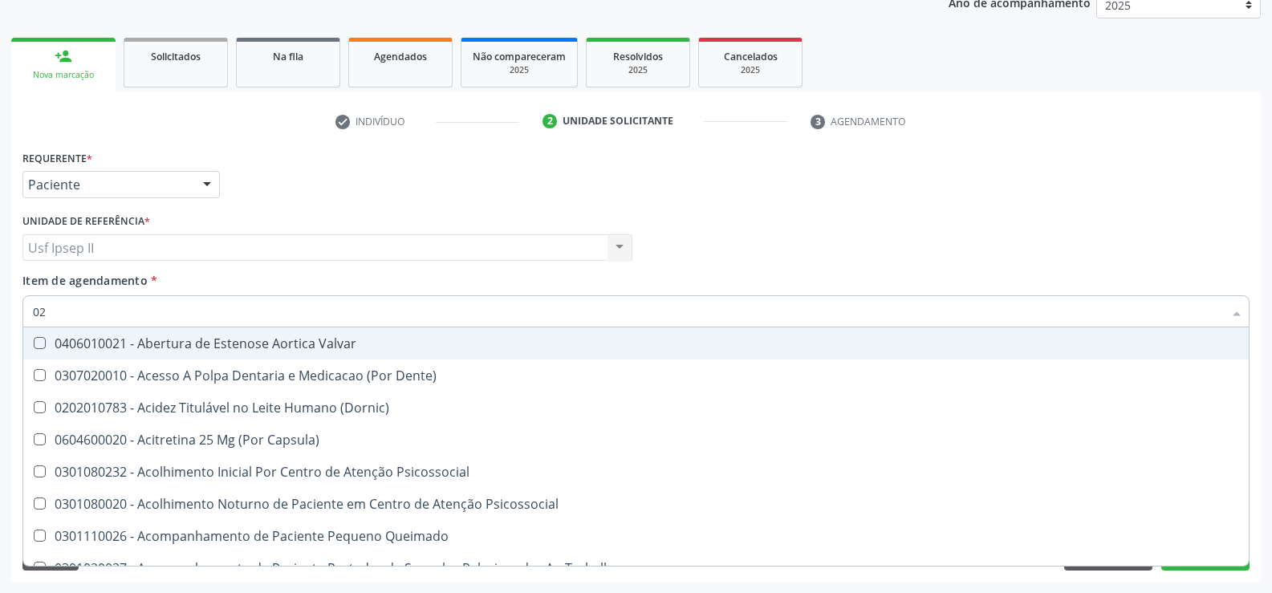
type input "020"
checkbox Gastro-Esofagico "true"
checkbox Identificação "false"
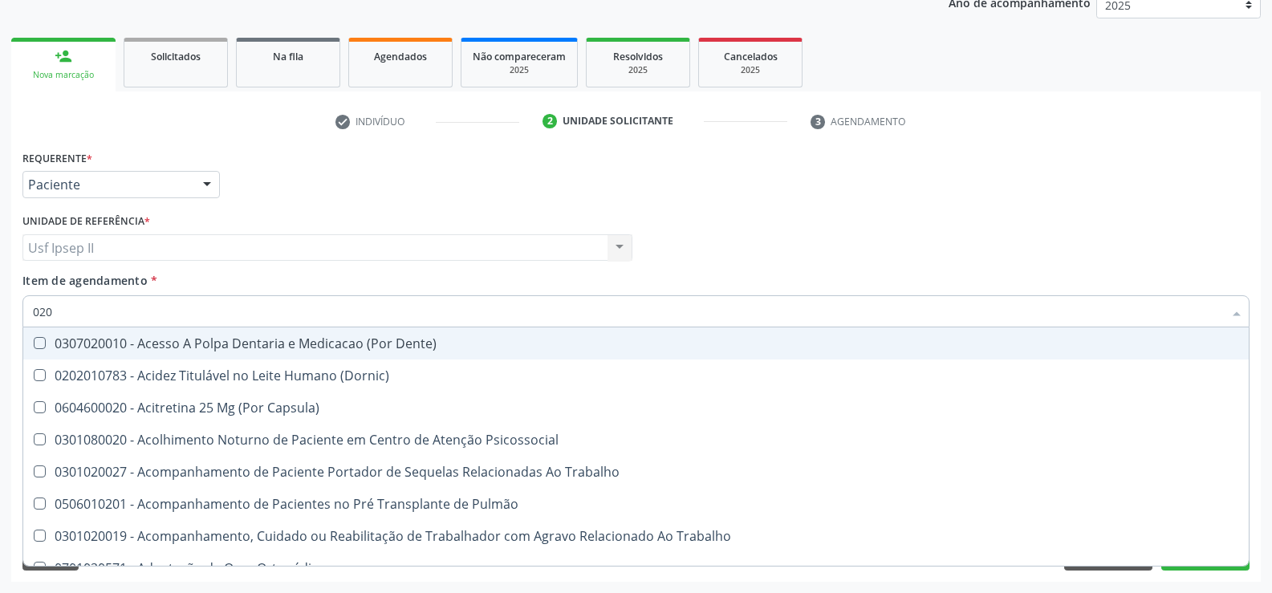
type input "0202"
checkbox Blot "true"
checkbox Identificação "false"
checkbox Euglobulina "true"
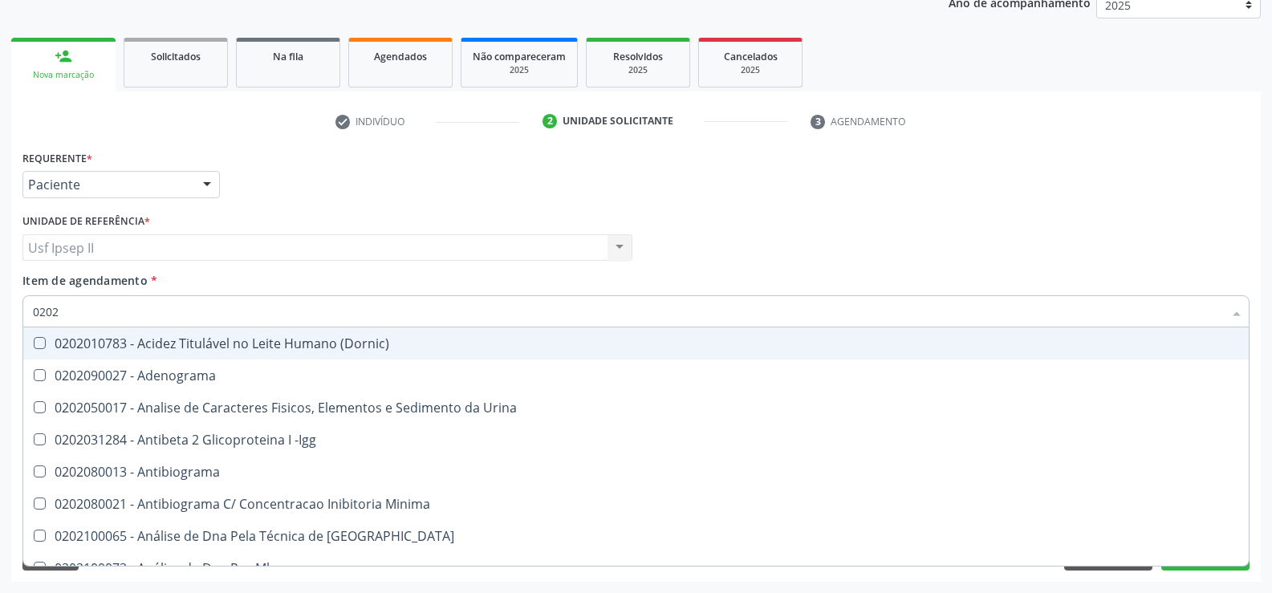
type input "02020"
checkbox Anaerobicas "true"
checkbox Identificação "false"
checkbox Parceria\) "true"
checkbox Antitoxoplasma "false"
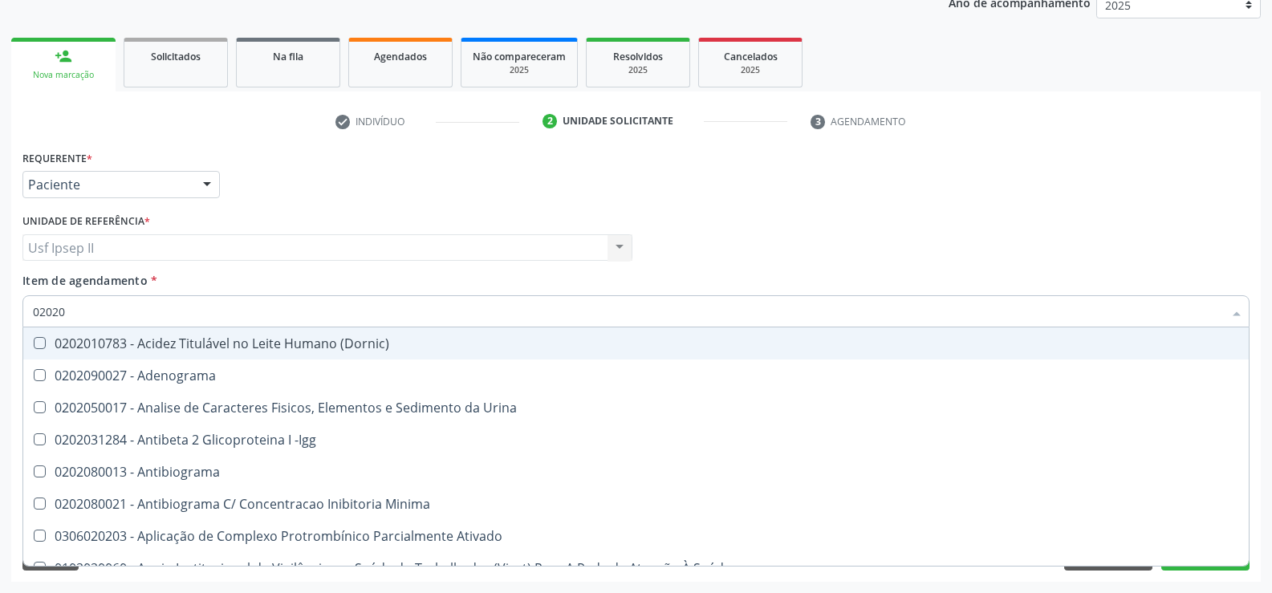
type input "020203"
checkbox Identificação "false"
checkbox Calcio "true"
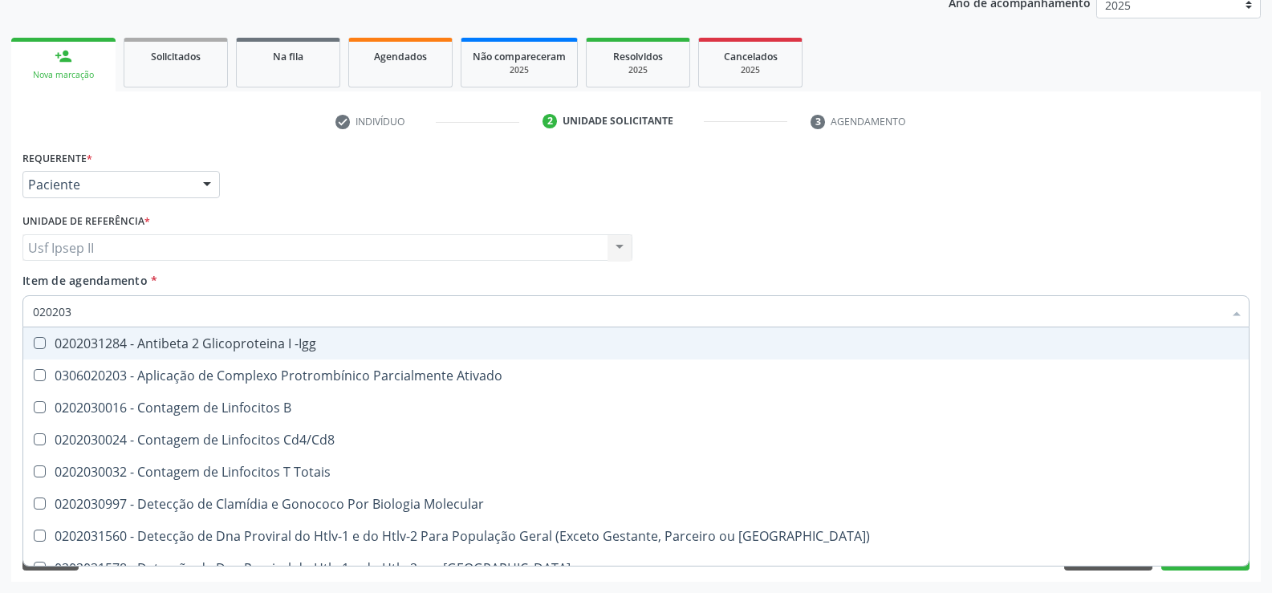
type input "0202030"
checkbox Antiespermatozoides "true"
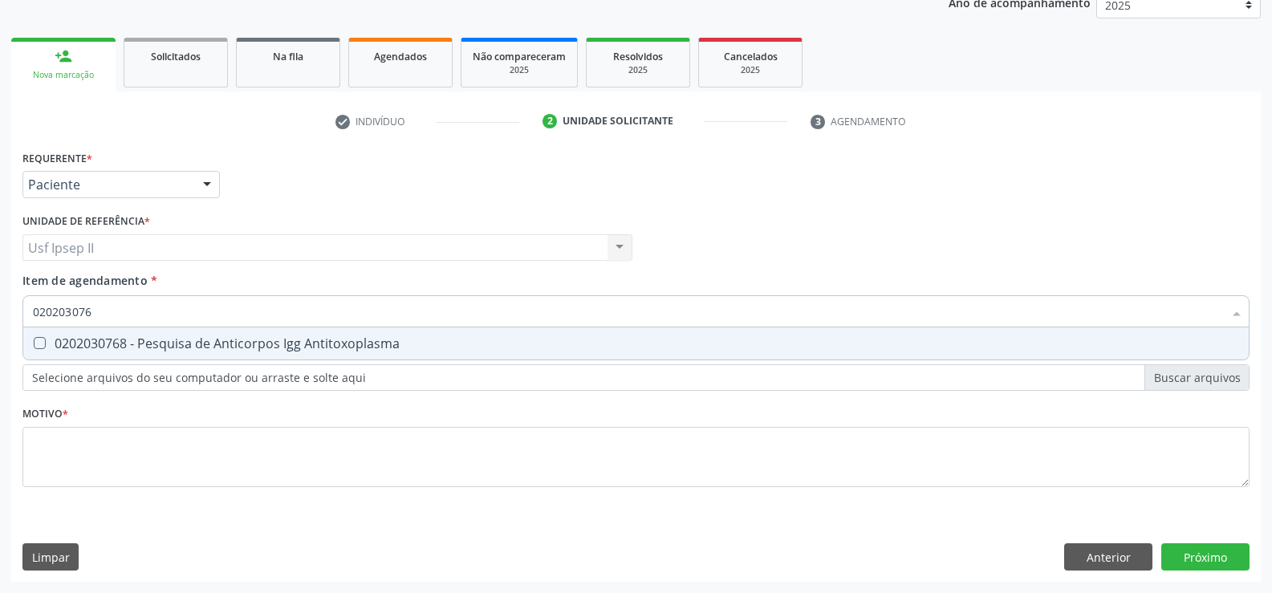
type input "0202030768"
click at [220, 337] on div "0202030768 - Pesquisa de Anticorpos Igg Antitoxoplasma" at bounding box center [636, 343] width 1206 height 13
checkbox Antitoxoplasma "true"
click at [144, 313] on input "0202030768" at bounding box center [628, 311] width 1190 height 32
type input "0"
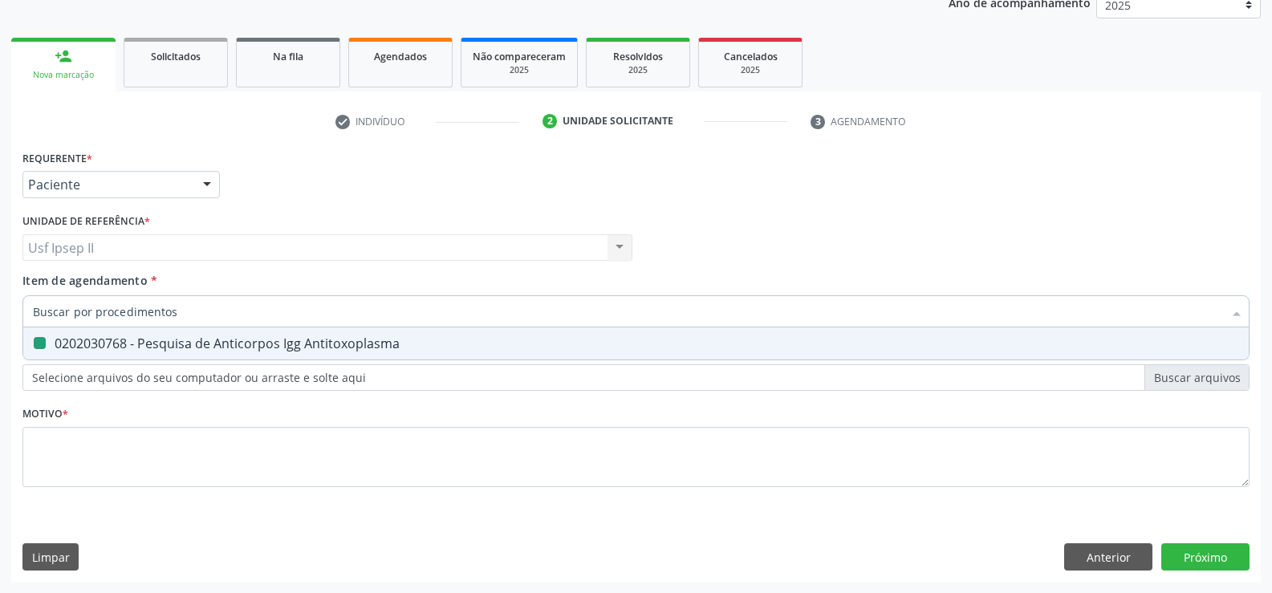
checkbox Antitoxoplasma "false"
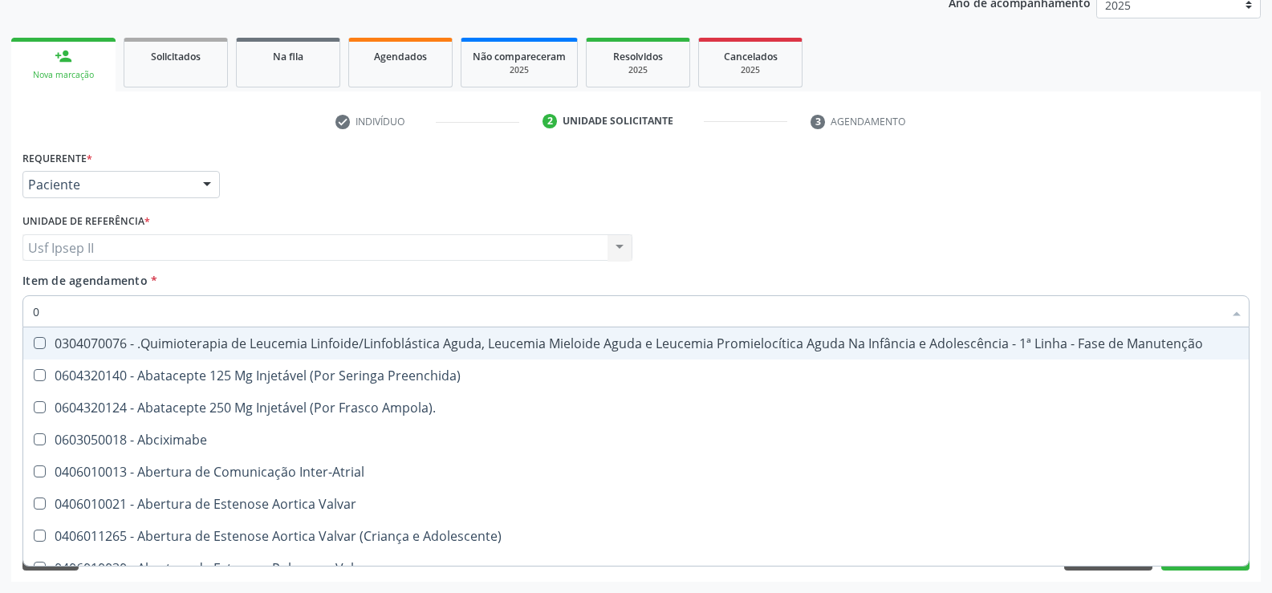
type input "02"
checkbox Aberto "true"
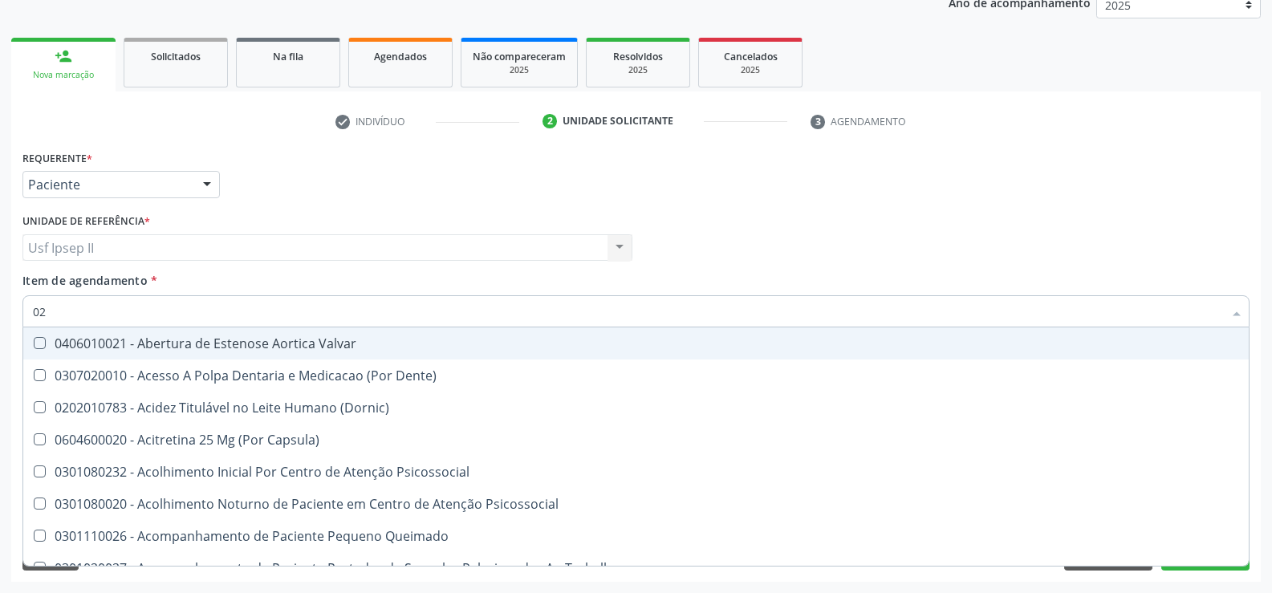
type input "020"
checkbox Gastro-Esofagico "true"
checkbox Identificação "false"
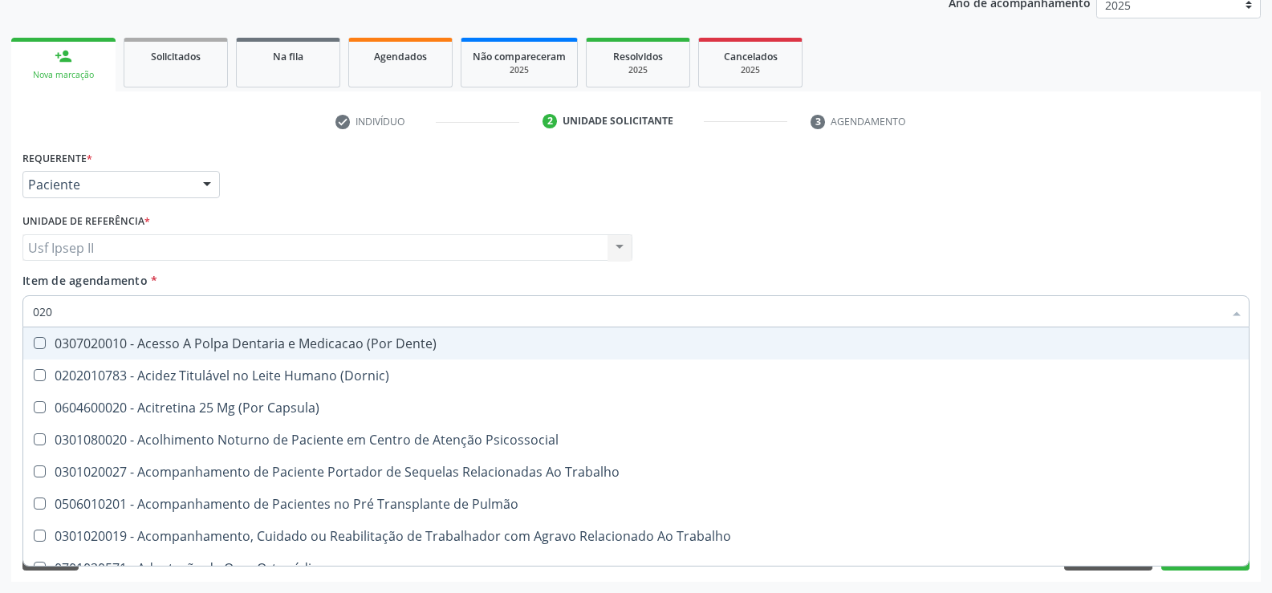
type input "0202"
checkbox Blot "true"
checkbox Identificação "false"
checkbox Dosagens\) "true"
checkbox Euglobulina "true"
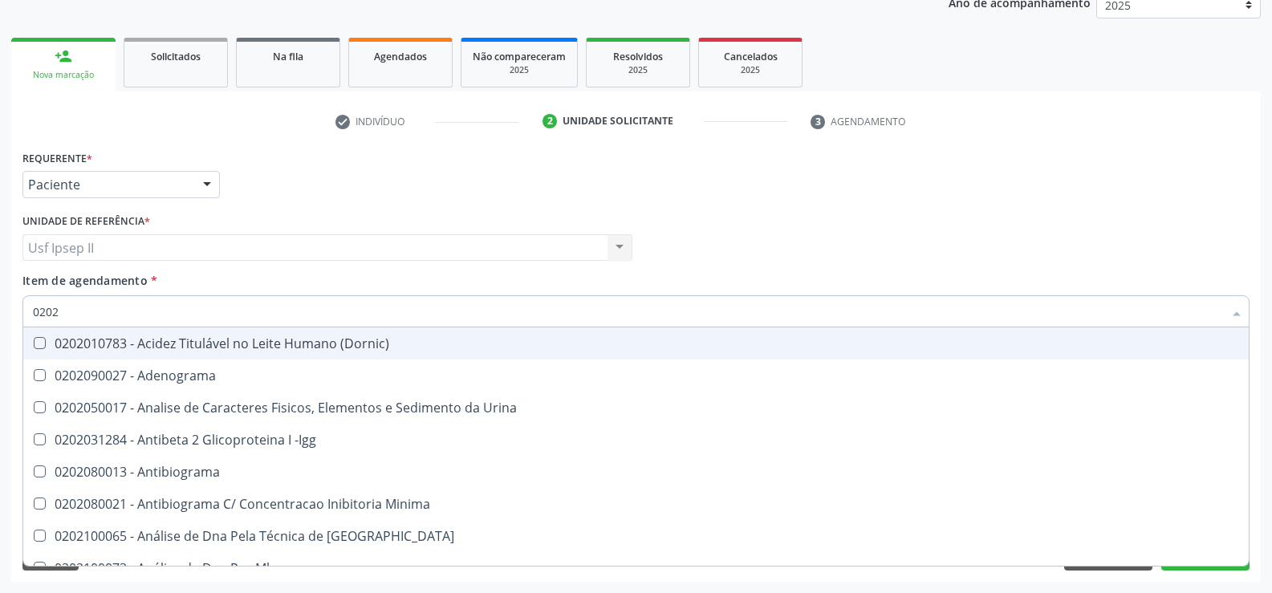
type input "02020"
checkbox Anaerobicas "true"
checkbox Identificação "false"
checkbox Carini "true"
checkbox Parceria\) "true"
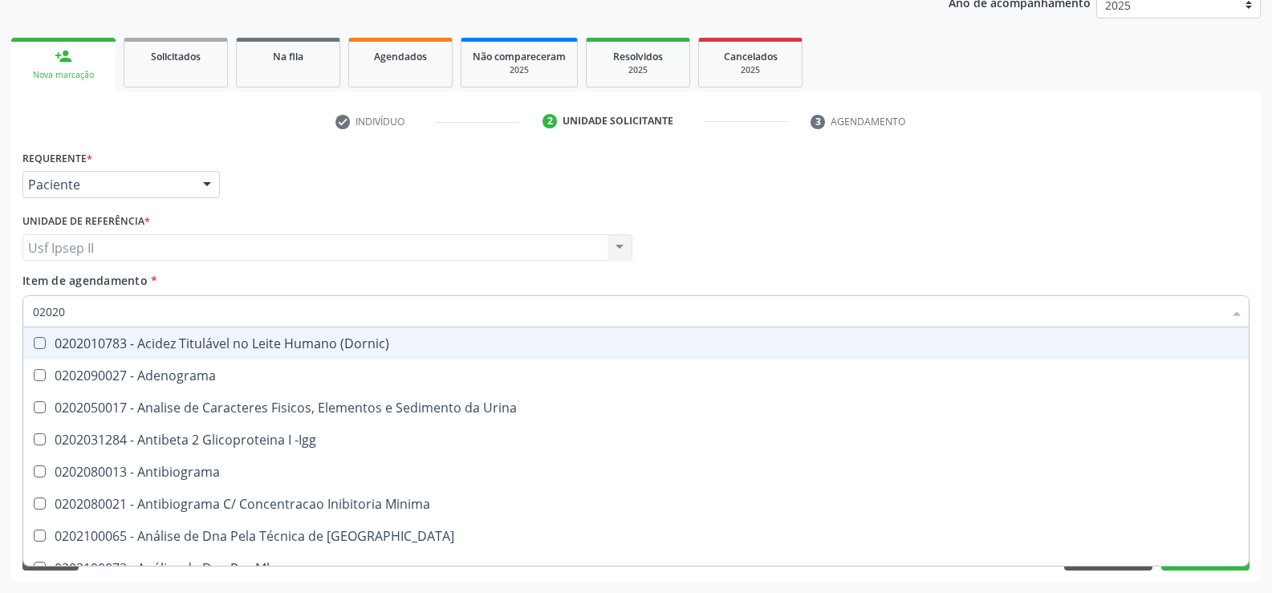
checkbox Antitoxoplasma "false"
type input "020202"
checkbox Identificação "false"
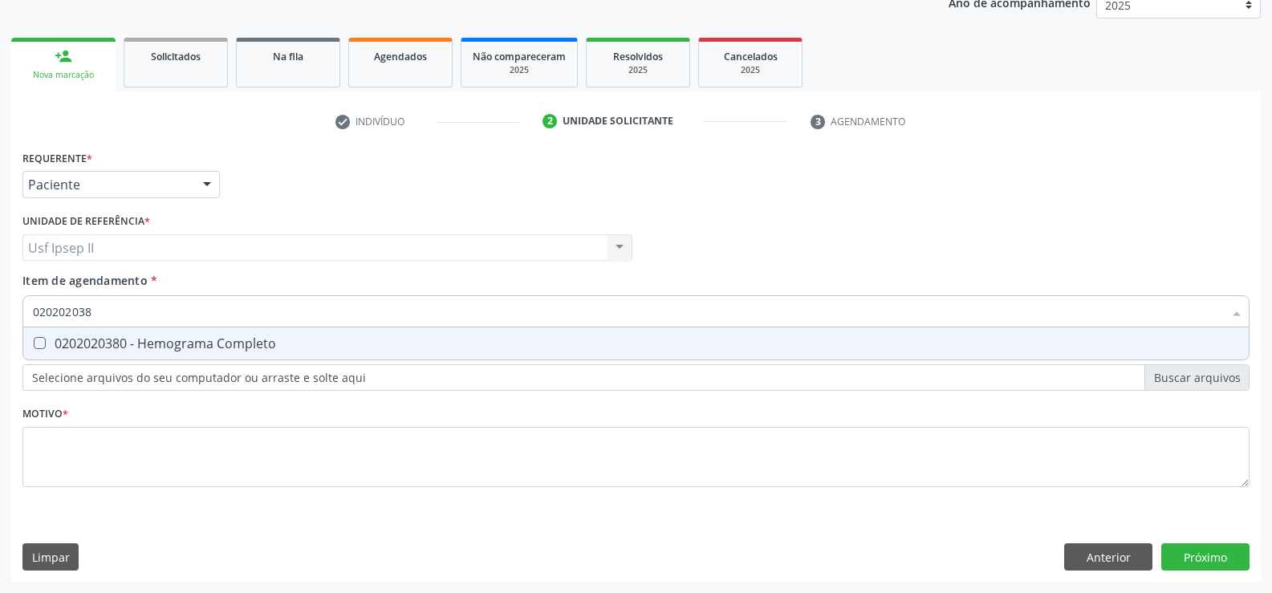
type input "0202020380"
click at [227, 341] on div "0202020380 - Hemograma Completo" at bounding box center [636, 343] width 1206 height 13
checkbox Completo "true"
click at [146, 322] on input "0202020380" at bounding box center [628, 311] width 1190 height 32
type input "0"
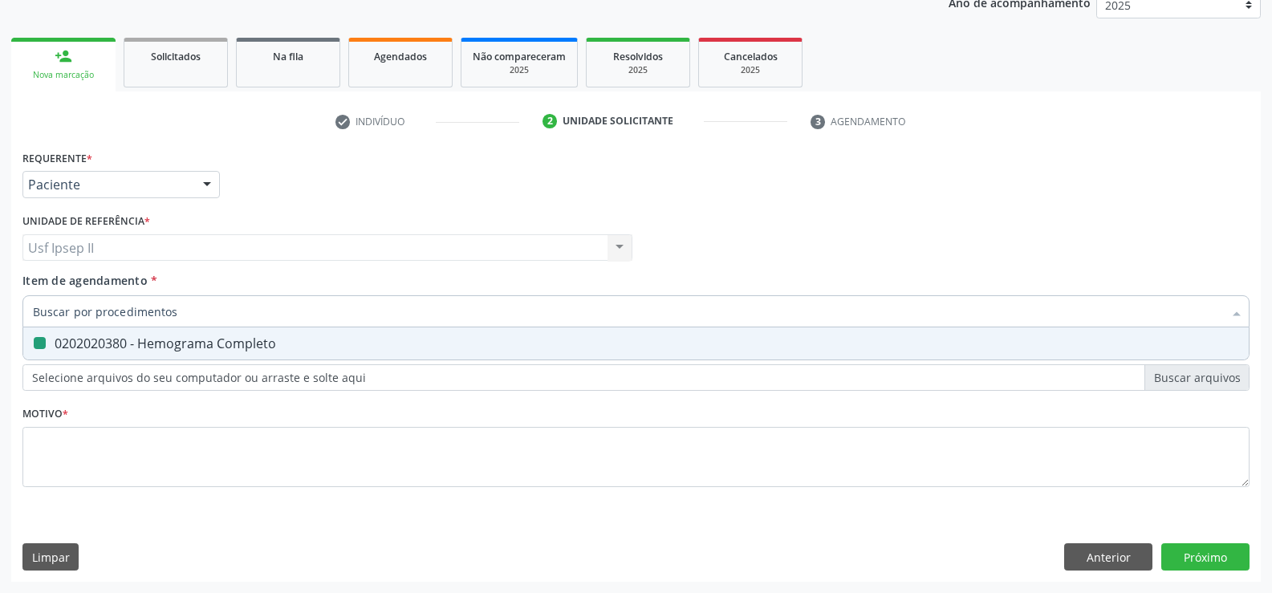
checkbox Completo "false"
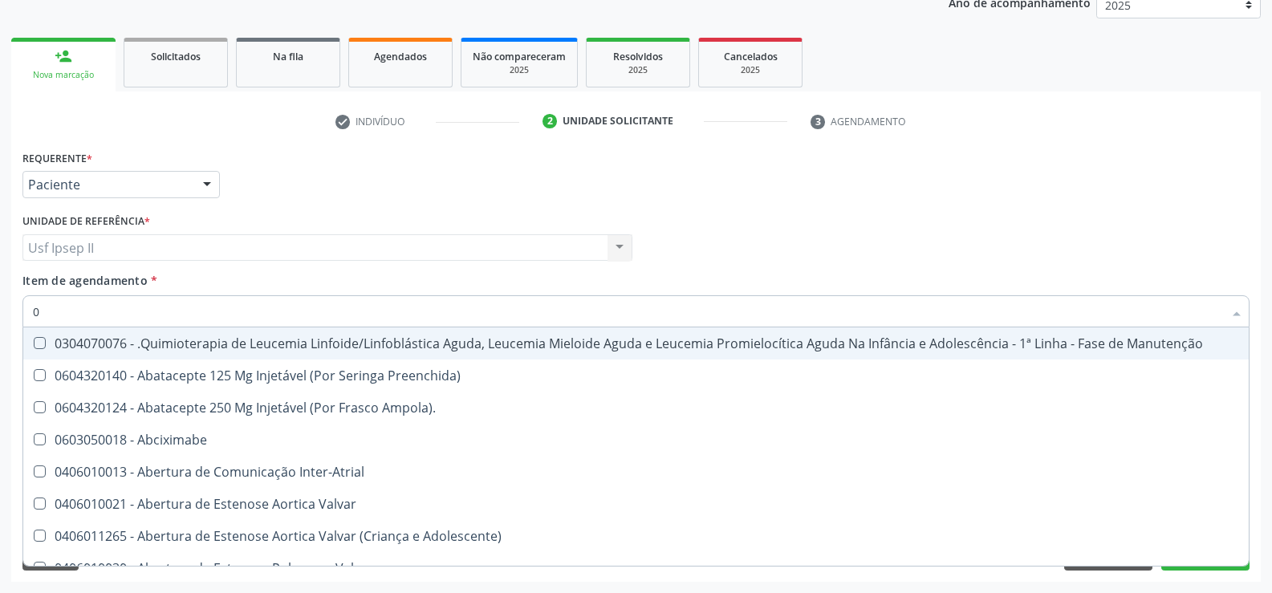
type input "02"
checkbox Aberto "true"
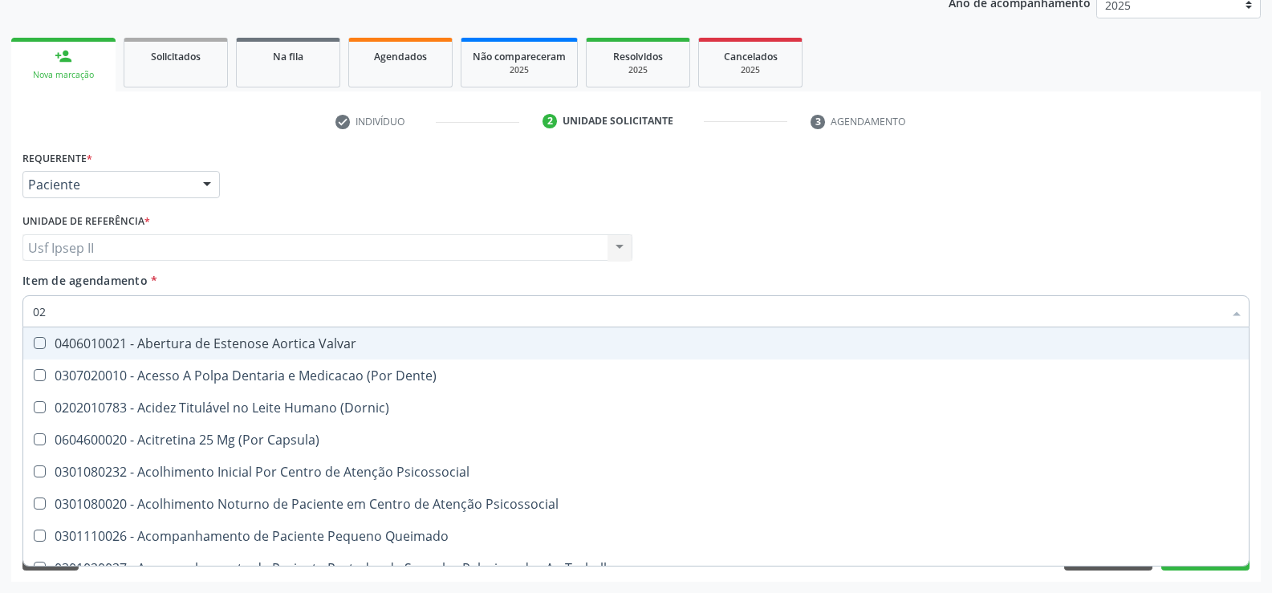
type input "020"
checkbox Gastro-Esofagico "true"
checkbox Identificação "false"
checkbox \(T3\) "true"
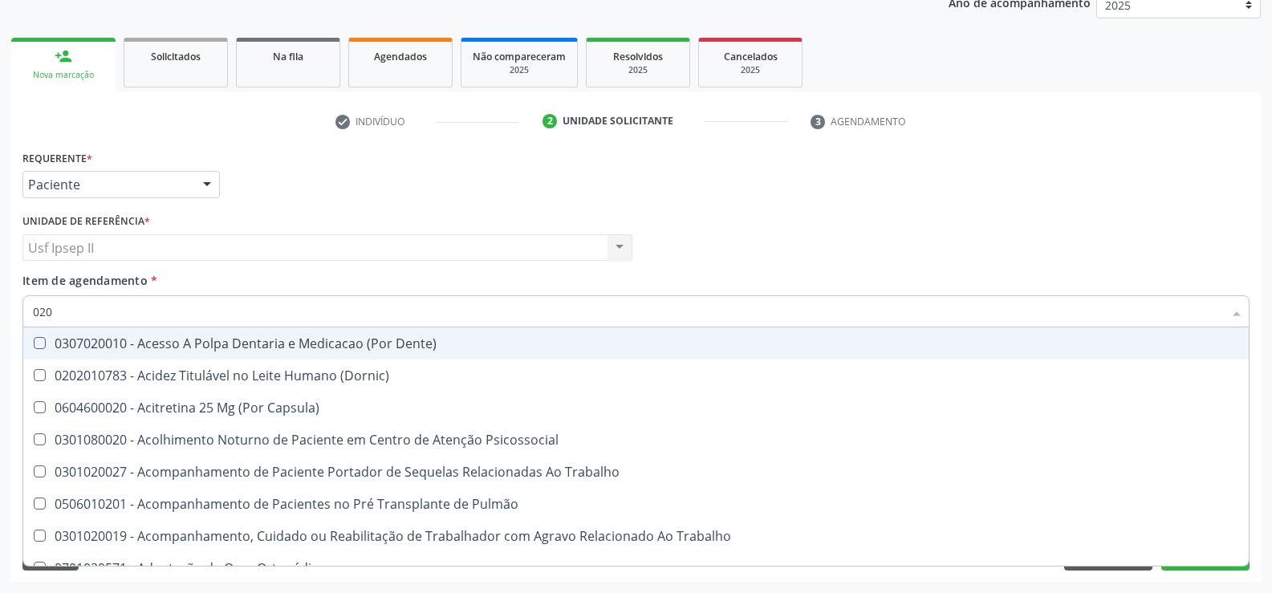
type input "0202"
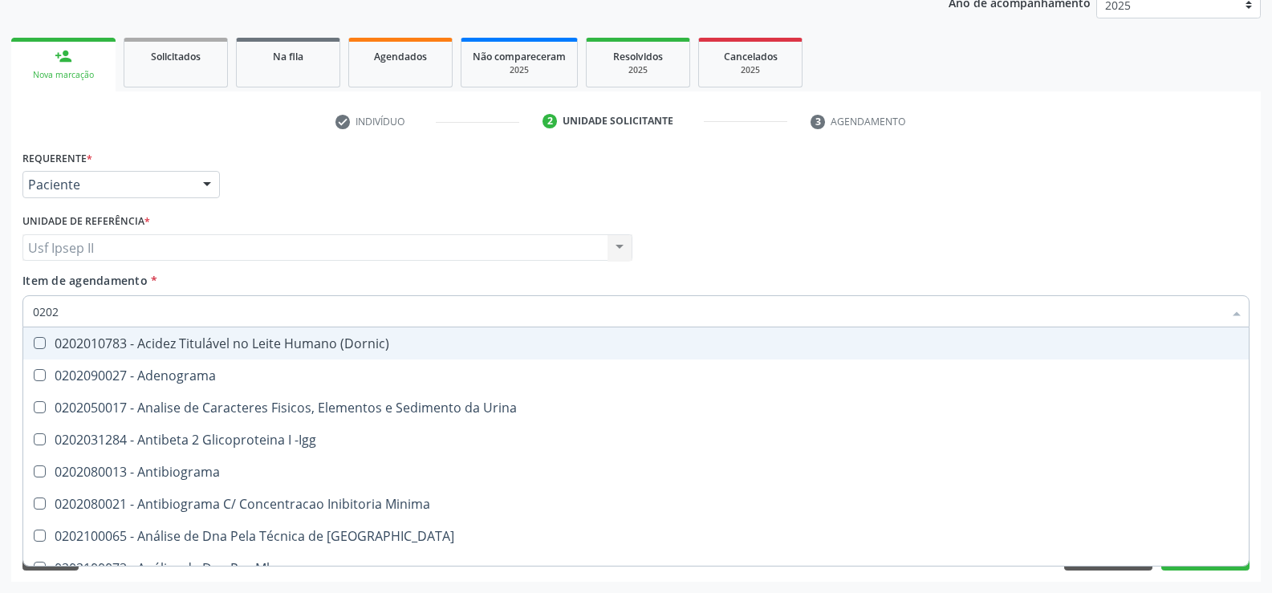
checkbox Identificação "true"
checkbox Completo "true"
checkbox Blot\/Imunoblot\) "false"
checkbox Antitoxoplasma "true"
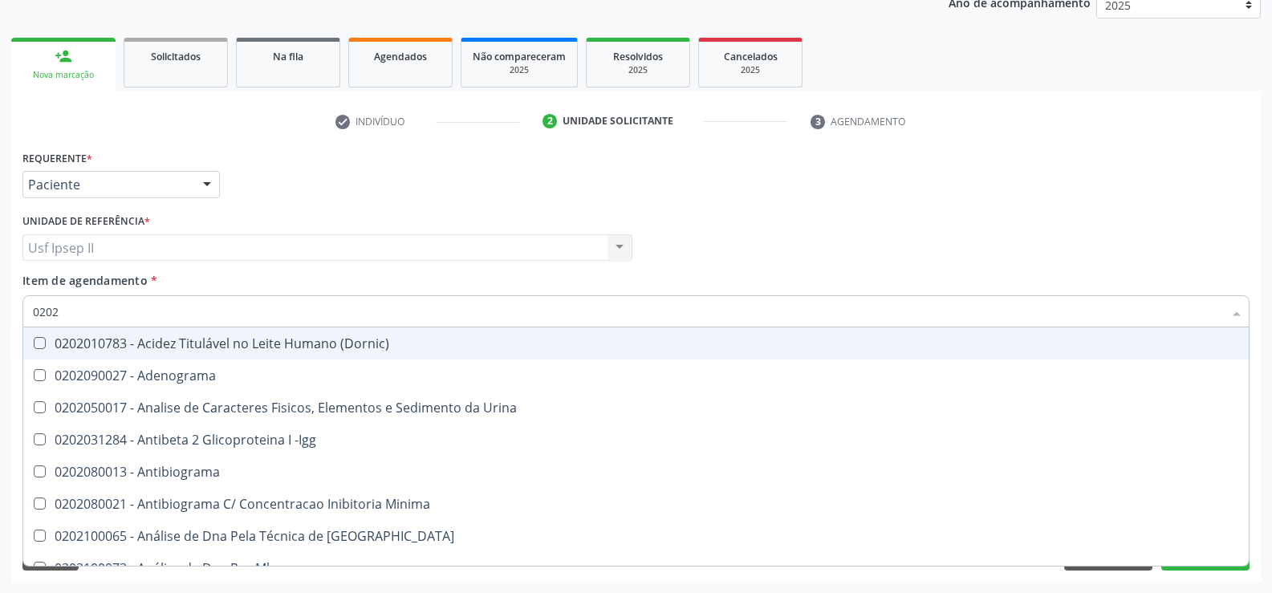
type input "02020"
checkbox Anaerobicas "true"
checkbox Identificação "false"
checkbox Zinco "true"
checkbox Completo "false"
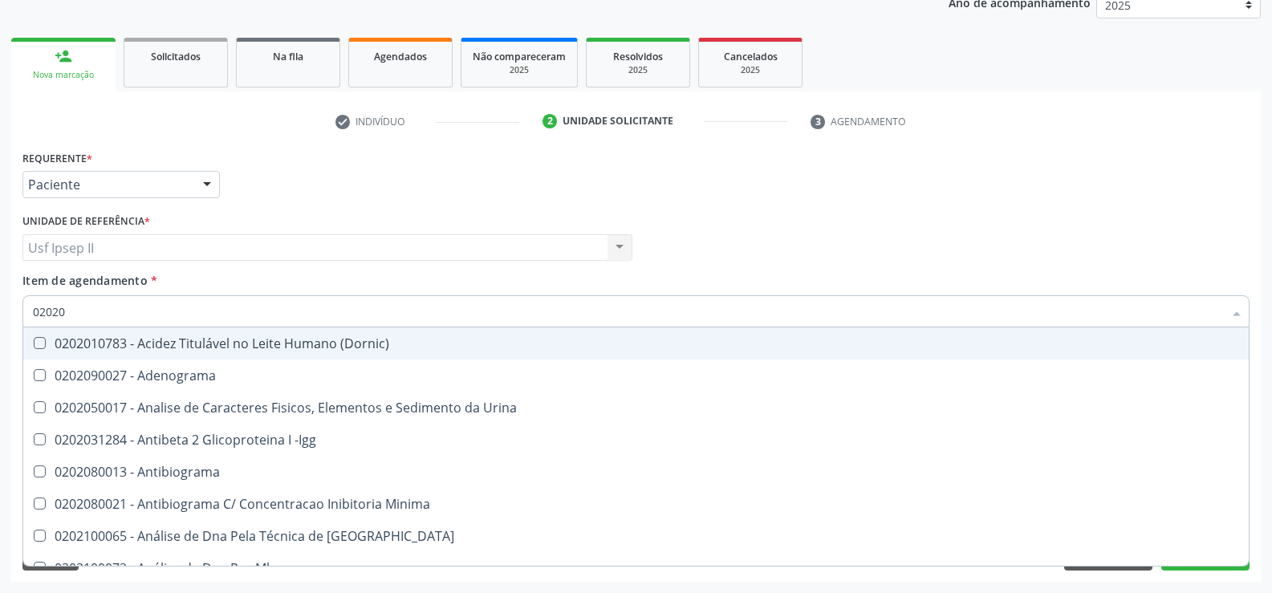
checkbox Carini "true"
checkbox Parceria\) "true"
checkbox Antitoxoplasma "false"
type input "020205"
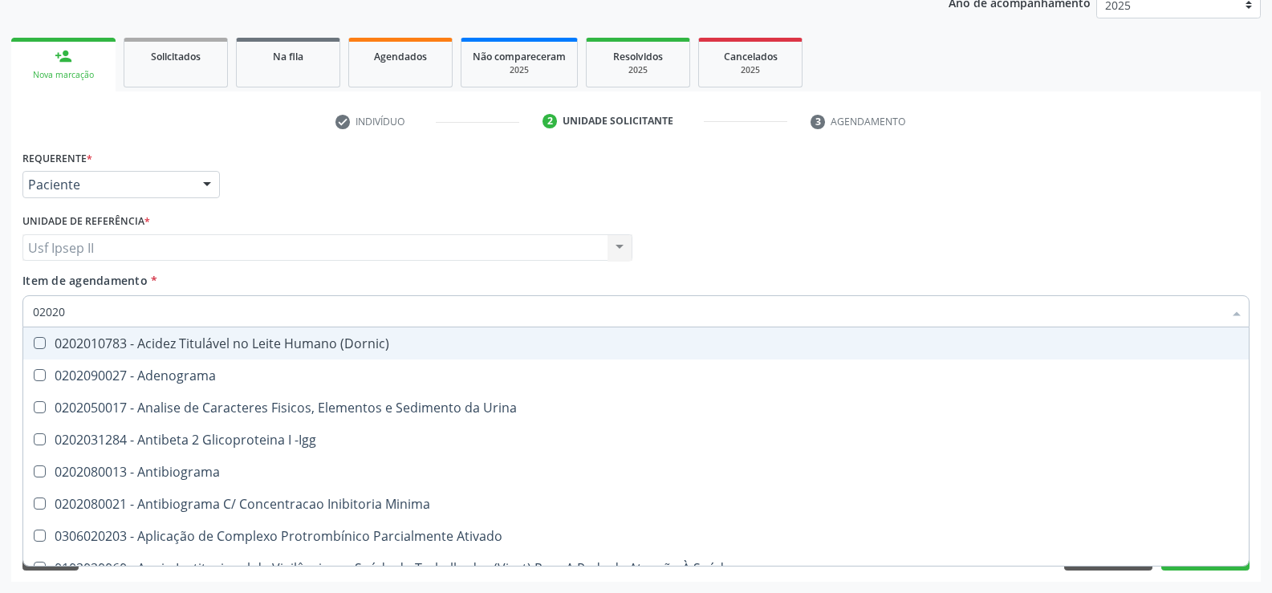
checkbox Identificação "false"
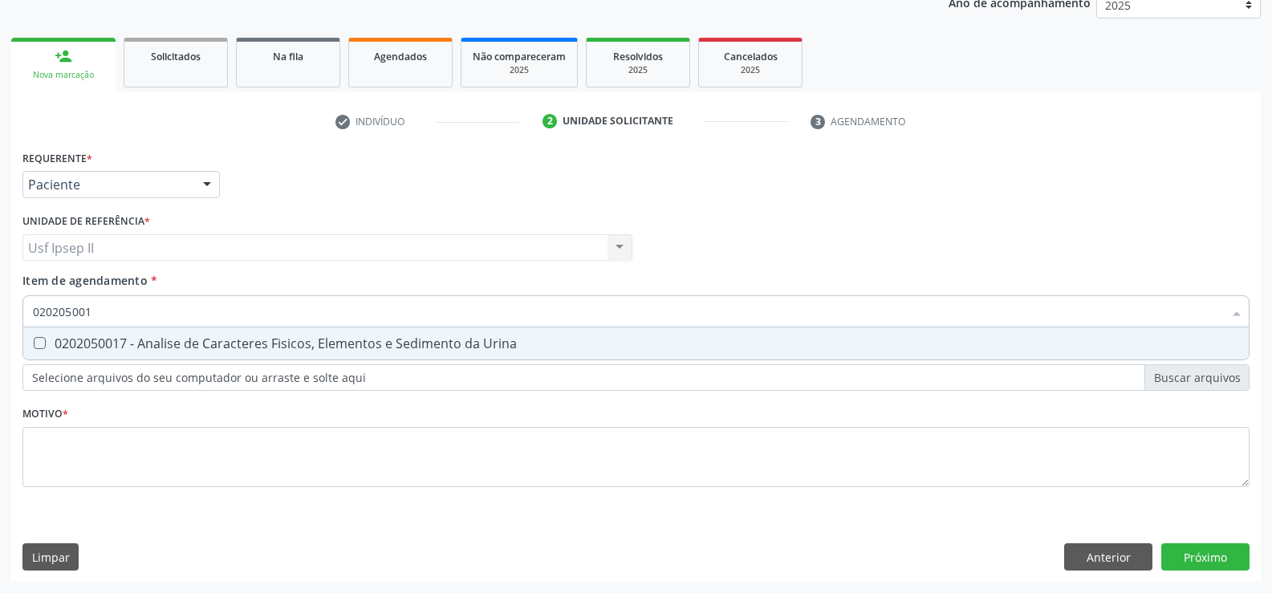
type input "0202050017"
click at [187, 339] on div "0202050017 - Analise de Caracteres Fisicos, Elementos e Sedimento da Urina" at bounding box center [636, 343] width 1206 height 13
checkbox Urina "true"
click at [122, 319] on input "0202050017" at bounding box center [628, 311] width 1190 height 32
type input "0"
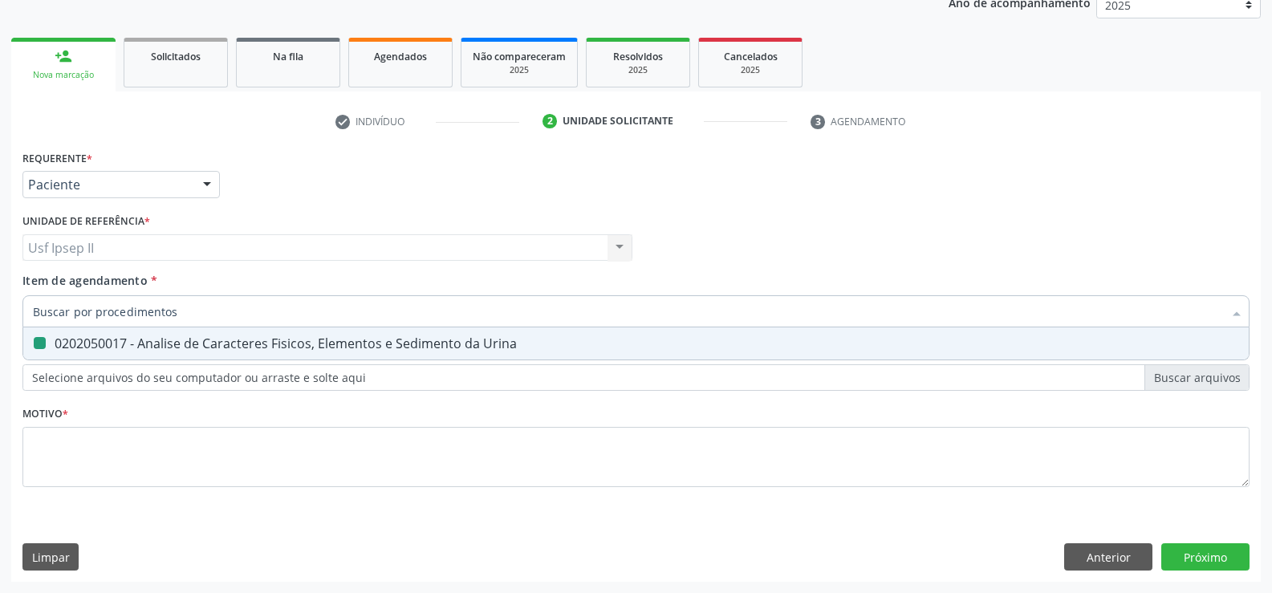
checkbox Urina "false"
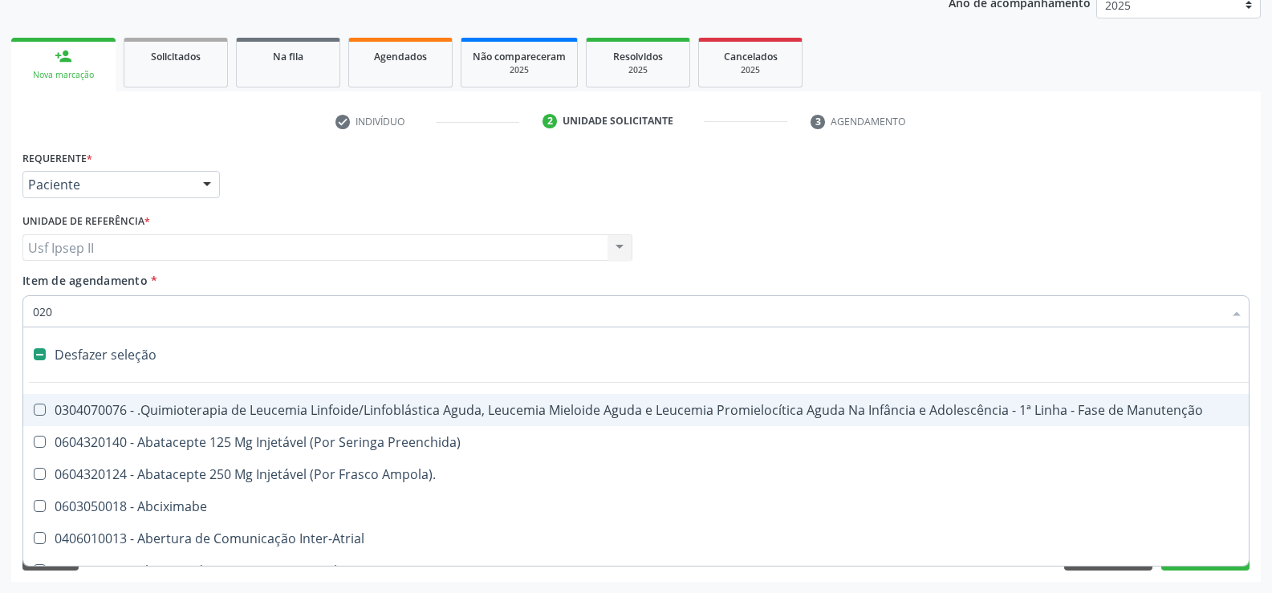
type input "0202"
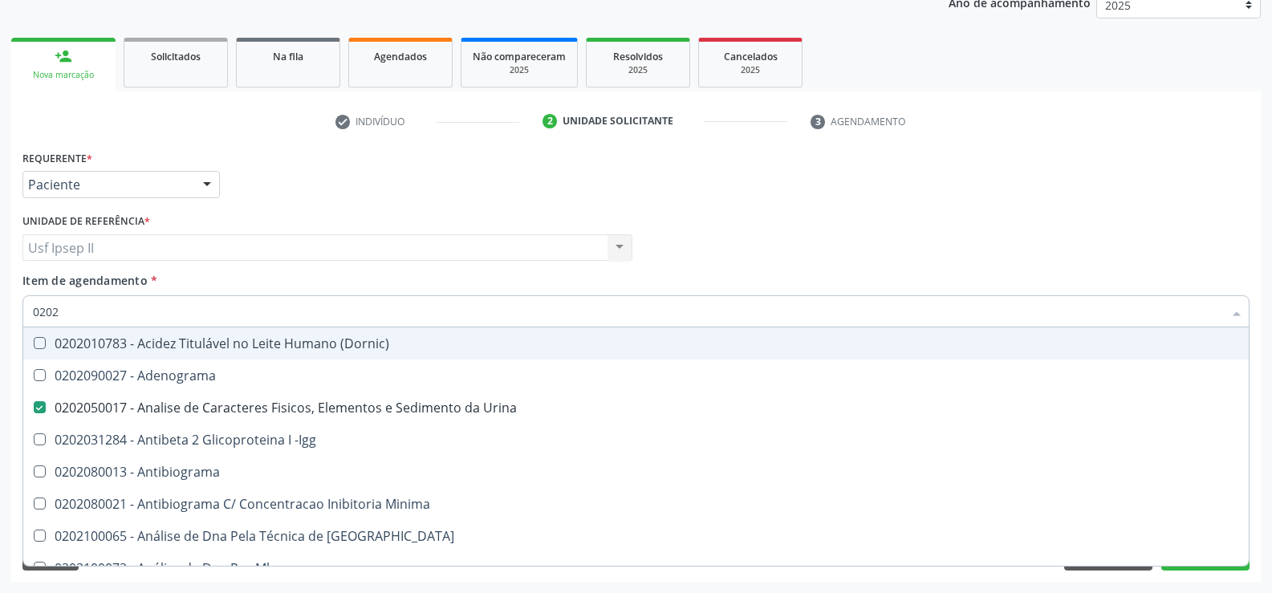
checkbox Urina "true"
checkbox Creatinina "false"
checkbox Identificação "true"
checkbox Ferro "false"
type input "020201"
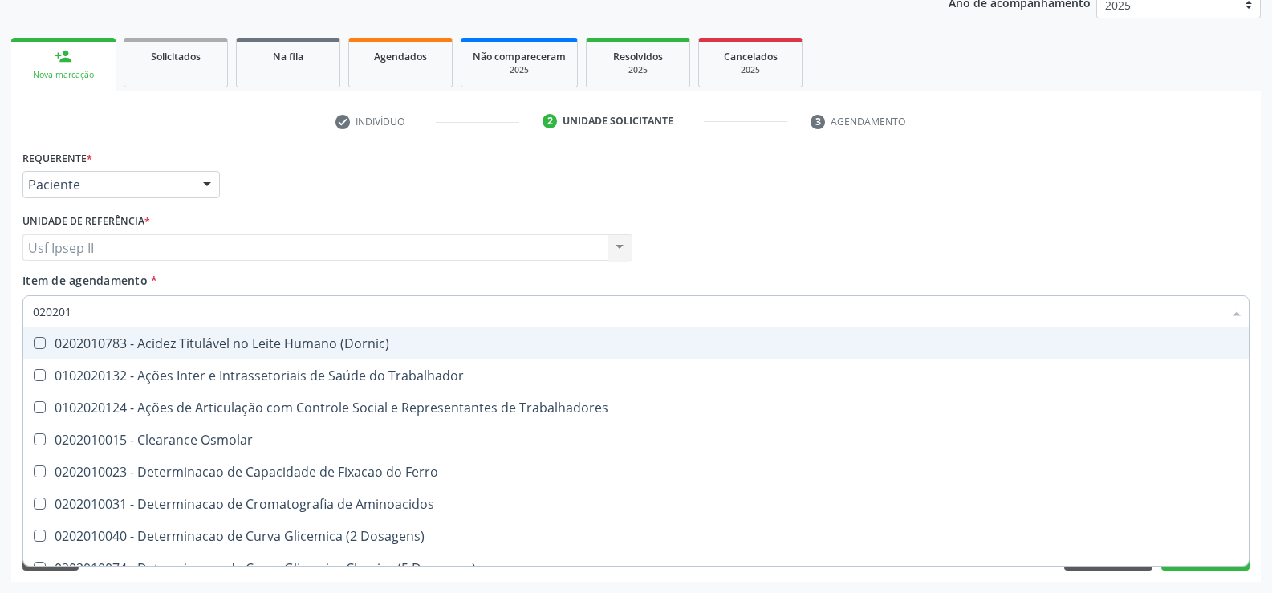
checkbox Trabalhadores "false"
checkbox Cloreto "false"
checkbox Total "false"
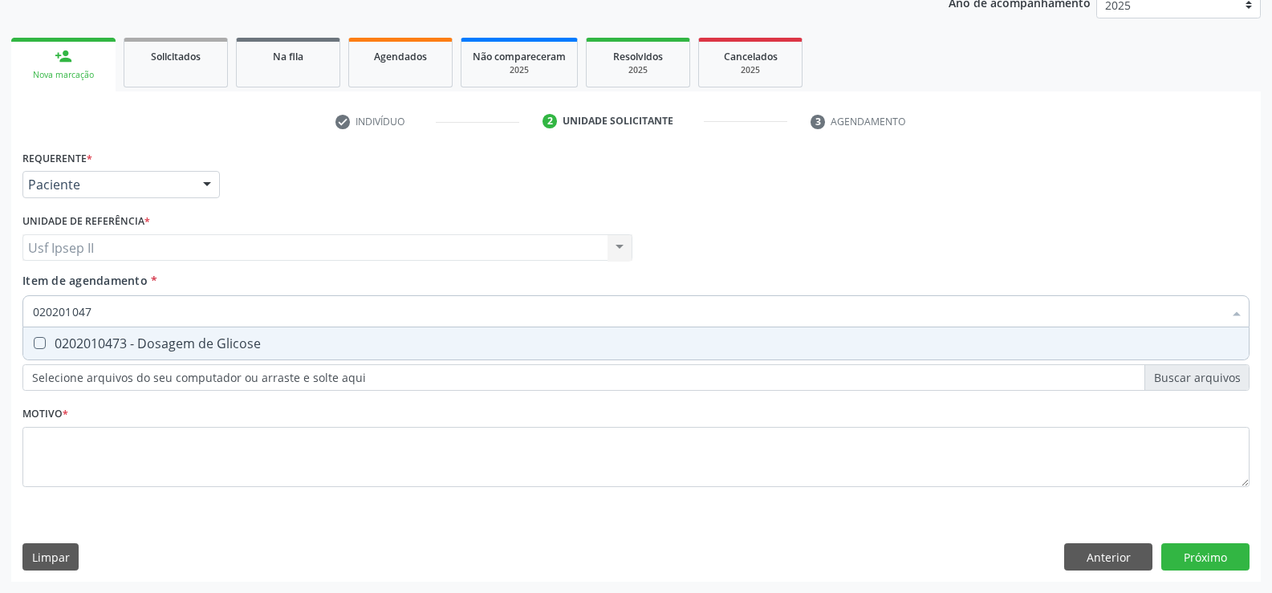
type input "0202010473"
click at [114, 337] on div "0202010473 - Dosagem de Glicose" at bounding box center [636, 343] width 1206 height 13
checkbox Glicose "true"
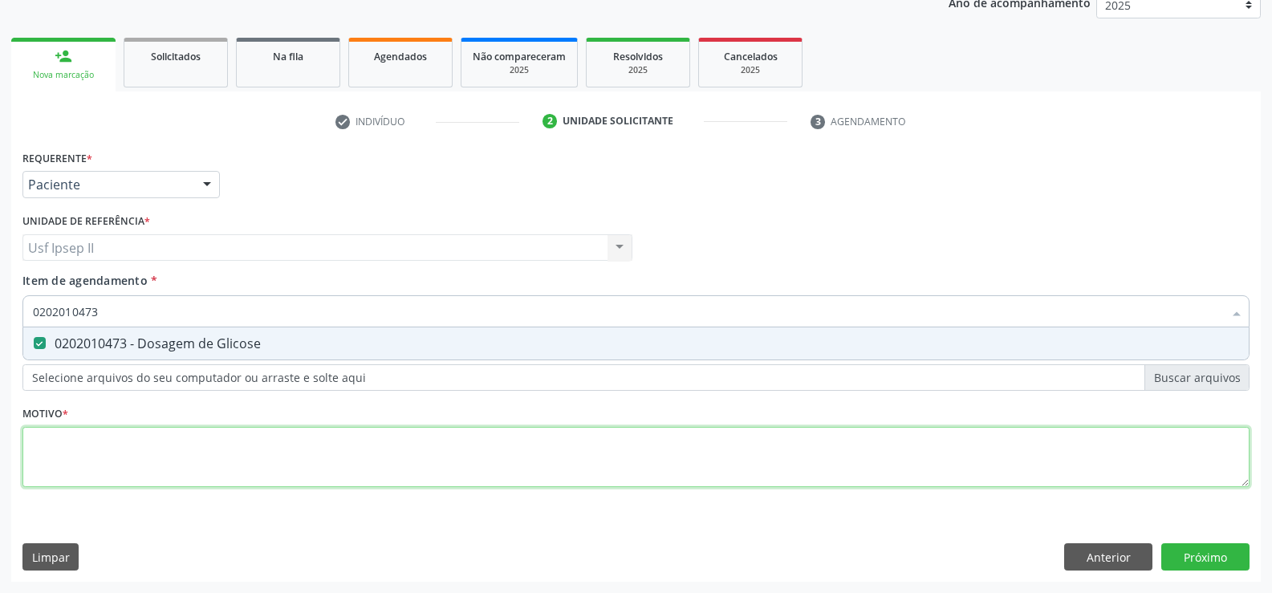
click at [59, 438] on div "Requerente * Paciente Médico(a) Enfermeiro(a) Paciente Nenhum resultado encontr…" at bounding box center [635, 327] width 1227 height 363
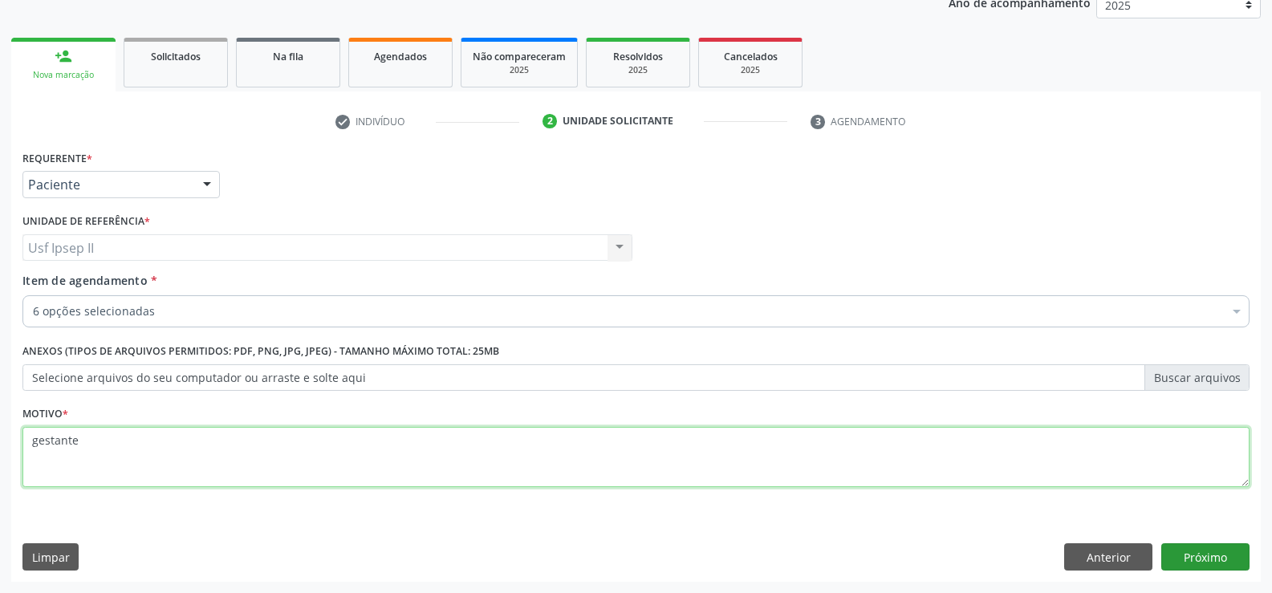
type textarea "gestante"
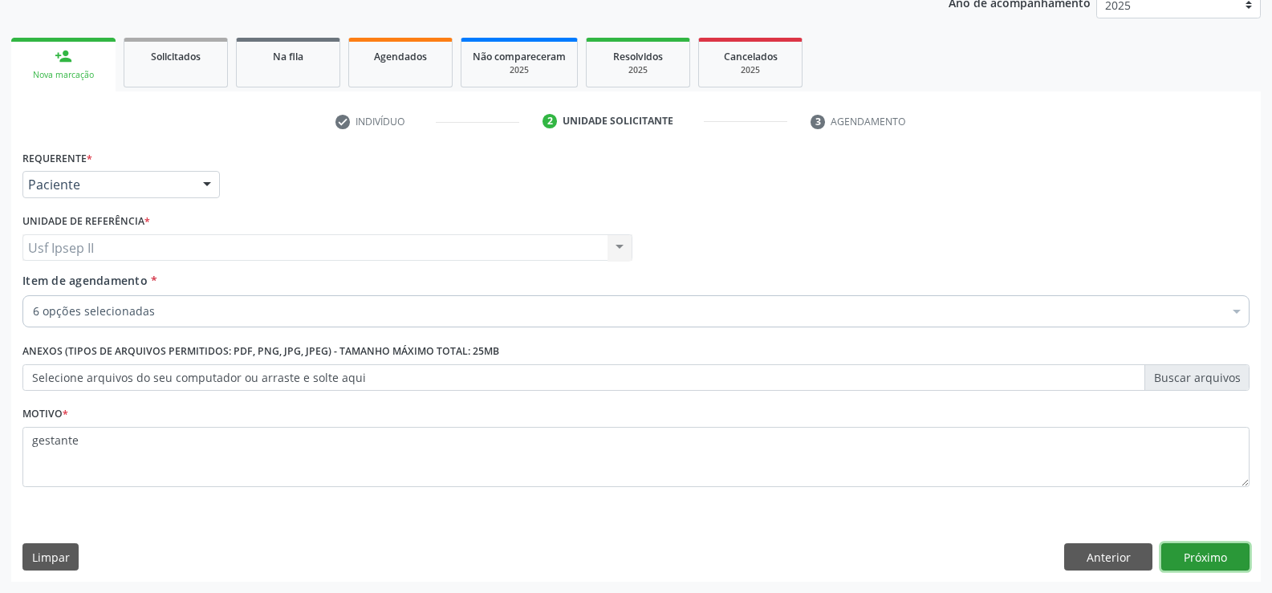
click at [1220, 566] on button "Próximo" at bounding box center [1205, 556] width 88 height 27
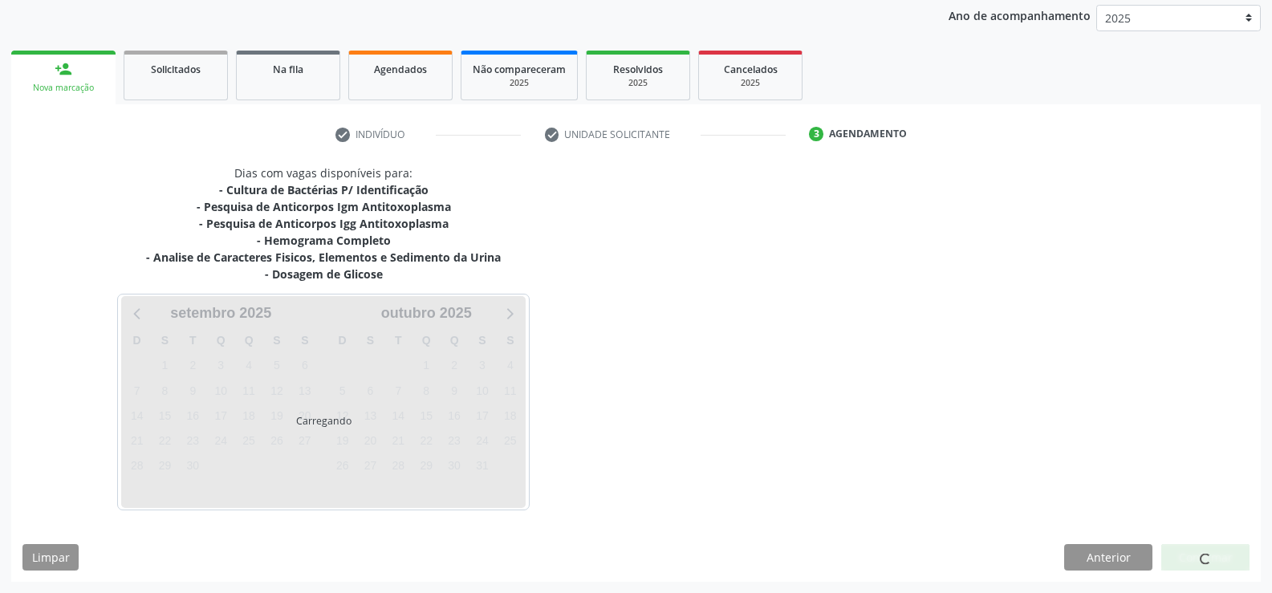
scroll to position [189, 0]
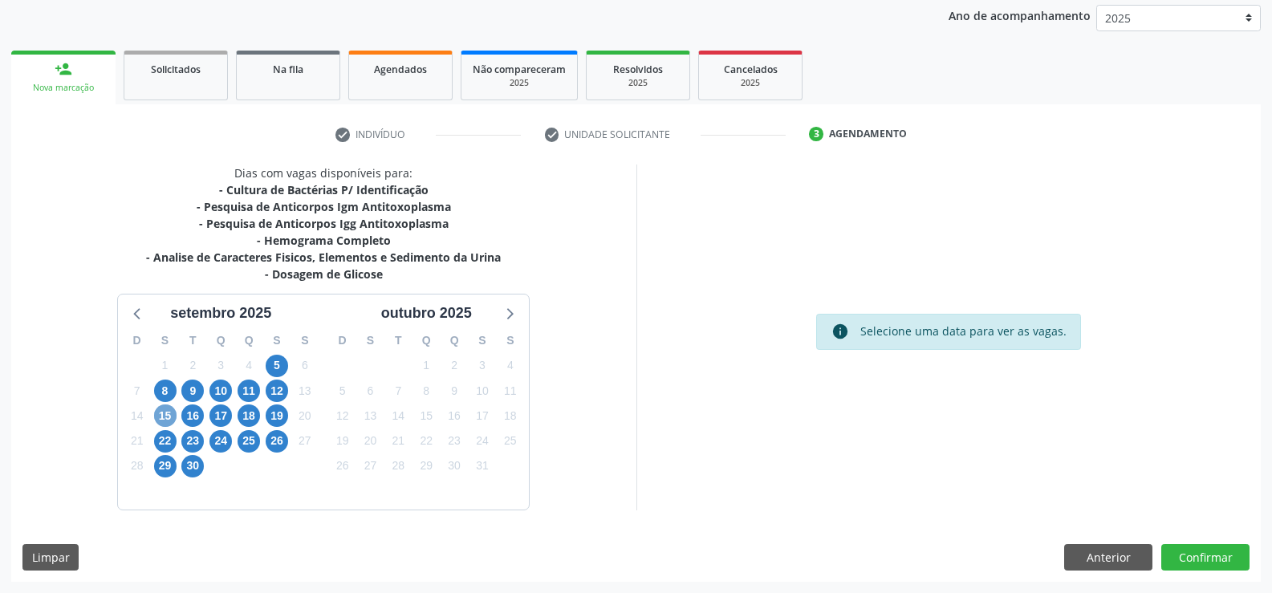
click at [172, 409] on span "15" at bounding box center [165, 415] width 22 height 22
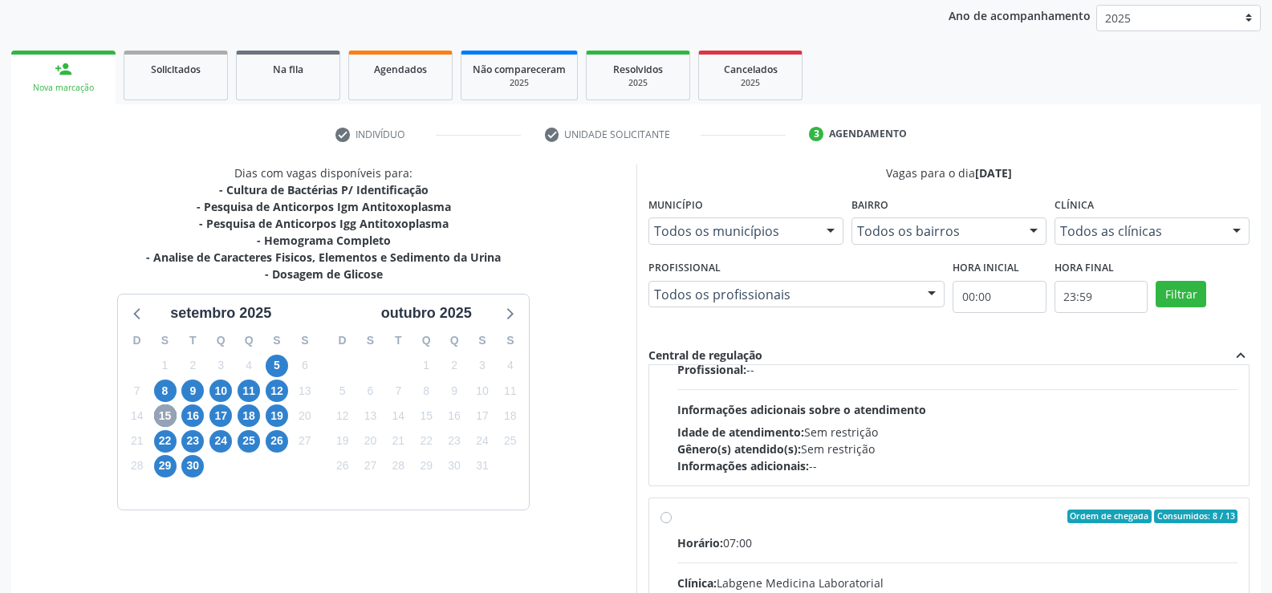
scroll to position [241, 0]
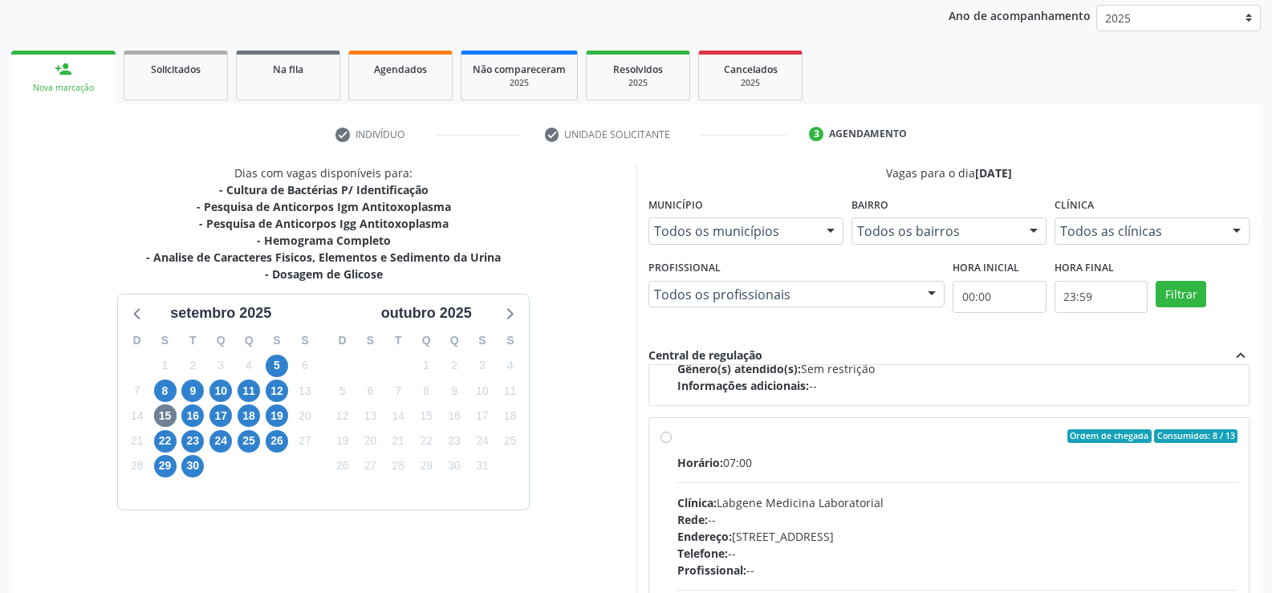
click at [677, 441] on label "Ordem de chegada Consumidos: 8 / 13 Horário: 07:00 Clínica: Labgene Medicina La…" at bounding box center [957, 552] width 561 height 246
click at [669, 441] on input "Ordem de chegada Consumidos: 8 / 13 Horário: 07:00 Clínica: Labgene Medicina La…" at bounding box center [665, 436] width 11 height 14
radio input "true"
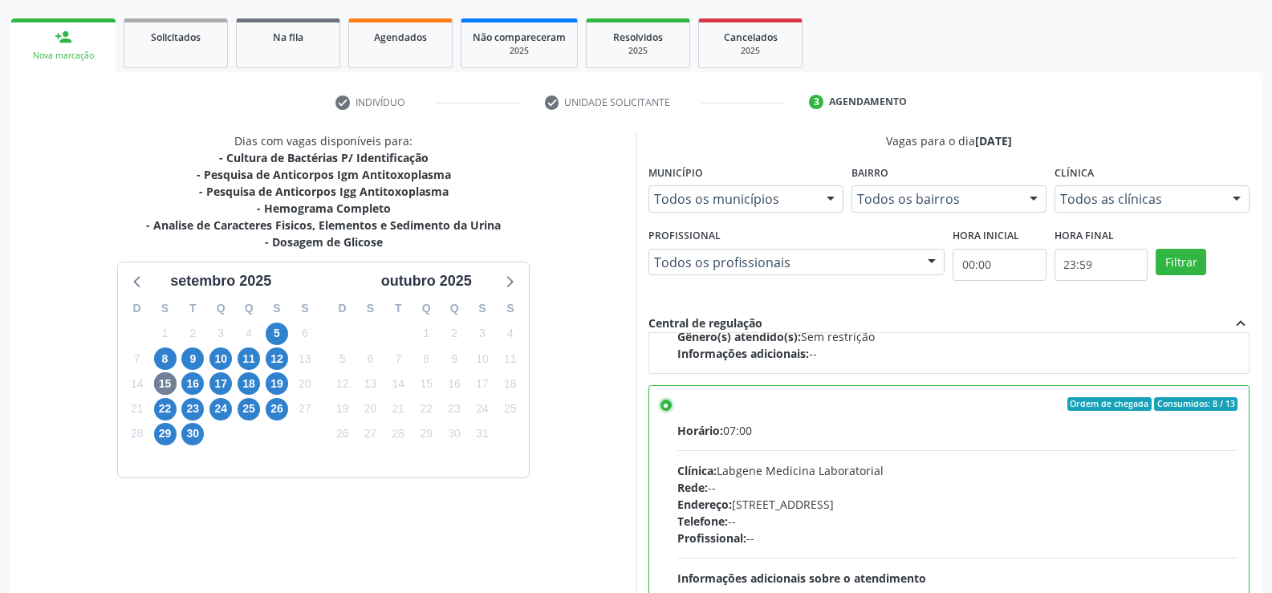
scroll to position [366, 0]
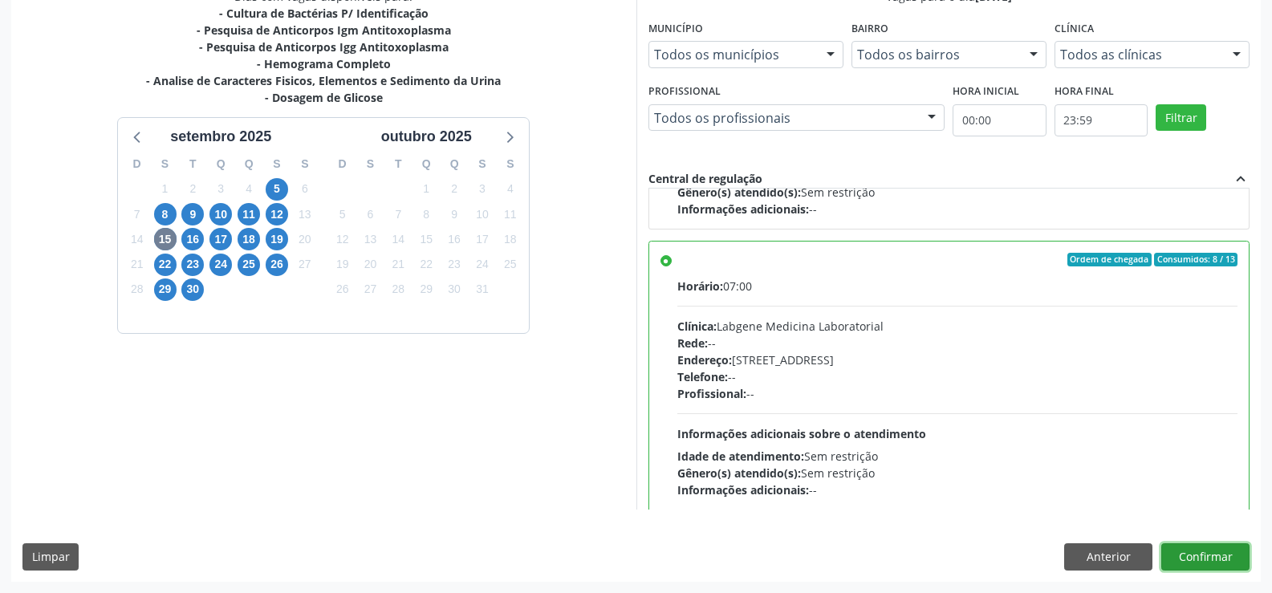
click at [1208, 557] on button "Confirmar" at bounding box center [1205, 556] width 88 height 27
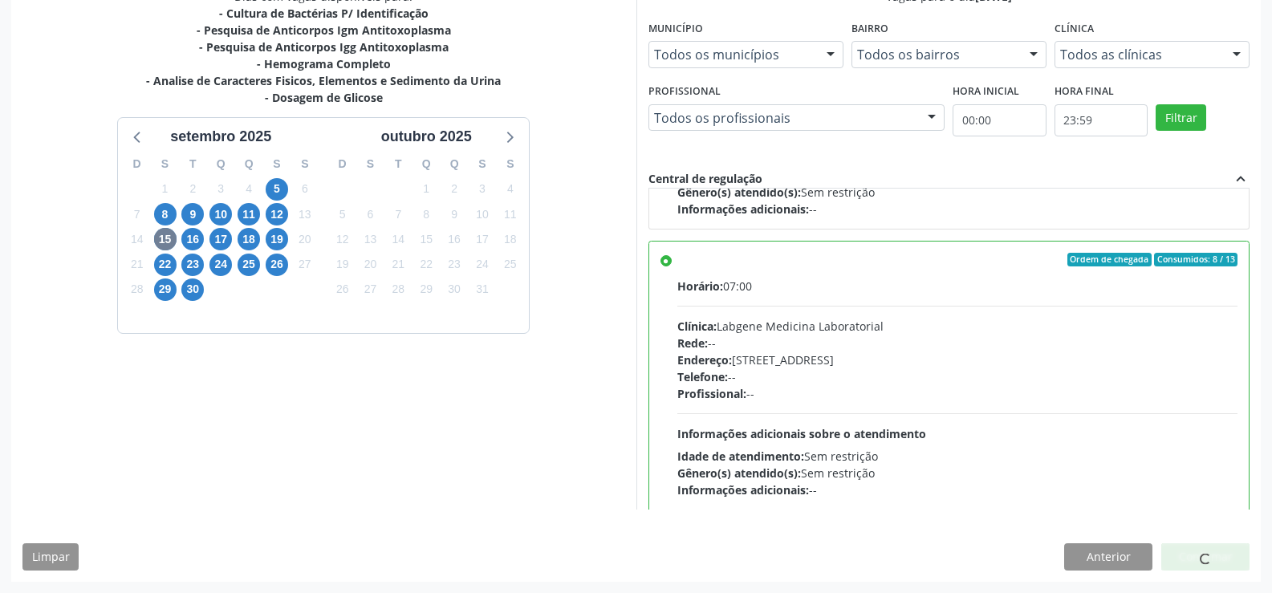
scroll to position [0, 0]
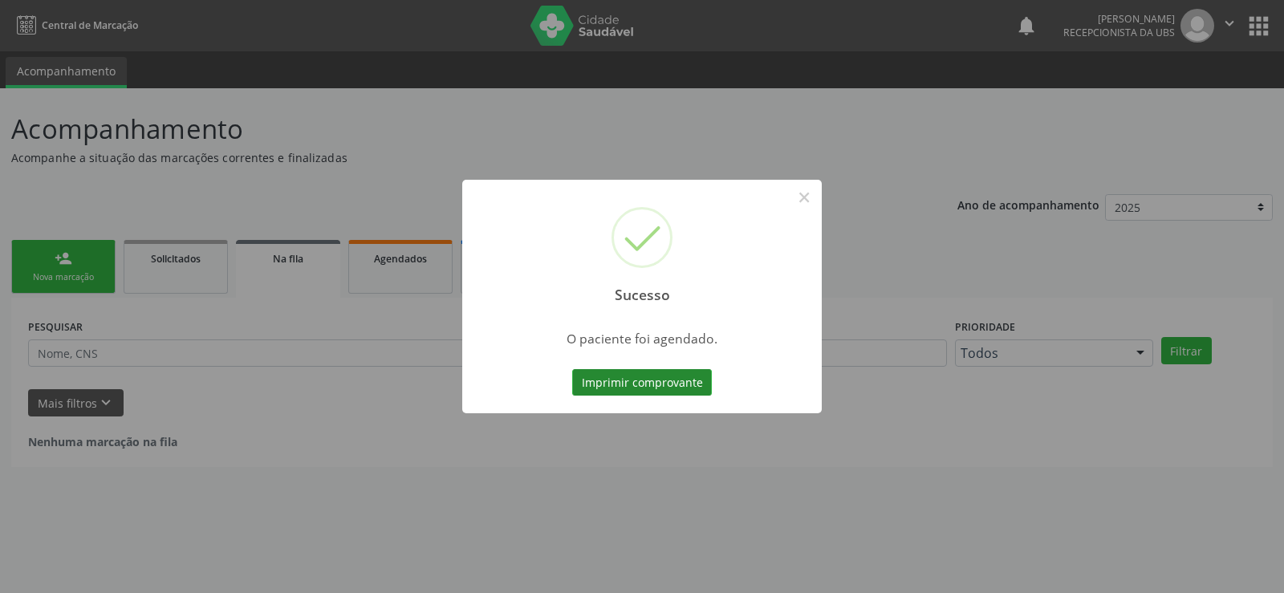
click at [654, 388] on button "Imprimir comprovante" at bounding box center [642, 382] width 140 height 27
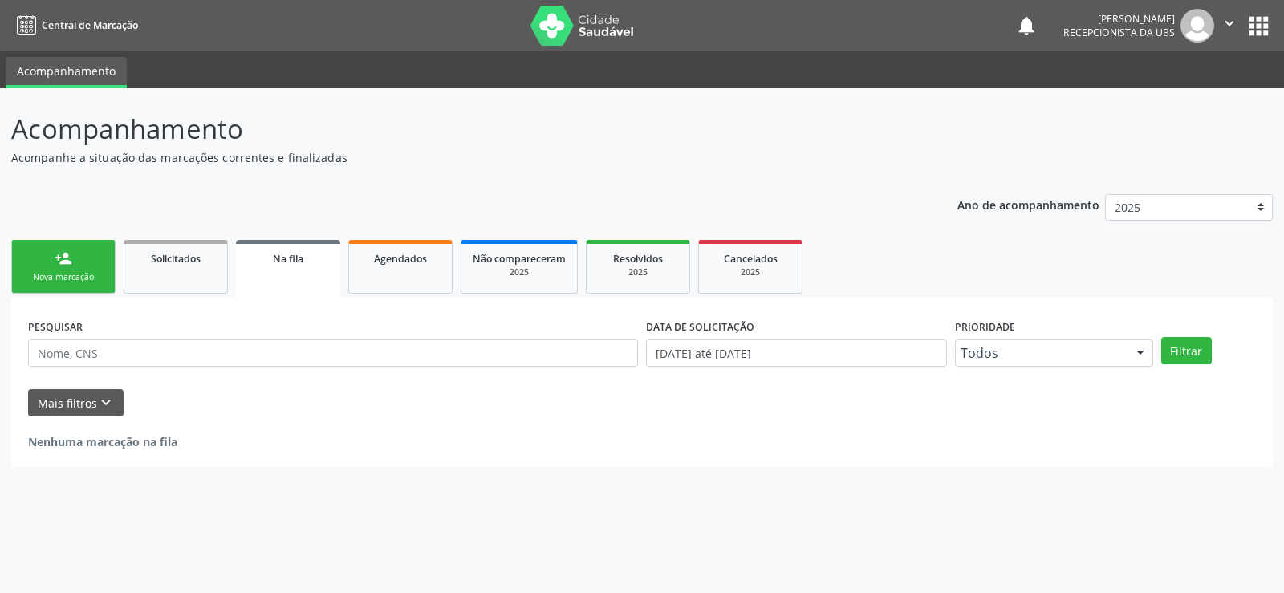
click at [75, 280] on div "Nova marcação" at bounding box center [63, 277] width 80 height 12
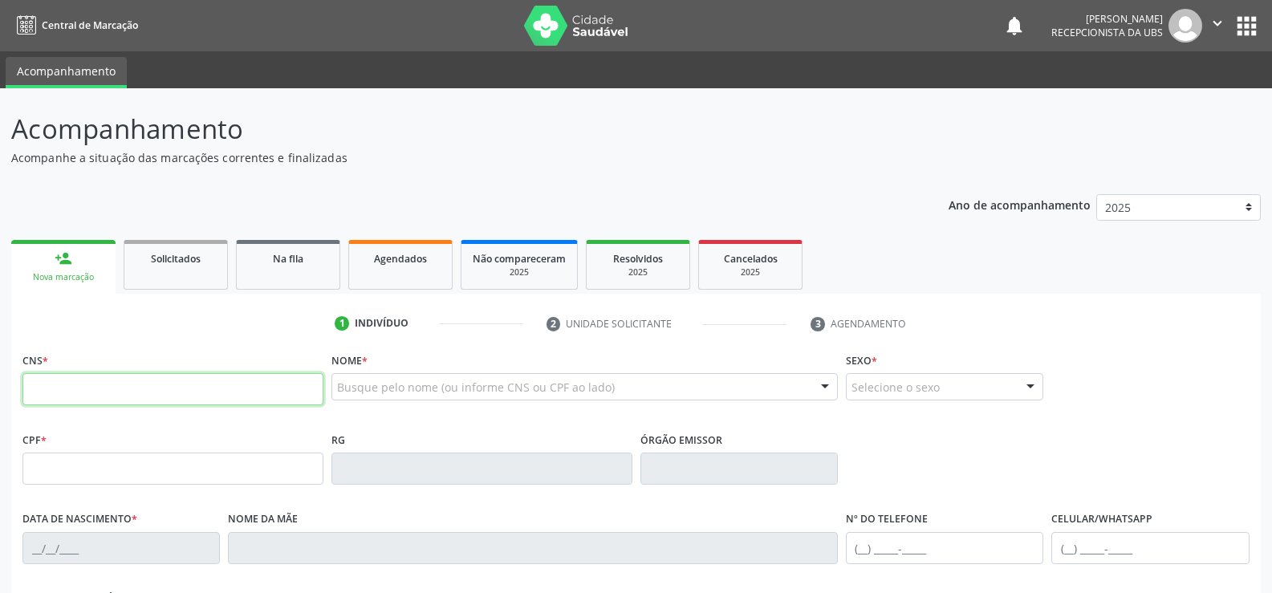
click at [104, 385] on input "text" at bounding box center [172, 389] width 301 height 32
type input "700 5049 0069 9756"
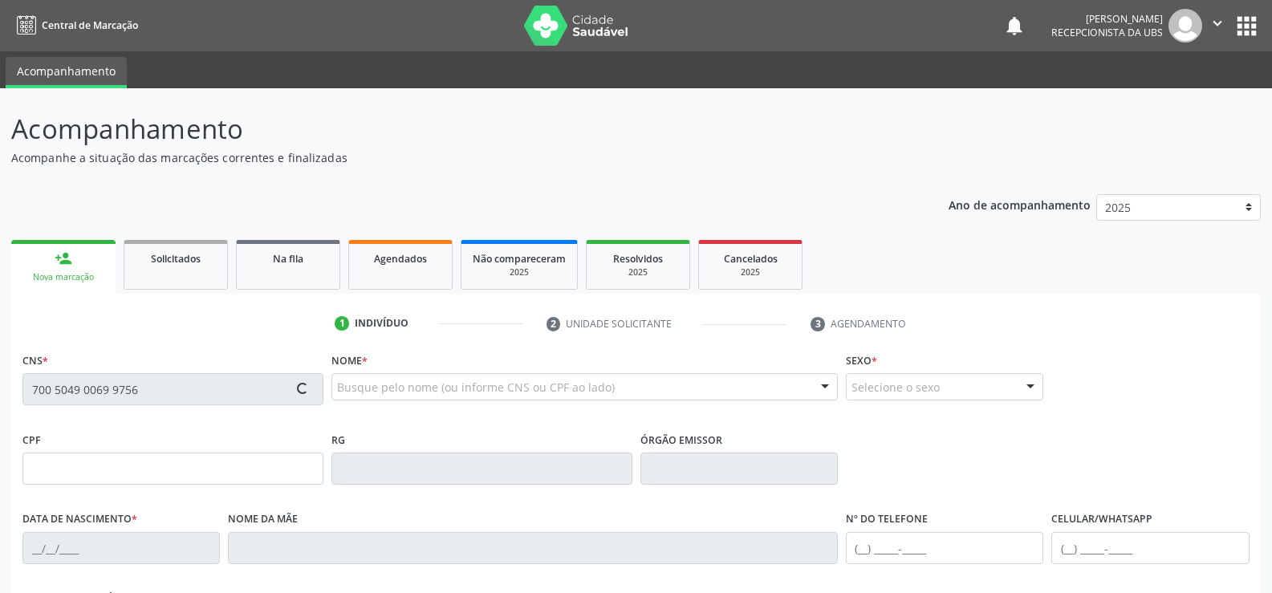
type input "080.350.364-40"
type input "[DATE]"
type input "[PERSON_NAME]"
type input "[PHONE_NUMBER]"
type input "080.350.364-40"
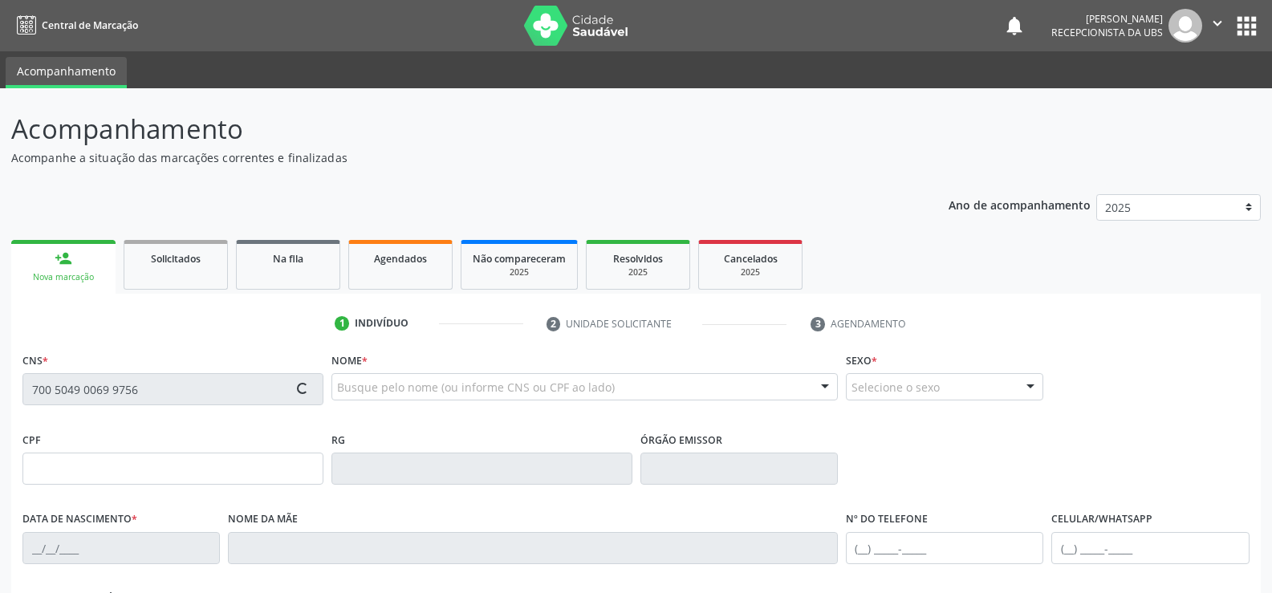
type input "269"
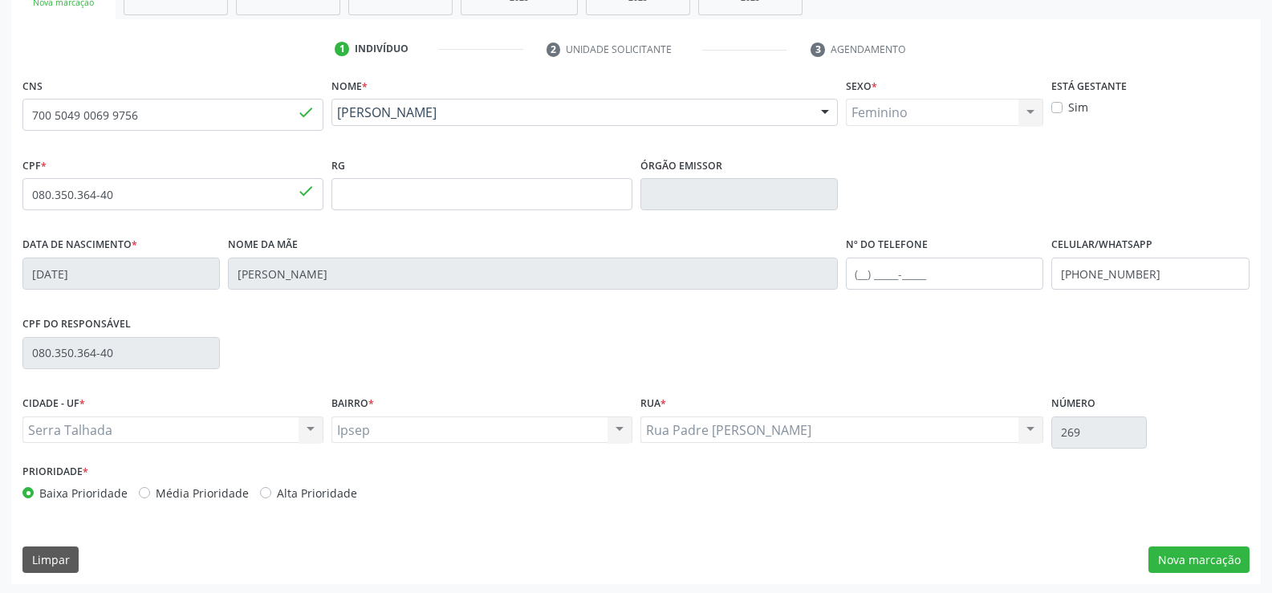
scroll to position [277, 0]
click at [1153, 278] on input "[PHONE_NUMBER]" at bounding box center [1149, 271] width 197 height 32
click at [1207, 565] on button "Nova marcação" at bounding box center [1198, 557] width 101 height 27
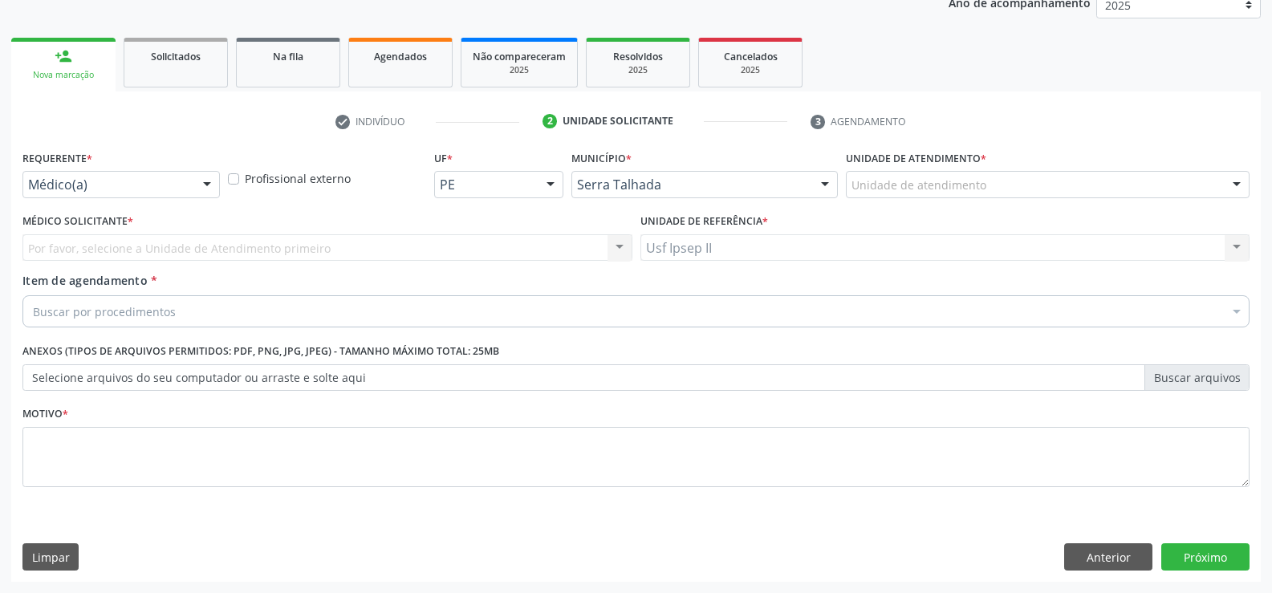
scroll to position [202, 0]
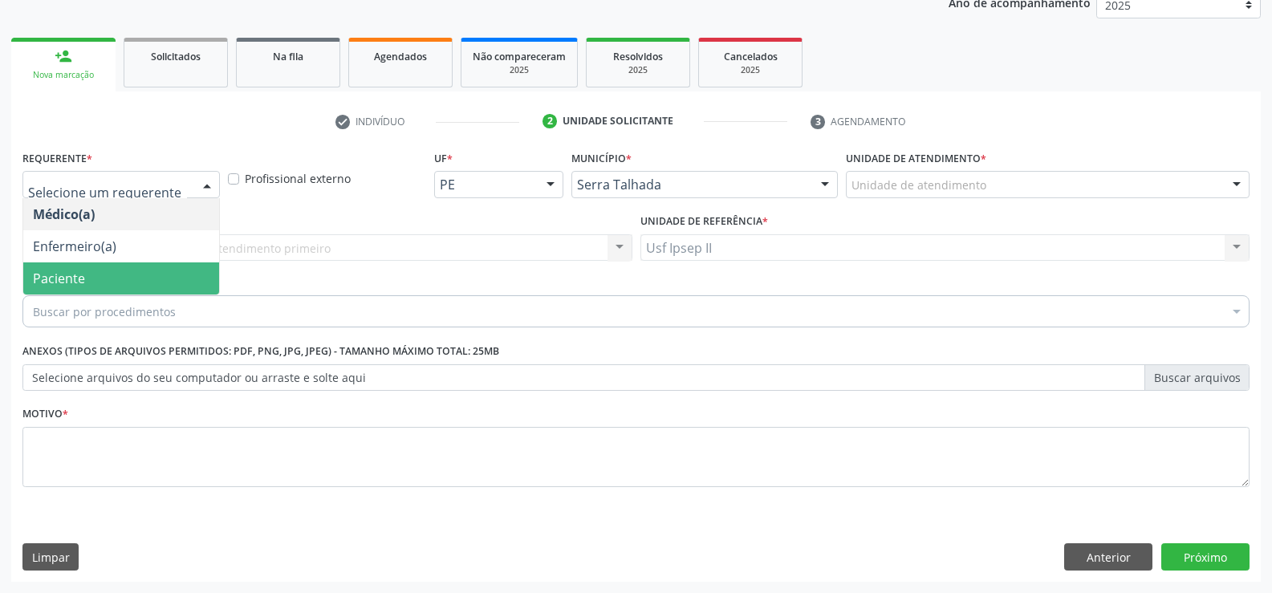
click at [55, 278] on span "Paciente" at bounding box center [59, 279] width 52 height 18
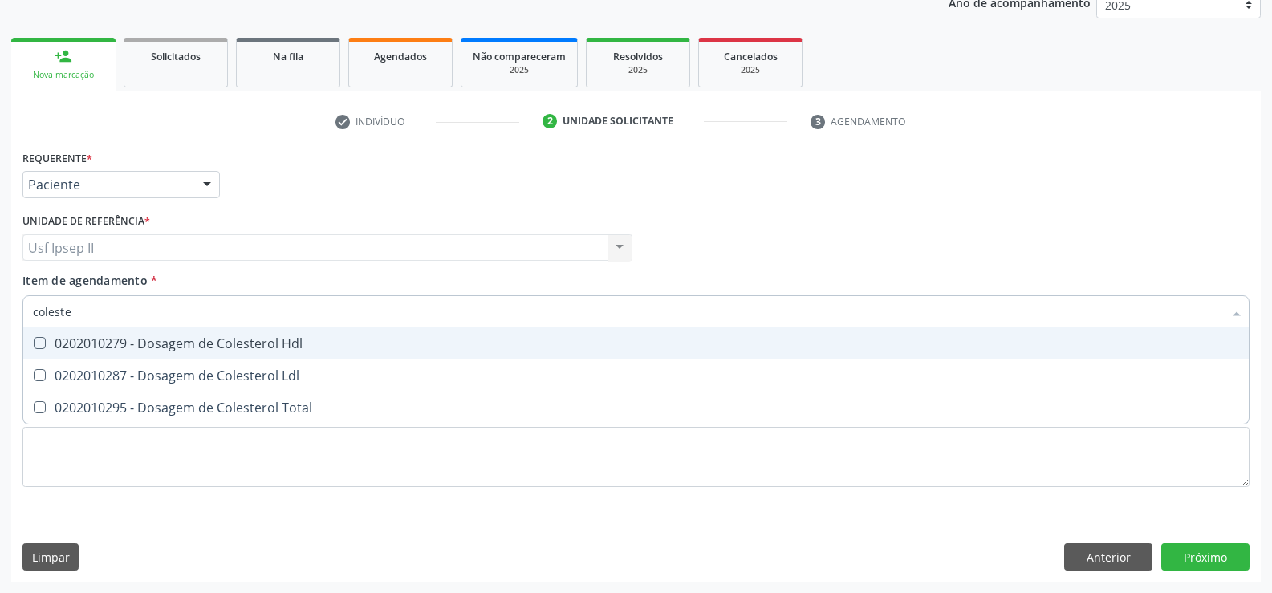
type input "colester"
click at [205, 357] on span "0202010279 - Dosagem de Colesterol Hdl" at bounding box center [635, 343] width 1225 height 32
checkbox Hdl "true"
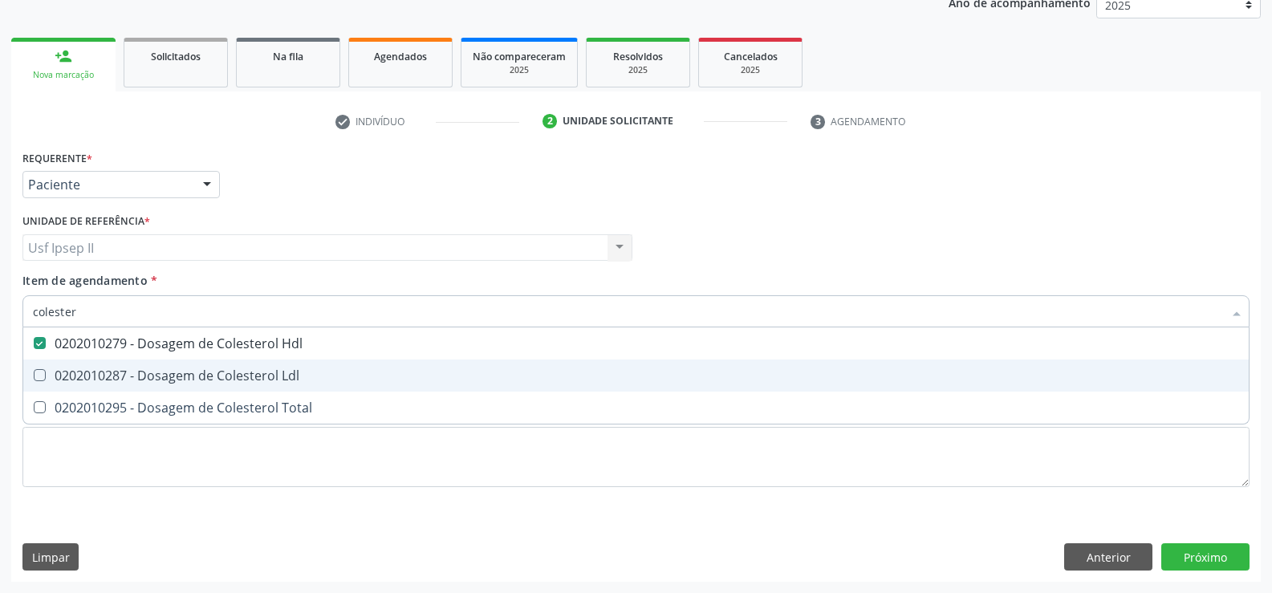
click at [146, 373] on div "0202010287 - Dosagem de Colesterol Ldl" at bounding box center [636, 375] width 1206 height 13
checkbox Ldl "true"
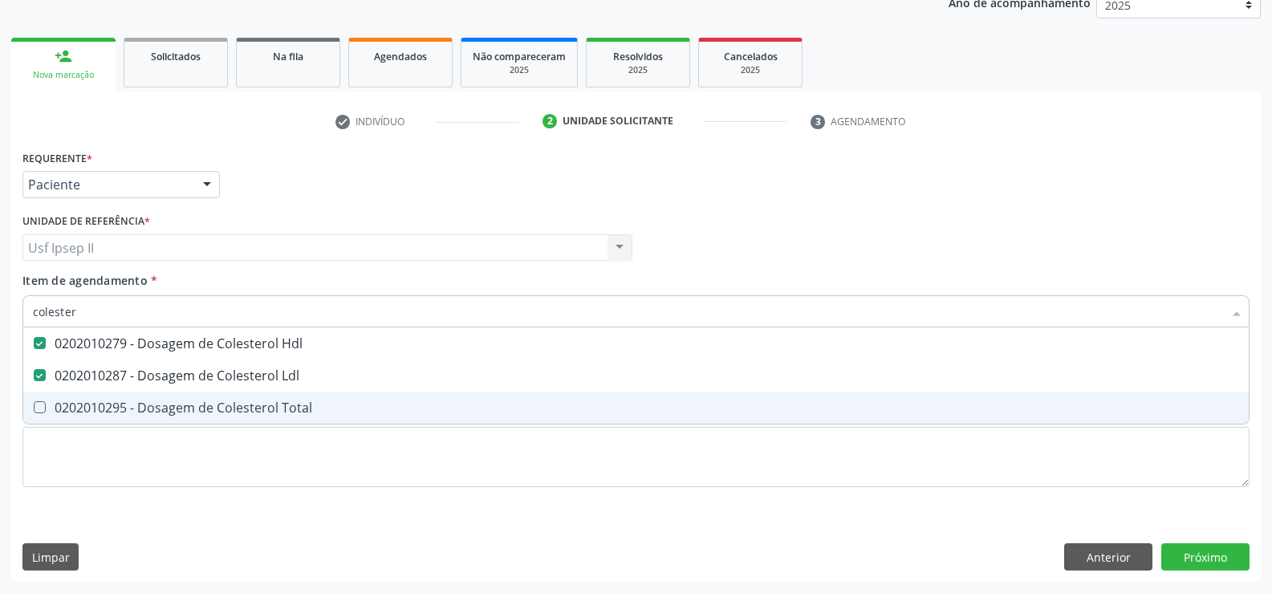
click at [139, 413] on div "0202010295 - Dosagem de Colesterol Total" at bounding box center [636, 407] width 1206 height 13
checkbox Total "true"
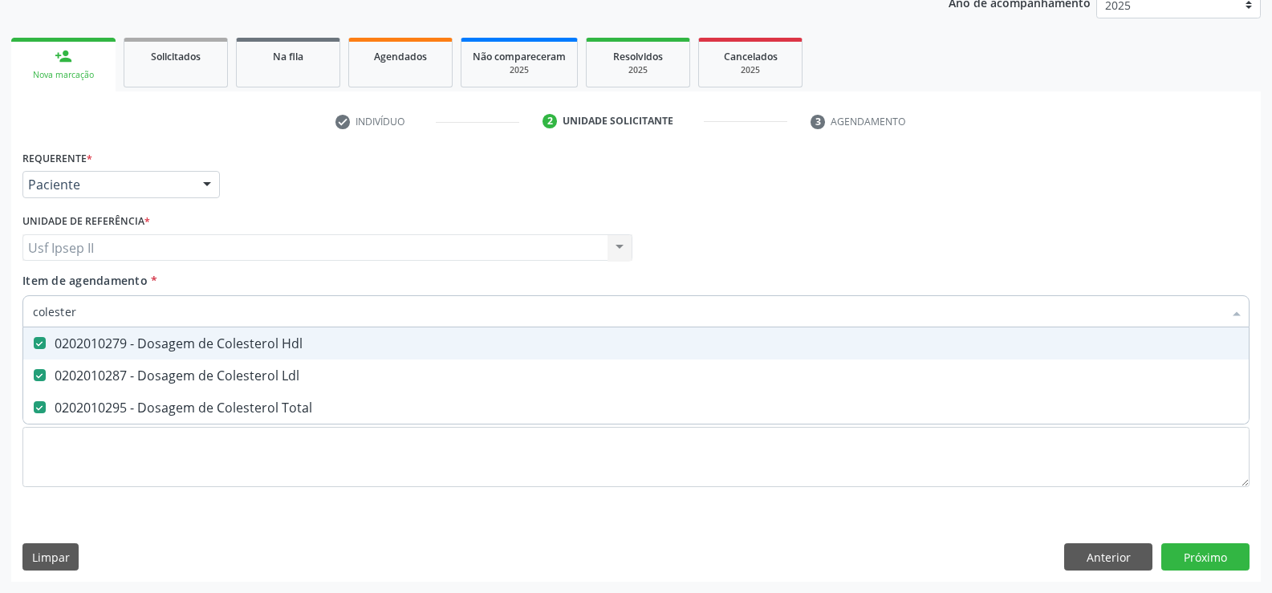
click at [104, 327] on span "0202010279 - Dosagem de Colesterol Hdl" at bounding box center [635, 343] width 1225 height 32
click at [102, 348] on div "0202010279 - Dosagem de Colesterol Hdl" at bounding box center [636, 343] width 1206 height 13
checkbox Hdl "true"
click at [100, 316] on input "colester" at bounding box center [628, 311] width 1190 height 32
type input "c"
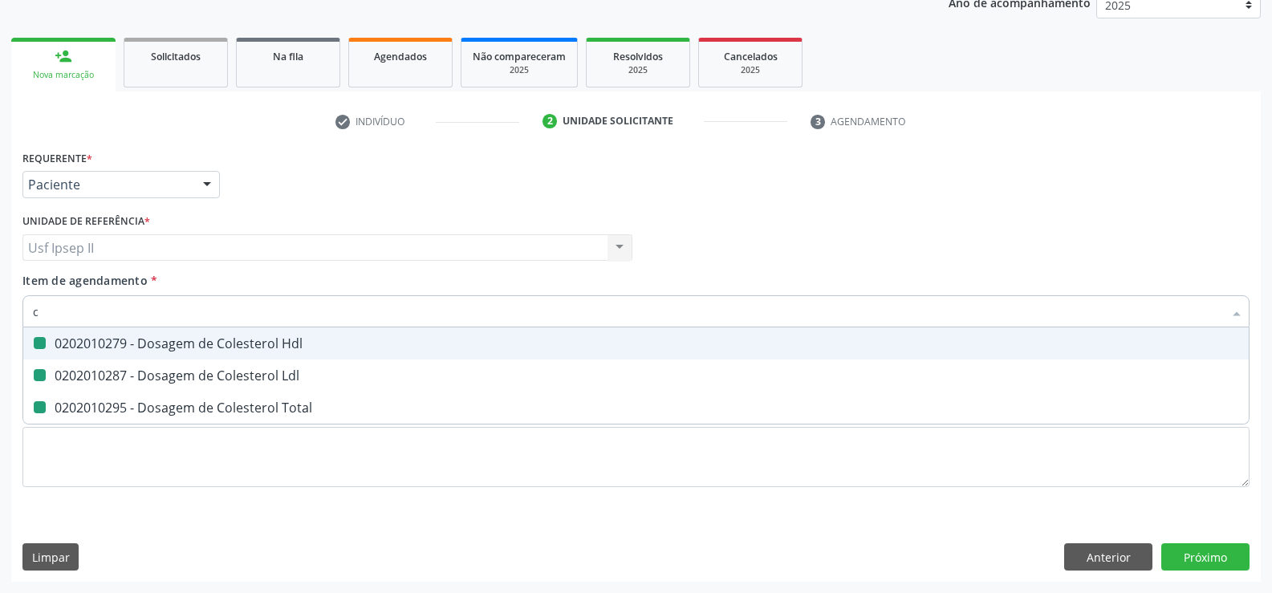
checkbox Hdl "false"
checkbox Ldl "false"
checkbox Total "false"
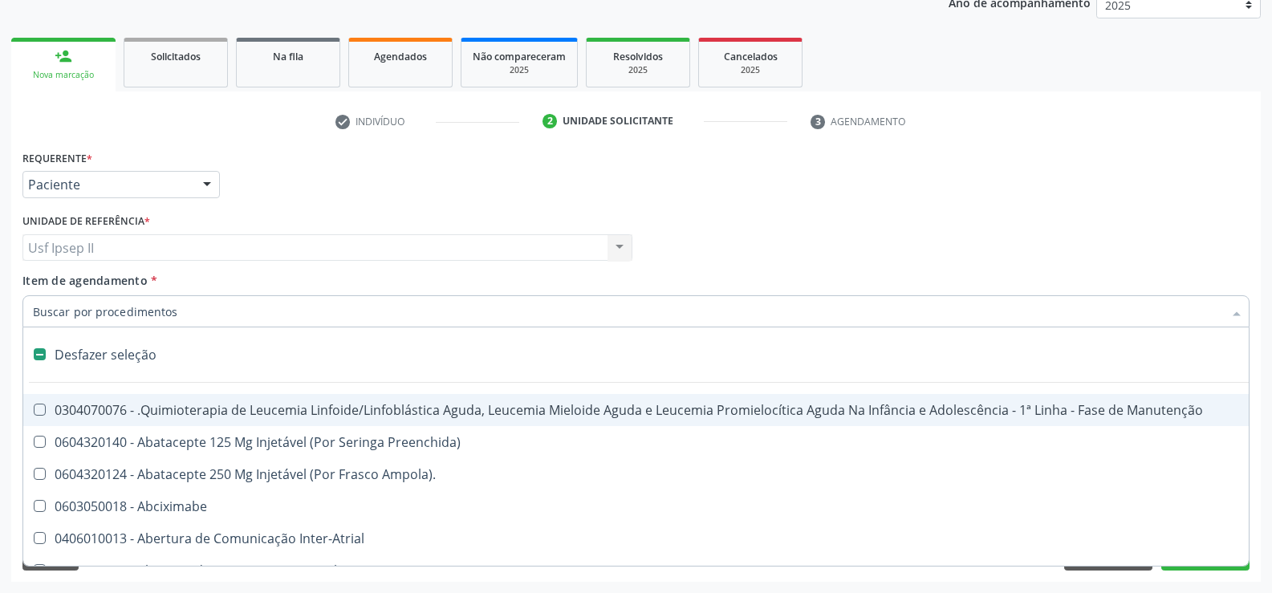
type input "c"
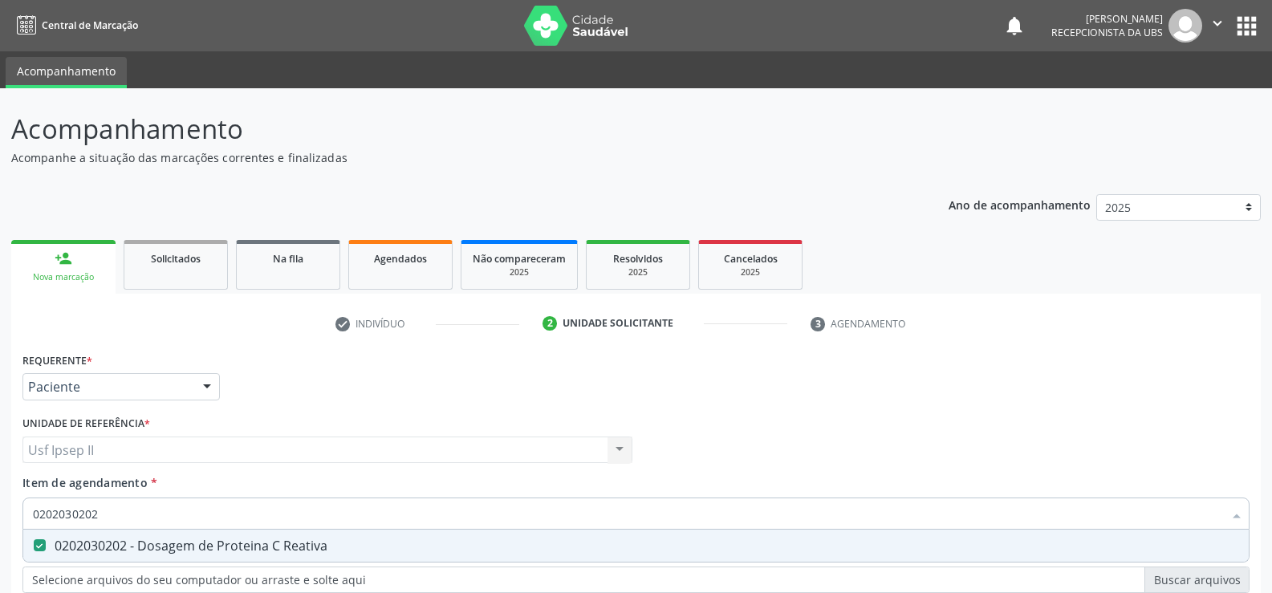
scroll to position [202, 0]
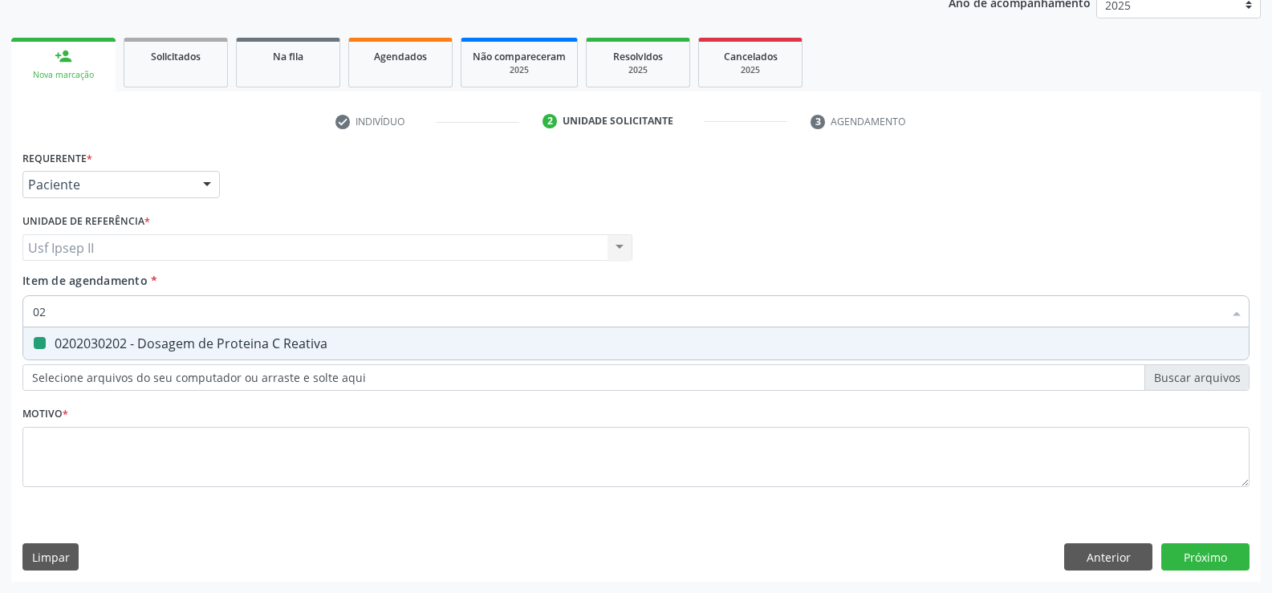
type input "0"
checkbox Reativa "false"
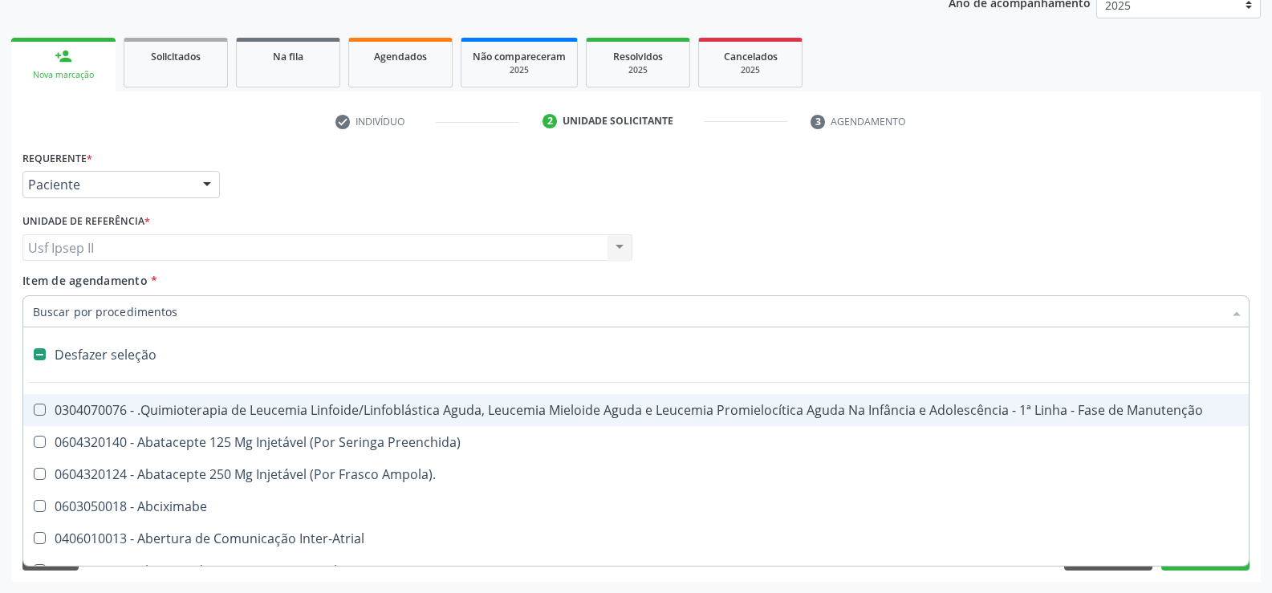
type input "h"
checkbox B "true"
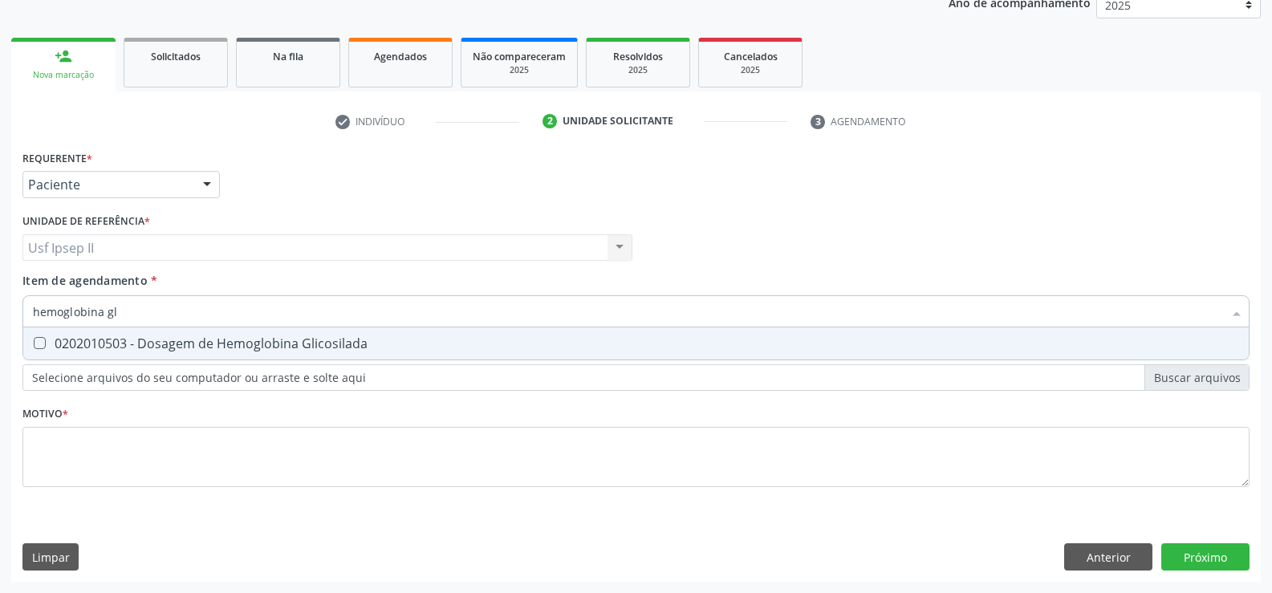
type input "hemoglobina gli"
click at [225, 319] on input "hemoglobina gli" at bounding box center [628, 311] width 1190 height 32
click at [214, 343] on div "0202010503 - Dosagem de Hemoglobina Glicosilada" at bounding box center [636, 343] width 1206 height 13
checkbox Glicosilada "true"
click at [155, 317] on input "hemoglobina gli" at bounding box center [628, 311] width 1190 height 32
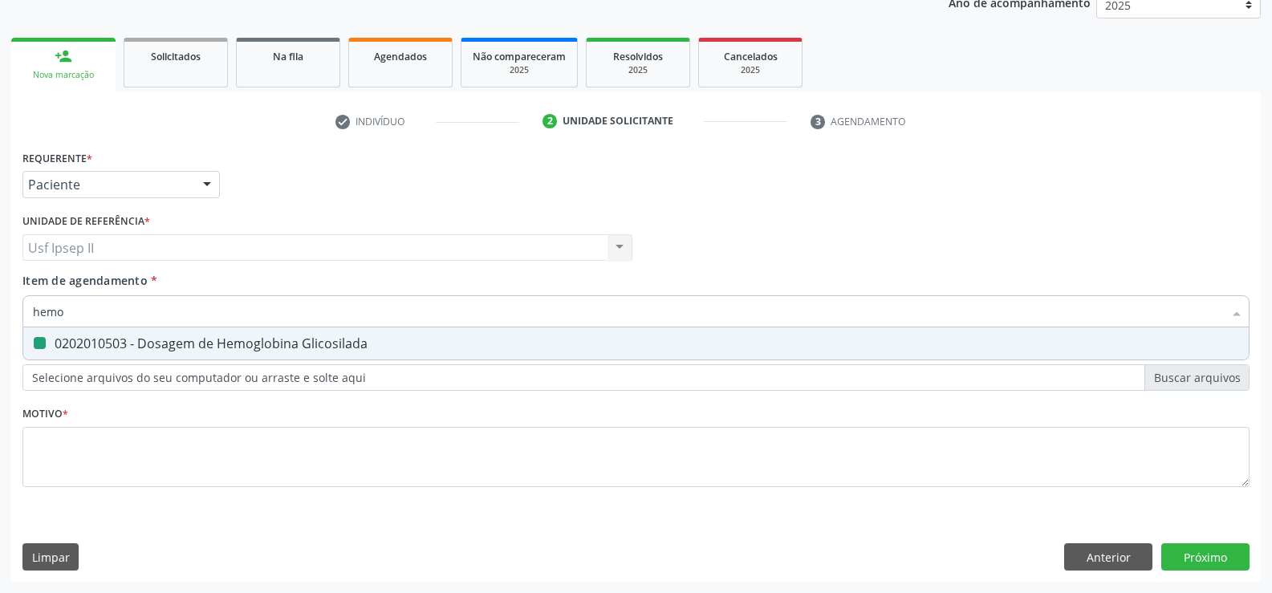
type input "hem"
checkbox Glicosilada "false"
type input "h"
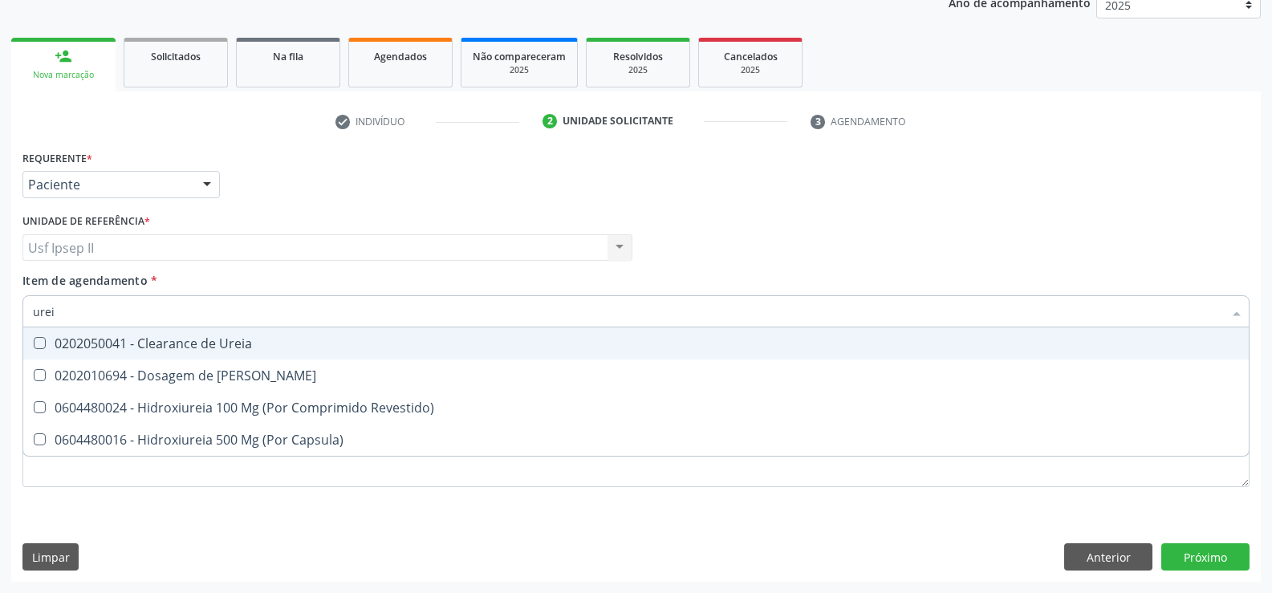
type input "ureia"
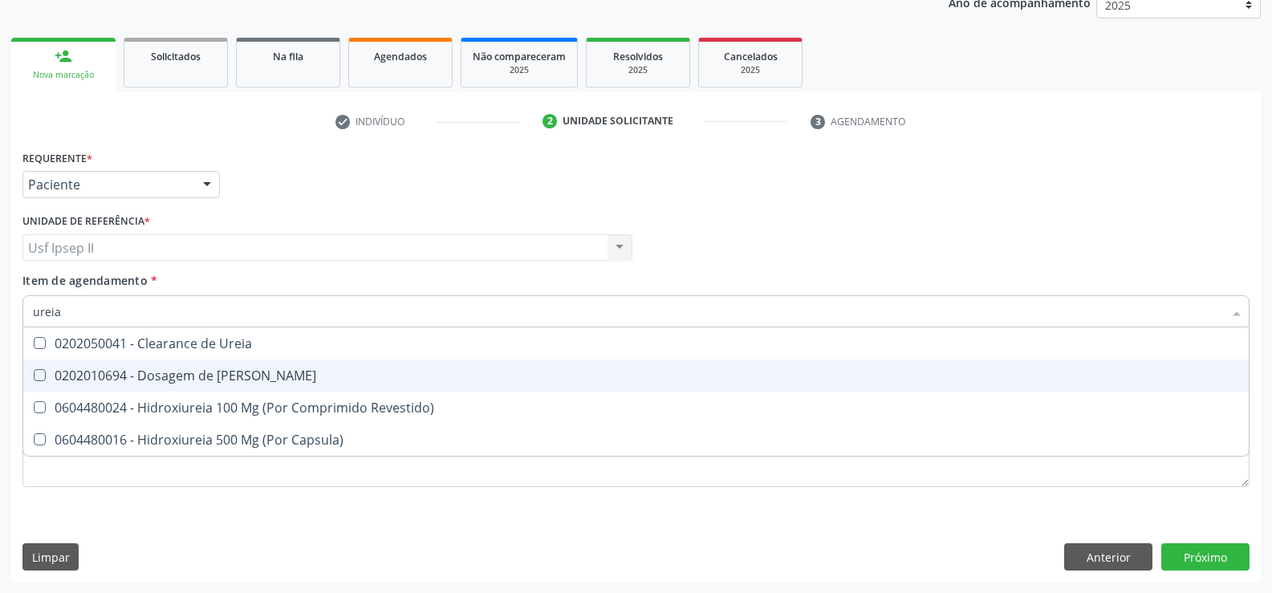
click at [169, 372] on div "0202010694 - Dosagem de [PERSON_NAME]" at bounding box center [636, 375] width 1206 height 13
checkbox Ureia "true"
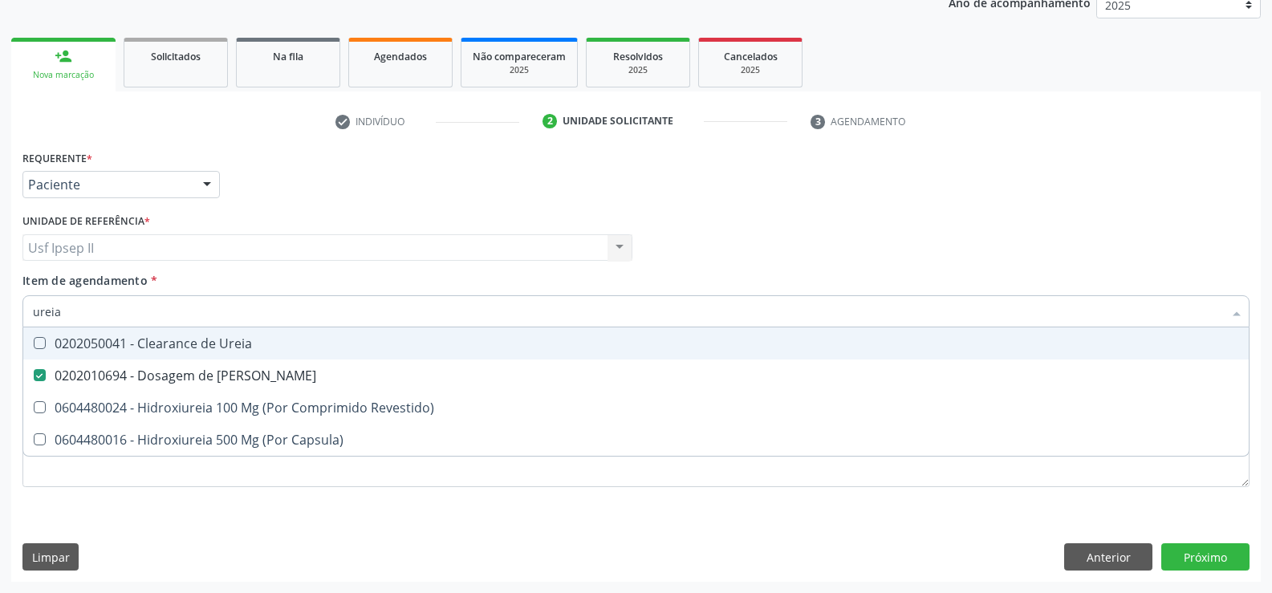
click at [120, 313] on input "ureia" at bounding box center [628, 311] width 1190 height 32
type input "u"
checkbox Ureia "false"
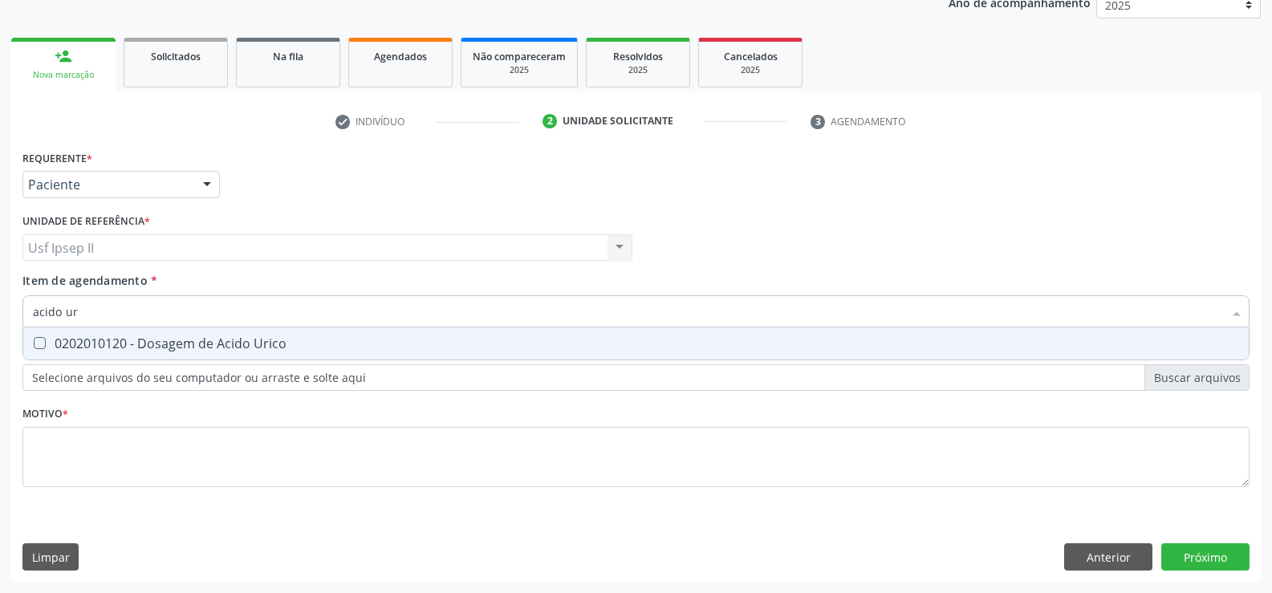
type input "acido uri"
click at [291, 340] on div "0202010120 - Dosagem de Acido Urico" at bounding box center [636, 343] width 1206 height 13
checkbox Urico "true"
click at [216, 323] on input "acido uri" at bounding box center [628, 311] width 1190 height 32
type input "a"
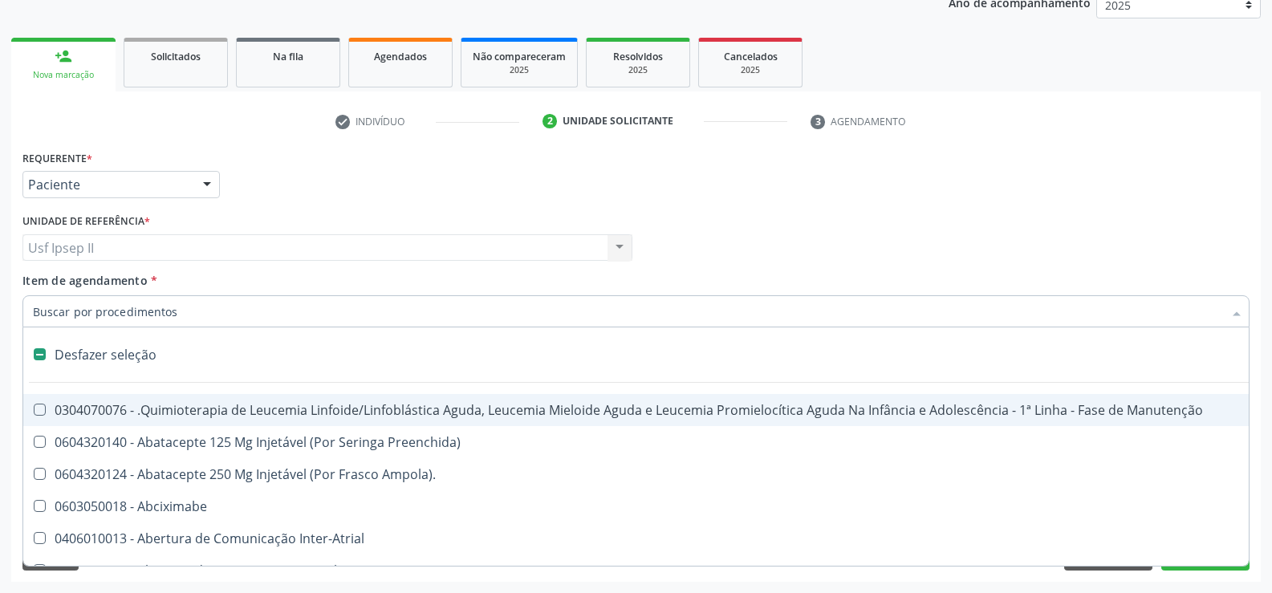
checkbox Manutenção "false"
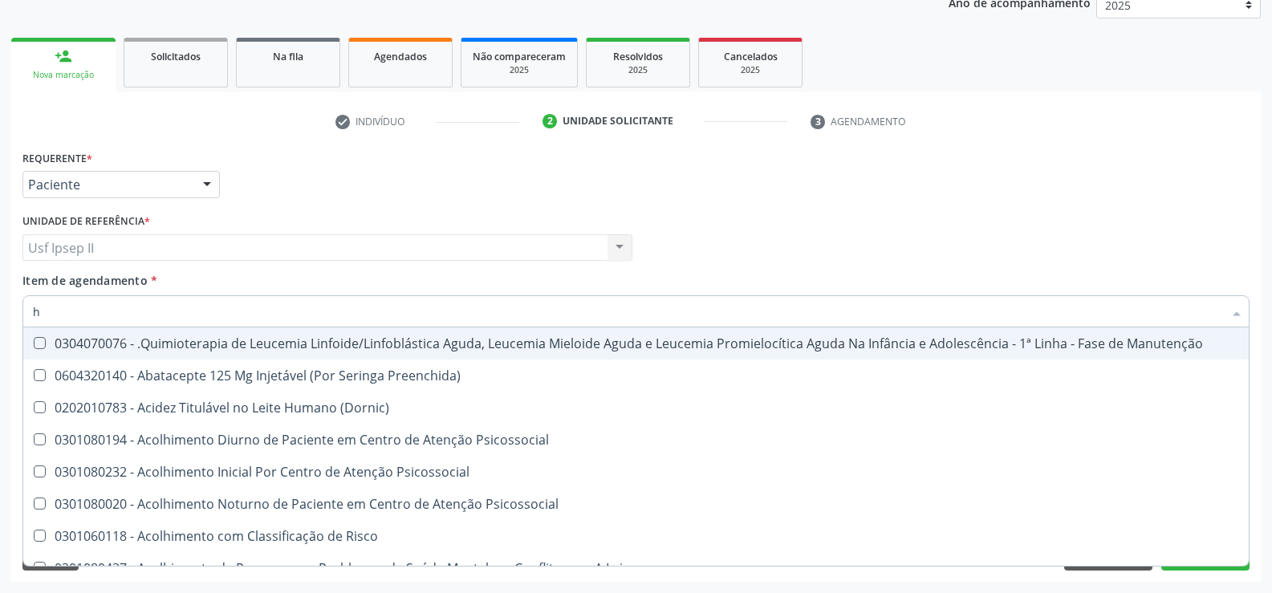
type input "he"
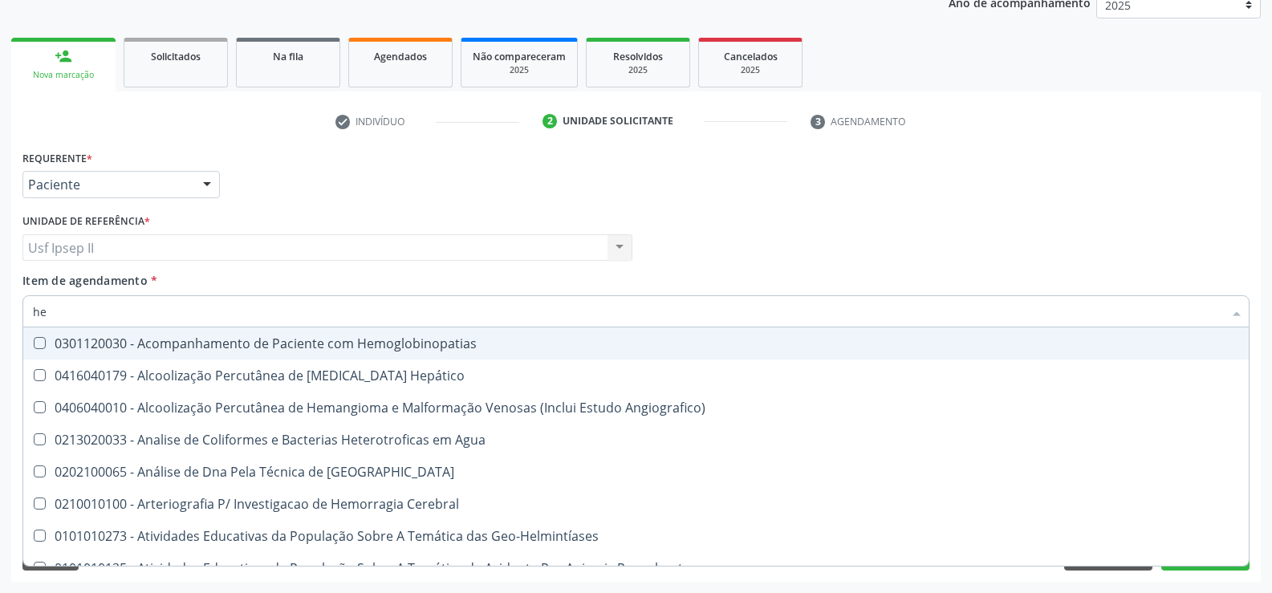
checkbox Glicosilada "true"
type input "hem"
checkbox \(Qualitativo\) "true"
checkbox Glicosilada "false"
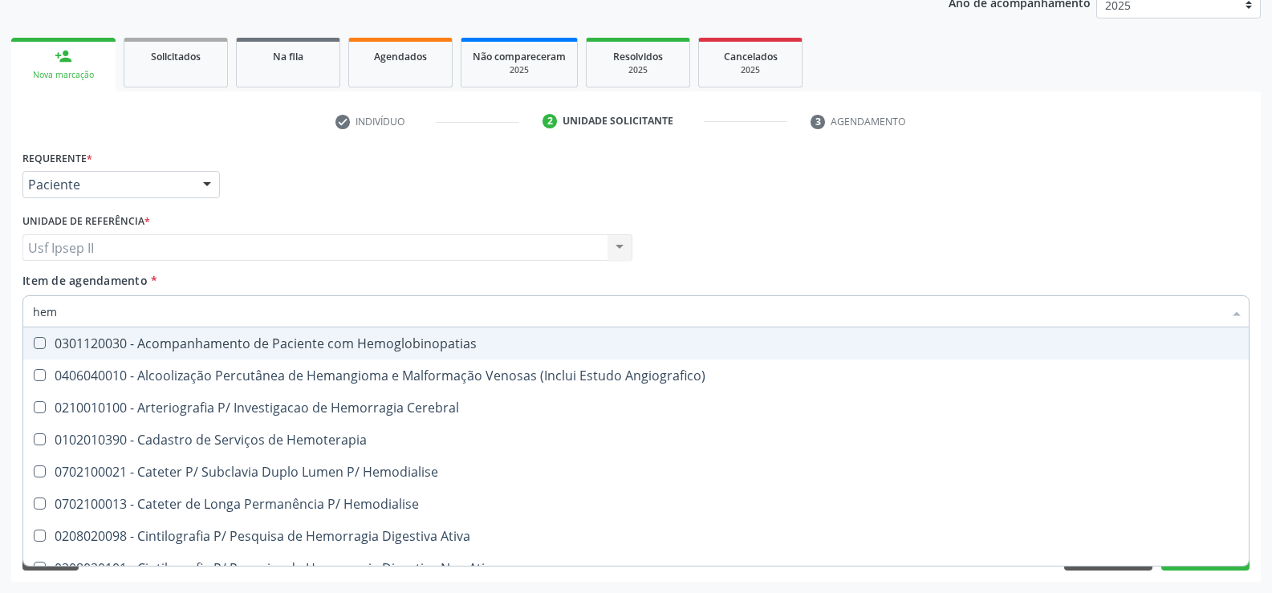
type input "hemo"
checkbox Hemacias "true"
checkbox Glicosilada "false"
type input "hemog"
checkbox Tardio\) "true"
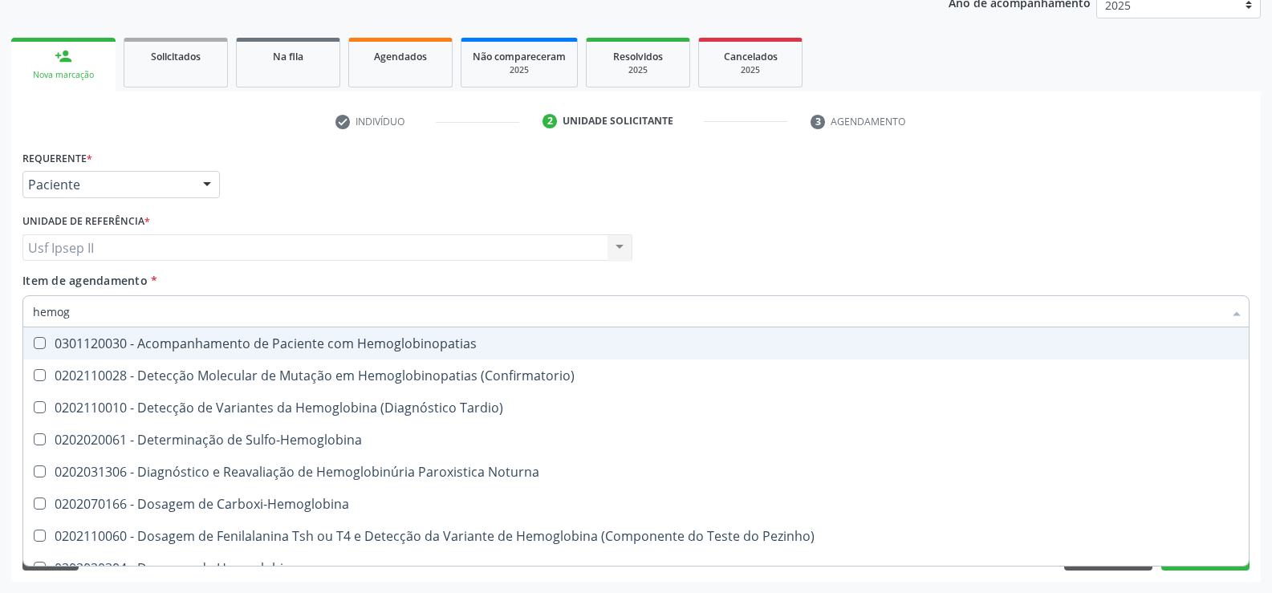
type input "hemogr"
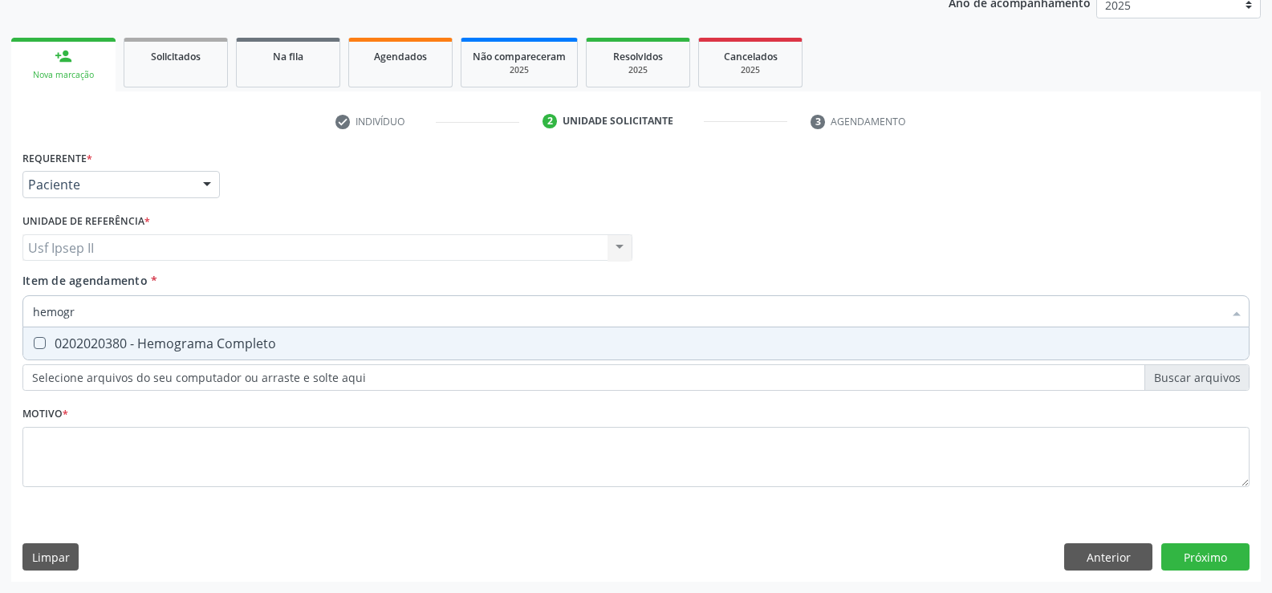
click at [205, 350] on div "0202020380 - Hemograma Completo" at bounding box center [636, 343] width 1206 height 13
checkbox Completo "true"
click at [139, 321] on input "hemogr" at bounding box center [628, 311] width 1190 height 32
type input "hemog"
checkbox Completo "false"
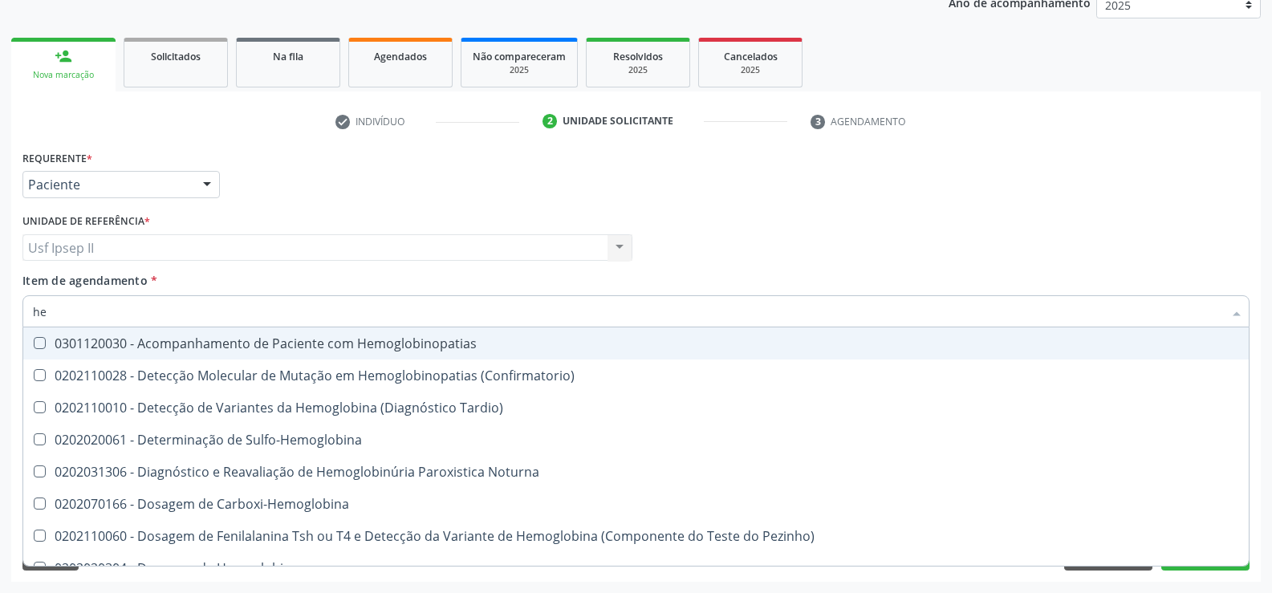
type input "h"
checkbox Glicosilada "false"
checkbox Completo "false"
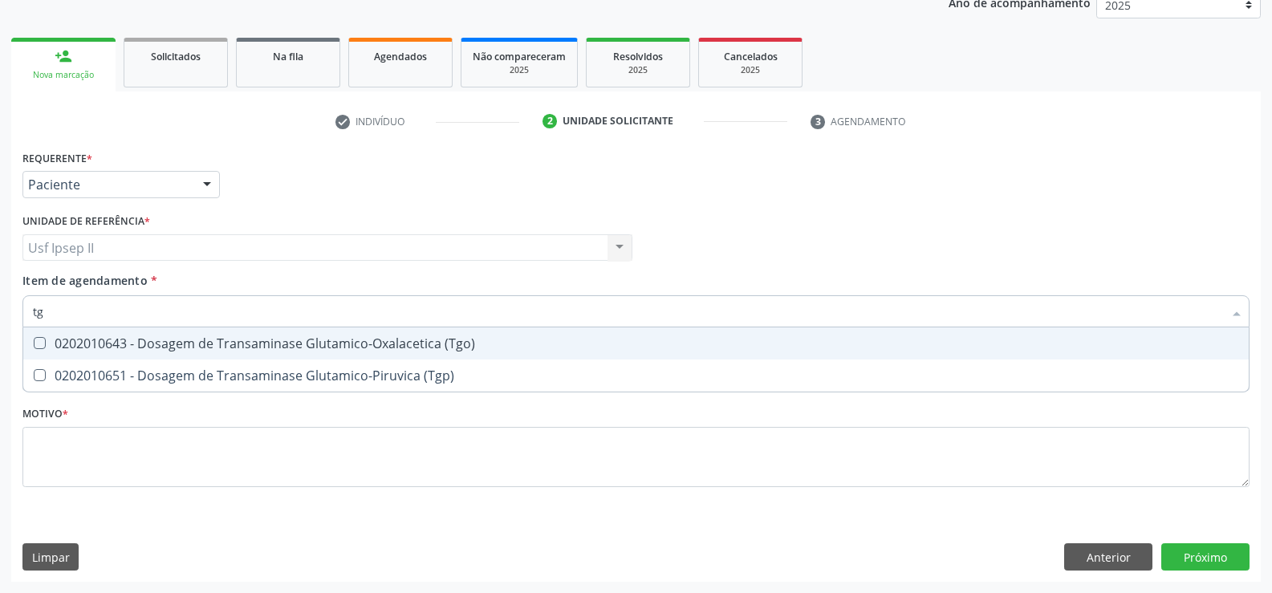
type input "tgo"
click at [183, 345] on div "0202010643 - Dosagem de Transaminase Glutamico-Oxalacetica (Tgo)" at bounding box center [636, 343] width 1206 height 13
checkbox \(Tgo\) "true"
click at [166, 313] on input "tgo" at bounding box center [628, 311] width 1190 height 32
type input "t"
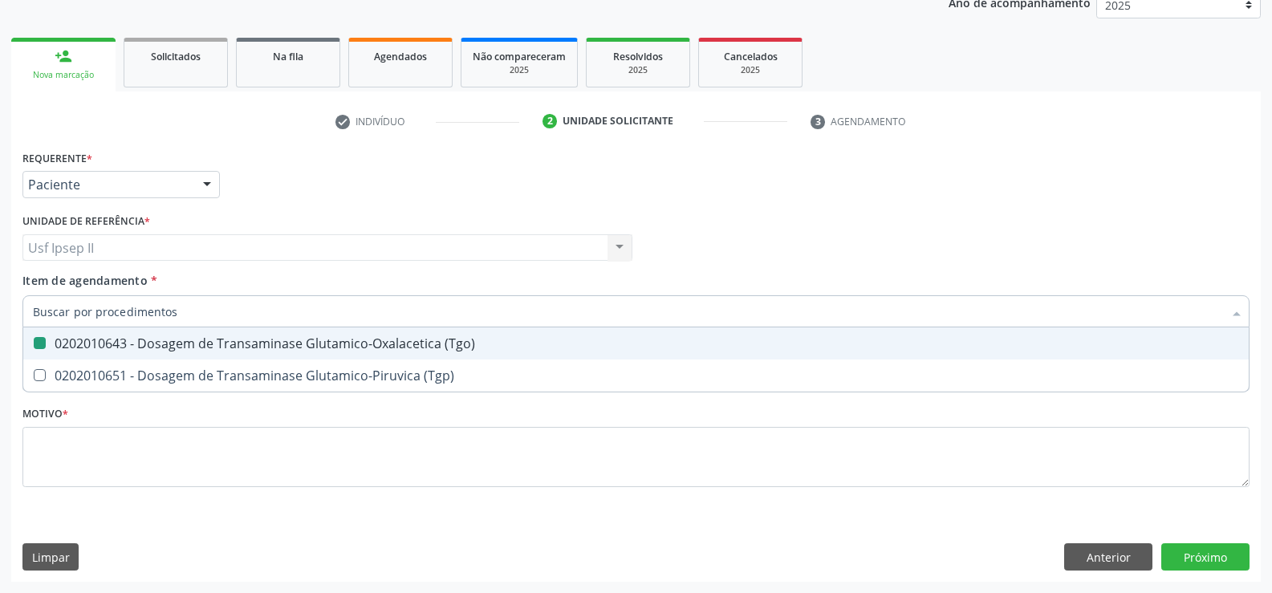
checkbox \(Tgo\) "false"
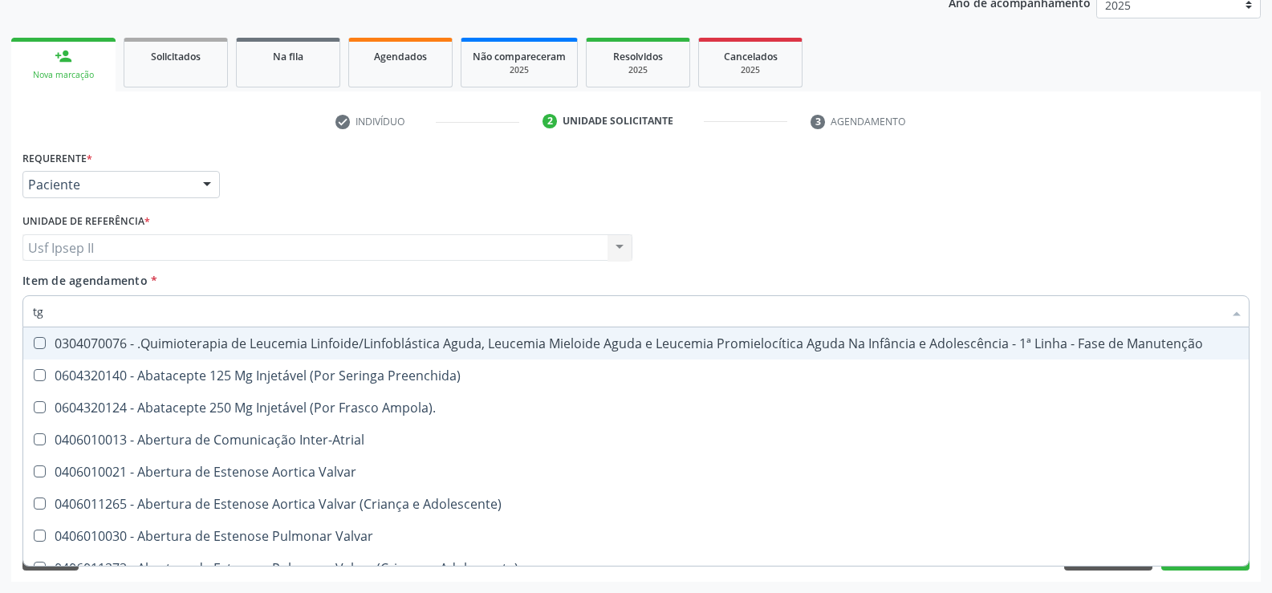
type input "tgp"
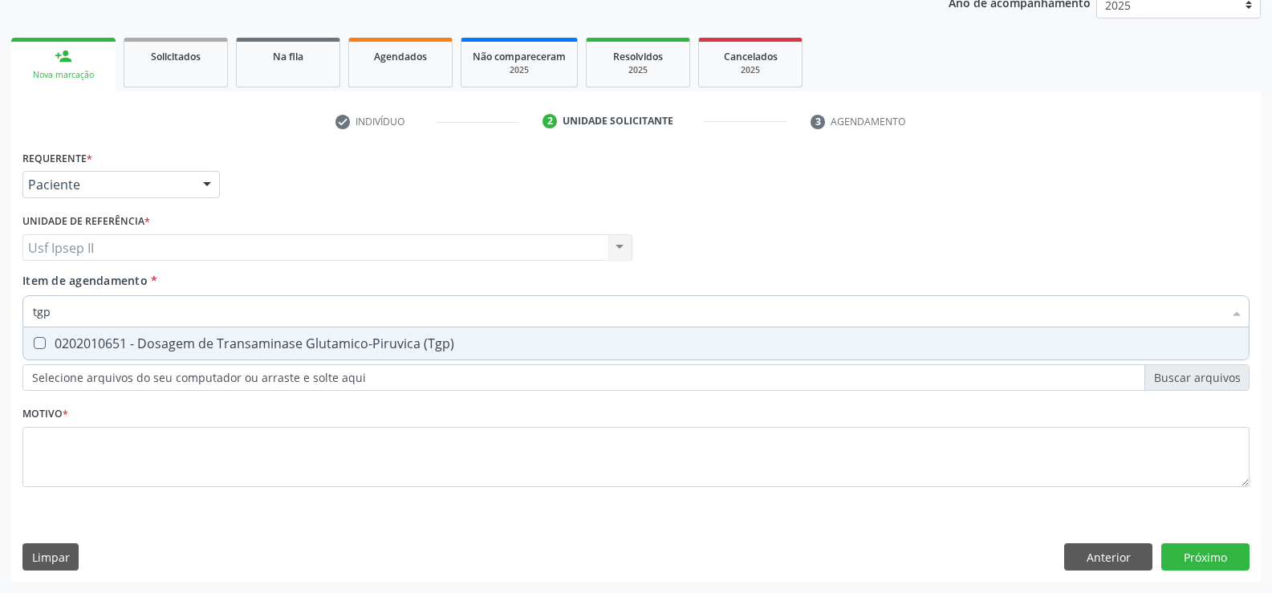
click at [170, 352] on span "0202010651 - Dosagem de Transaminase Glutamico-Piruvica (Tgp)" at bounding box center [635, 343] width 1225 height 32
checkbox \(Tgp\) "true"
click at [152, 313] on input "tgp" at bounding box center [628, 311] width 1190 height 32
type input "t"
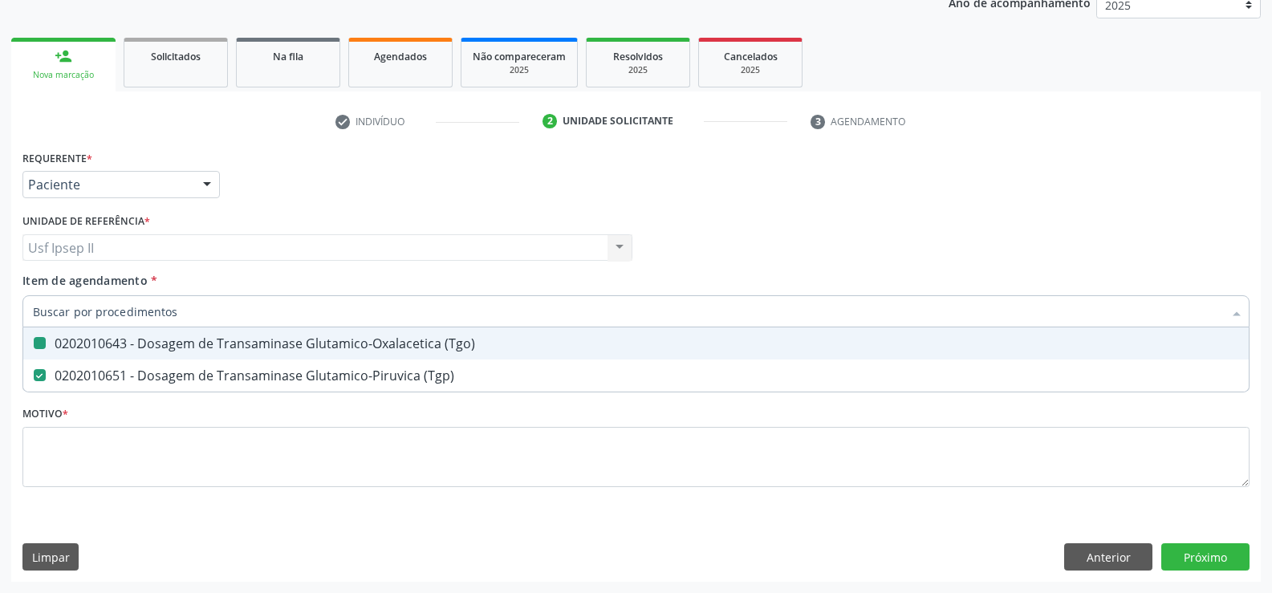
checkbox \(Tgo\) "false"
checkbox \(Tgp\) "false"
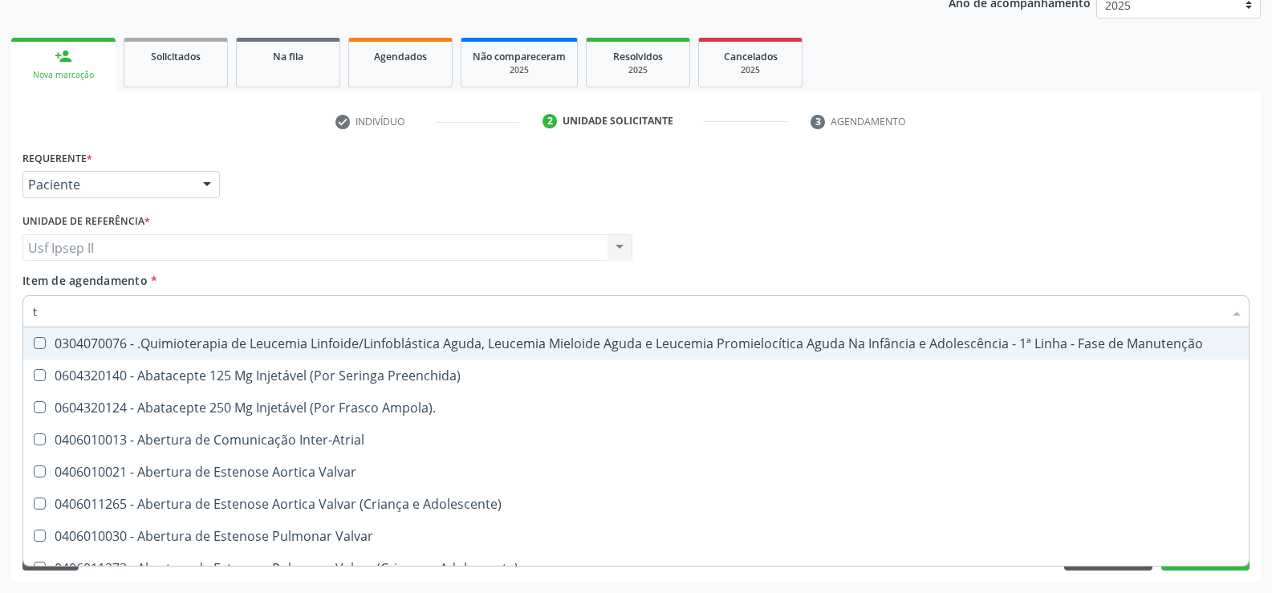
type input "tr"
checkbox Ii\) "true"
checkbox Grupo "true"
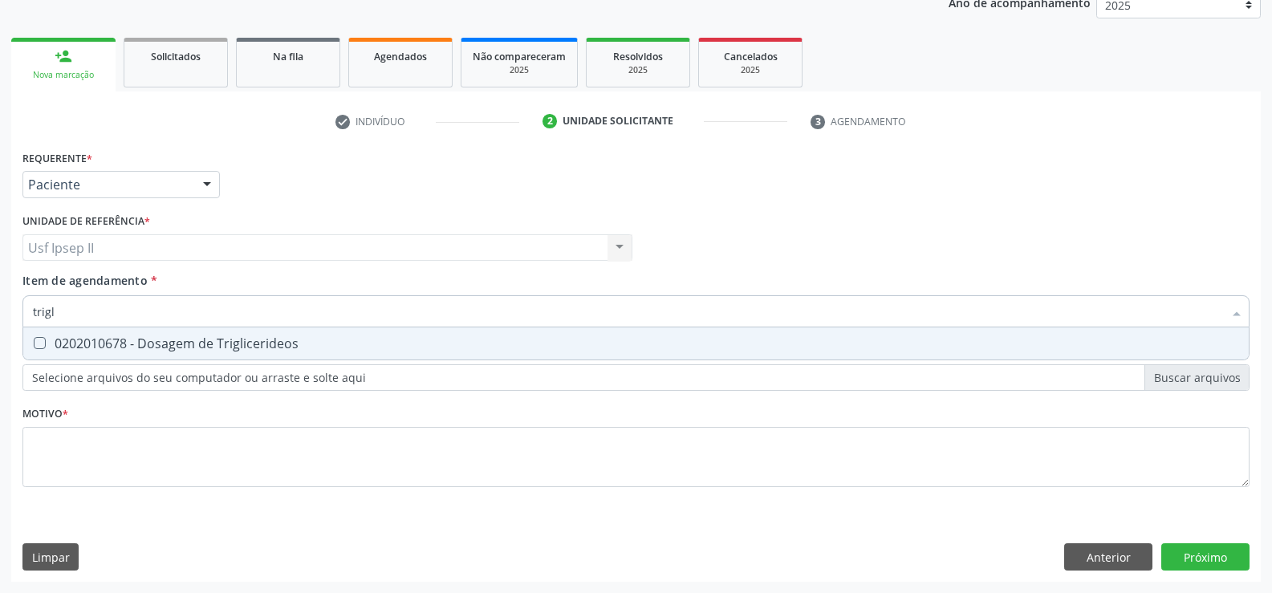
type input "trigli"
click at [193, 339] on div "0202010678 - Dosagem de Triglicerideos" at bounding box center [636, 343] width 1206 height 13
checkbox Triglicerideos "true"
click at [148, 315] on input "trigli" at bounding box center [628, 311] width 1190 height 32
type input "tri"
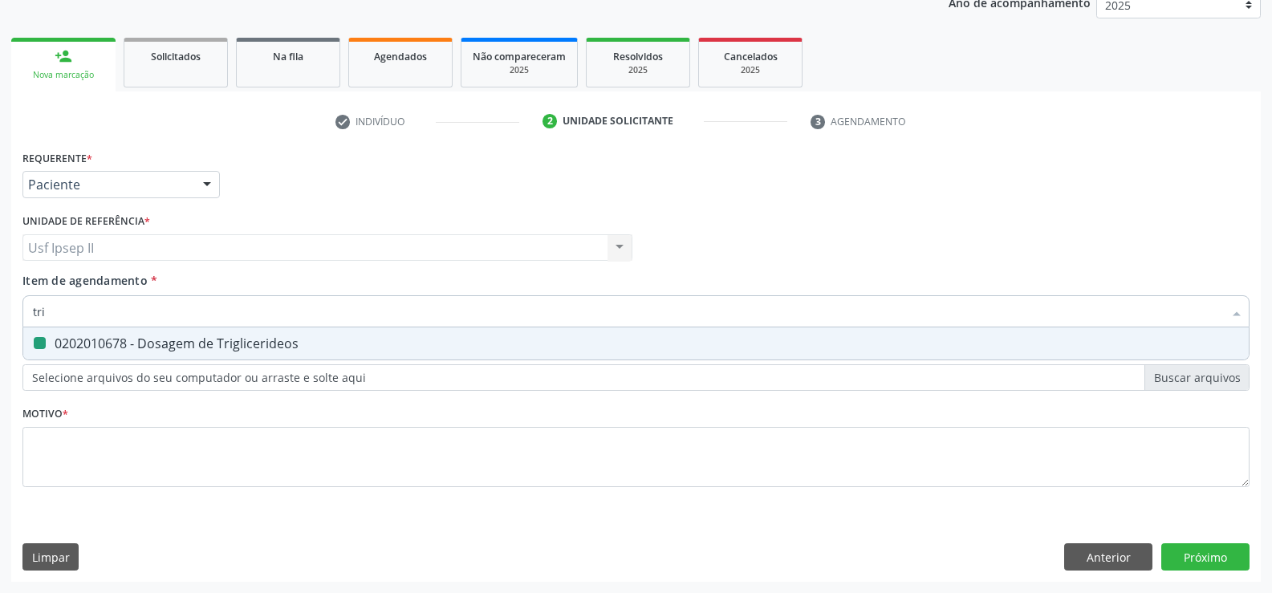
checkbox Triglicerideos "false"
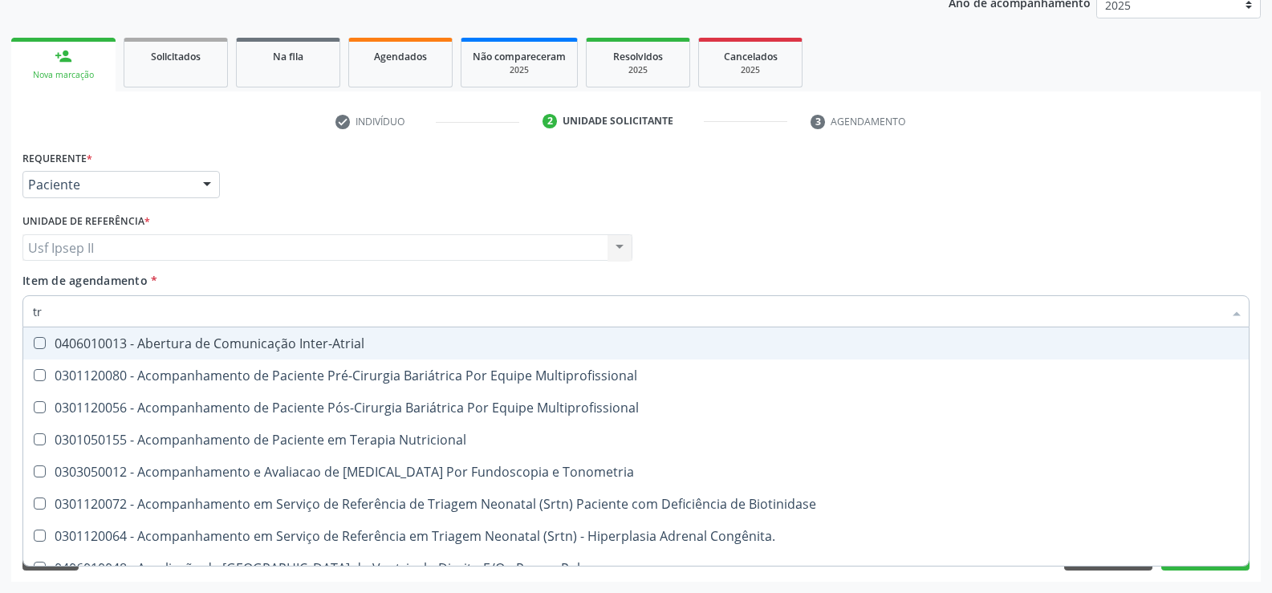
type input "t"
checkbox Triglicerideos "false"
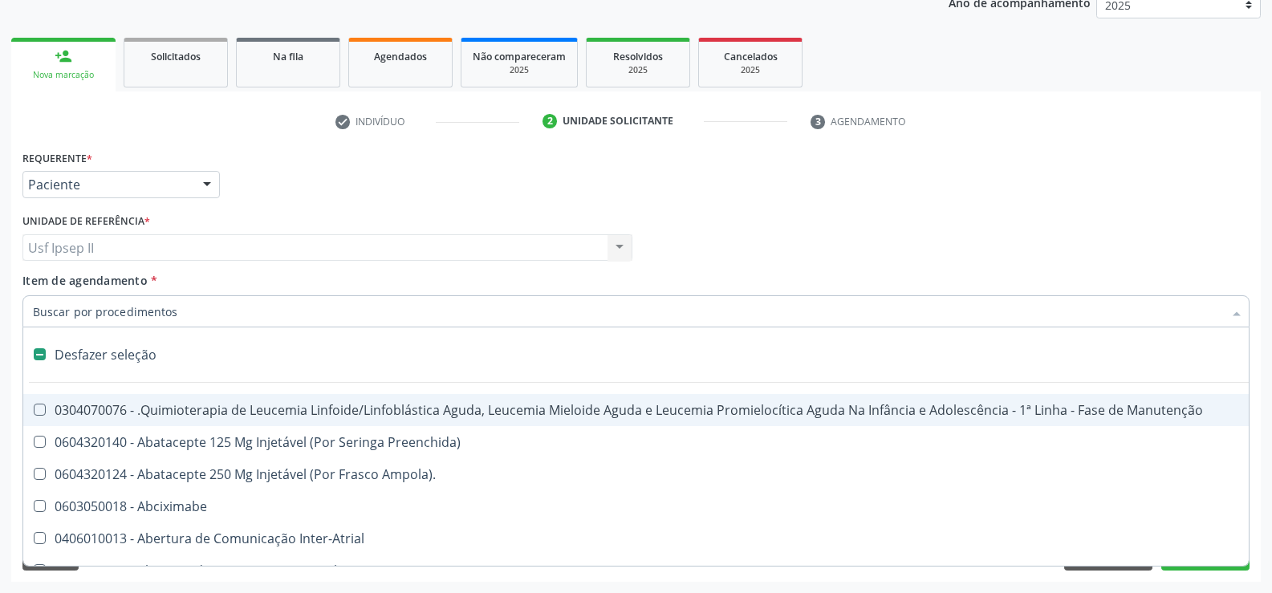
type input "g"
checkbox \(Unilateral\) "true"
checkbox Linha "true"
checkbox Infusão "true"
checkbox Urostomizados "true"
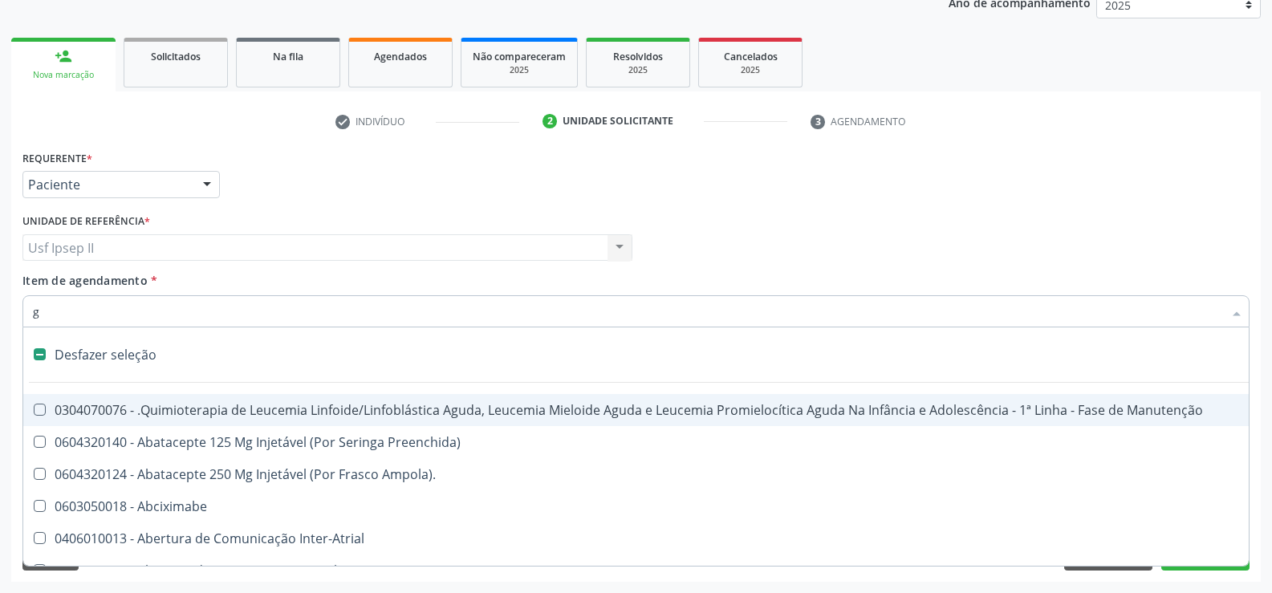
checkbox Revestido\) "true"
checkbox Capilaroscopia "true"
checkbox Percutanea "true"
checkbox Ml\) "true"
checkbox Capsula\) "true"
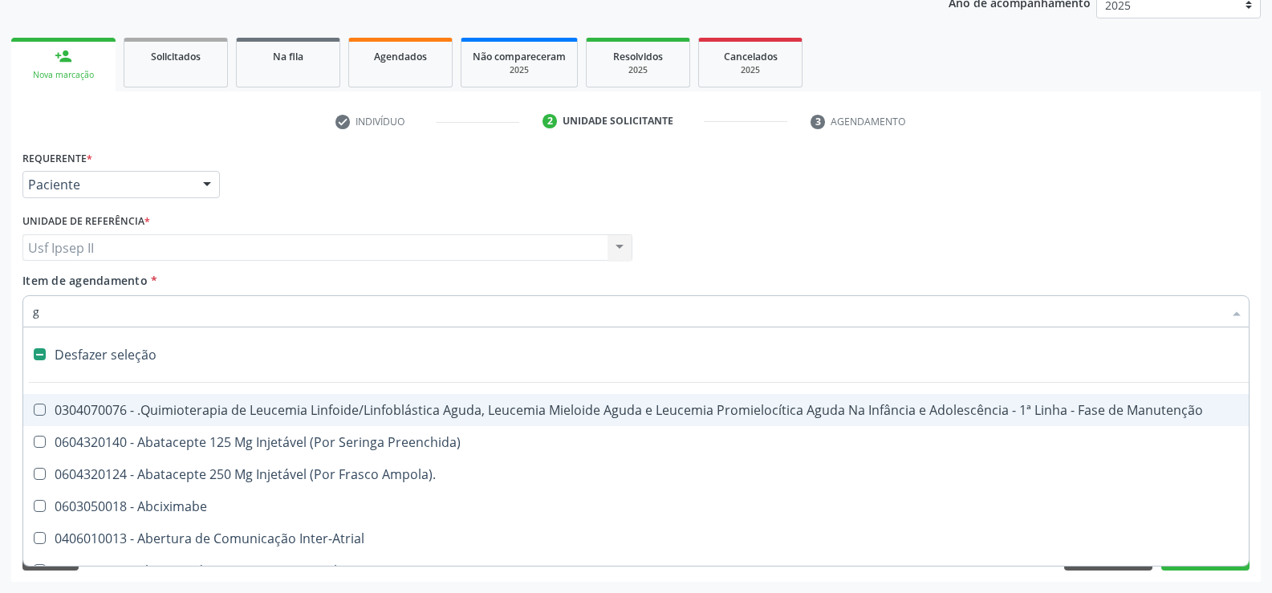
checkbox Capsula\) "true"
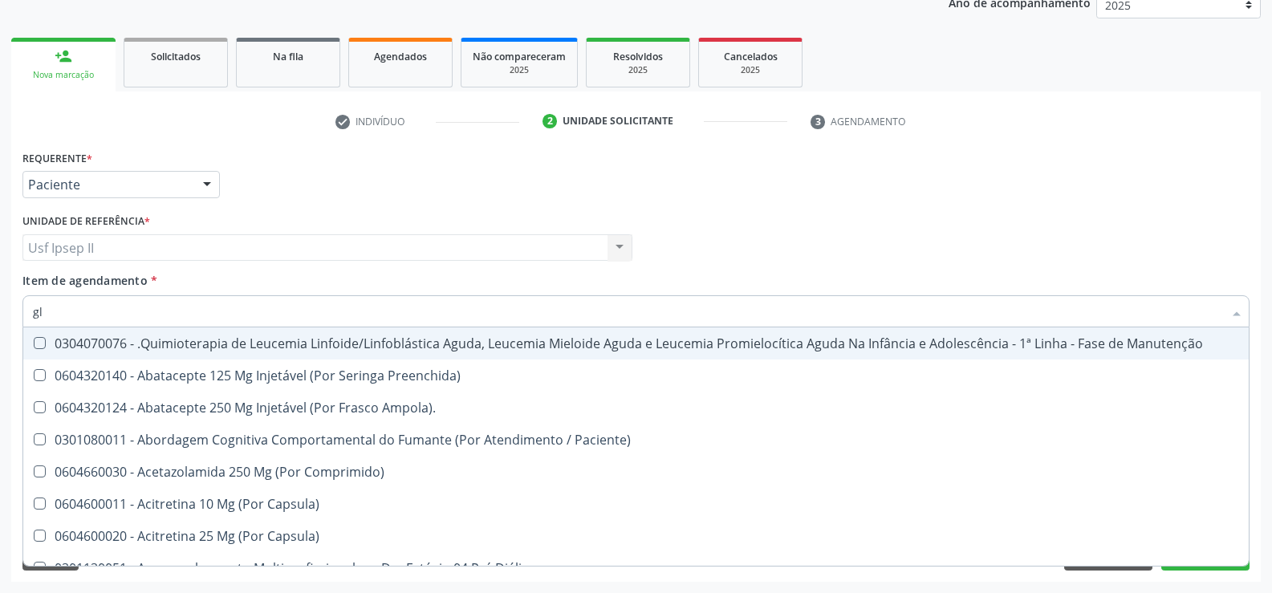
type input "gli"
checkbox Autogênico "true"
checkbox Multiprofissional "true"
type input "glic"
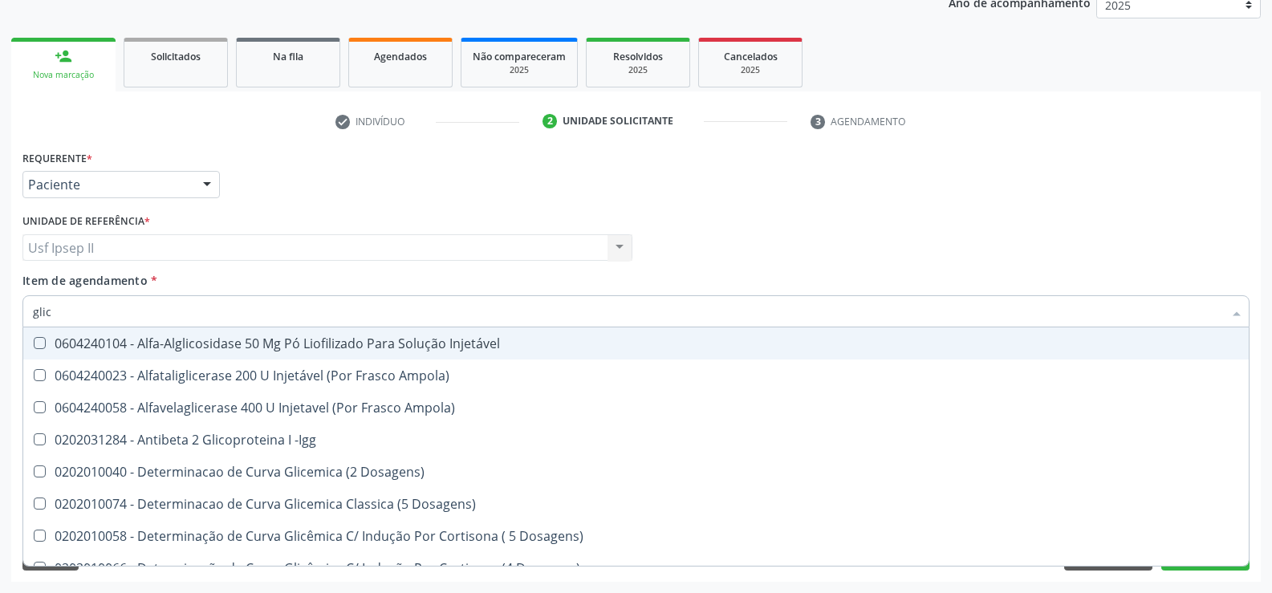
checkbox Glicosilada "true"
checkbox Triglicerideos "true"
checkbox Quantitativa "false"
checkbox Delgada\) "false"
type input "glico"
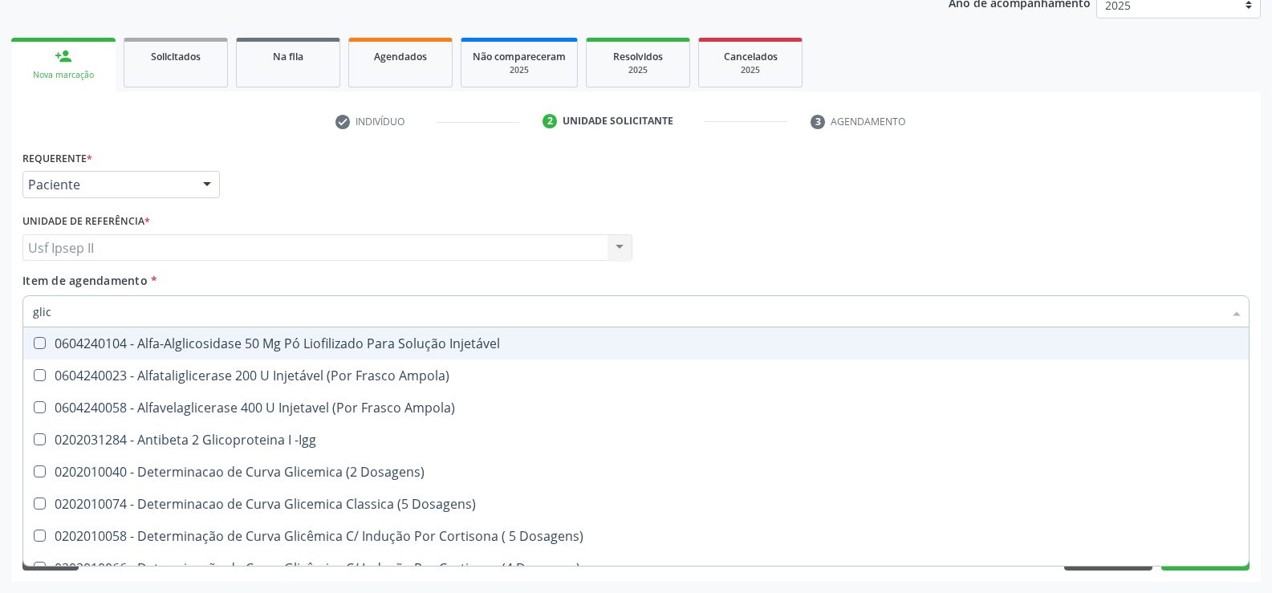
checkbox Acida "true"
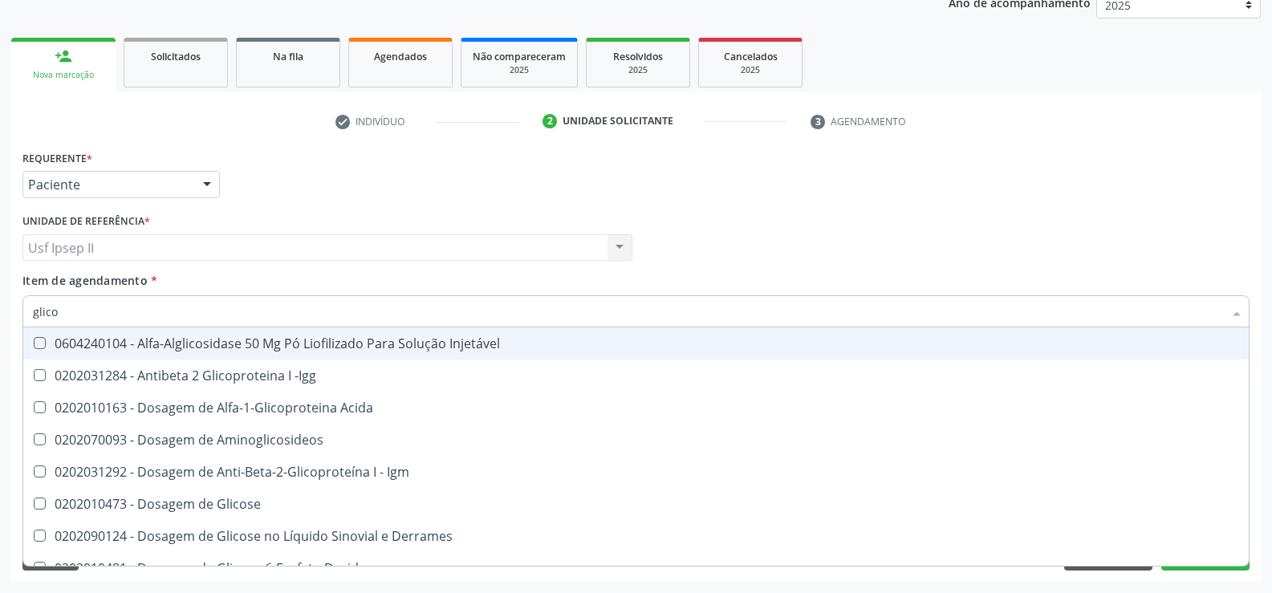
type input "glicos"
checkbox Glicose "true"
checkbox Glicosilada "false"
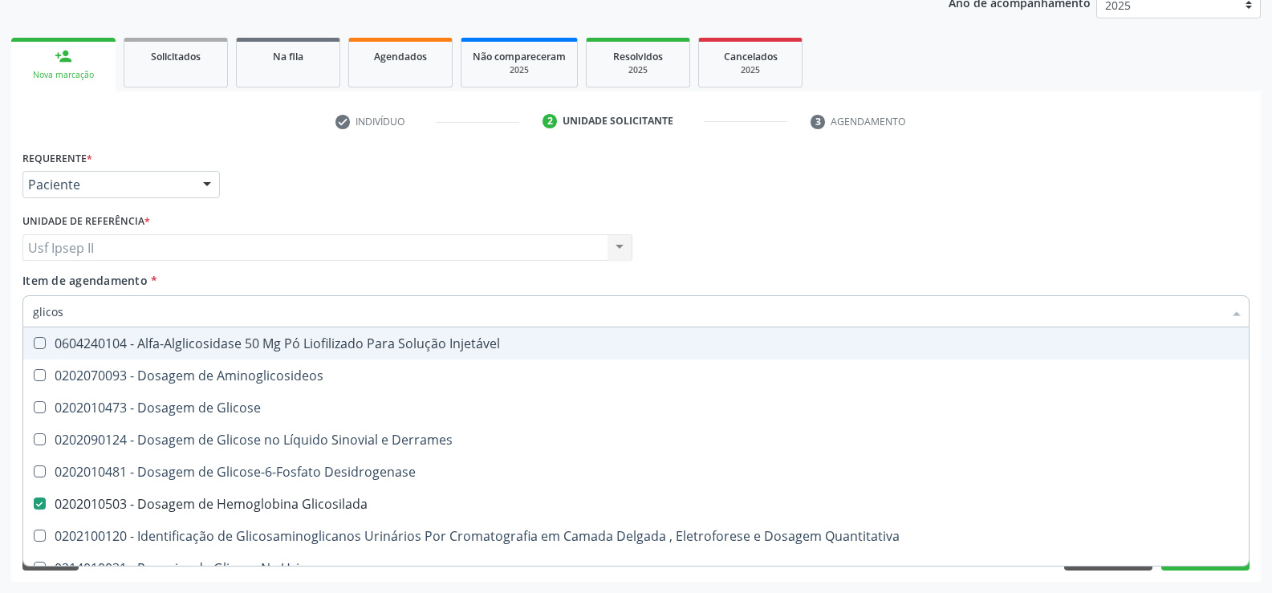
type input "glicose"
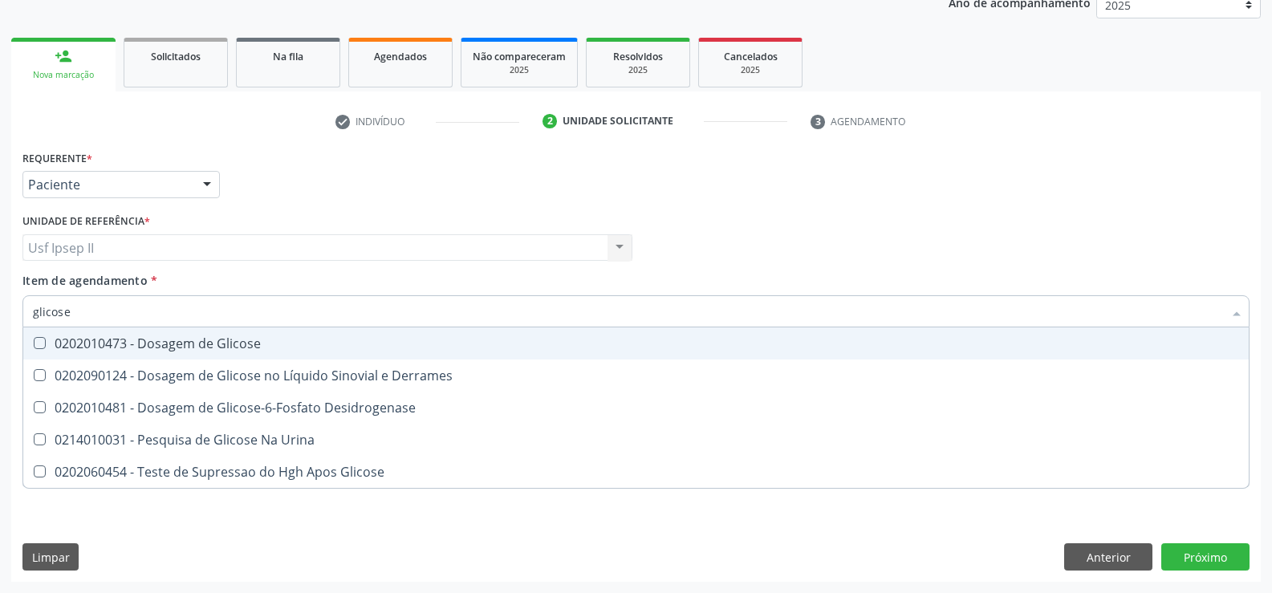
click at [156, 339] on div "0202010473 - Dosagem de Glicose" at bounding box center [636, 343] width 1206 height 13
checkbox Glicose "true"
click at [151, 319] on input "glicose" at bounding box center [628, 311] width 1190 height 32
type input "glicos"
checkbox Glicose "false"
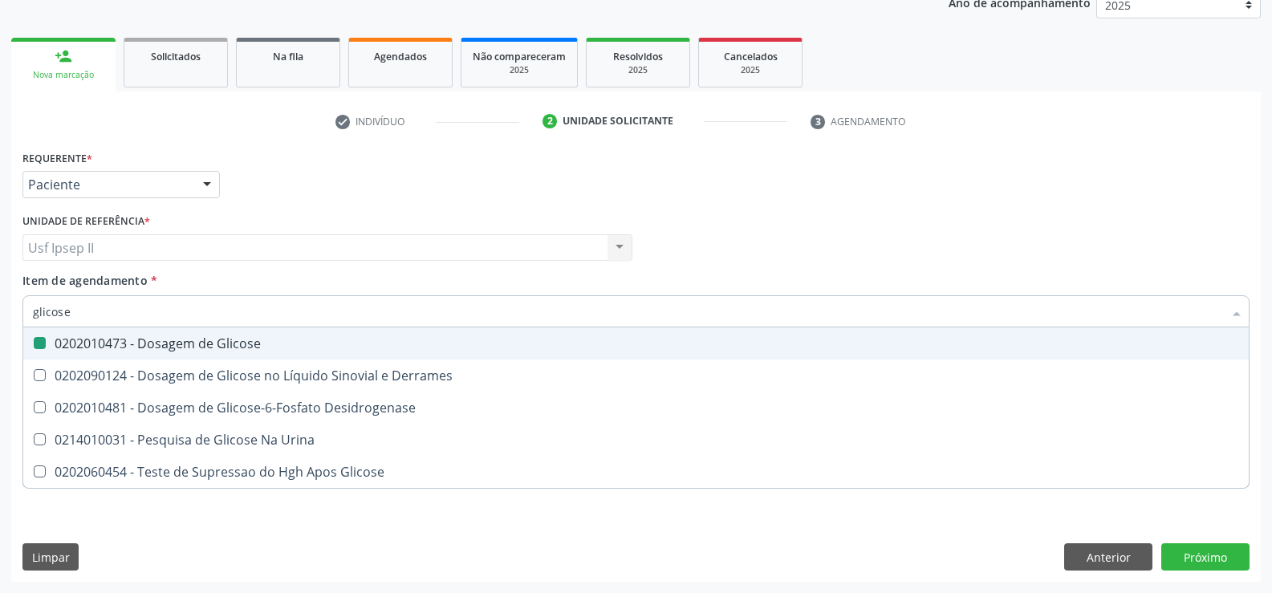
checkbox Desidrogenase "true"
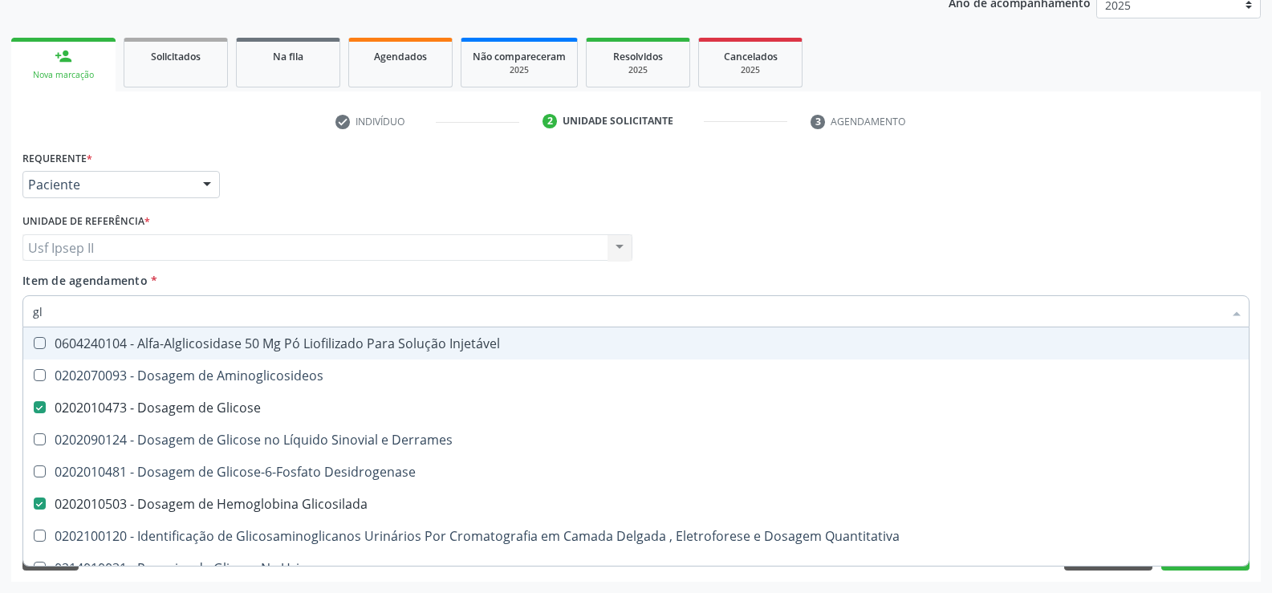
type input "g"
checkbox Glicose "false"
checkbox Glicosilada "false"
checkbox Glicose "false"
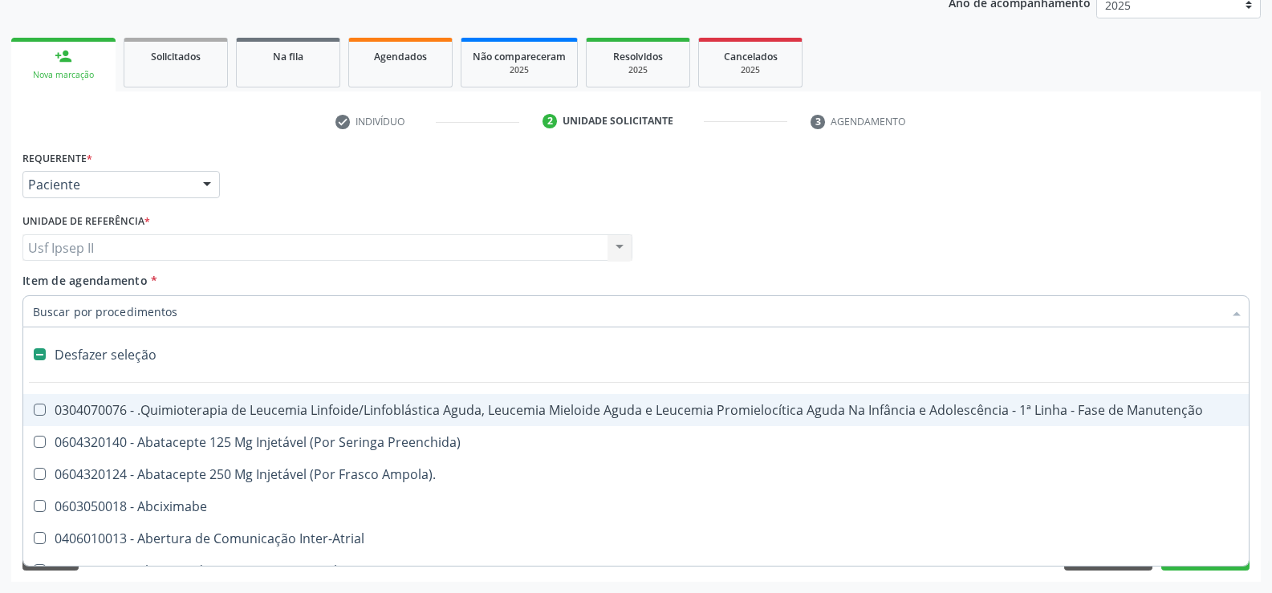
click at [324, 296] on input "Item de agendamento *" at bounding box center [628, 311] width 1190 height 32
click at [372, 341] on div "Desfazer seleção" at bounding box center [657, 355] width 1269 height 32
click at [233, 348] on div "Selecionar todos" at bounding box center [657, 355] width 1269 height 32
click at [178, 316] on input "Item de agendamento *" at bounding box center [628, 311] width 1190 height 32
click at [196, 314] on input "Item de agendamento *" at bounding box center [628, 311] width 1190 height 32
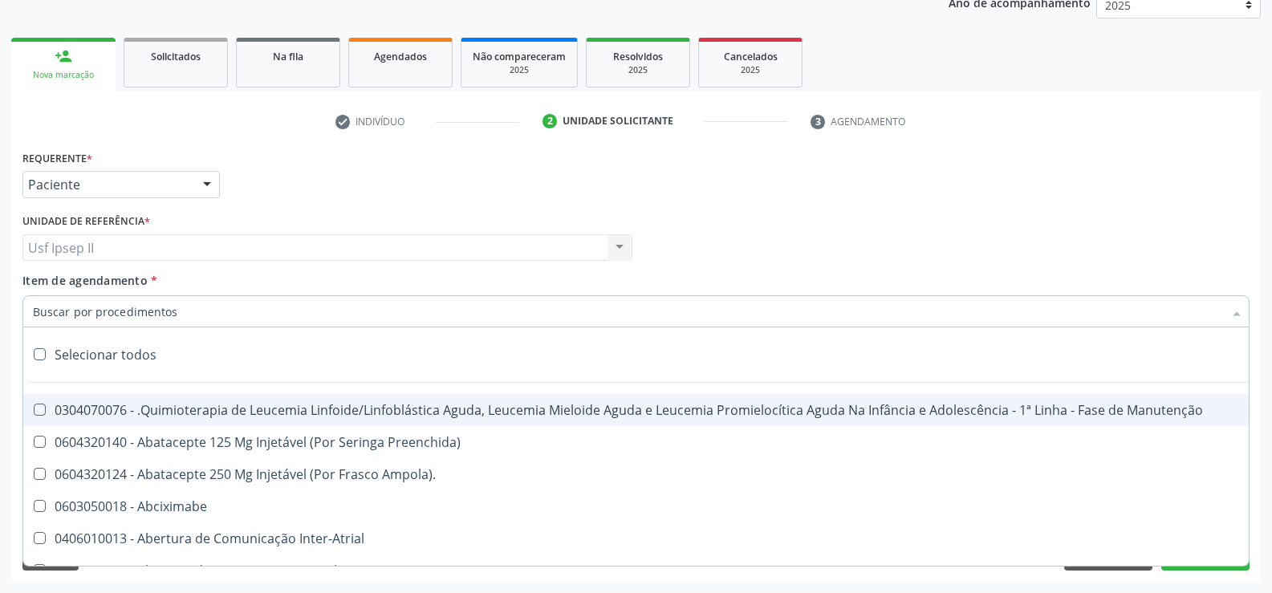
click at [196, 314] on input "Item de agendamento *" at bounding box center [628, 311] width 1190 height 32
checkbox input "true"
checkbox Manutenção "true"
checkbox Preenchida\) "true"
checkbox Ampola\)\ "true"
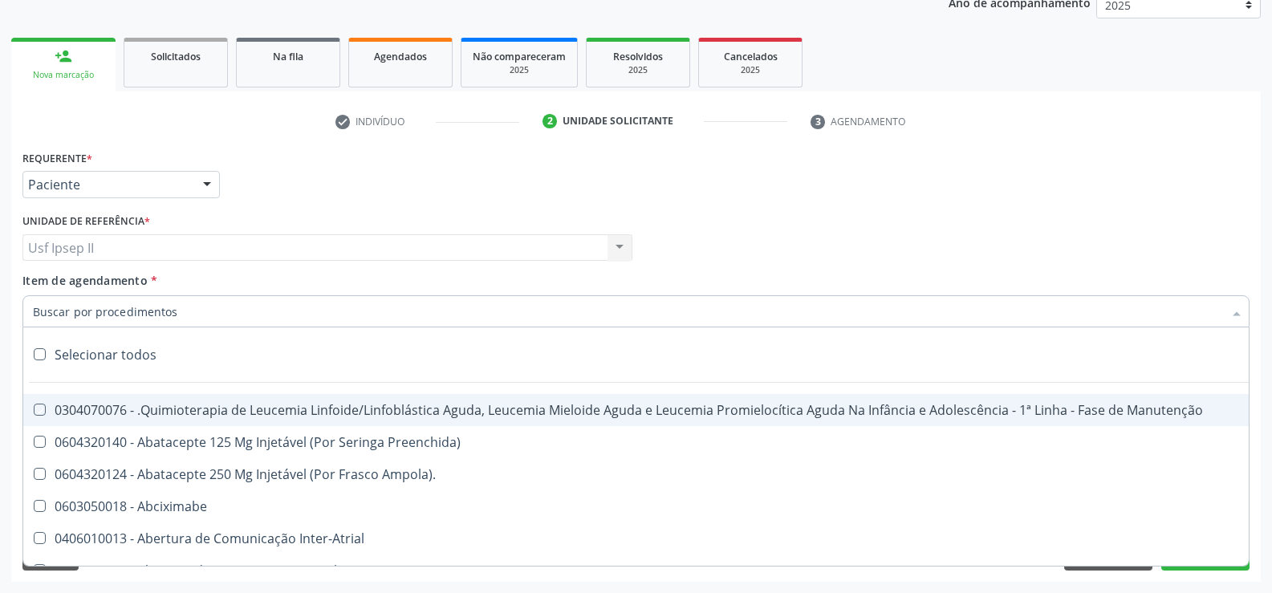
checkbox Abciximabe "true"
checkbox Inter-Atrial "true"
checkbox Valvar "true"
checkbox Adolescente\) "true"
checkbox Valvar "true"
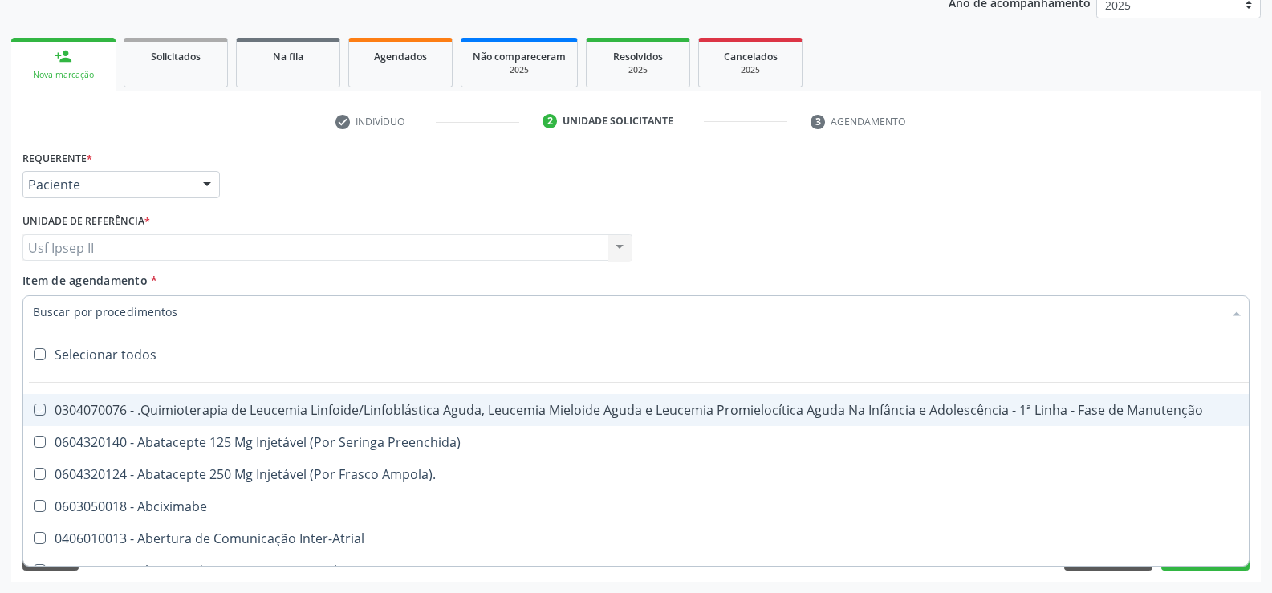
checkbox Adolescente\) "true"
checkbox Paciente\) "true"
checkbox Dente\) "true"
checkbox Comprimido\) "true"
checkbox \(Dornic\) "true"
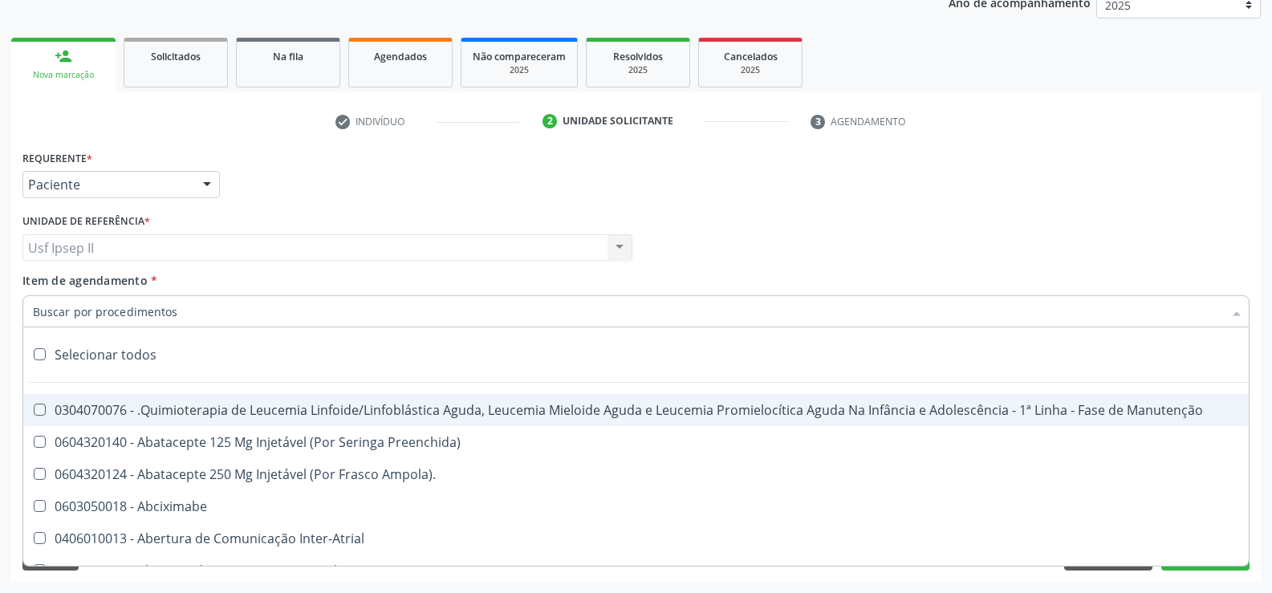
checkbox Capsula\) "true"
checkbox Psicossocial "true"
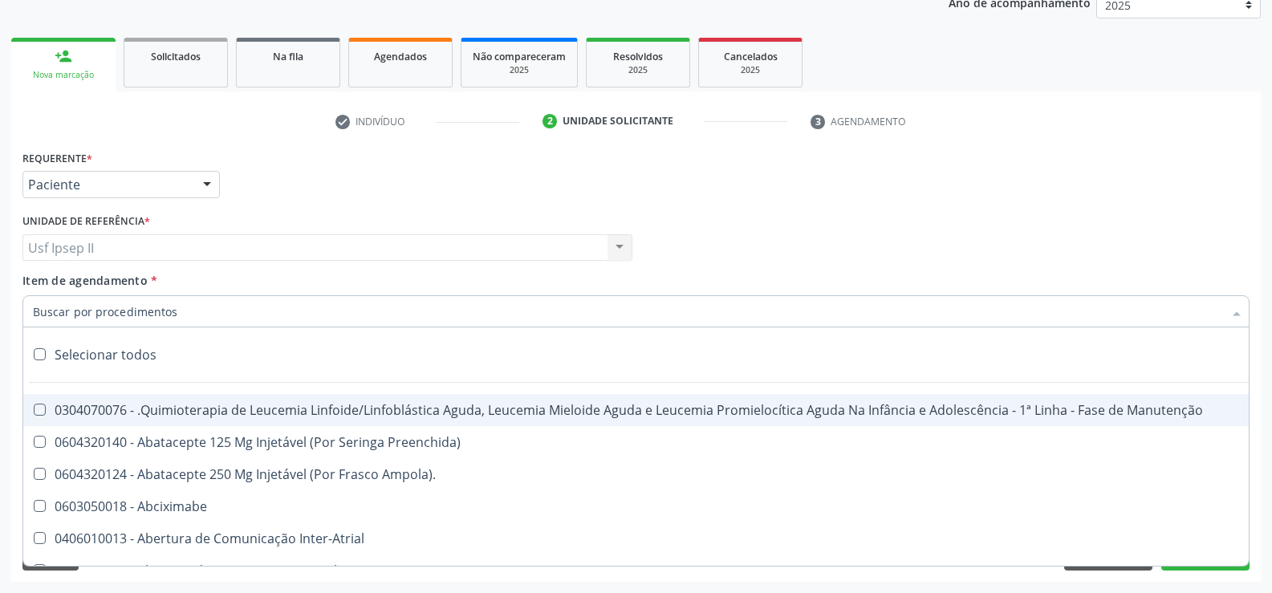
checkbox Risco "true"
checkbox Lei "true"
checkbox Psicossocial "true"
checkbox Diálise "true"
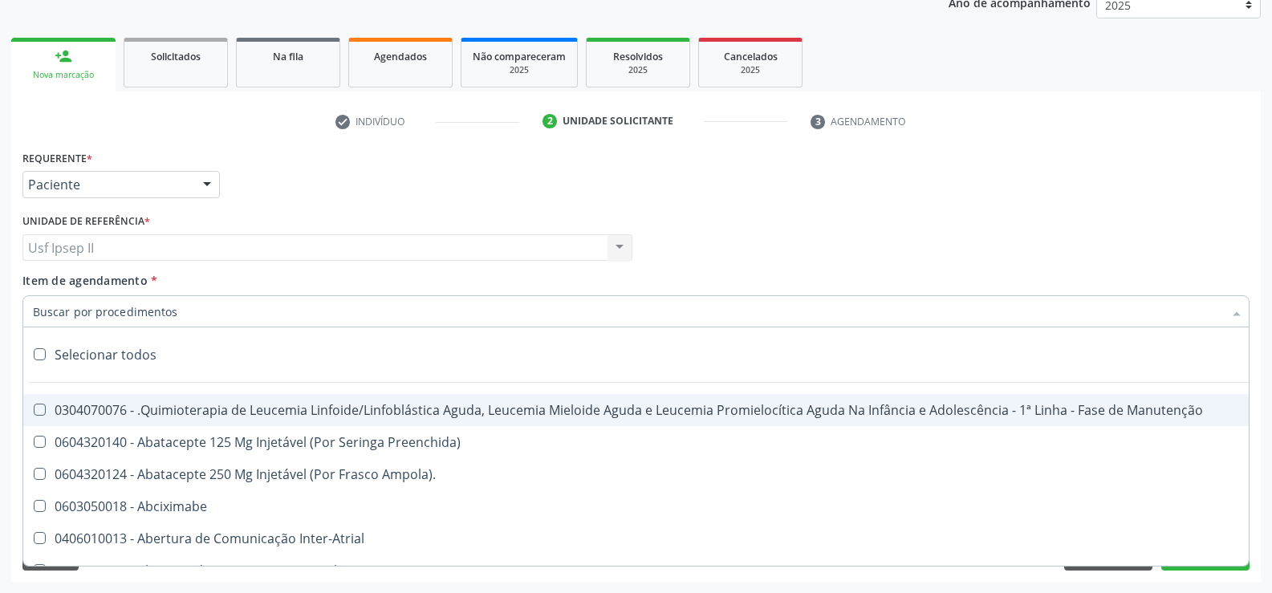
checkbox Reabilitação "true"
checkbox Reabilitacao "true"
checkbox \(Uai\)\ "true"
checkbox Fígado "true"
checkbox Pulmão "true"
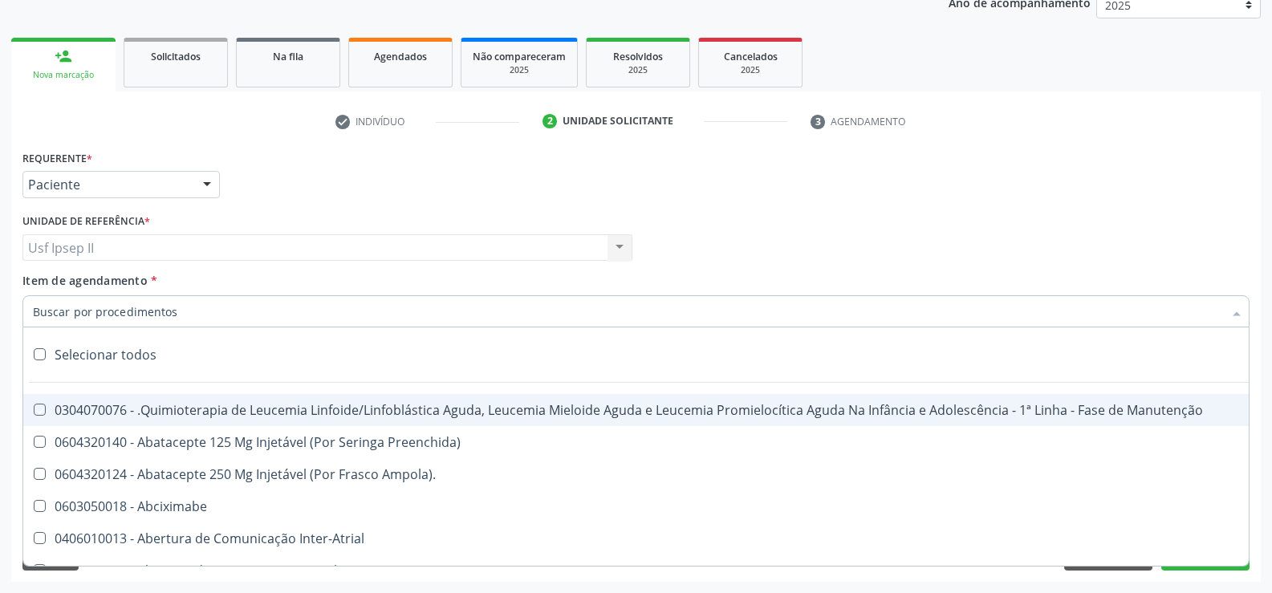
checkbox Rim "true"
checkbox Coclear "true"
checkbox Queimado "true"
checkbox Bilateral "true"
checkbox Queimado "true"
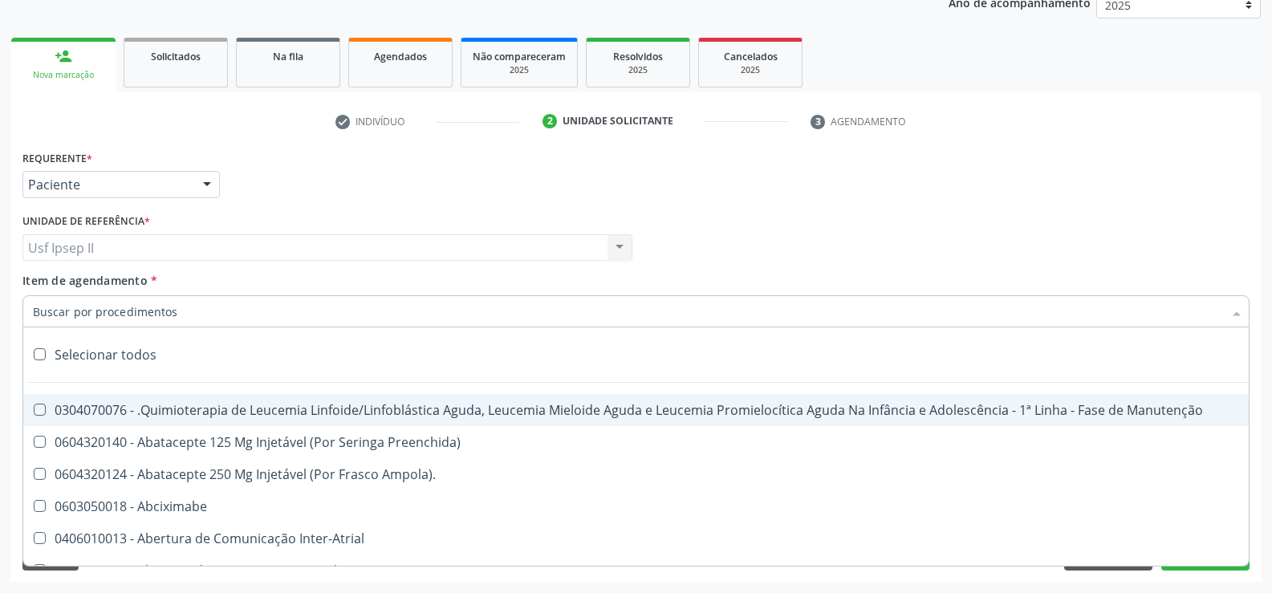
checkbox Trabalho "true"
checkbox Coração "true"
checkbox Cornea "true"
checkbox Fígado "true"
checkbox Aparentado "true"
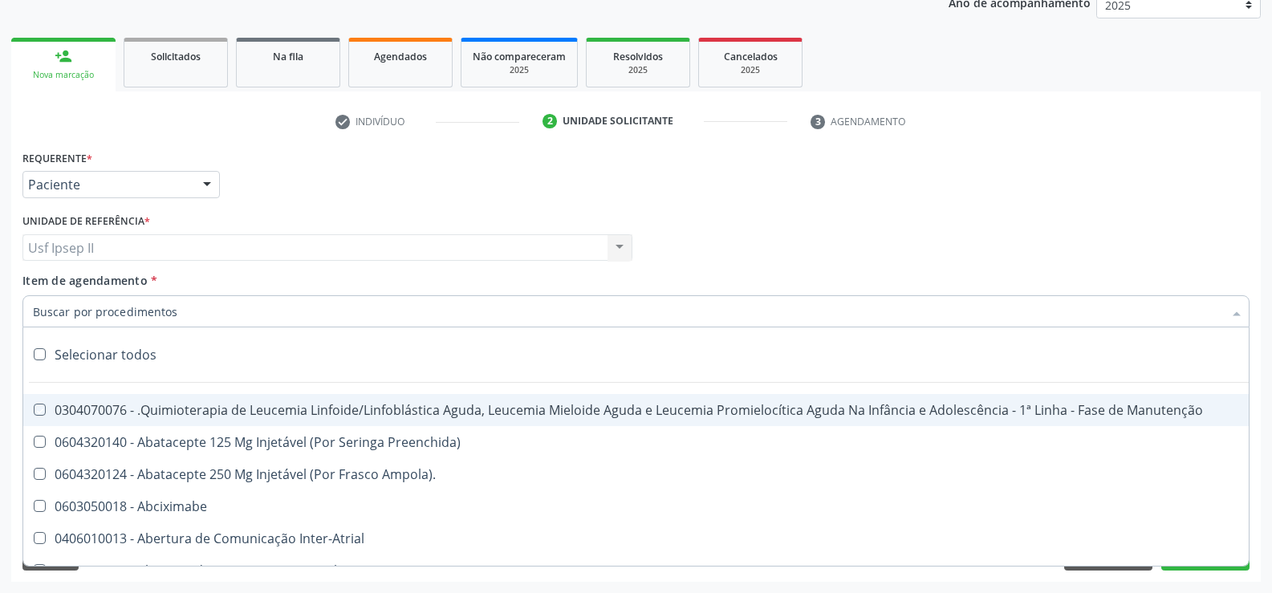
checkbox Aparentado "true"
checkbox Autogênico "true"
checkbox Pulmão "true"
checkbox Pâncreas "true"
checkbox Rim "true"
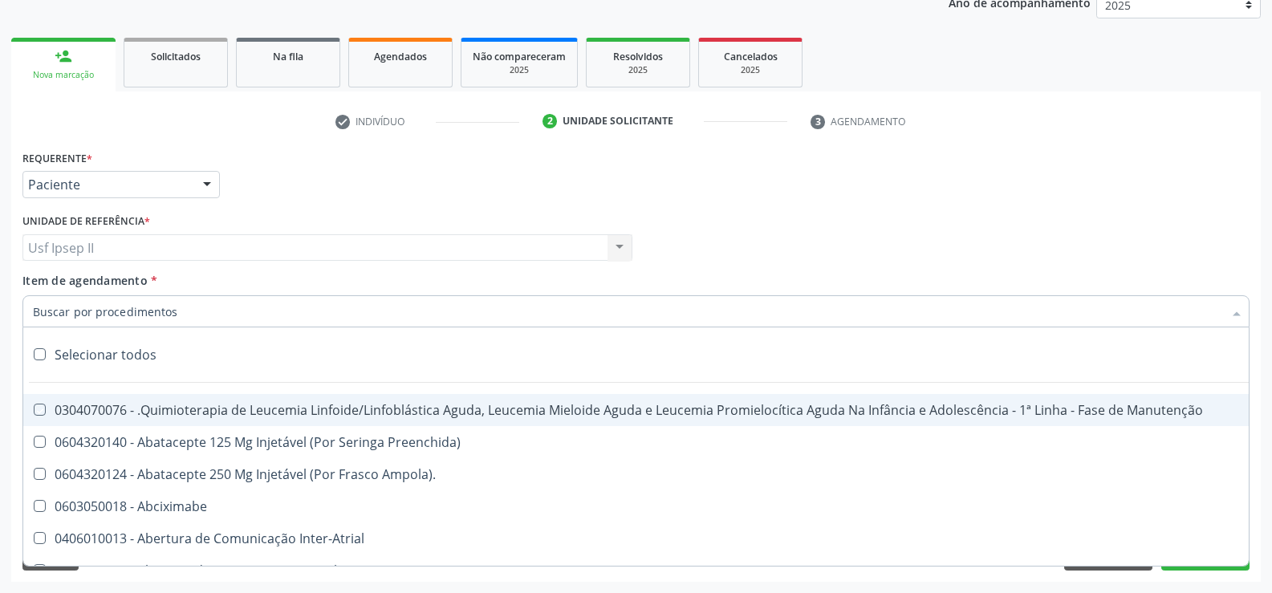
checkbox Multiprofissional "true"
checkbox Fenilcetonúria "true"
checkbox Cística "true"
checkbox Hemoglobinopatias "true"
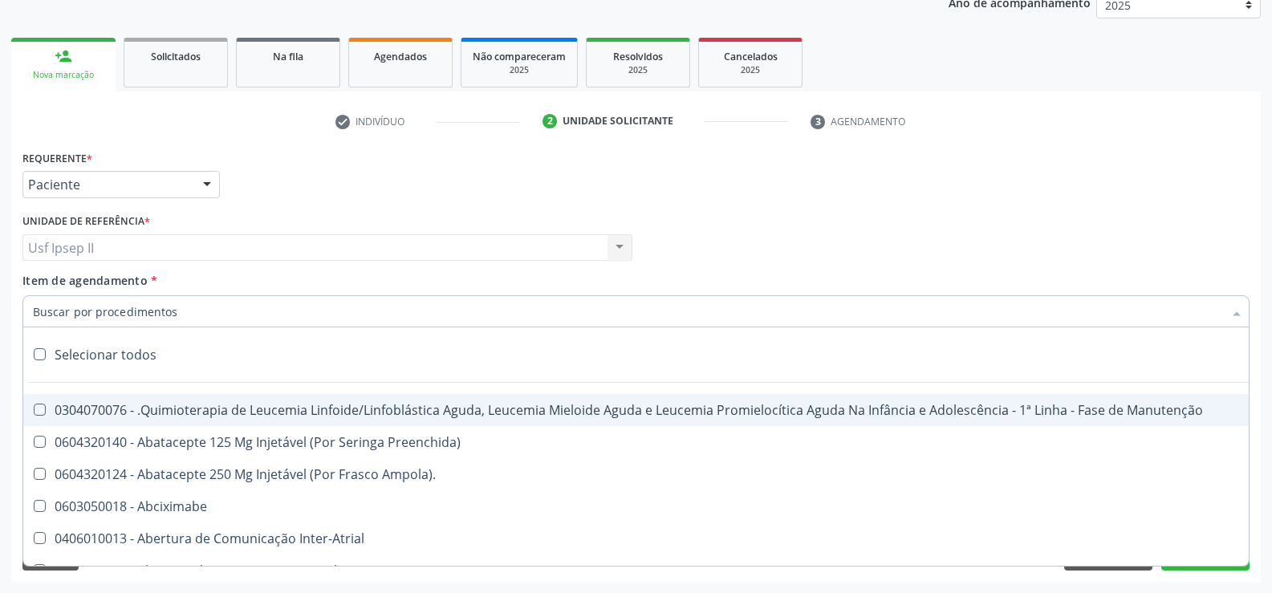
checkbox Congênito "true"
checkbox Coclear "true"
checkbox Osso "true"
checkbox Alternativa "true"
checkbox Terapeutica\) "true"
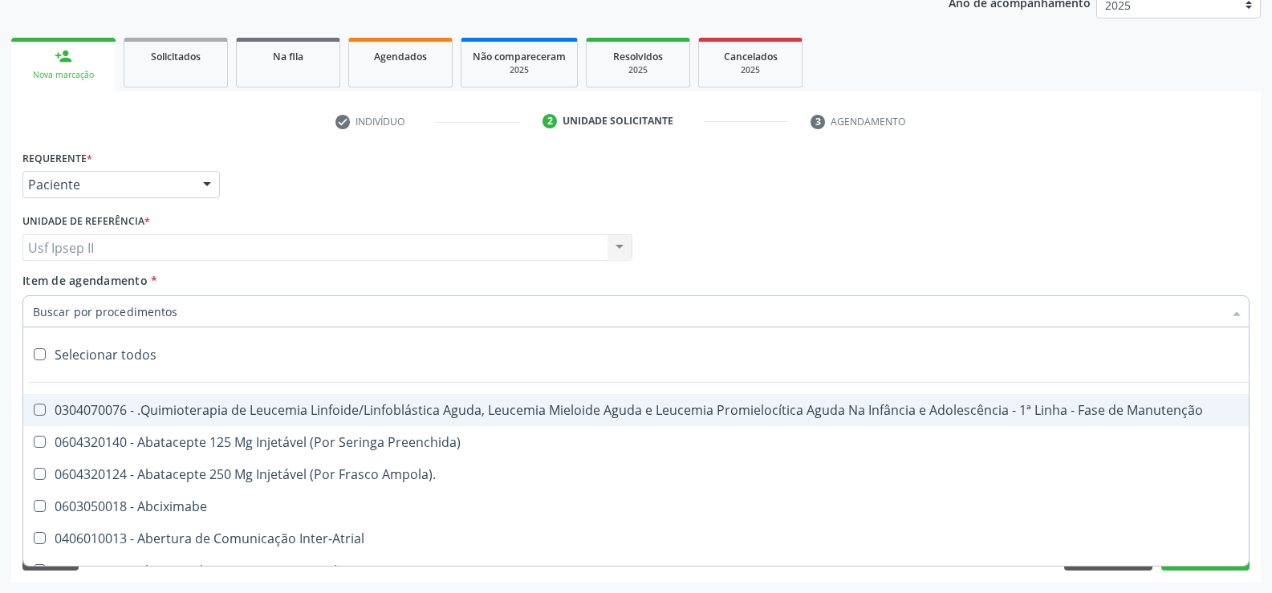
checkbox Nutricional "true"
checkbox Bloco "true"
checkbox Coração "true"
checkbox Fígado "true"
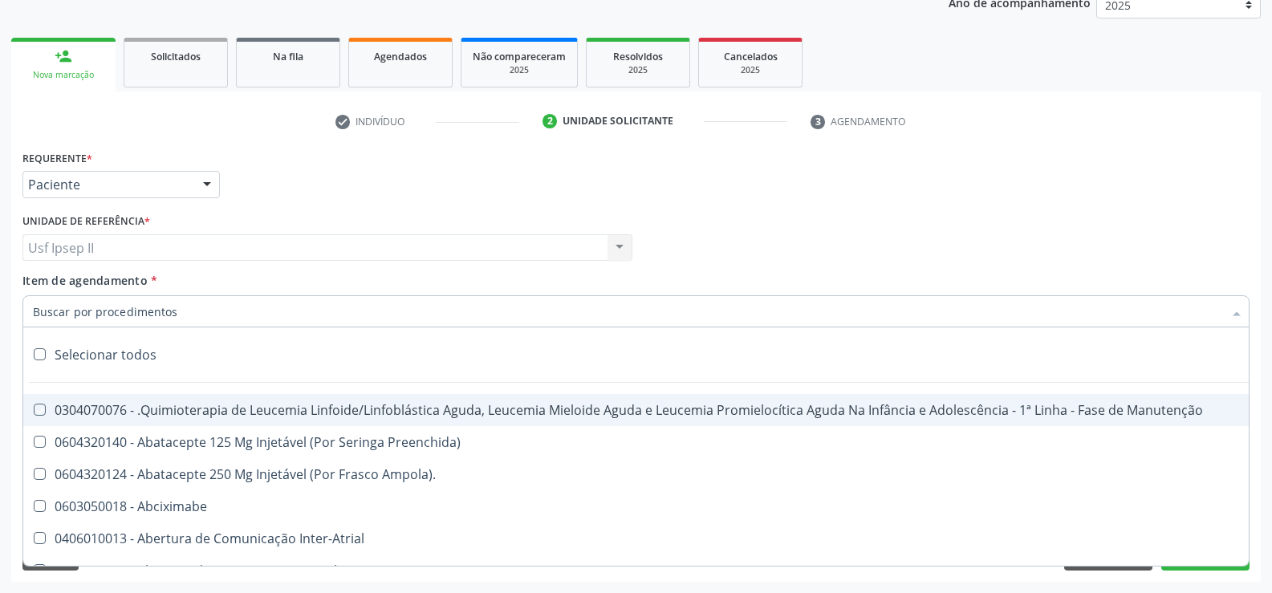
checkbox Pulmão "true"
checkbox Pâncreas "true"
checkbox Rim "true"
checkbox \(Uaa\)\ "true"
checkbox Terapêuticas\)\ "true"
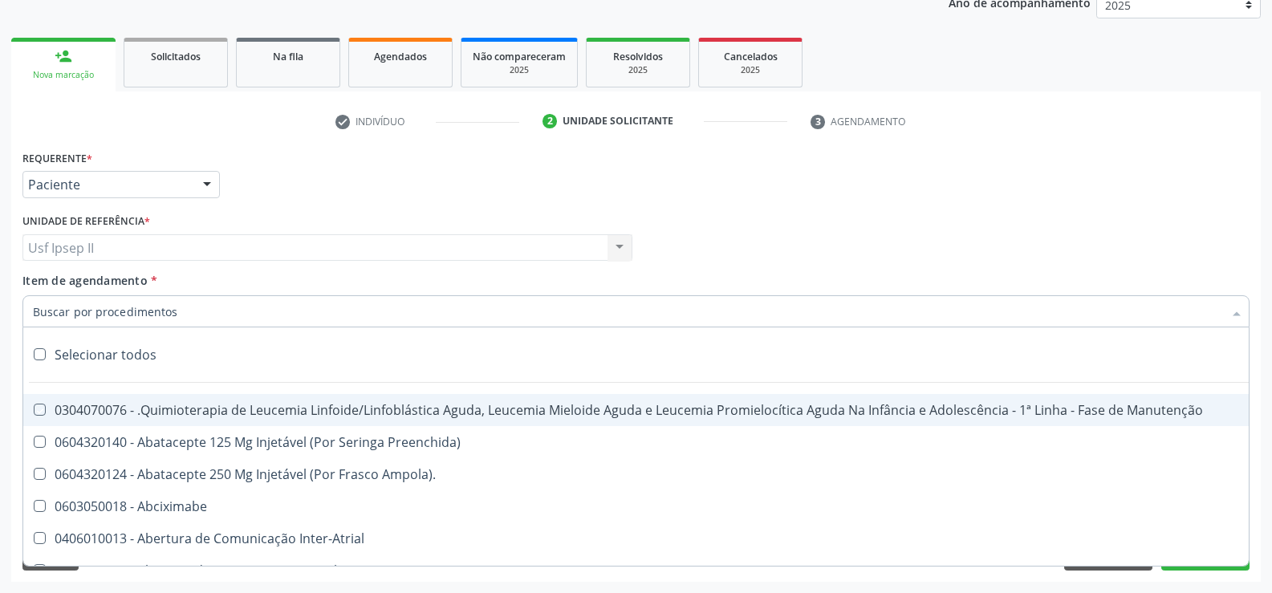
checkbox Psicossocial "true"
checkbox Complicada "true"
checkbox Tonometria "true"
checkbox Paciente\/Mês "true"
checkbox Biotinidase "true"
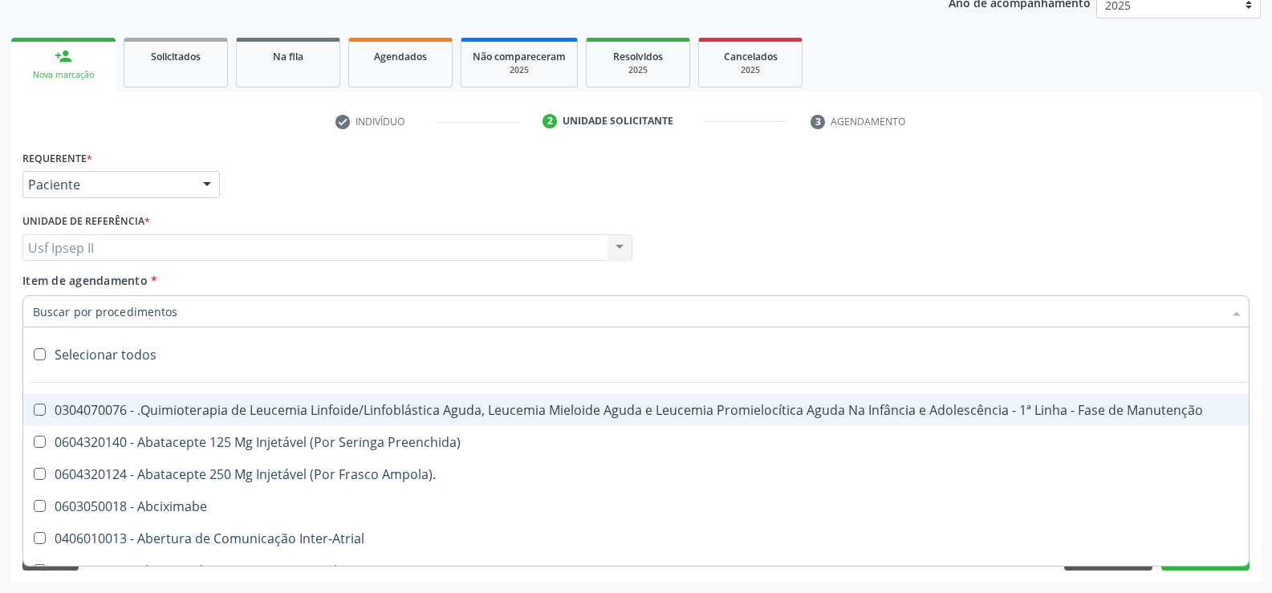
checkbox Congênita\ "true"
checkbox Clínico "true"
checkbox Pós-Operatório "true"
checkbox Trabalho "true"
checkbox Genético "true"
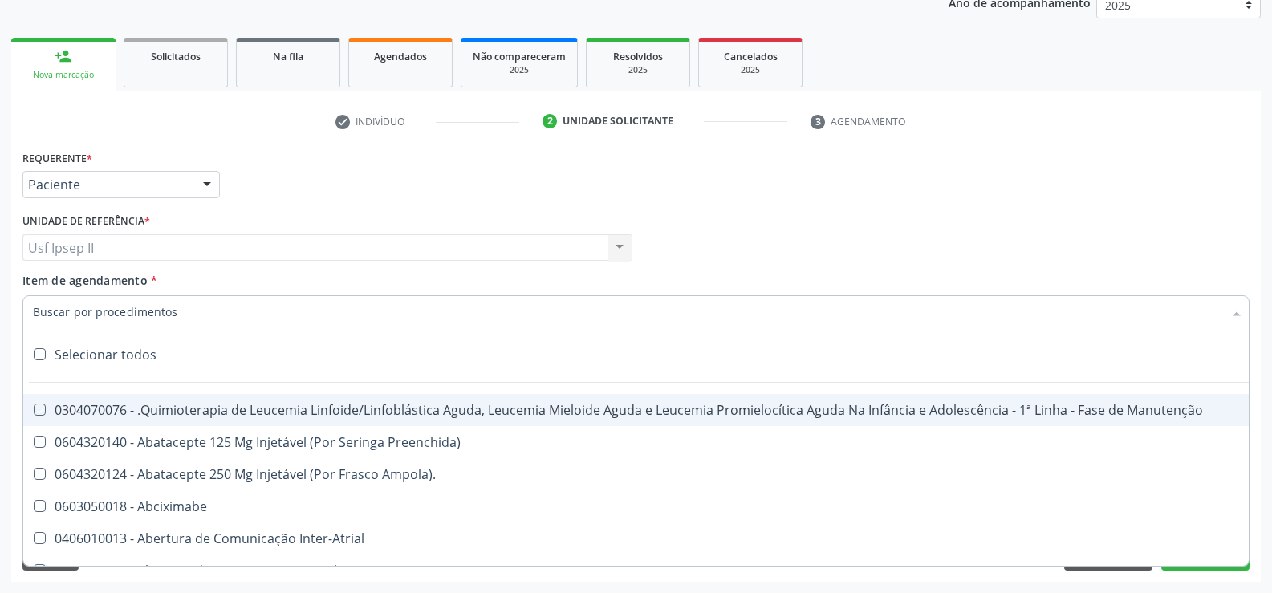
checkbox Preenchida\) "true"
checkbox A\) "true"
checkbox Ampola\) "true"
checkbox Preenchida\) "true"
checkbox B\) "true"
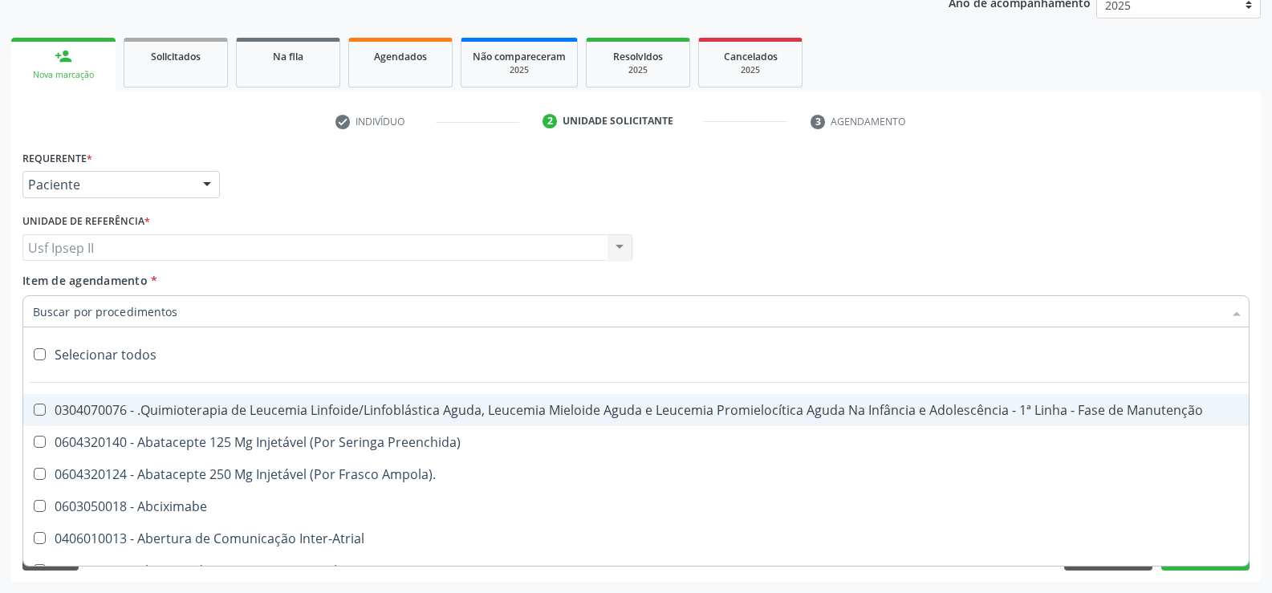
checkbox Rodas "true"
checkbox Quadril "true"
checkbox Tronco "true"
checkbox Locomoção "true"
checkbox Oftalmológica "true"
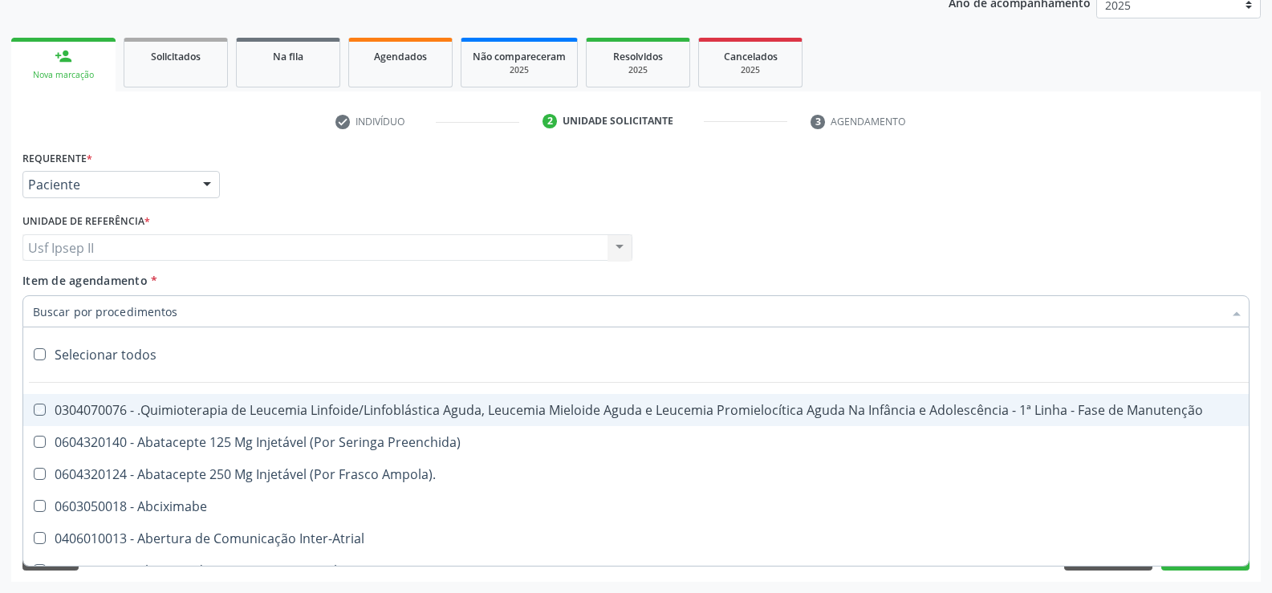
checkbox Ortopédica "true"
checkbox Dentária "true"
checkbox Rodas "true"
checkbox Adenograma "true"
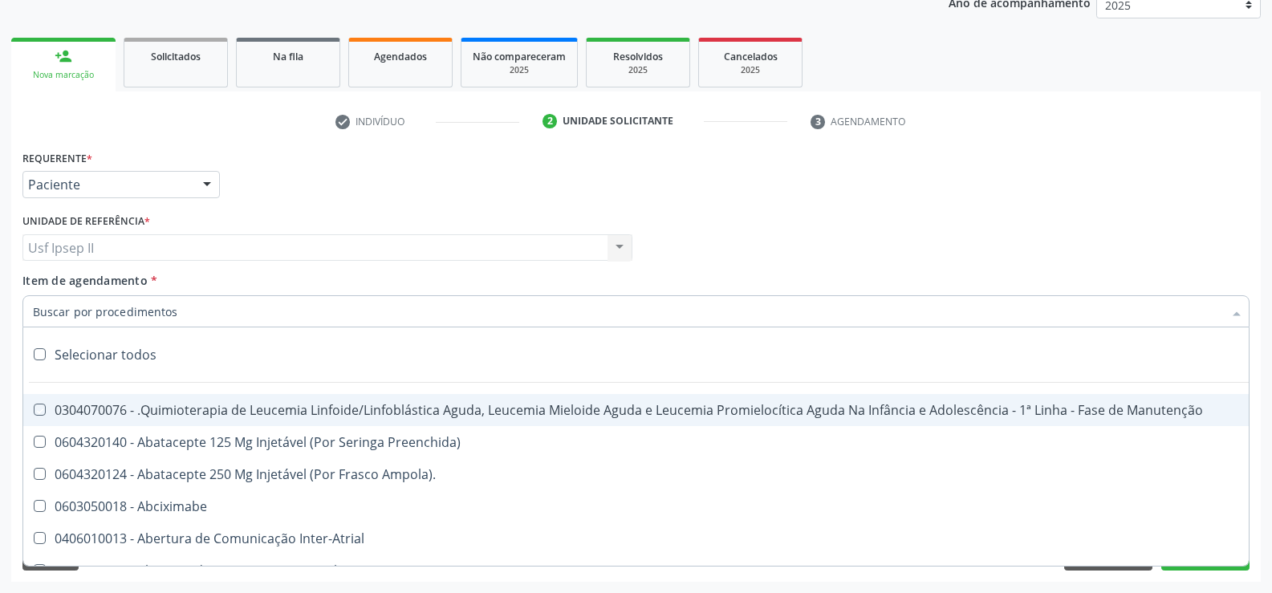
checkbox Adenoidectomia "true"
checkbox Deficiência "true"
checkbox Crianças "true"
checkbox I\) "true"
checkbox Especializada\ "true"
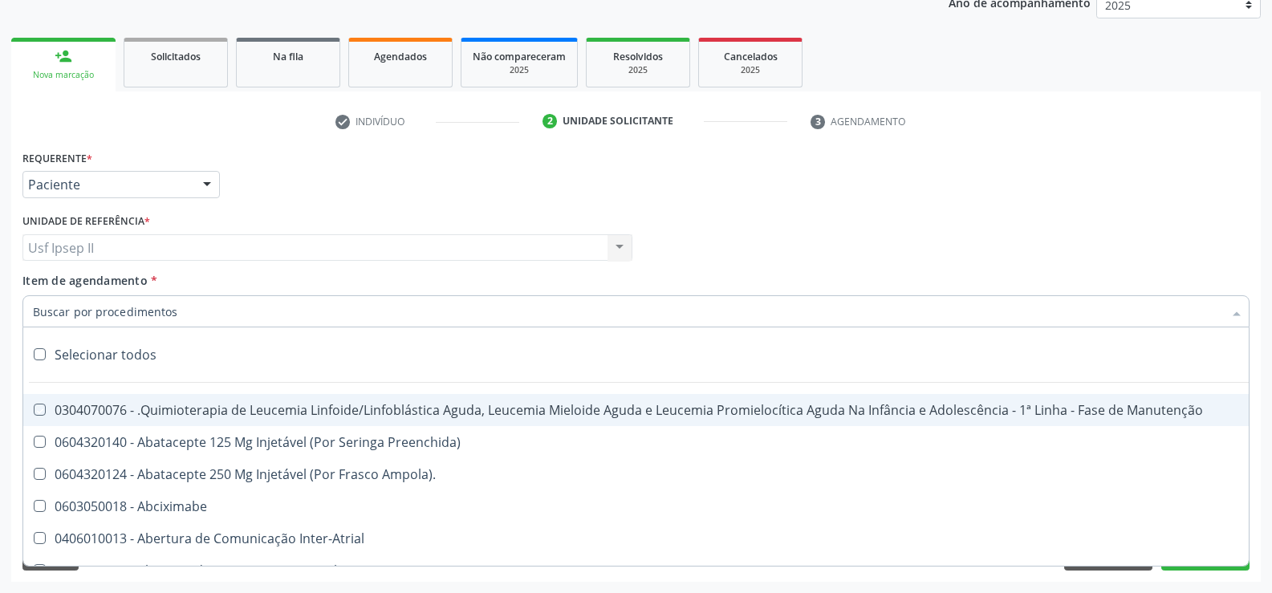
checkbox Medicamento\(S\) "true"
checkbox Parenteral\) "true"
checkbox Endovenosa "true"
checkbox Intramuscular "true"
checkbox Oral "true"
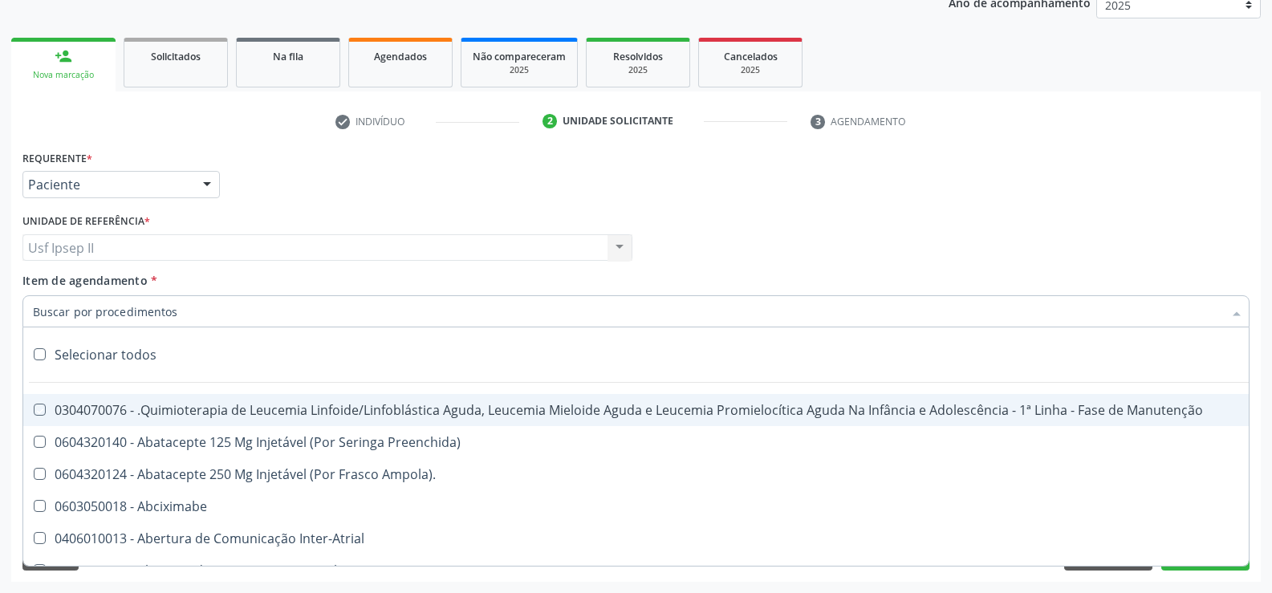
checkbox \(Sc\) "true"
checkbox Sífilis "true"
checkbox A "true"
checkbox Terapeutica "true"
checkbox Arterial "true"
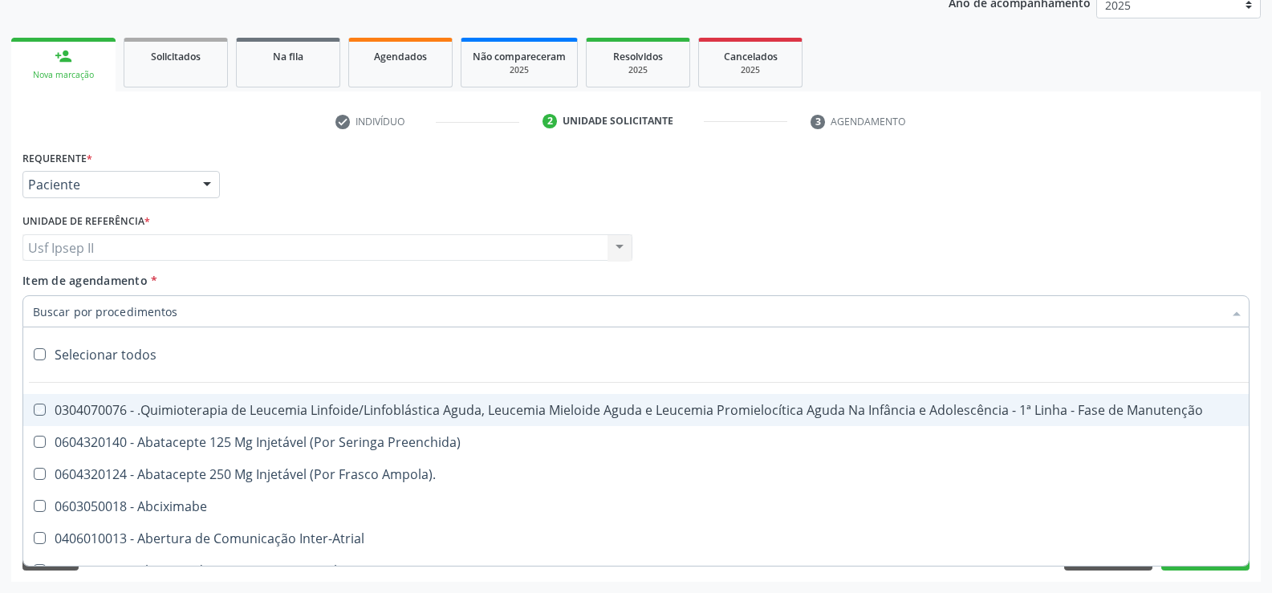
checkbox Temperatura "true"
checkbox Transeptal "true"
click at [97, 347] on div "Desfazer seleção" at bounding box center [657, 355] width 1269 height 32
click at [136, 317] on input "Item de agendamento *" at bounding box center [628, 311] width 1190 height 32
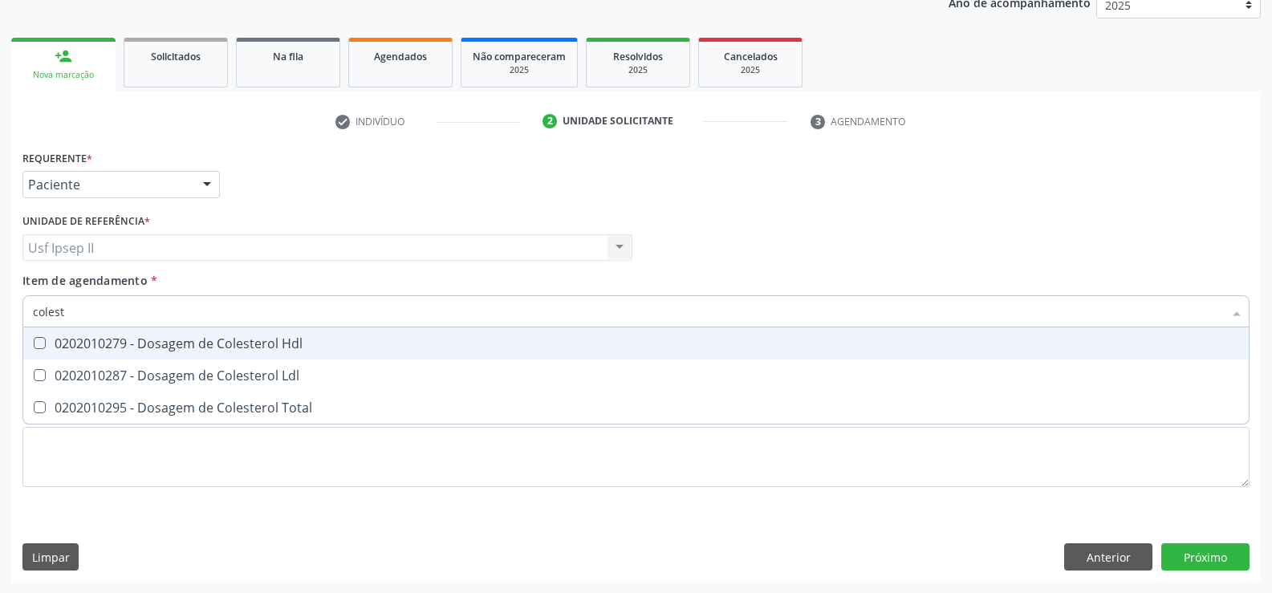
click at [142, 337] on div "0202010279 - Dosagem de Colesterol Hdl" at bounding box center [636, 343] width 1206 height 13
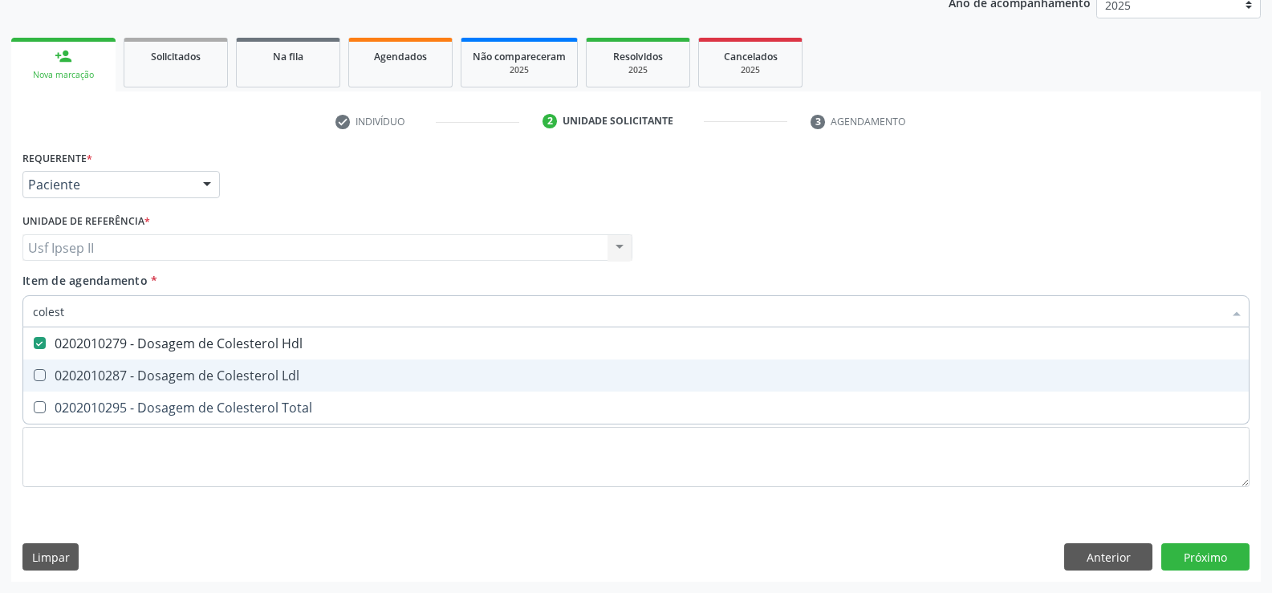
click at [155, 370] on div "0202010287 - Dosagem de Colesterol Ldl" at bounding box center [636, 375] width 1206 height 13
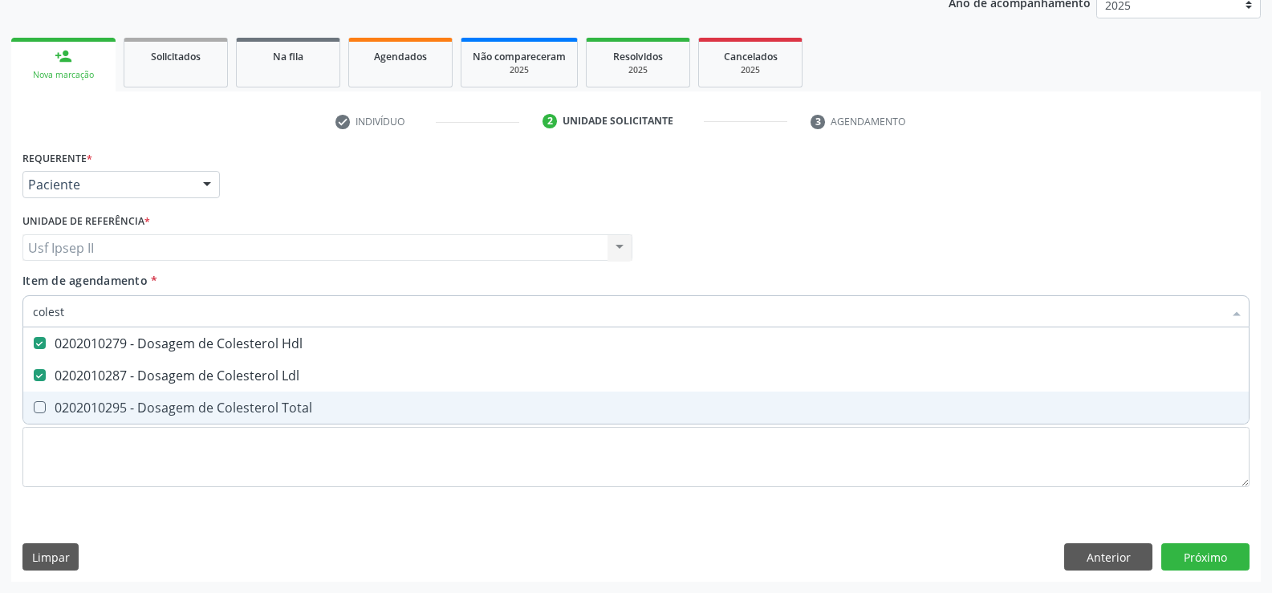
click at [151, 402] on div "0202010295 - Dosagem de Colesterol Total" at bounding box center [636, 407] width 1206 height 13
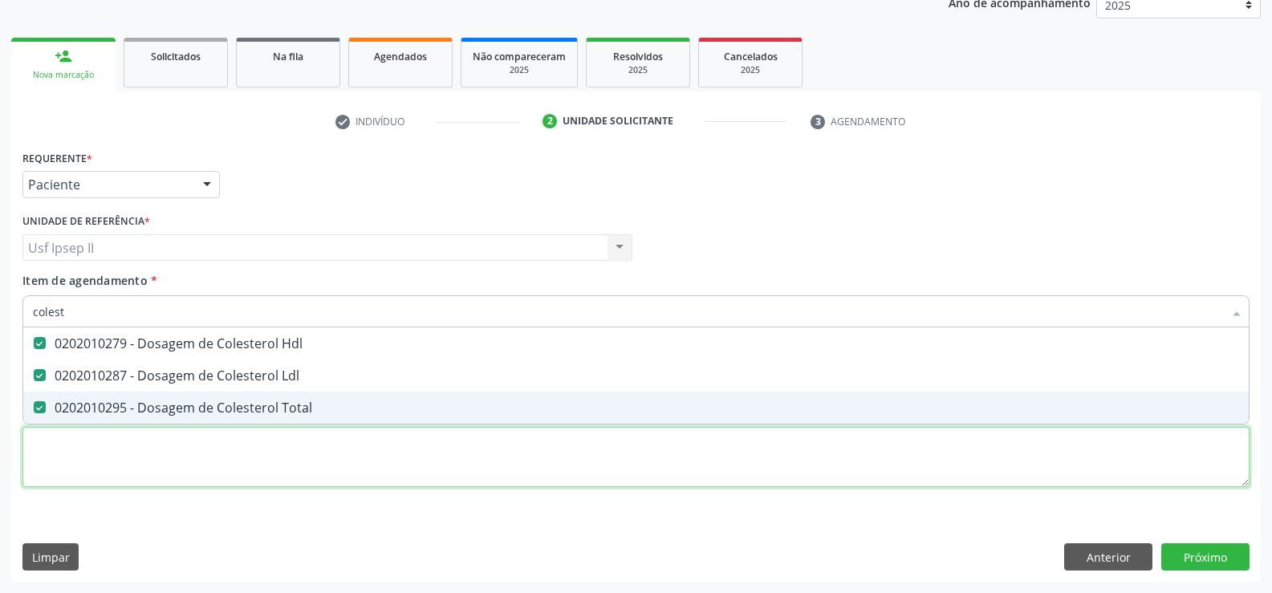
click at [77, 465] on div "Requerente * Paciente Médico(a) Enfermeiro(a) Paciente Nenhum resultado encontr…" at bounding box center [635, 327] width 1227 height 363
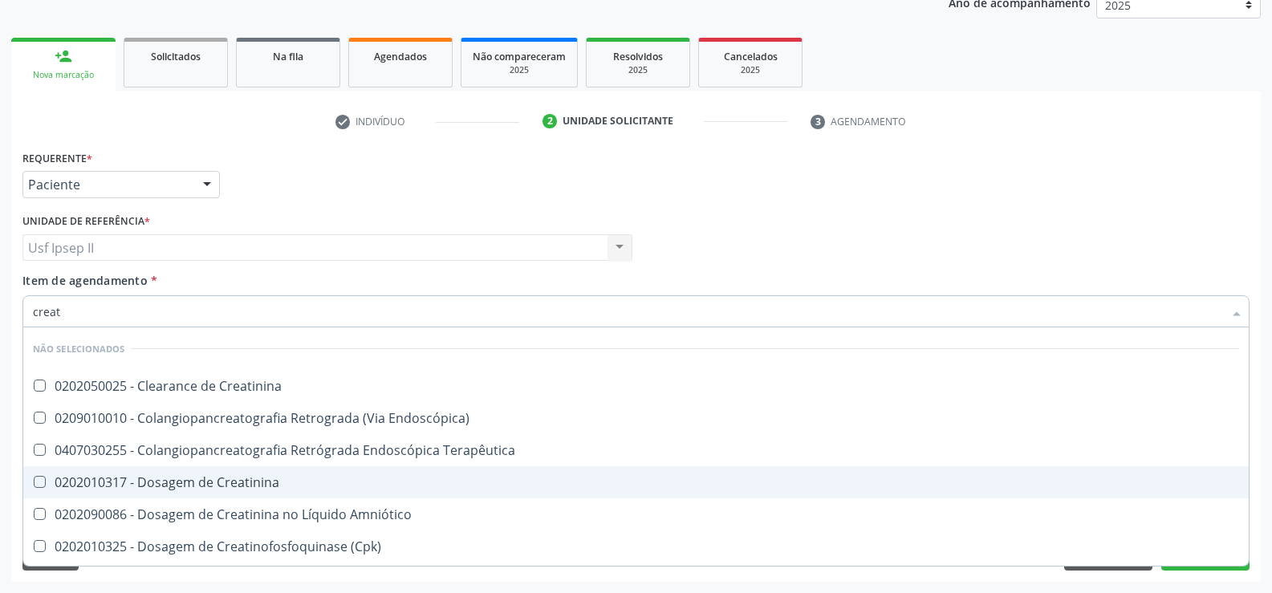
click at [200, 477] on div "0202010317 - Dosagem de Creatinina" at bounding box center [636, 482] width 1206 height 13
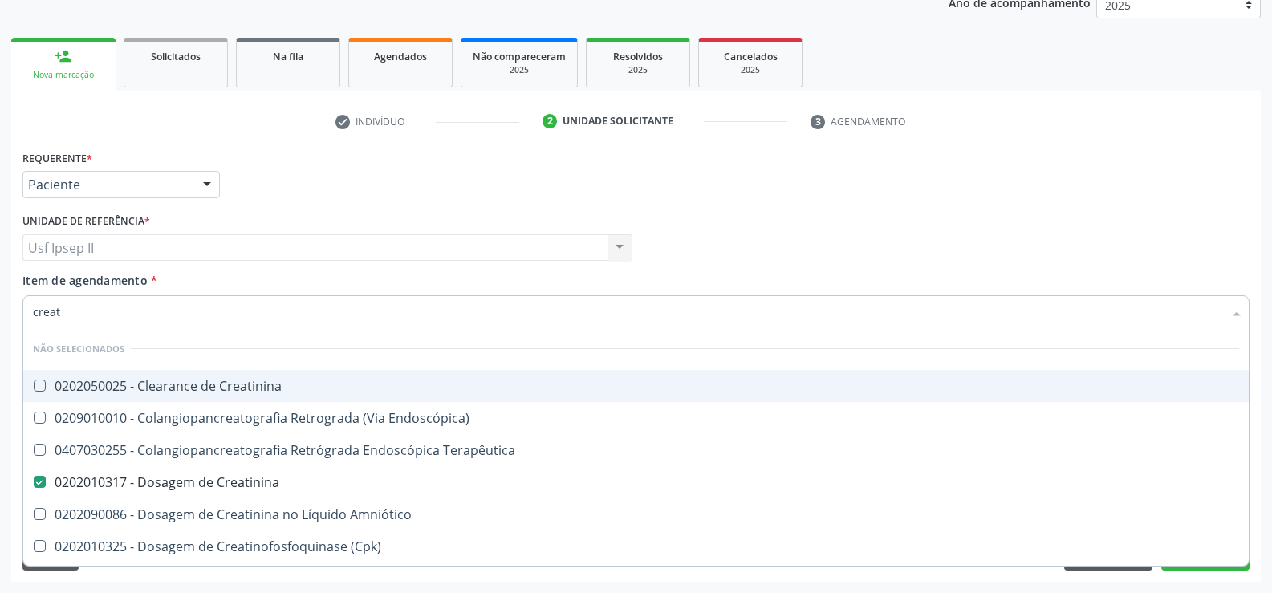
click at [118, 315] on input "creat" at bounding box center [628, 311] width 1190 height 32
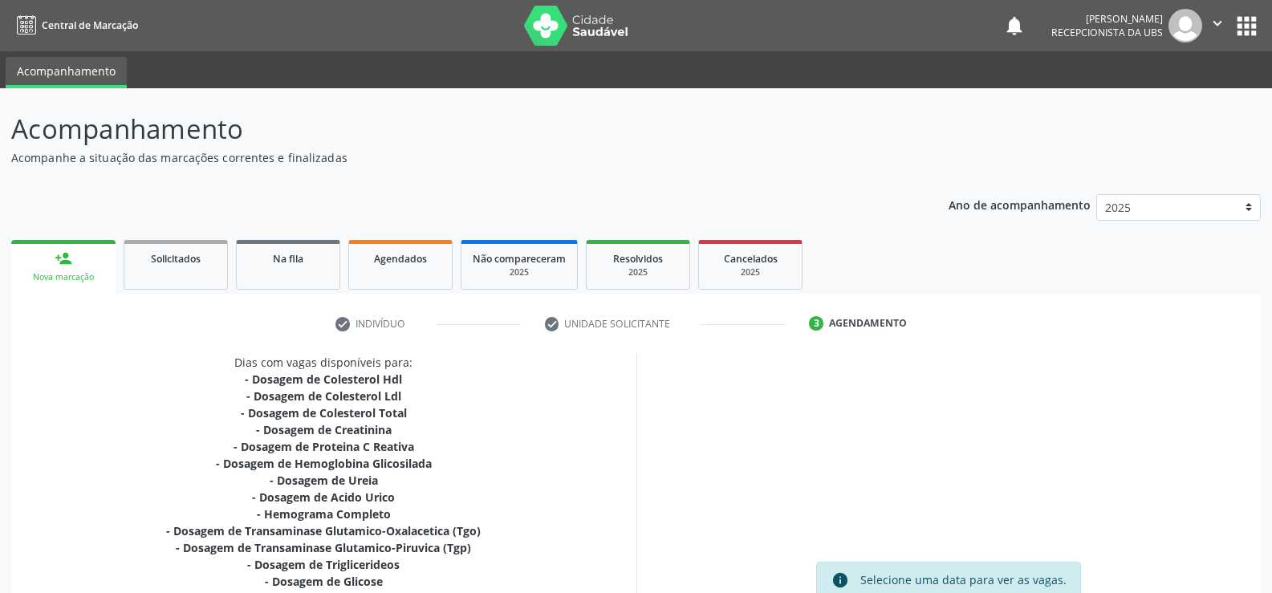
scroll to position [202, 0]
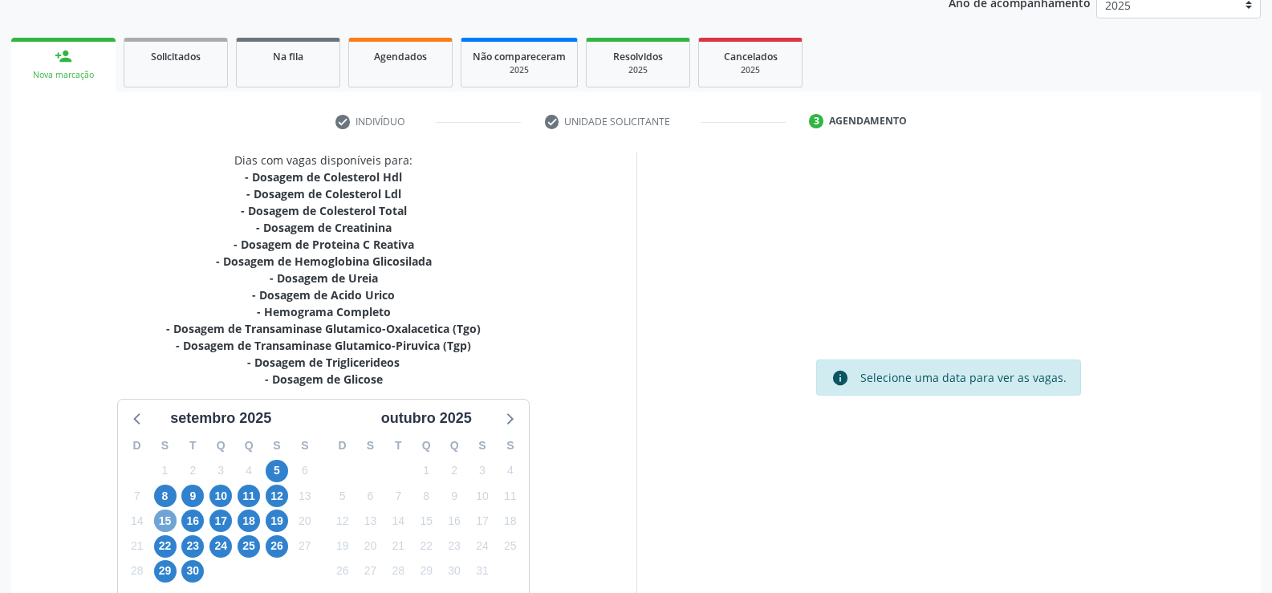
click at [160, 521] on span "15" at bounding box center [165, 521] width 22 height 22
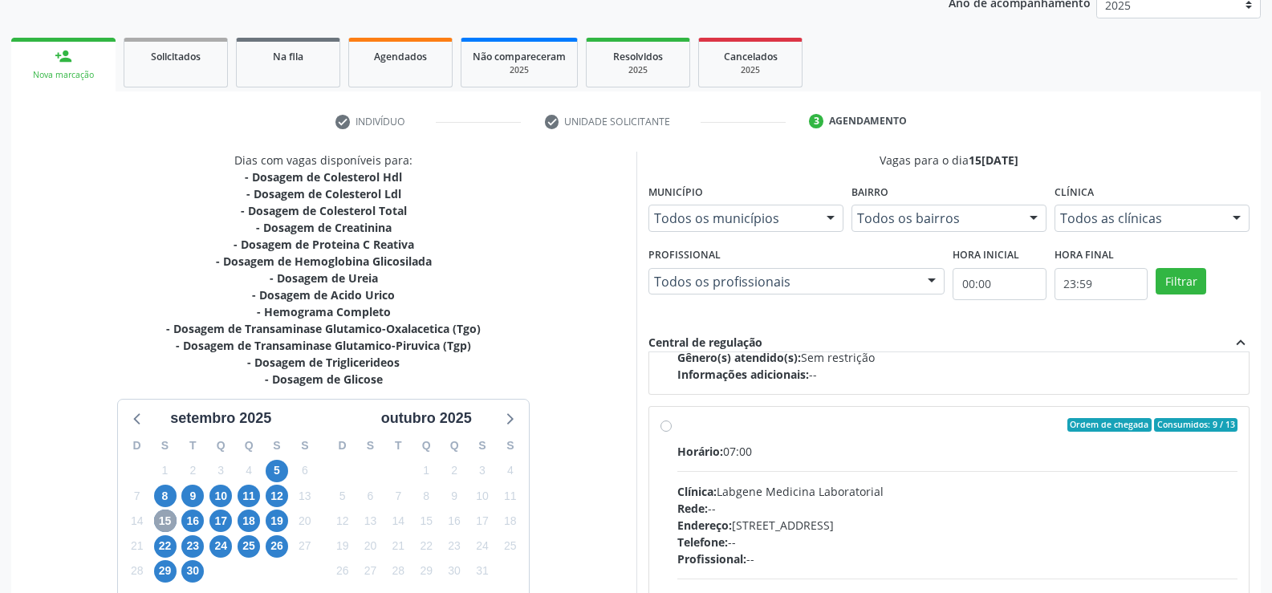
scroll to position [241, 0]
click at [677, 426] on label "Ordem de chegada Consumidos: 9 / 13 Horário: 07:00 Clínica: Labgene Medicina La…" at bounding box center [957, 539] width 561 height 246
click at [671, 426] on input "Ordem de chegada Consumidos: 9 / 13 Horário: 07:00 Clínica: Labgene Medicina La…" at bounding box center [665, 423] width 11 height 14
radio input "true"
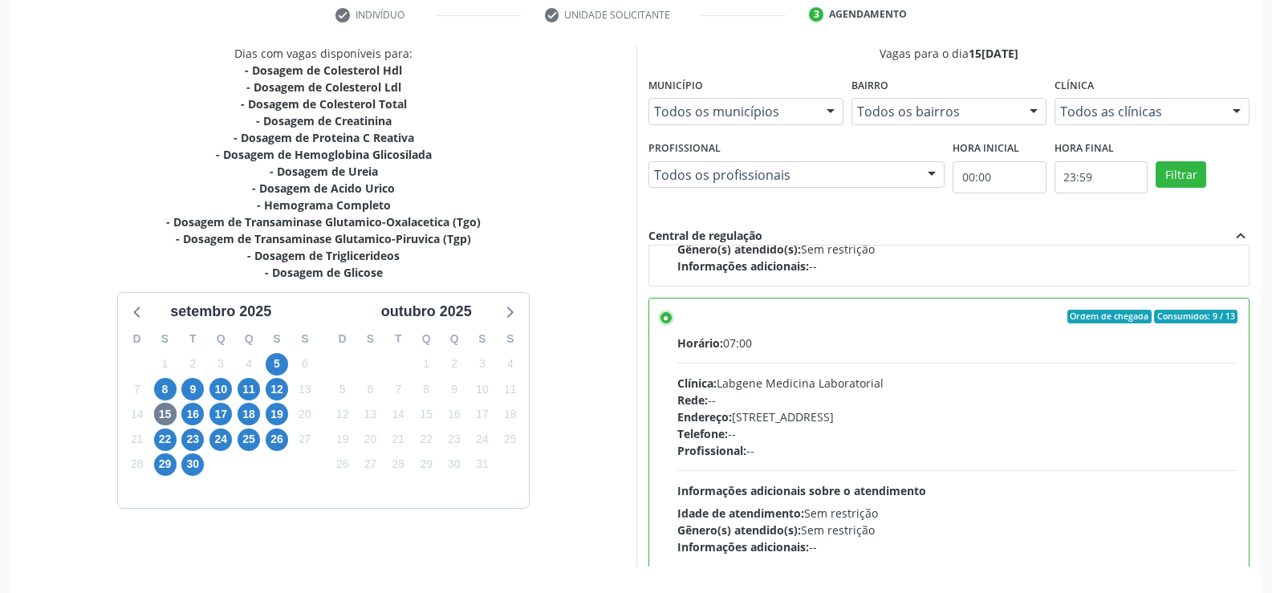
scroll to position [366, 0]
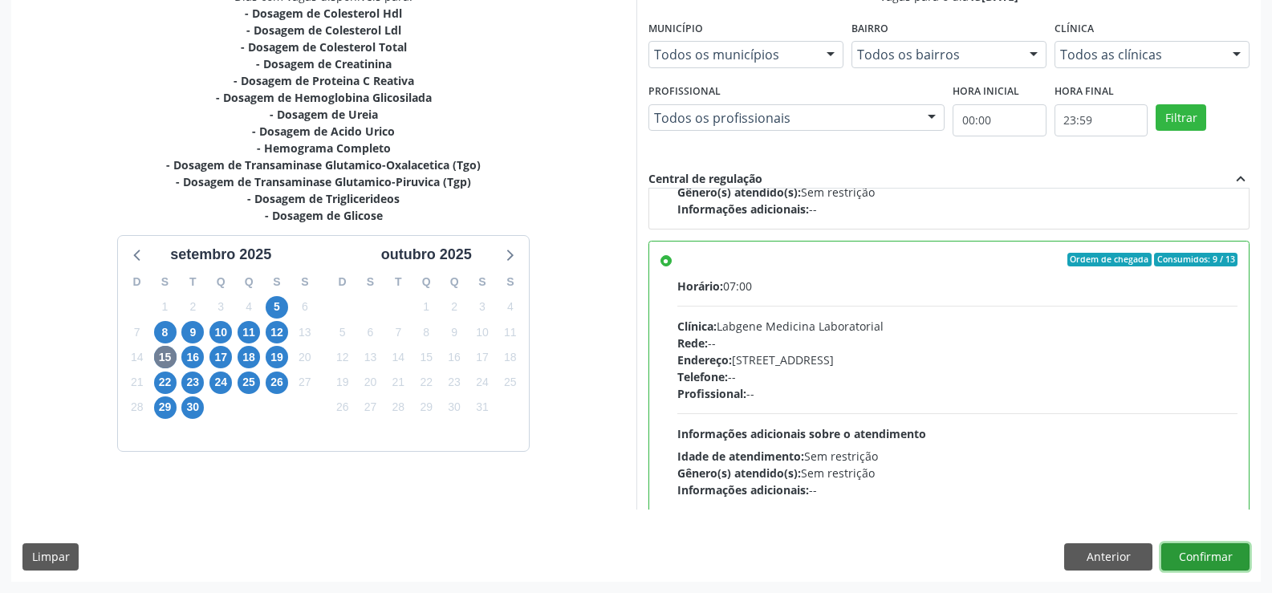
click at [1211, 563] on button "Confirmar" at bounding box center [1205, 556] width 88 height 27
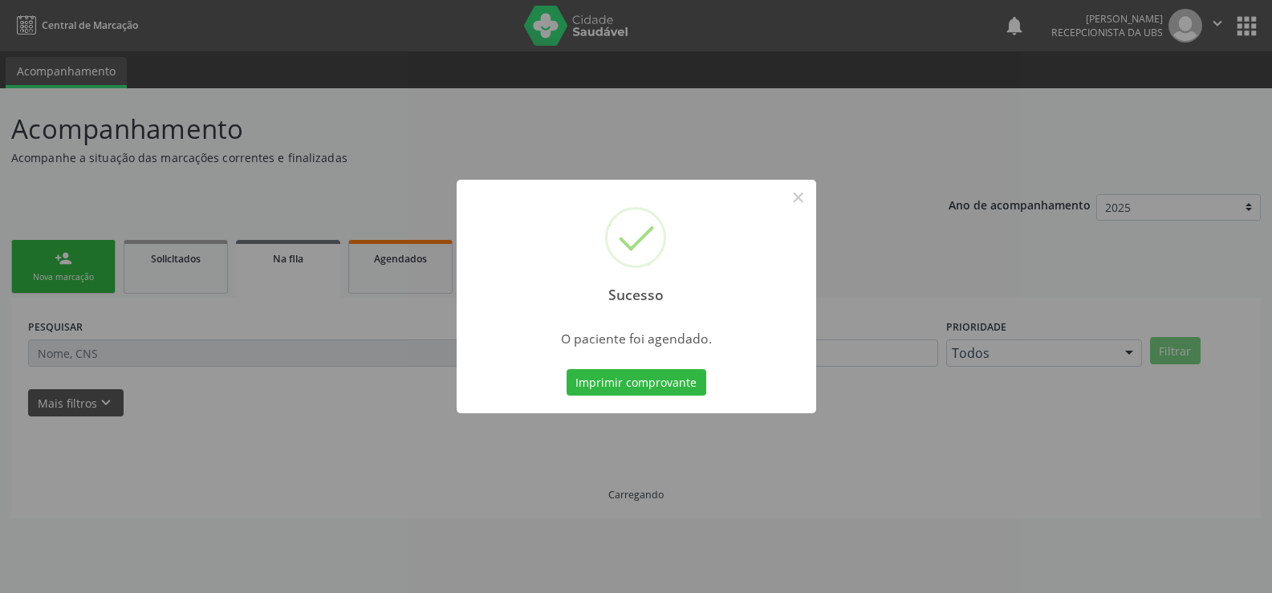
scroll to position [0, 0]
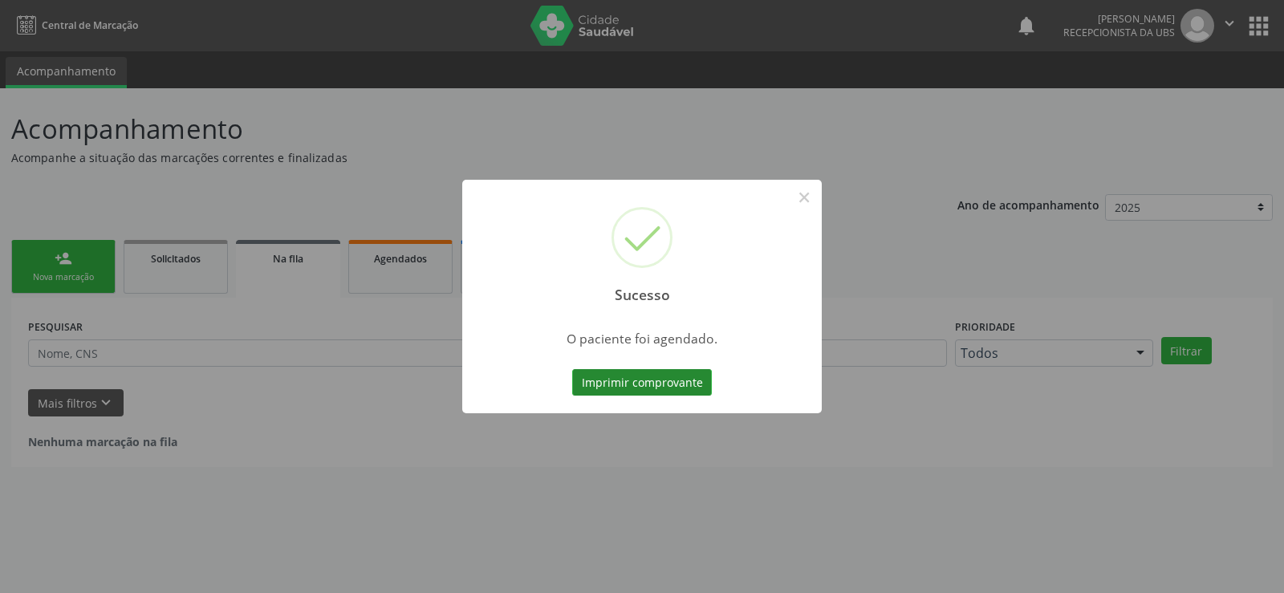
click at [686, 377] on button "Imprimir comprovante" at bounding box center [642, 382] width 140 height 27
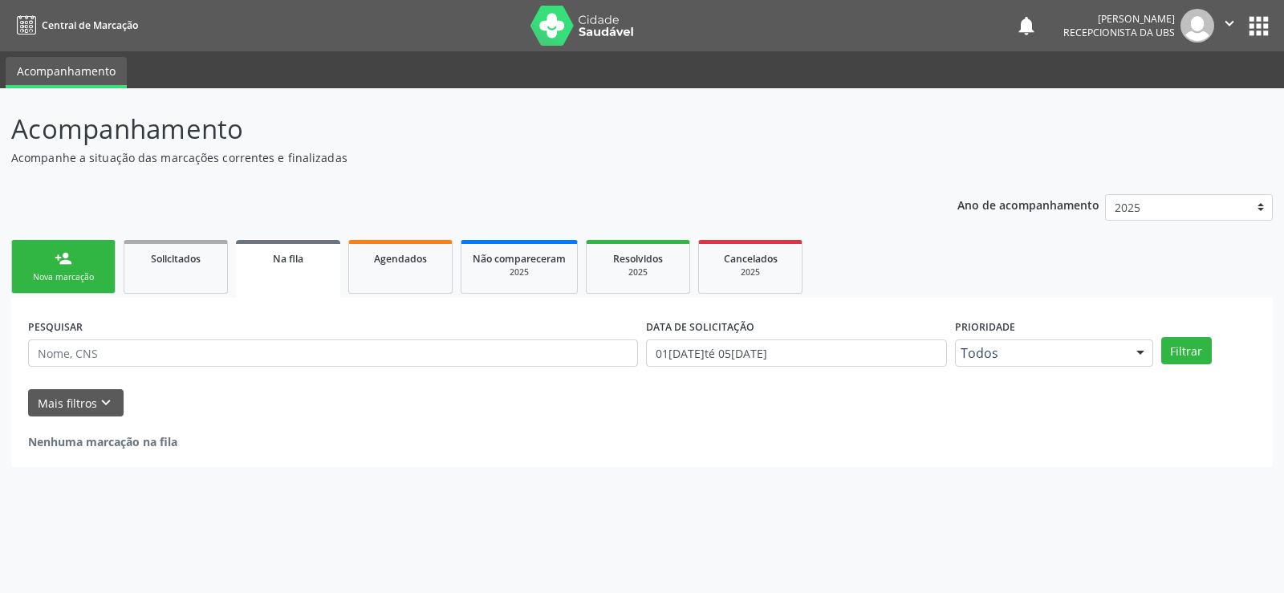
click at [32, 258] on link "person_add Nova marcação" at bounding box center [63, 267] width 104 height 54
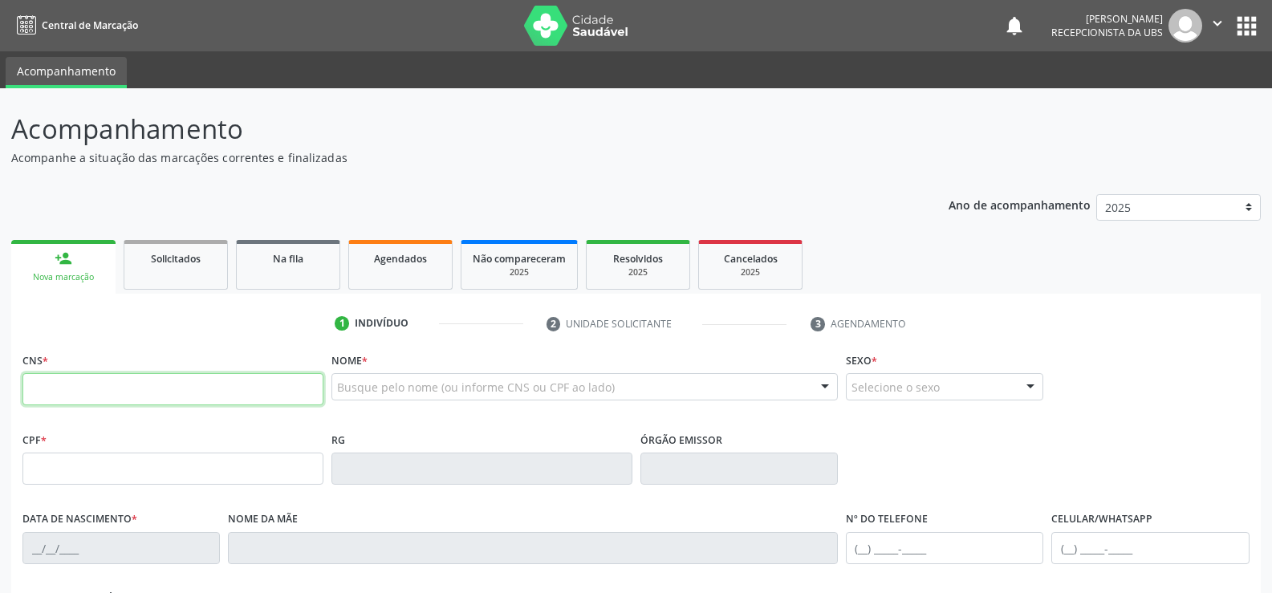
click at [67, 390] on input "text" at bounding box center [172, 389] width 301 height 32
type input "898 0037 4236 4679"
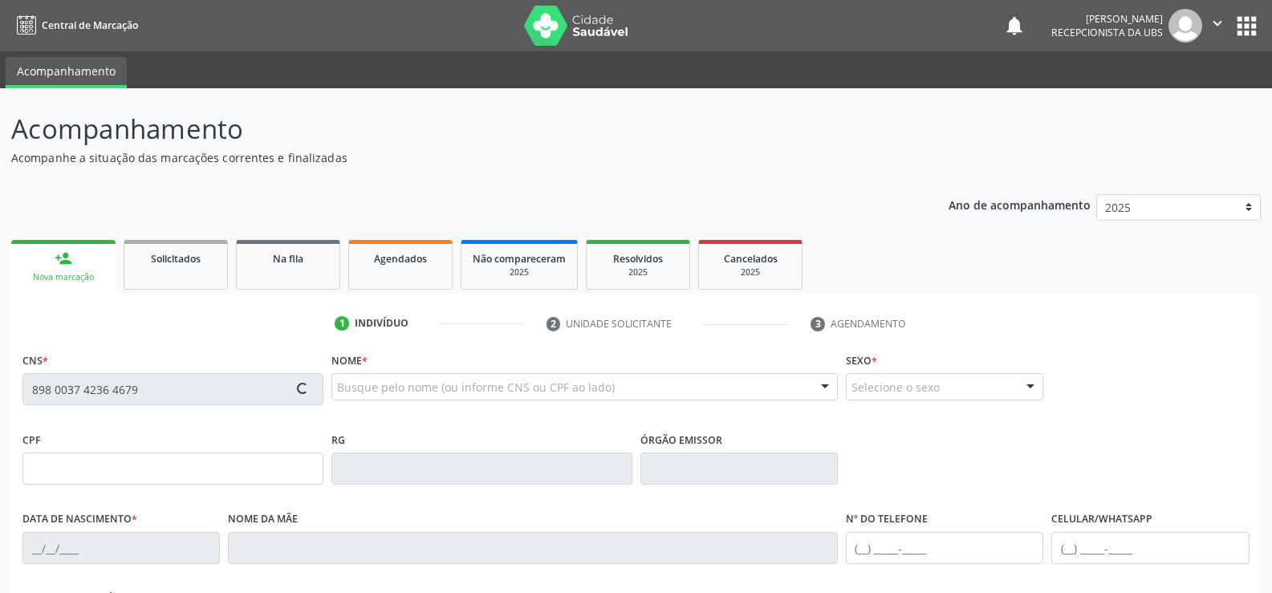
type input "04/04/2010"
type input "Lucicleide do Nascimento Silva"
type input "(99) 99999-9999"
type input "045.993.564-09"
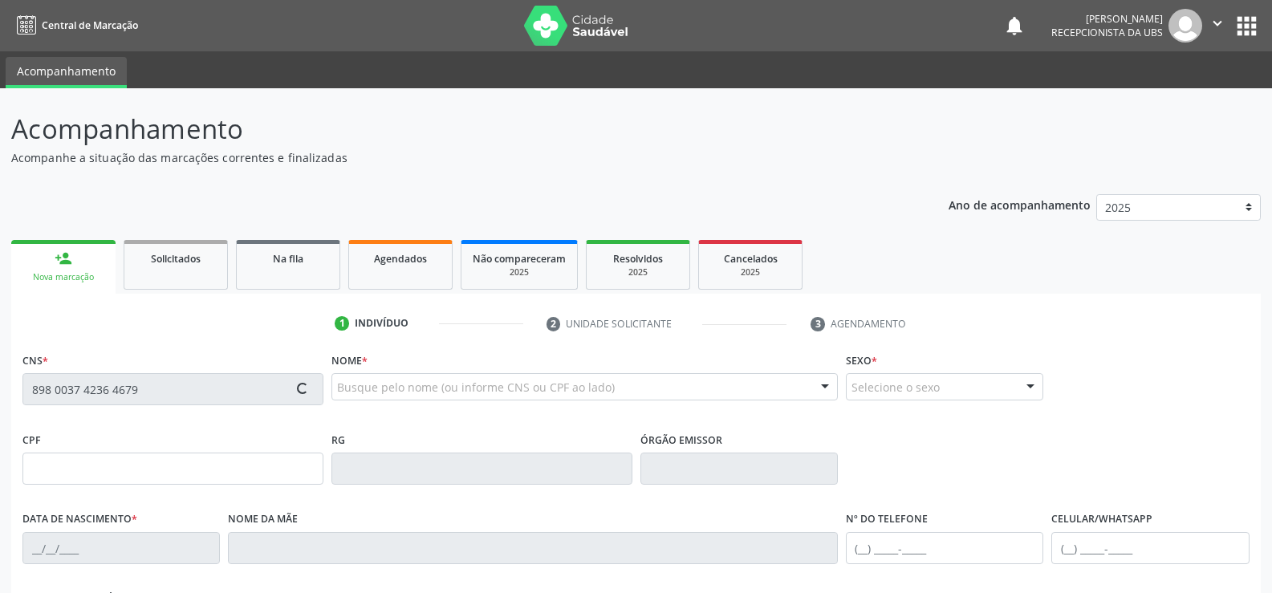
type input "1451"
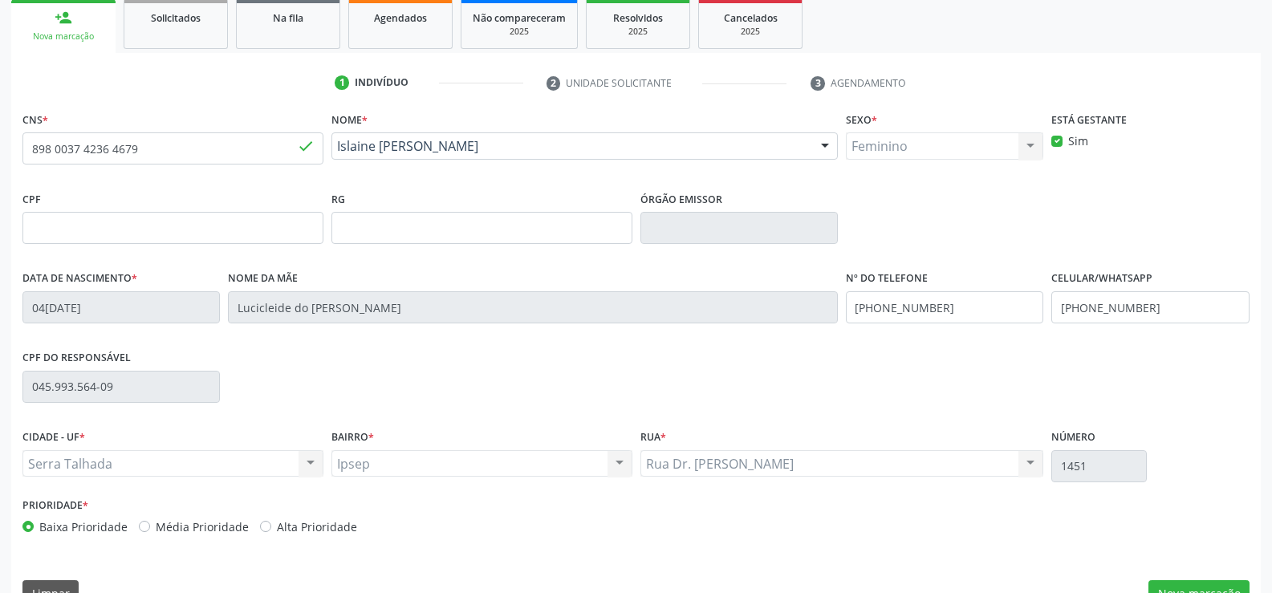
scroll to position [277, 0]
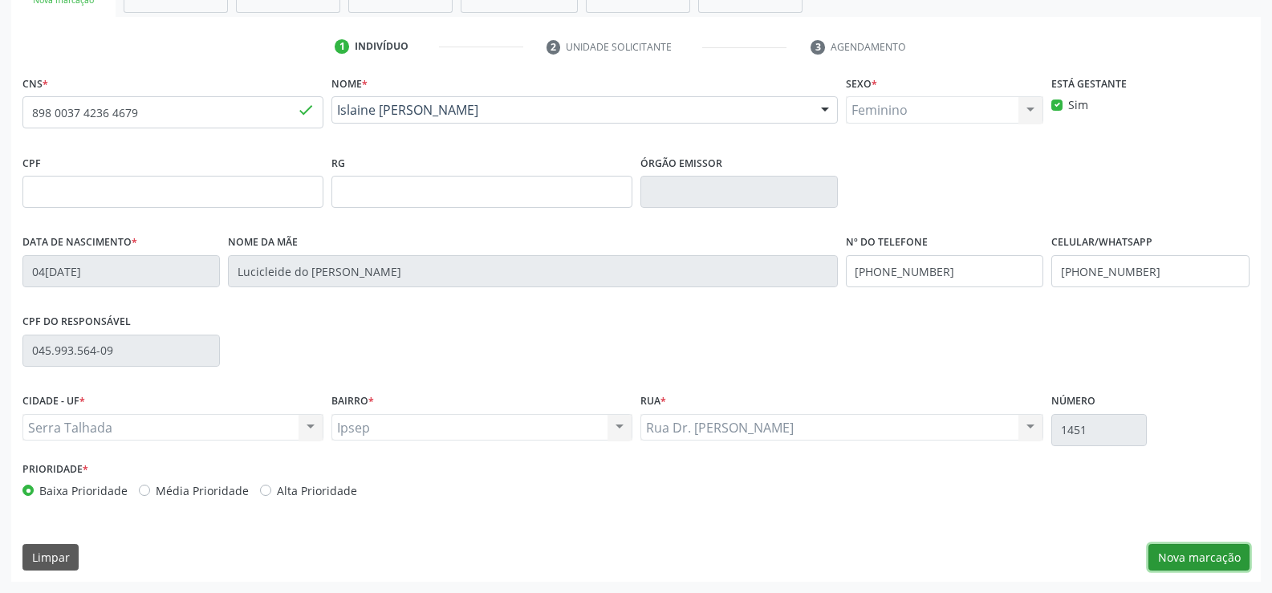
click at [1204, 555] on button "Nova marcação" at bounding box center [1198, 557] width 101 height 27
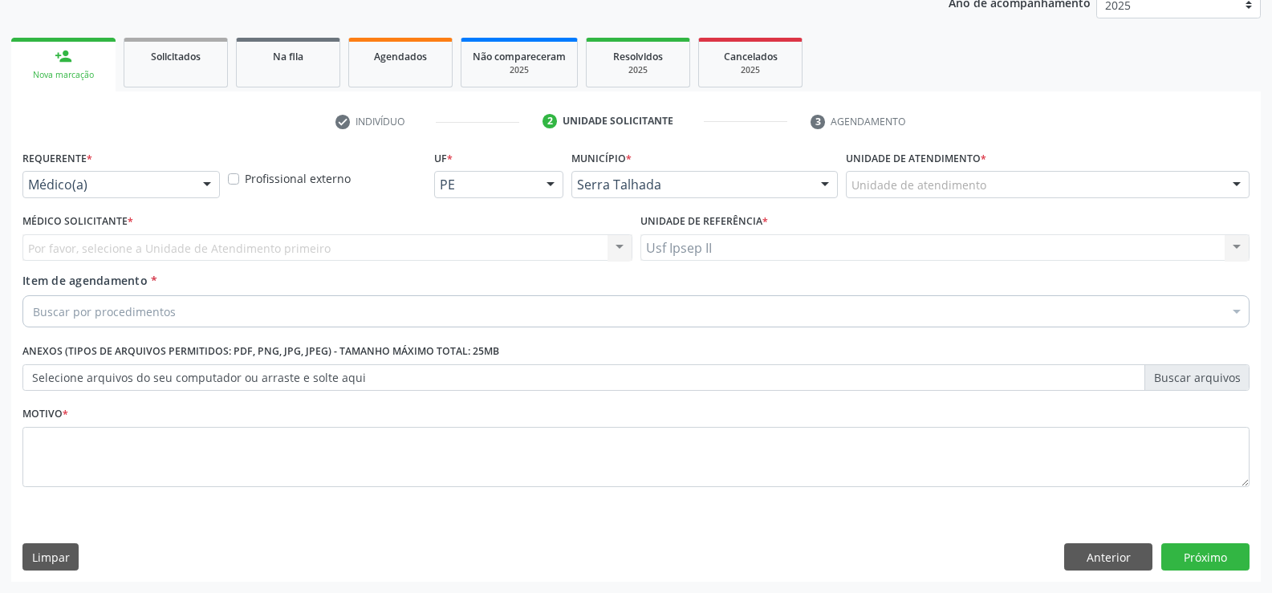
scroll to position [202, 0]
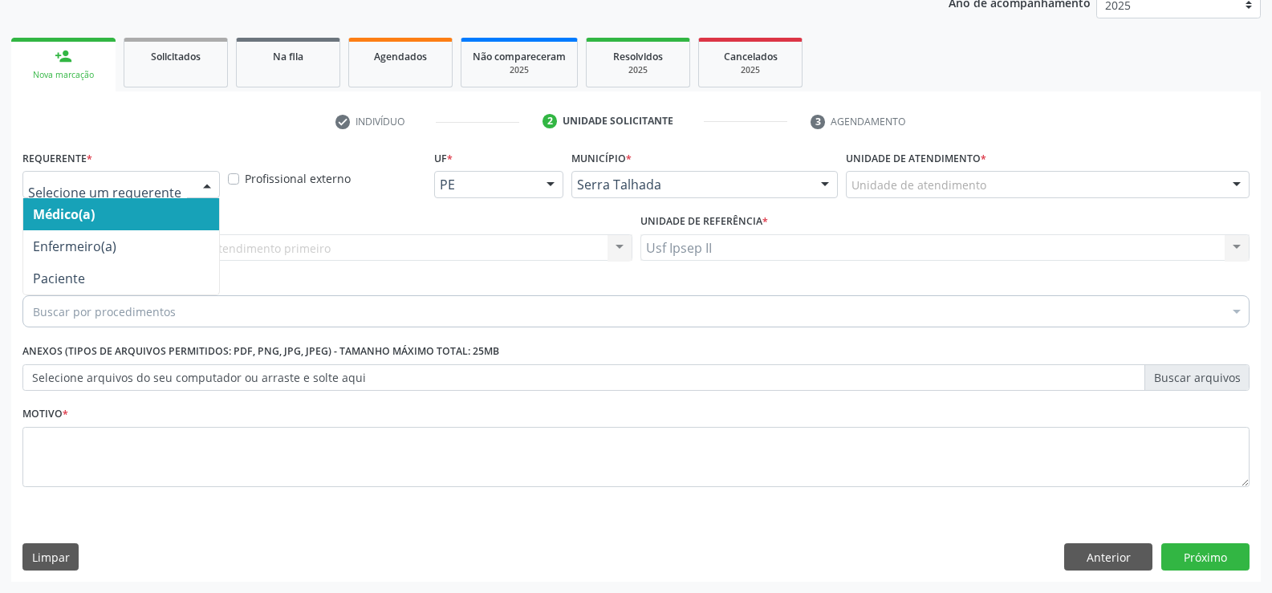
click at [189, 192] on div at bounding box center [120, 184] width 197 height 27
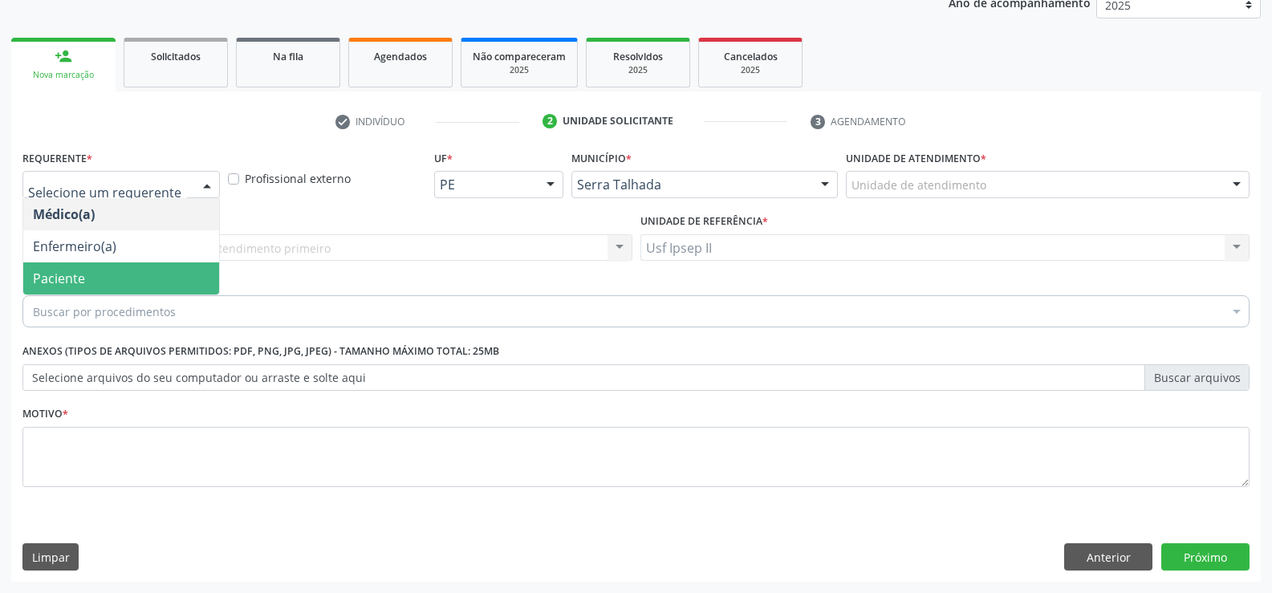
click at [146, 275] on span "Paciente" at bounding box center [121, 278] width 196 height 32
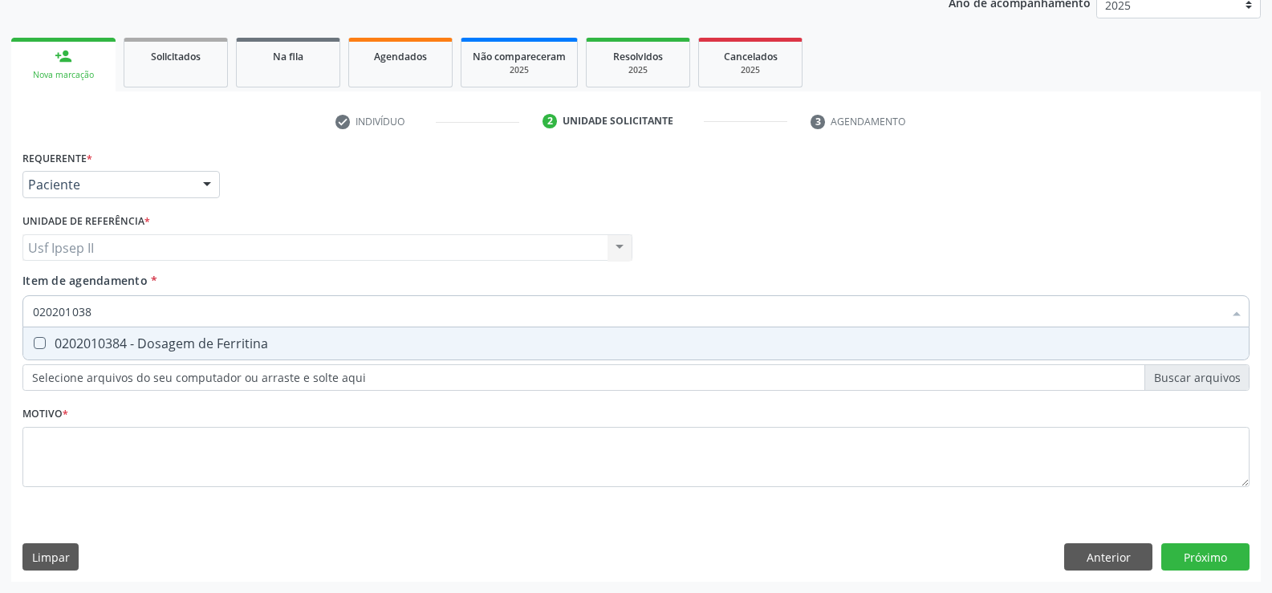
type input "0202010384"
click at [182, 339] on div "0202010384 - Dosagem de Ferritina" at bounding box center [636, 343] width 1206 height 13
checkbox Ferritina "true"
click at [170, 319] on input "0202010384" at bounding box center [628, 311] width 1190 height 32
type input "0"
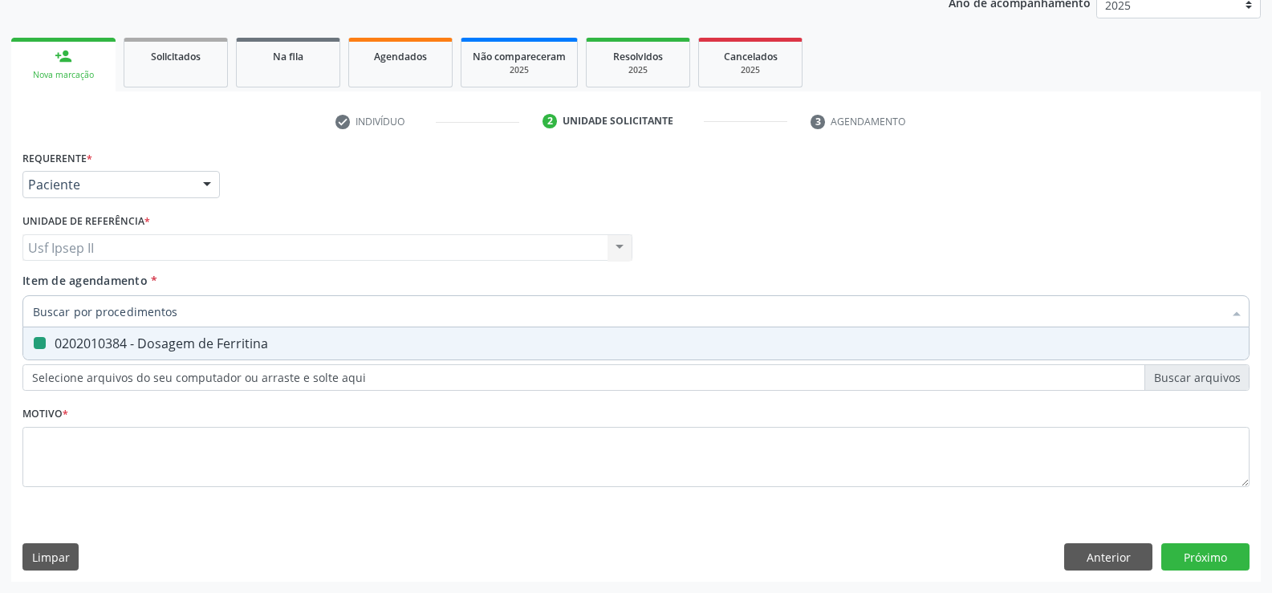
checkbox Ferritina "false"
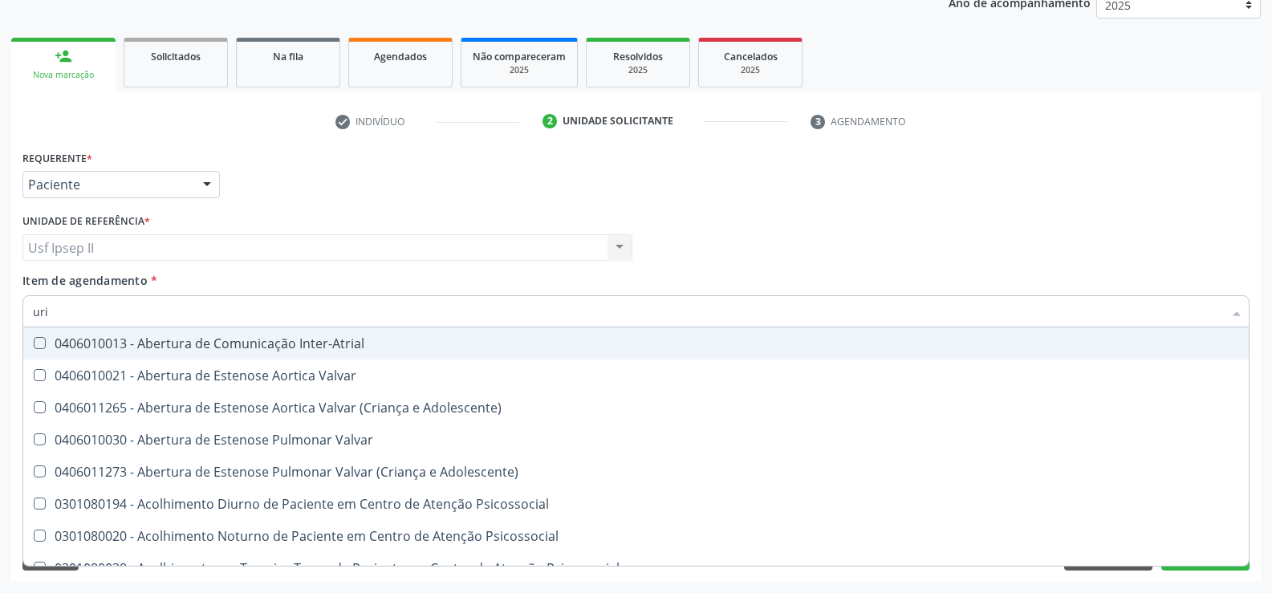
type input "urin"
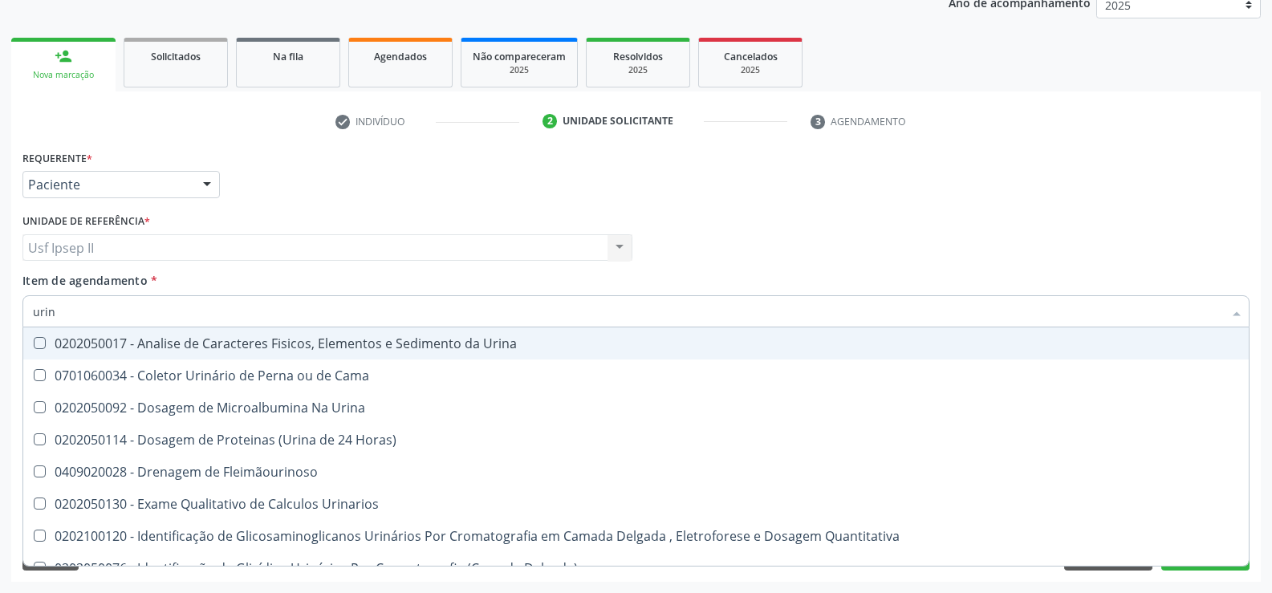
click at [164, 342] on div "0202050017 - Analise de Caracteres Fisicos, Elementos e Sedimento da Urina" at bounding box center [636, 343] width 1206 height 13
checkbox Urina "true"
click at [112, 321] on input "urin" at bounding box center [628, 311] width 1190 height 32
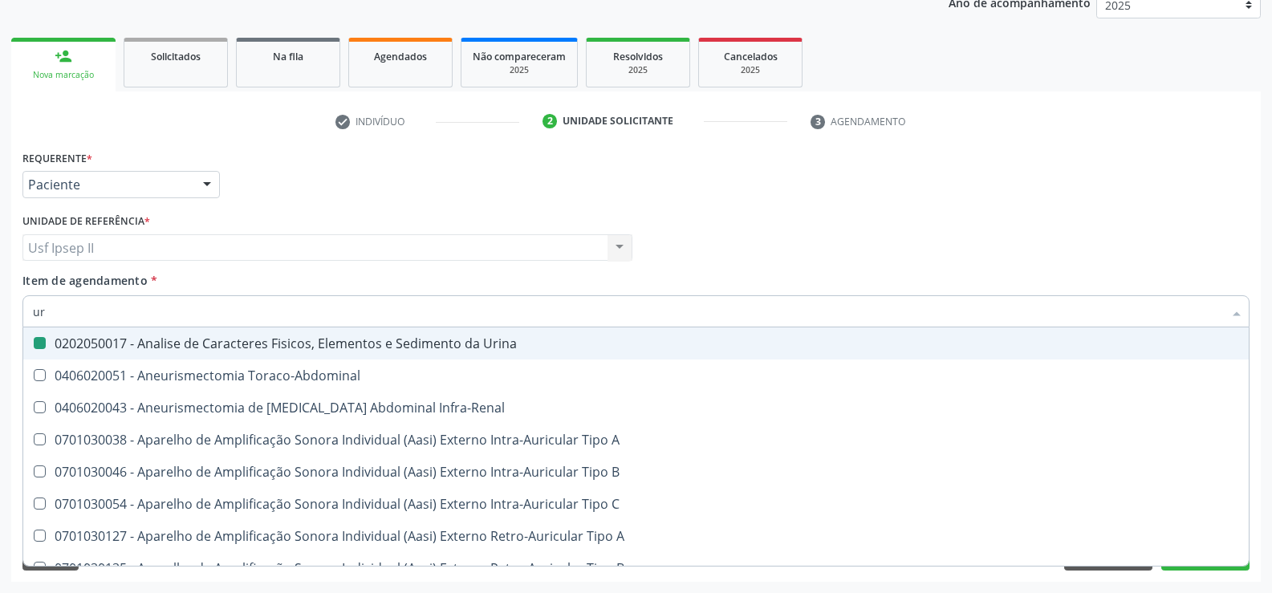
type input "u"
checkbox Urina "false"
checkbox Cônica "false"
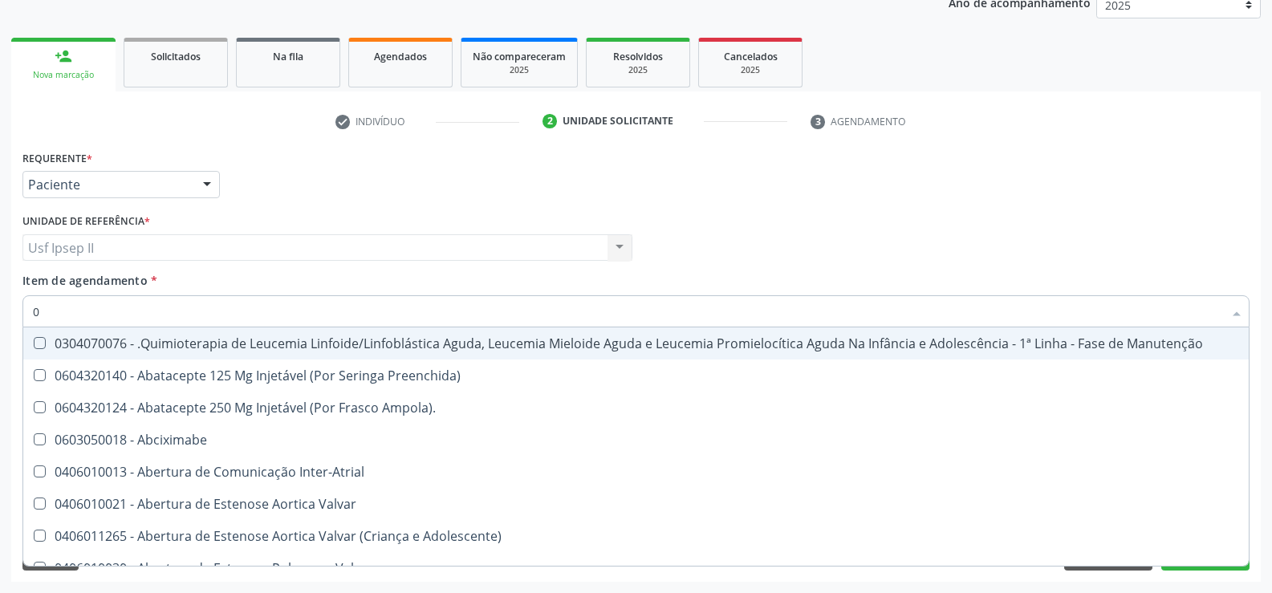
type input "02"
checkbox Coração "true"
checkbox Urina "false"
checkbox Ossea\) "true"
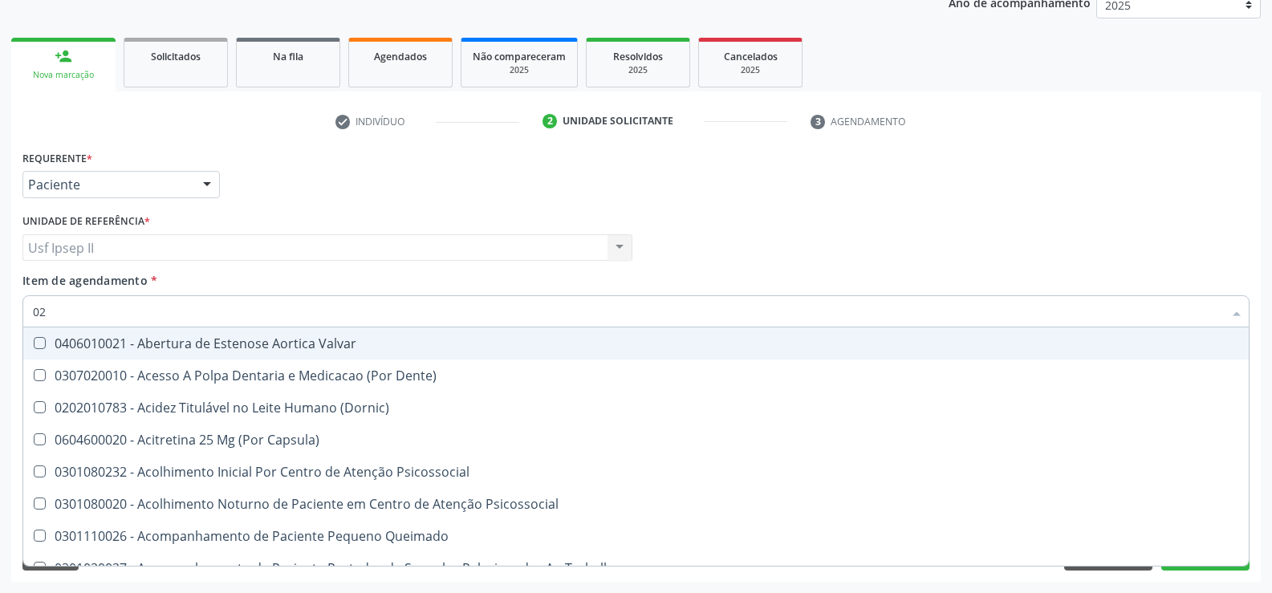
type input "020"
checkbox Terapeutica "true"
checkbox Urina "false"
checkbox Orgaos "true"
checkbox Ferritina "false"
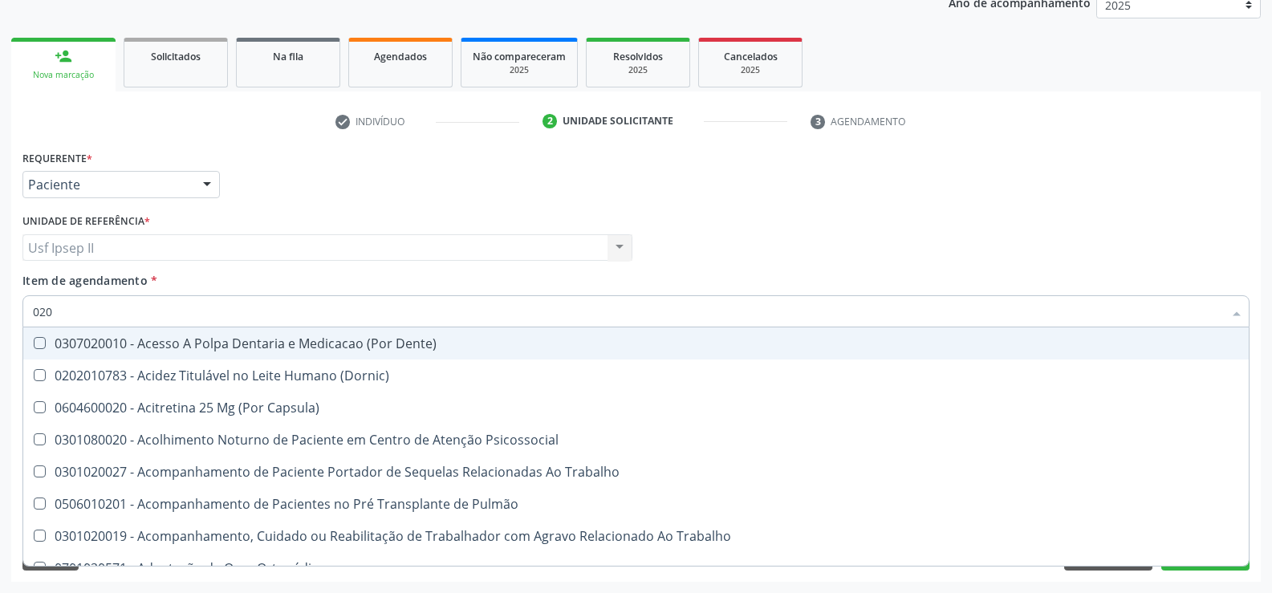
type input "0202"
checkbox Capsula\) "true"
checkbox Urina "false"
checkbox Unilateral "true"
checkbox Ferritina "false"
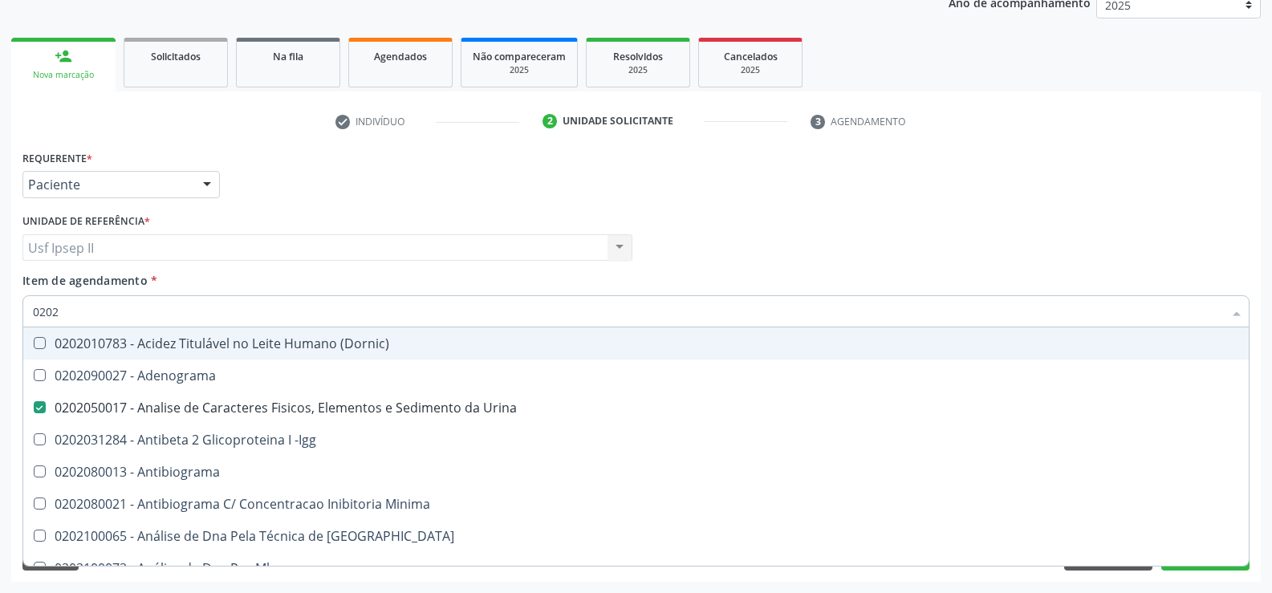
type input "02020"
checkbox Fracionadas\) "true"
checkbox Ferritina "false"
type input "020201"
checkbox Urina "false"
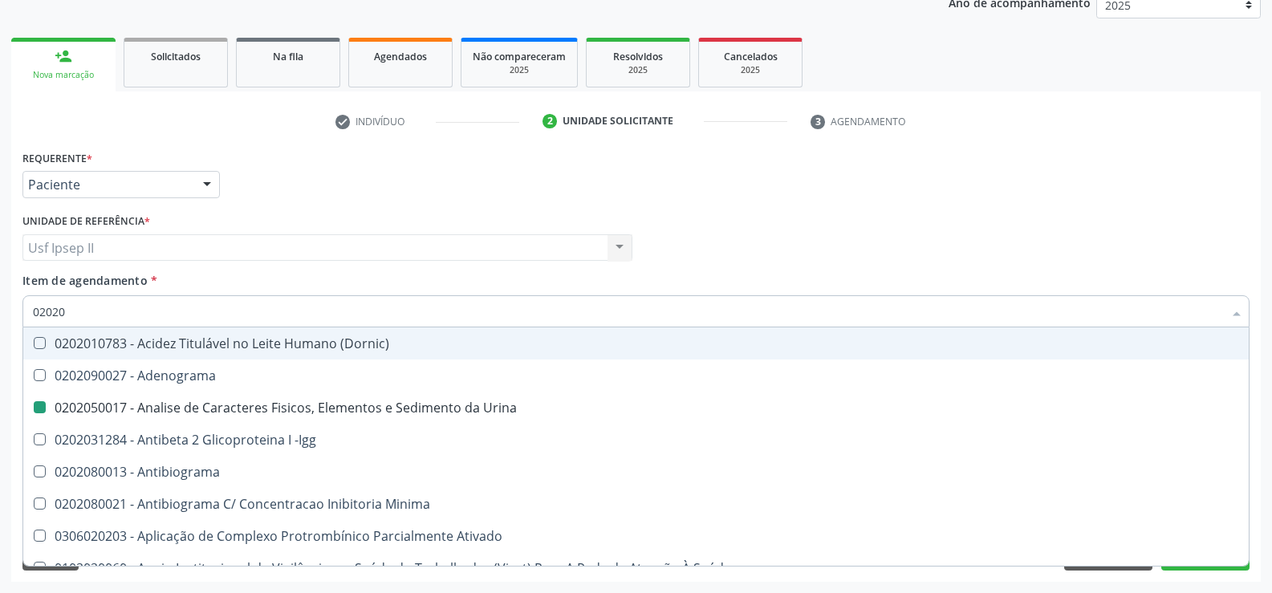
checkbox \(Ch50\) "true"
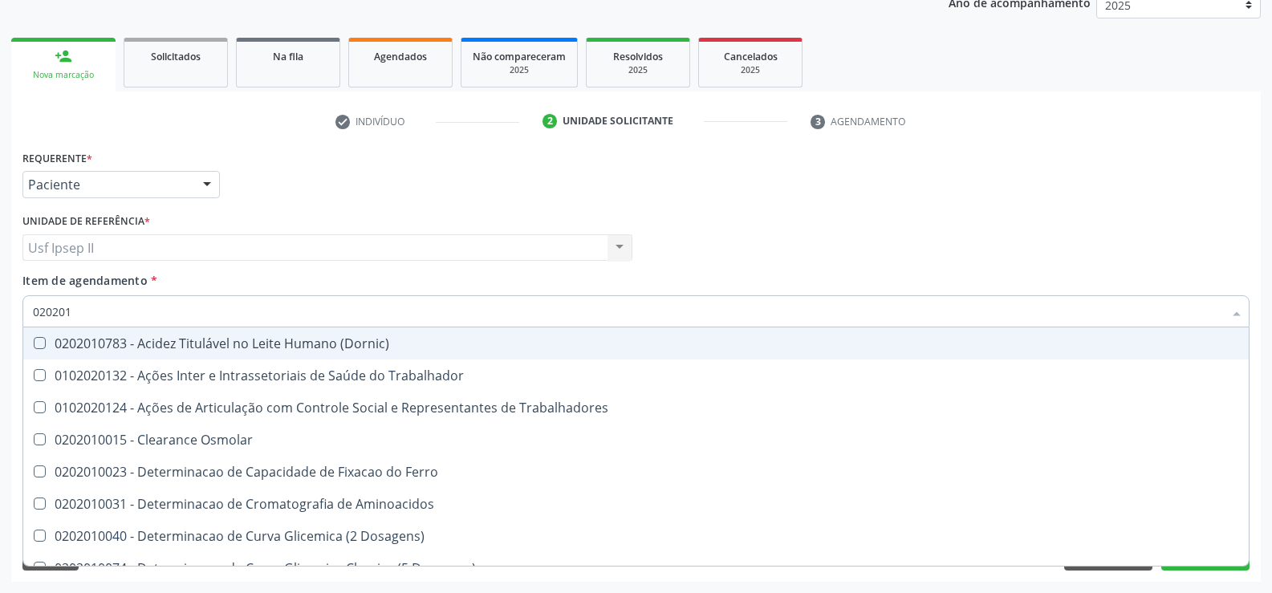
type input "0202010"
checkbox Total "true"
checkbox Ferritina "false"
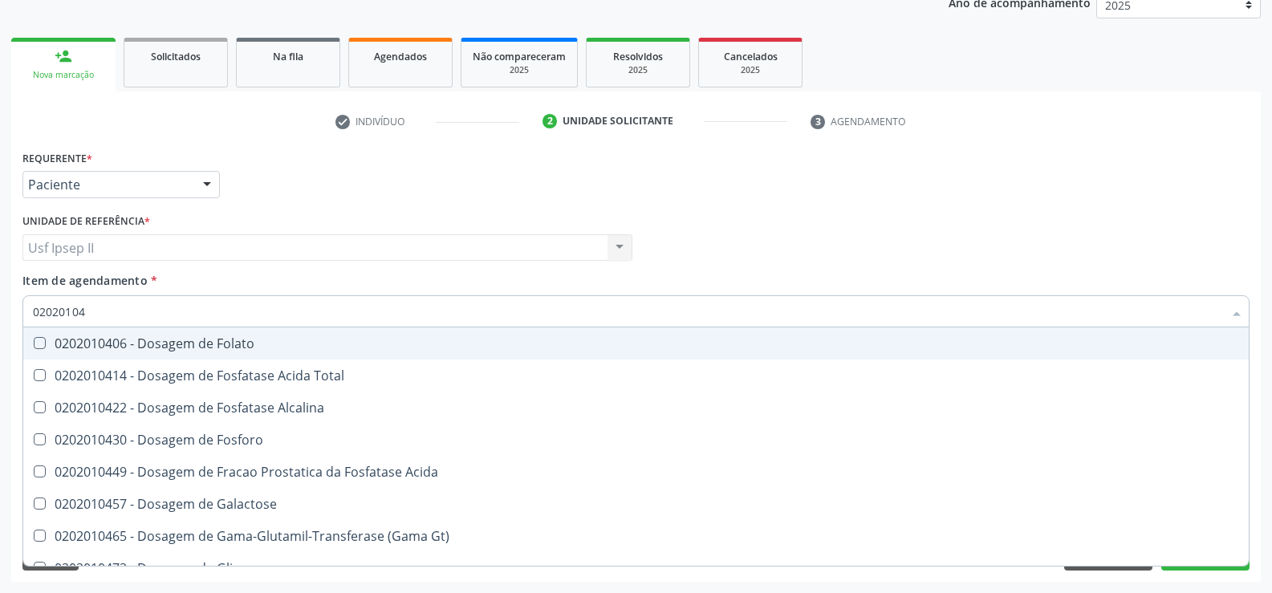
type input "020201047"
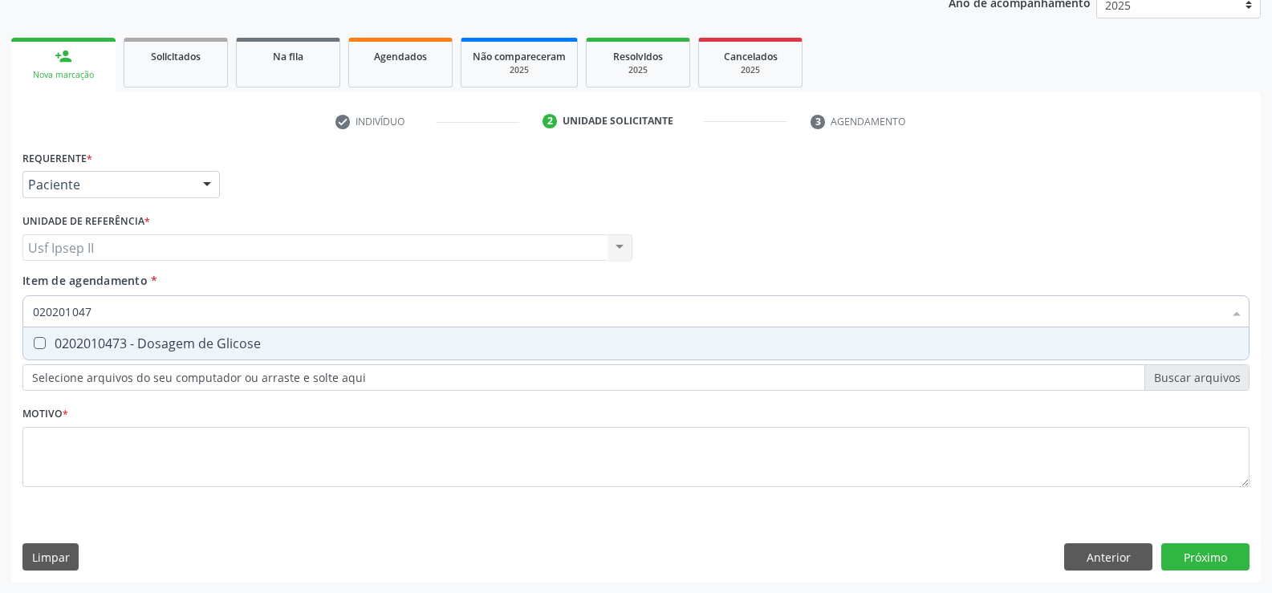
click at [231, 355] on span "0202010473 - Dosagem de Glicose" at bounding box center [635, 343] width 1225 height 32
checkbox Glicose "true"
type input "02020104"
checkbox Glicose "false"
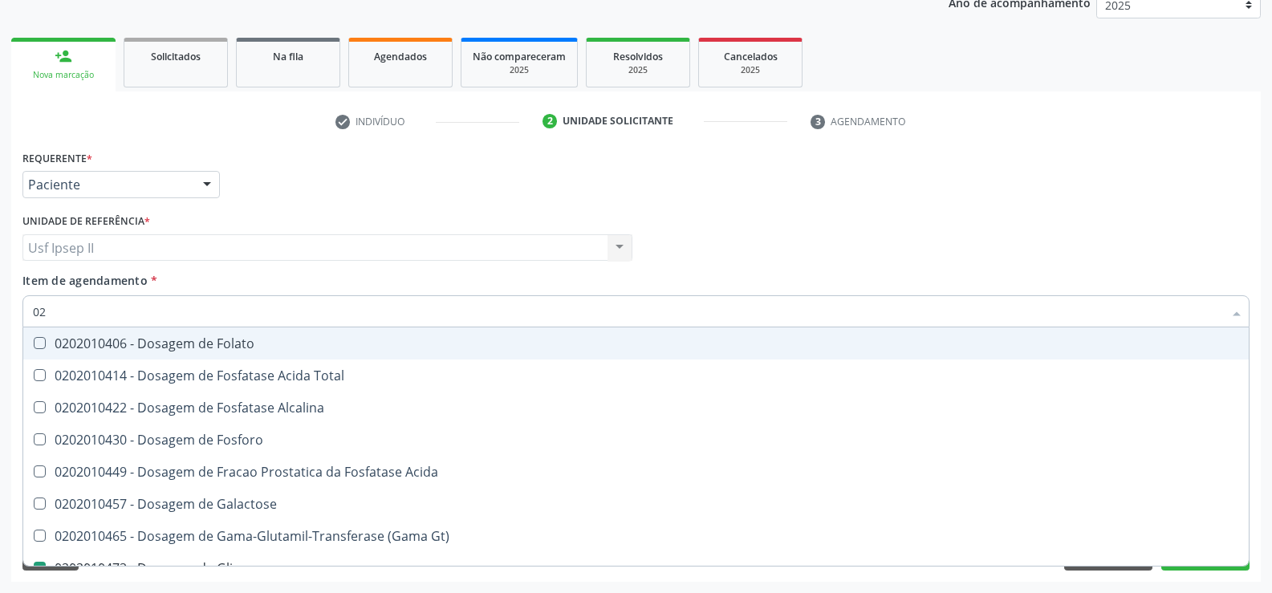
type input "0"
checkbox Alcalina "false"
checkbox Glicose "false"
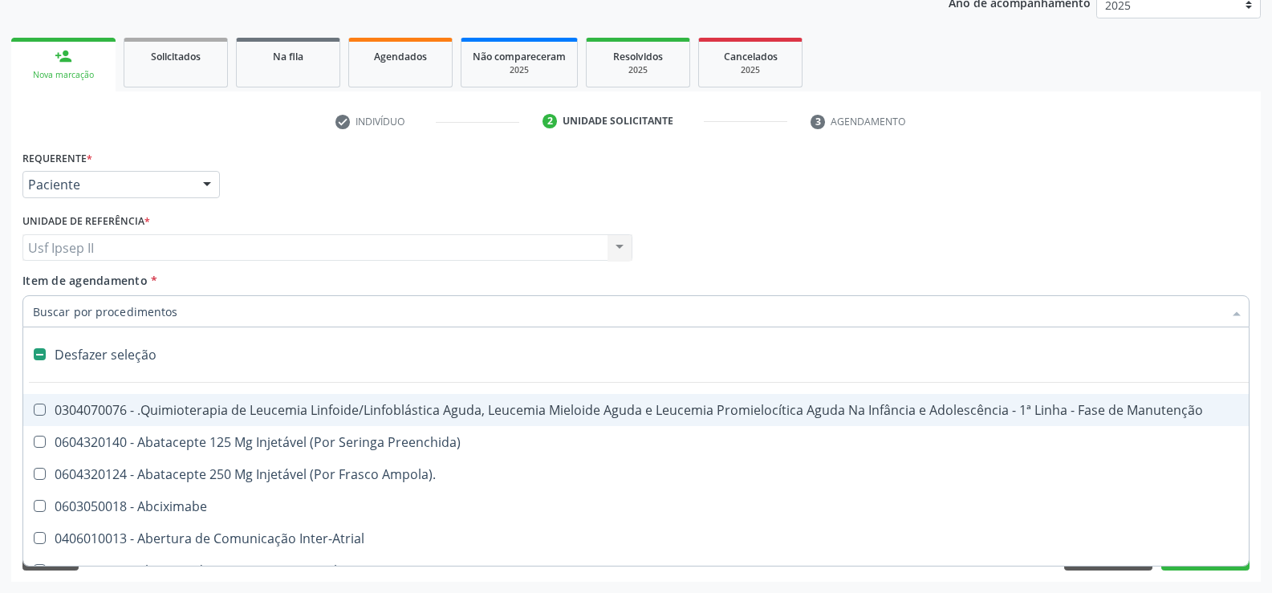
type input "h"
checkbox Urina "false"
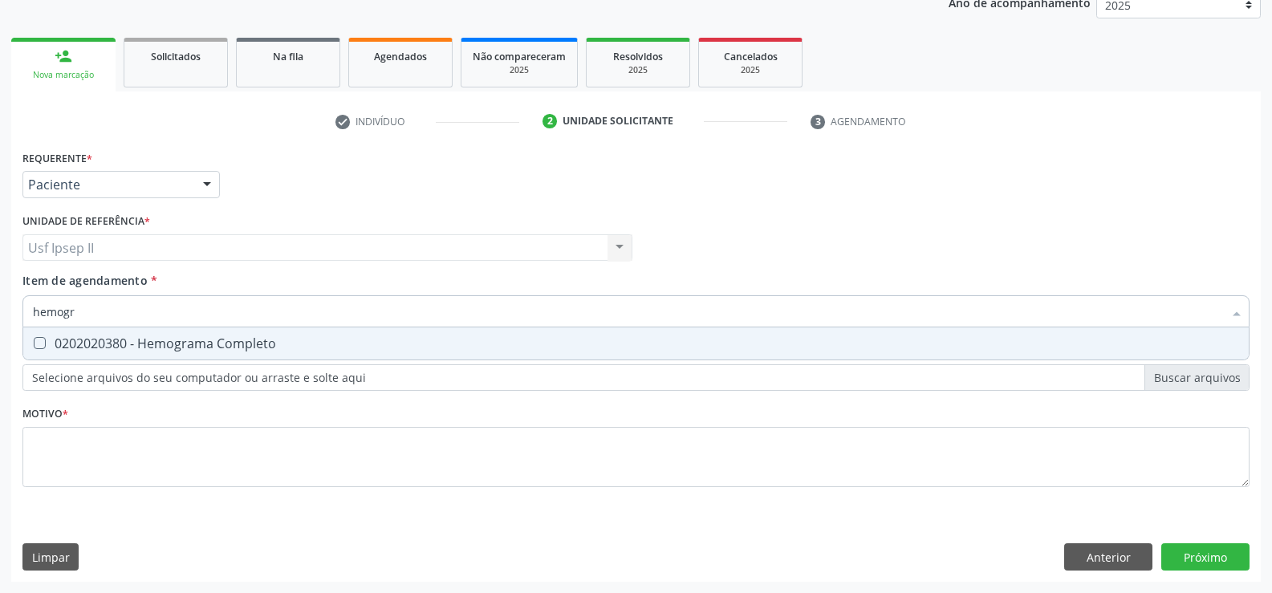
type input "hemogra"
click at [225, 333] on span "0202020380 - Hemograma Completo" at bounding box center [635, 343] width 1225 height 32
checkbox Completo "true"
click at [173, 307] on input "hemogra" at bounding box center [628, 311] width 1190 height 32
type input "hemog"
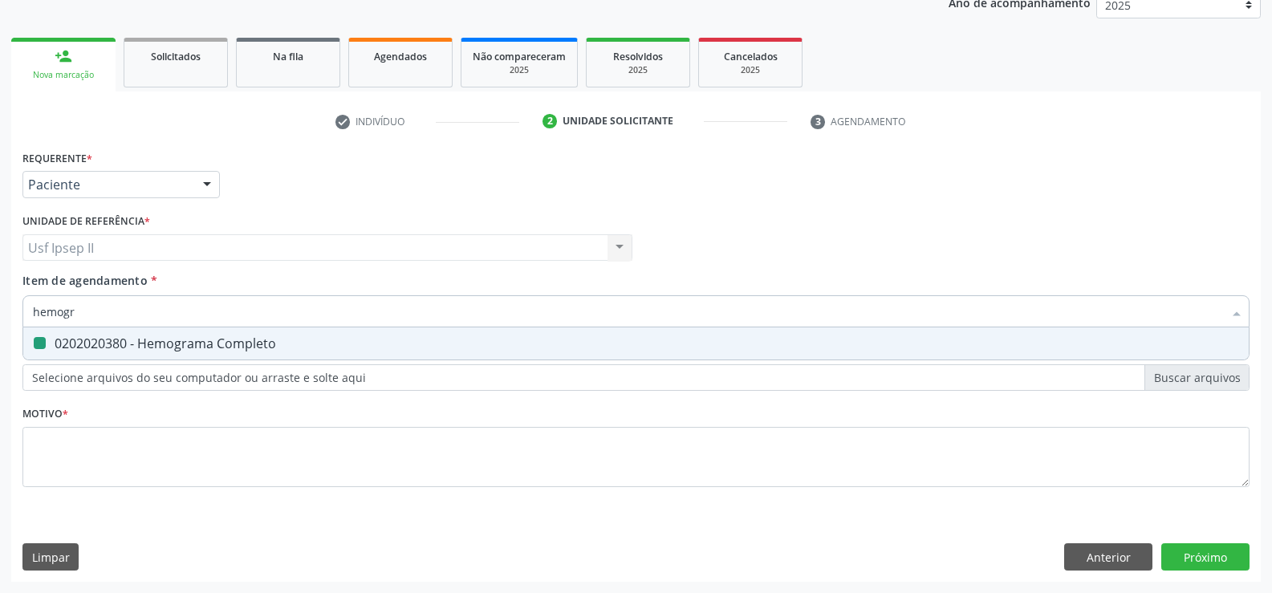
checkbox Completo "false"
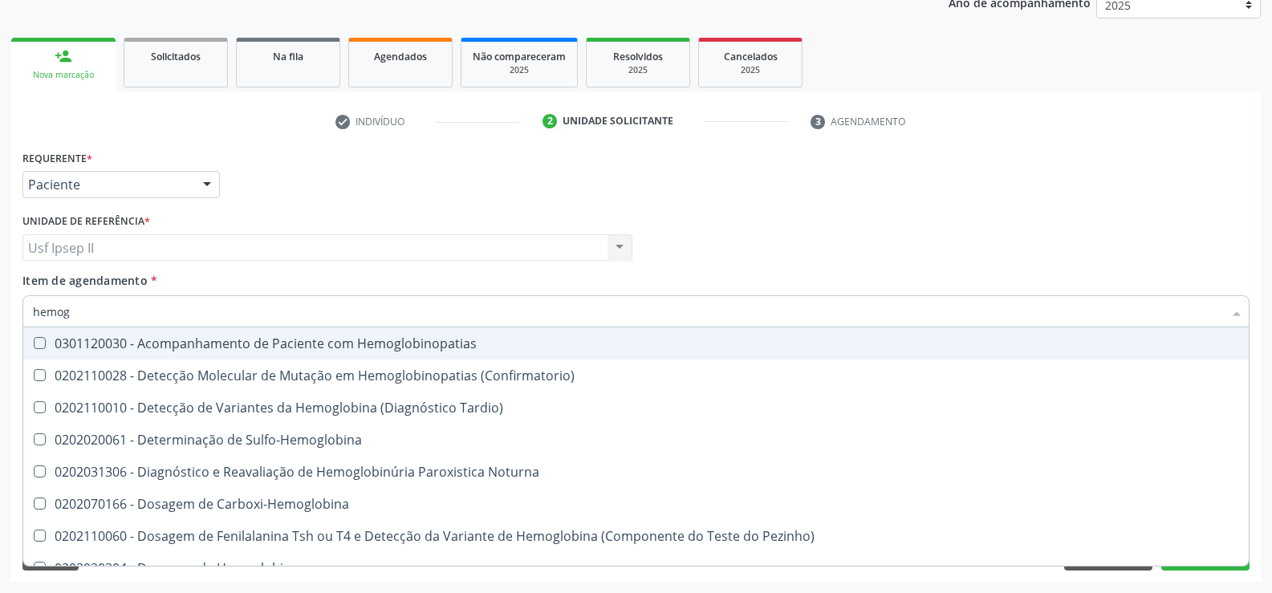
type input "hemo"
checkbox Completo "false"
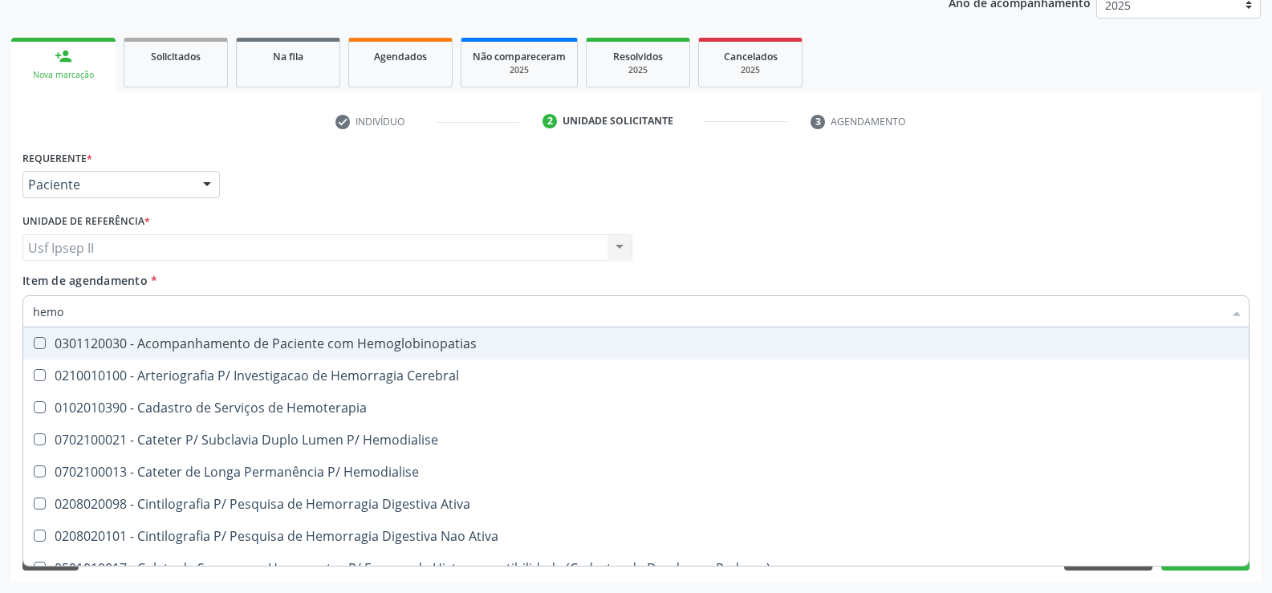
type input "hem"
checkbox Completo "false"
checkbox Elástica "true"
type input "he"
checkbox Completo "false"
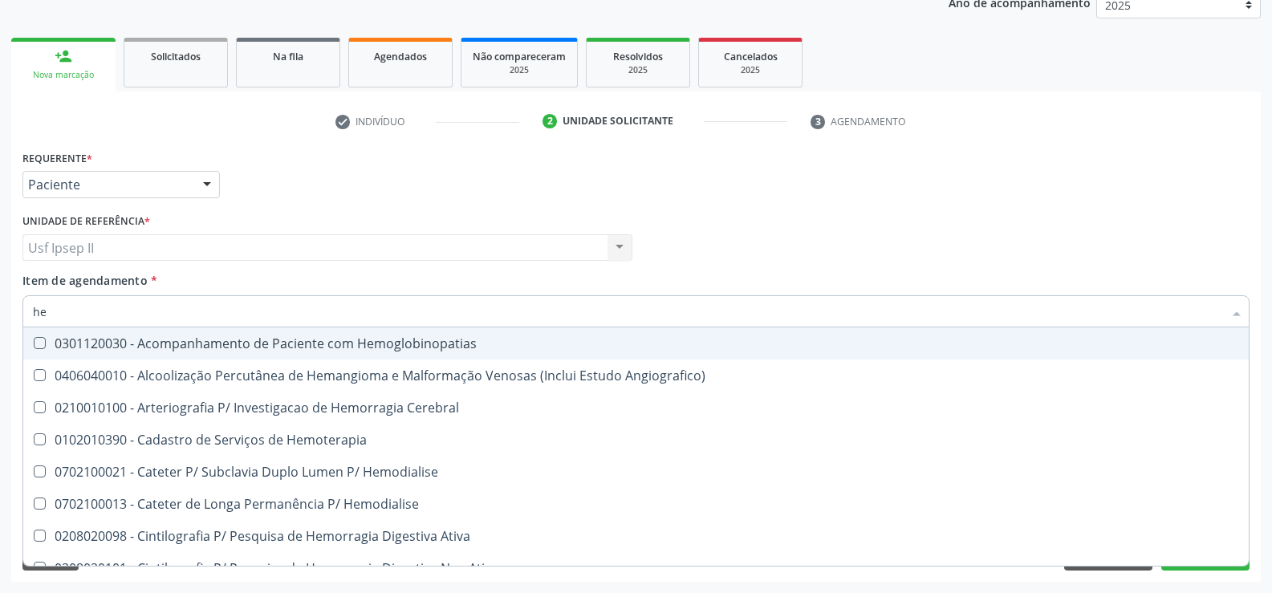
checkbox Orgaos "true"
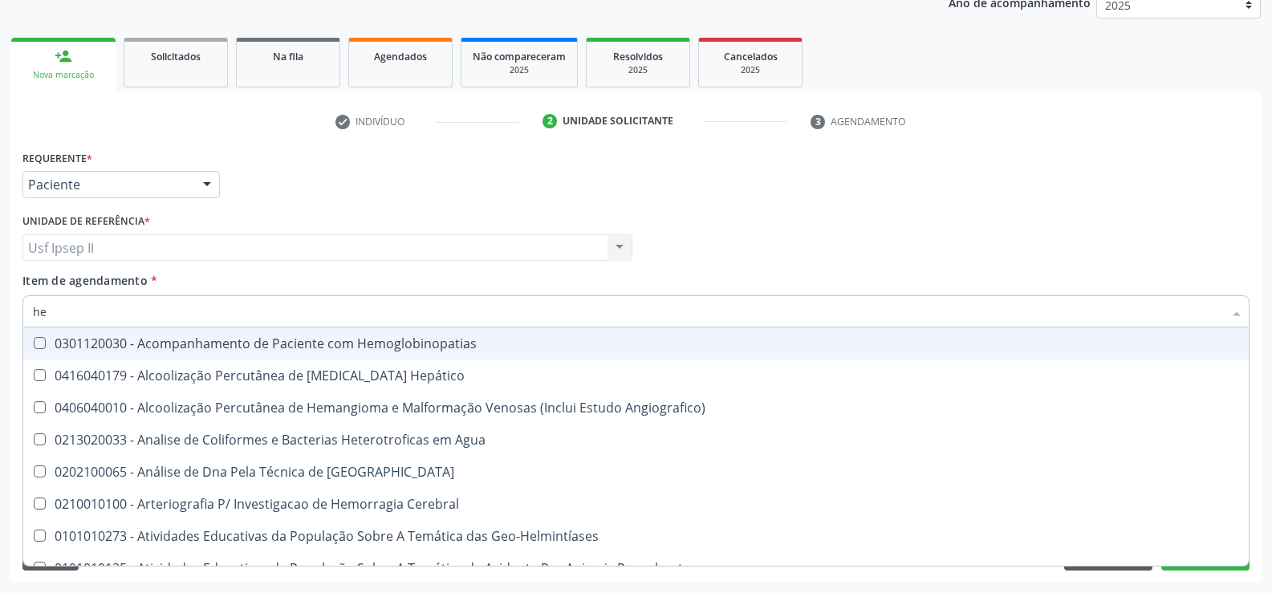
type input "h"
checkbox Completo "false"
checkbox Folheto "true"
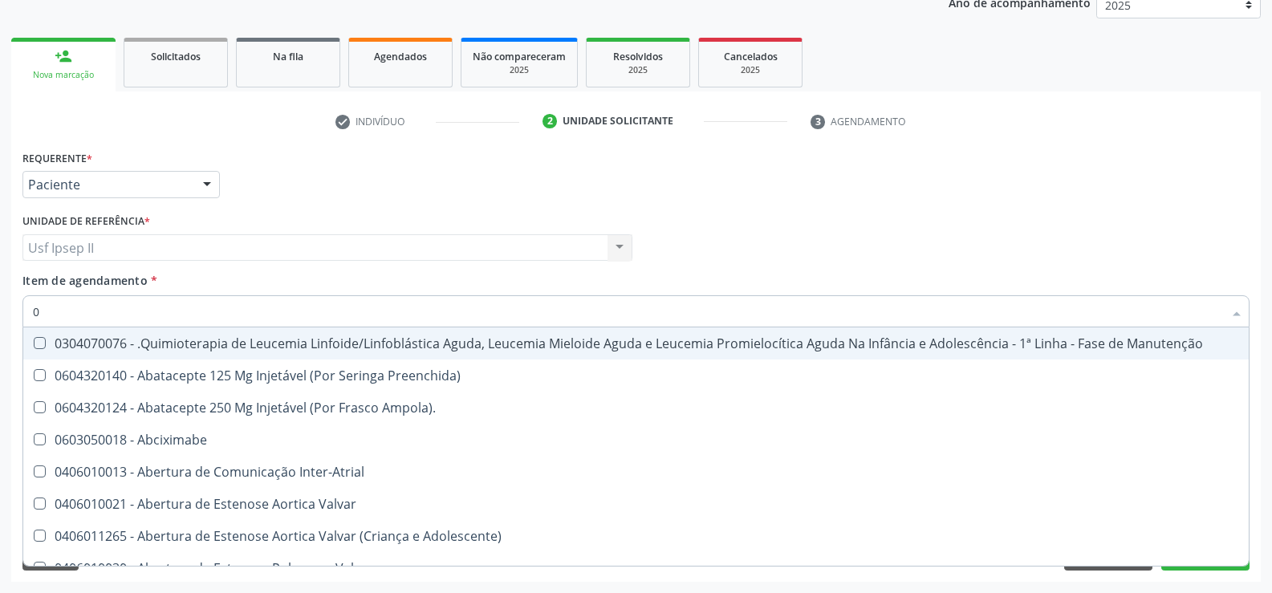
type input "02"
checkbox Coração "true"
checkbox Urina "false"
checkbox Ossea\) "true"
checkbox Bilateral "true"
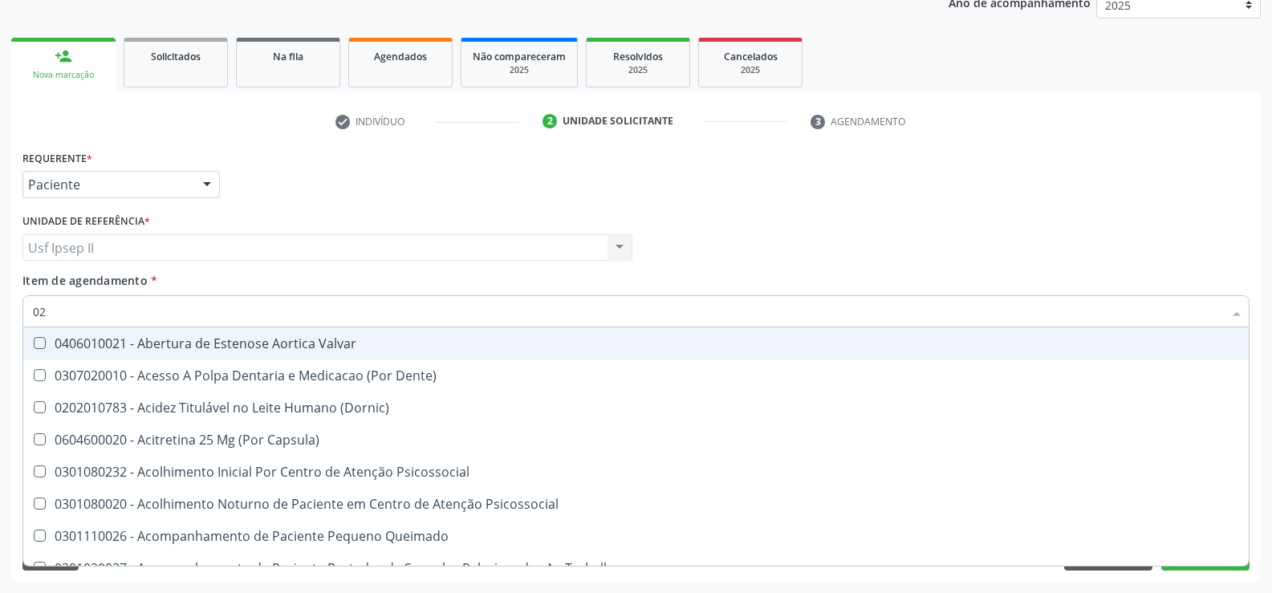
type input "020"
checkbox Terapeutica "true"
checkbox Urina "false"
checkbox Orgaos "true"
checkbox \(Qualitativo\) "true"
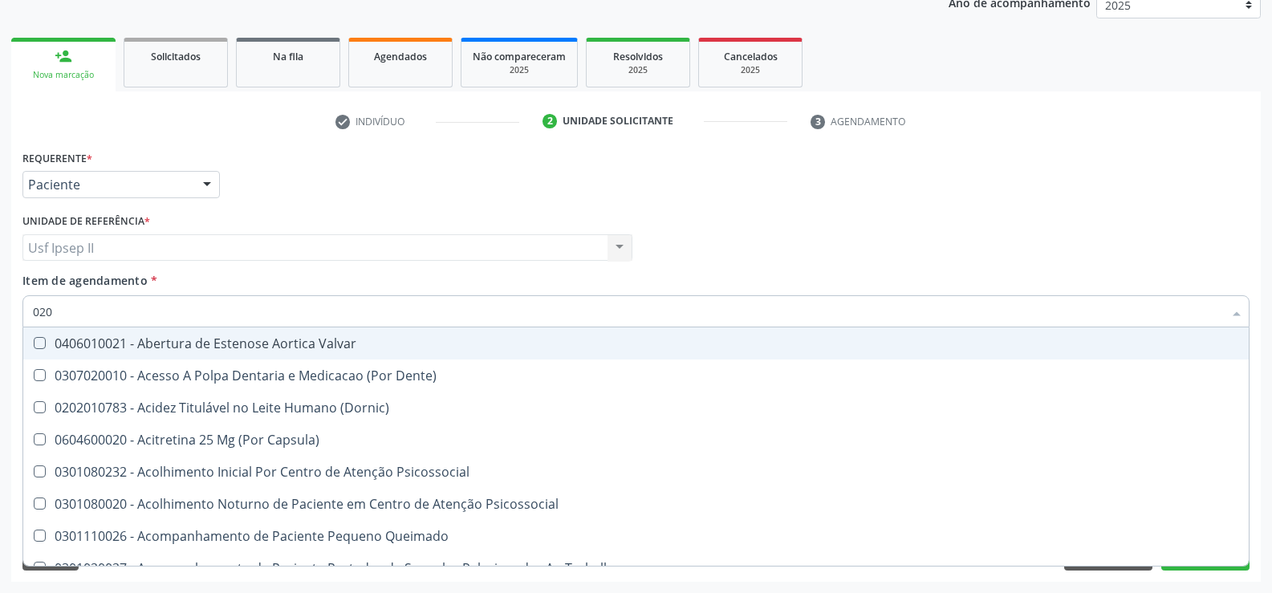
checkbox Ferritina "false"
checkbox Glicose "false"
checkbox \(T3\) "true"
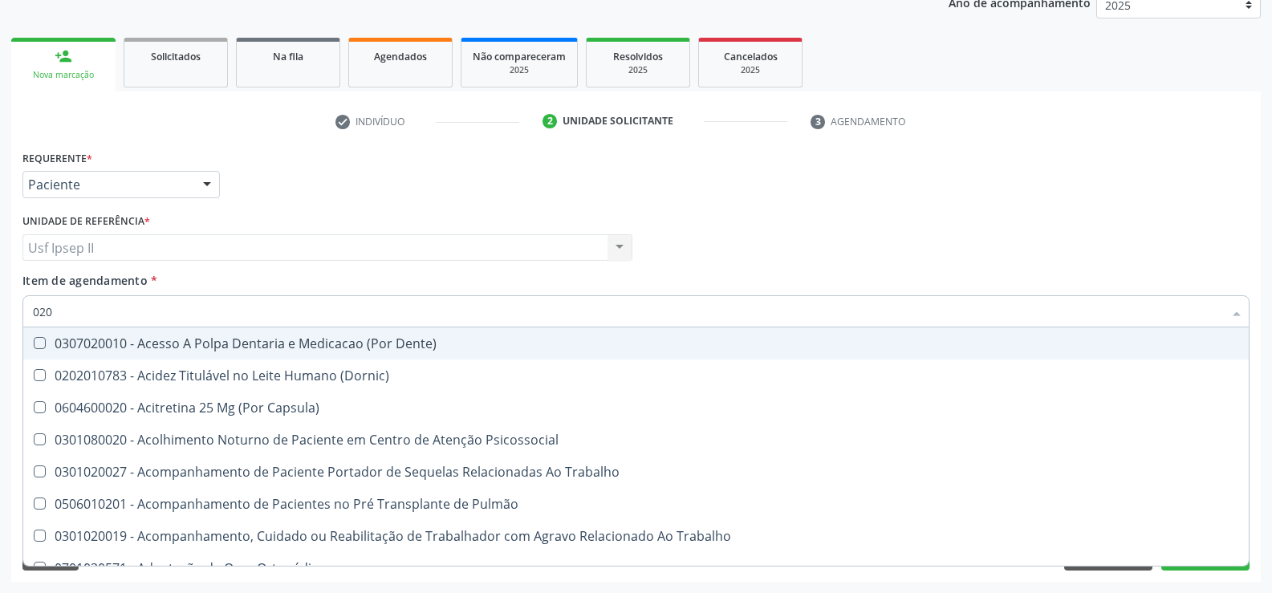
type input "0202"
checkbox Capsula\) "true"
checkbox Urina "false"
checkbox Unilateral "true"
checkbox Laser "true"
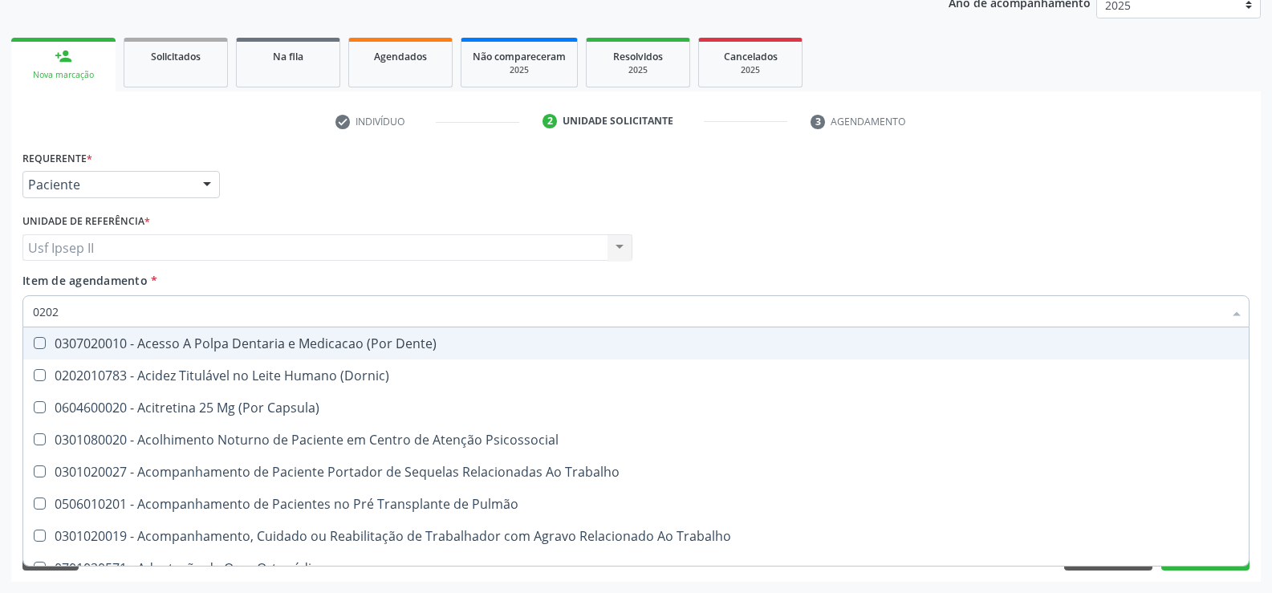
checkbox Biologica "true"
checkbox Ferritina "false"
checkbox Glicose "false"
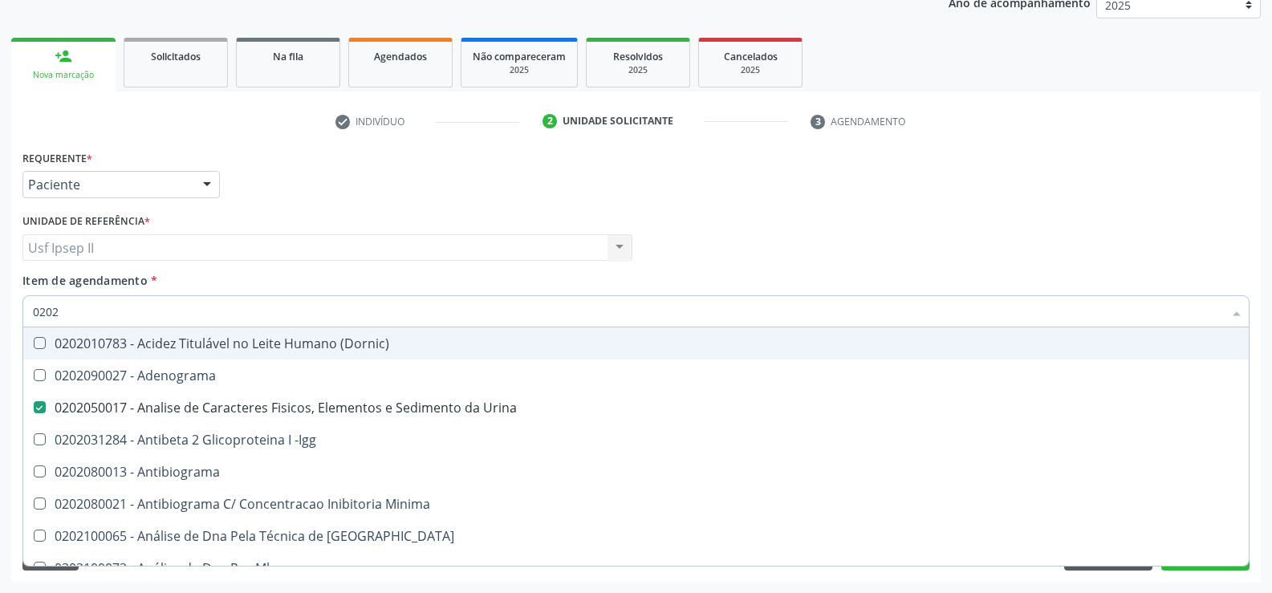
type input "02020"
checkbox Fracionadas\) "true"
checkbox Xi "true"
checkbox Ferritina "false"
checkbox Glicose "false"
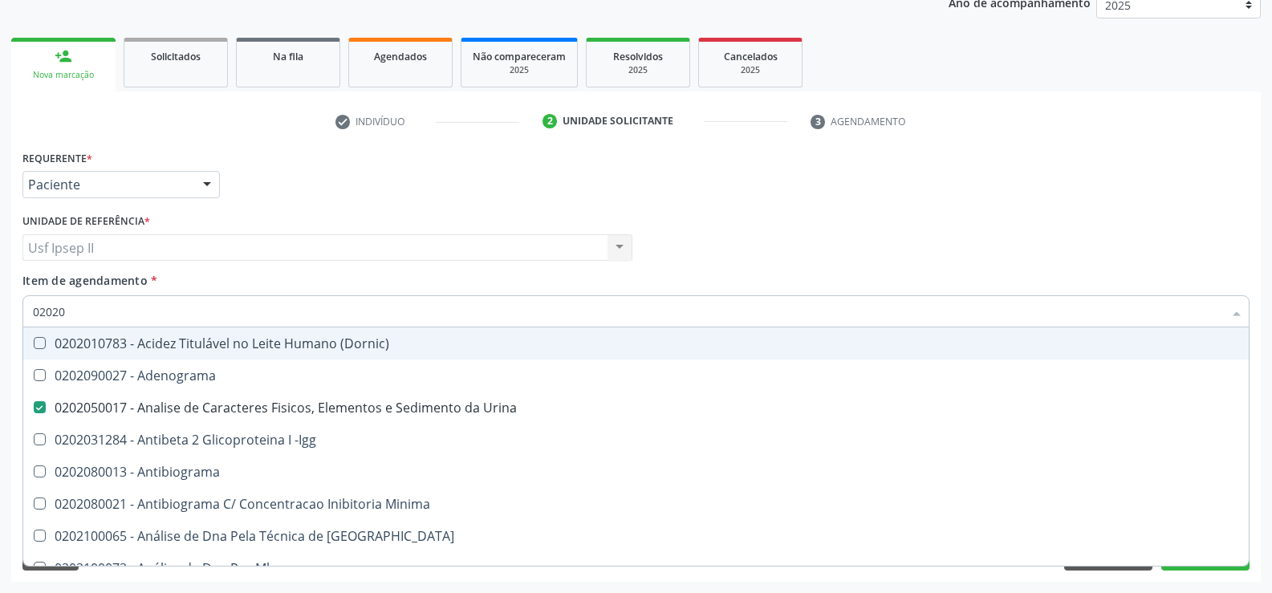
checkbox Zinco "true"
checkbox Completo "false"
type input "020208"
checkbox Urina "false"
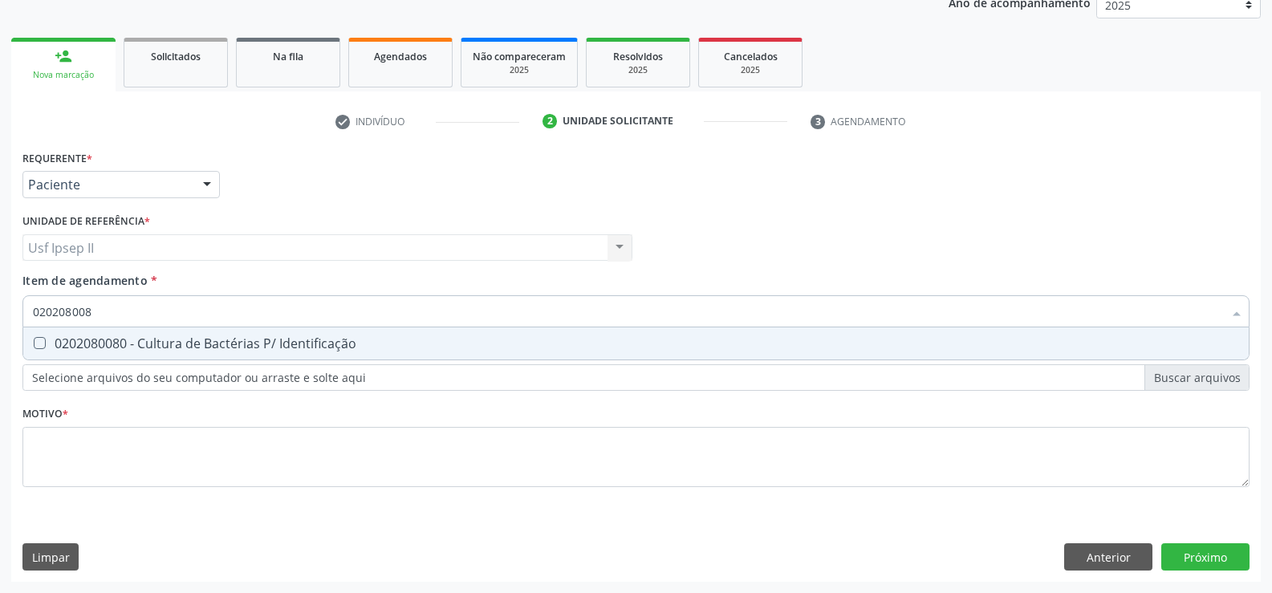
type input "0202080080"
click at [197, 330] on span "0202080080 - Cultura de Bactérias P/ Identificação" at bounding box center [635, 343] width 1225 height 32
checkbox Identificação "true"
click at [154, 312] on input "0202080080" at bounding box center [628, 311] width 1190 height 32
type input "0"
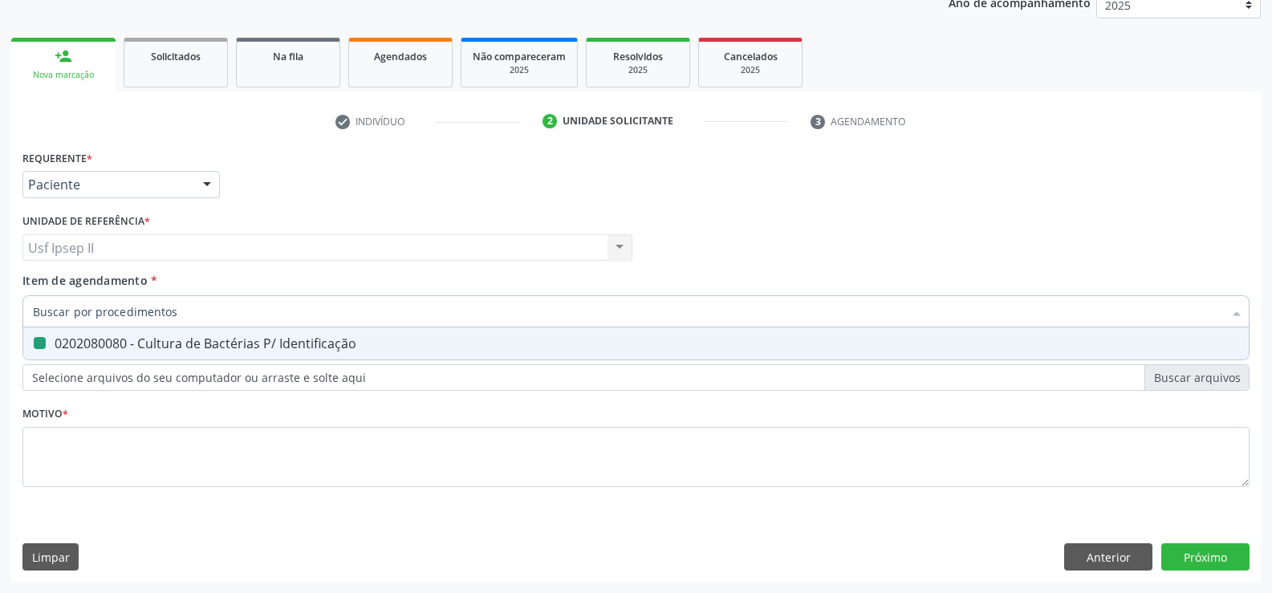
checkbox Identificação "false"
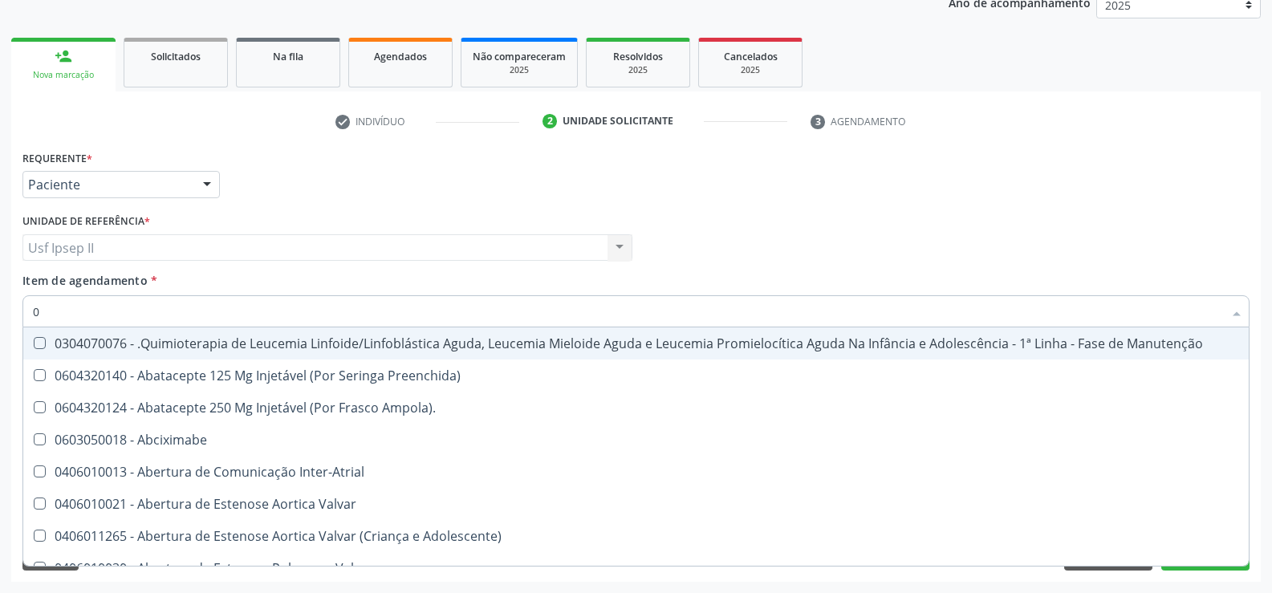
type input "02"
checkbox Coração "true"
checkbox Urina "false"
checkbox Aberto "true"
checkbox Ossea\) "true"
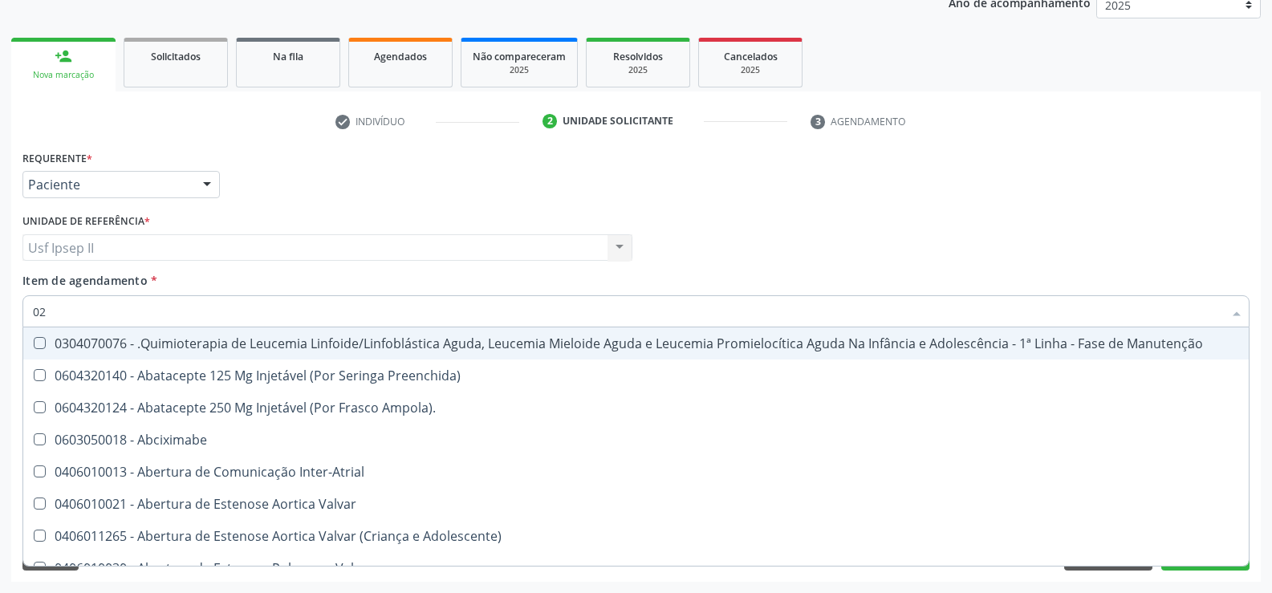
checkbox Bilateral "true"
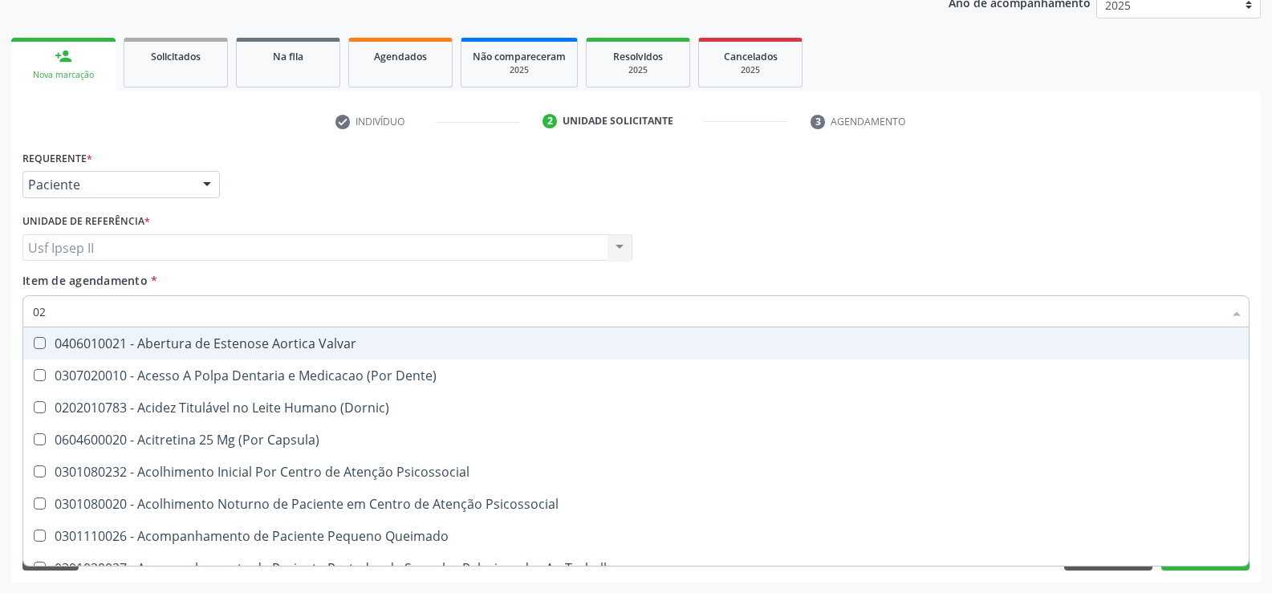
type input "020"
checkbox Terapeutica "true"
checkbox Urina "false"
checkbox Gastro-Esofagico "true"
checkbox Identificação "false"
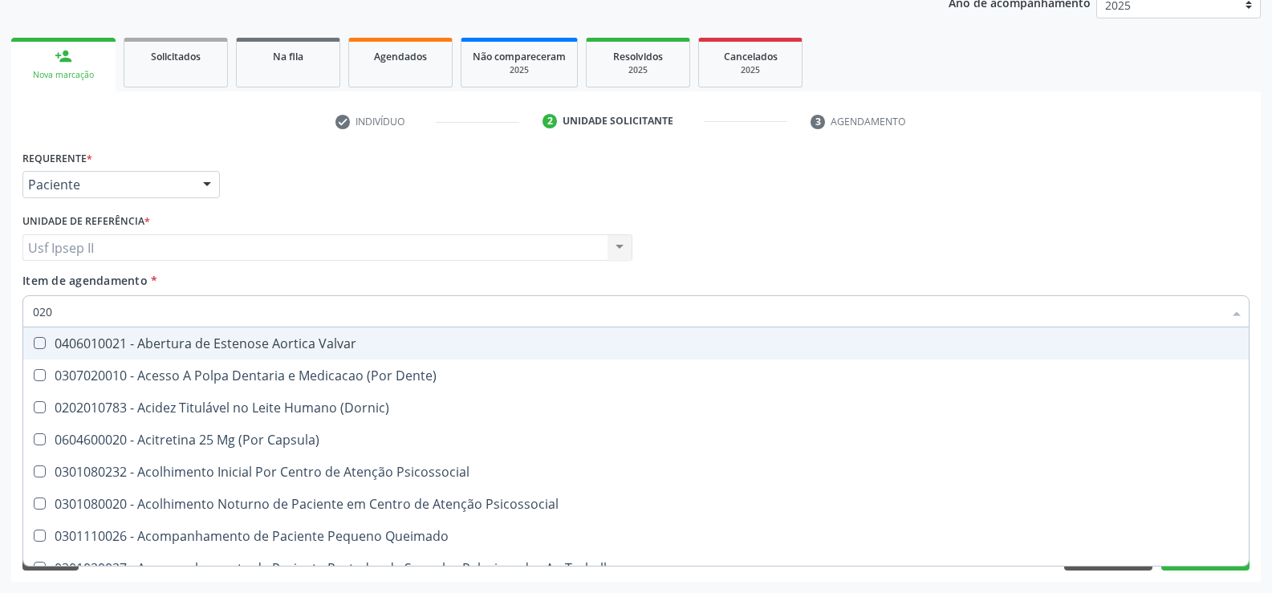
checkbox Orgaos "true"
checkbox \(Qualitativo\) "true"
checkbox Ferritina "false"
checkbox Glicose "false"
checkbox \(T3\) "true"
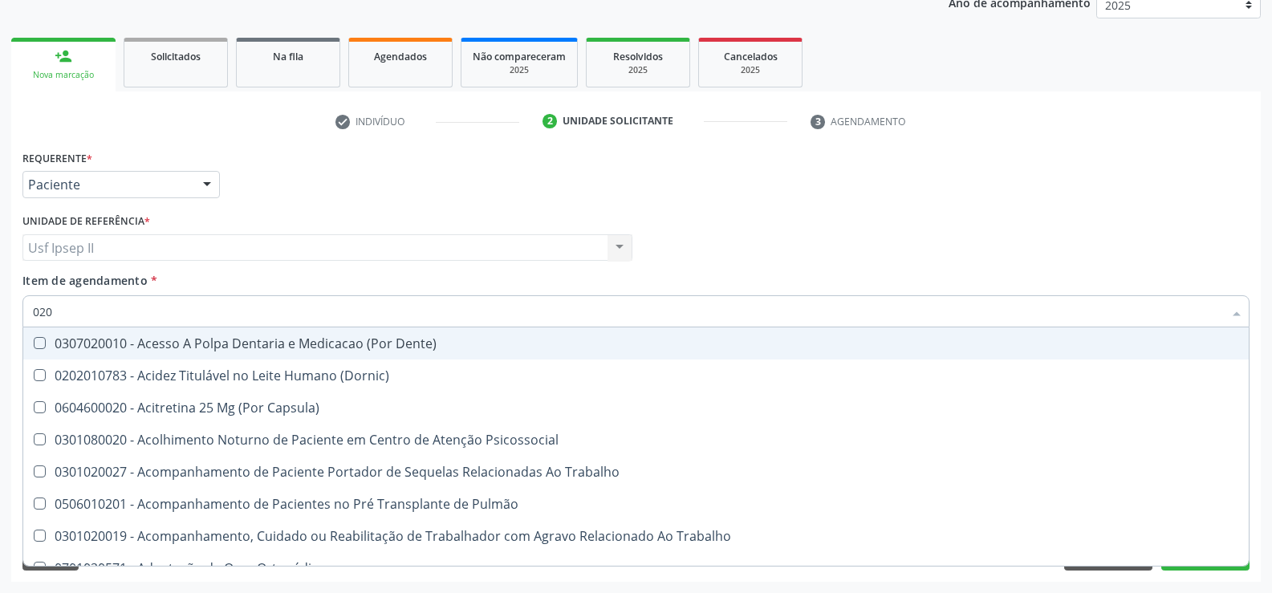
type input "0202"
checkbox Capsula\) "true"
checkbox Urina "false"
checkbox Blot "true"
checkbox Unilateral "true"
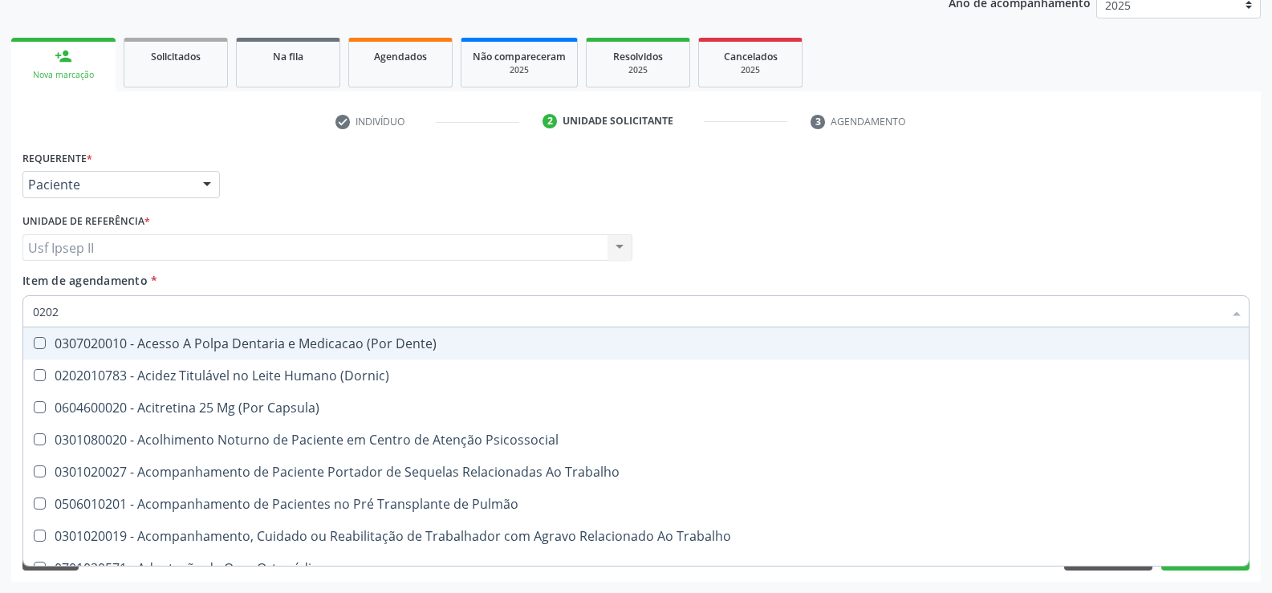
checkbox Laser "true"
checkbox Biologica "true"
checkbox Identificação "false"
checkbox Ferritina "false"
checkbox Glicose "false"
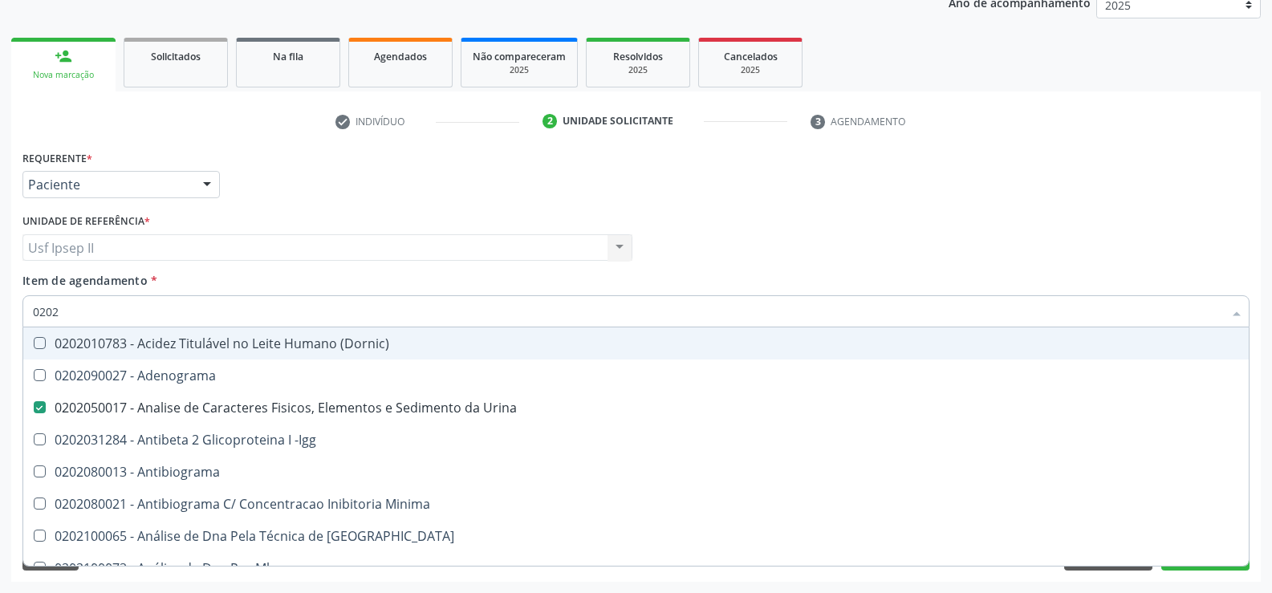
type input "02020"
checkbox Anaerobicas "true"
checkbox Identificação "false"
checkbox Fracionadas\) "true"
checkbox Xi "true"
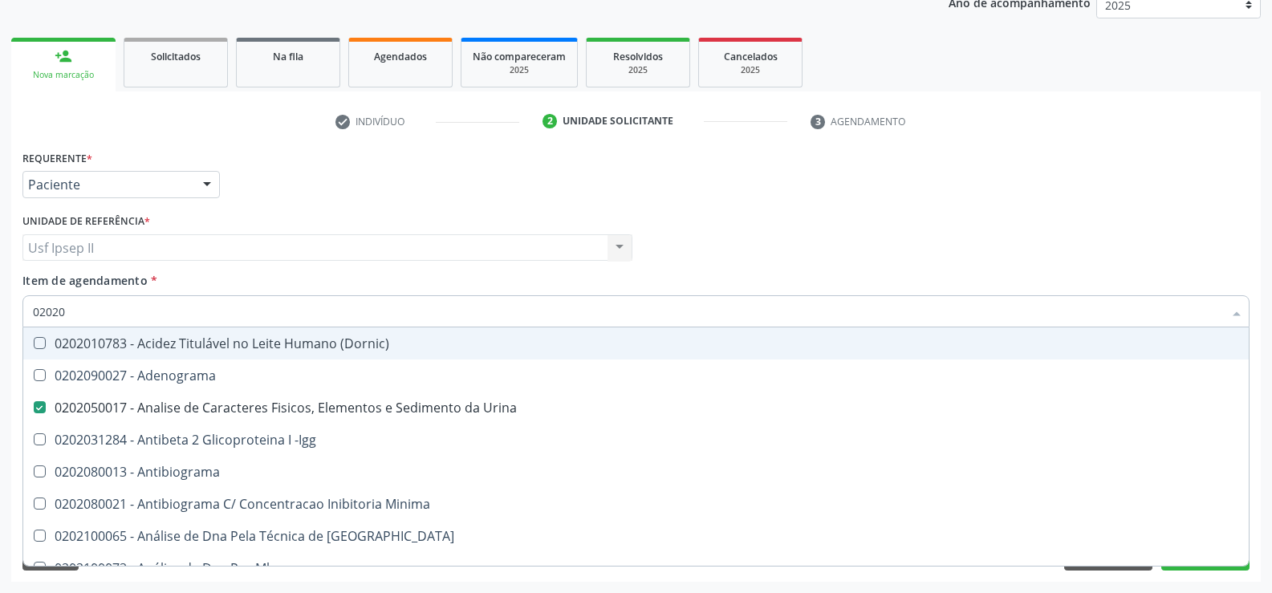
checkbox Ferritina "false"
checkbox Glicose "false"
checkbox Zinco "true"
checkbox Completo "false"
type input "020203"
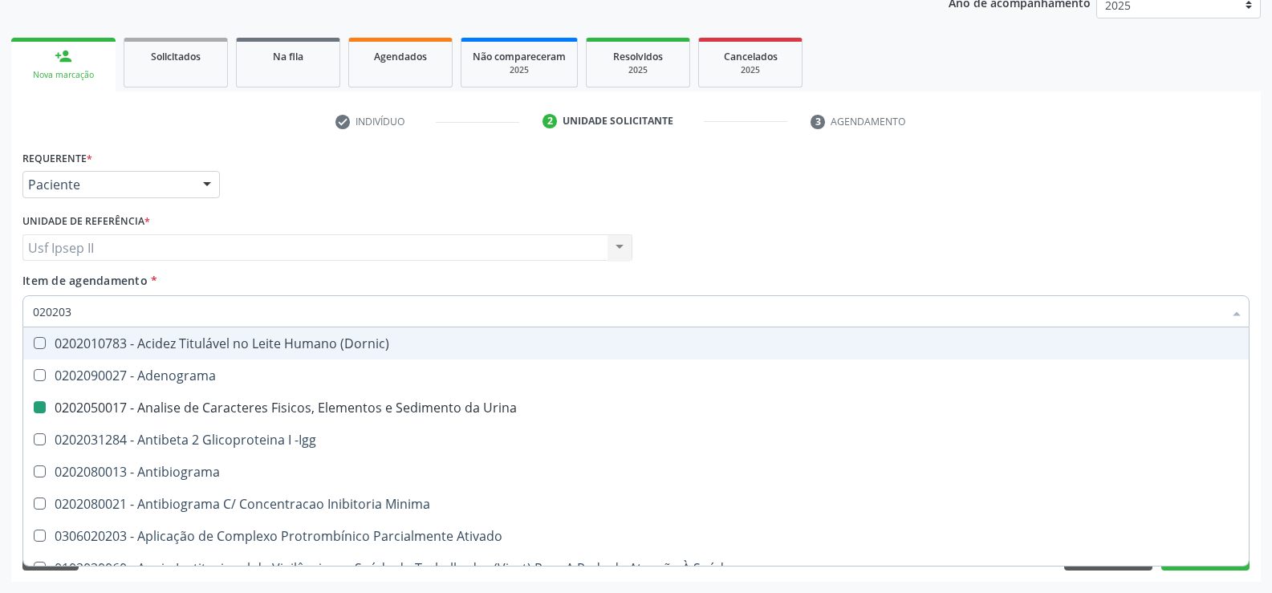
checkbox Urina "false"
checkbox Identificação "false"
checkbox Aminoacidos "true"
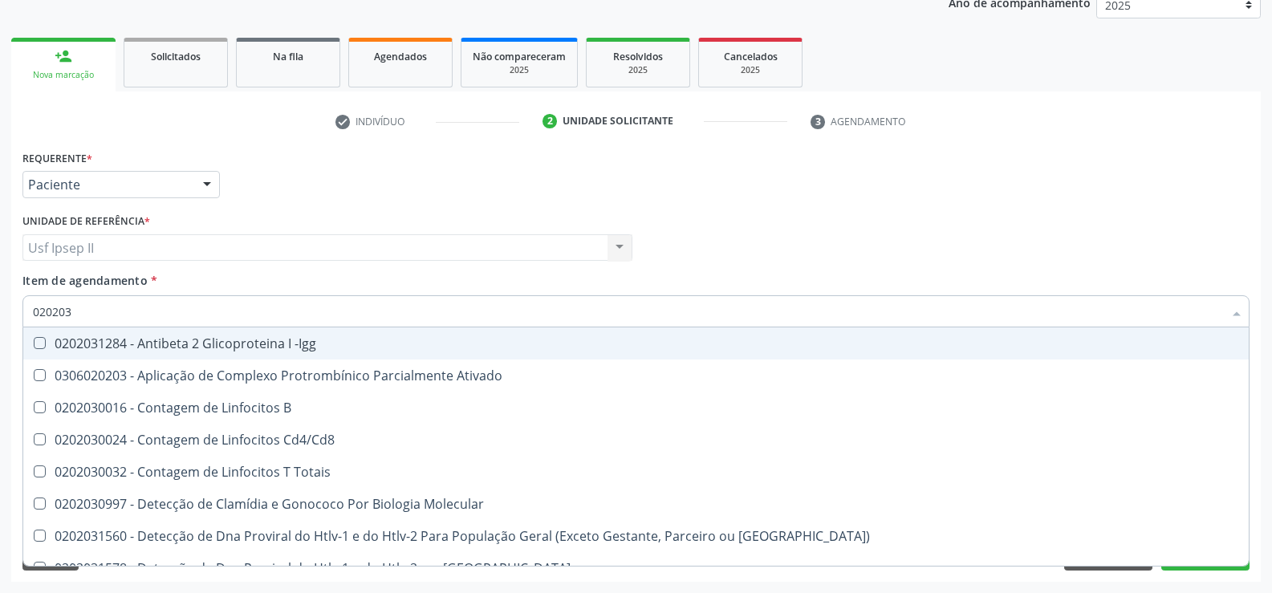
type input "0202030"
checkbox Completo "false"
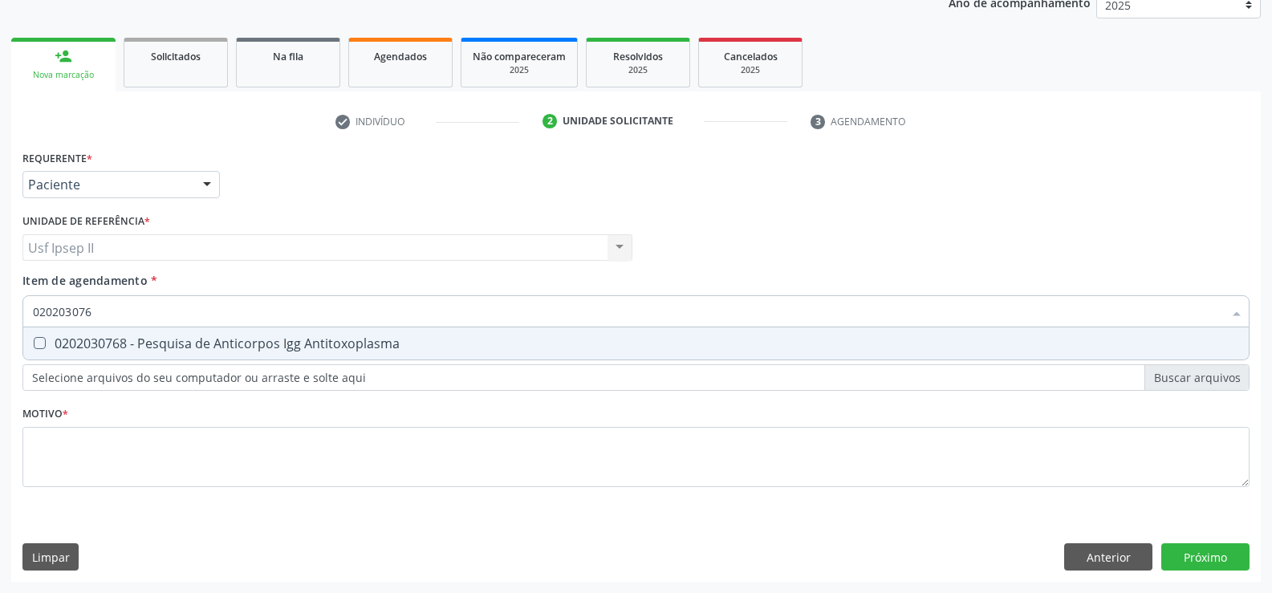
type input "0202030768"
click at [395, 332] on span "0202030768 - Pesquisa de Anticorpos Igg Antitoxoplasma" at bounding box center [635, 343] width 1225 height 32
checkbox Antitoxoplasma "true"
click at [273, 321] on input "0202030768" at bounding box center [628, 311] width 1190 height 32
type input "0"
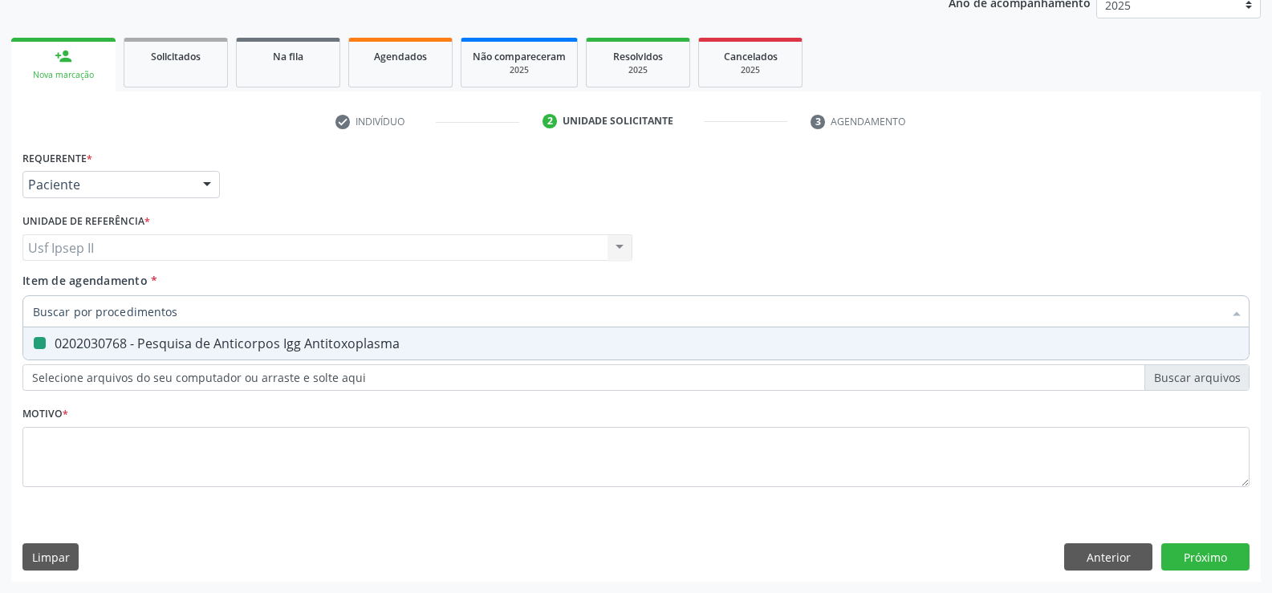
checkbox Antitoxoplasma "false"
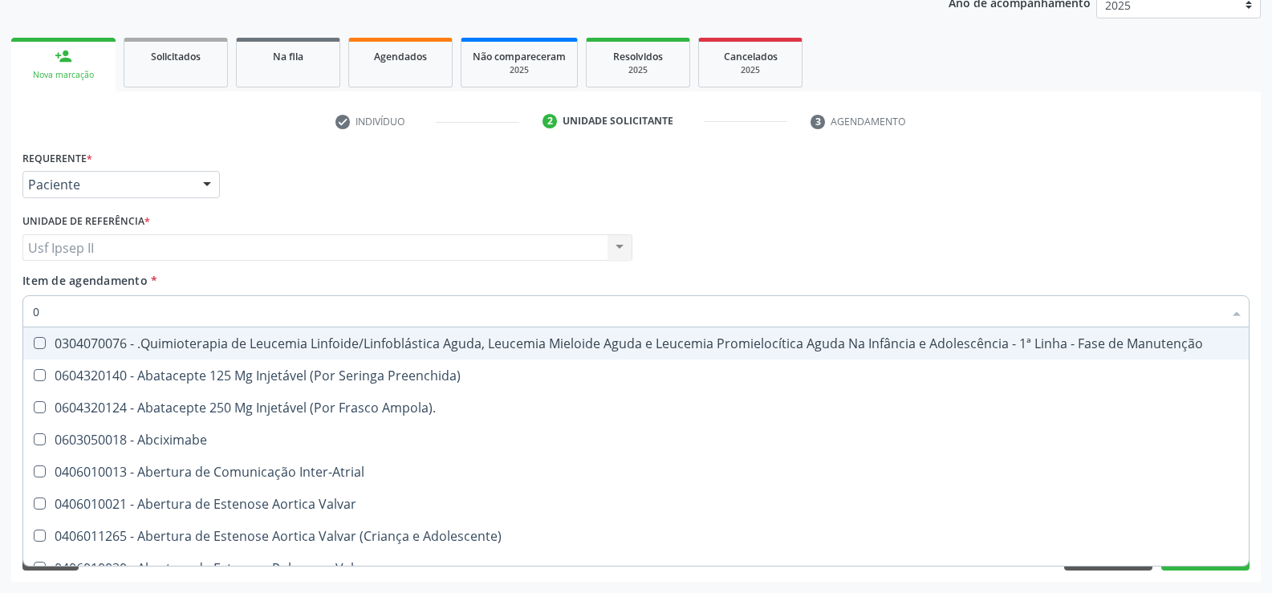
type input "02"
checkbox Coração "true"
checkbox Urina "false"
checkbox Aberto "true"
checkbox Ossea\) "true"
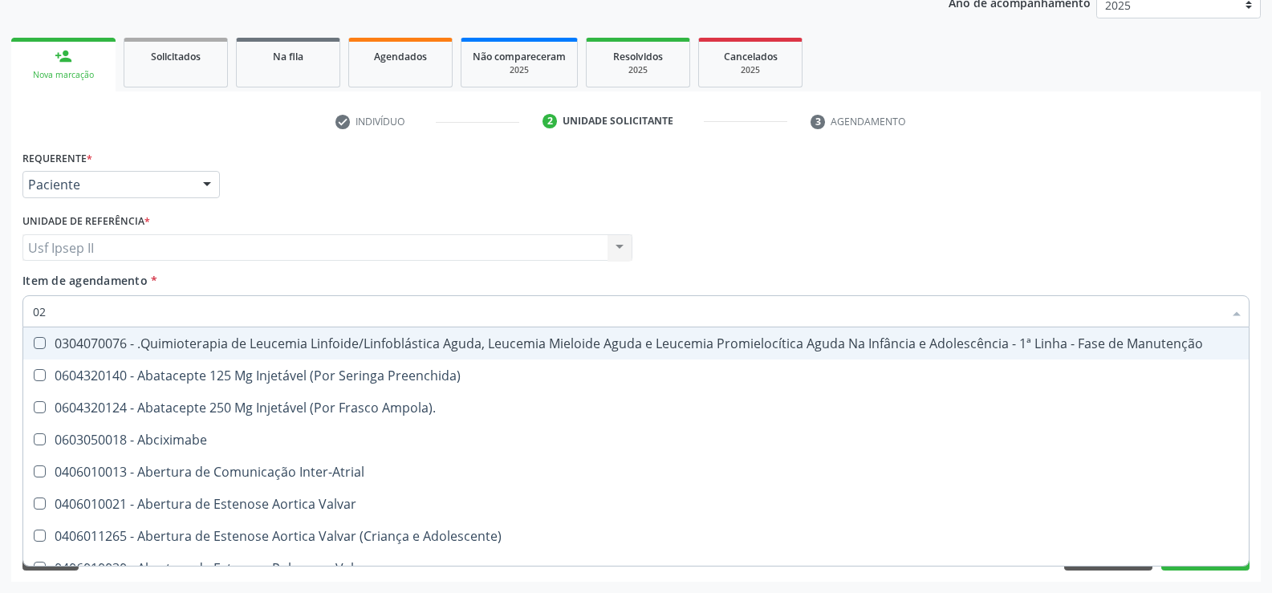
checkbox Bilateral "true"
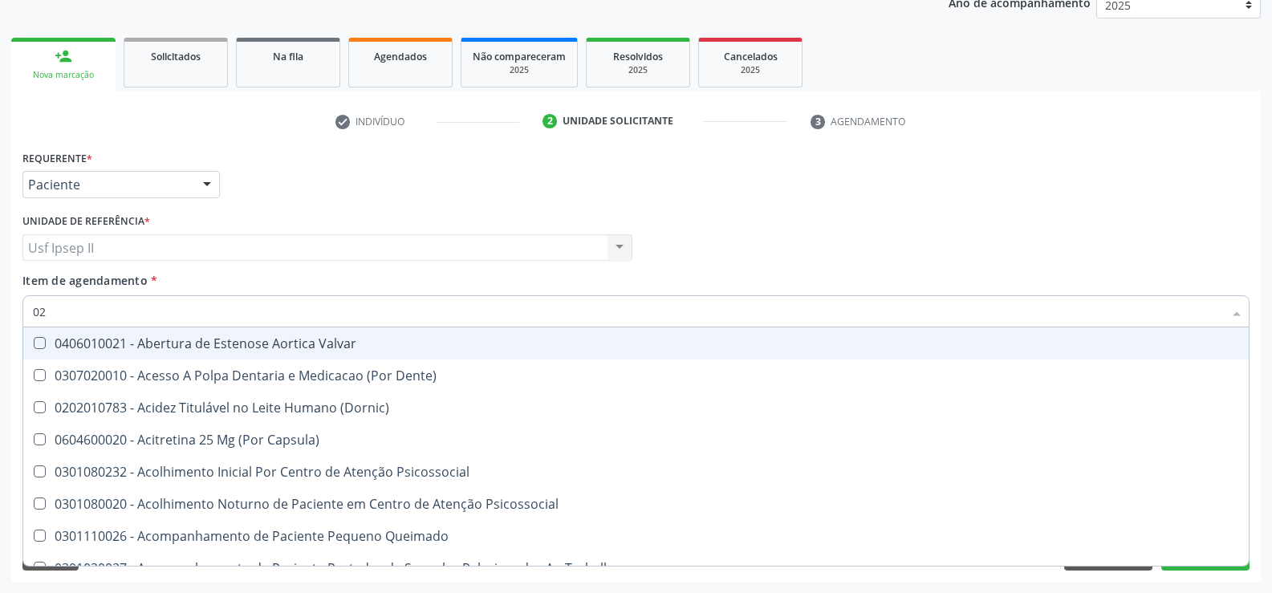
type input "020"
checkbox Terapeutica "true"
checkbox Urina "false"
checkbox Gastro-Esofagico "true"
checkbox Identificação "false"
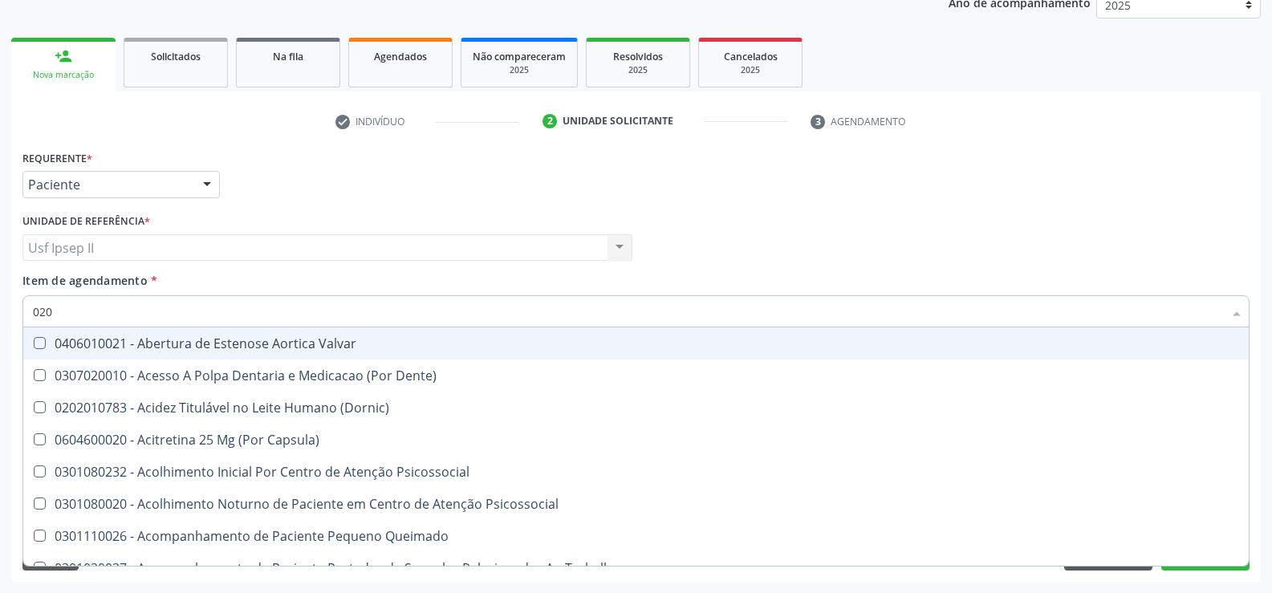
checkbox Orgaos "true"
checkbox \(Qualitativo\) "true"
checkbox Ferritina "false"
checkbox Glicose "false"
checkbox \(T3\) "true"
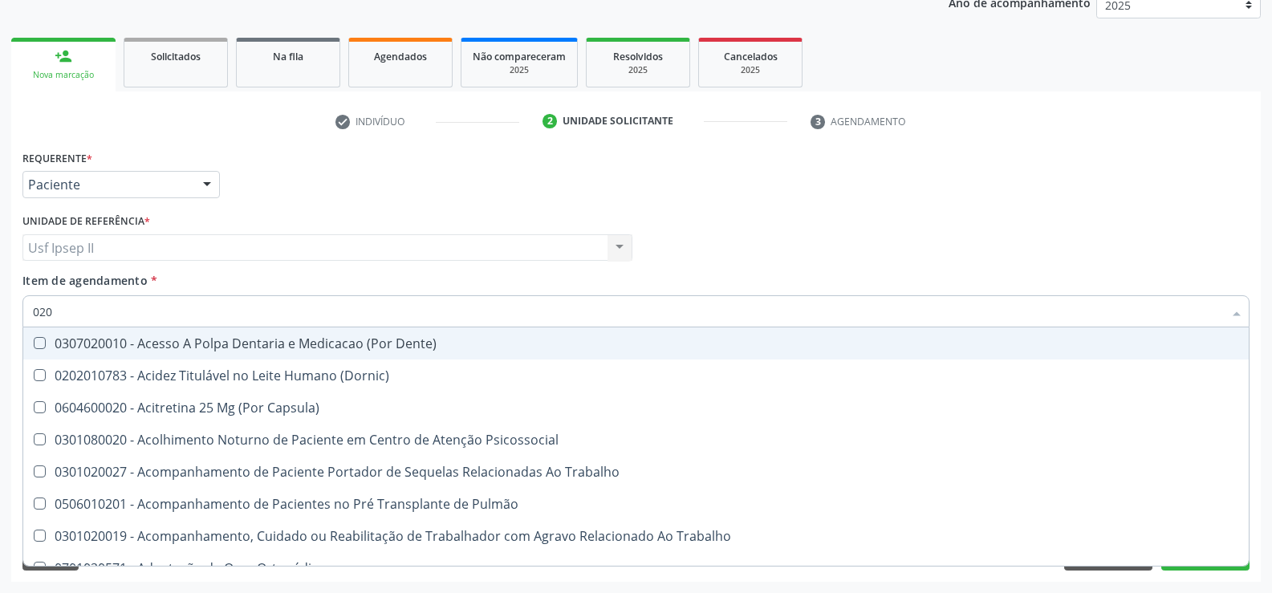
type input "0202"
checkbox Capsula\) "true"
checkbox Urina "false"
checkbox Blot "true"
checkbox Unilateral "true"
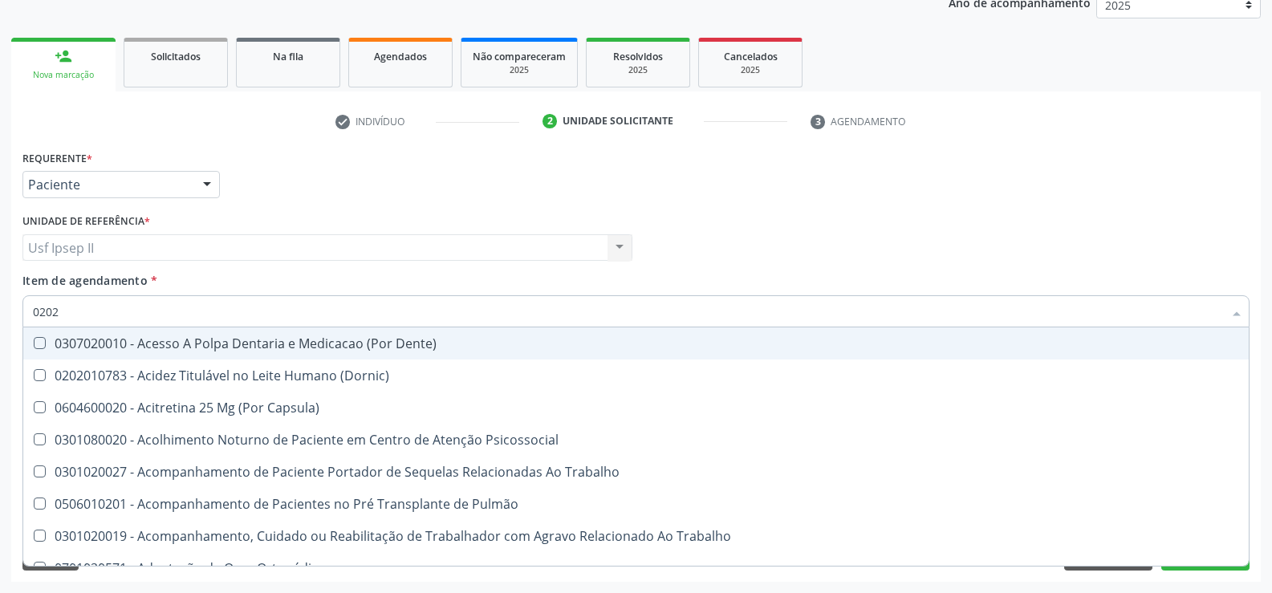
checkbox Laser "true"
checkbox Biologica "true"
checkbox Identificação "false"
checkbox Dosagens\) "true"
checkbox Ferritina "false"
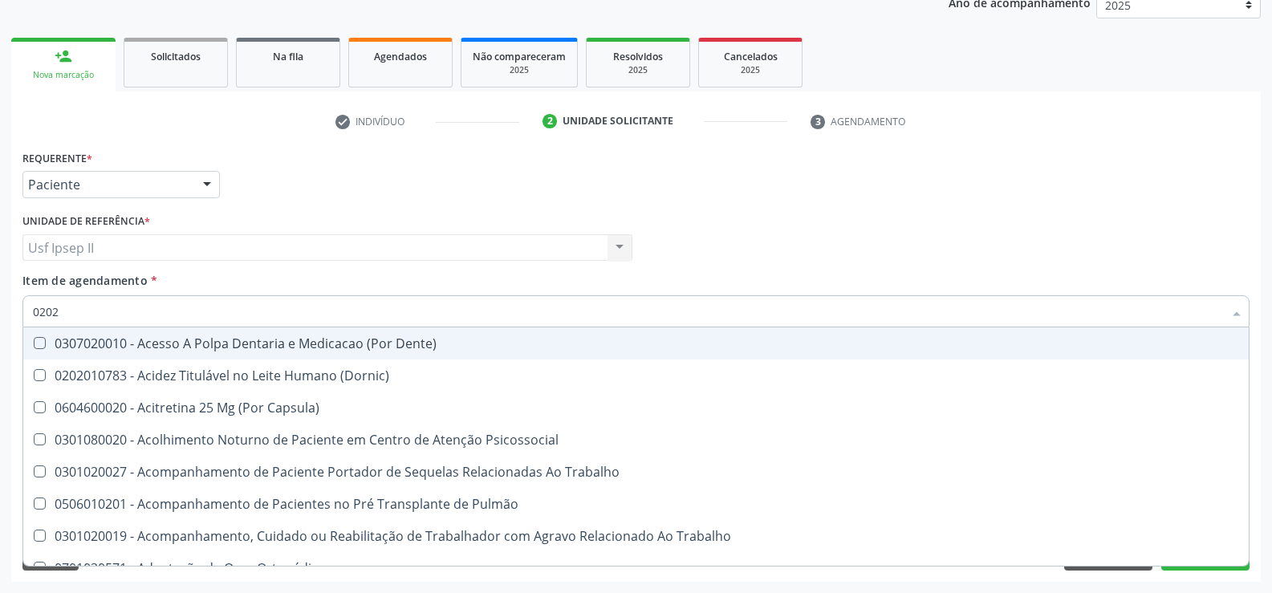
checkbox Glicose "false"
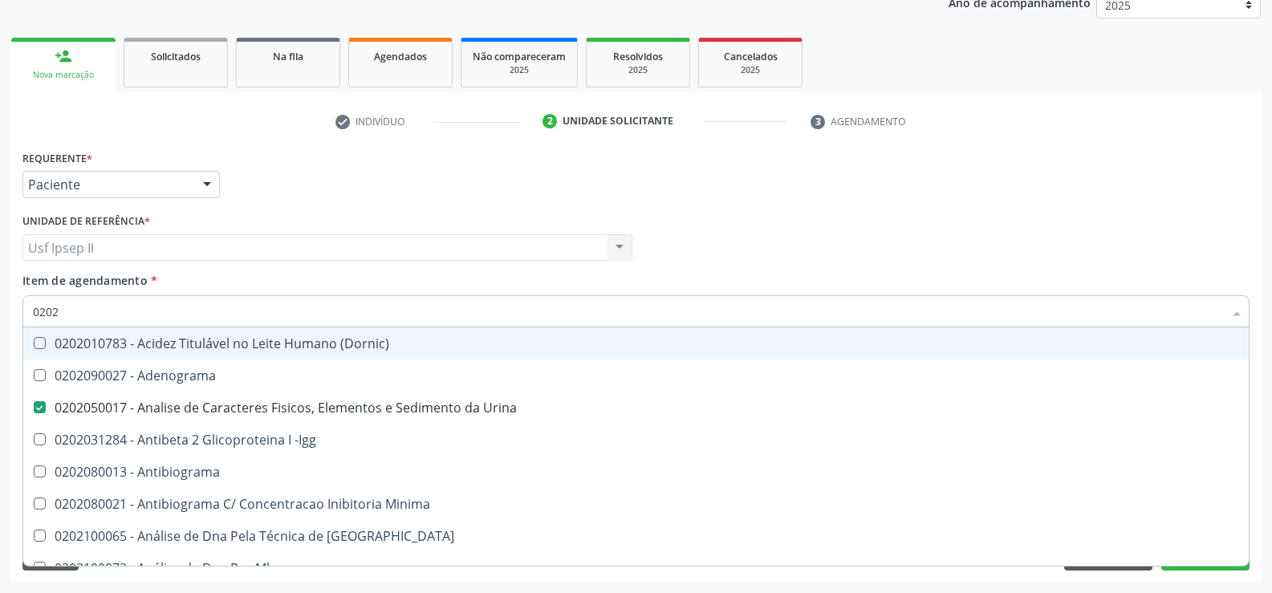
type input "02020"
checkbox Anaerobicas "true"
checkbox Identificação "false"
checkbox Fracionadas\) "true"
checkbox Xi "true"
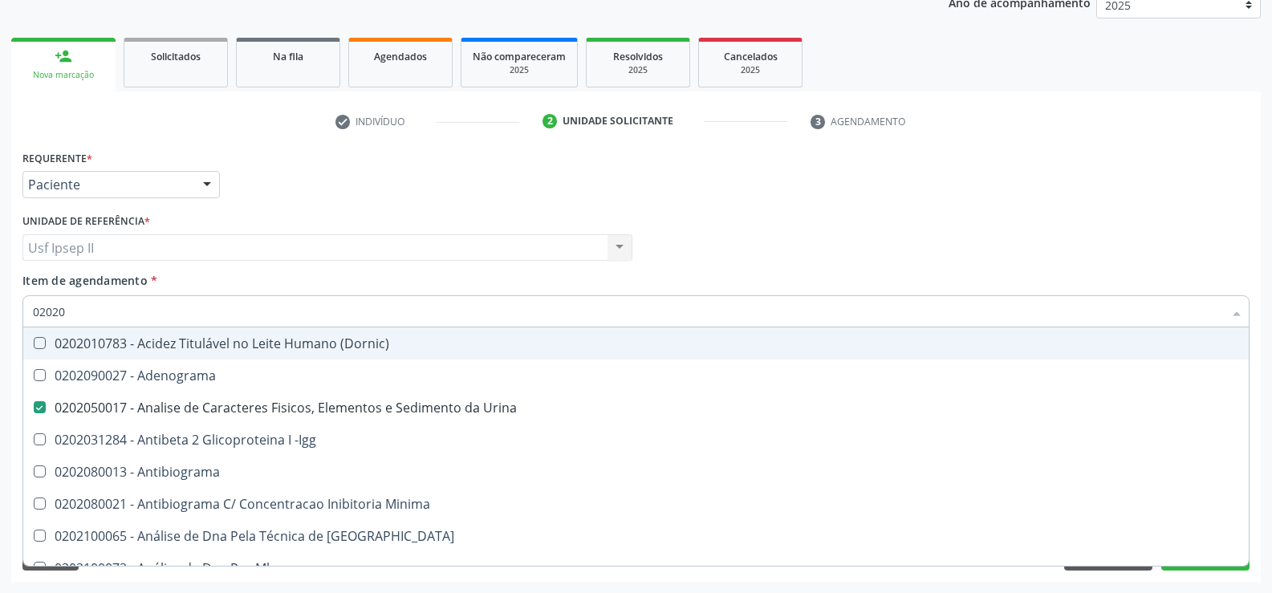
checkbox Ferritina "false"
checkbox Glicose "false"
checkbox Zinco "true"
checkbox Completo "false"
checkbox Carini "true"
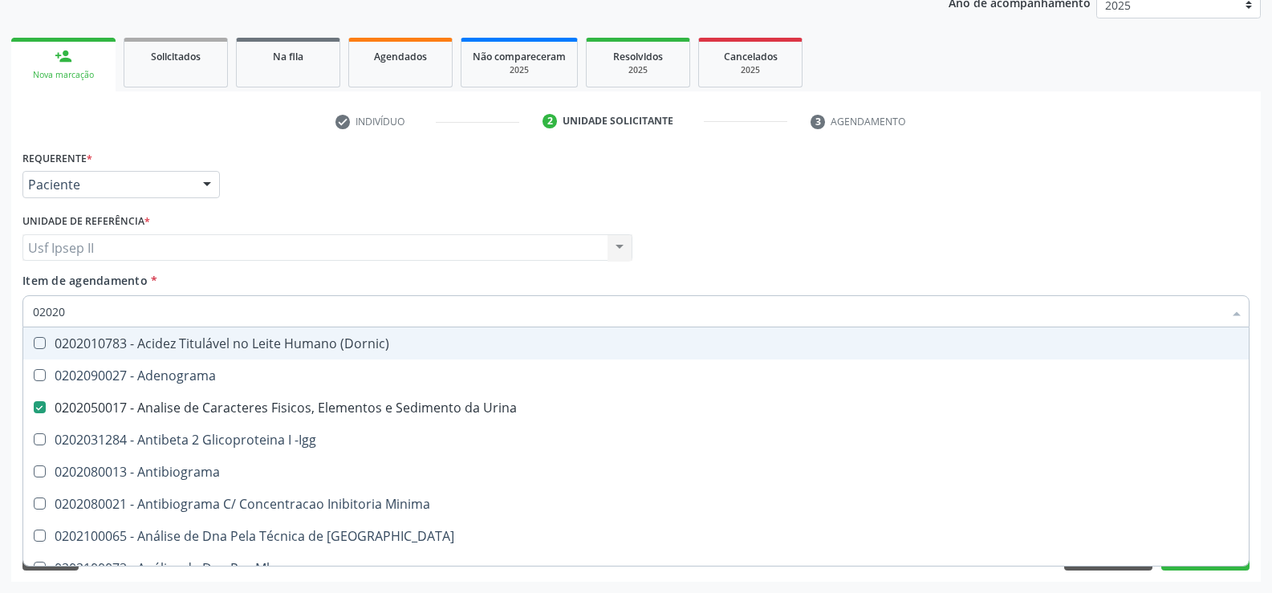
checkbox Antitoxoplasma "false"
type input "020203"
checkbox Urina "false"
checkbox Identificação "false"
checkbox Aminoacidos "true"
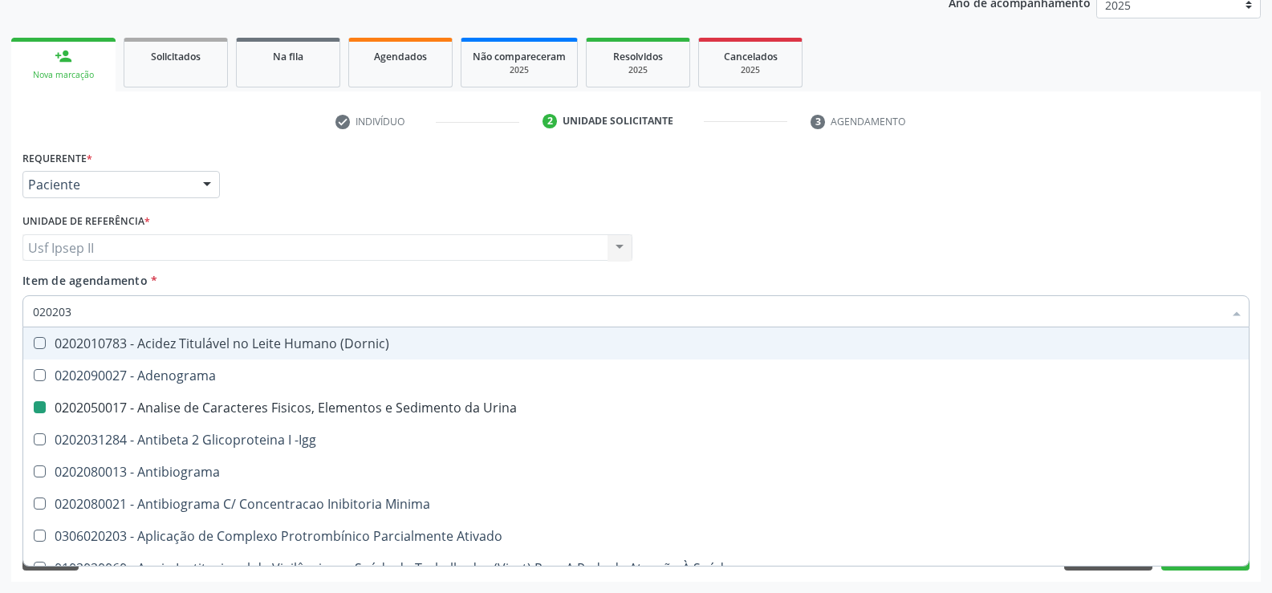
checkbox Anti-Achr "true"
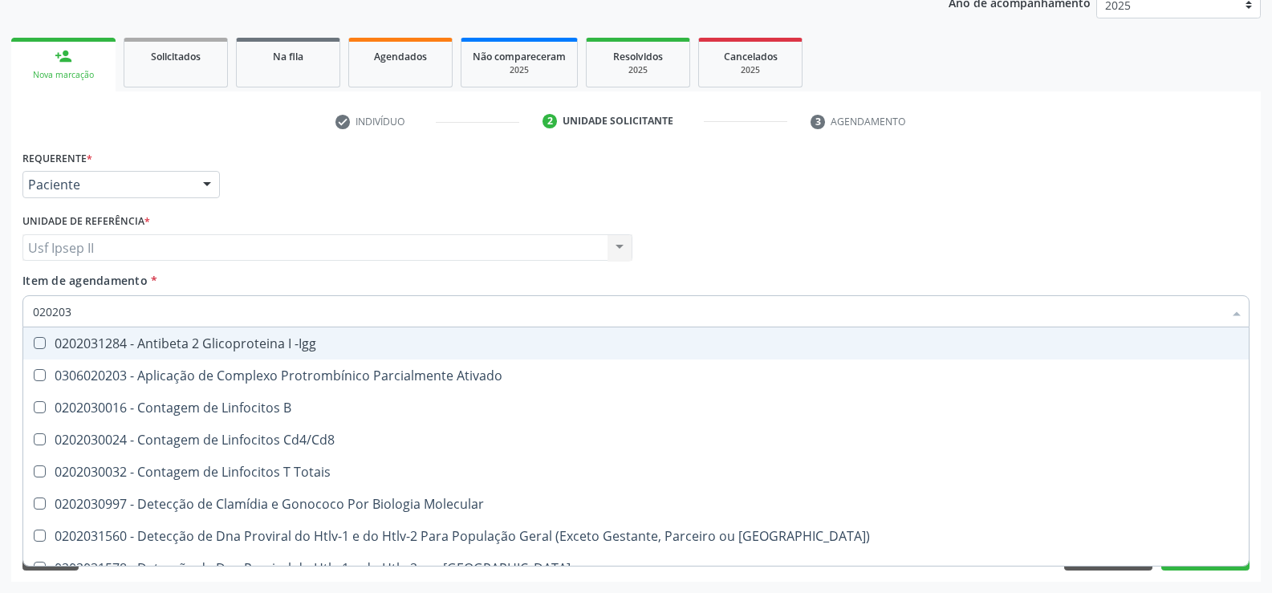
type input "0202030"
checkbox Completo "false"
checkbox \(Ro\) "true"
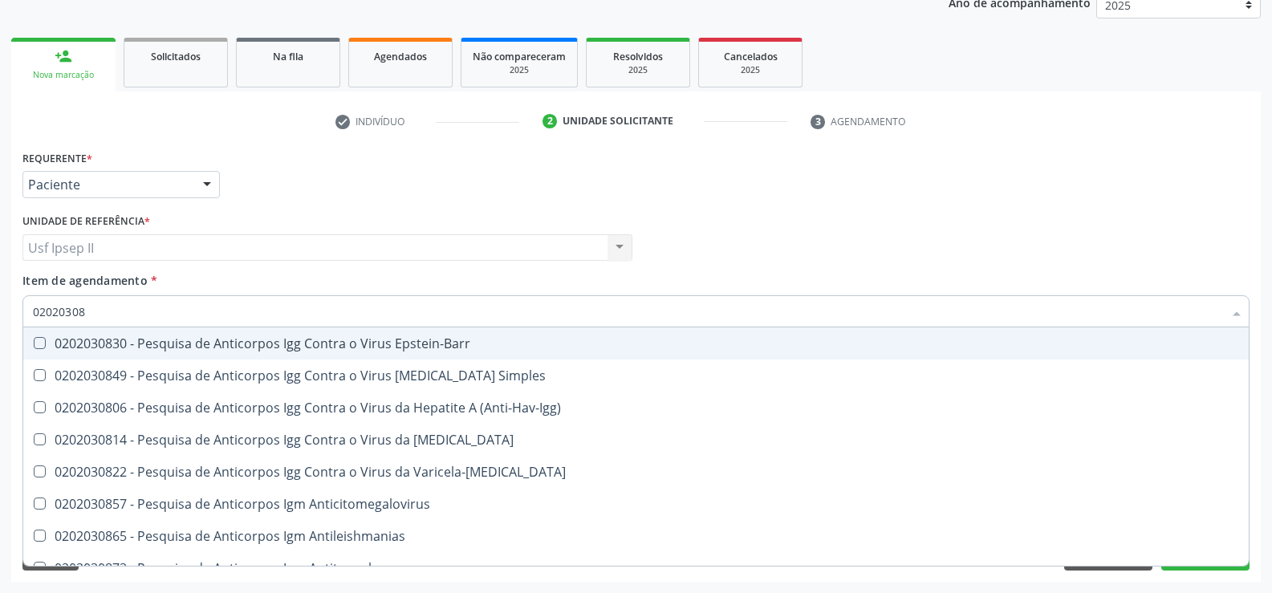
type input "020203087"
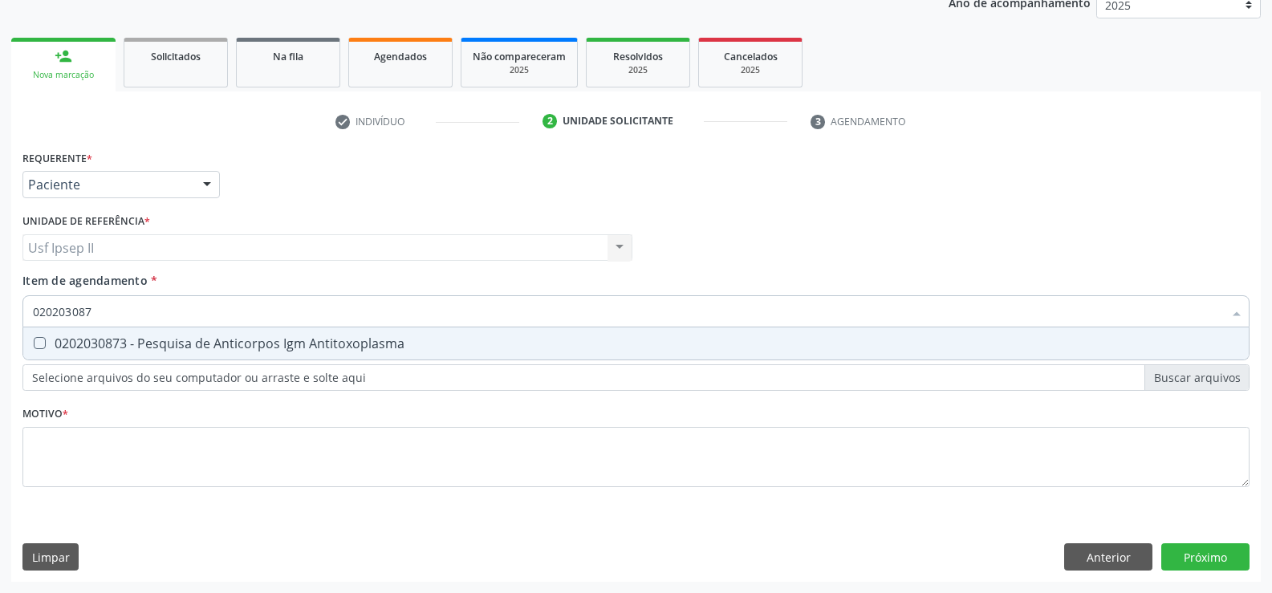
click at [312, 350] on div "0202030873 - Pesquisa de Anticorpos Igm Antitoxoplasma" at bounding box center [636, 343] width 1206 height 13
checkbox Antitoxoplasma "true"
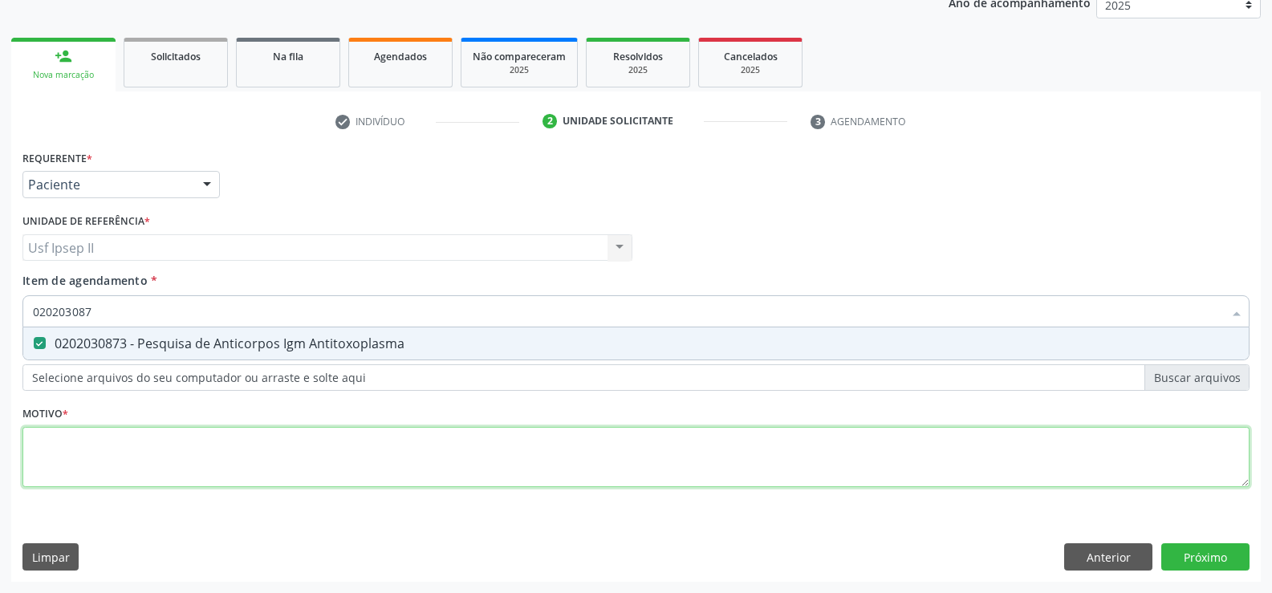
click at [124, 433] on div "Requerente * Paciente Médico(a) Enfermeiro(a) Paciente Nenhum resultado encontr…" at bounding box center [635, 327] width 1227 height 363
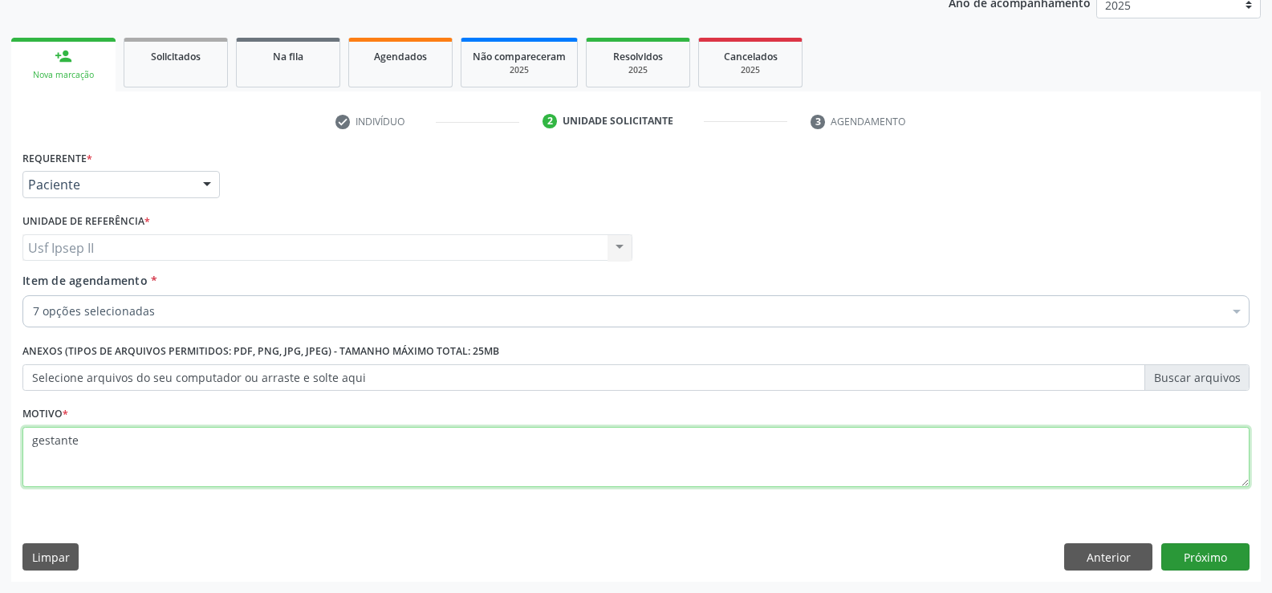
type textarea "gestante"
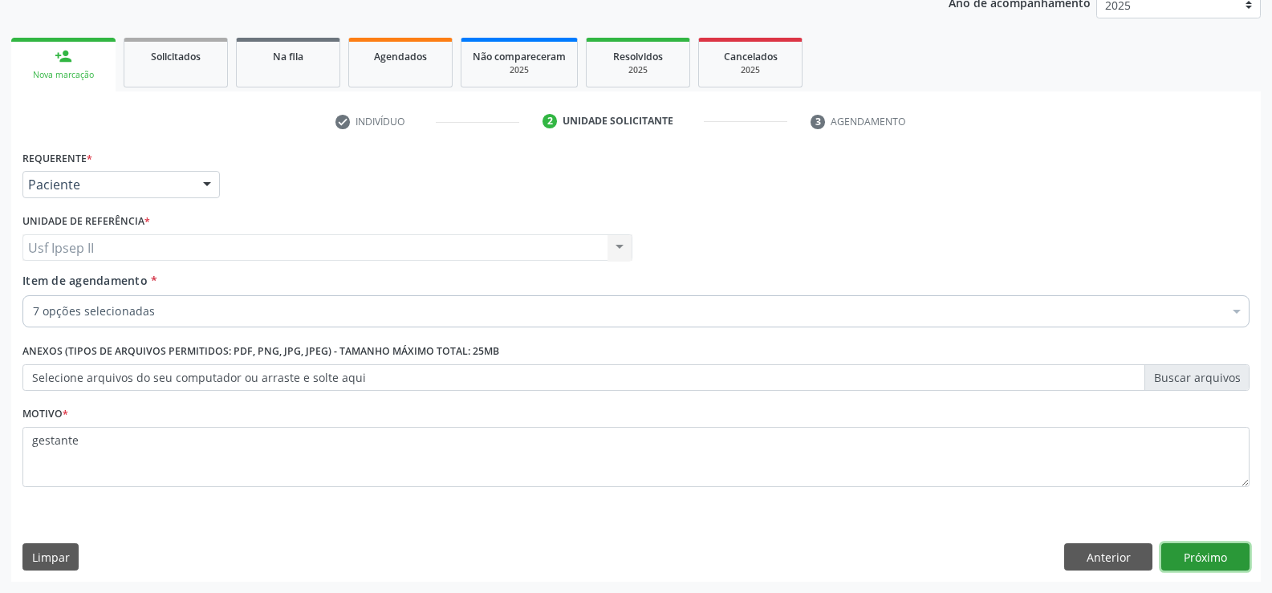
click at [1237, 552] on button "Próximo" at bounding box center [1205, 556] width 88 height 27
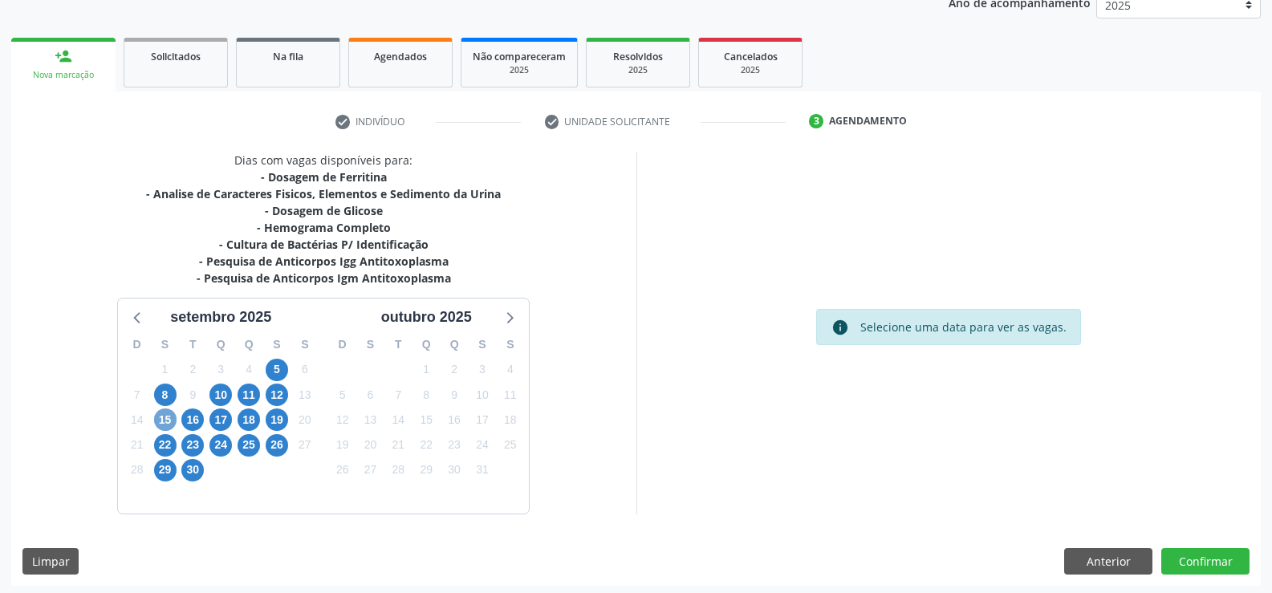
click at [172, 425] on span "15" at bounding box center [165, 419] width 22 height 22
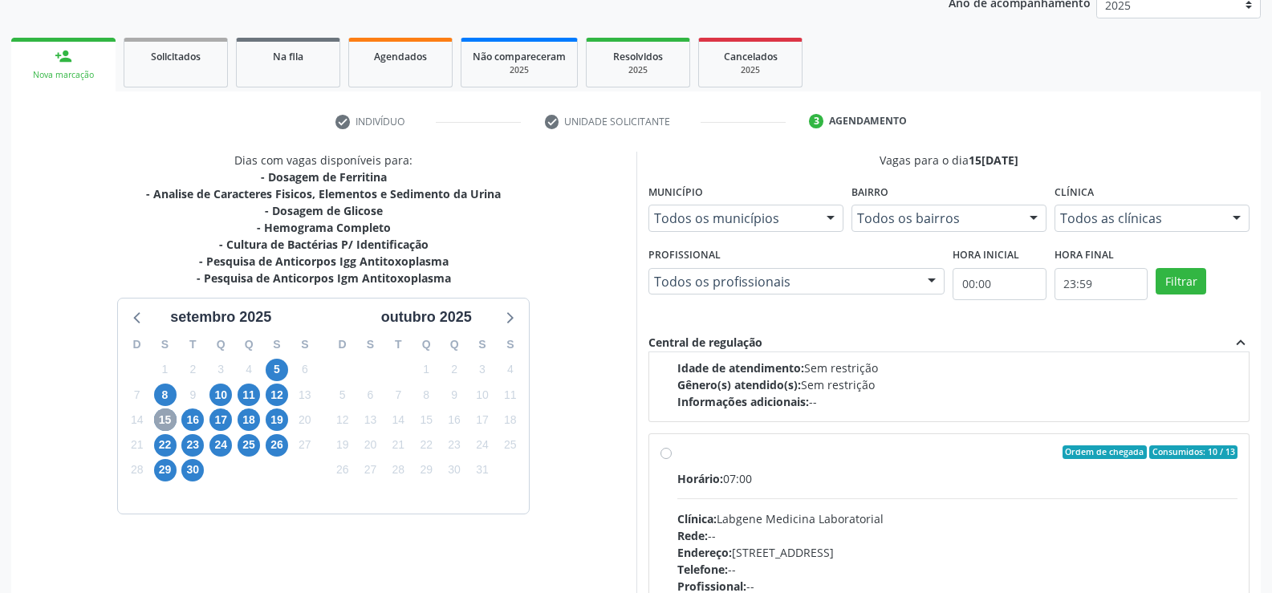
scroll to position [241, 0]
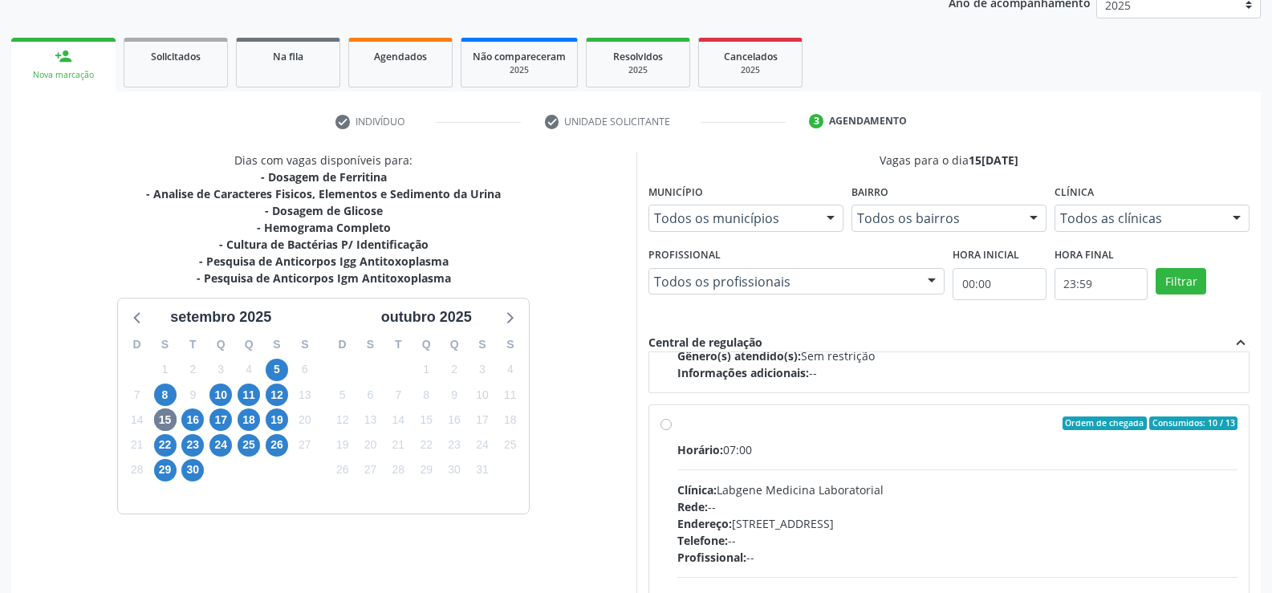
click at [677, 427] on label "Ordem de chegada Consumidos: 10 / 13 Horário: 07:00 Clínica: Labgene Medicina L…" at bounding box center [957, 539] width 561 height 246
click at [666, 427] on input "Ordem de chegada Consumidos: 10 / 13 Horário: 07:00 Clínica: Labgene Medicina L…" at bounding box center [665, 423] width 11 height 14
radio input "true"
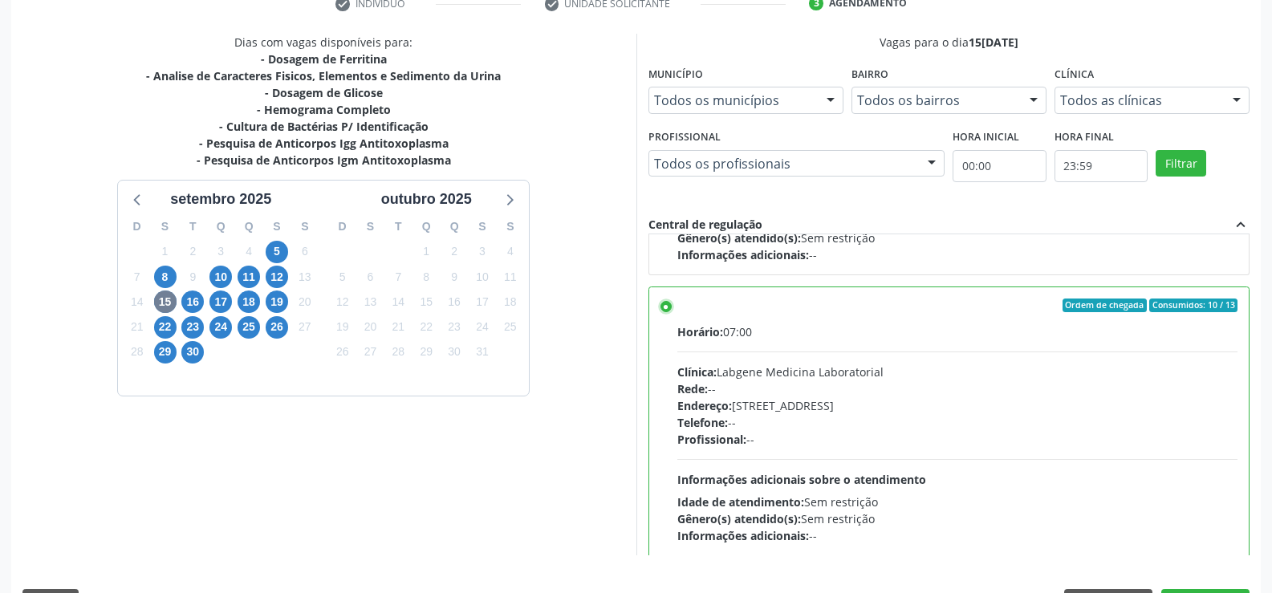
scroll to position [366, 0]
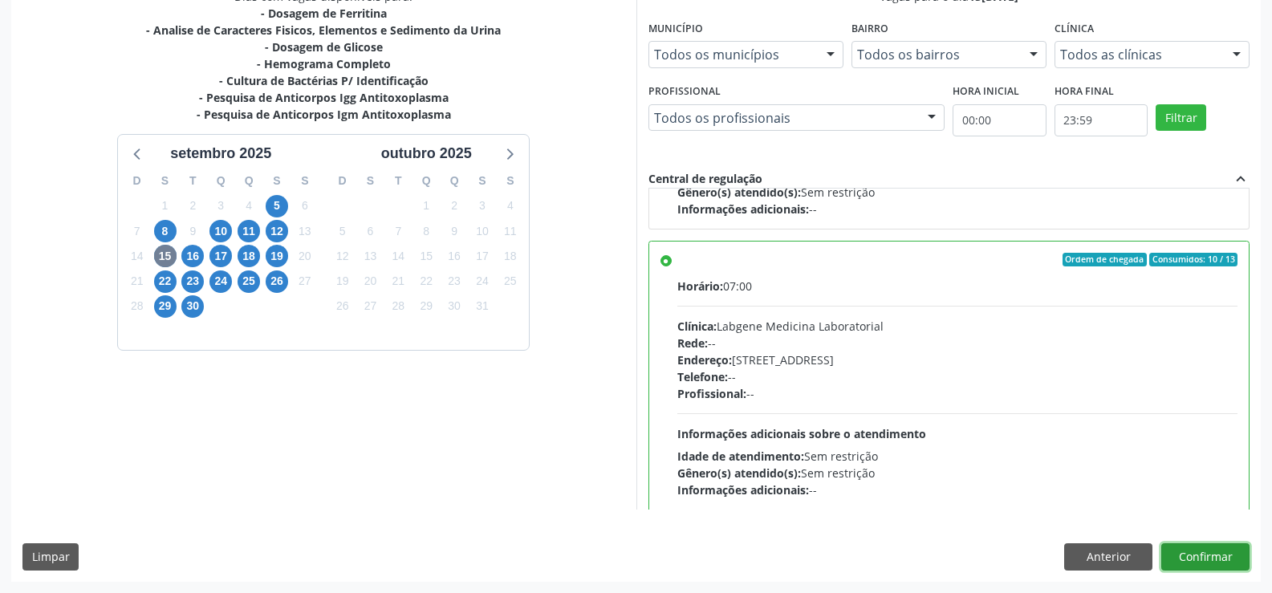
click at [1225, 567] on button "Confirmar" at bounding box center [1205, 556] width 88 height 27
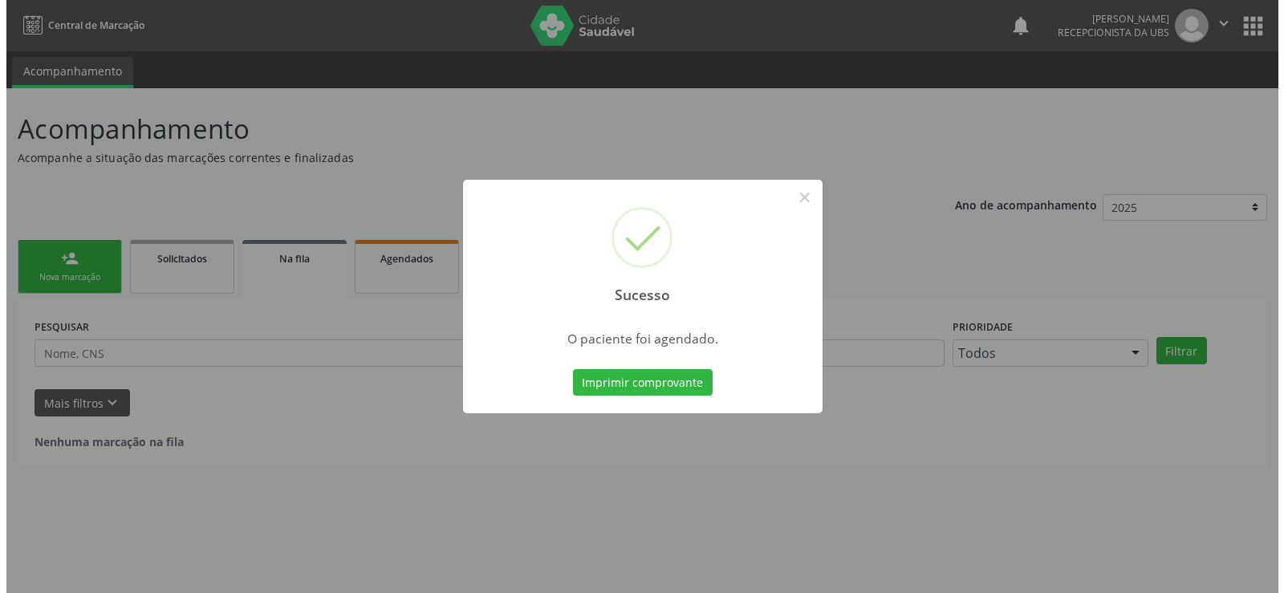
scroll to position [0, 0]
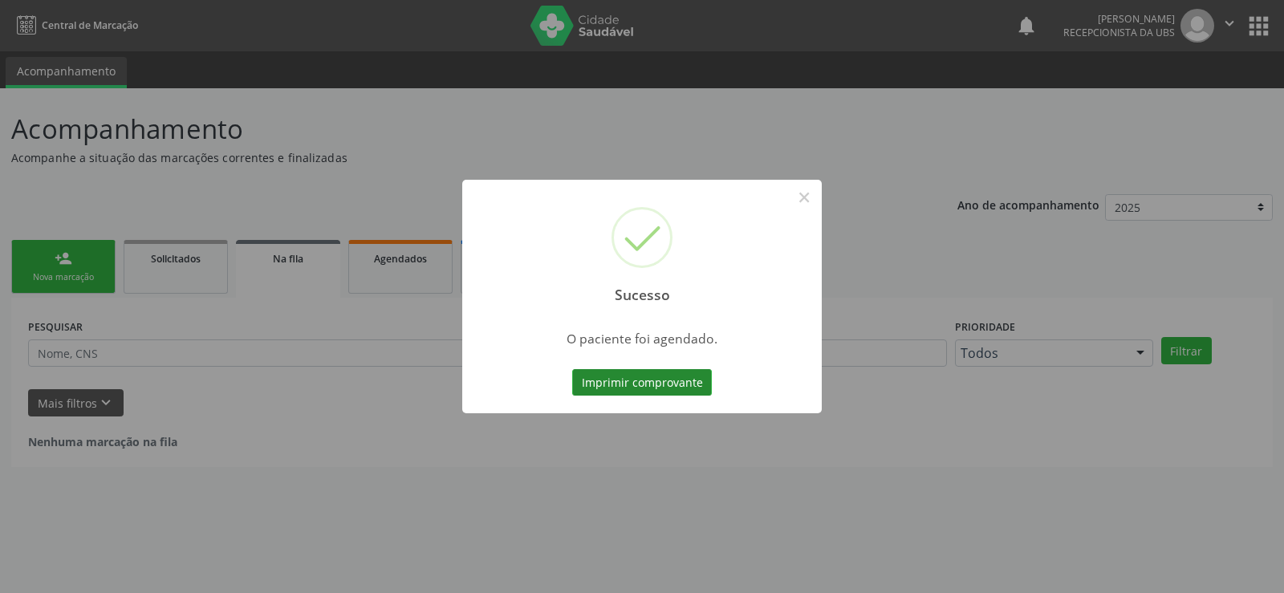
click at [637, 372] on button "Imprimir comprovante" at bounding box center [642, 382] width 140 height 27
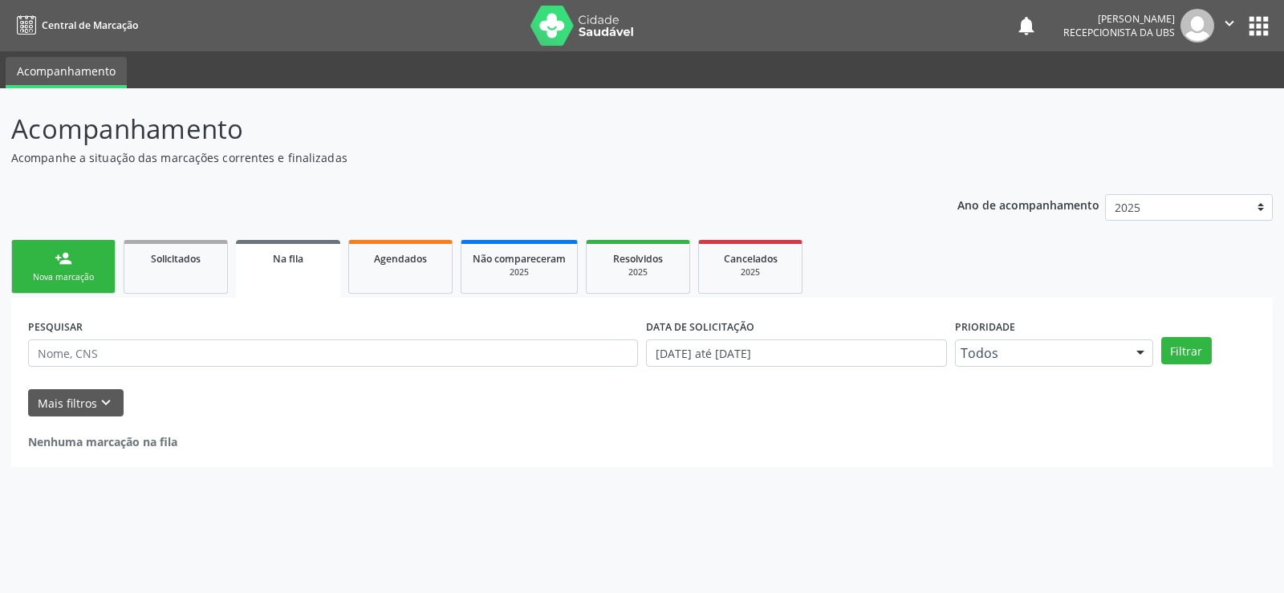
click at [50, 284] on link "person_add Nova marcação" at bounding box center [63, 267] width 104 height 54
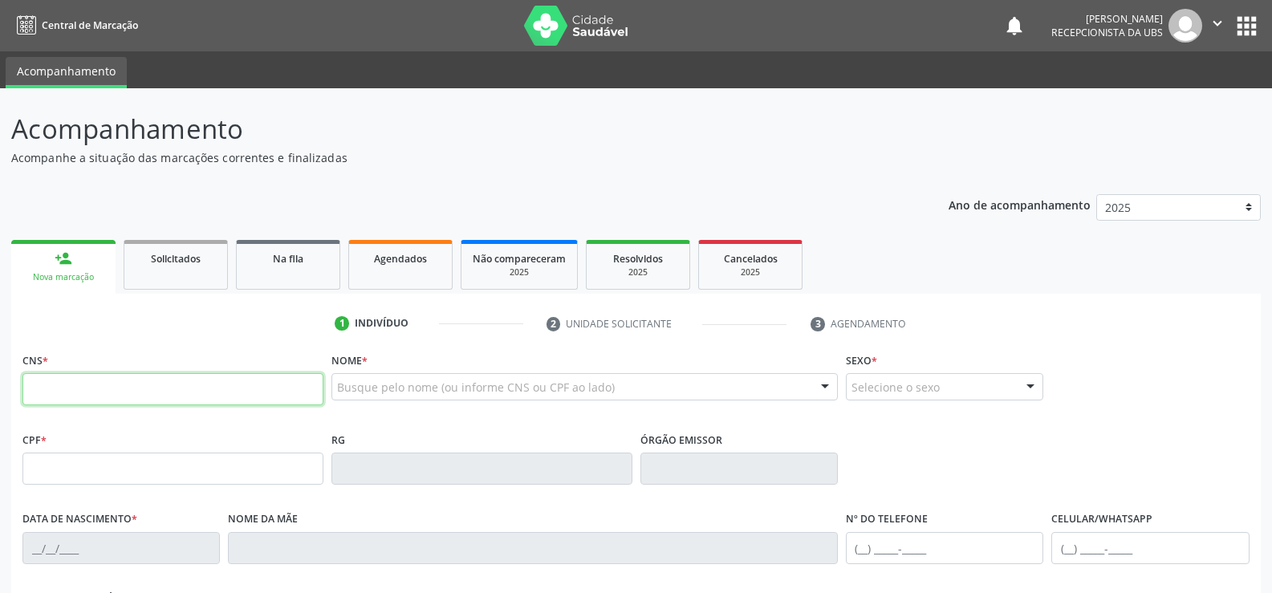
click at [118, 378] on input "text" at bounding box center [172, 389] width 301 height 32
type input "702 5053 0617 7839"
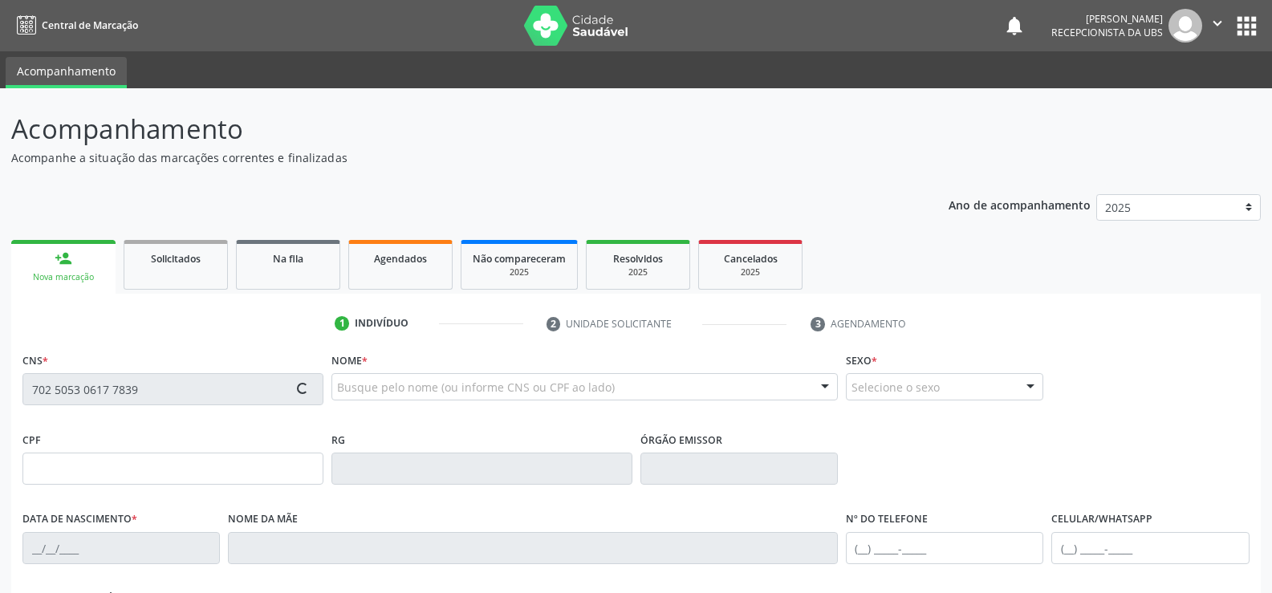
type input "2[DATE]"
type input "[PERSON_NAME]"
type input "[PHONE_NUMBER]"
type input "758"
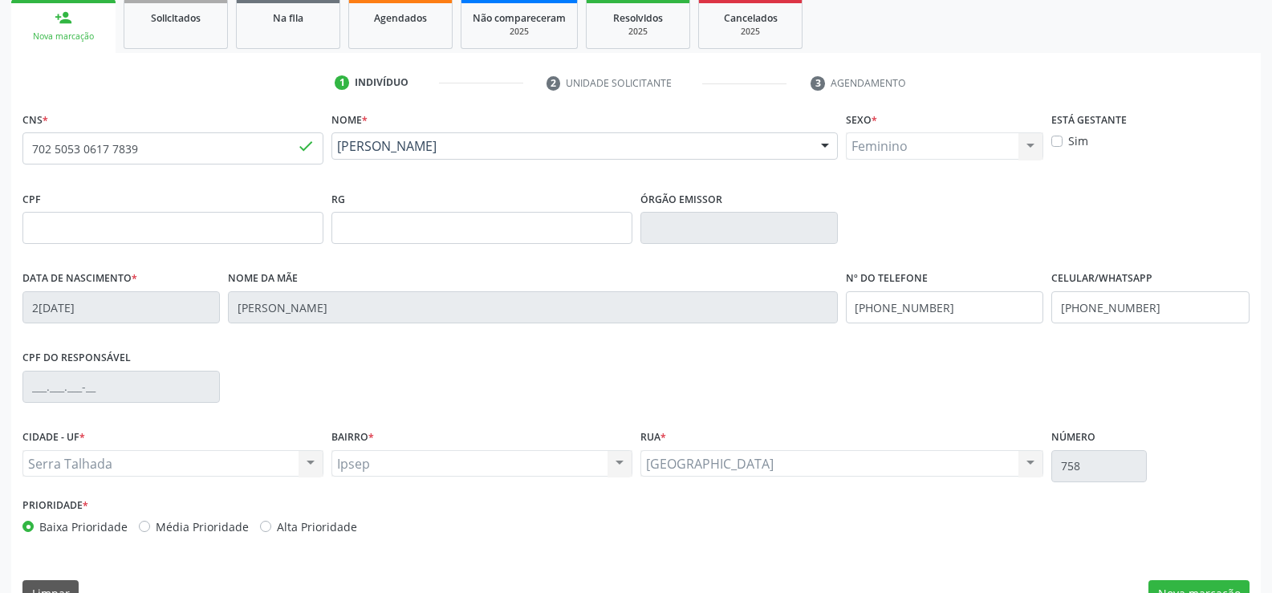
scroll to position [277, 0]
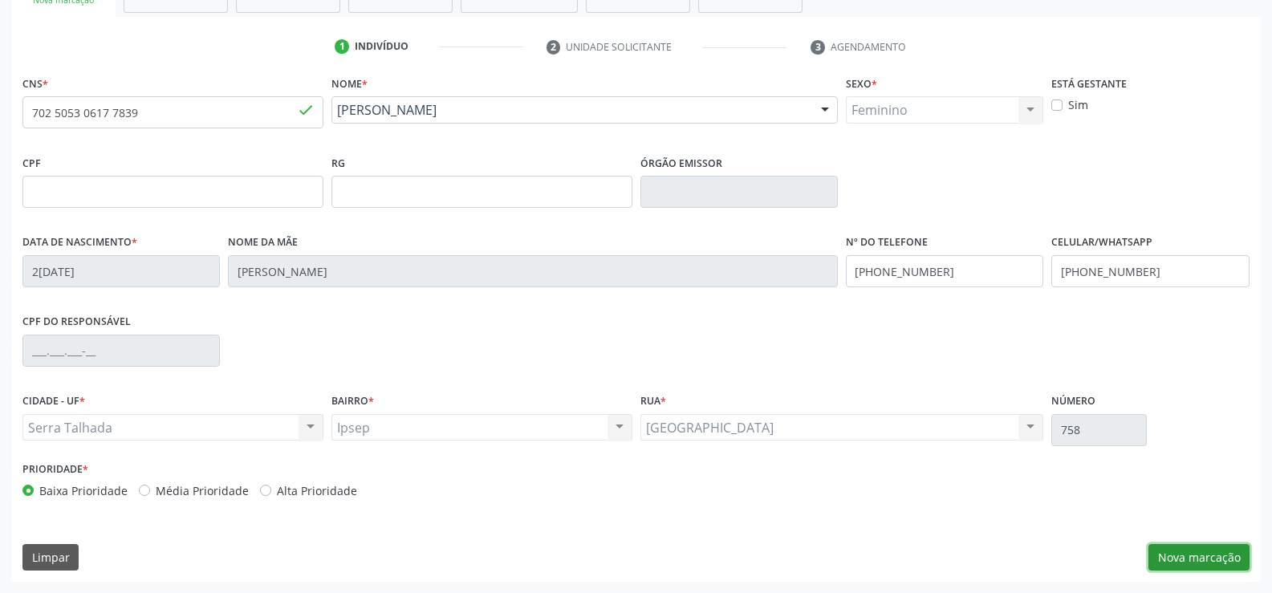
click at [1208, 552] on button "Nova marcação" at bounding box center [1198, 557] width 101 height 27
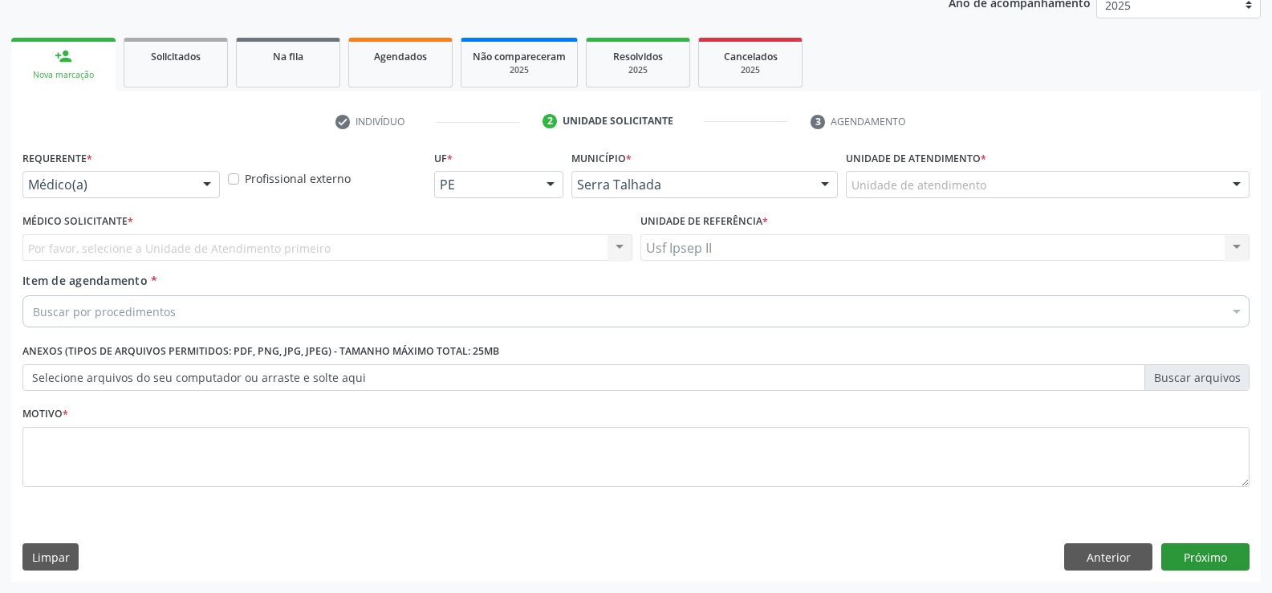
scroll to position [202, 0]
click at [139, 198] on div "Requerente * Médico(a) Médico(a) Enfermeiro(a) Paciente Nenhum resultado encont…" at bounding box center [120, 177] width 205 height 63
click at [139, 195] on div "Médico(a)" at bounding box center [120, 184] width 197 height 27
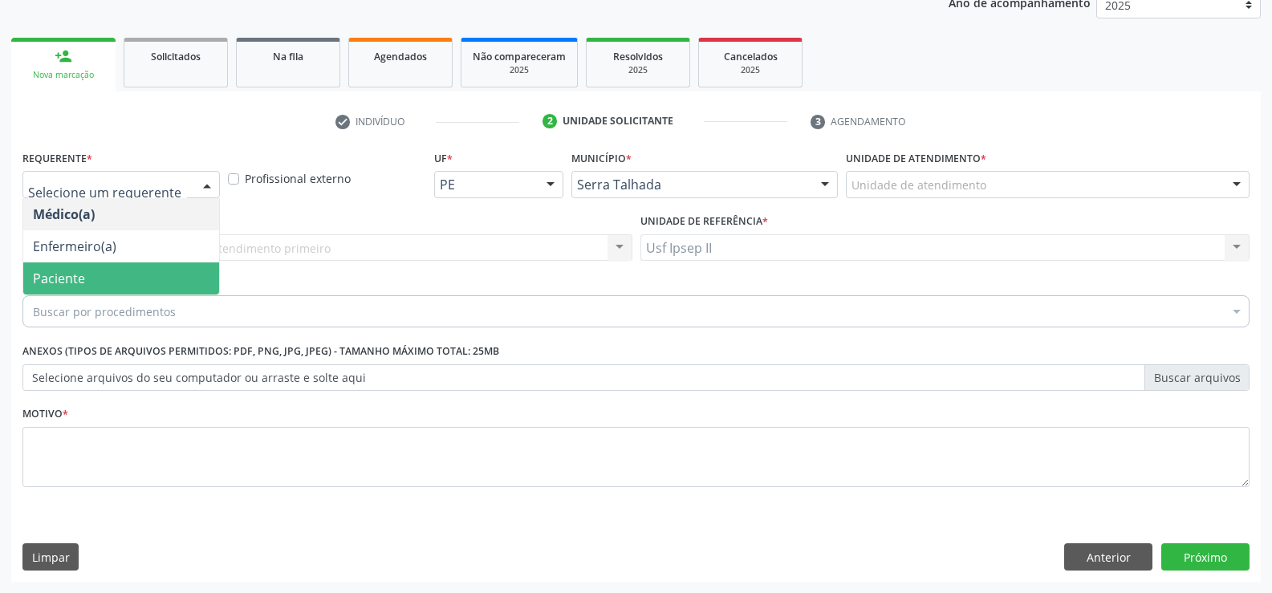
click at [98, 274] on span "Paciente" at bounding box center [121, 278] width 196 height 32
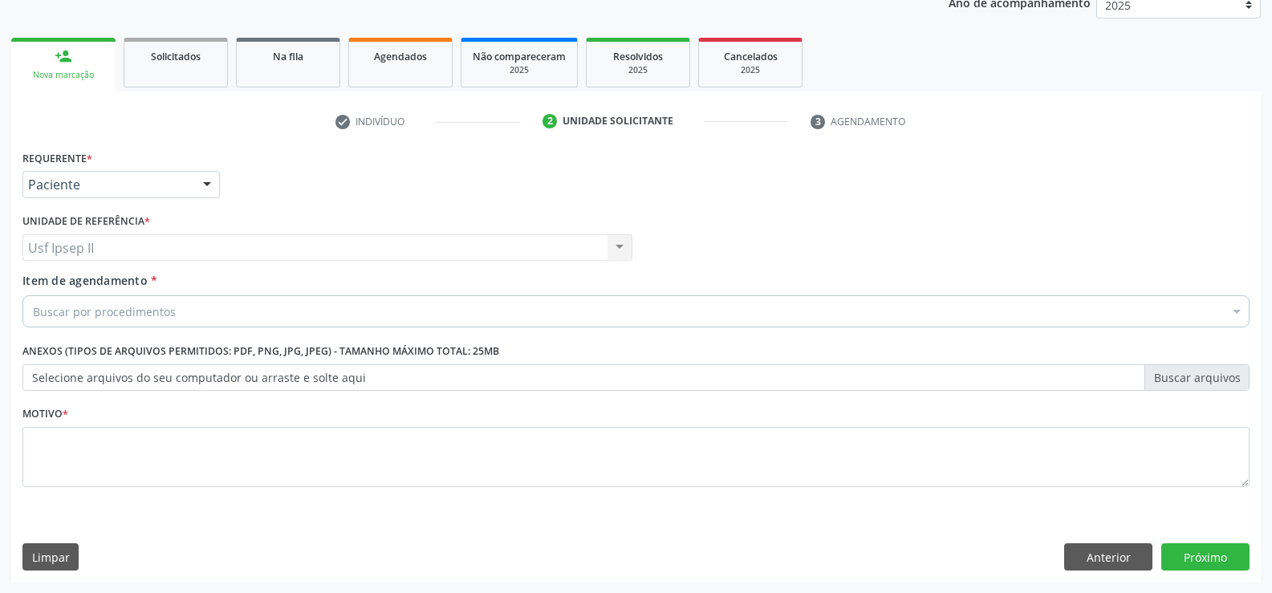
click at [102, 323] on div "Buscar por procedimentos" at bounding box center [635, 311] width 1227 height 32
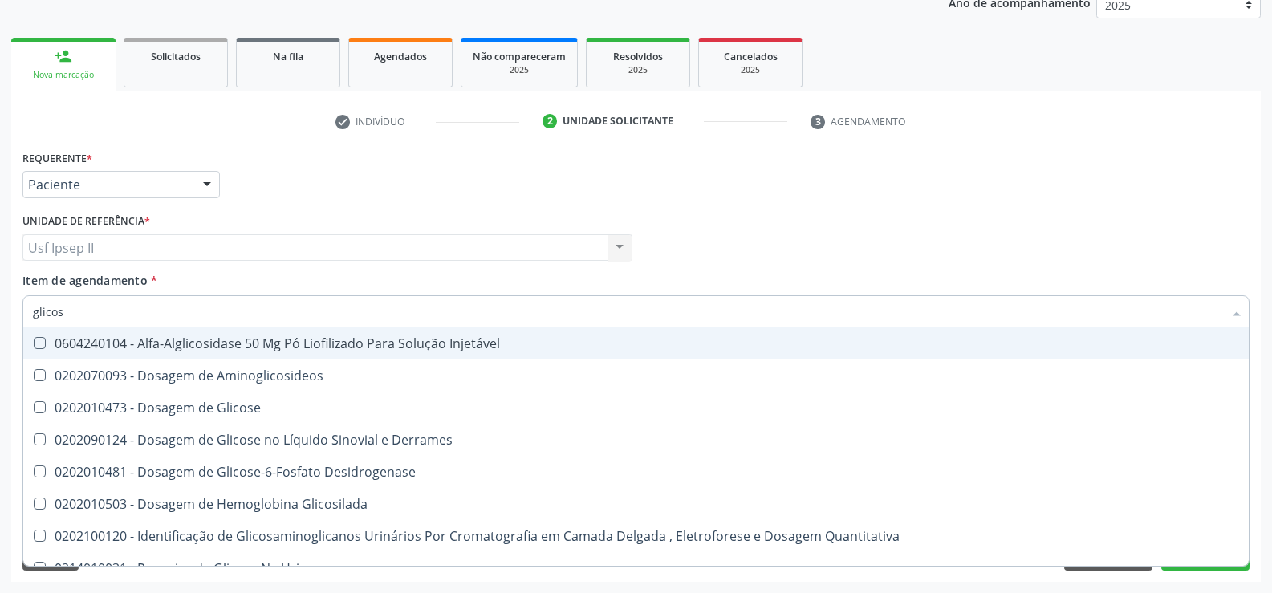
type input "glicose"
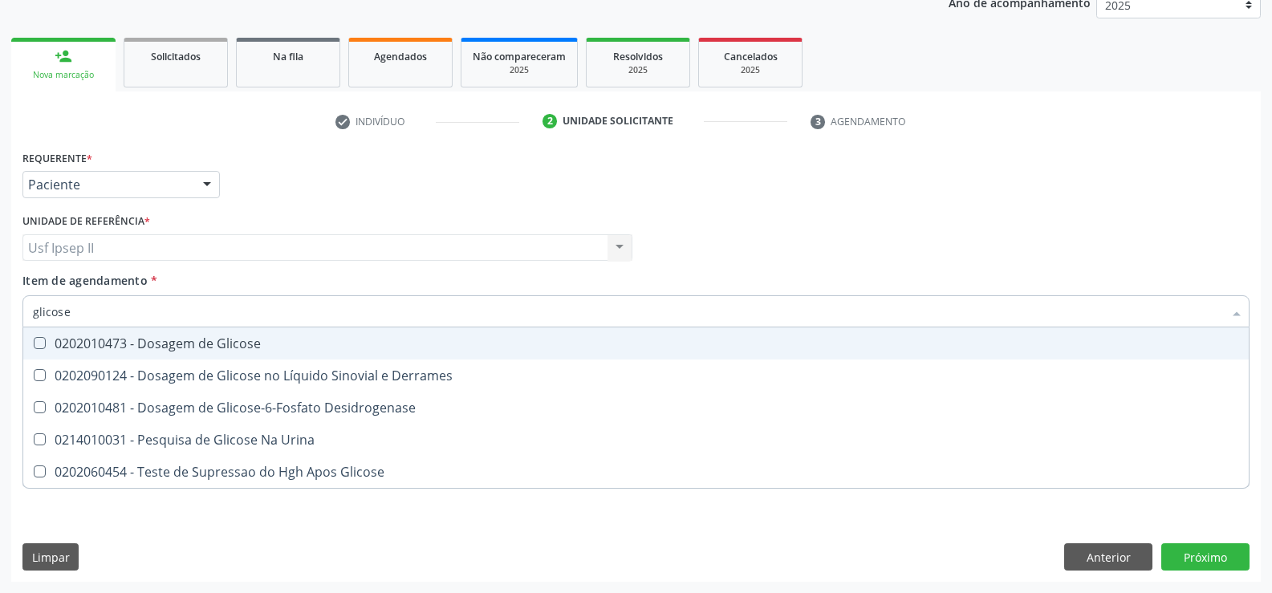
click at [131, 343] on div "0202010473 - Dosagem de Glicose" at bounding box center [636, 343] width 1206 height 13
checkbox Glicose "true"
click at [121, 313] on input "glicose" at bounding box center [628, 311] width 1190 height 32
type input "glicos"
checkbox Glicose "false"
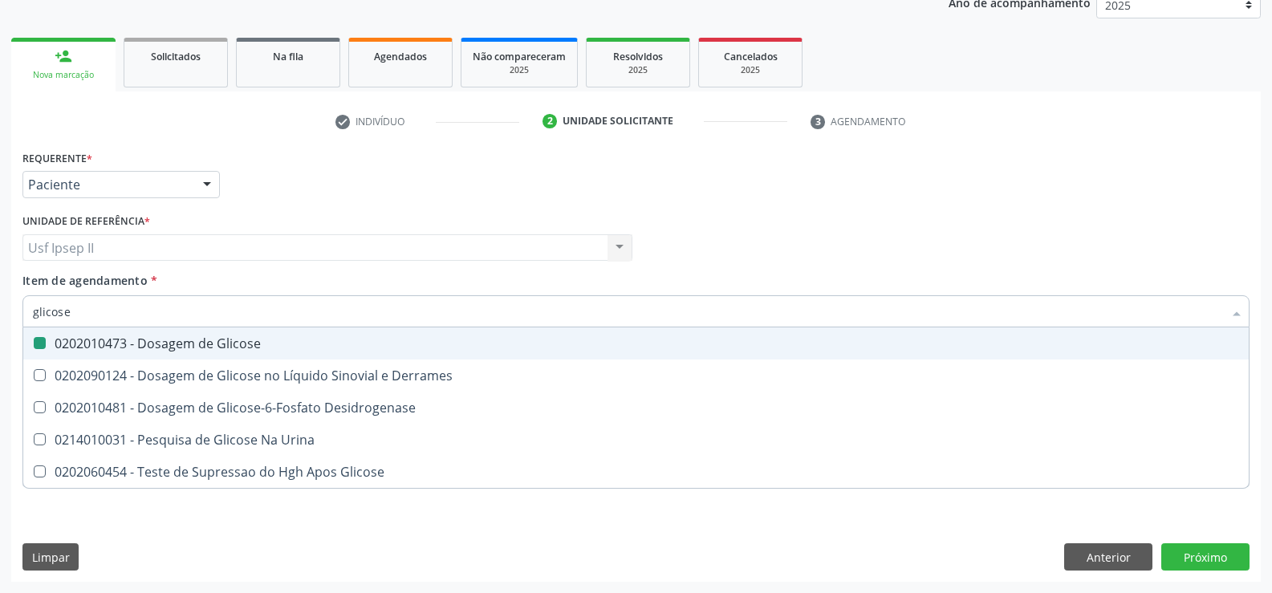
checkbox Desidrogenase "true"
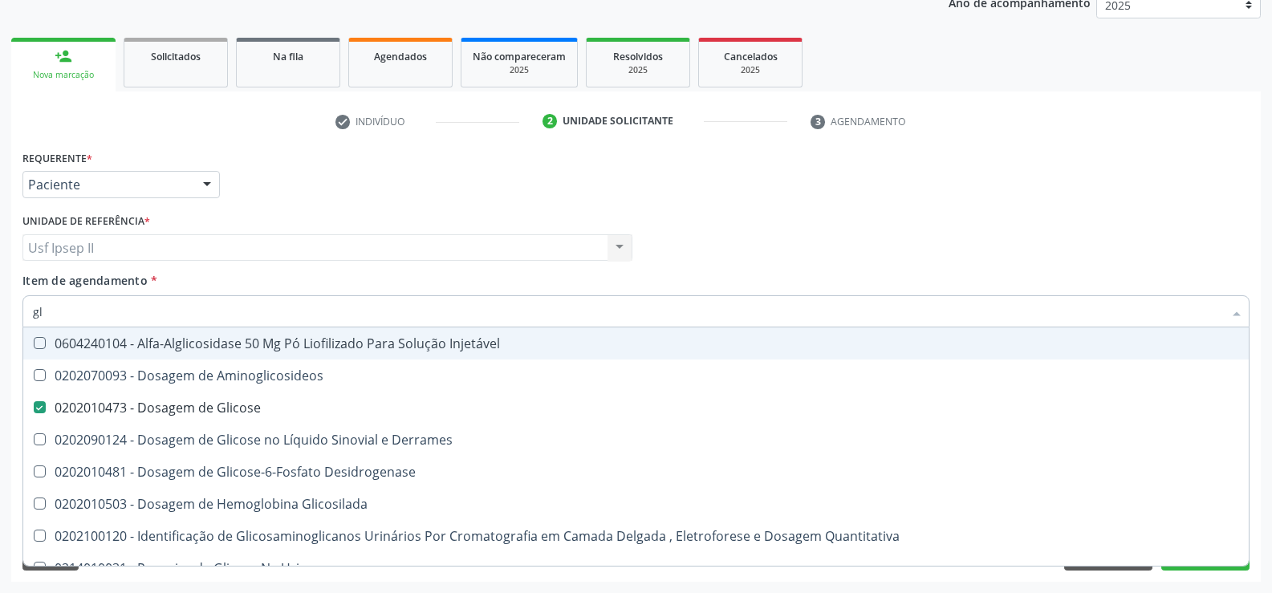
type input "g"
checkbox Glicose "false"
checkbox Glicosilada "false"
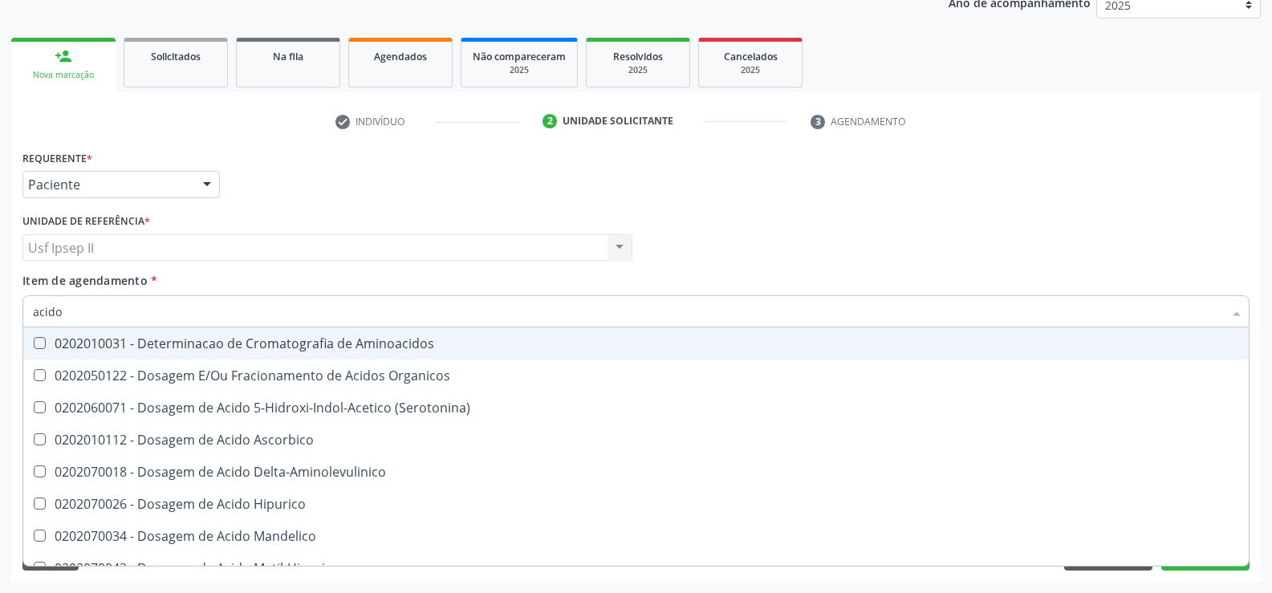
type input "acido u"
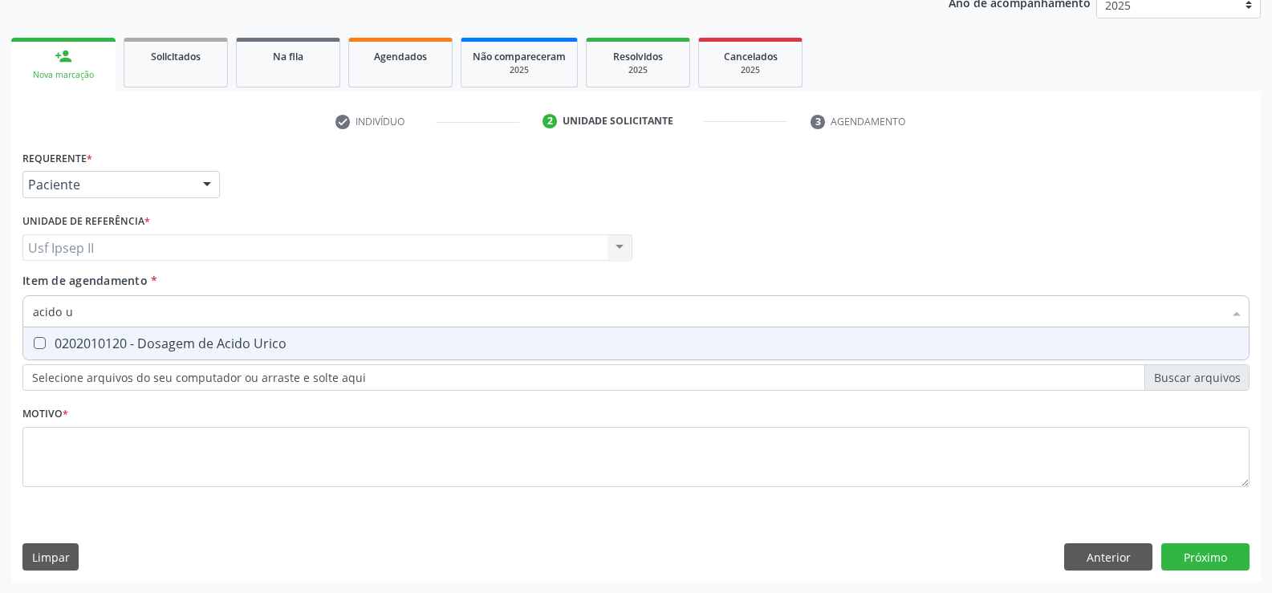
click at [121, 337] on div "0202010120 - Dosagem de Acido Urico" at bounding box center [636, 343] width 1206 height 13
checkbox Urico "true"
click at [110, 315] on input "acido u" at bounding box center [628, 311] width 1190 height 32
type input "acido"
checkbox Urico "false"
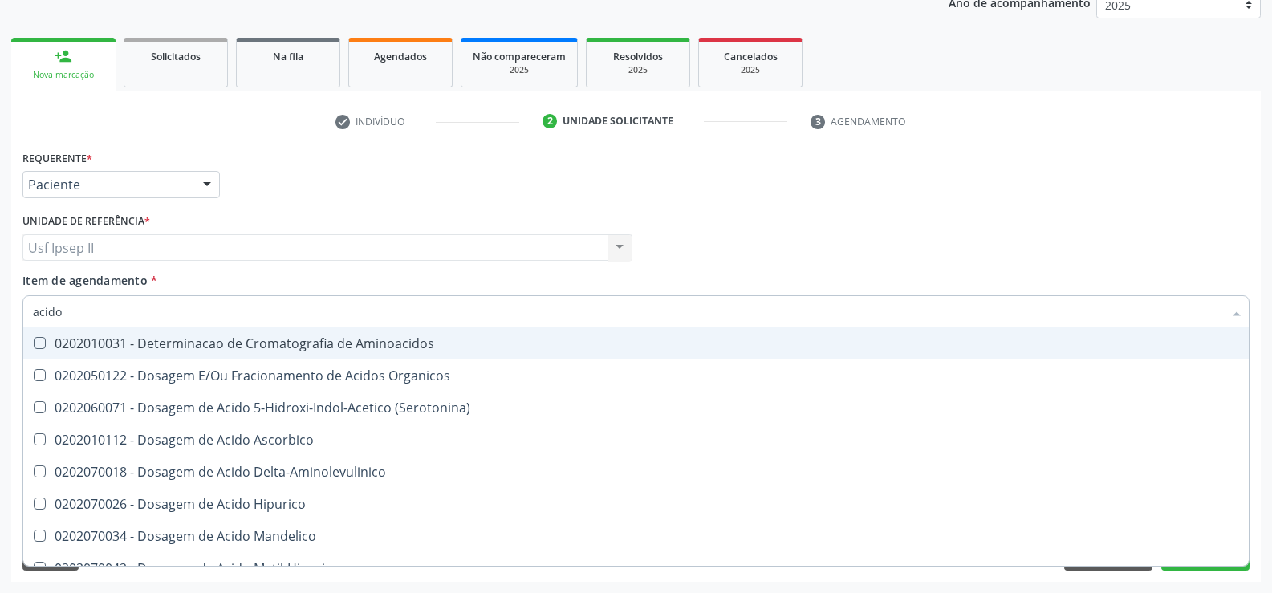
type input "acid"
checkbox Urico "false"
checkbox Cromatografia\) "true"
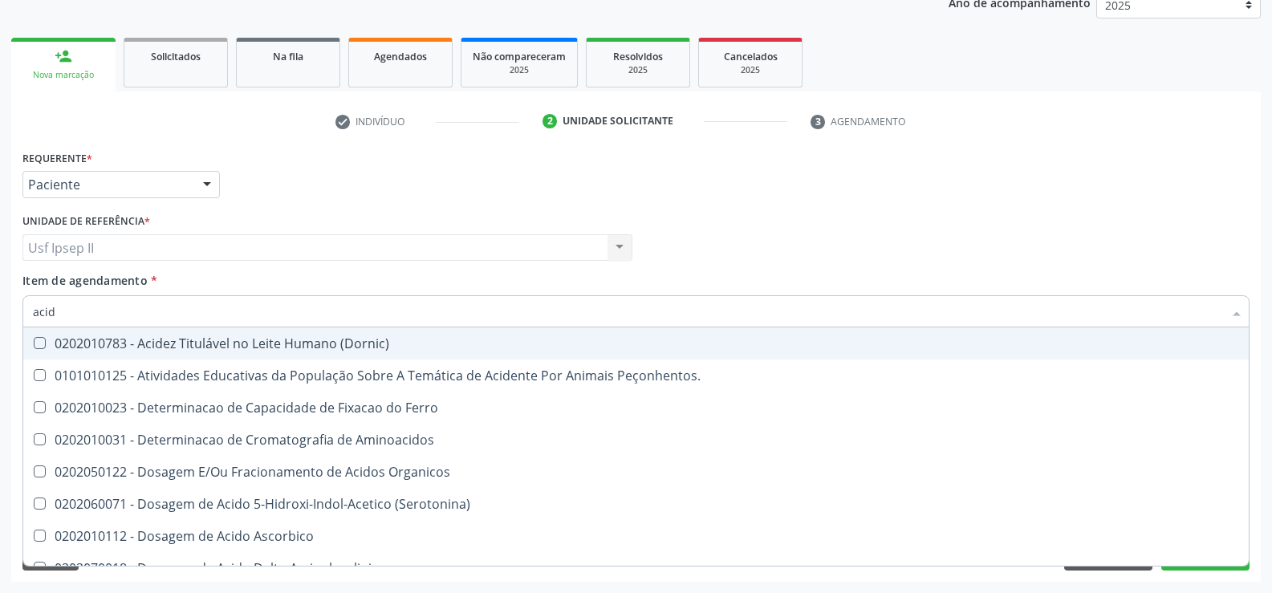
type input "aci"
checkbox Urico "false"
type input "a"
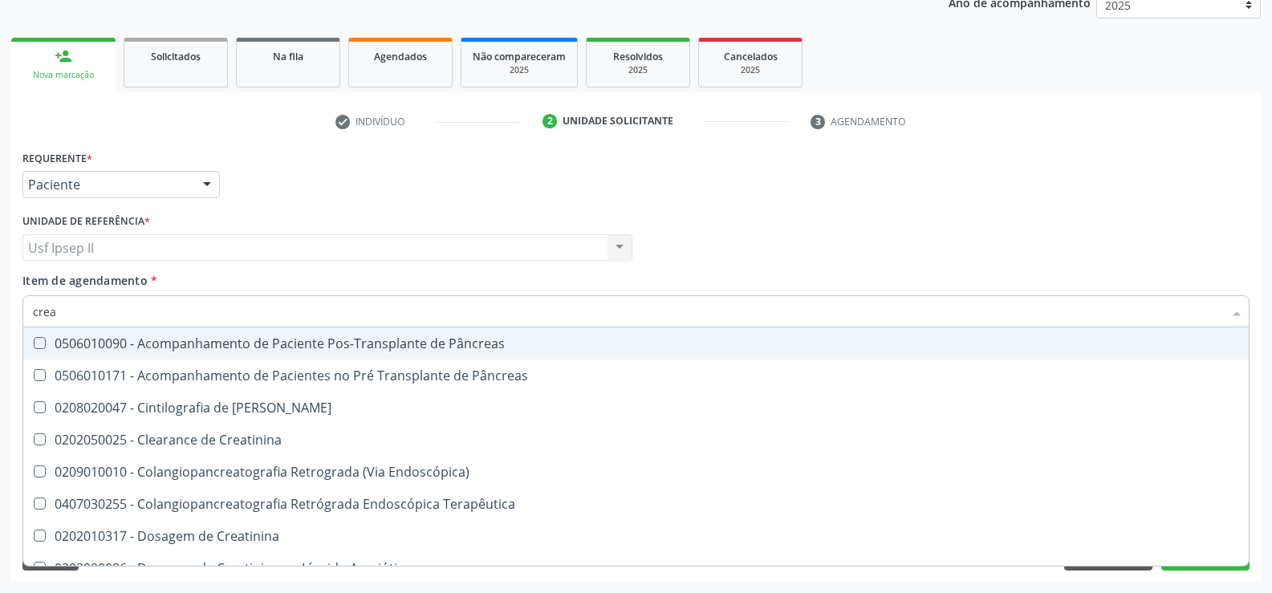
type input "creat"
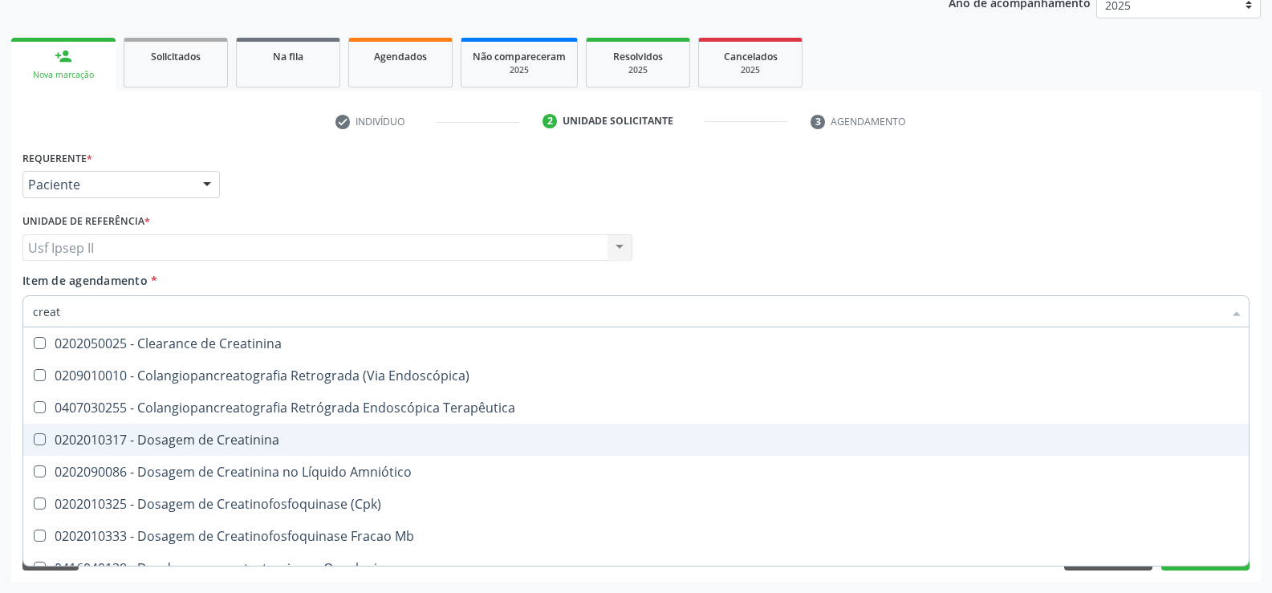
click at [225, 430] on span "0202010317 - Dosagem de Creatinina" at bounding box center [635, 440] width 1225 height 32
checkbox Creatinina "true"
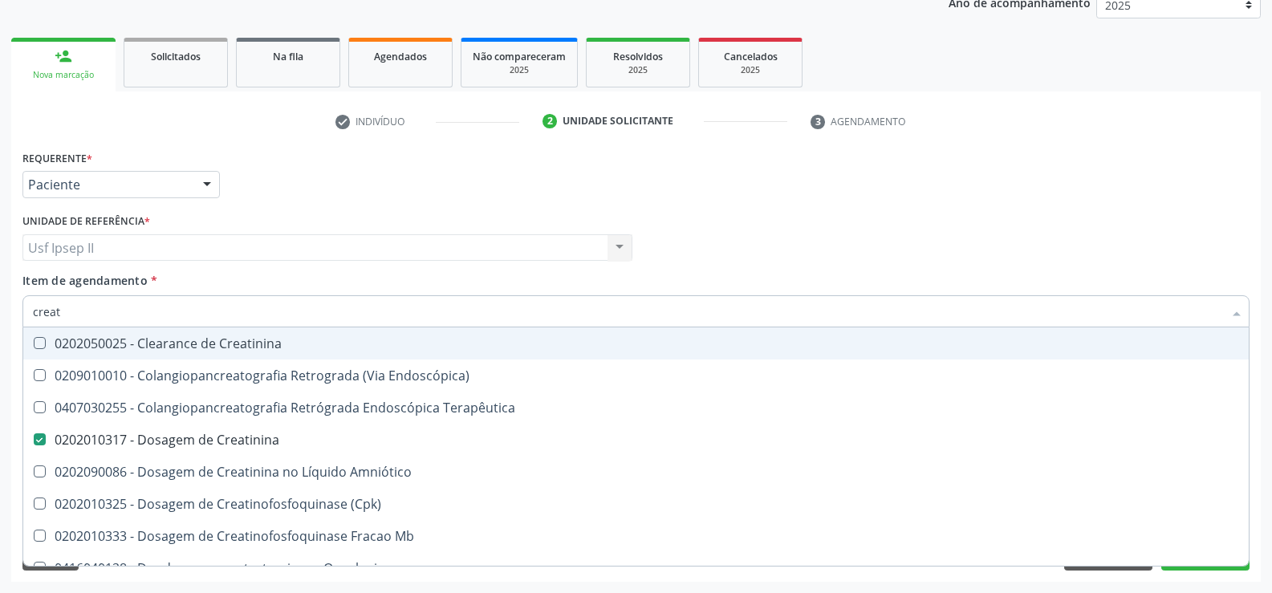
click at [119, 310] on input "creat" at bounding box center [628, 311] width 1190 height 32
type input "crea"
checkbox Creatinina "false"
checkbox Mb "true"
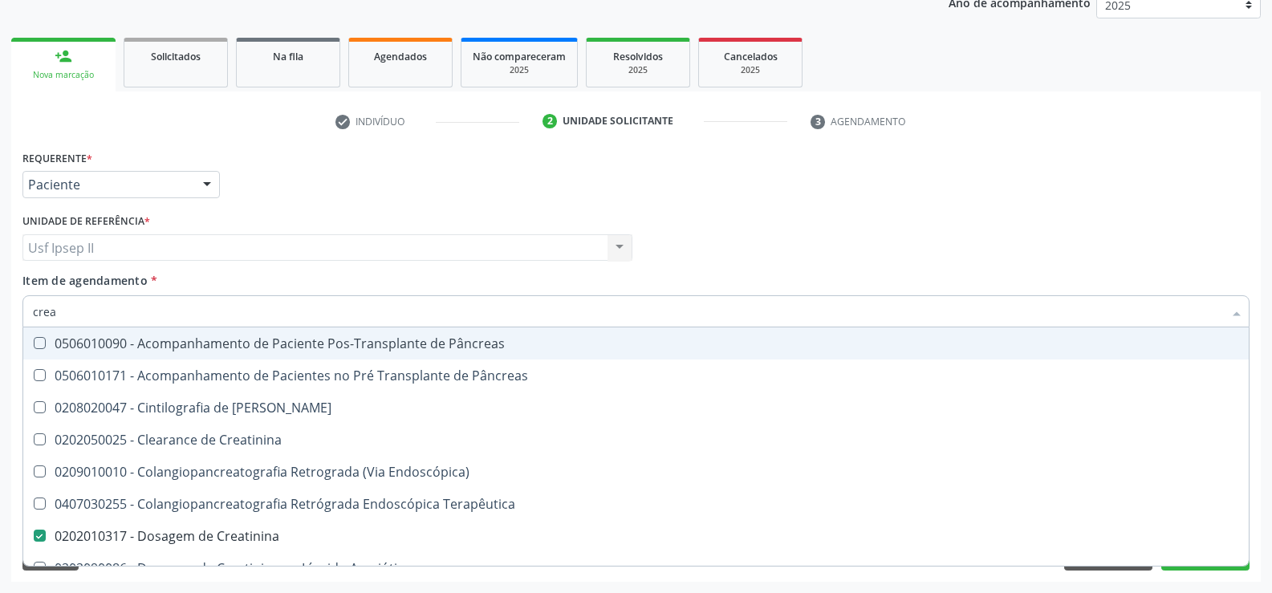
type input "cre"
checkbox Creatinina "false"
checkbox Oncologia "true"
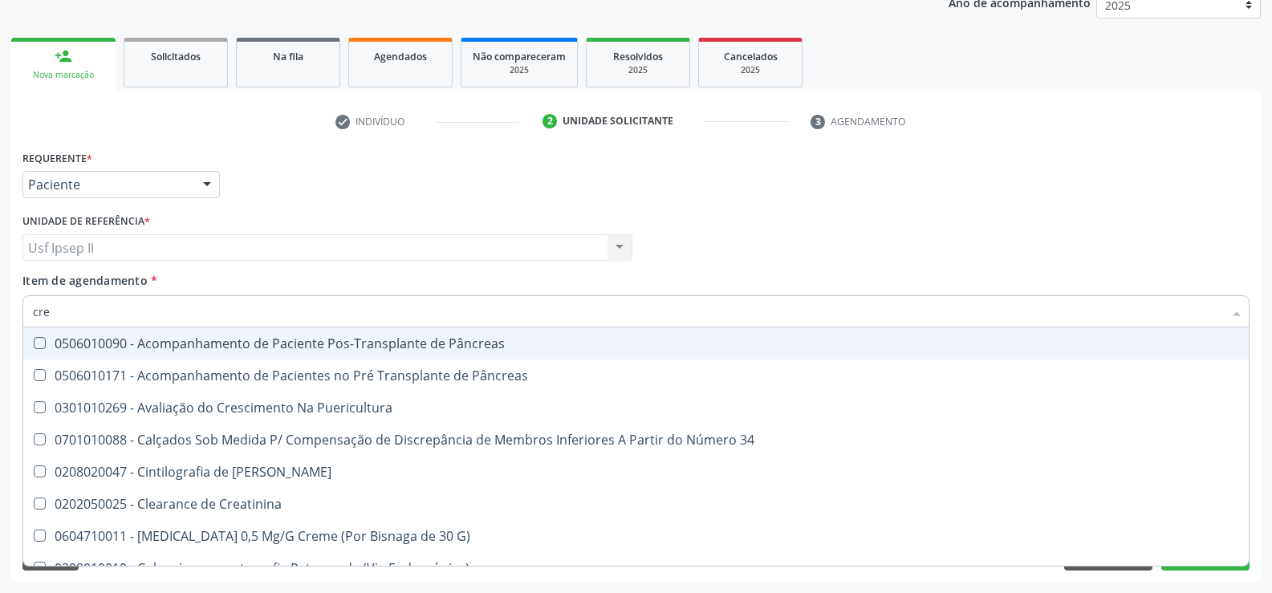
type input "cr"
checkbox Creatinina "false"
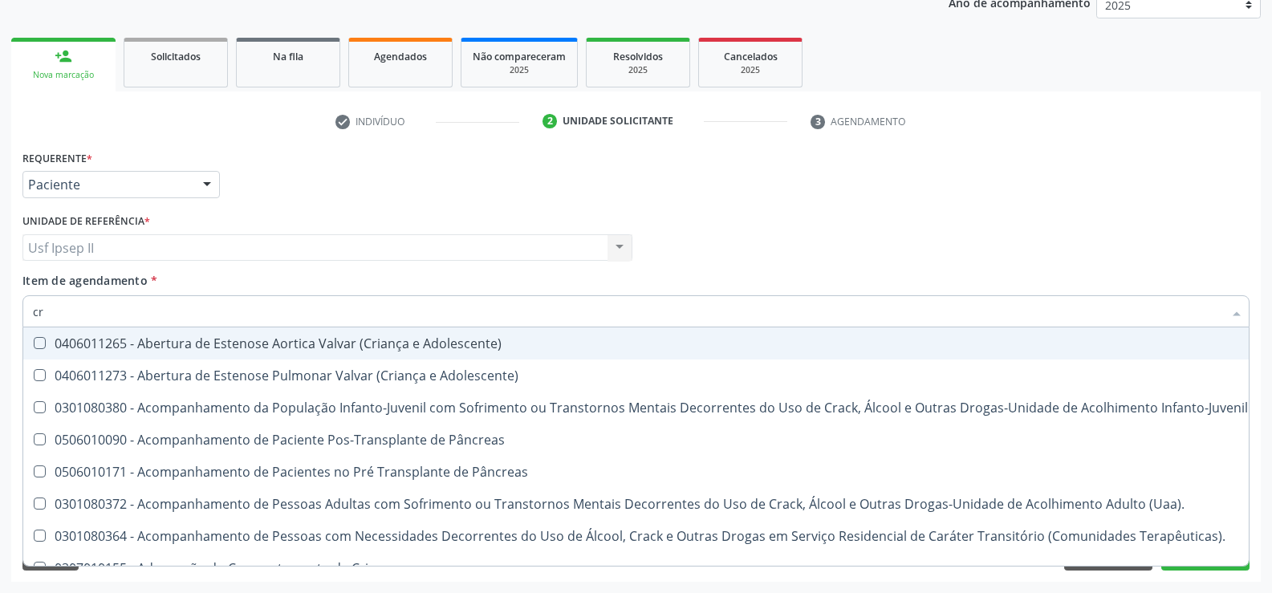
type input "c"
checkbox Creatinina "false"
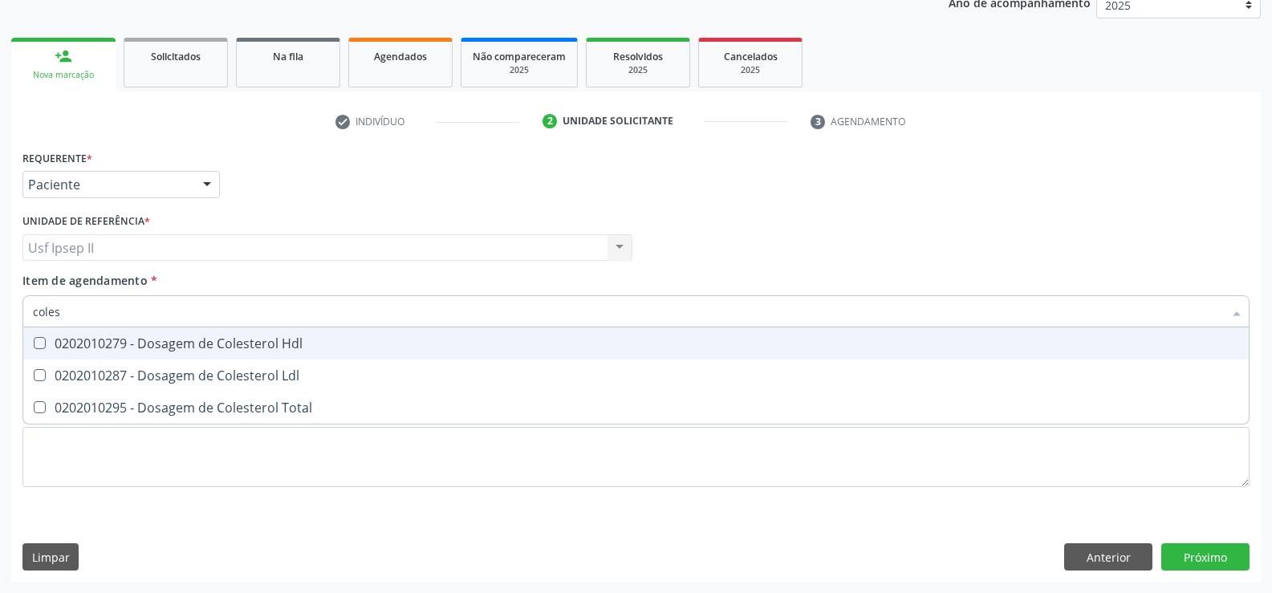
type input "colest"
click at [131, 339] on div "0202010279 - Dosagem de Colesterol Hdl" at bounding box center [636, 343] width 1206 height 13
checkbox Hdl "true"
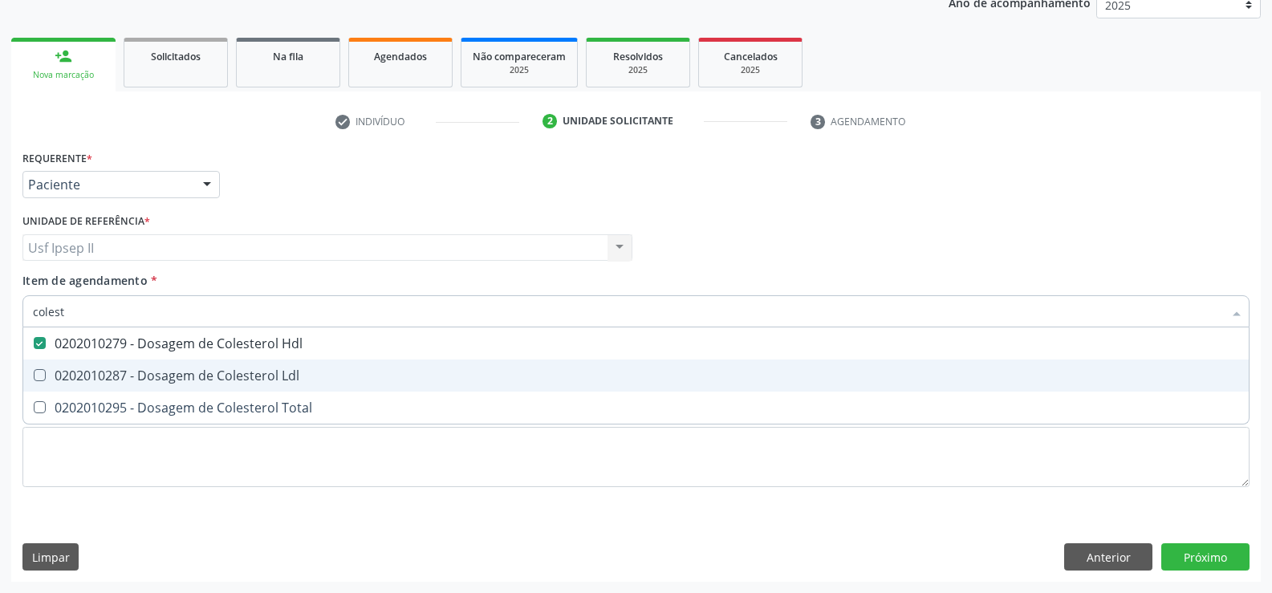
click at [138, 369] on div "0202010287 - Dosagem de Colesterol Ldl" at bounding box center [636, 375] width 1206 height 13
checkbox Ldl "true"
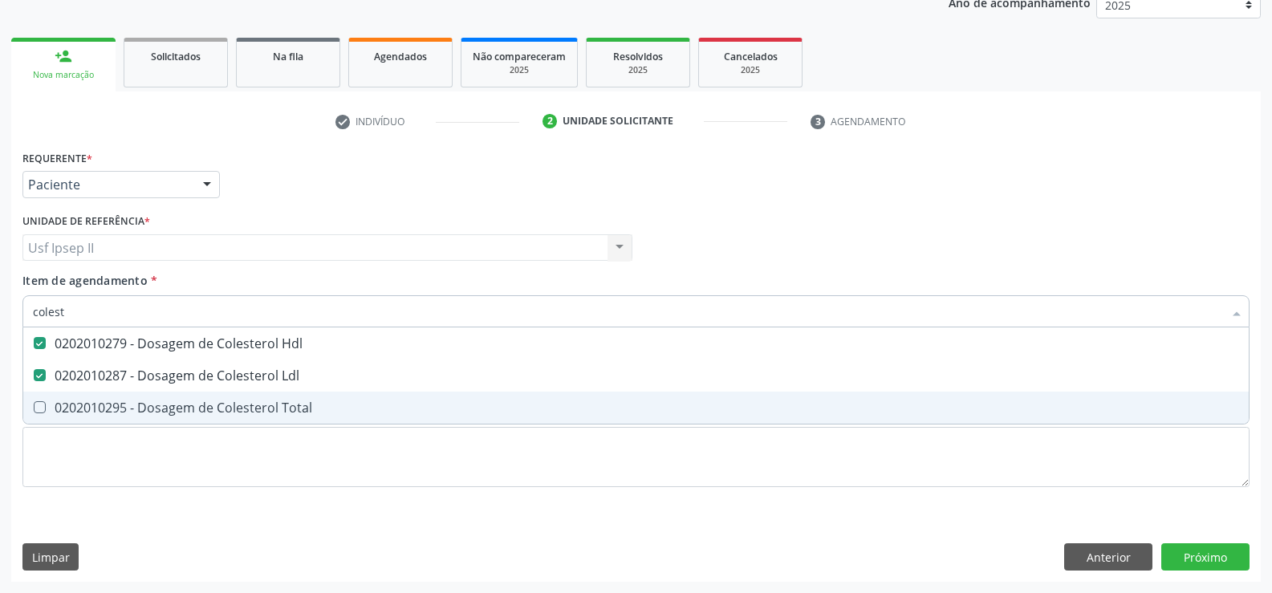
click at [146, 401] on div "0202010295 - Dosagem de Colesterol Total" at bounding box center [636, 407] width 1206 height 13
checkbox Total "true"
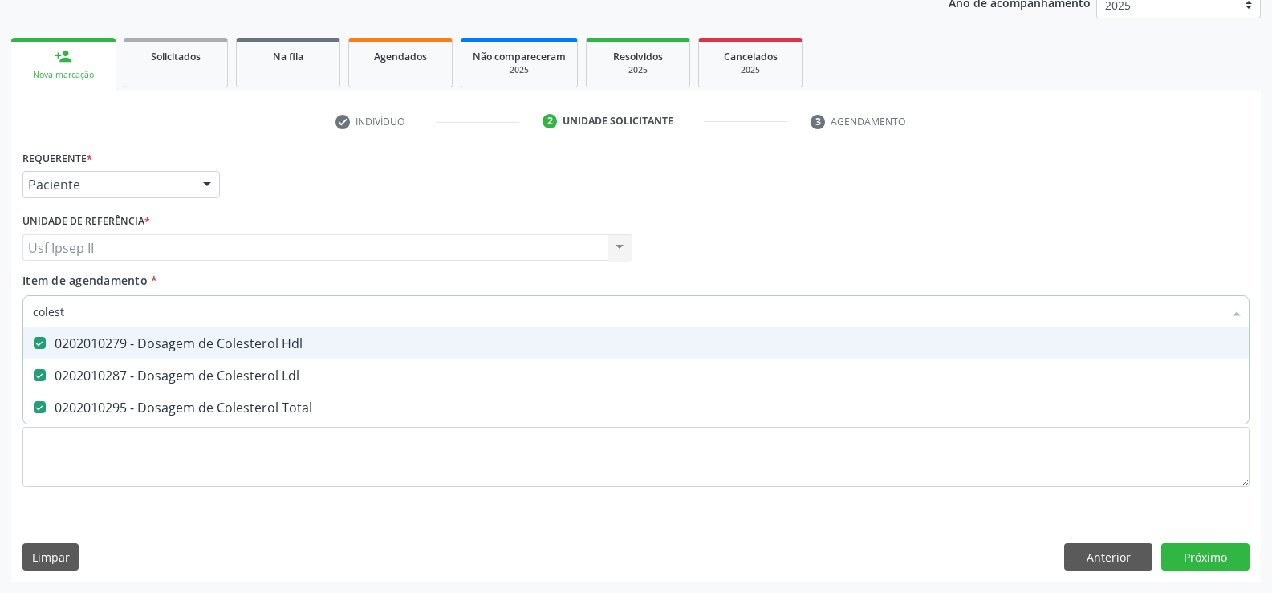
click at [90, 317] on input "colest" at bounding box center [628, 311] width 1190 height 32
type input "cole"
checkbox Hdl "false"
checkbox Ldl "false"
checkbox Total "false"
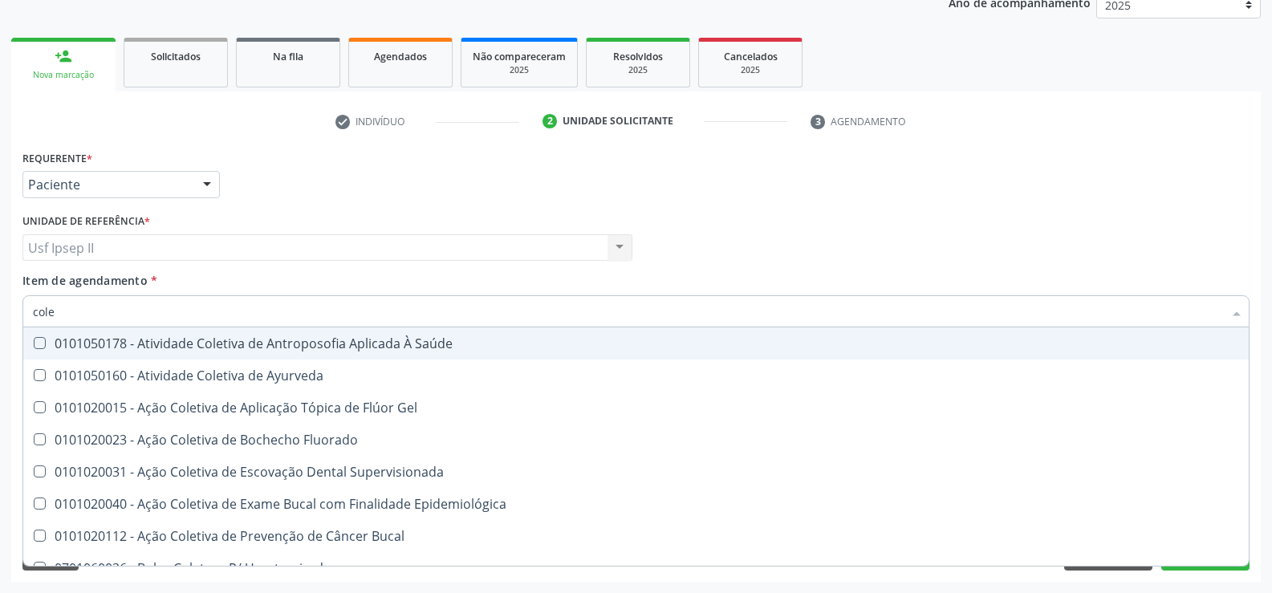
type input "col"
checkbox Hdl "false"
checkbox Ldl "false"
checkbox Total "false"
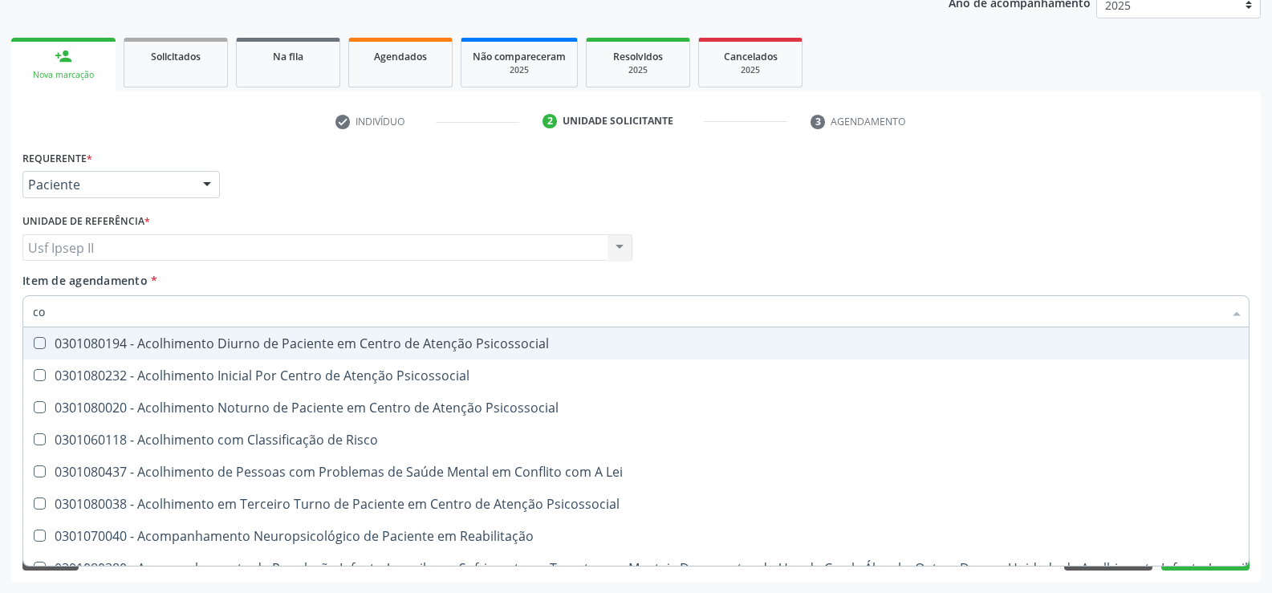
type input "c"
checkbox Hdl "false"
checkbox Ldl "false"
checkbox Total "false"
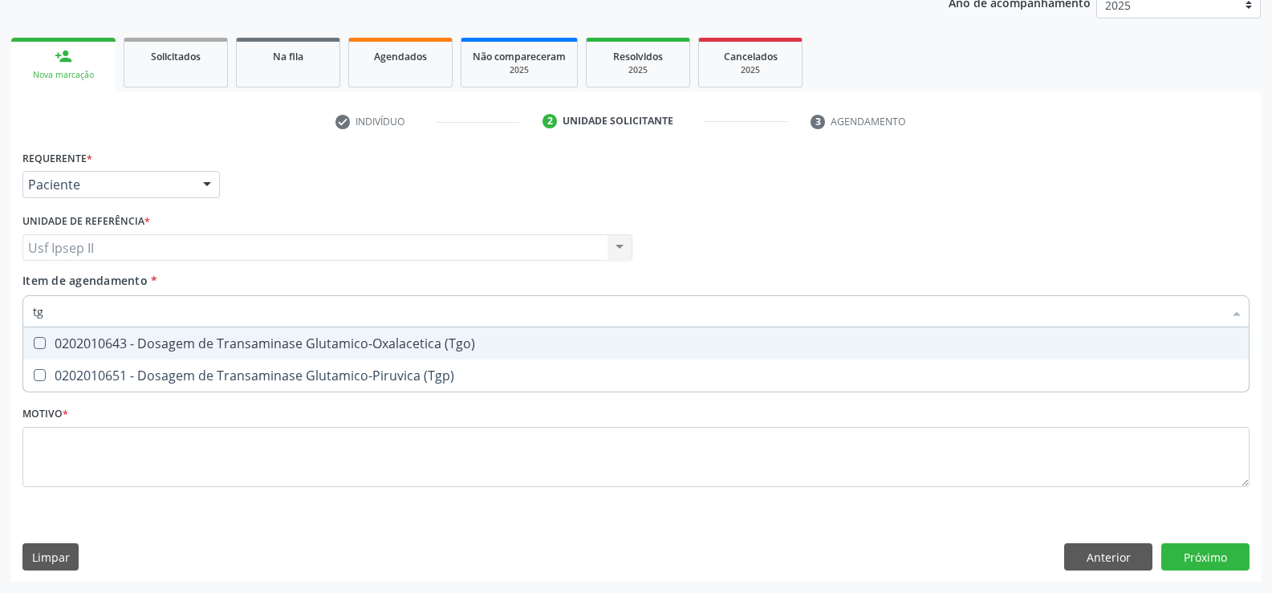
type input "tgo"
click at [106, 331] on span "0202010643 - Dosagem de Transaminase Glutamico-Oxalacetica (Tgo)" at bounding box center [635, 343] width 1225 height 32
checkbox \(Tgo\) "true"
click at [104, 315] on input "tgo" at bounding box center [628, 311] width 1190 height 32
type input "t"
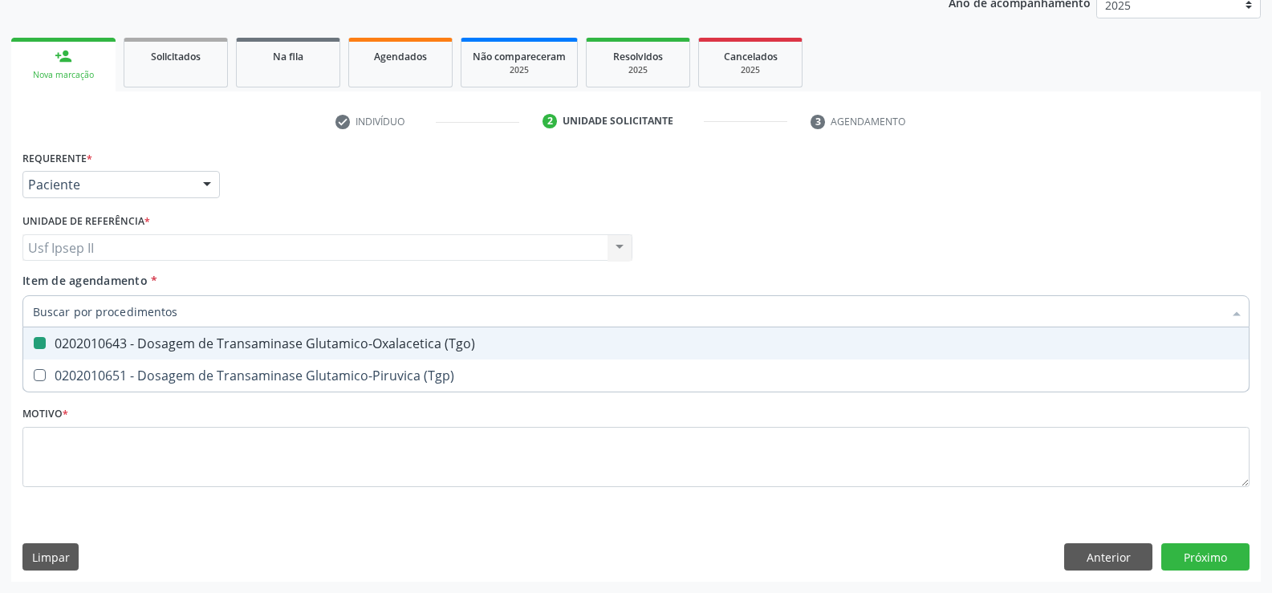
checkbox \(Tgo\) "false"
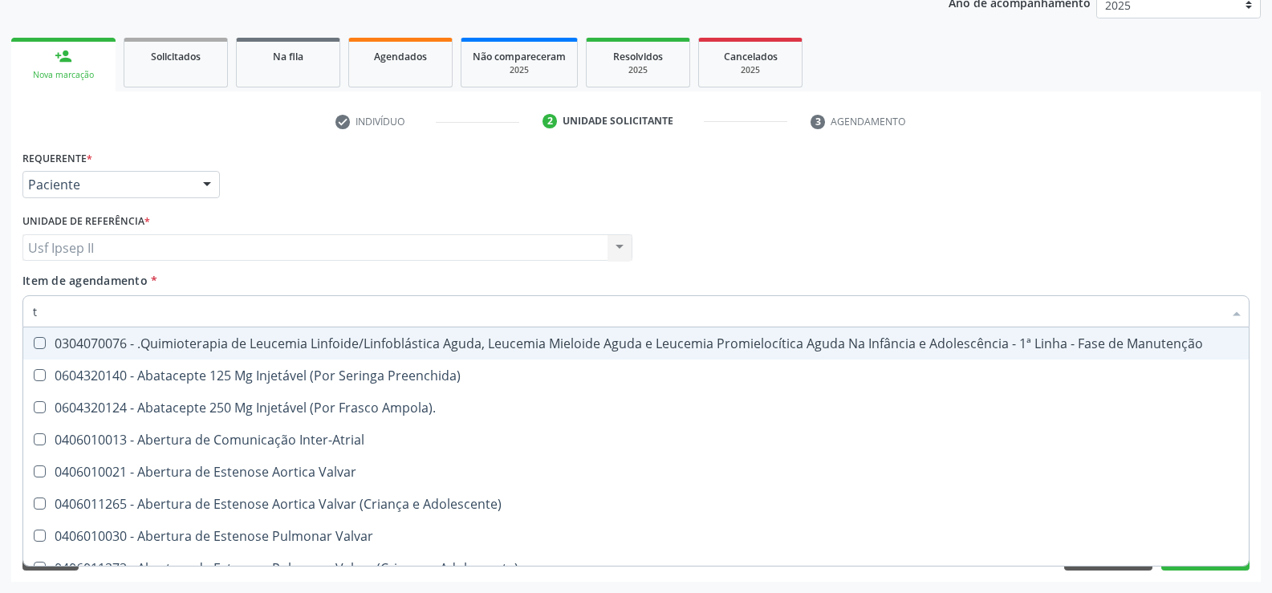
type input "tg"
checkbox Manutenção "true"
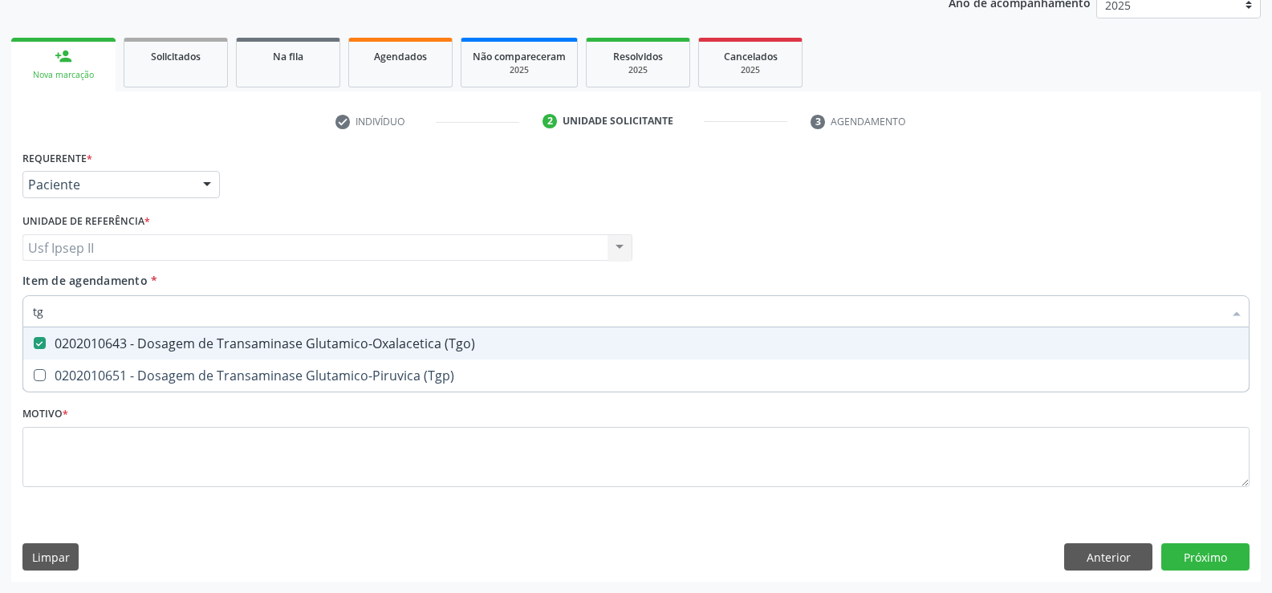
type input "tgp"
click at [87, 343] on div "0202010651 - Dosagem de Transaminase Glutamico-Piruvica (Tgp)" at bounding box center [636, 343] width 1206 height 13
checkbox \(Tgp\) "true"
click at [77, 313] on input "tgp" at bounding box center [628, 311] width 1190 height 32
type input "t"
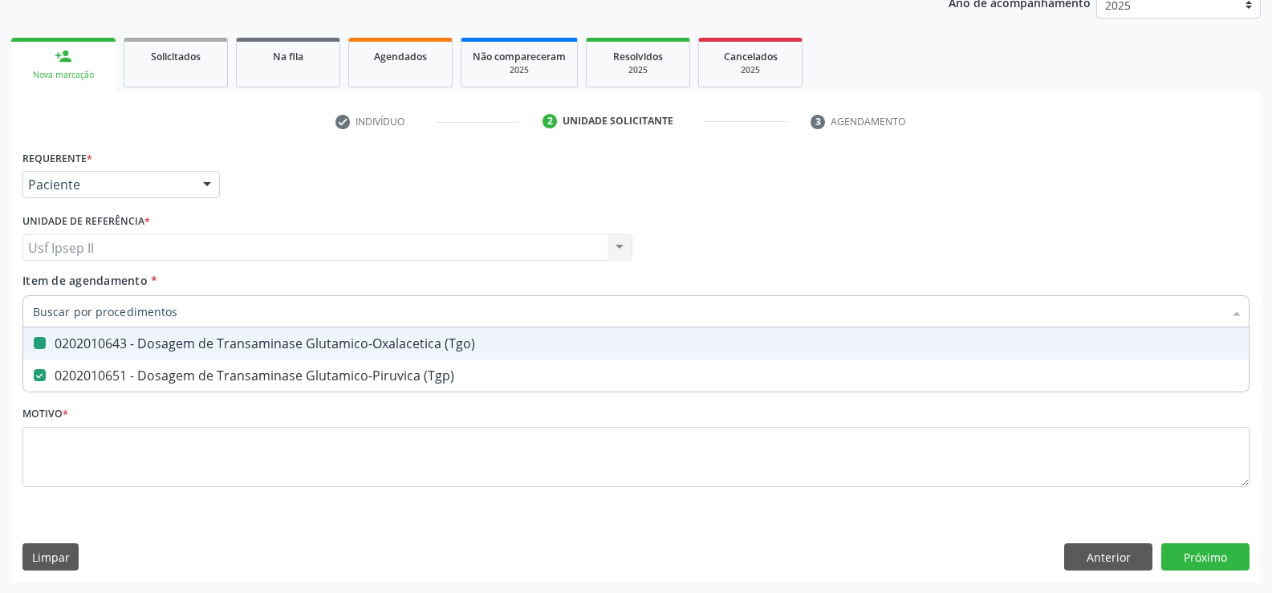
checkbox \(Tgo\) "false"
checkbox \(Tgp\) "false"
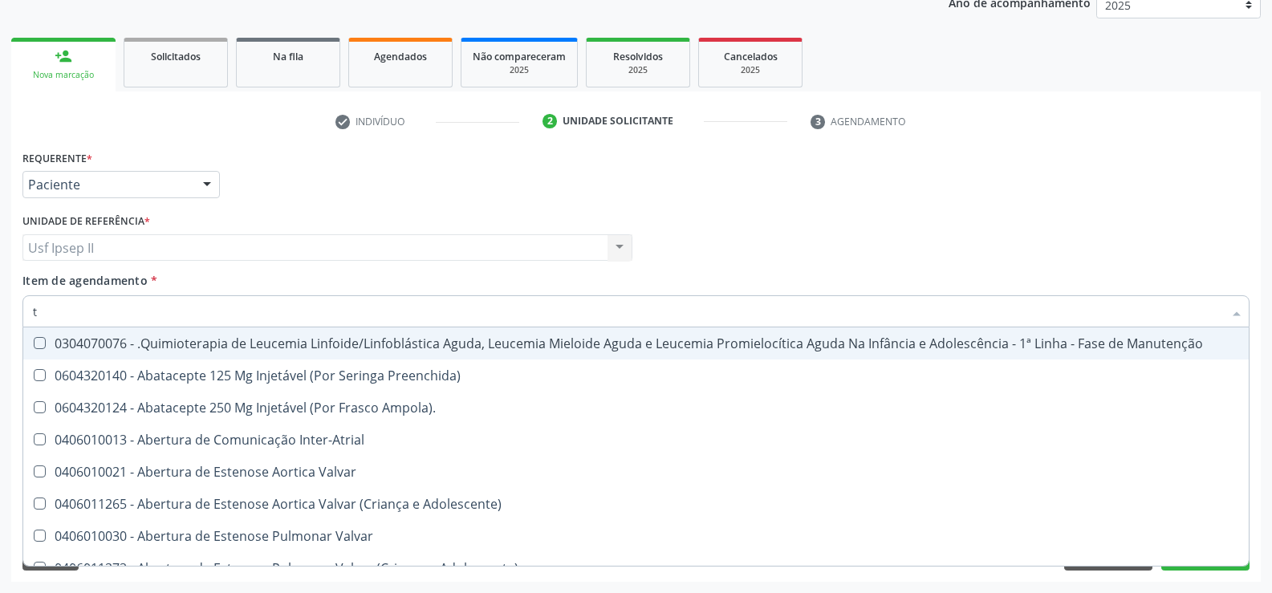
type input "tr"
checkbox Ii\) "true"
checkbox Grupo "true"
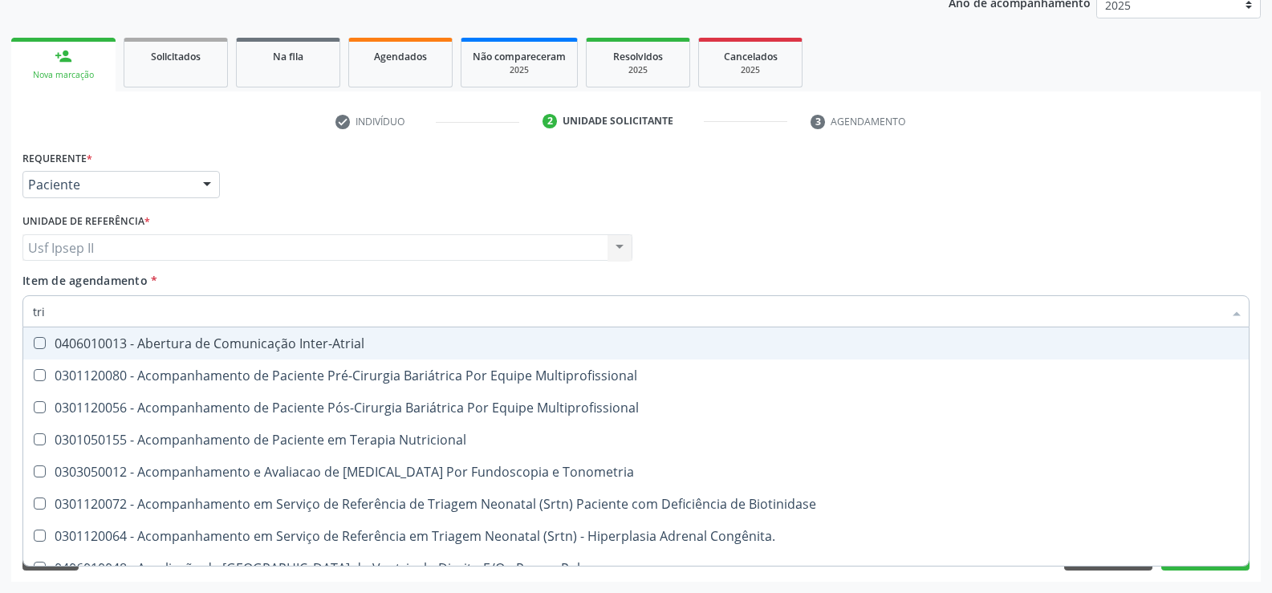
type input "trig"
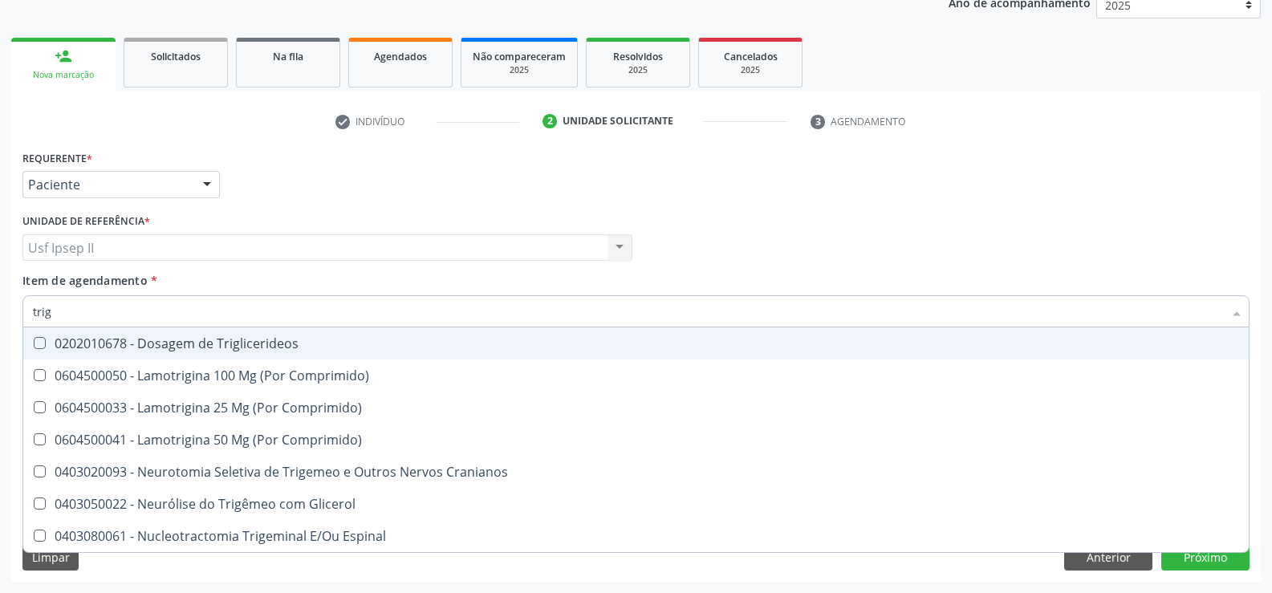
click at [148, 350] on div "0202010678 - Dosagem de Triglicerideos" at bounding box center [636, 343] width 1206 height 13
checkbox Triglicerideos "true"
click at [119, 320] on input "trig" at bounding box center [628, 311] width 1190 height 32
type input "tri"
checkbox Triglicerideos "false"
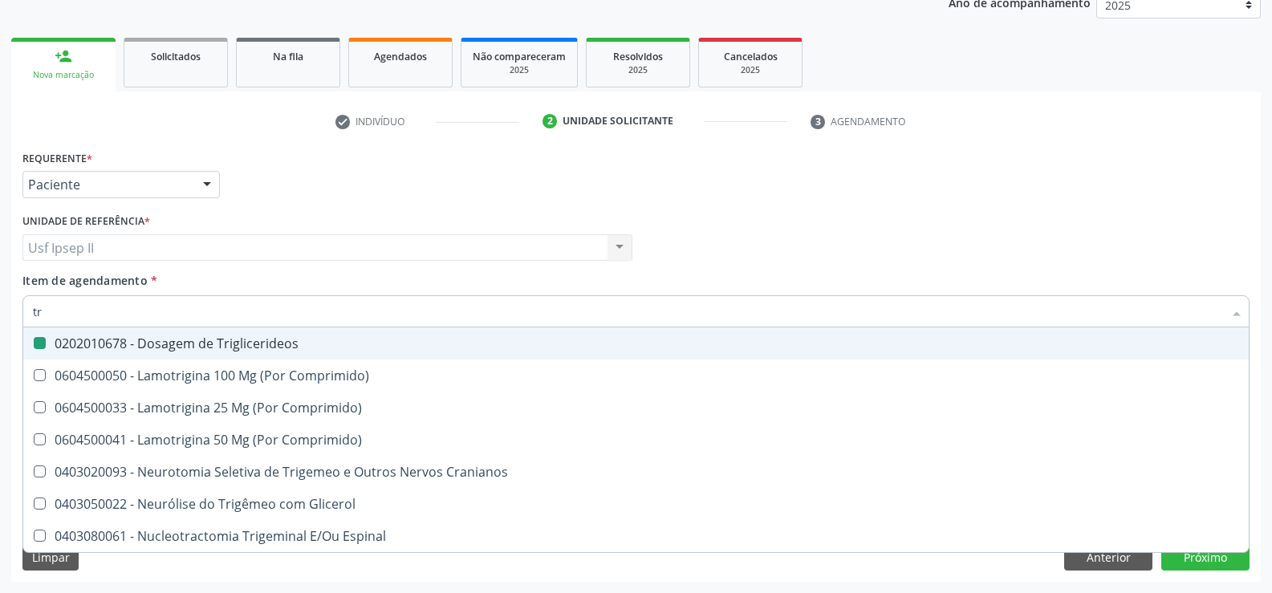
type input "t"
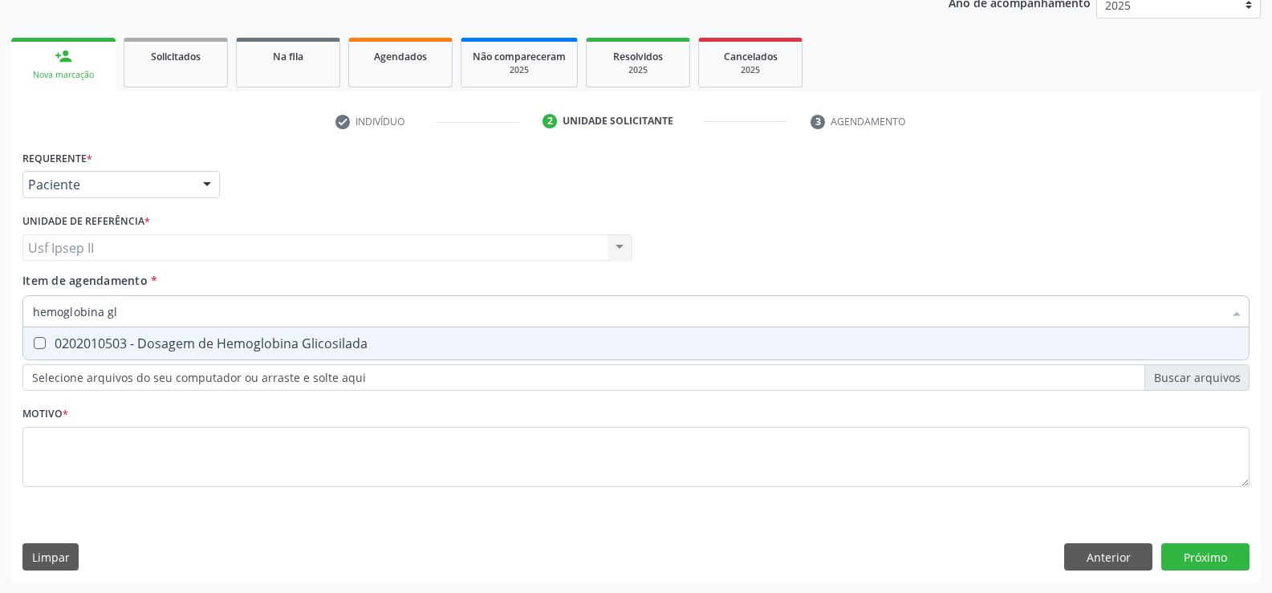
type input "hemoglobina gli"
click at [175, 337] on div "0202010503 - Dosagem de Hemoglobina Glicosilada" at bounding box center [636, 343] width 1206 height 13
checkbox Glicosilada "true"
click at [127, 321] on input "hemoglobina gli" at bounding box center [628, 311] width 1190 height 32
type input "hemo"
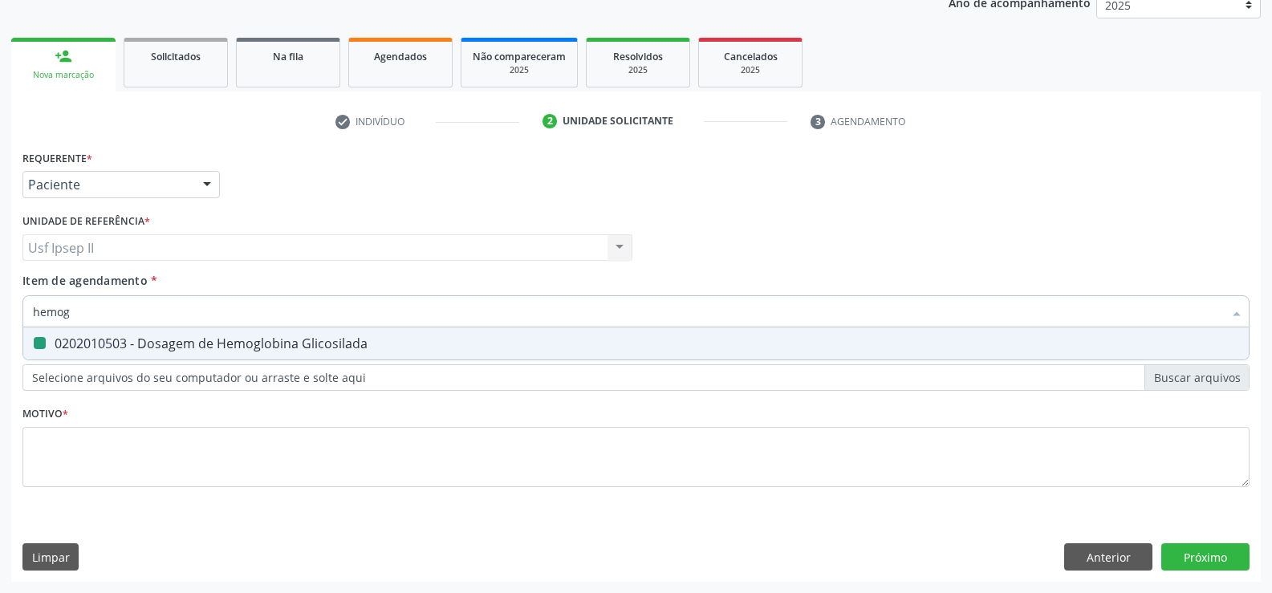
checkbox Glicosilada "false"
type input "h"
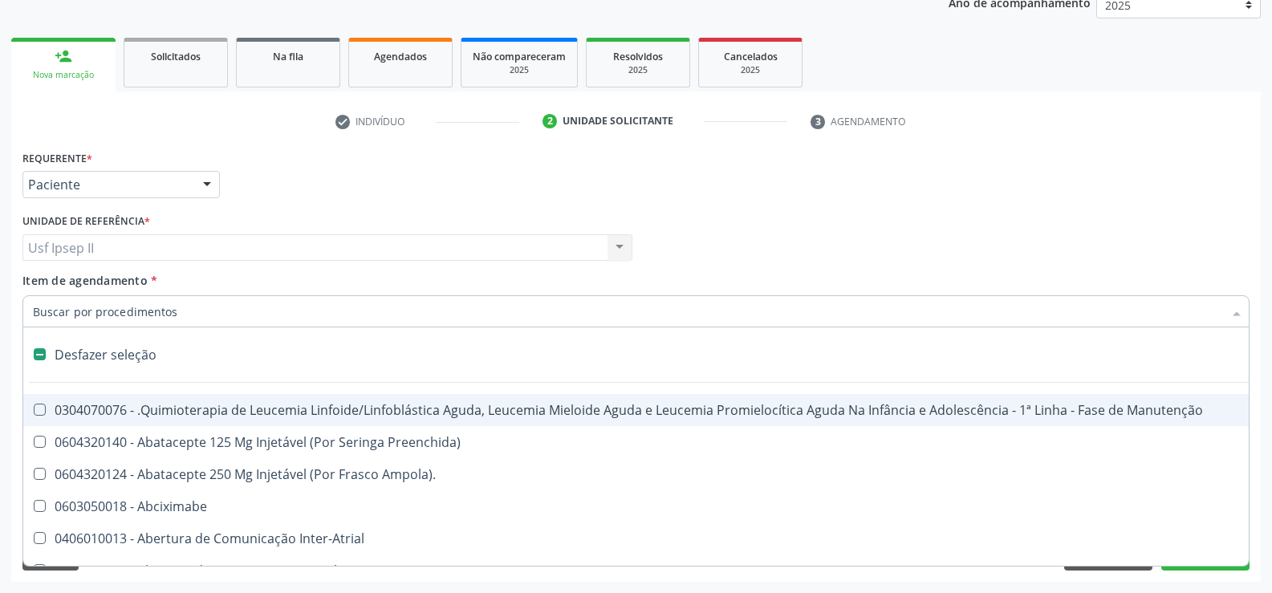
type input "h"
checkbox B "true"
checkbox Fibrinogênio "true"
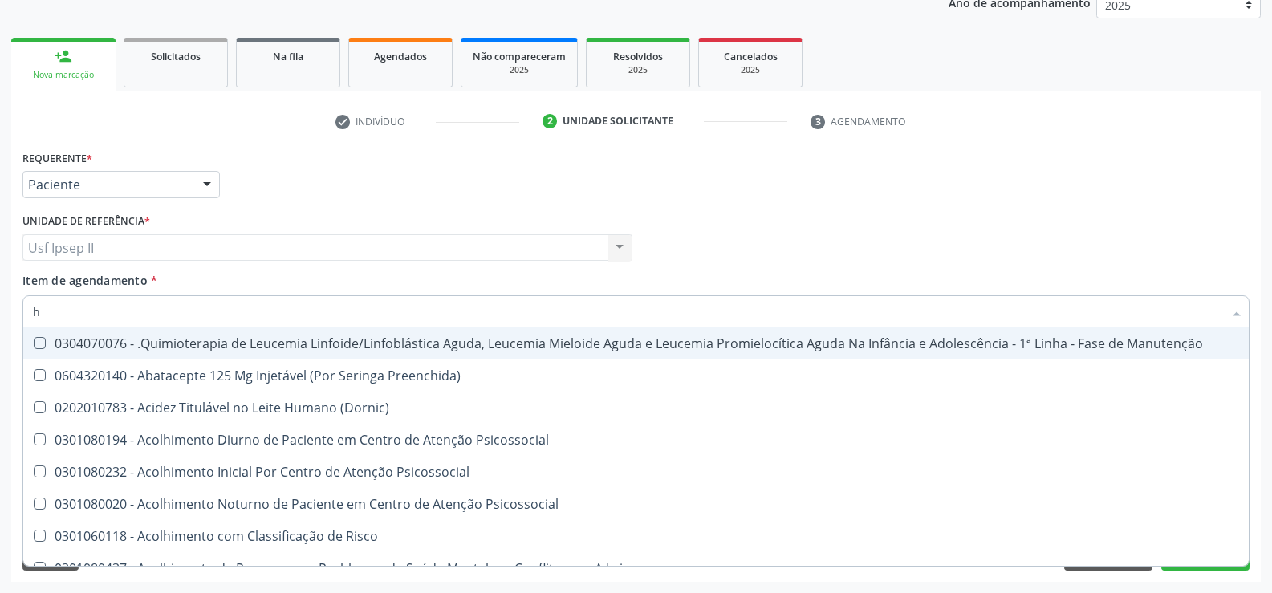
type input "he"
checkbox Pulmão "true"
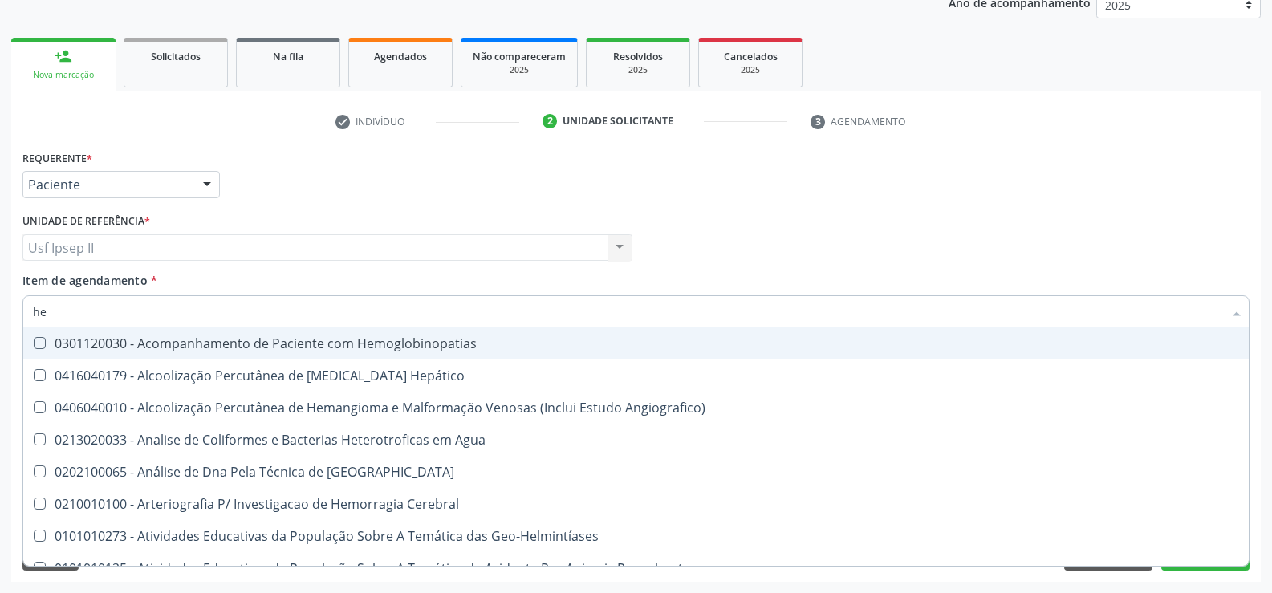
type input "hem"
checkbox \(Qualitativo\) "true"
checkbox Glicosilada "false"
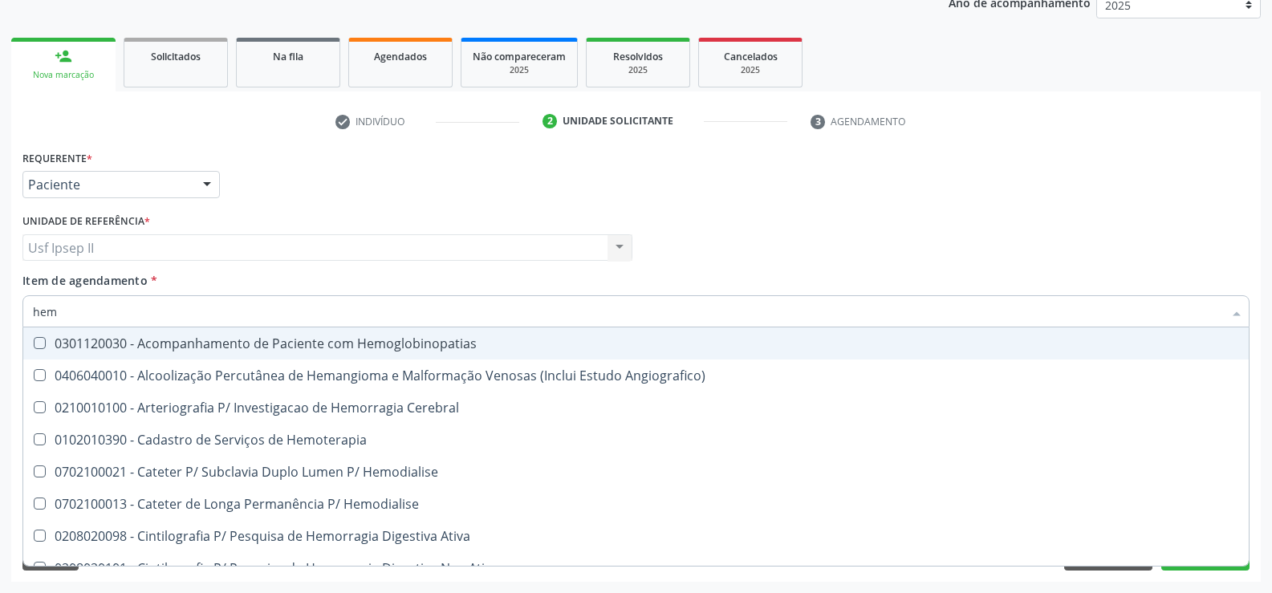
type input "hemo"
checkbox Hemacias "true"
checkbox Glicosilada "false"
type input "hemog"
checkbox Tardio\) "true"
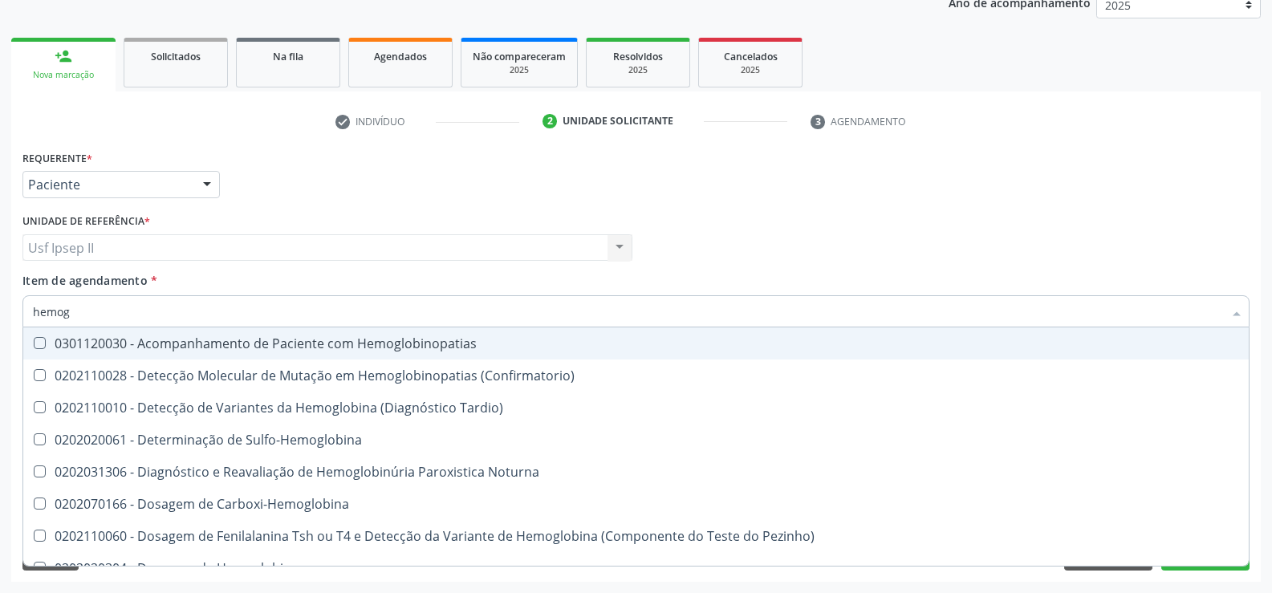
type input "hemo"
checkbox Glicosilada "false"
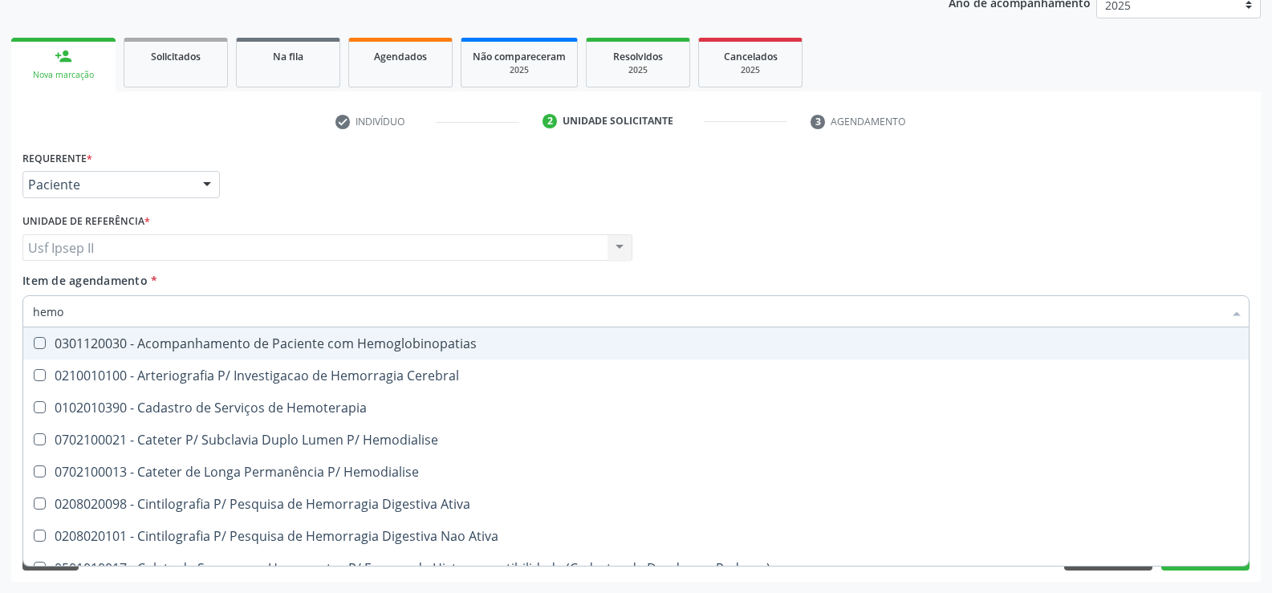
type input "hemog"
checkbox Tardio\) "true"
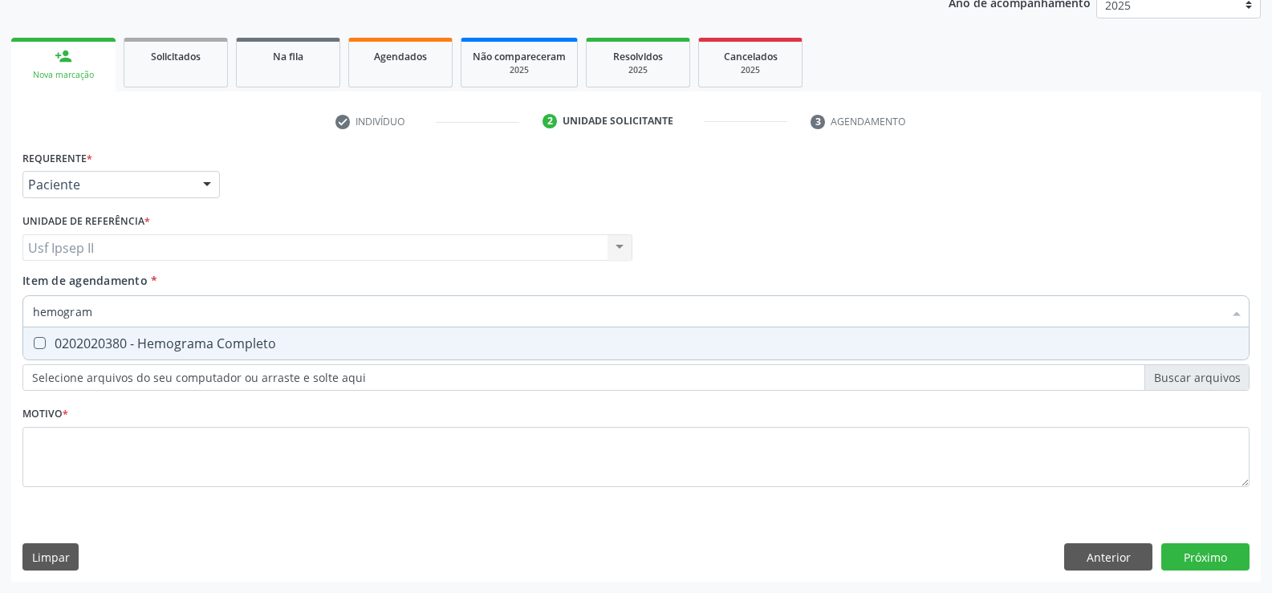
type input "hemograma"
click at [174, 352] on span "0202020380 - Hemograma Completo" at bounding box center [635, 343] width 1225 height 32
checkbox Completo "true"
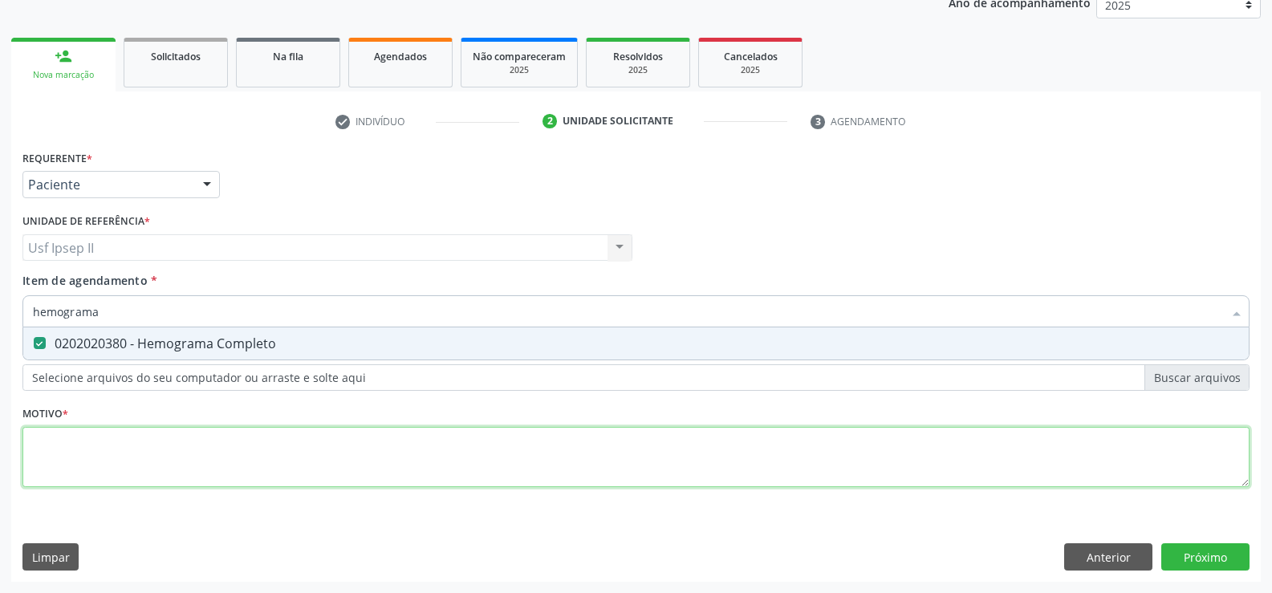
click at [88, 437] on div "Requerente * Paciente Médico(a) Enfermeiro(a) Paciente Nenhum resultado encontr…" at bounding box center [635, 327] width 1227 height 363
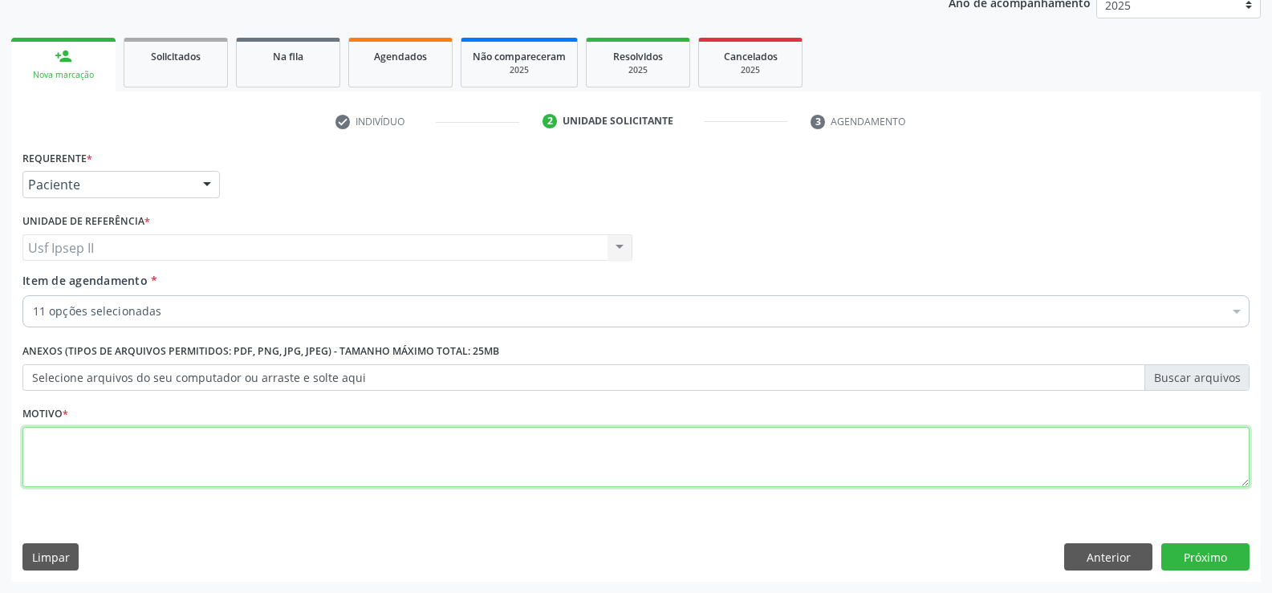
click at [95, 445] on textarea at bounding box center [635, 457] width 1227 height 61
type textarea "."
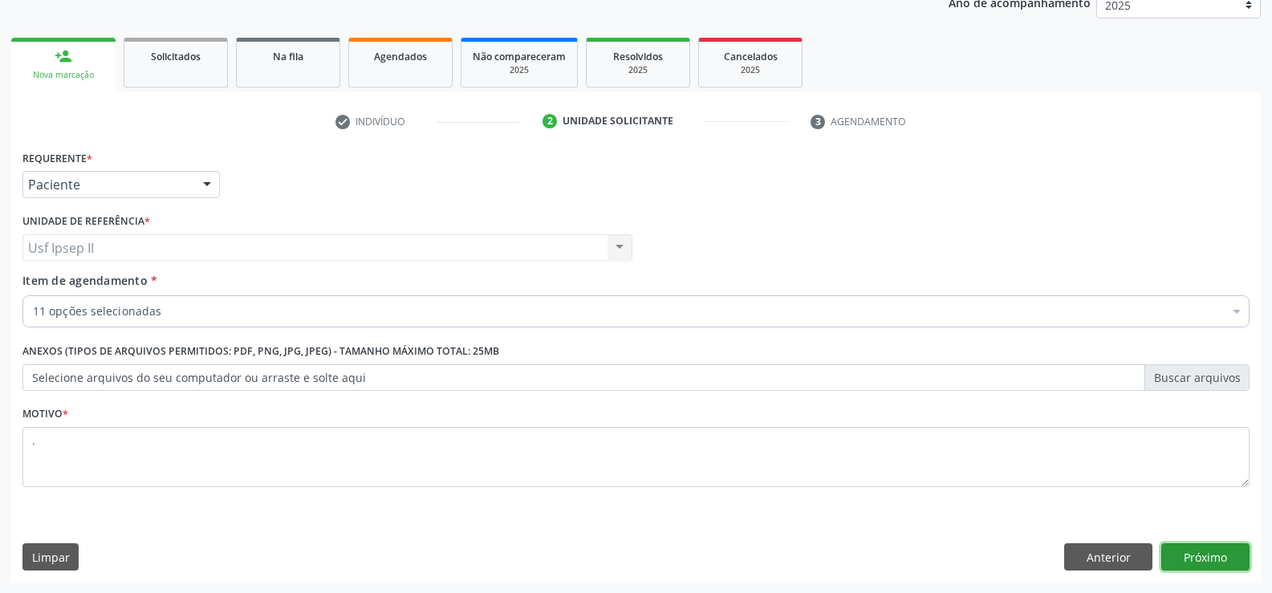
click at [1228, 544] on button "Próximo" at bounding box center [1205, 556] width 88 height 27
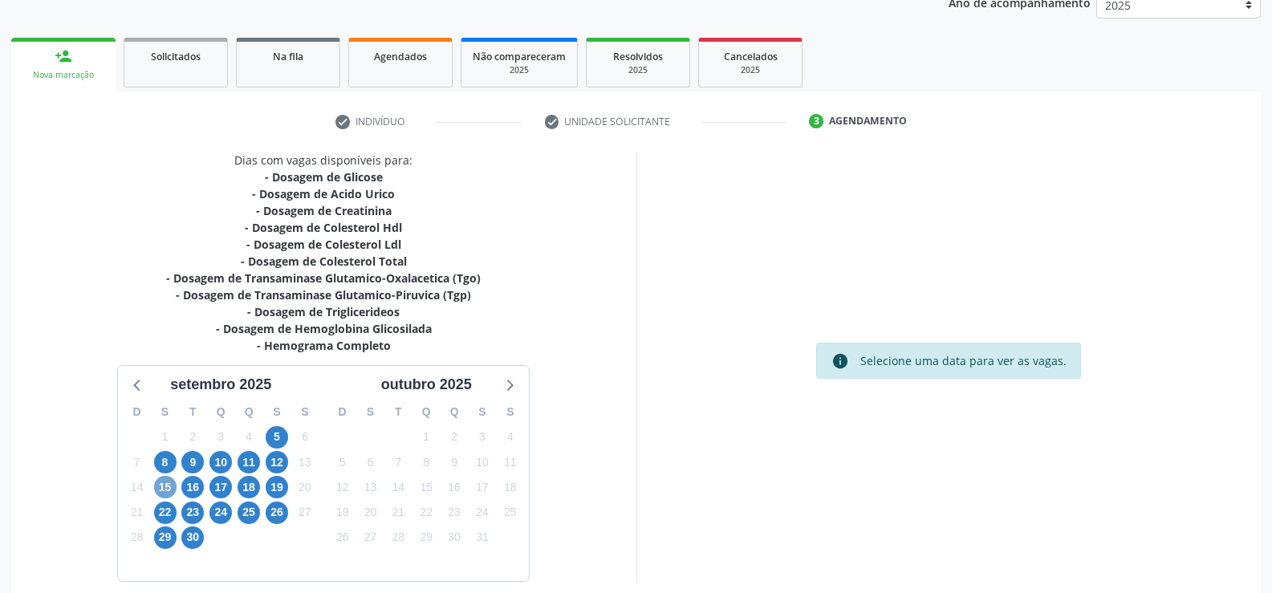
click at [174, 487] on span "15" at bounding box center [165, 487] width 22 height 22
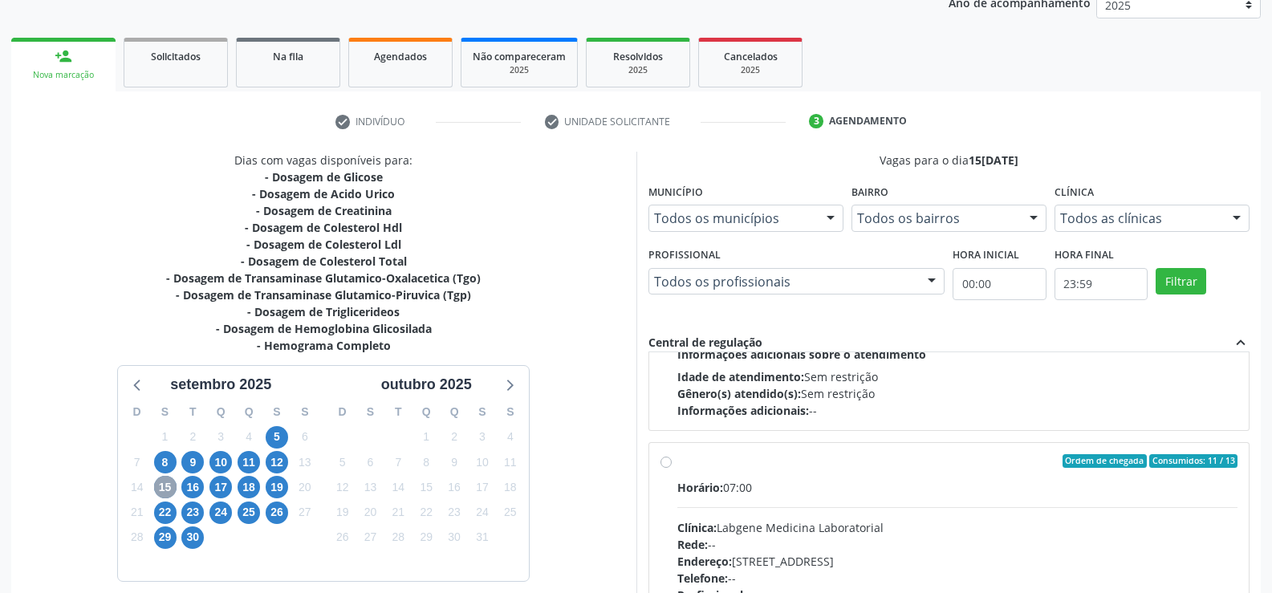
scroll to position [241, 0]
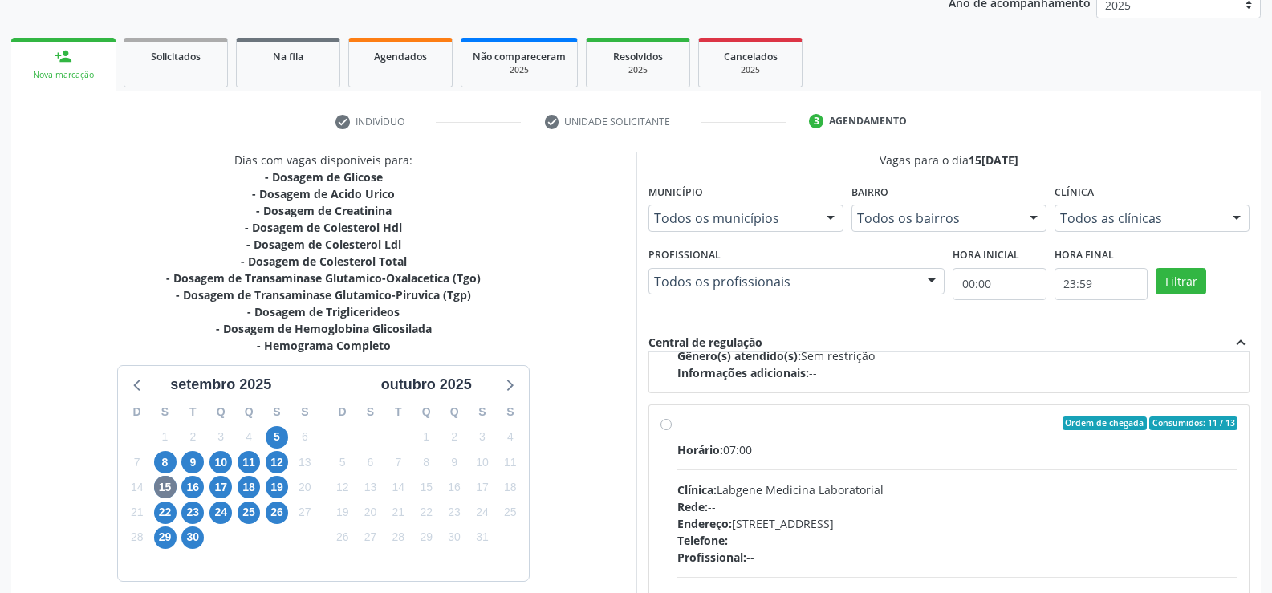
click at [672, 429] on div "Ordem de chegada Consumidos: 11 / 13 Horário: 07:00 Clínica: Labgene Medicina L…" at bounding box center [949, 539] width 578 height 246
radio input "true"
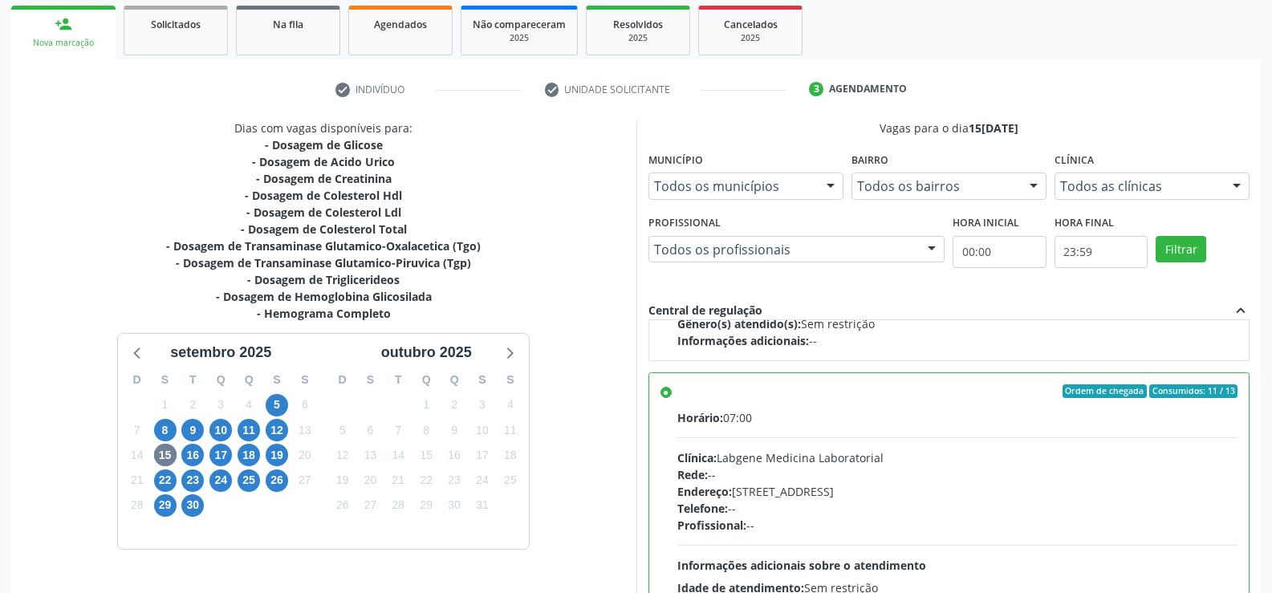
scroll to position [366, 0]
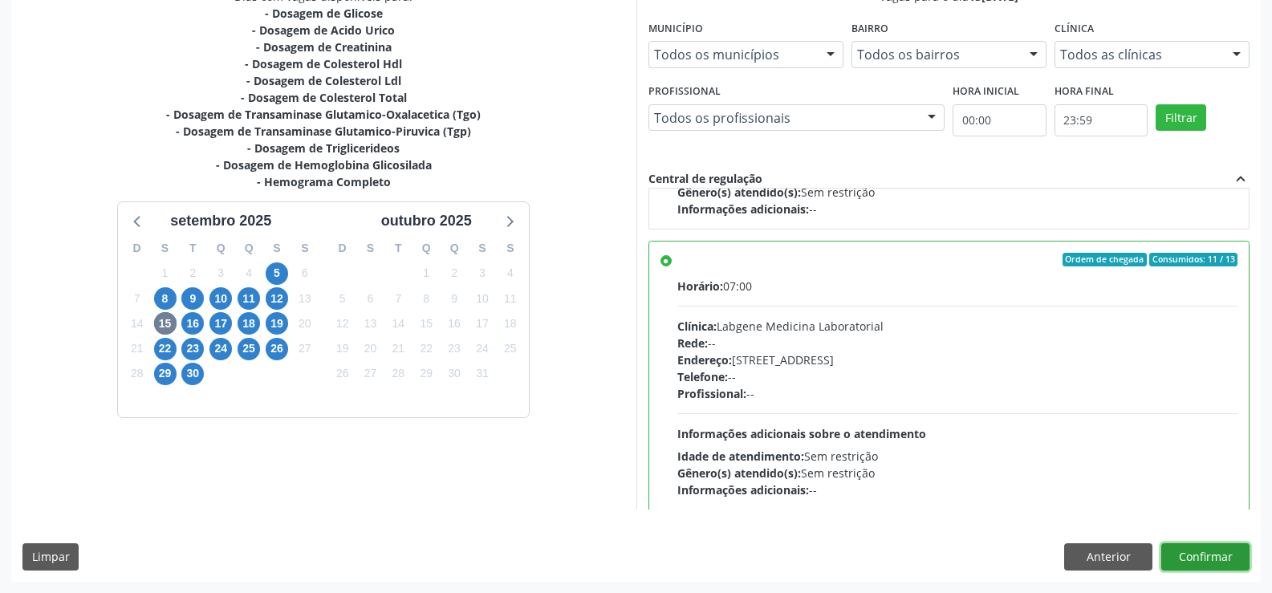
click at [1184, 553] on button "Confirmar" at bounding box center [1205, 556] width 88 height 27
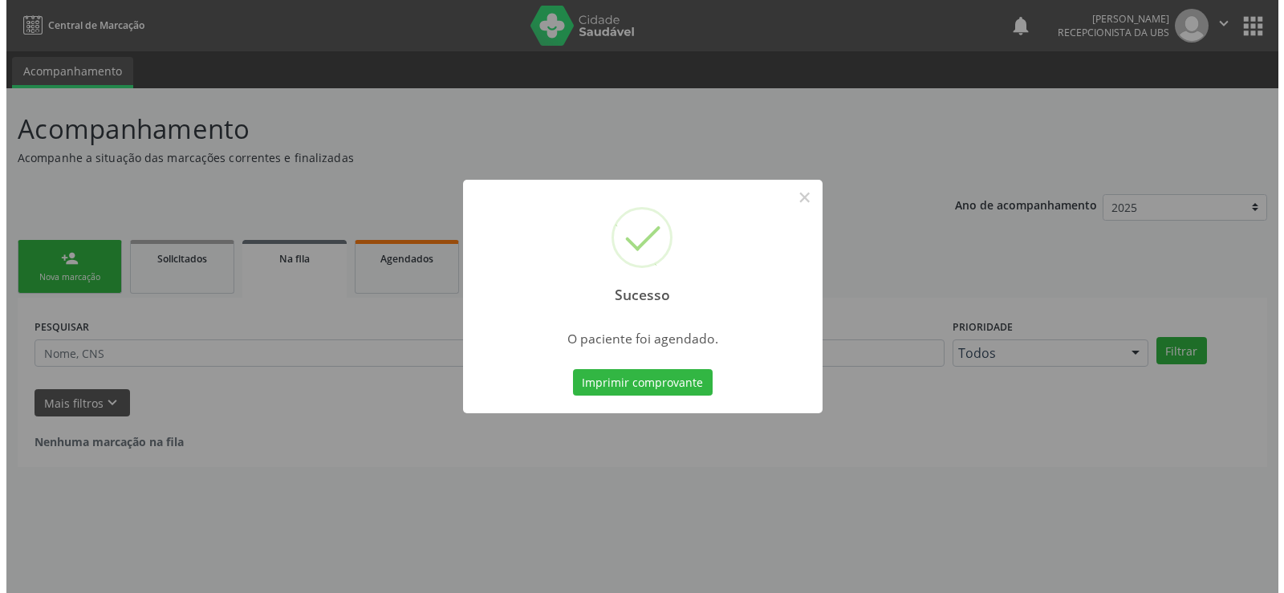
scroll to position [0, 0]
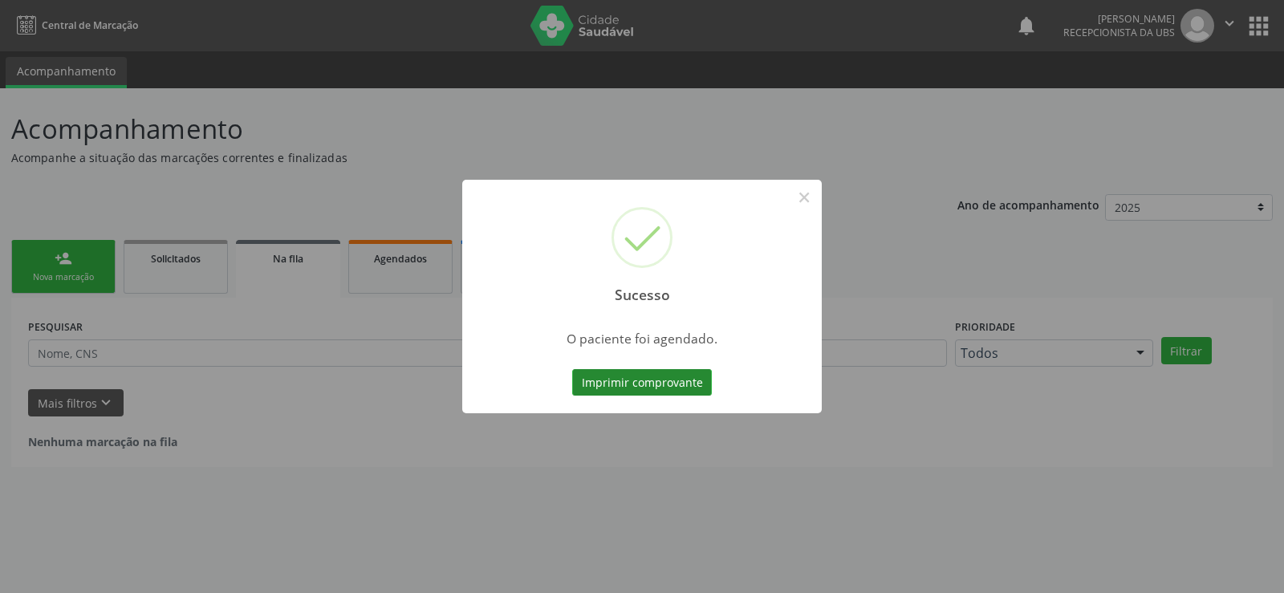
click at [699, 385] on button "Imprimir comprovante" at bounding box center [642, 382] width 140 height 27
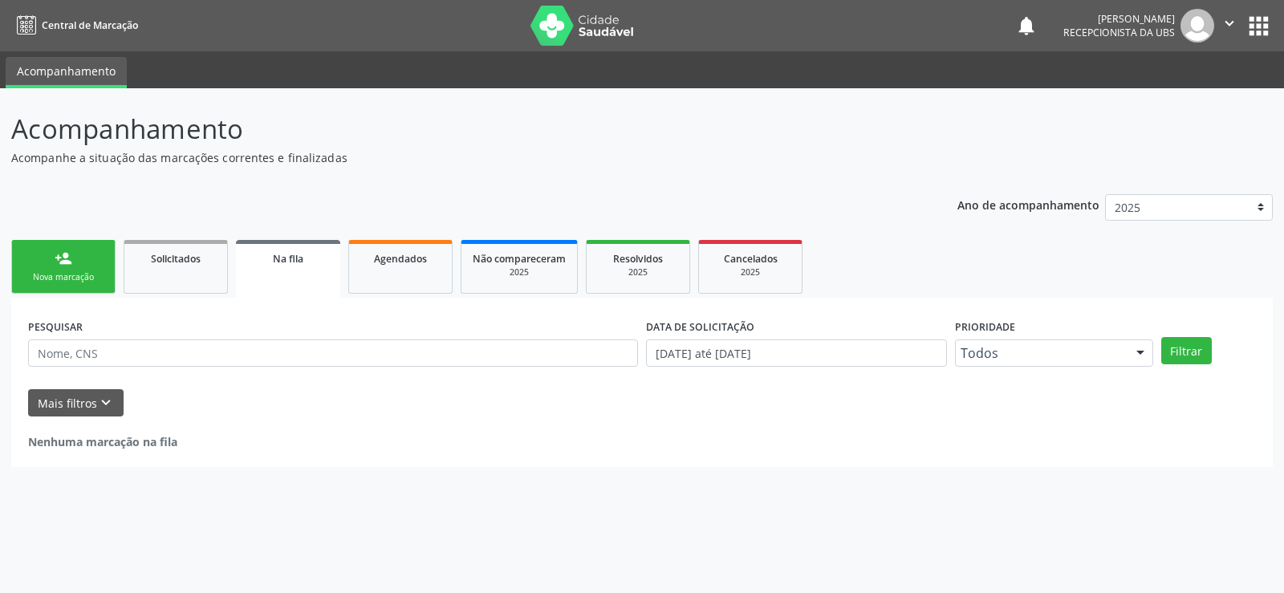
click at [58, 276] on div "Nova marcação" at bounding box center [63, 277] width 80 height 12
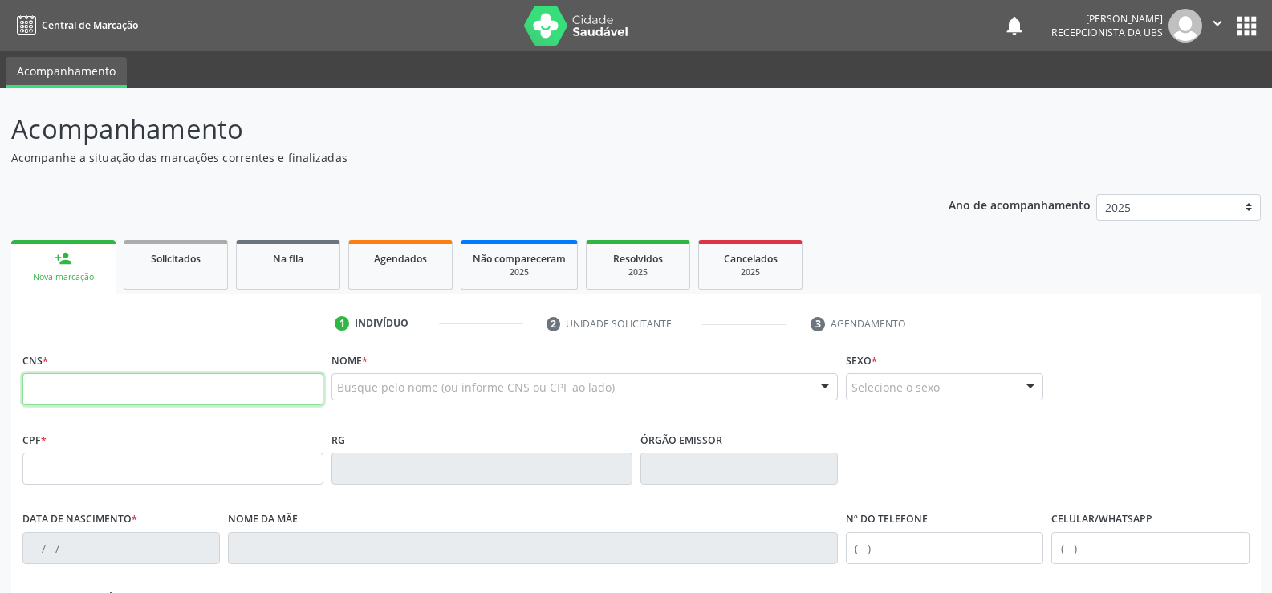
click at [120, 388] on input "text" at bounding box center [172, 389] width 301 height 32
type input "700 3069 7430 2934"
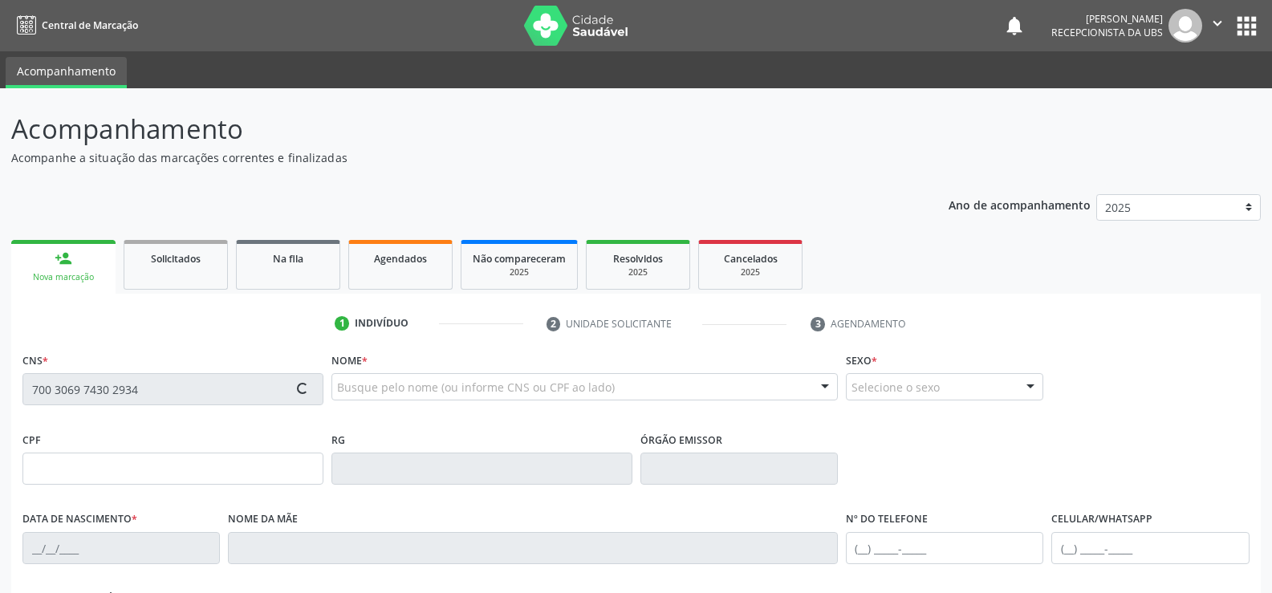
type input "2[DATE]"
type input "[PERSON_NAME]"
type input "[PHONE_NUMBER]"
type input "030.805.385-01"
type input "1272"
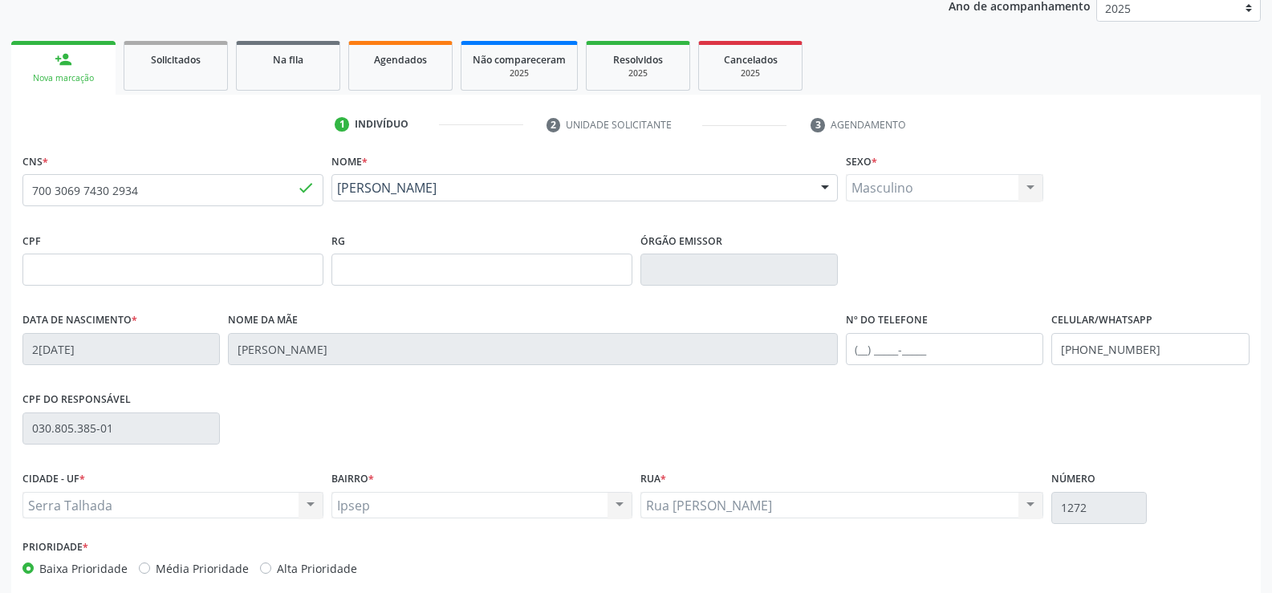
scroll to position [241, 0]
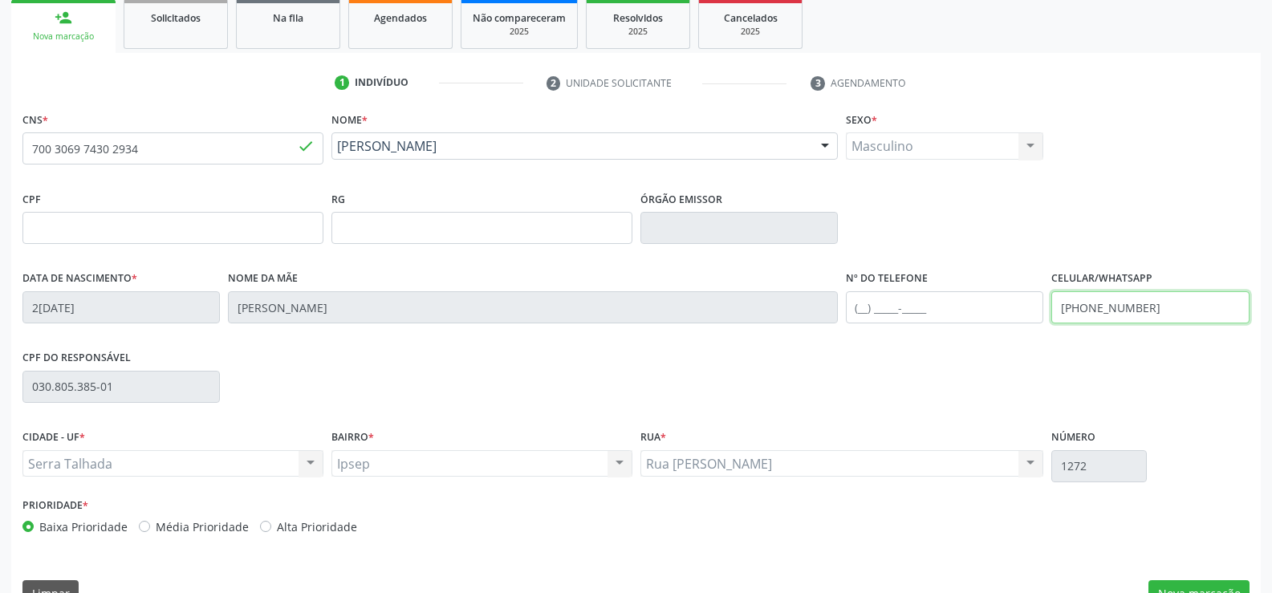
click at [1154, 313] on input "[PHONE_NUMBER]" at bounding box center [1149, 307] width 197 height 32
click at [873, 307] on input "text" at bounding box center [944, 307] width 197 height 32
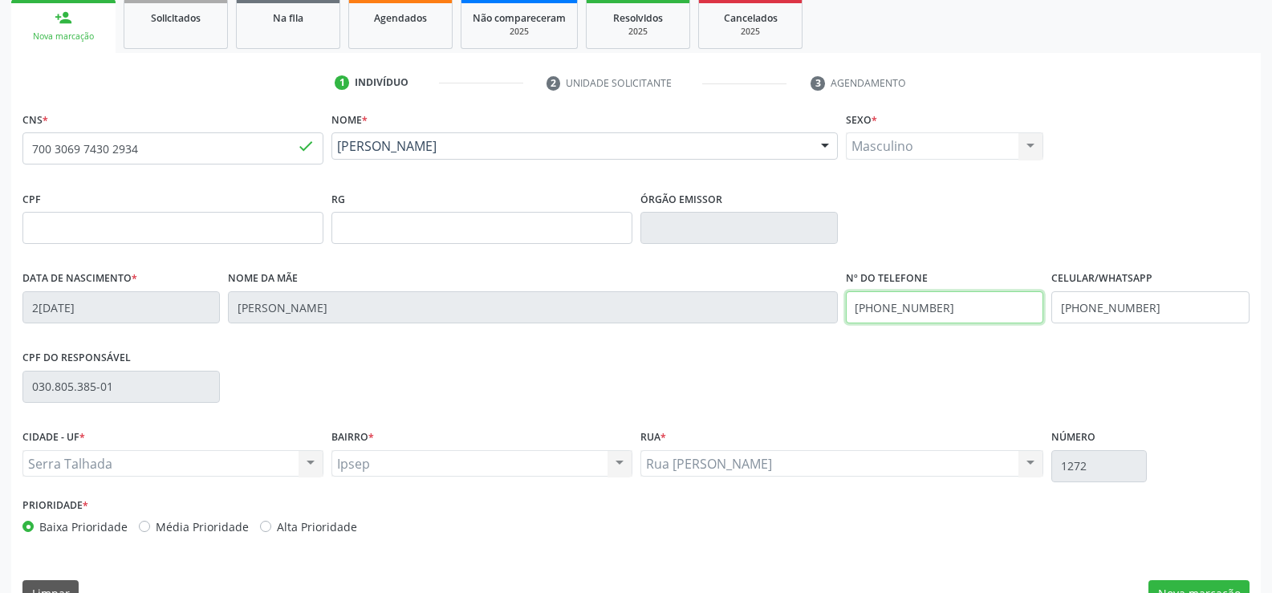
type input "[PHONE_NUMBER]"
click at [1171, 308] on input "[PHONE_NUMBER]" at bounding box center [1149, 307] width 197 height 32
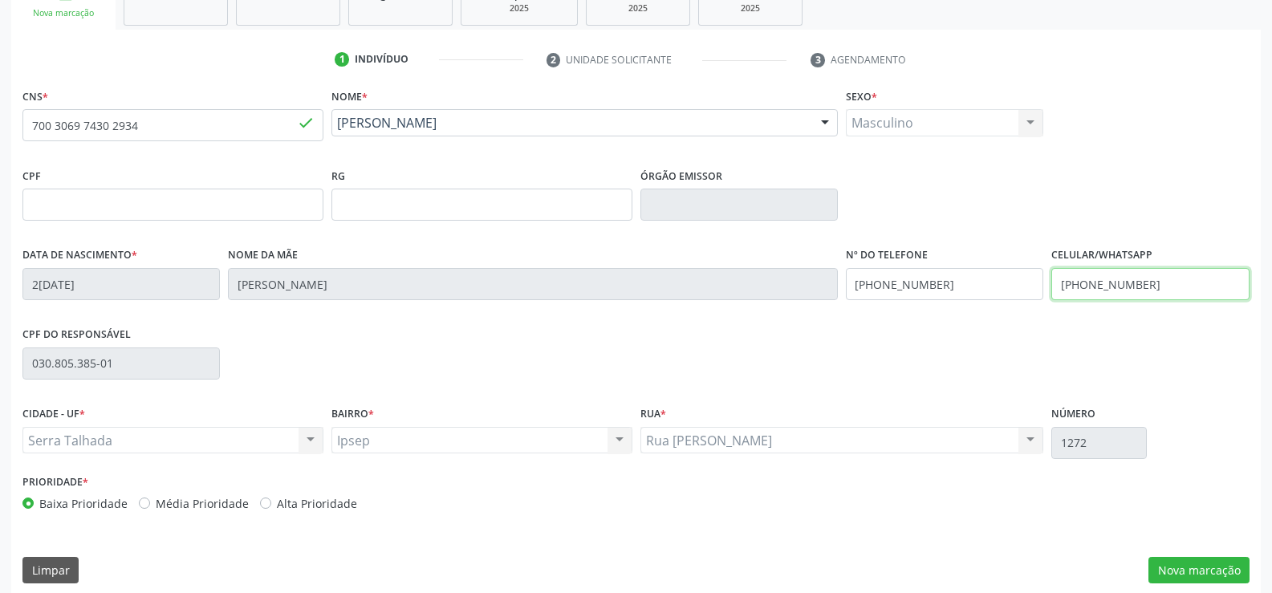
scroll to position [277, 0]
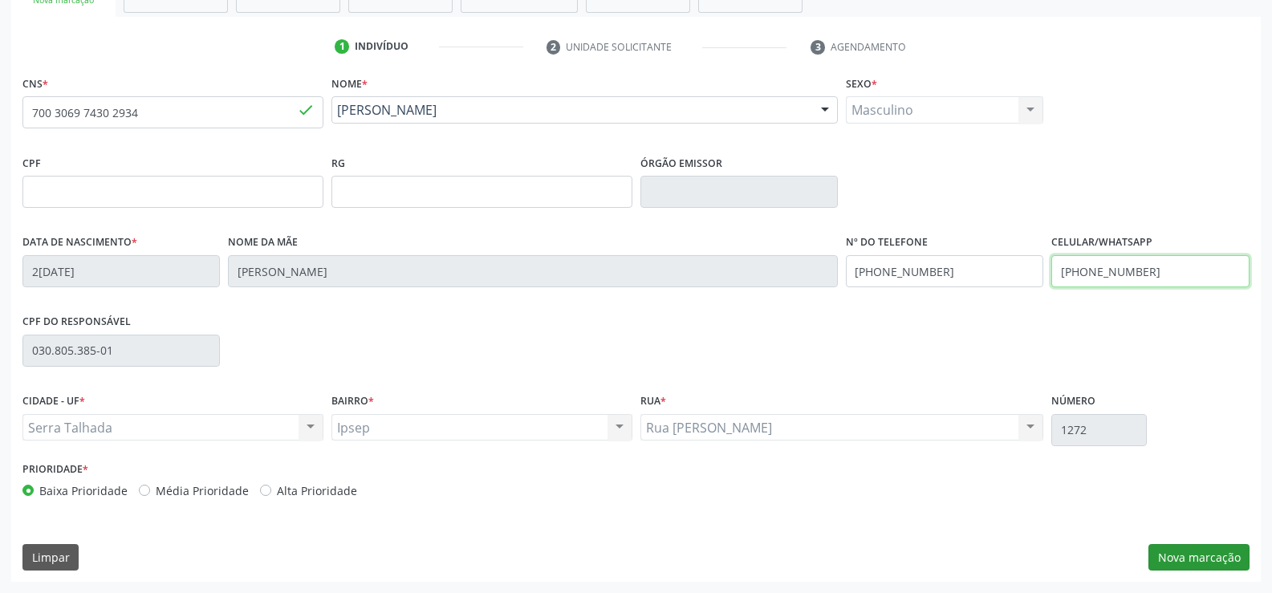
type input "[PHONE_NUMBER]"
click at [1159, 546] on button "Nova marcação" at bounding box center [1198, 557] width 101 height 27
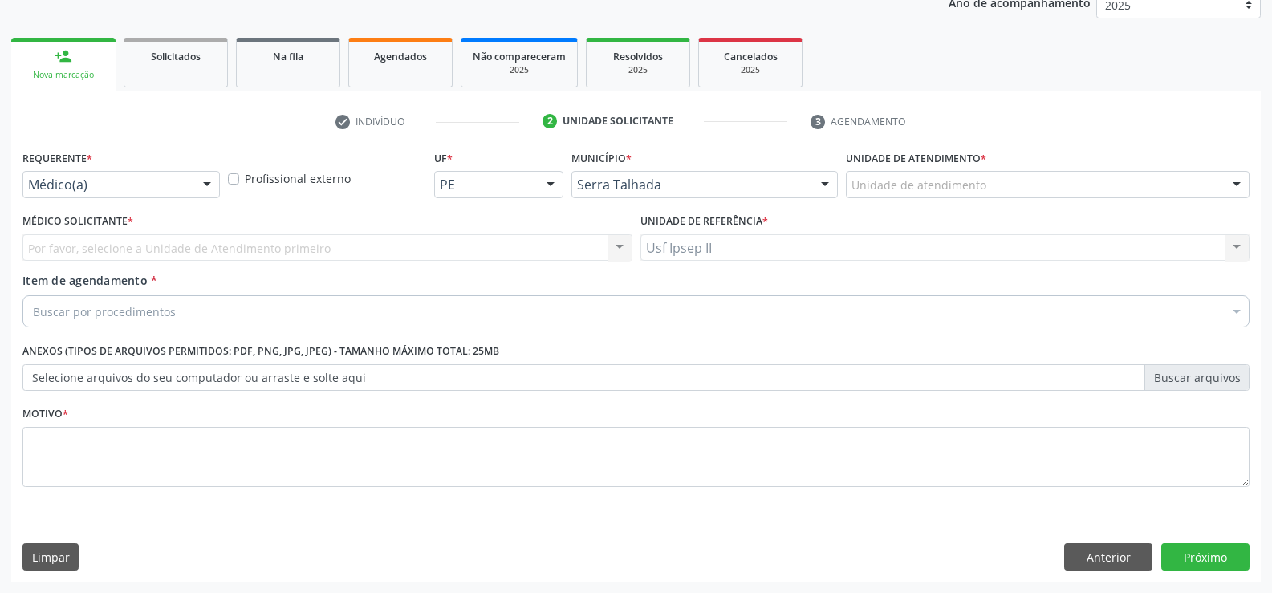
scroll to position [202, 0]
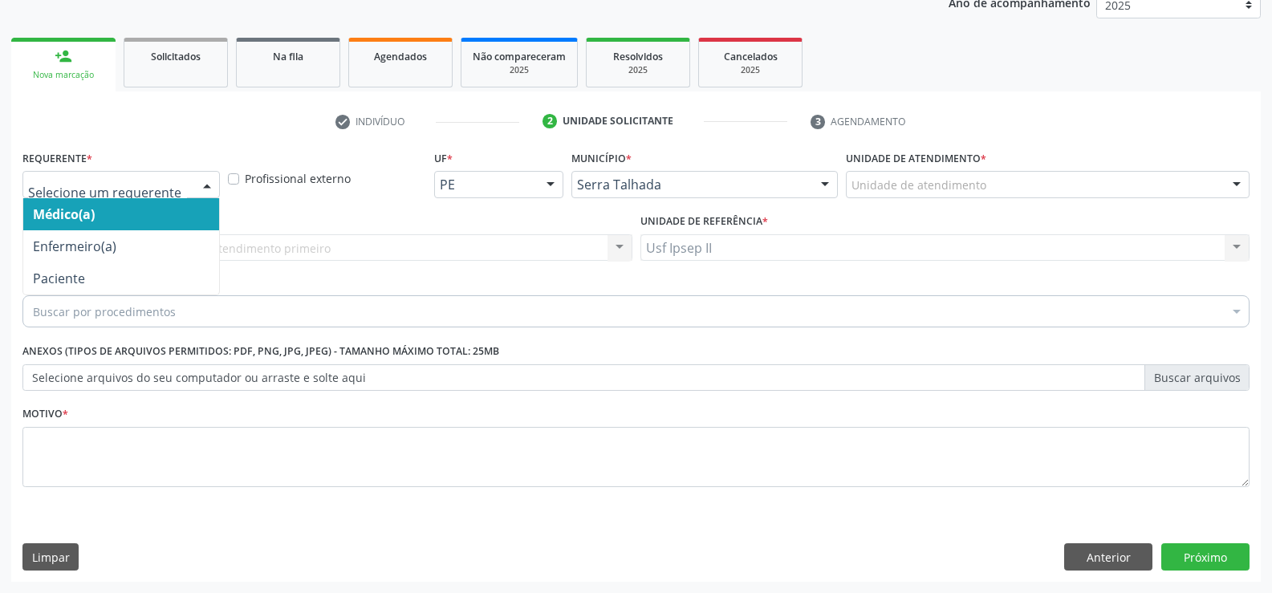
click at [212, 188] on div at bounding box center [207, 185] width 24 height 27
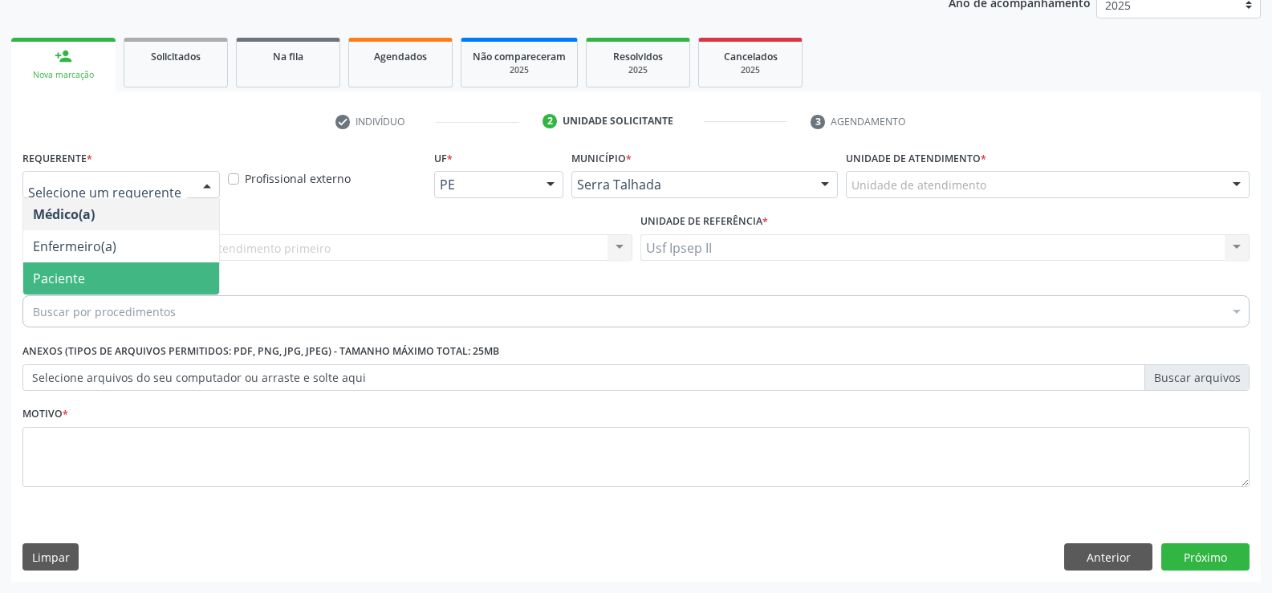
click at [109, 274] on span "Paciente" at bounding box center [121, 278] width 196 height 32
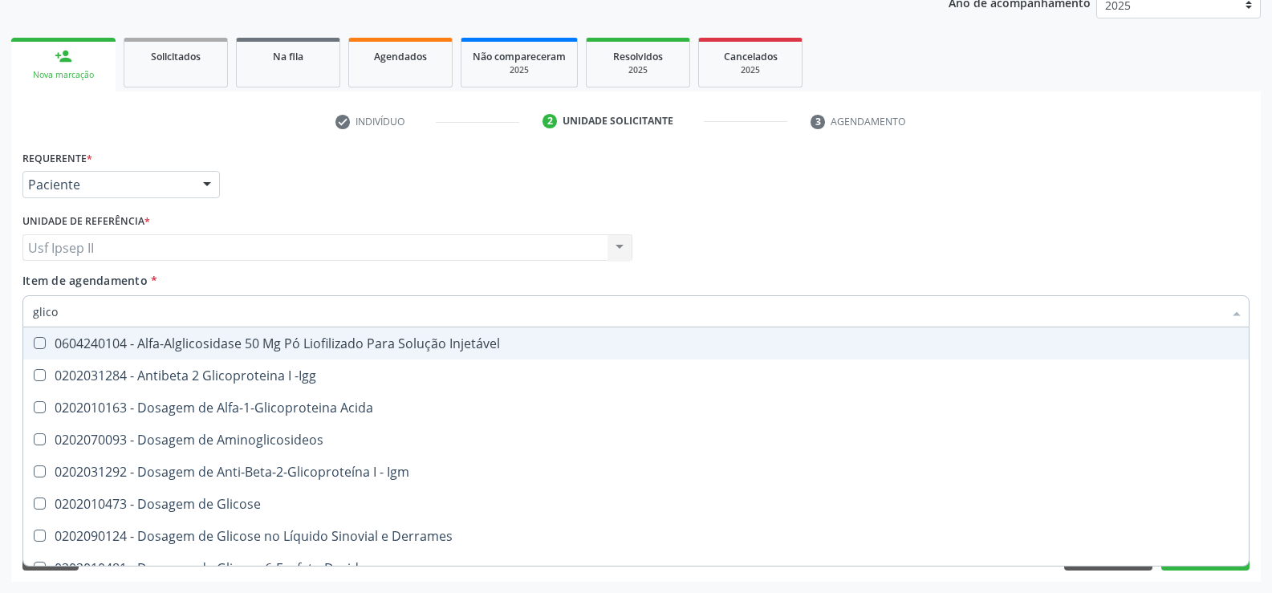
type input "glicos"
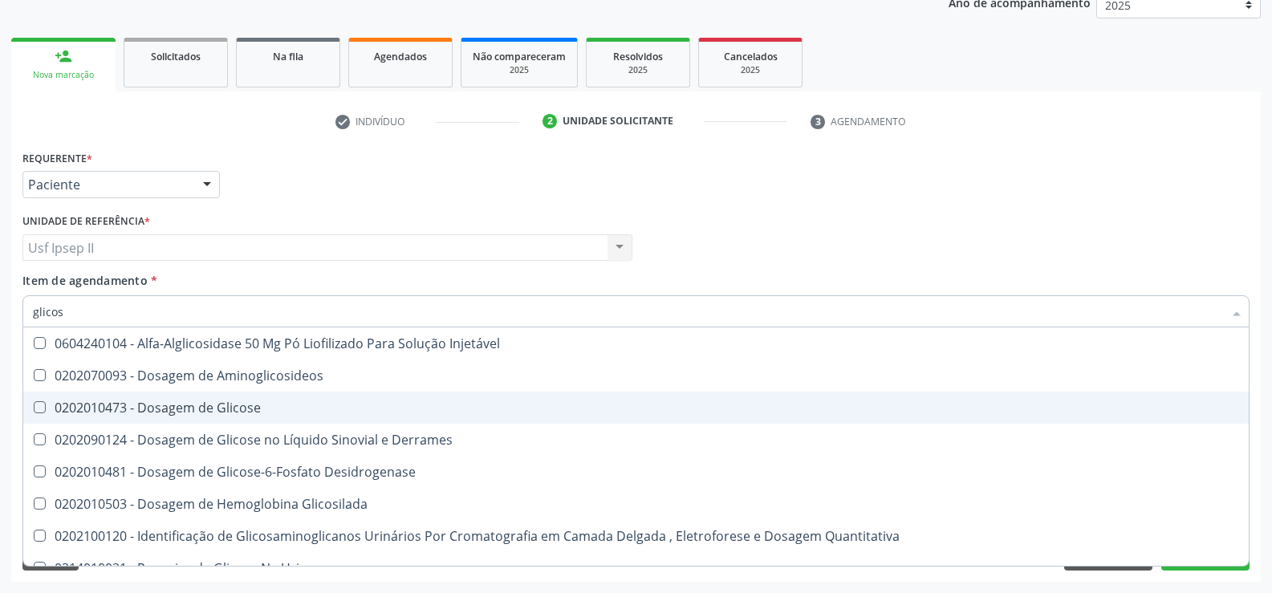
click at [177, 401] on div "0202010473 - Dosagem de Glicose" at bounding box center [636, 407] width 1206 height 13
checkbox Glicose "true"
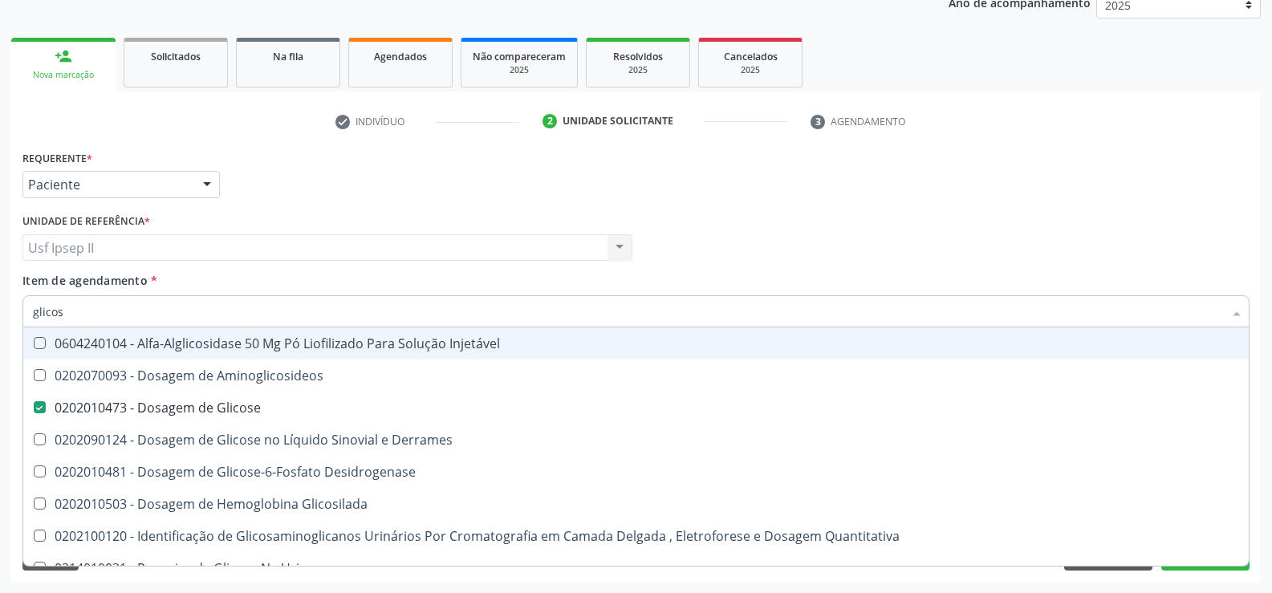
click at [109, 320] on input "glicos" at bounding box center [628, 311] width 1190 height 32
type input "glico"
checkbox Glicose "false"
checkbox Glicosilada "true"
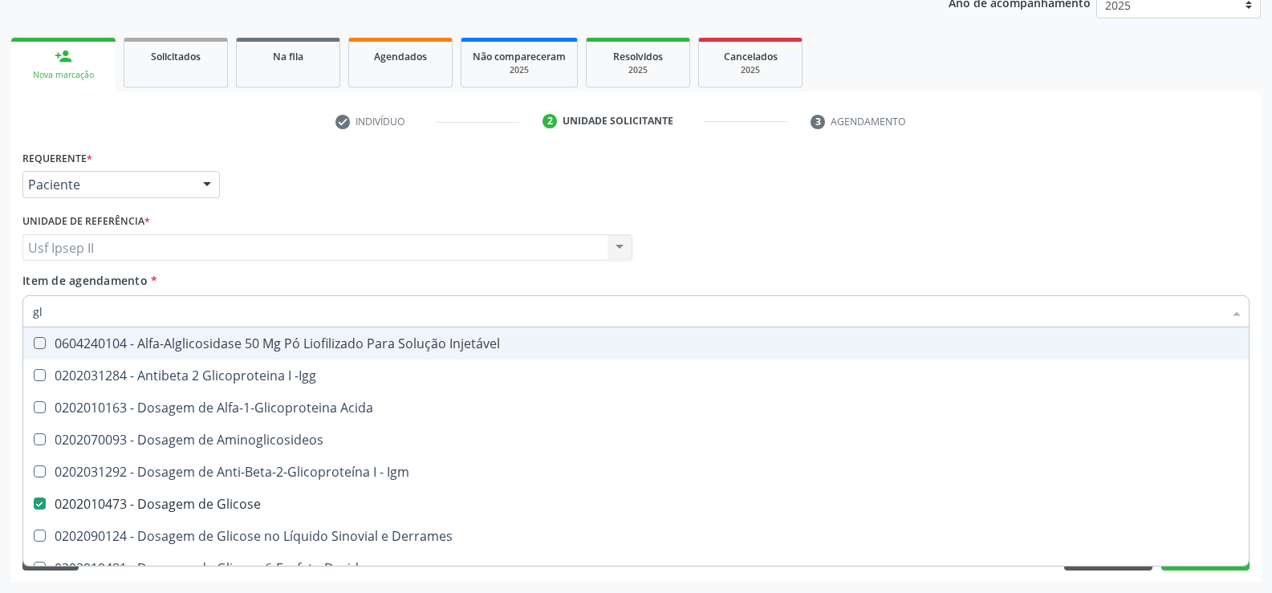
type input "g"
checkbox Glicose "false"
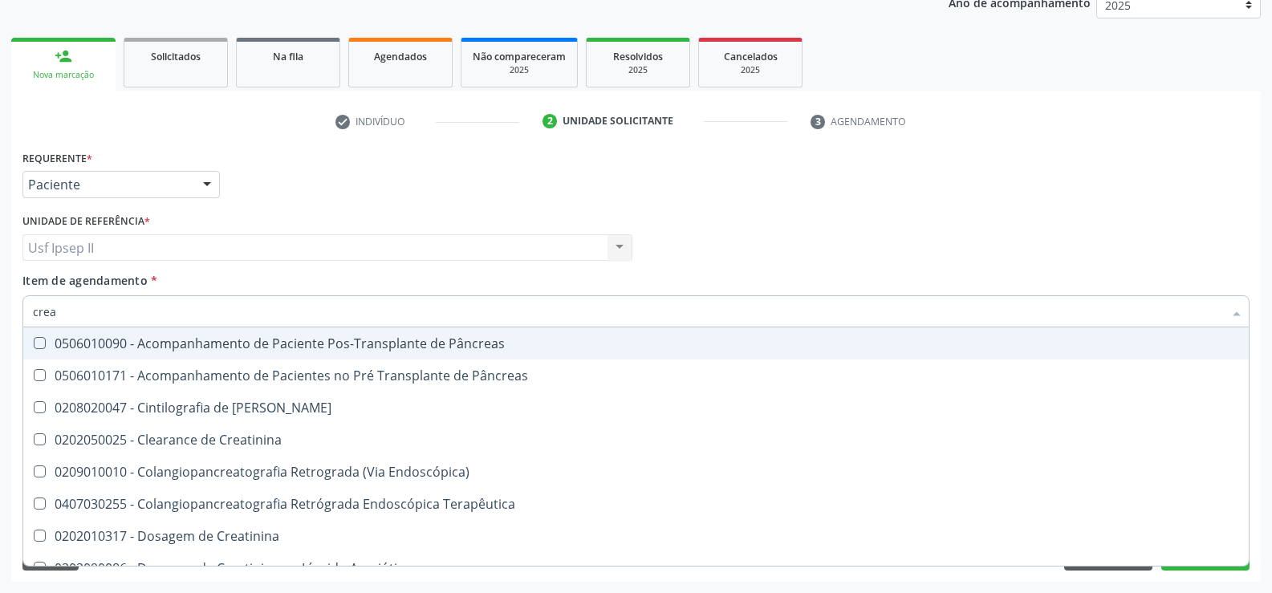
type input "creat"
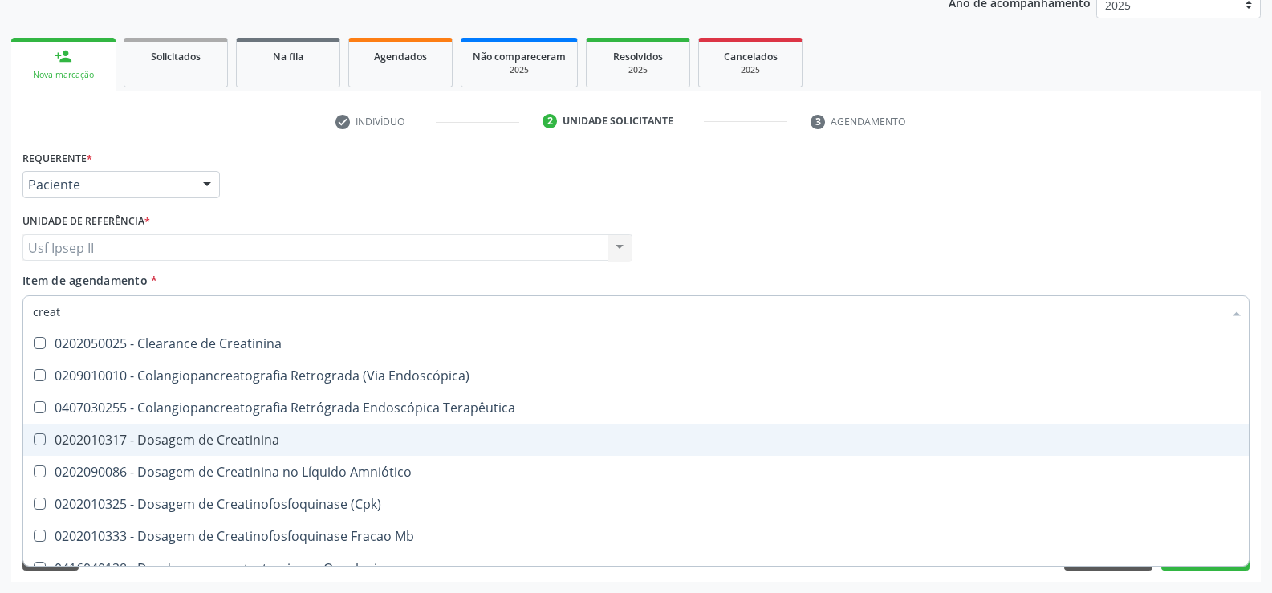
click at [181, 429] on span "0202010317 - Dosagem de Creatinina" at bounding box center [635, 440] width 1225 height 32
checkbox Creatinina "true"
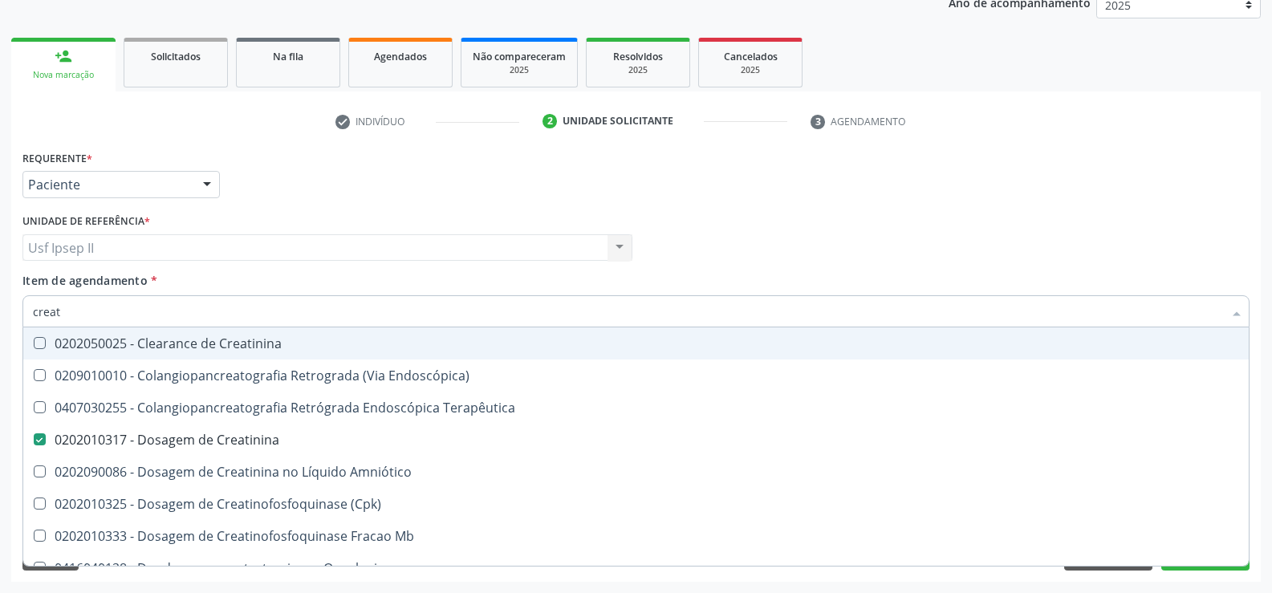
click at [90, 319] on input "creat" at bounding box center [628, 311] width 1190 height 32
type input "crea"
checkbox Creatinina "false"
checkbox Mb "true"
type input "cre"
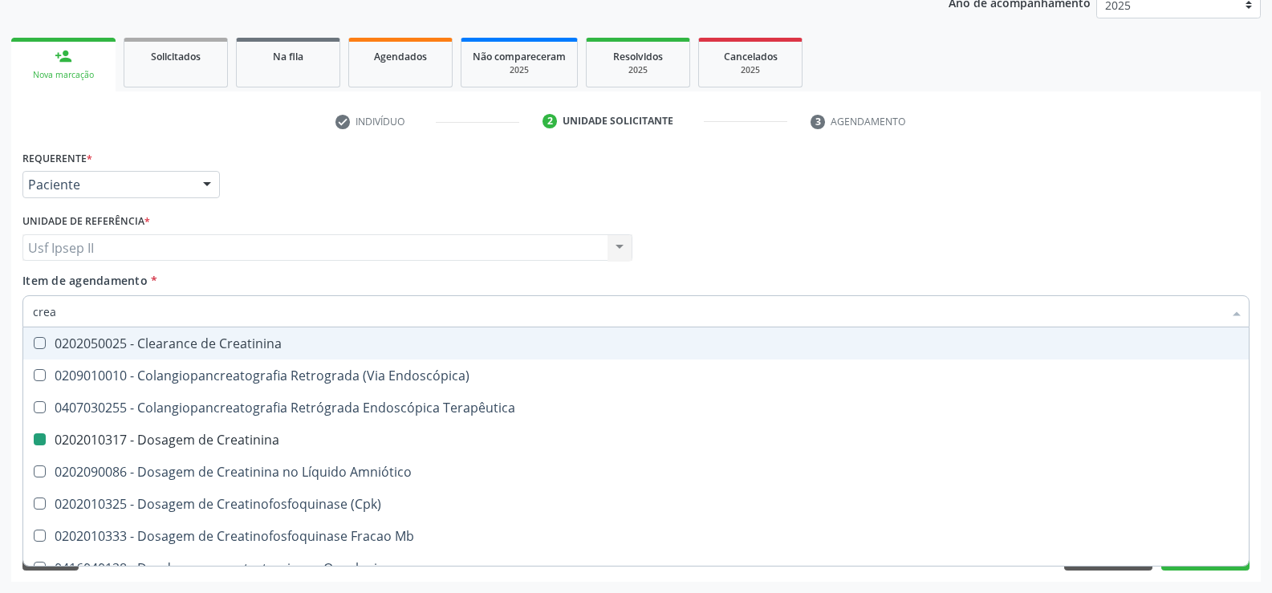
checkbox Mb "false"
checkbox Oncologia "true"
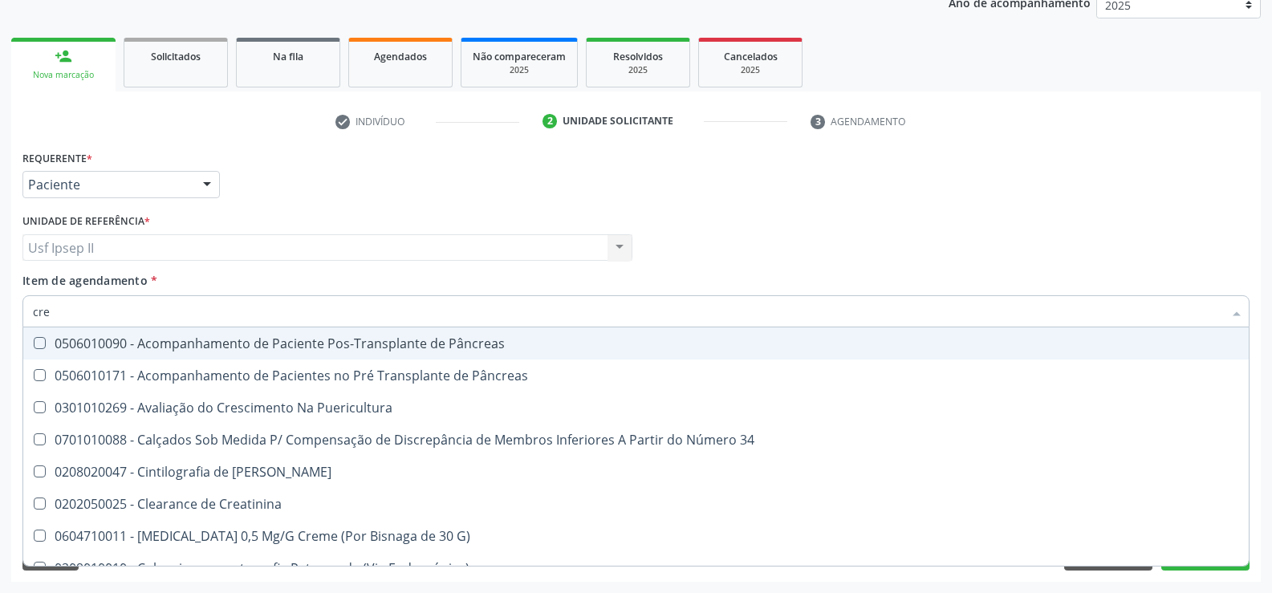
type input "cr"
checkbox Creatinina "false"
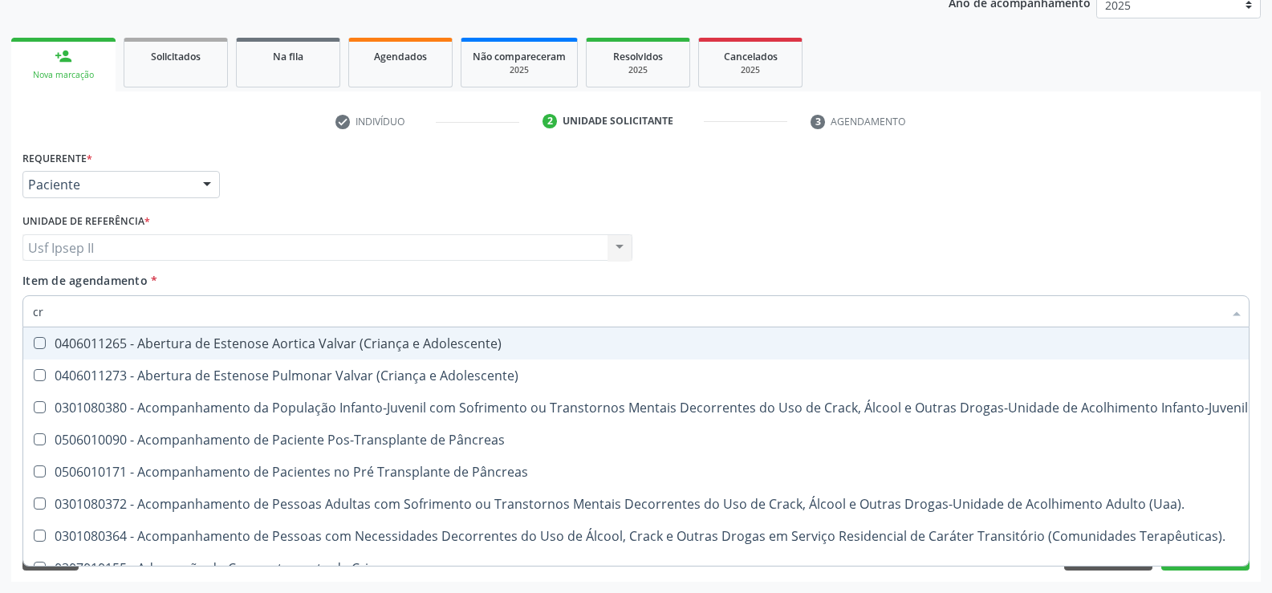
type input "c"
checkbox Creatinina "false"
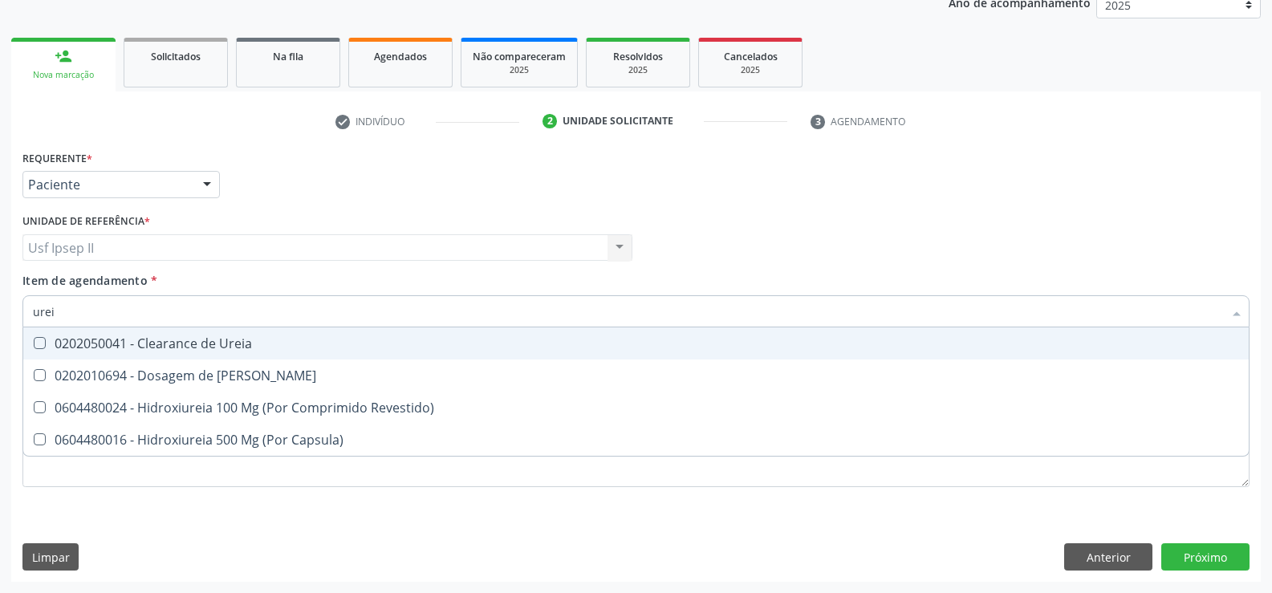
type input "ureia"
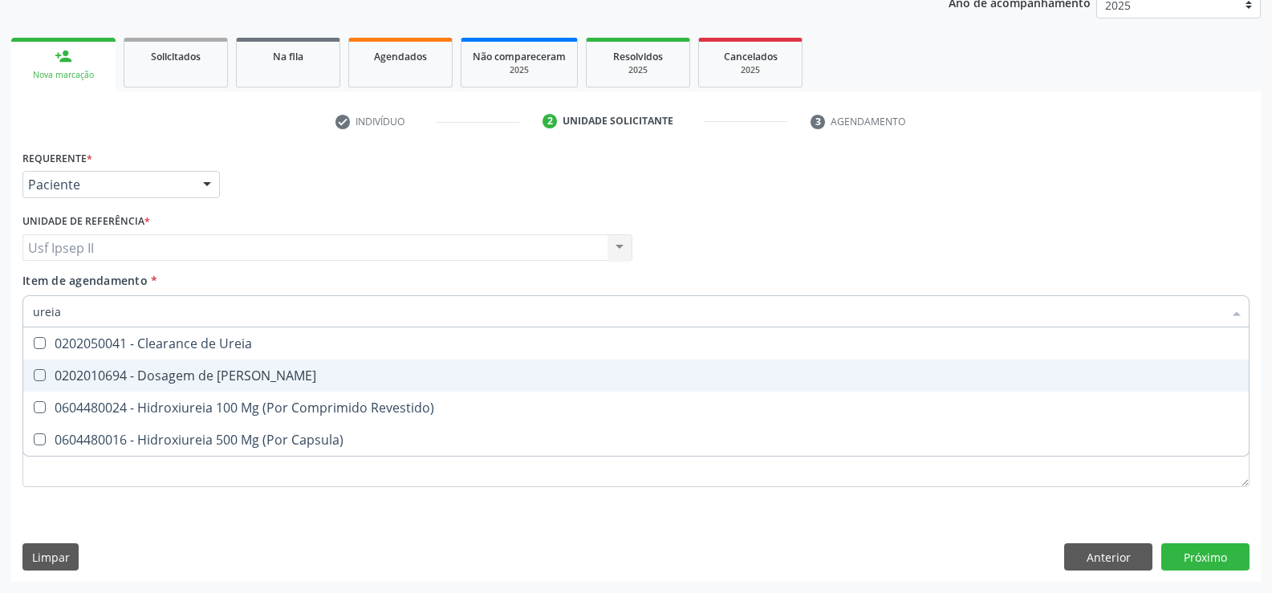
click at [117, 363] on span "0202010694 - Dosagem de [PERSON_NAME]" at bounding box center [635, 375] width 1225 height 32
checkbox Ureia "true"
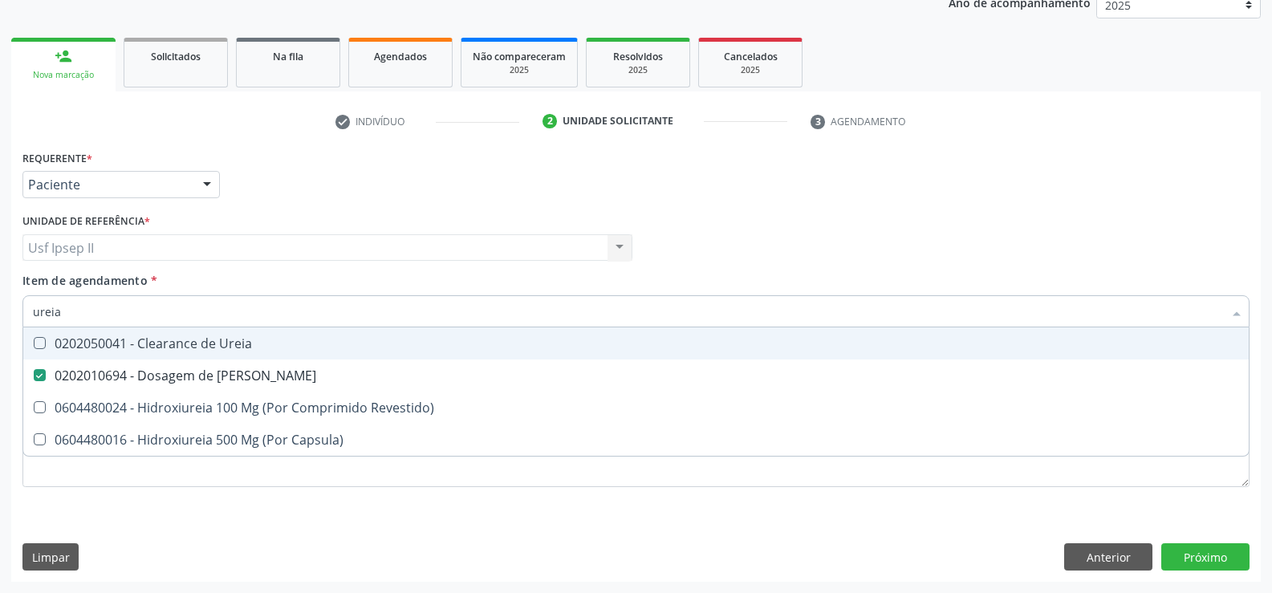
click at [101, 310] on input "ureia" at bounding box center [628, 311] width 1190 height 32
type input "ure"
checkbox Ureia "false"
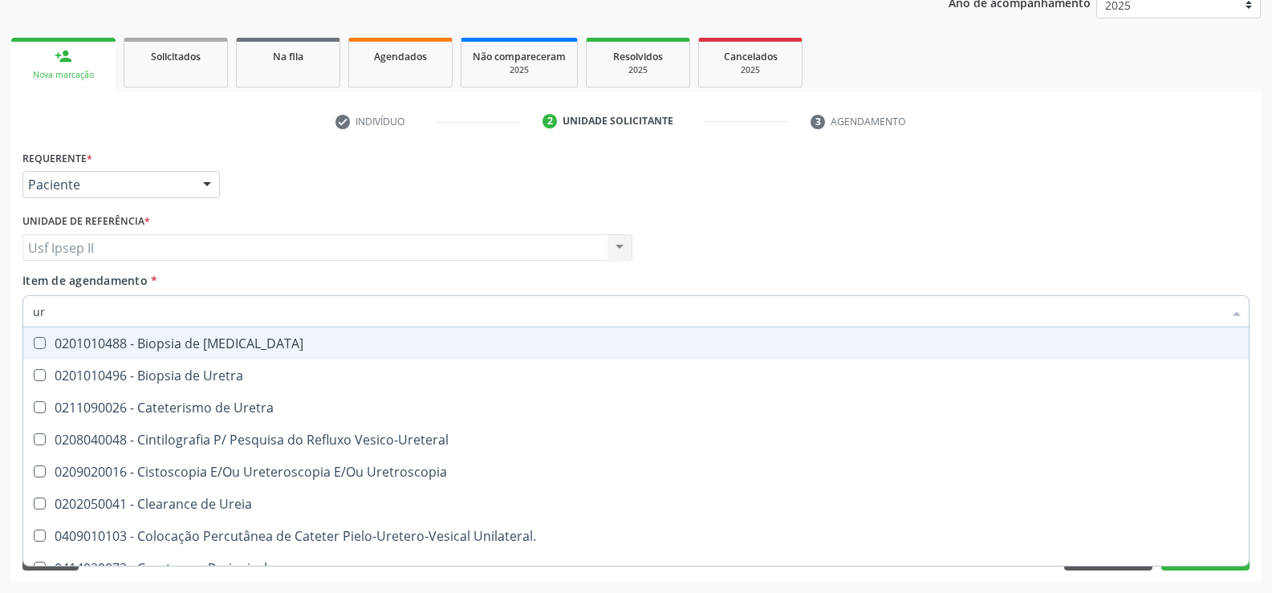
type input "u"
checkbox Ureia "false"
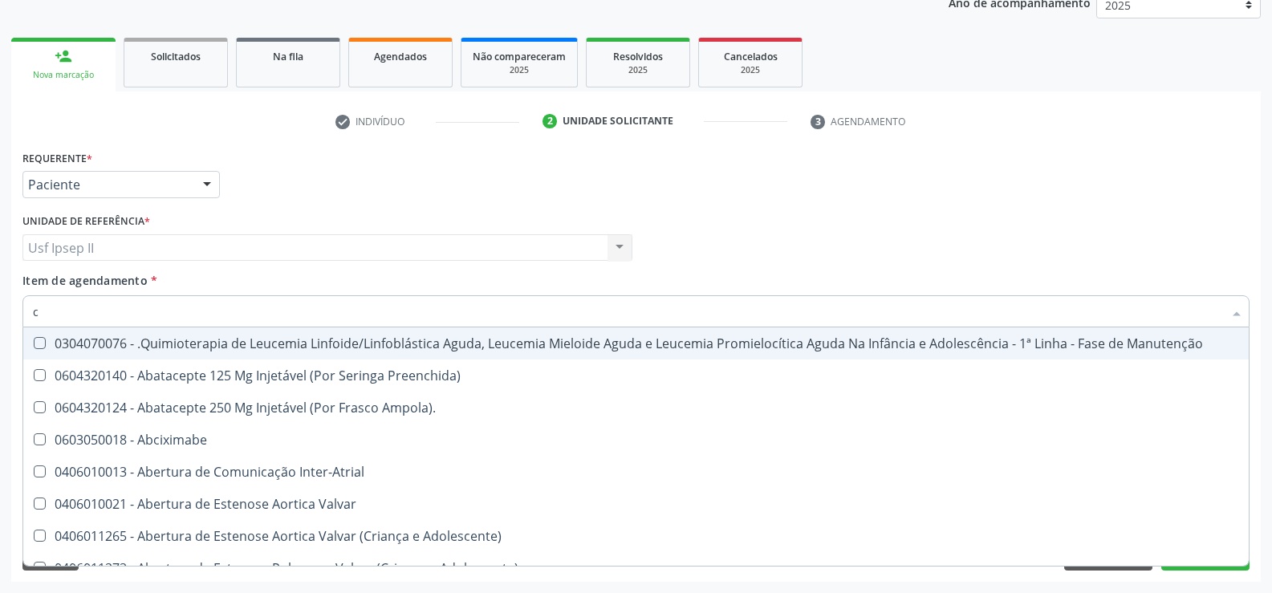
type input "co"
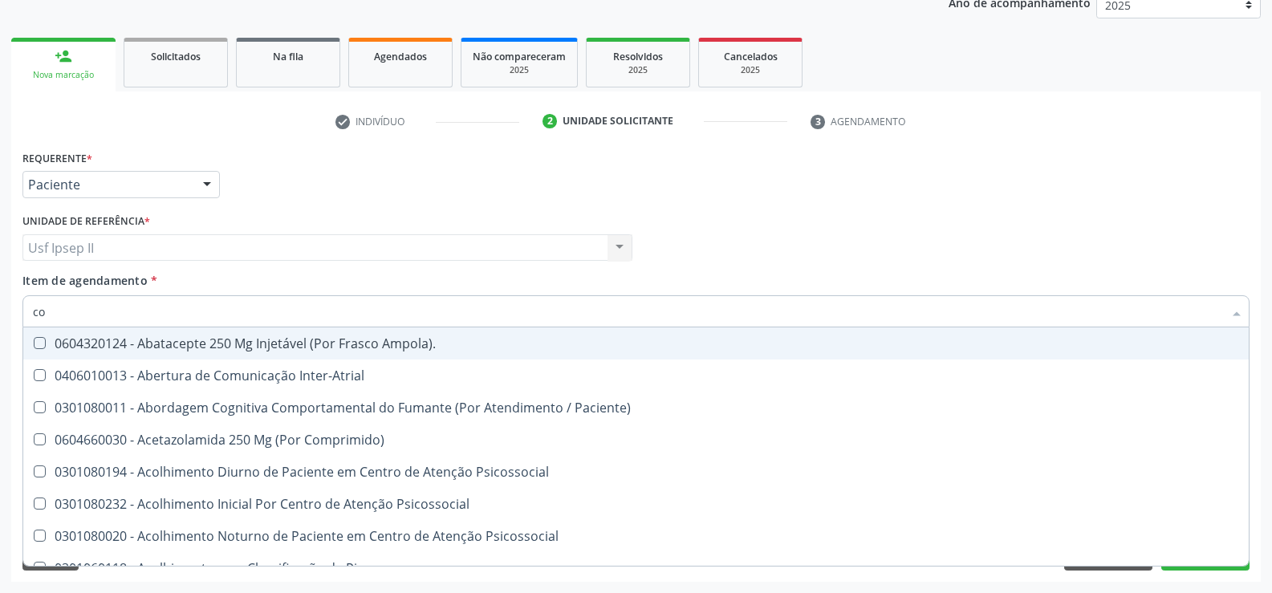
checkbox Glicose "true"
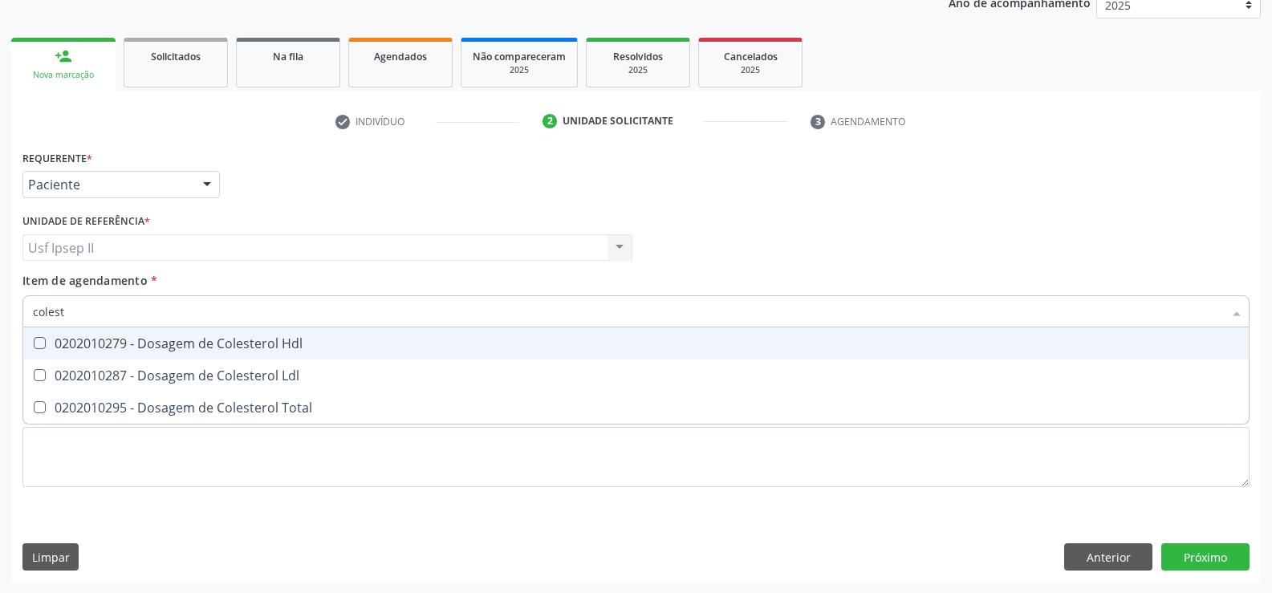
type input "coleste"
click at [146, 342] on div "0202010279 - Dosagem de Colesterol Hdl" at bounding box center [636, 343] width 1206 height 13
checkbox Hdl "true"
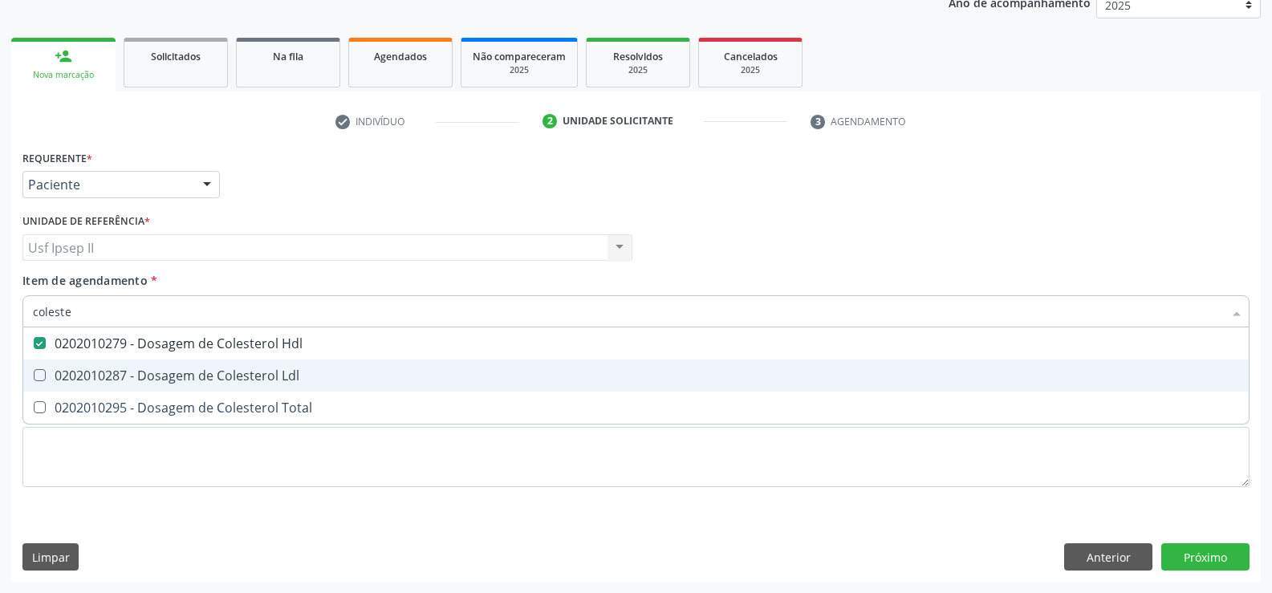
click at [144, 369] on div "0202010287 - Dosagem de Colesterol Ldl" at bounding box center [636, 375] width 1206 height 13
checkbox Ldl "true"
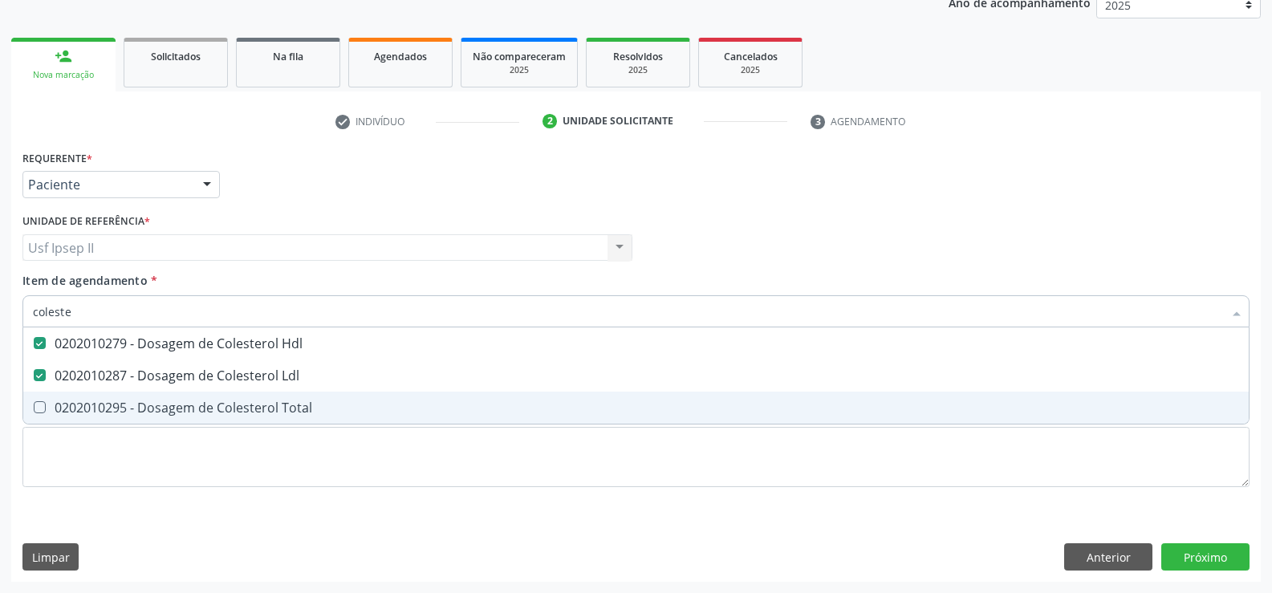
click at [141, 401] on div "0202010295 - Dosagem de Colesterol Total" at bounding box center [636, 407] width 1206 height 13
checkbox Total "true"
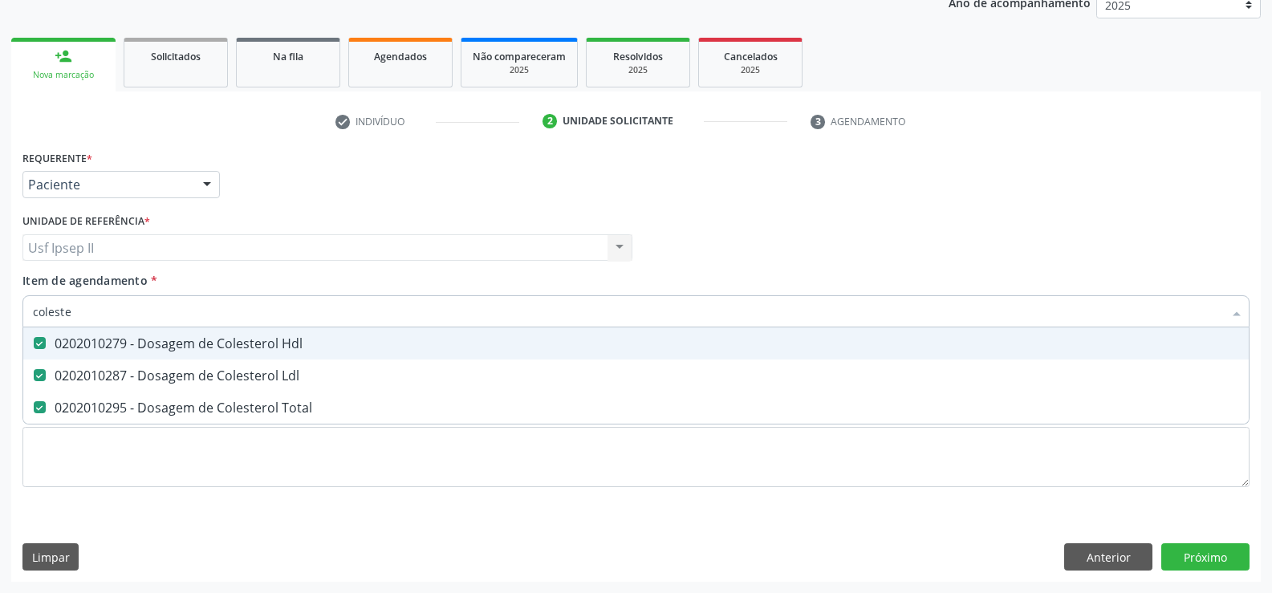
click at [120, 315] on input "coleste" at bounding box center [628, 311] width 1190 height 32
type input "c"
checkbox Hdl "false"
checkbox Ldl "false"
checkbox Total "false"
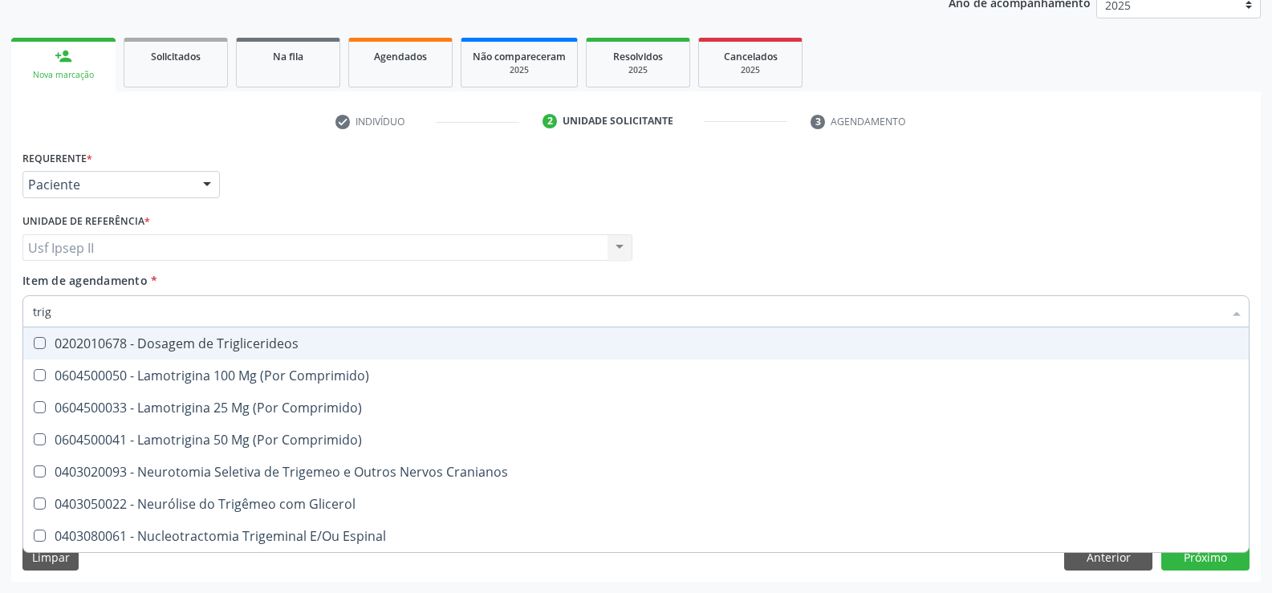
type input "trigl"
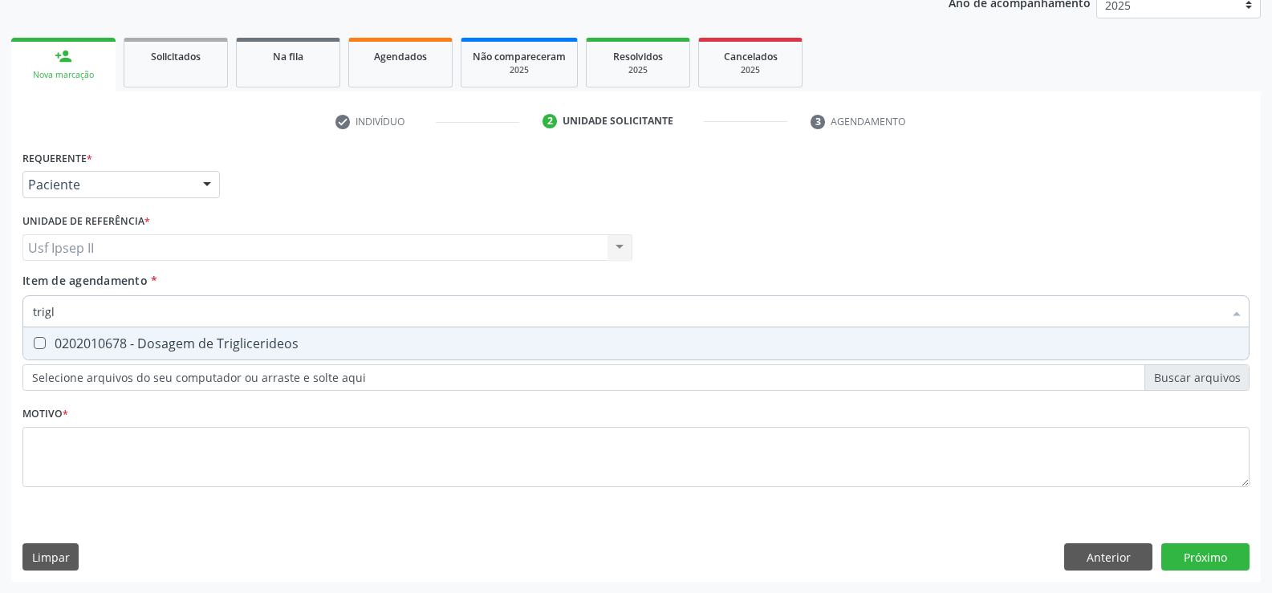
click at [267, 341] on div "0202010678 - Dosagem de Triglicerideos" at bounding box center [636, 343] width 1206 height 13
checkbox Triglicerideos "true"
click at [161, 308] on input "trigl" at bounding box center [628, 311] width 1190 height 32
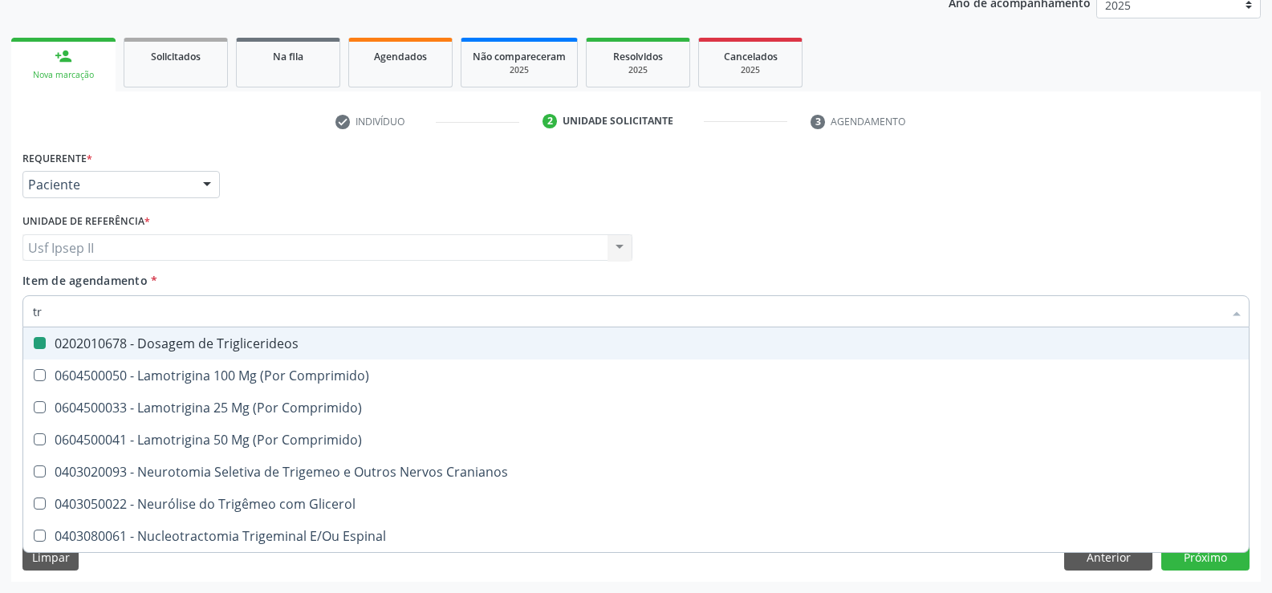
type input "t"
checkbox Triglicerideos "false"
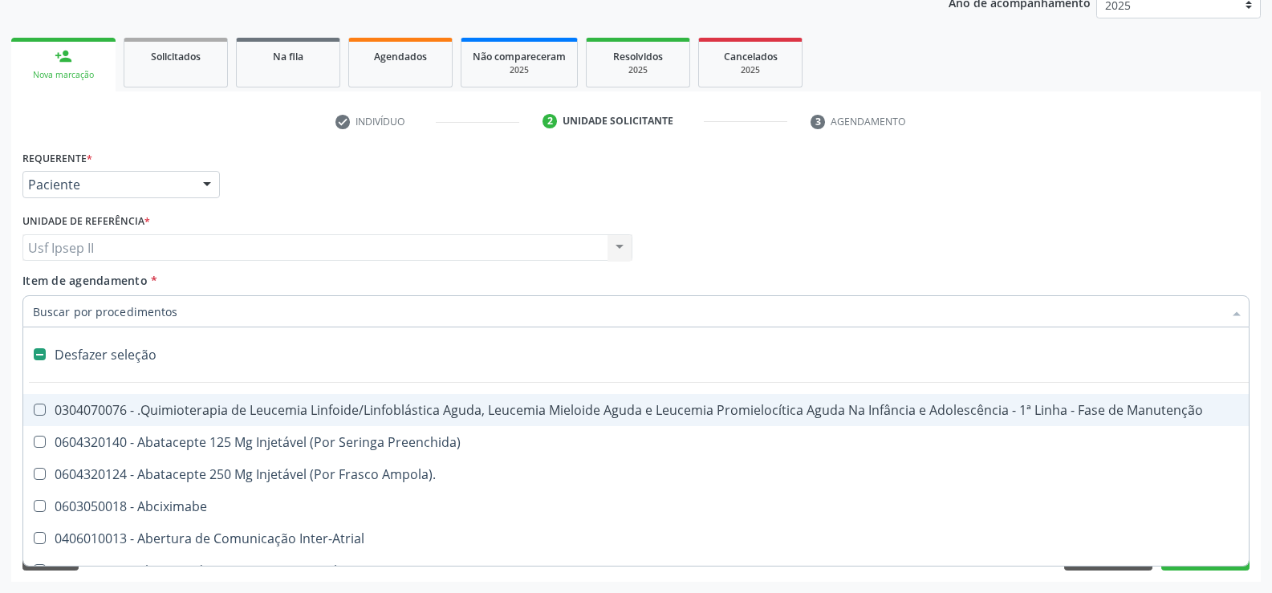
type input "h"
checkbox B "true"
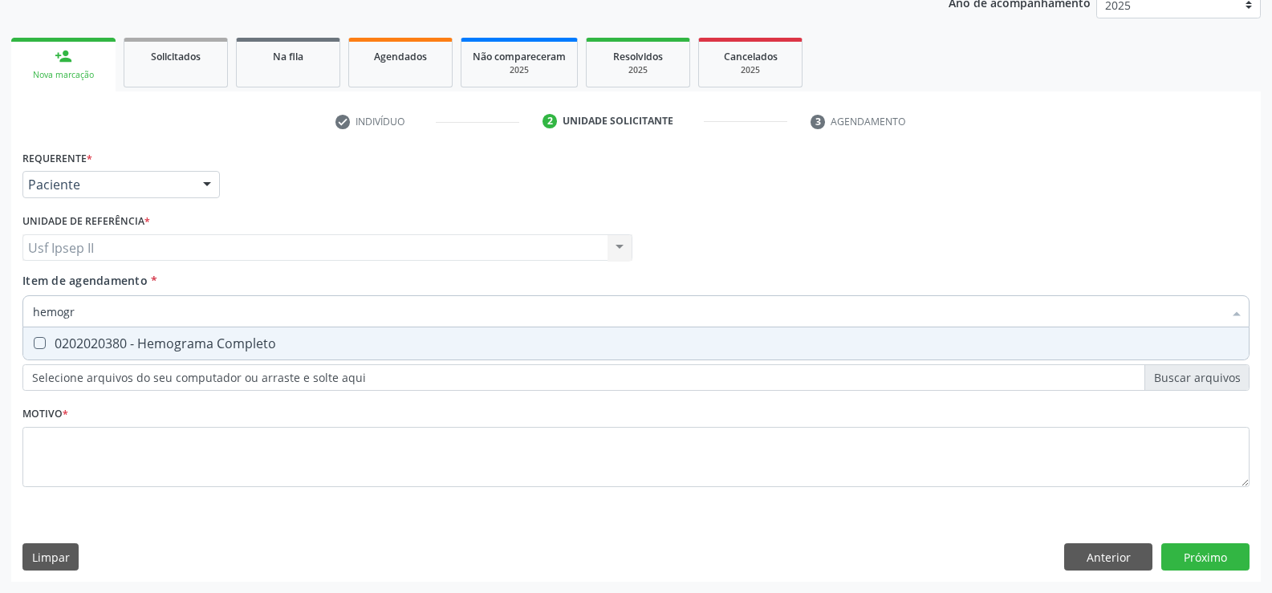
type input "hemogra"
click at [168, 350] on div "0202020380 - Hemograma Completo" at bounding box center [636, 343] width 1206 height 13
checkbox Completo "true"
click at [100, 311] on input "hemogra" at bounding box center [628, 311] width 1190 height 32
type input "h"
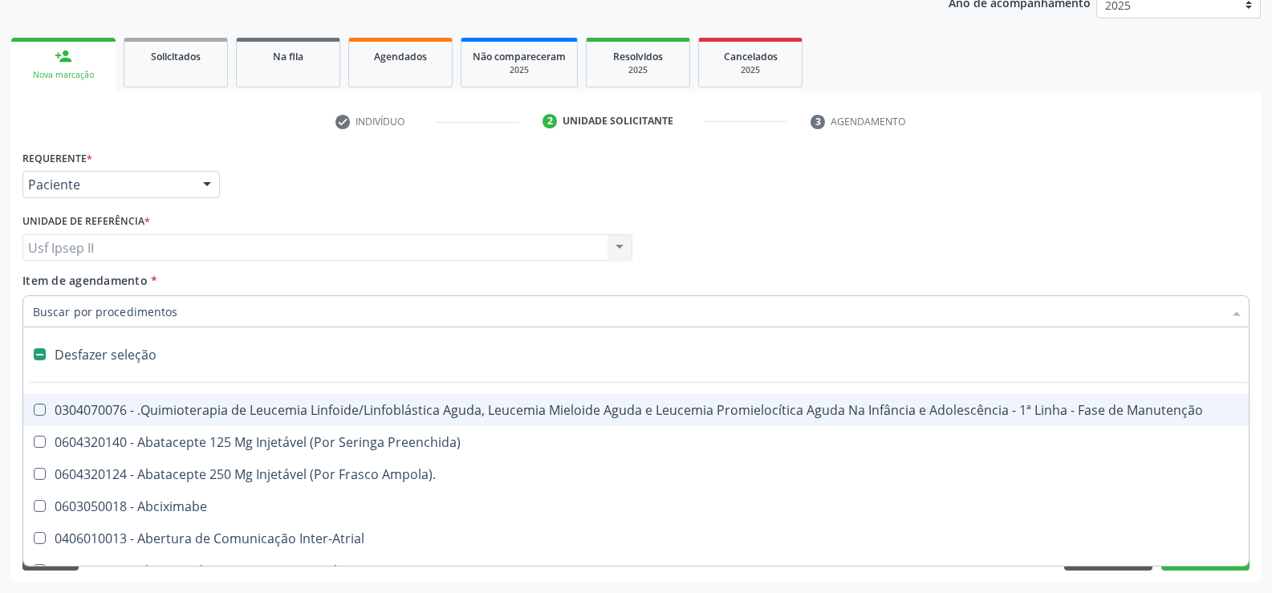
checkbox Manutenção "false"
type input "u"
checkbox Hpv "true"
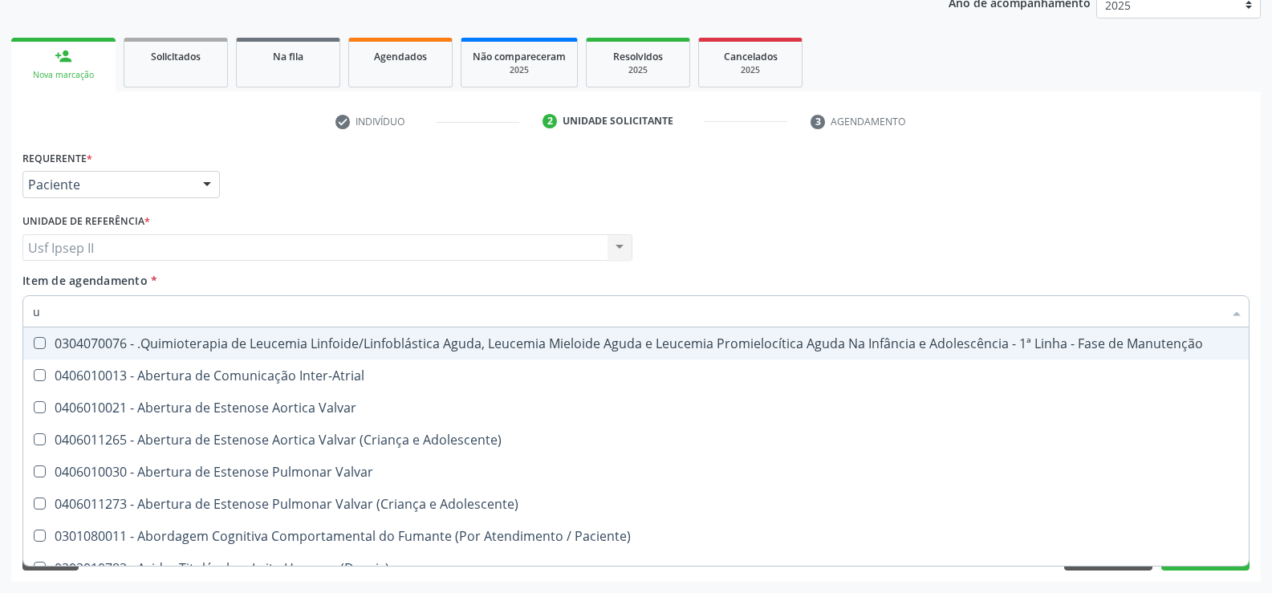
type input "ur"
checkbox Coagulação\ "true"
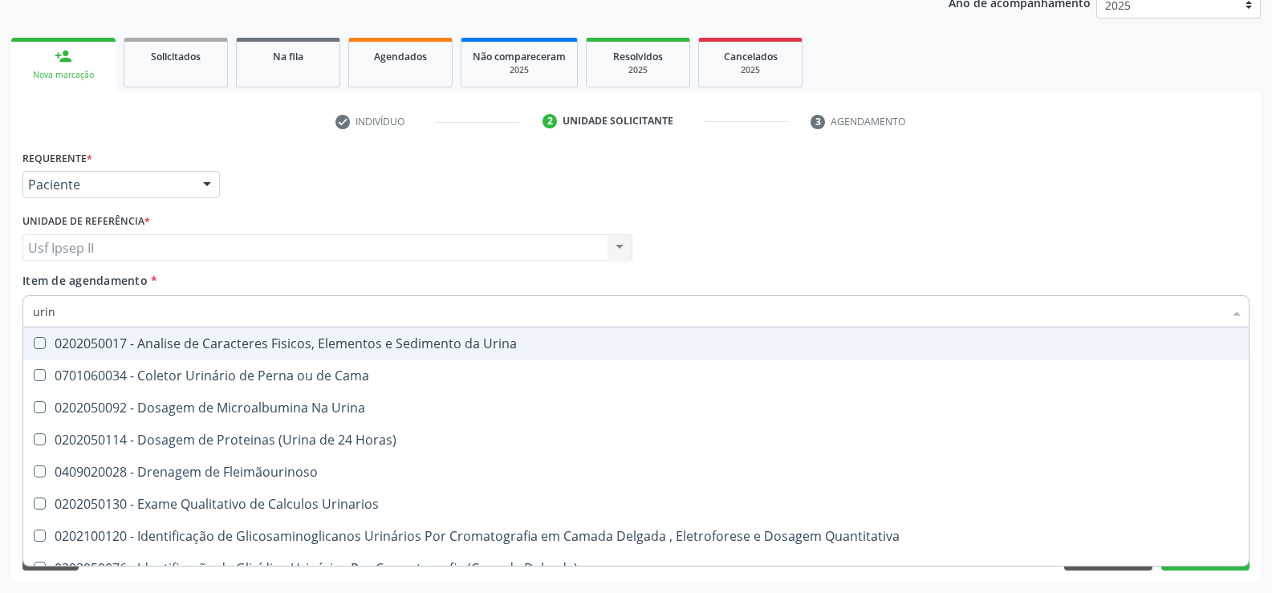
type input "urina"
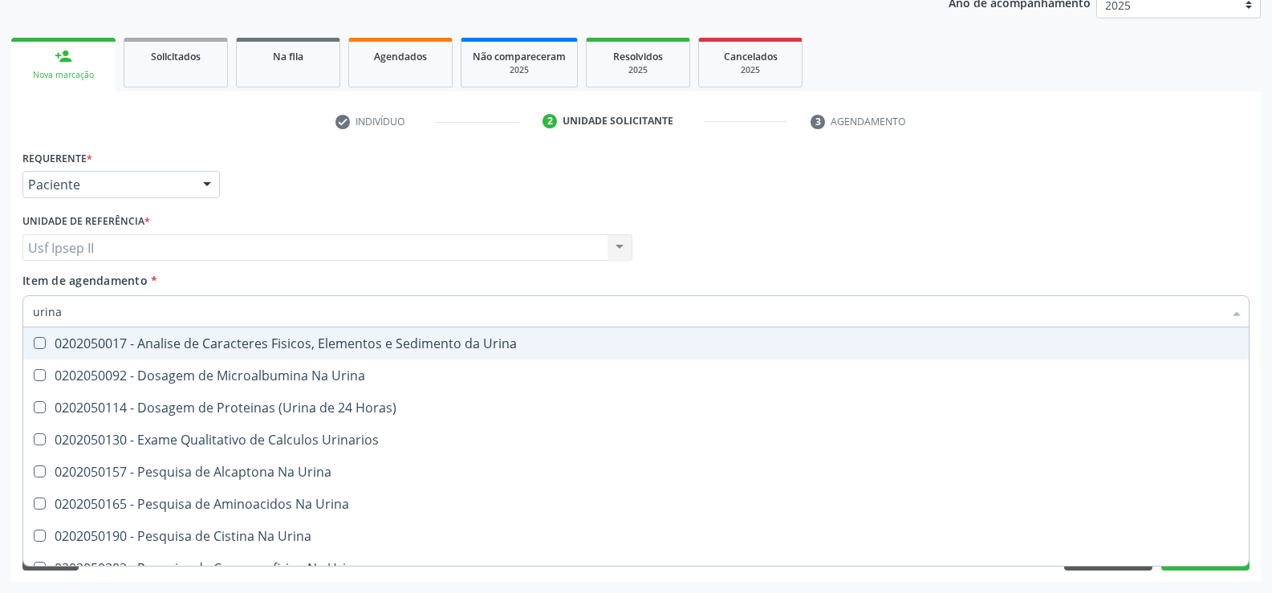
click at [204, 348] on div "0202050017 - Analise de Caracteres Fisicos, Elementos e Sedimento da Urina" at bounding box center [636, 343] width 1206 height 13
checkbox Urina "true"
click at [192, 319] on input "urina" at bounding box center [628, 311] width 1190 height 32
click at [263, 270] on div "Unidade de referência * Usf Ipsep II Usf Ipsep II Nenhum resultado encontrado p…" at bounding box center [327, 240] width 618 height 63
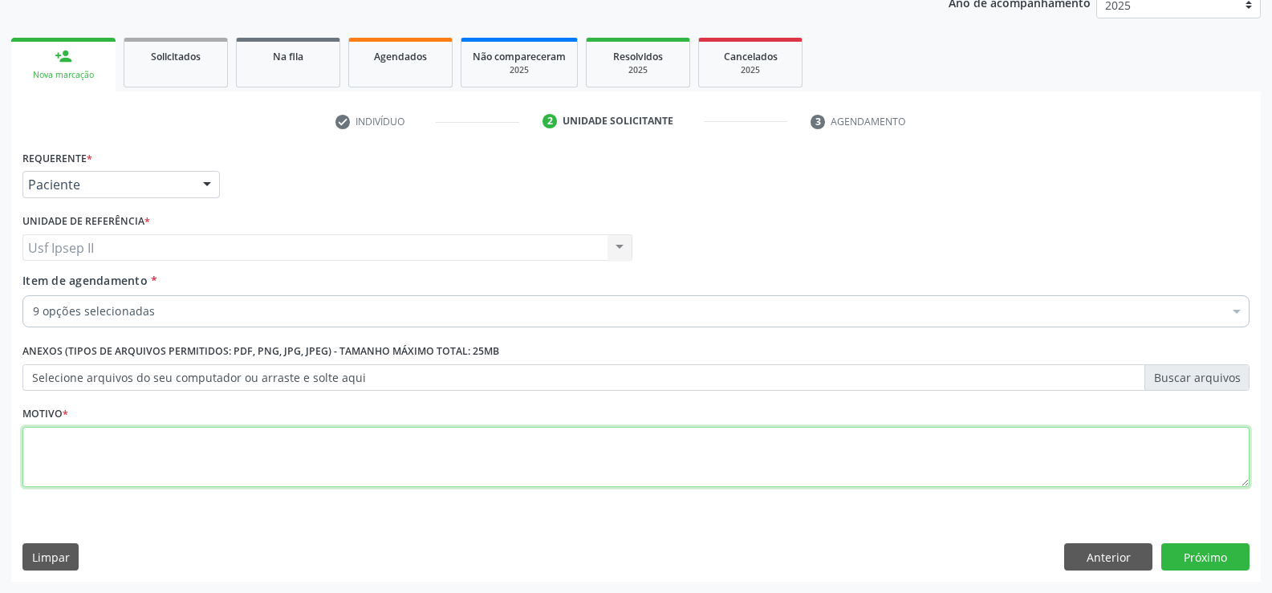
click at [125, 440] on textarea at bounding box center [635, 457] width 1227 height 61
type textarea "."
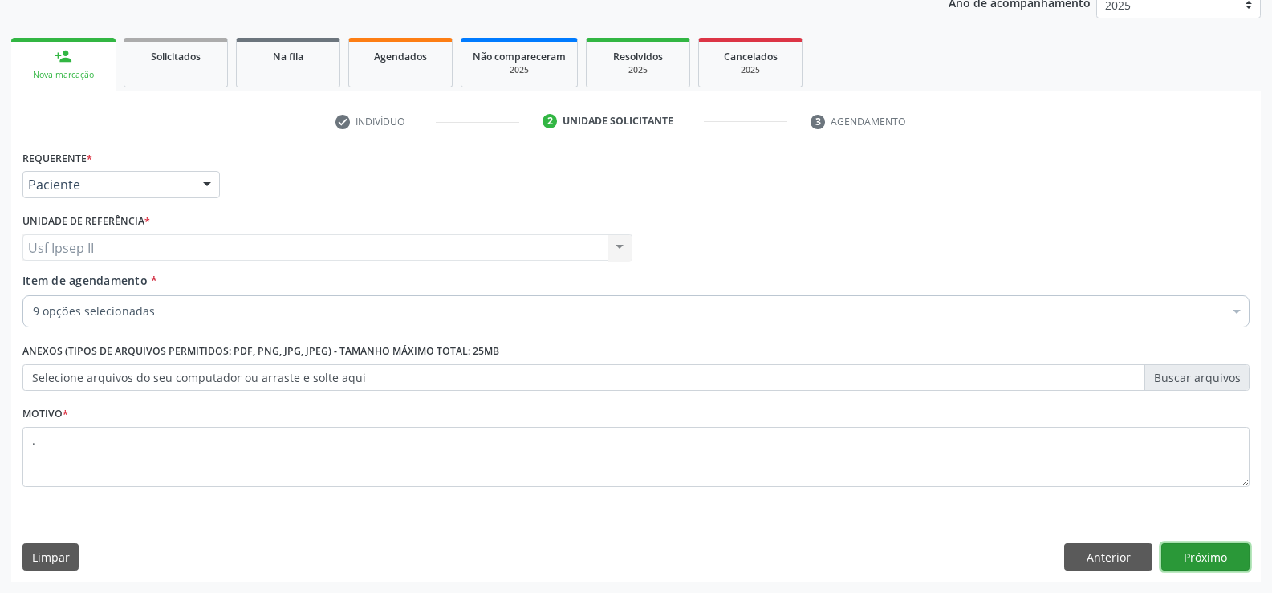
click at [1204, 543] on button "Próximo" at bounding box center [1205, 556] width 88 height 27
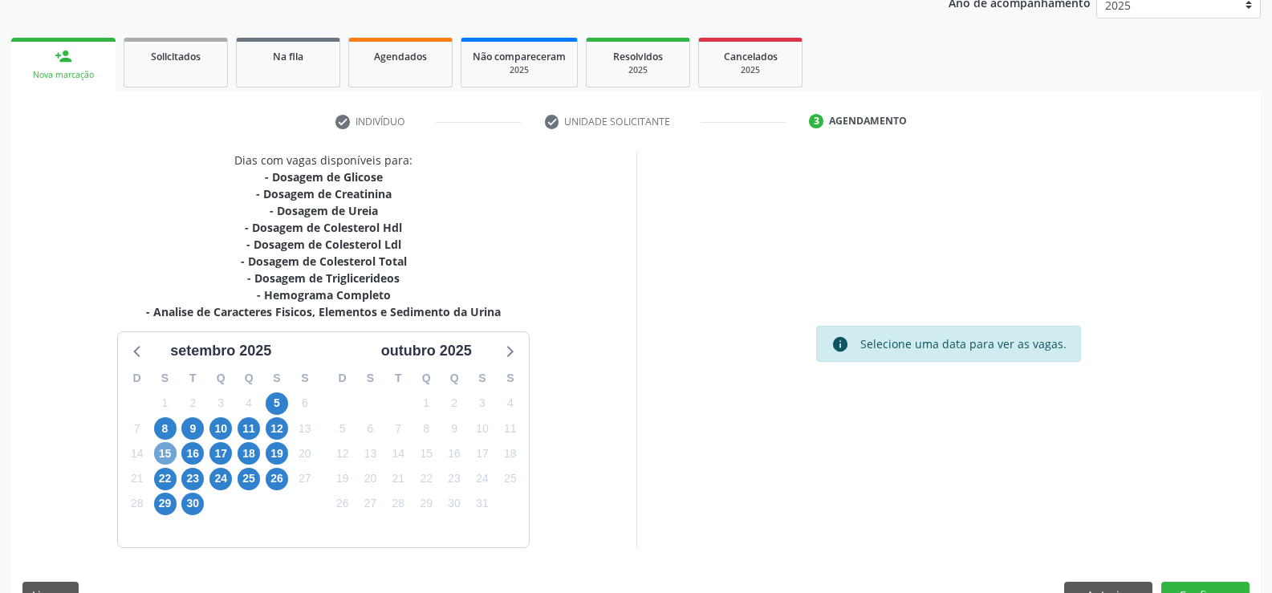
click at [168, 455] on span "15" at bounding box center [165, 453] width 22 height 22
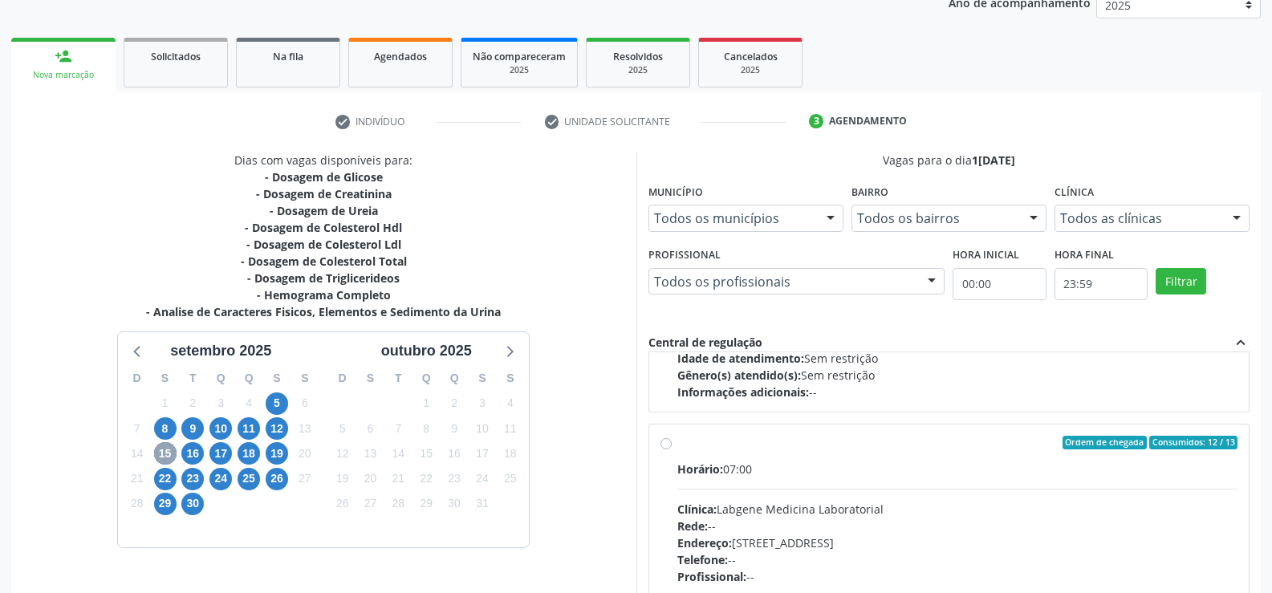
scroll to position [241, 0]
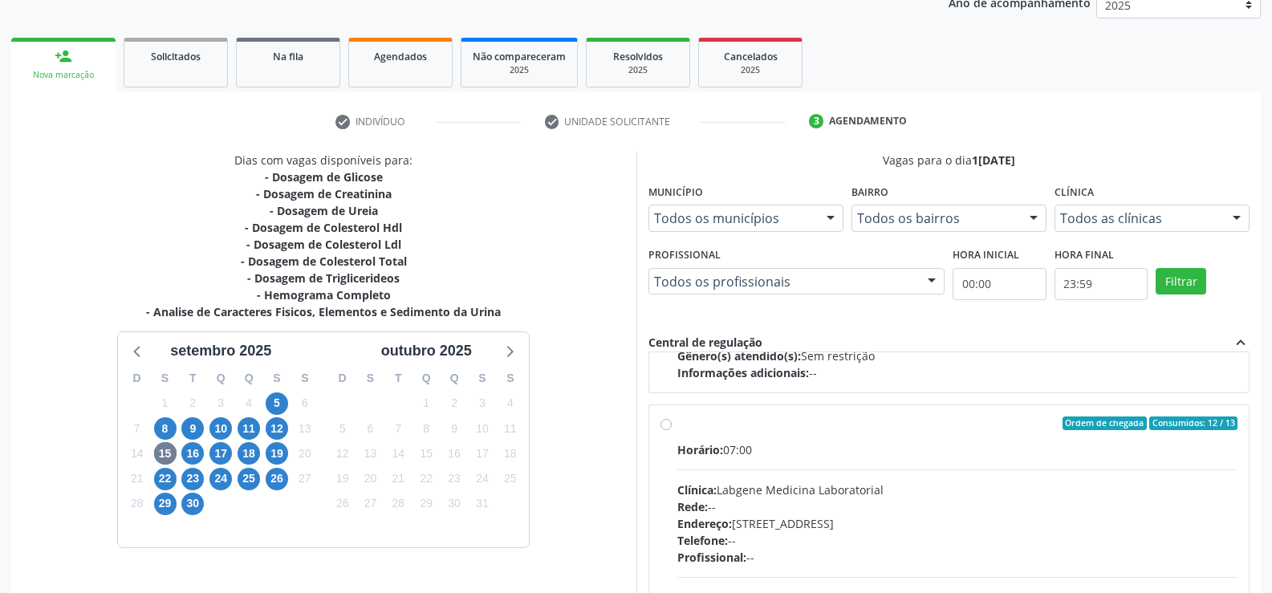
click at [677, 428] on label "Ordem de chegada Consumidos: 12 / 13 Horário: 07:00 Clínica: Labgene Medicina L…" at bounding box center [957, 539] width 561 height 246
click at [663, 428] on input "Ordem de chegada Consumidos: 12 / 13 Horário: 07:00 Clínica: Labgene Medicina L…" at bounding box center [665, 423] width 11 height 14
radio input "true"
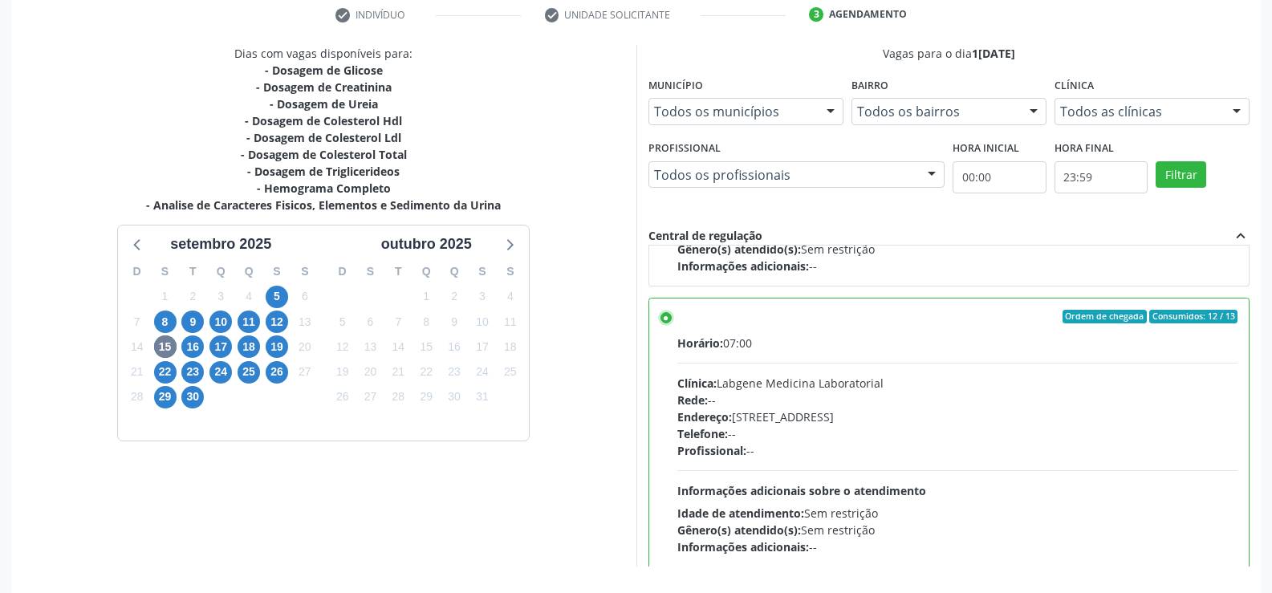
scroll to position [366, 0]
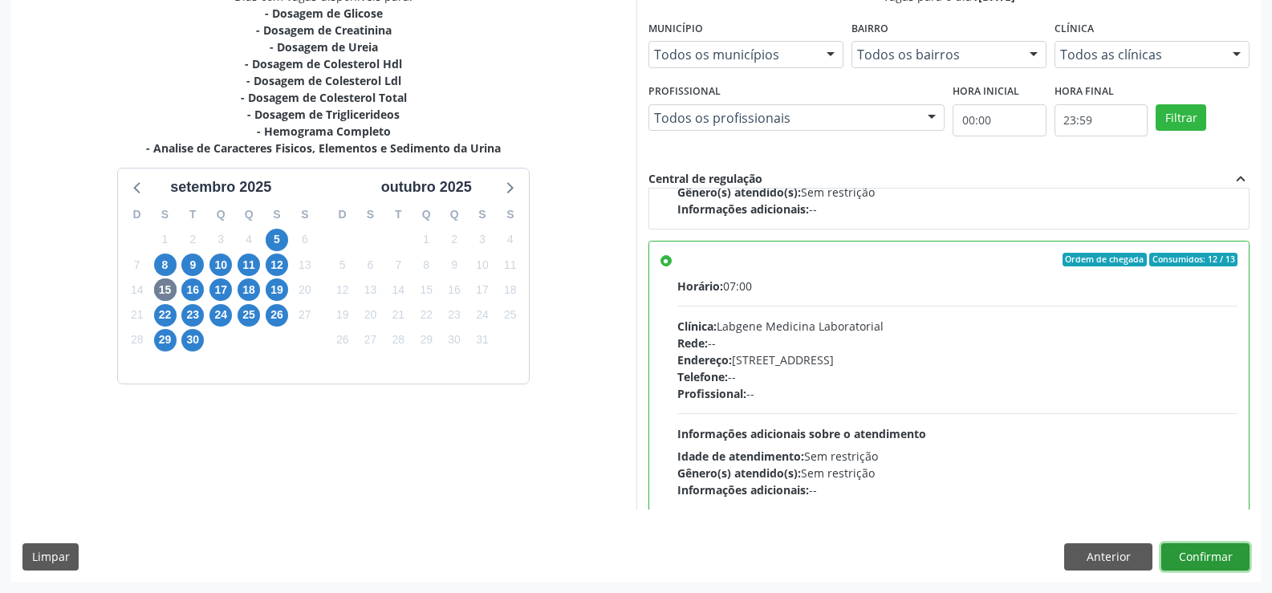
click at [1217, 562] on button "Confirmar" at bounding box center [1205, 556] width 88 height 27
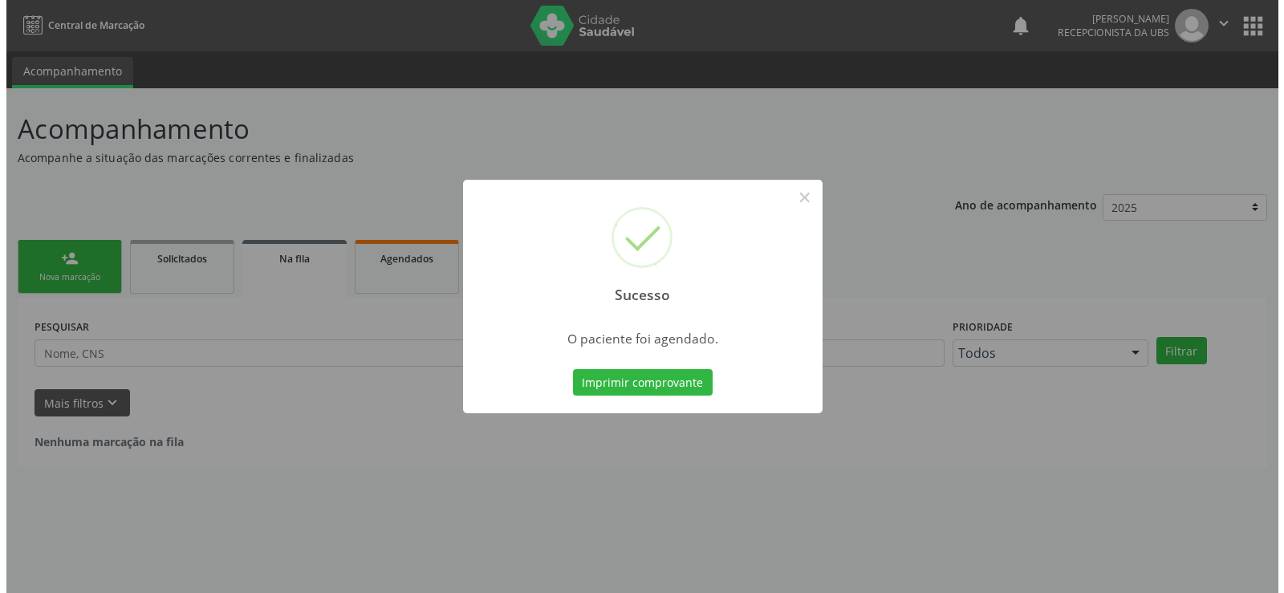
scroll to position [0, 0]
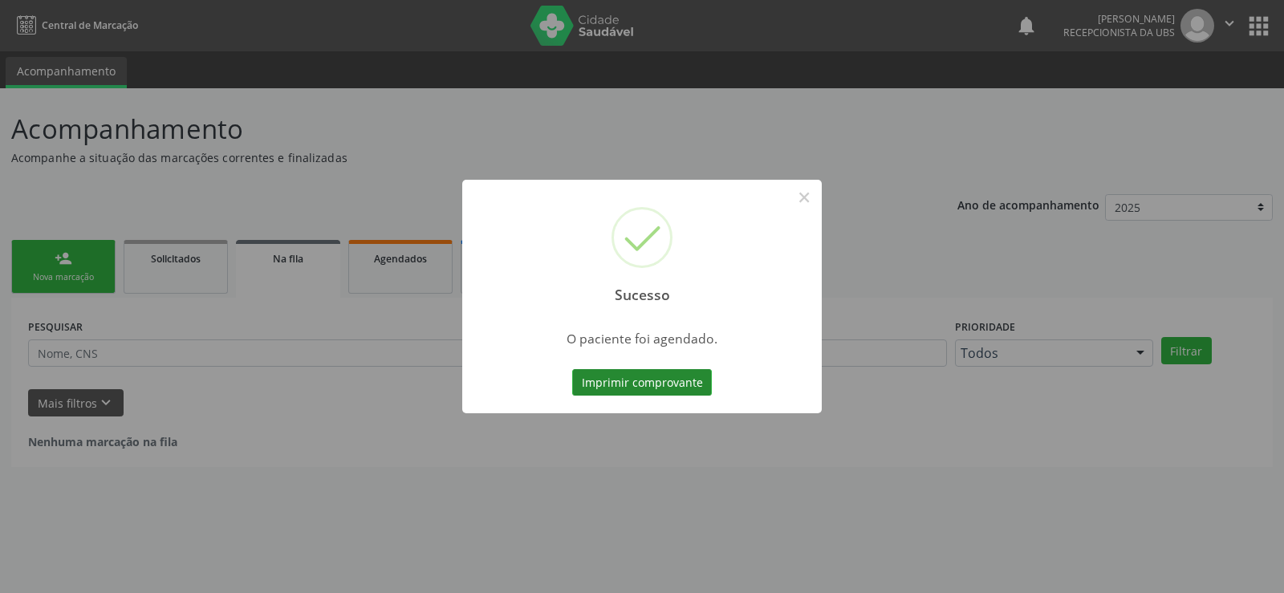
click at [660, 376] on button "Imprimir comprovante" at bounding box center [642, 382] width 140 height 27
